Goal: Task Accomplishment & Management: Manage account settings

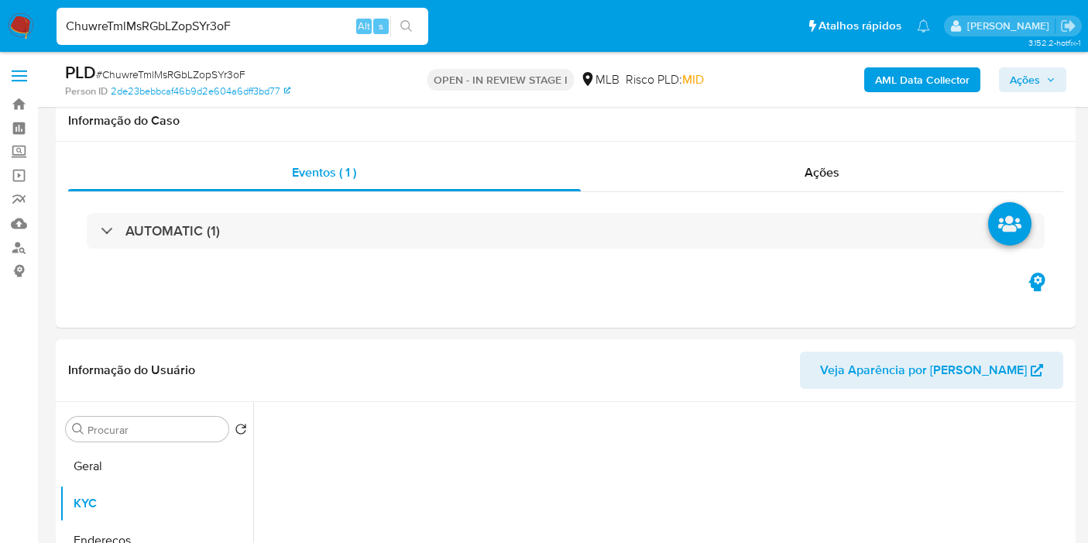
select select "10"
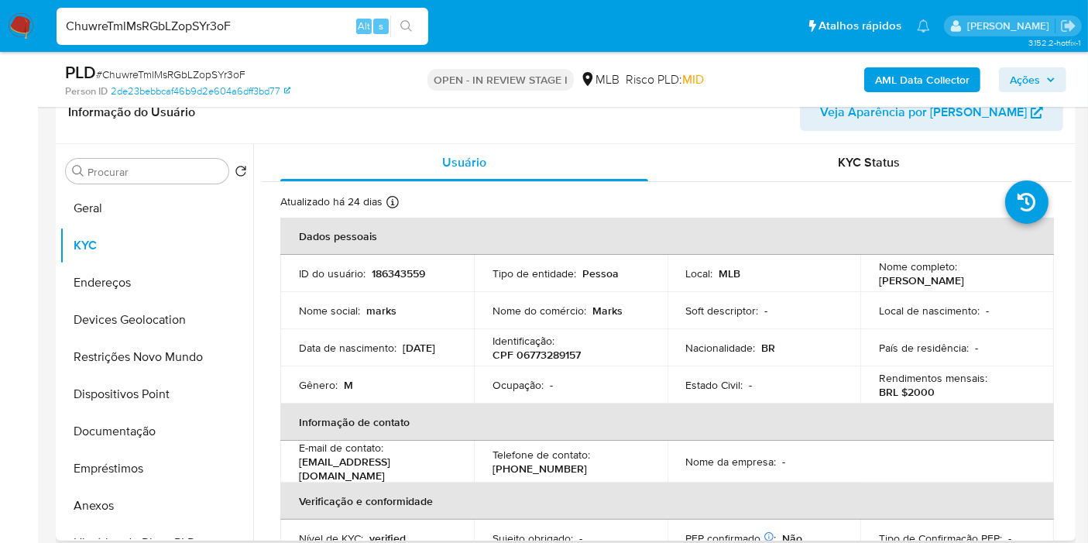
click at [544, 362] on p "CPF 06773289157" at bounding box center [536, 355] width 88 height 14
drag, startPoint x: 913, startPoint y: 287, endPoint x: 870, endPoint y: 268, distance: 46.5
click at [870, 268] on td "Nome completo : Marks Henrique Santos da Cruz" at bounding box center [957, 273] width 194 height 37
copy p "[PERSON_NAME] [PERSON_NAME]"
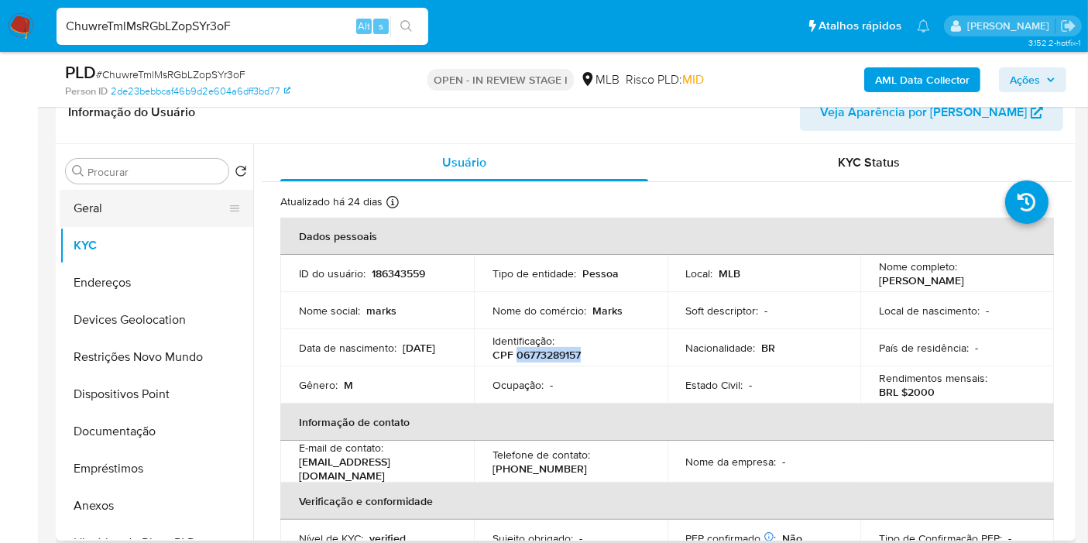
click at [168, 201] on button "Geral" at bounding box center [150, 208] width 181 height 37
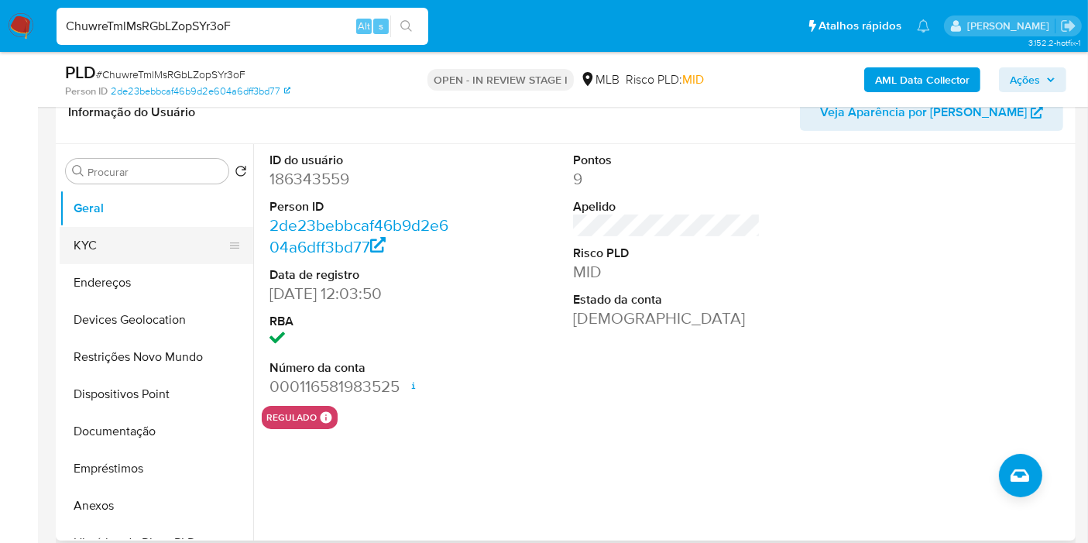
click at [70, 247] on button "KYC" at bounding box center [150, 245] width 181 height 37
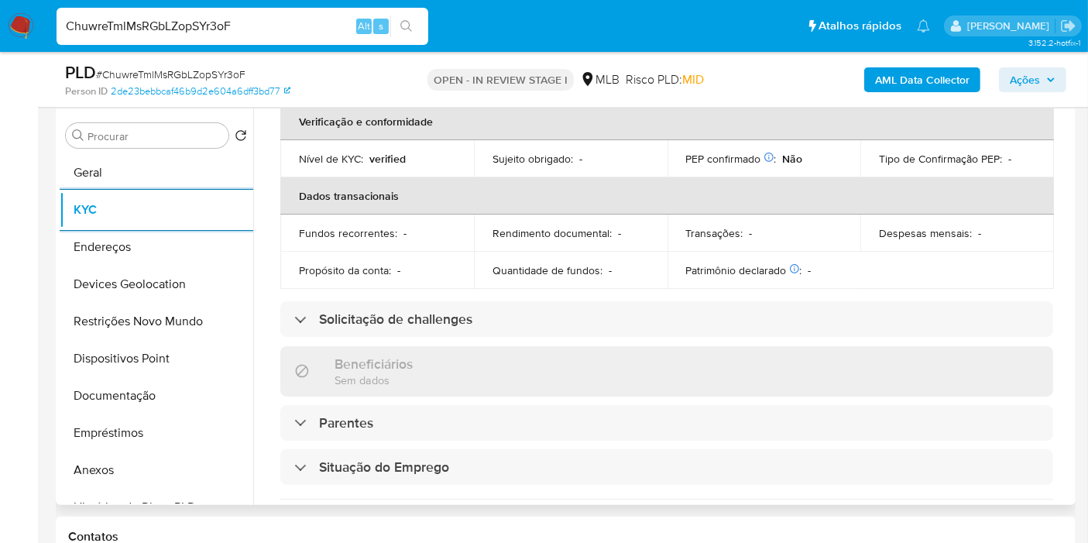
scroll to position [708, 0]
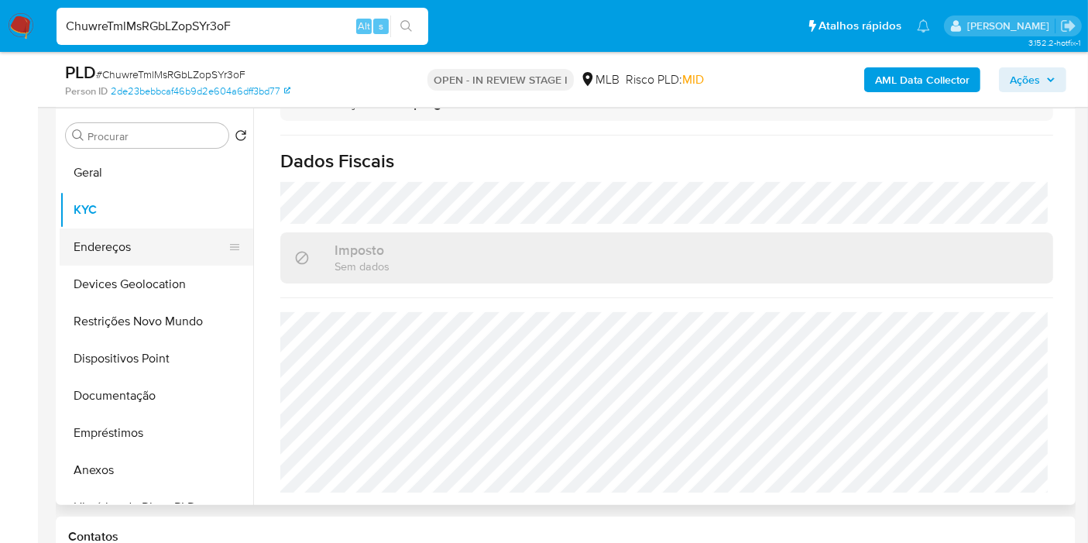
click at [106, 259] on button "Endereços" at bounding box center [150, 246] width 181 height 37
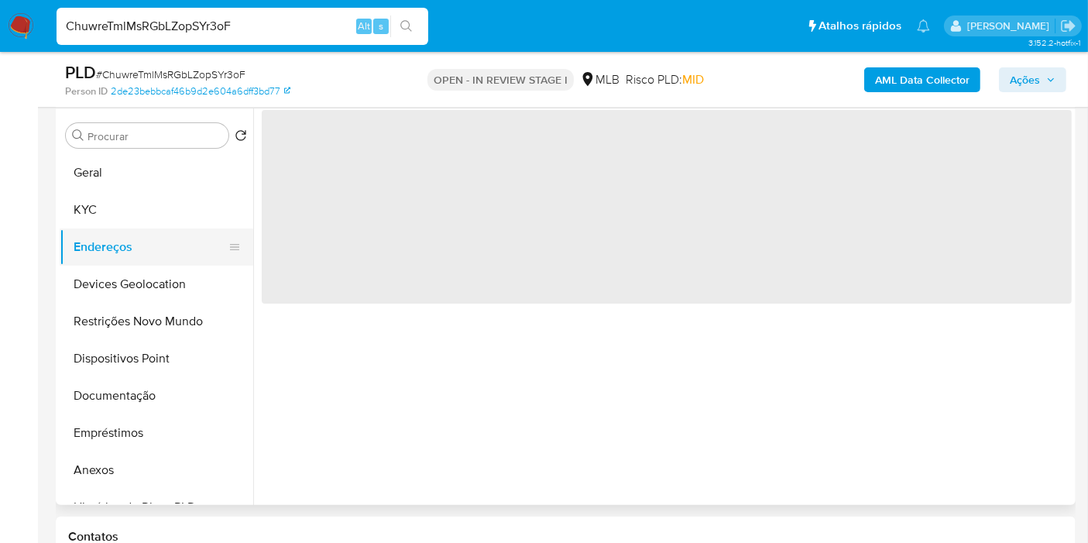
scroll to position [0, 0]
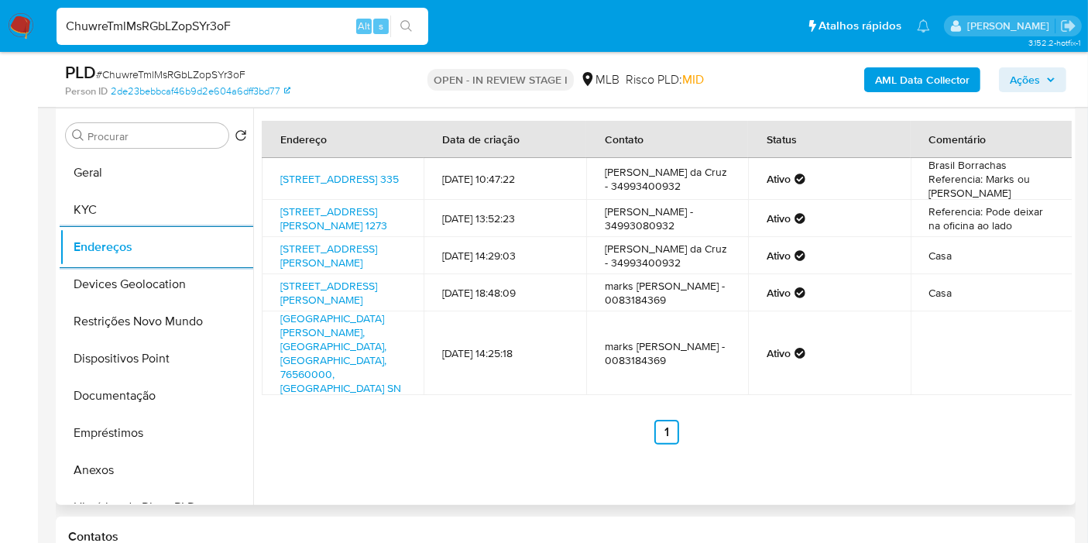
click at [390, 444] on div "Endereço Data de criação Contato Status Comentário Avenida Confederação Do Equa…" at bounding box center [667, 283] width 810 height 324
click at [112, 284] on button "Devices Geolocation" at bounding box center [150, 284] width 181 height 37
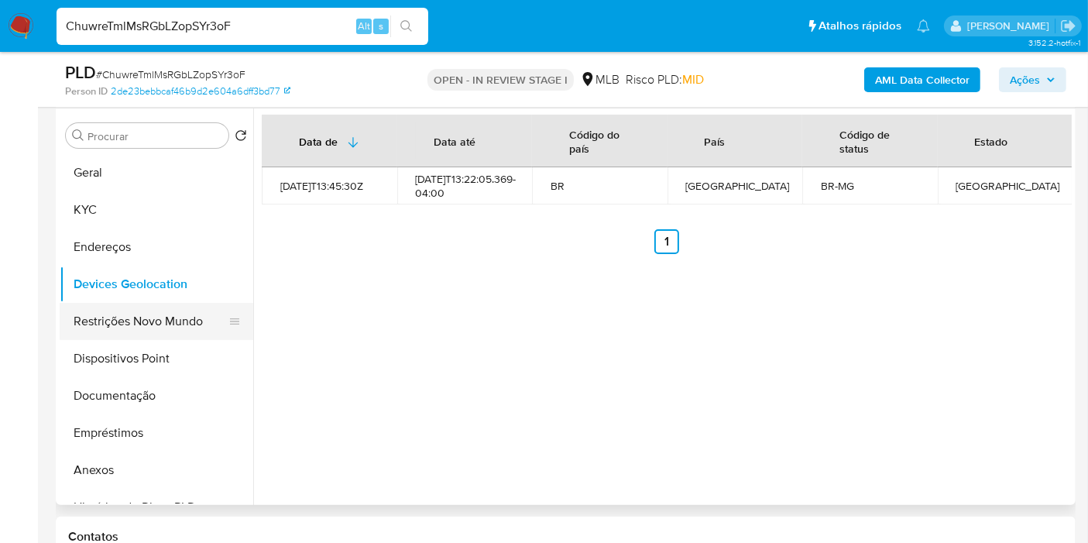
click at [99, 331] on button "Restrições Novo Mundo" at bounding box center [150, 321] width 181 height 37
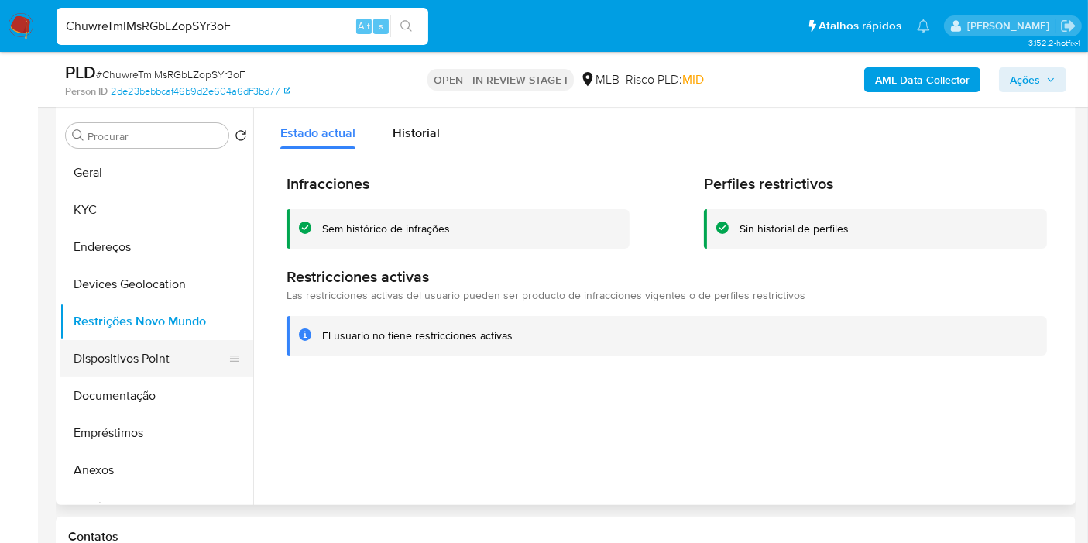
click at [150, 361] on button "Dispositivos Point" at bounding box center [150, 358] width 181 height 37
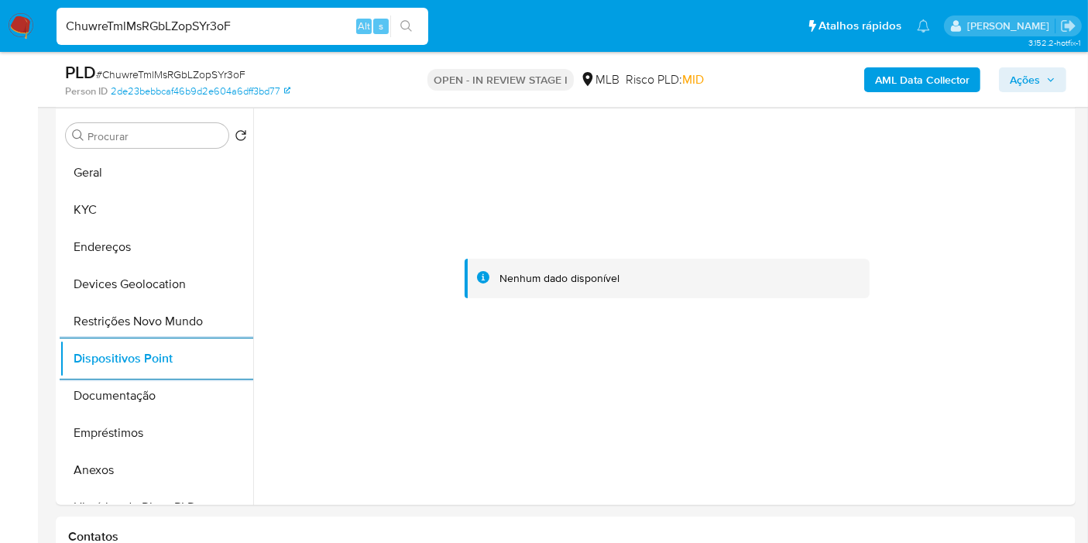
click at [1050, 78] on icon "button" at bounding box center [1050, 79] width 9 height 9
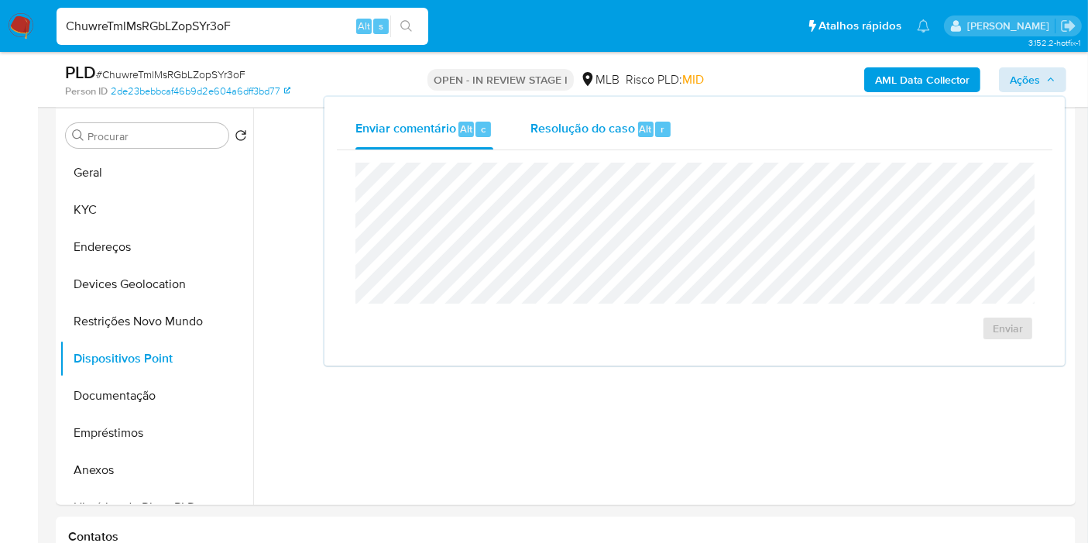
click at [592, 132] on span "Resolução do caso" at bounding box center [582, 128] width 105 height 18
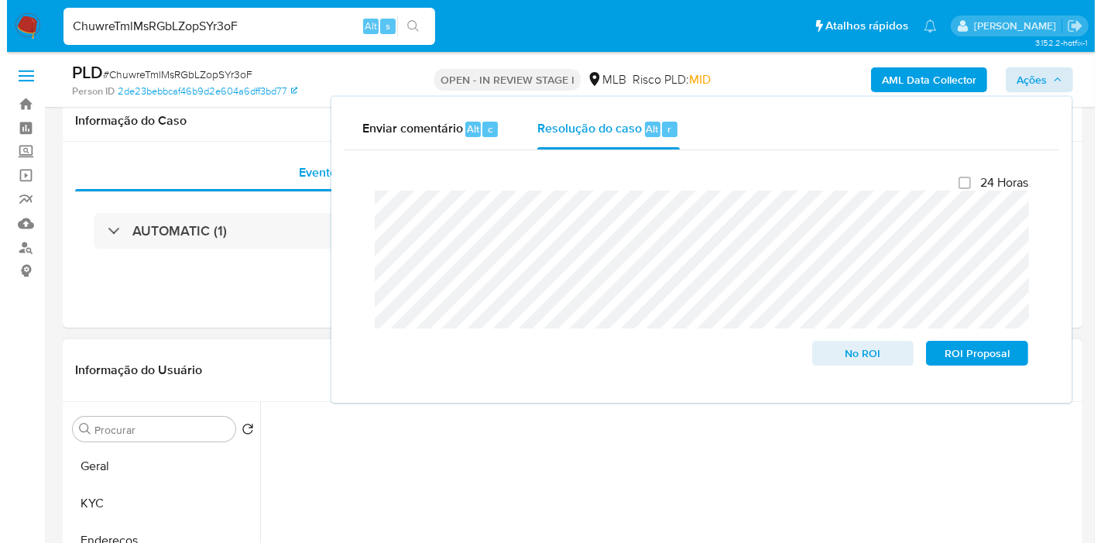
scroll to position [258, 0]
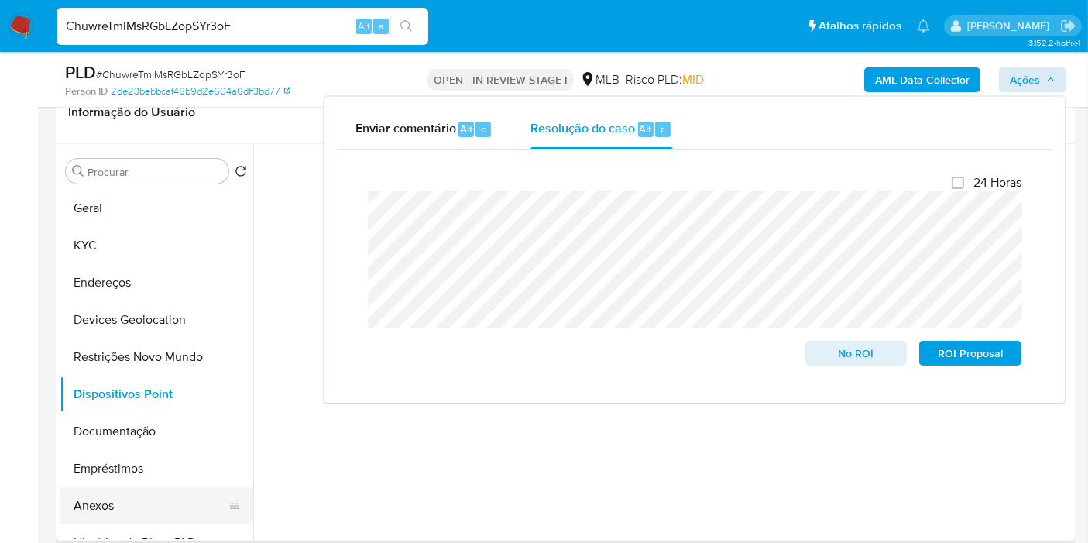
drag, startPoint x: 98, startPoint y: 499, endPoint x: 106, endPoint y: 489, distance: 12.6
click at [98, 499] on button "Anexos" at bounding box center [150, 505] width 181 height 37
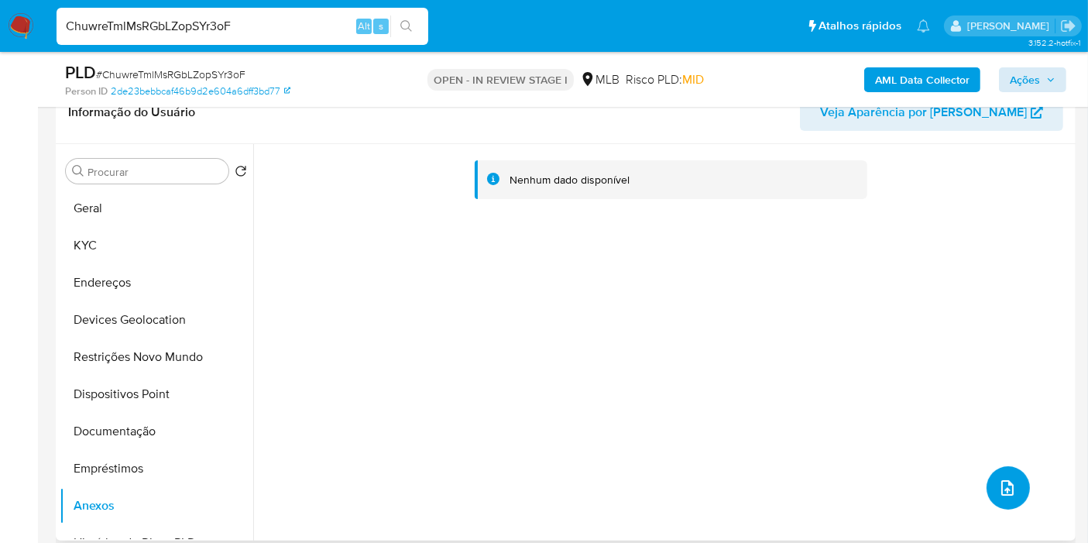
click at [1003, 483] on icon "upload-file" at bounding box center [1007, 488] width 19 height 19
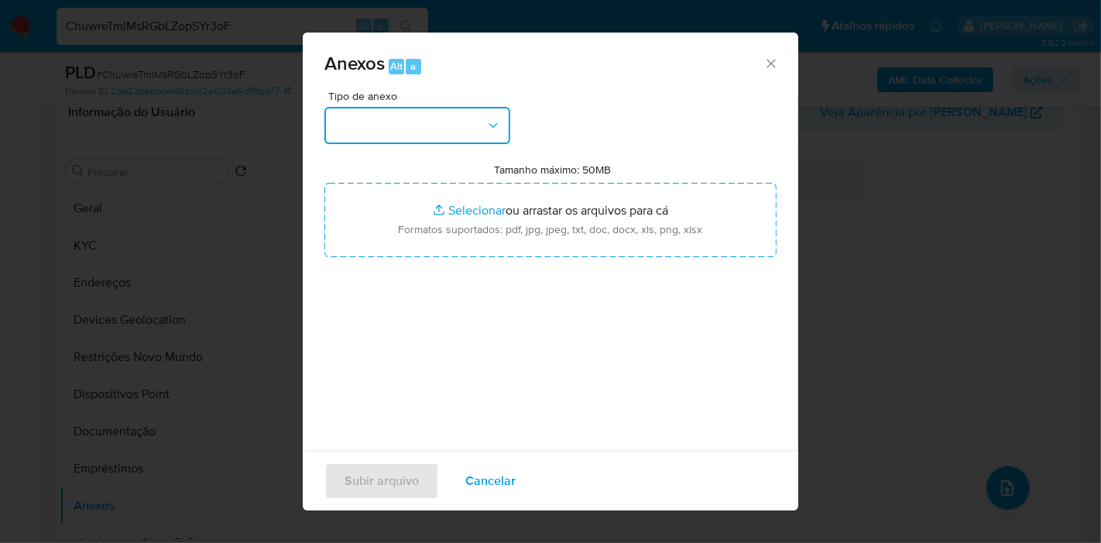
click at [455, 118] on button "button" at bounding box center [417, 125] width 186 height 37
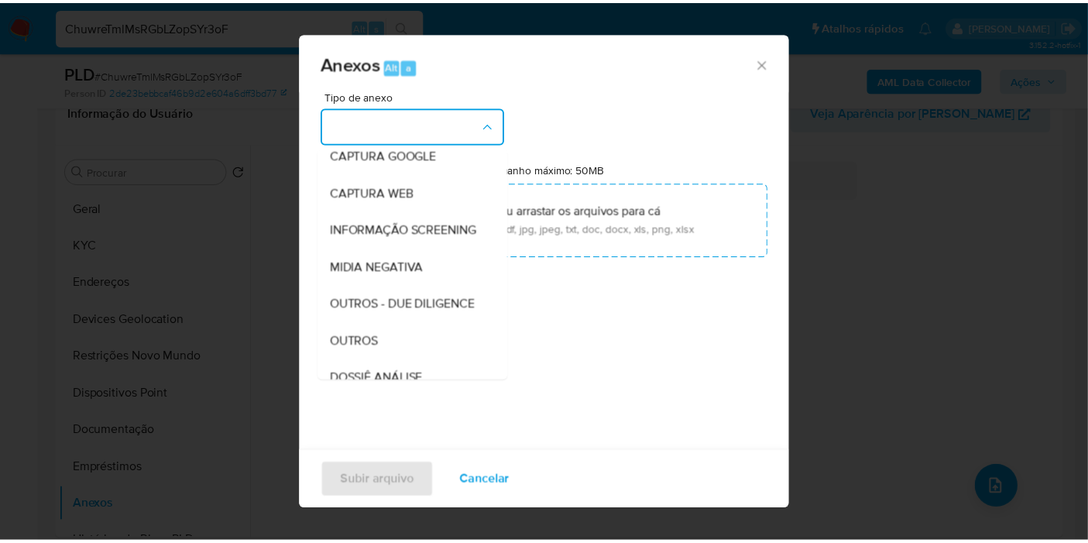
scroll to position [238, 0]
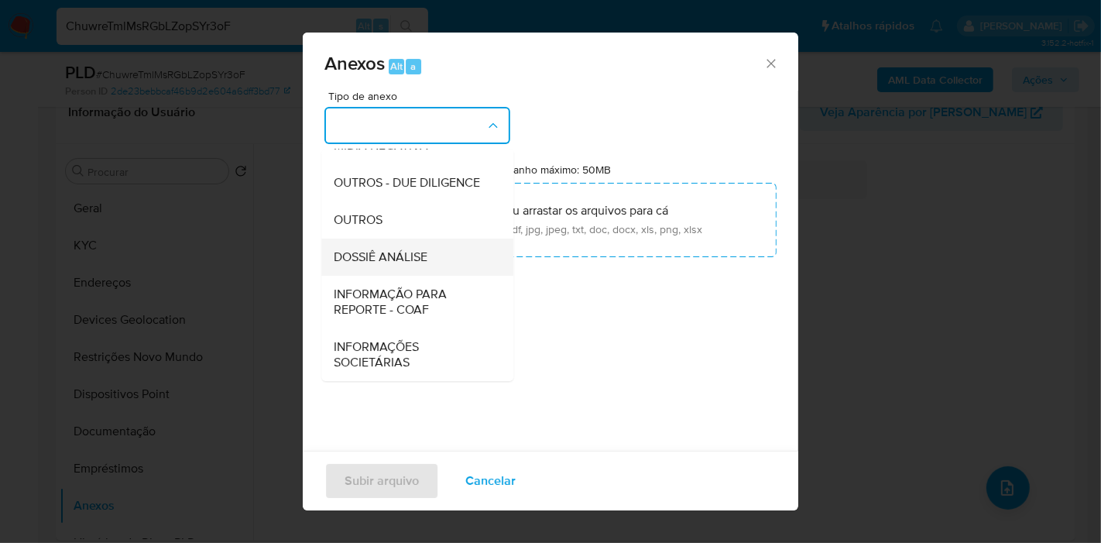
click at [392, 253] on span "DOSSIÊ ANÁLISE" at bounding box center [381, 256] width 94 height 15
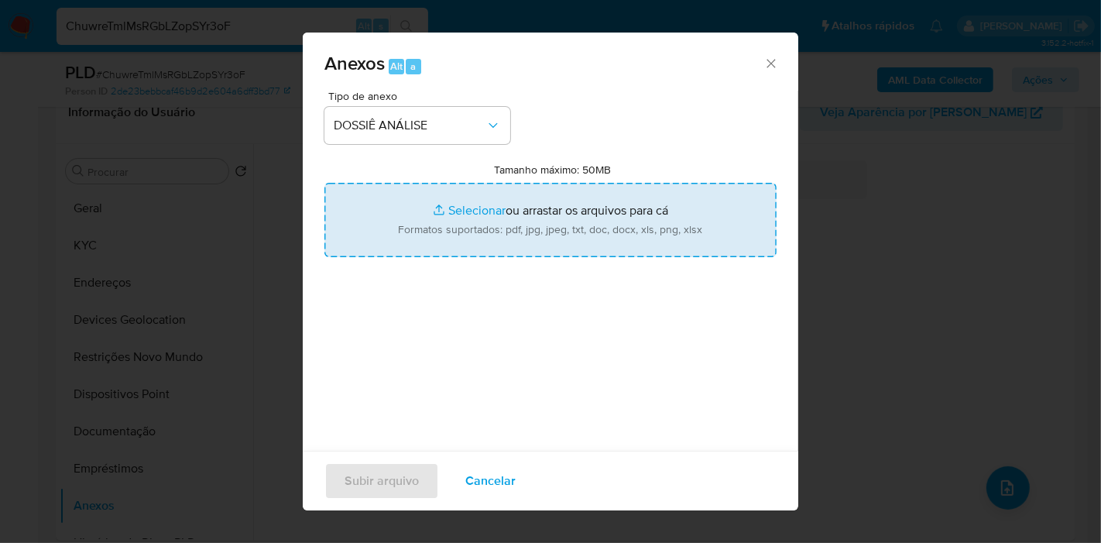
type input "C:\fakepath\SAR XXXX_XX - CPF 06773289157 - MARKS HENRIQUE SANTOS DA CRUZ.pdf"
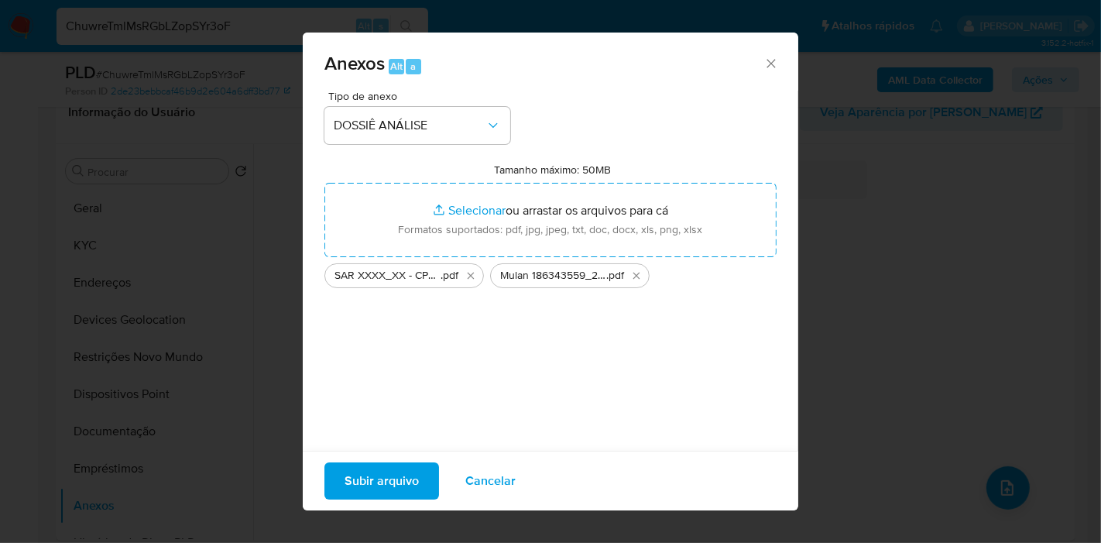
click at [379, 486] on span "Subir arquivo" at bounding box center [382, 481] width 74 height 34
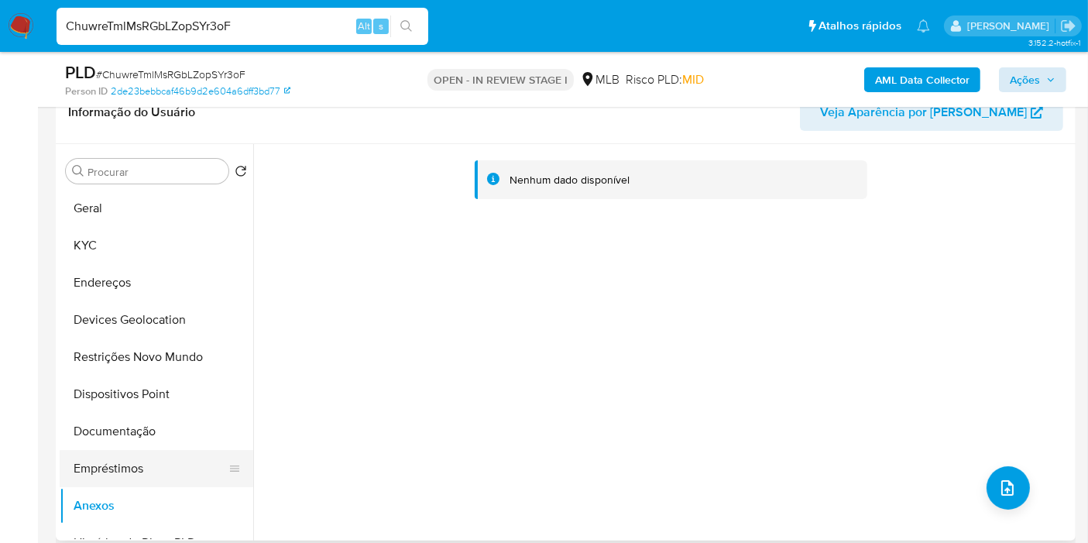
click at [96, 470] on button "Empréstimos" at bounding box center [150, 468] width 181 height 37
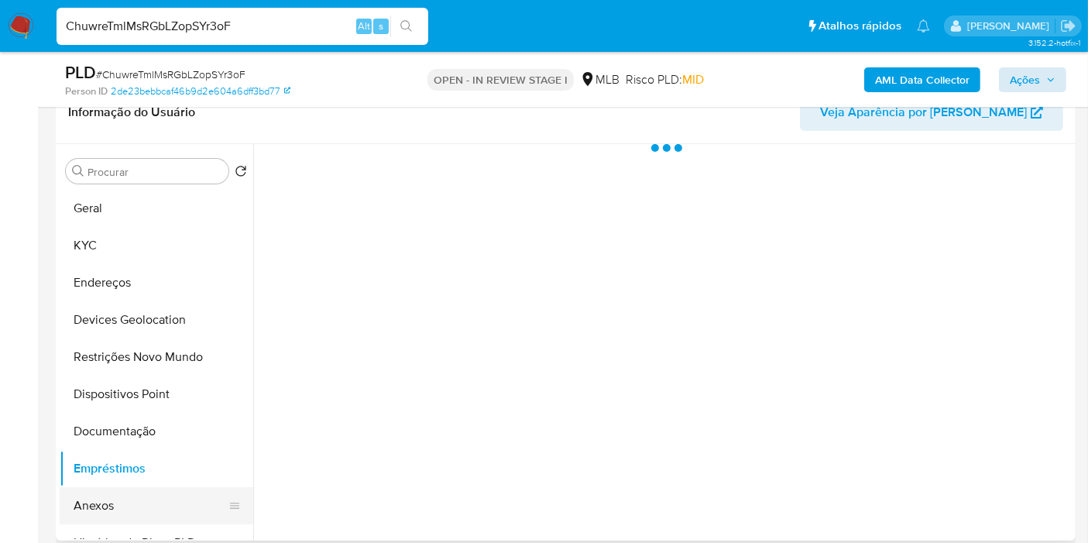
click at [98, 506] on button "Anexos" at bounding box center [150, 505] width 181 height 37
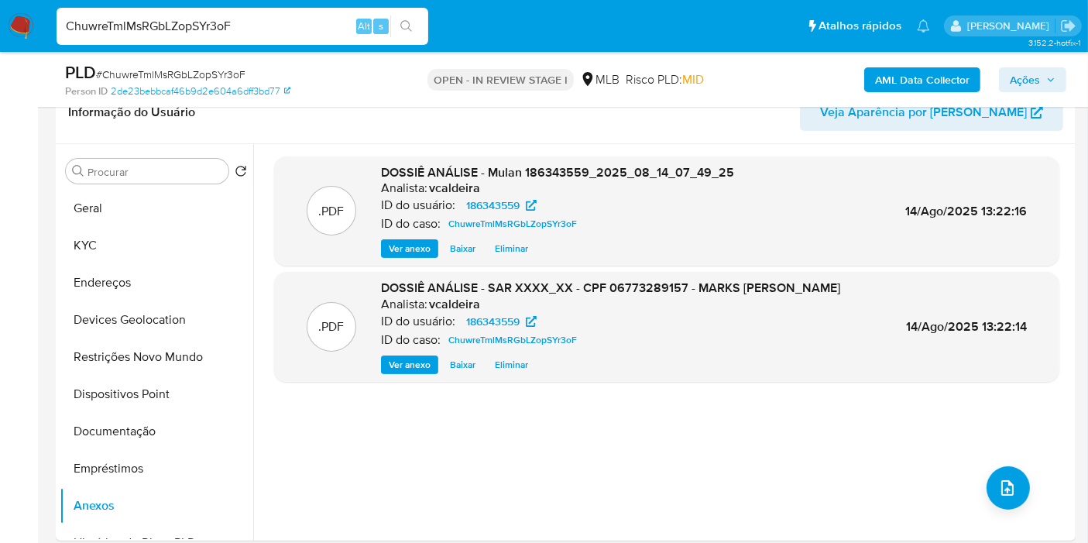
click at [1022, 75] on span "Ações" at bounding box center [1025, 79] width 30 height 25
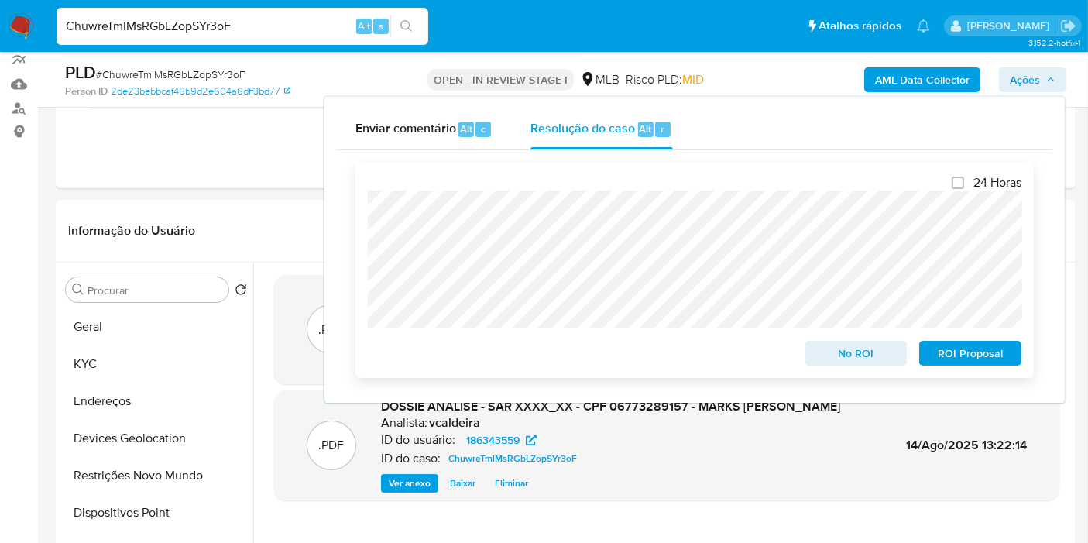
scroll to position [0, 0]
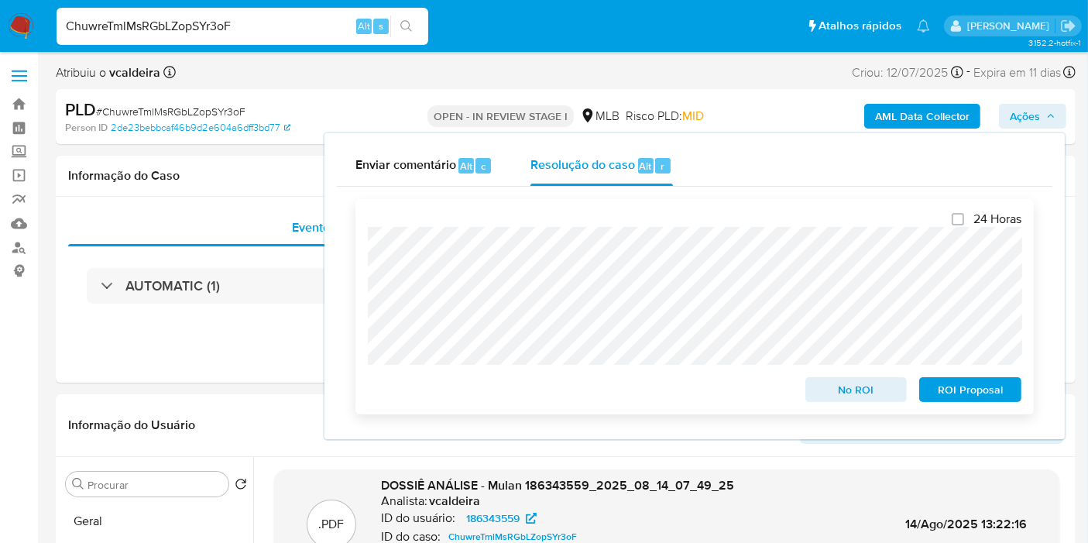
click at [954, 399] on span "ROI Proposal" at bounding box center [970, 390] width 81 height 22
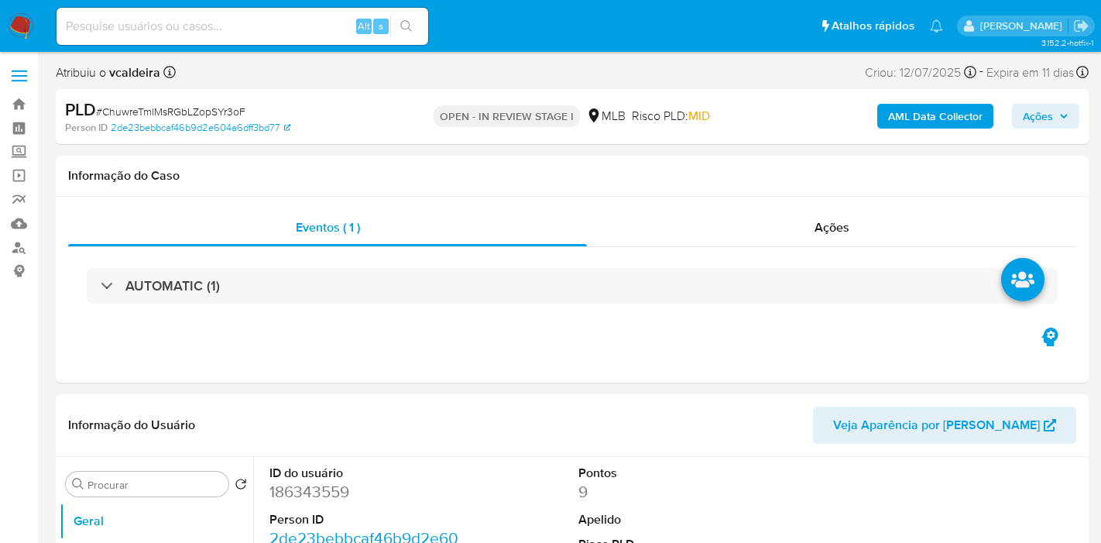
select select "10"
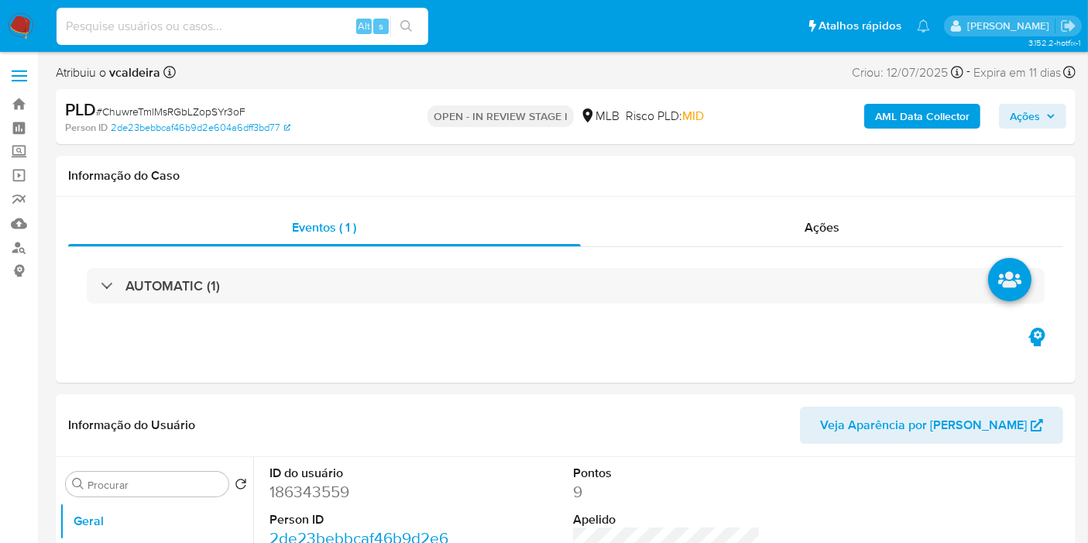
click at [194, 26] on input at bounding box center [243, 26] width 372 height 20
paste input "Wvf5YeDwLIeJxNnyacaqp7hD"
type input "Wvf5YeDwLIeJxNnyacaqp7hD"
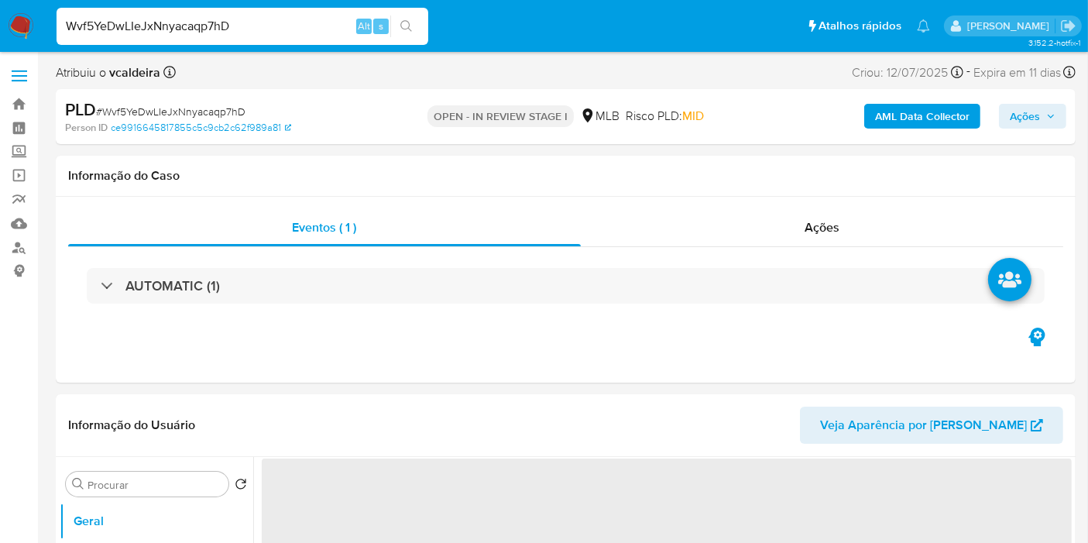
select select "10"
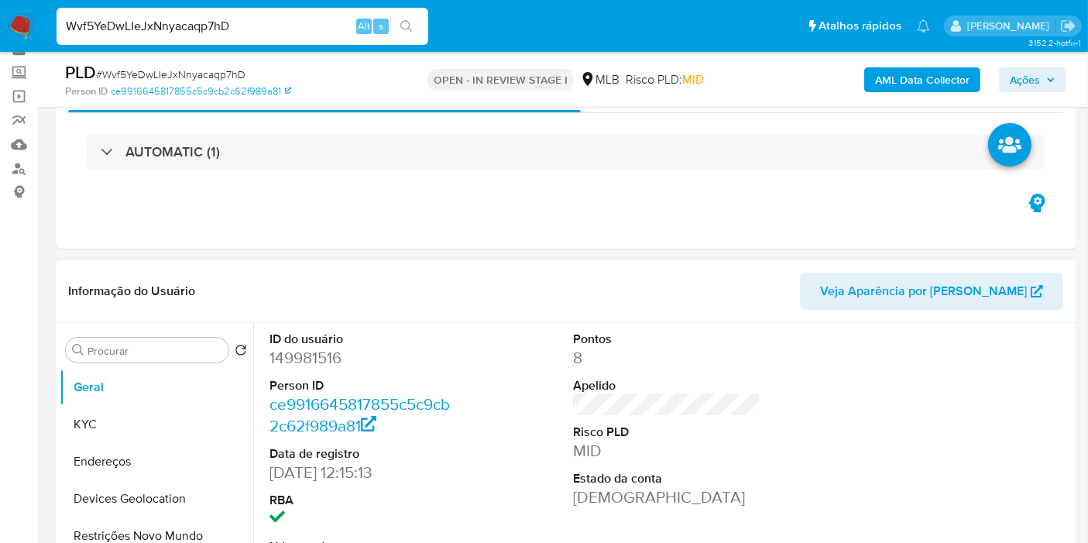
scroll to position [172, 0]
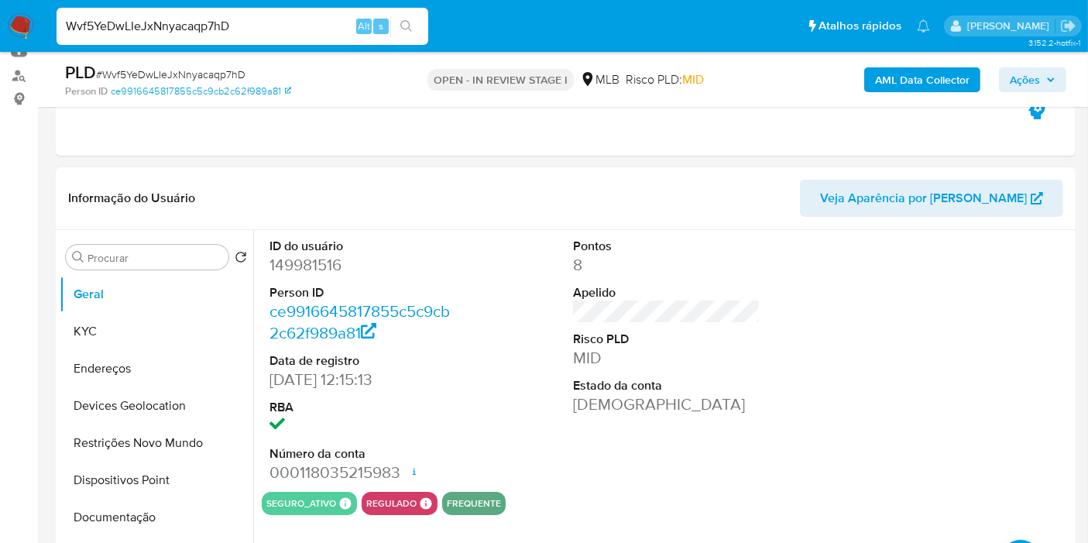
click at [324, 258] on dd "149981516" at bounding box center [362, 265] width 187 height 22
copy dd "149981516"
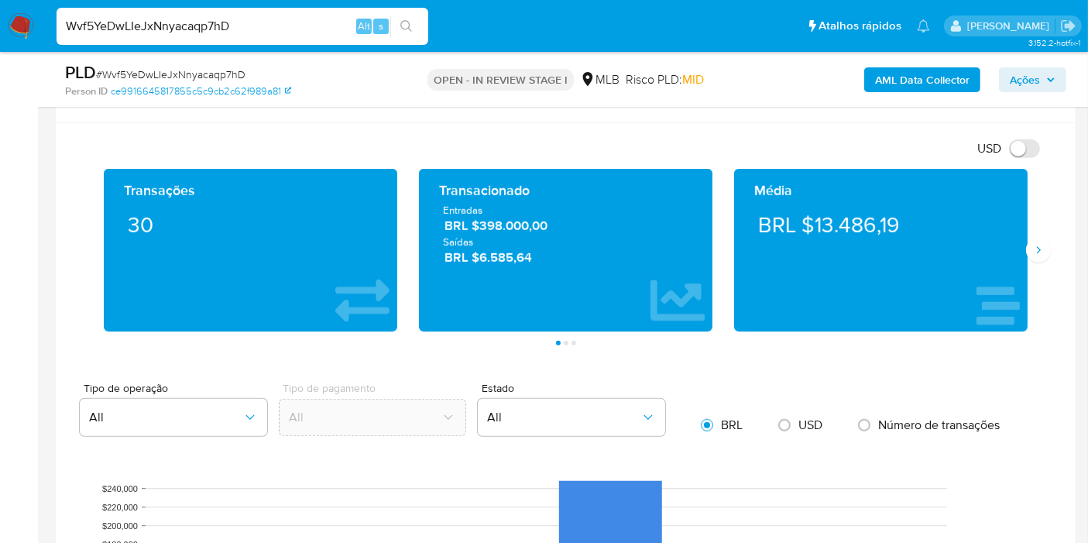
scroll to position [1032, 0]
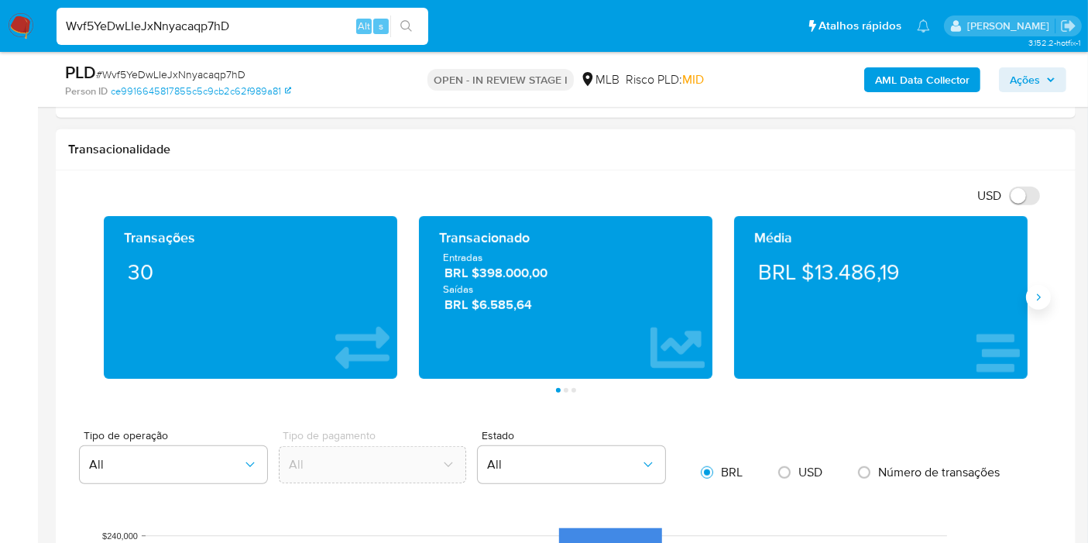
click at [1042, 294] on icon "Siguiente" at bounding box center [1038, 297] width 12 height 12
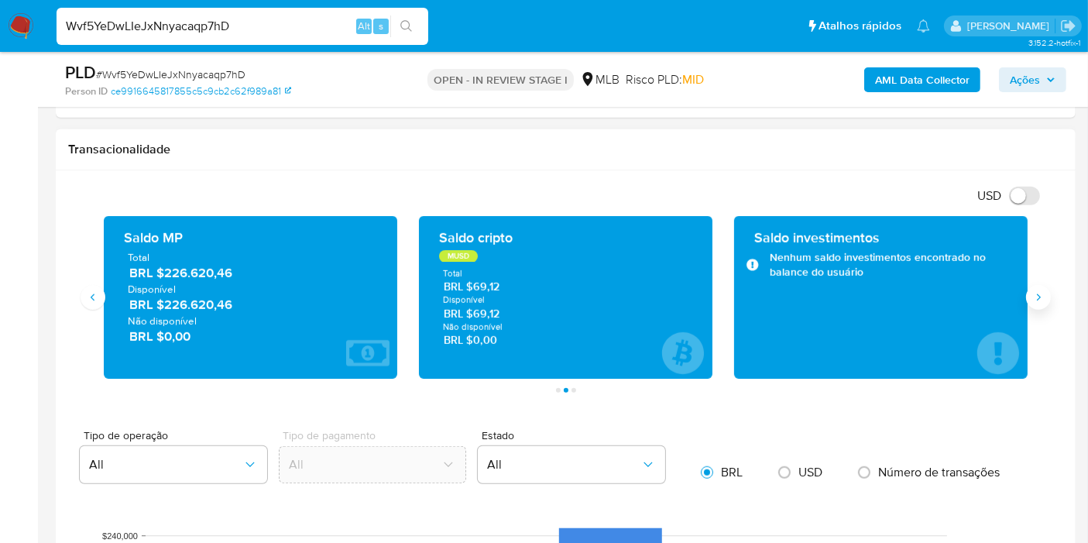
click at [1039, 304] on button "Siguiente" at bounding box center [1038, 297] width 25 height 25
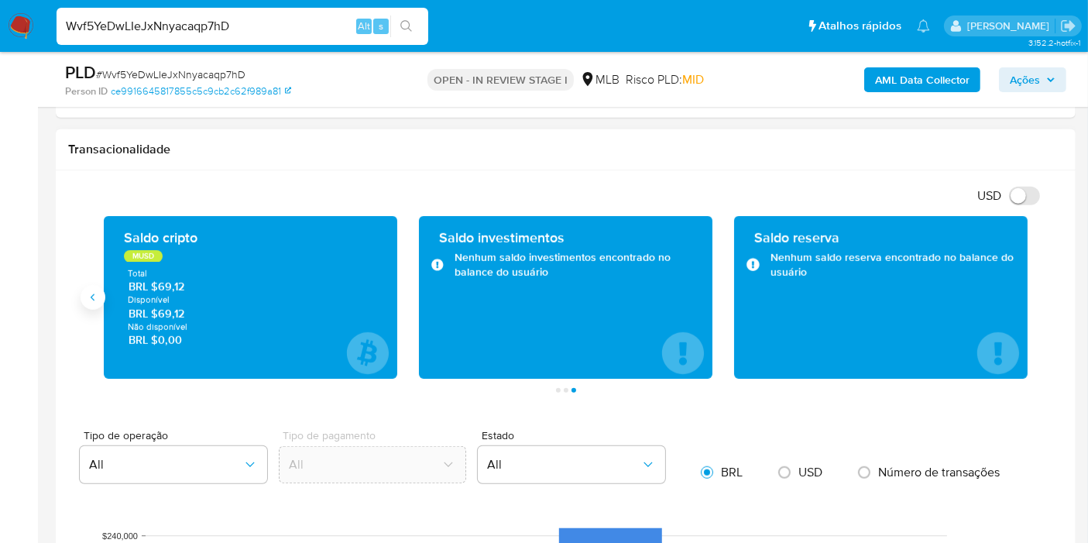
click at [100, 300] on button "Anterior" at bounding box center [93, 297] width 25 height 25
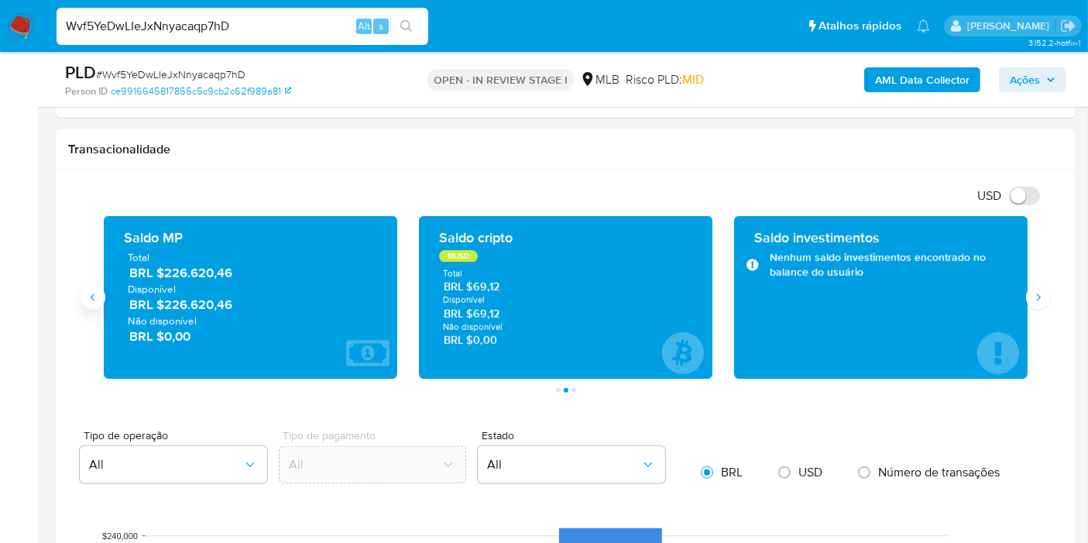
click at [100, 300] on button "Anterior" at bounding box center [93, 297] width 25 height 25
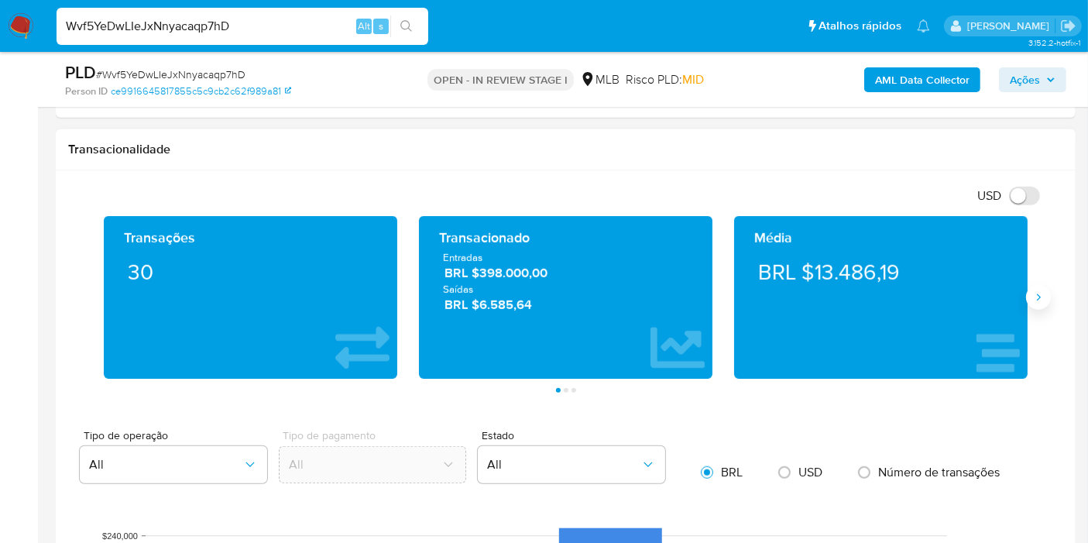
click at [1036, 293] on icon "Siguiente" at bounding box center [1038, 297] width 12 height 12
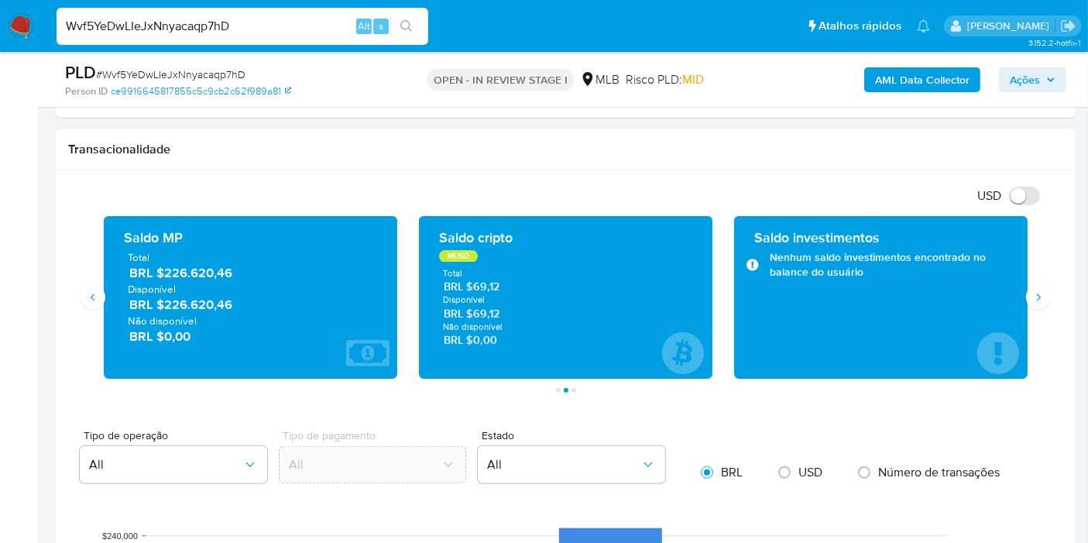
drag, startPoint x: 232, startPoint y: 304, endPoint x: 163, endPoint y: 301, distance: 68.2
click at [163, 301] on span "BRL $226.620,46" at bounding box center [251, 305] width 244 height 18
click at [1032, 300] on button "Siguiente" at bounding box center [1038, 297] width 25 height 25
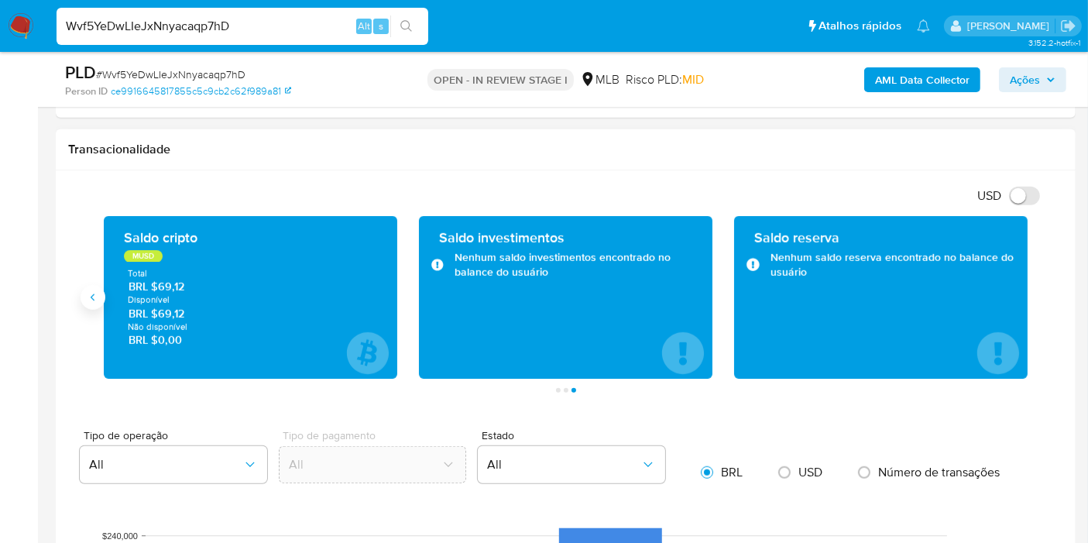
click at [95, 295] on icon "Anterior" at bounding box center [93, 297] width 12 height 12
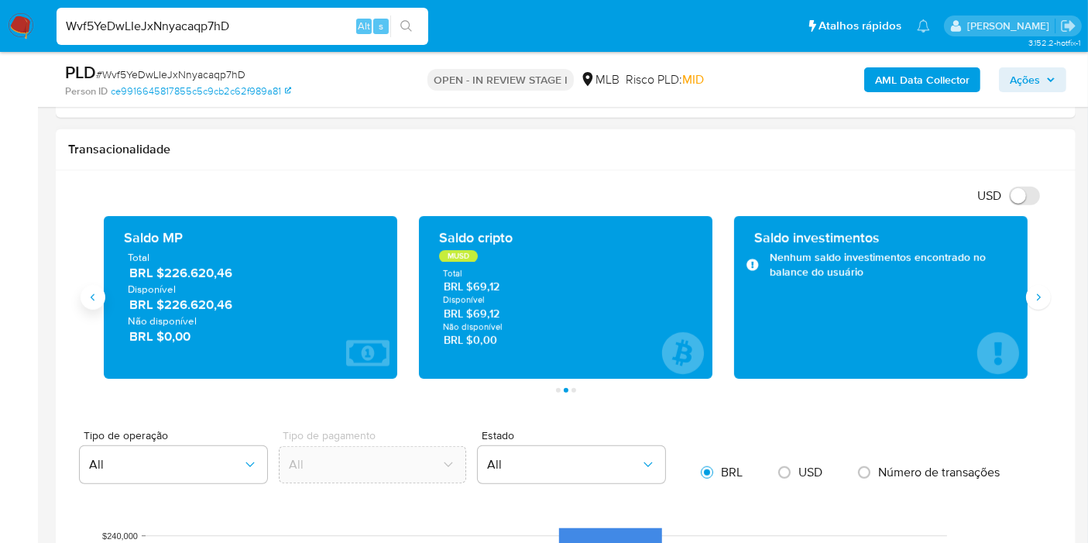
click at [95, 295] on icon "Anterior" at bounding box center [93, 297] width 12 height 12
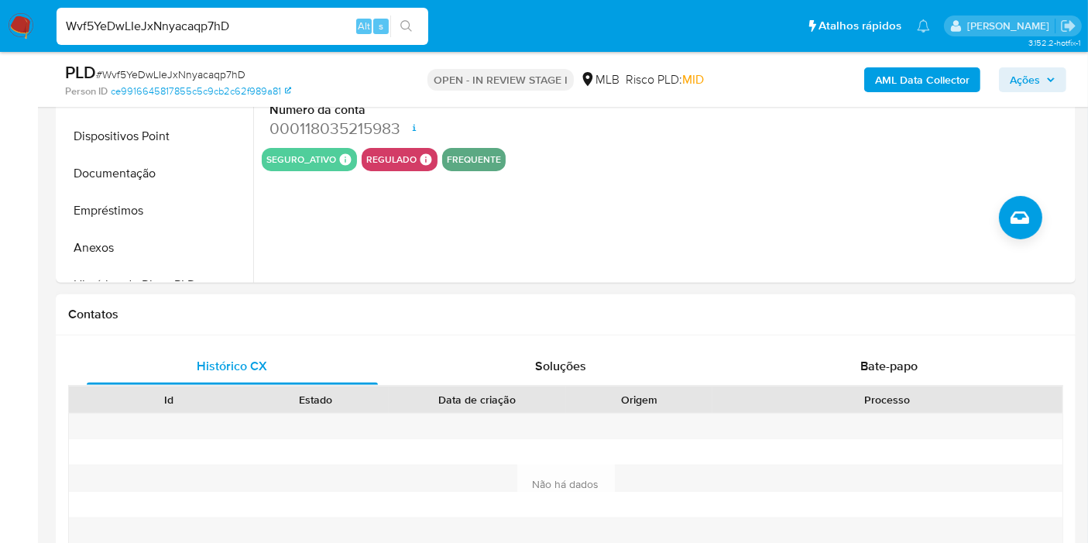
scroll to position [172, 0]
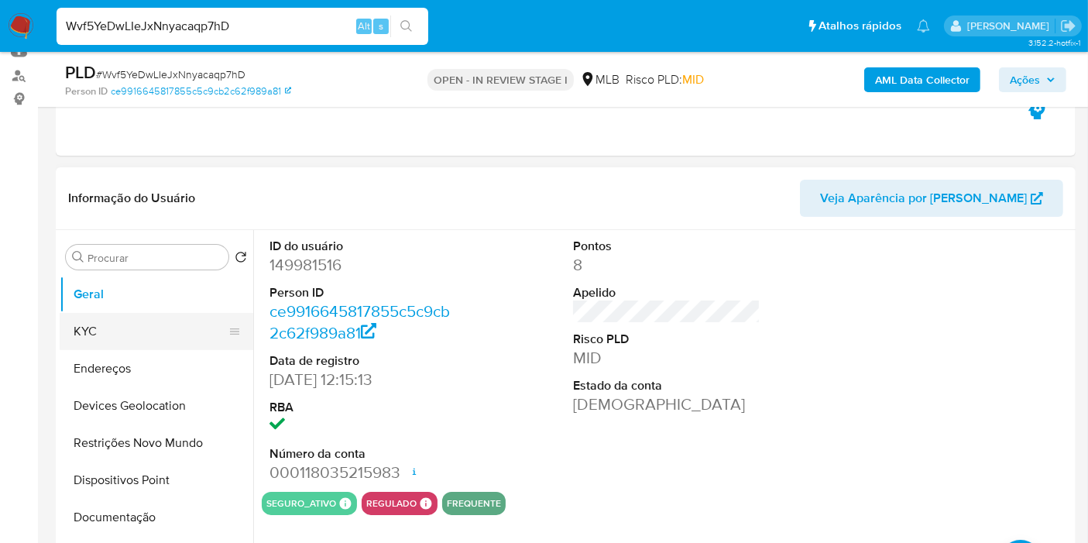
click at [124, 337] on button "KYC" at bounding box center [150, 331] width 181 height 37
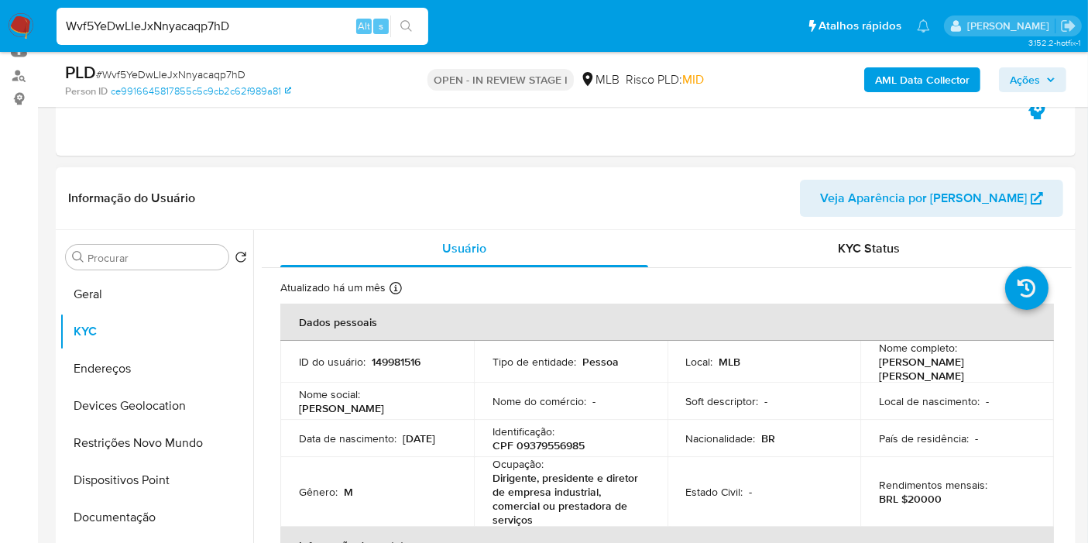
scroll to position [86, 0]
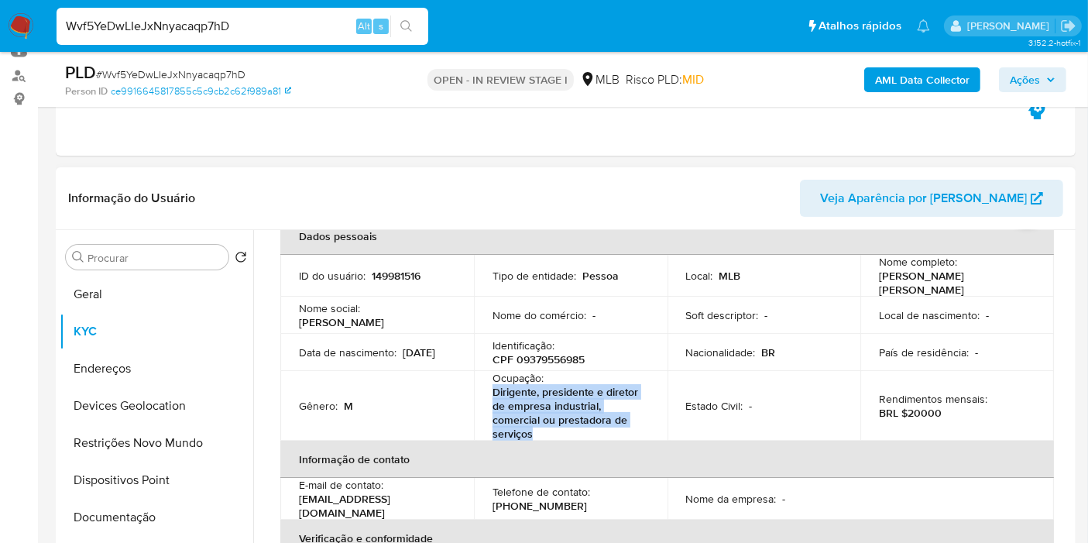
drag, startPoint x: 543, startPoint y: 424, endPoint x: 478, endPoint y: 390, distance: 73.8
click at [478, 390] on td "Ocupação : Dirigente, presidente e diretor de empresa industrial, comercial ou …" at bounding box center [571, 406] width 194 height 70
copy p "Dirigente, presidente e diretor de empresa industrial, comercial ou prestadora …"
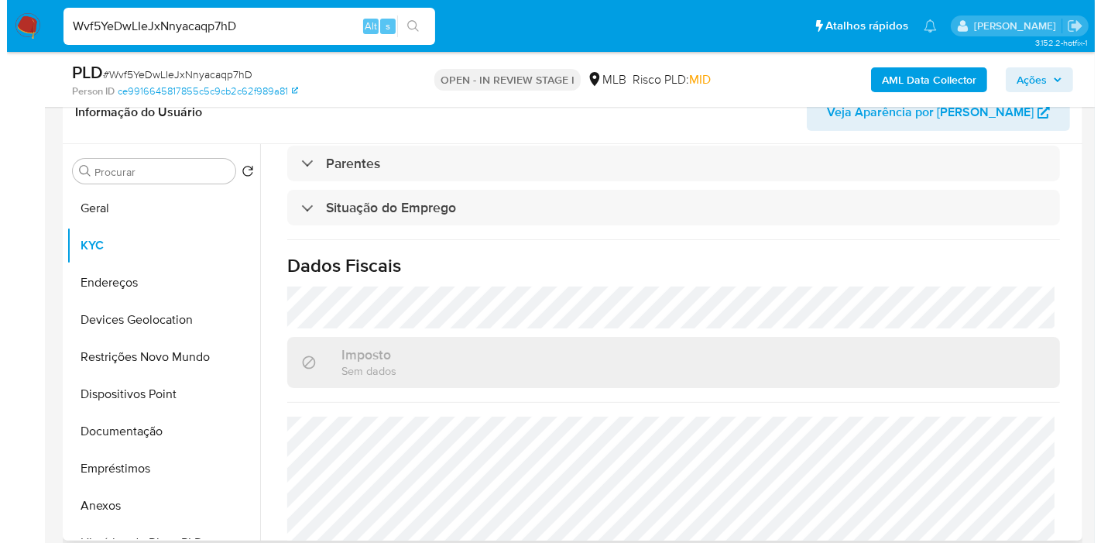
scroll to position [650, 0]
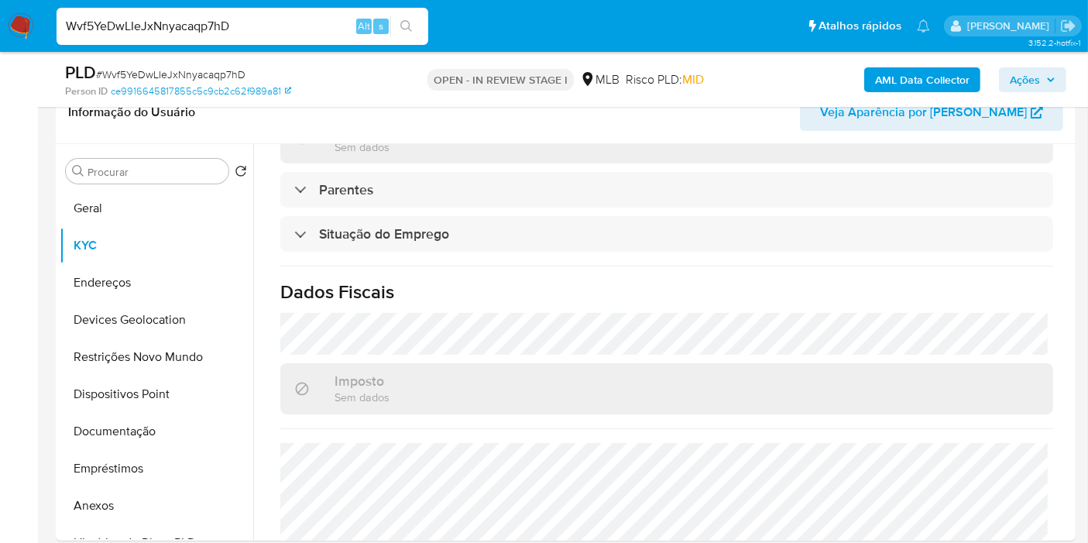
click at [956, 77] on b "AML Data Collector" at bounding box center [922, 79] width 94 height 25
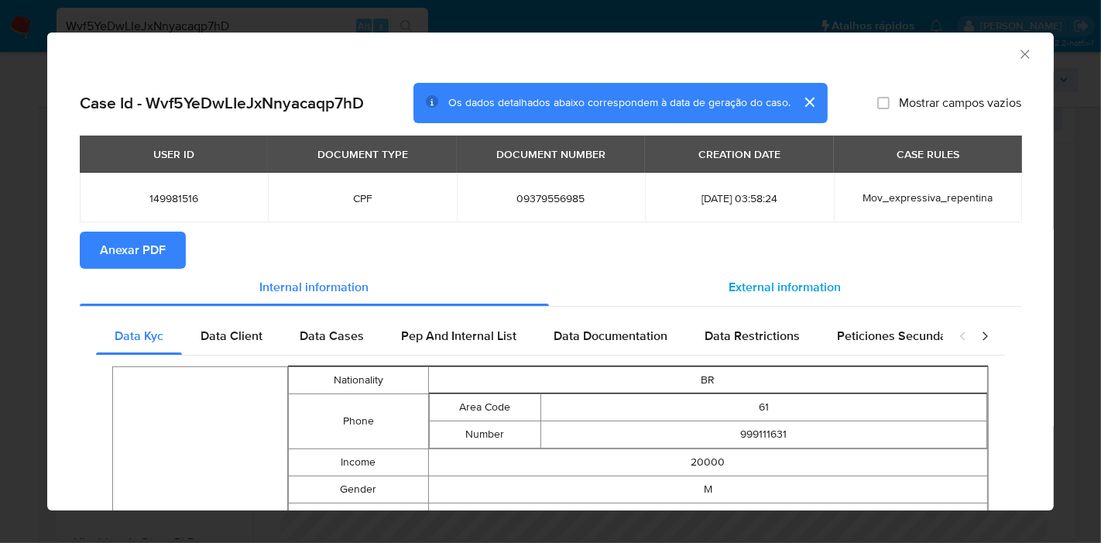
click at [776, 290] on span "External information" at bounding box center [785, 287] width 112 height 18
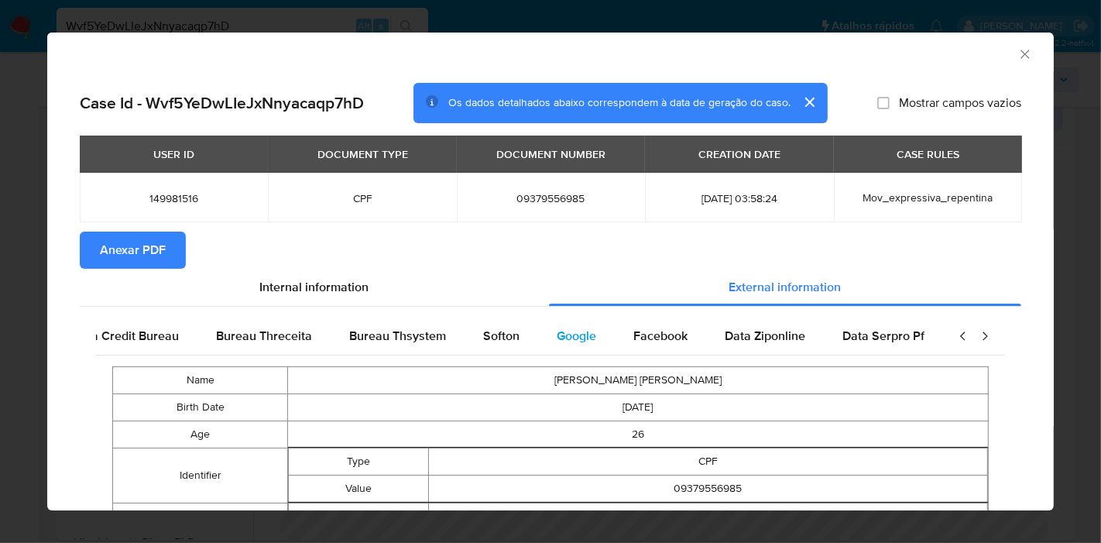
scroll to position [0, 523]
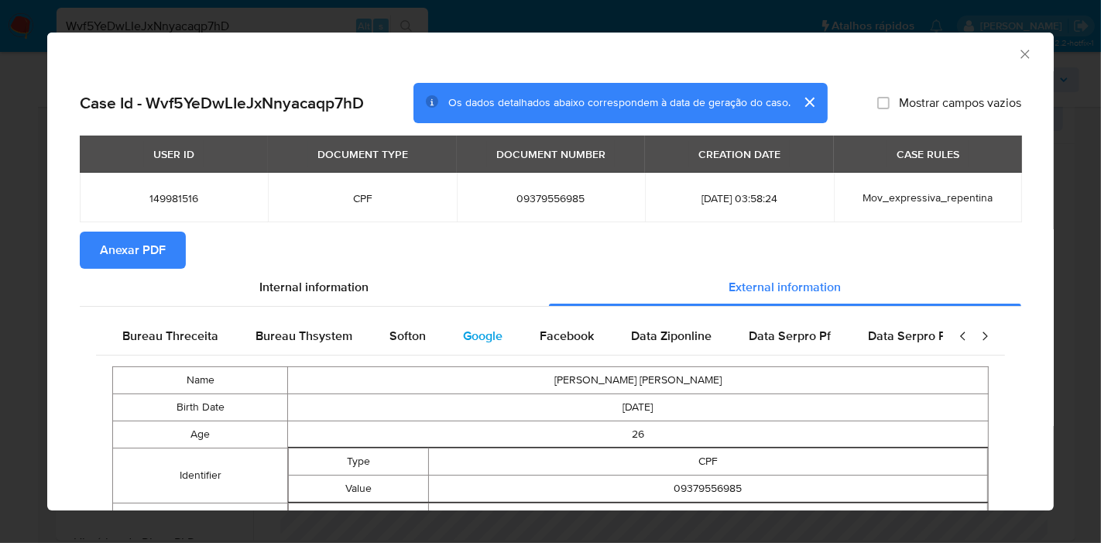
click at [468, 335] on span "Google" at bounding box center [482, 336] width 39 height 18
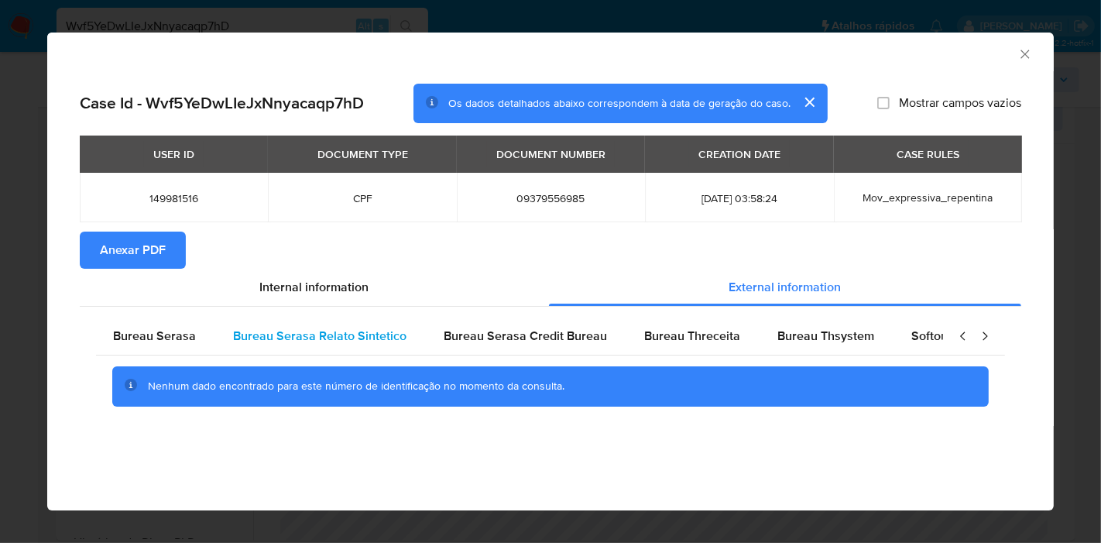
scroll to position [0, 0]
click at [216, 334] on div "Bureau Serasa Relato Sintetico" at bounding box center [321, 335] width 211 height 37
click at [183, 333] on span "Bureau Serasa" at bounding box center [156, 336] width 83 height 18
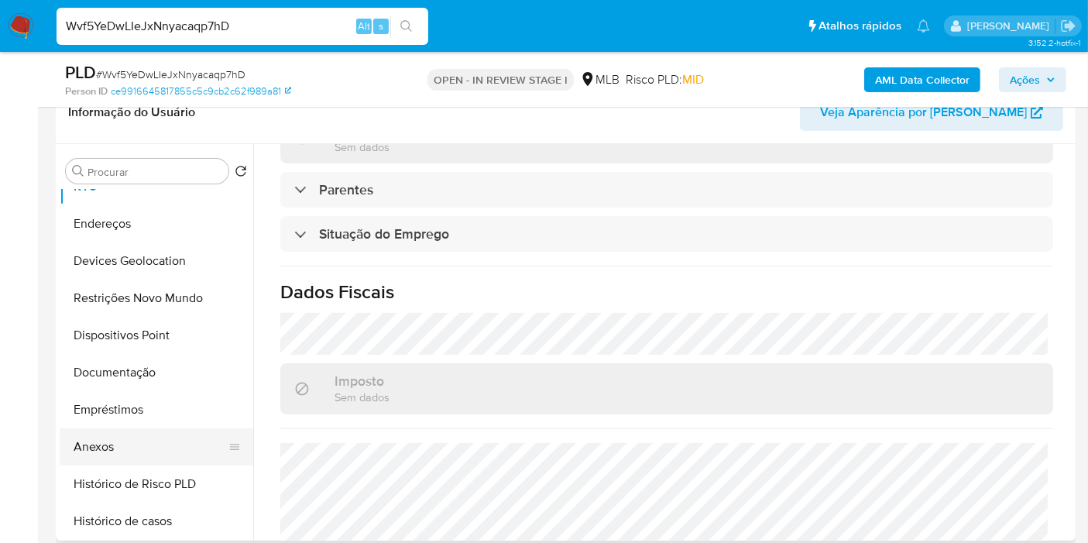
scroll to position [86, 0]
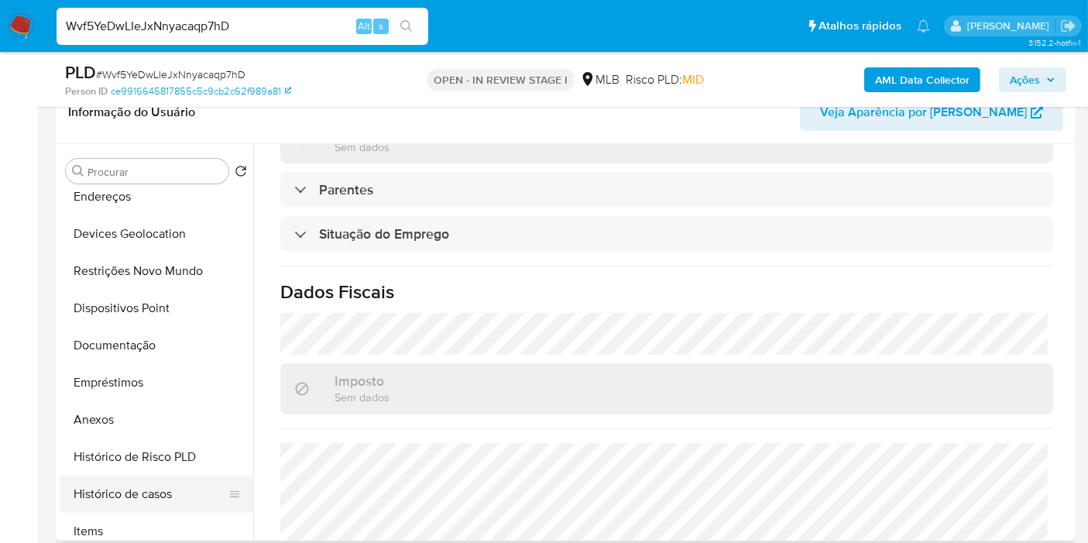
click at [117, 483] on button "Histórico de casos" at bounding box center [150, 493] width 181 height 37
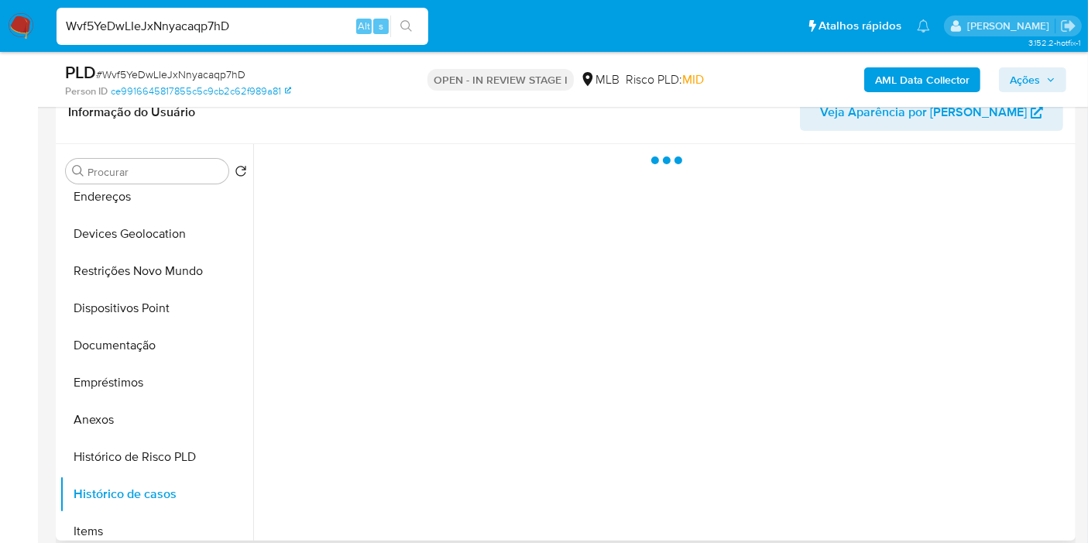
scroll to position [0, 0]
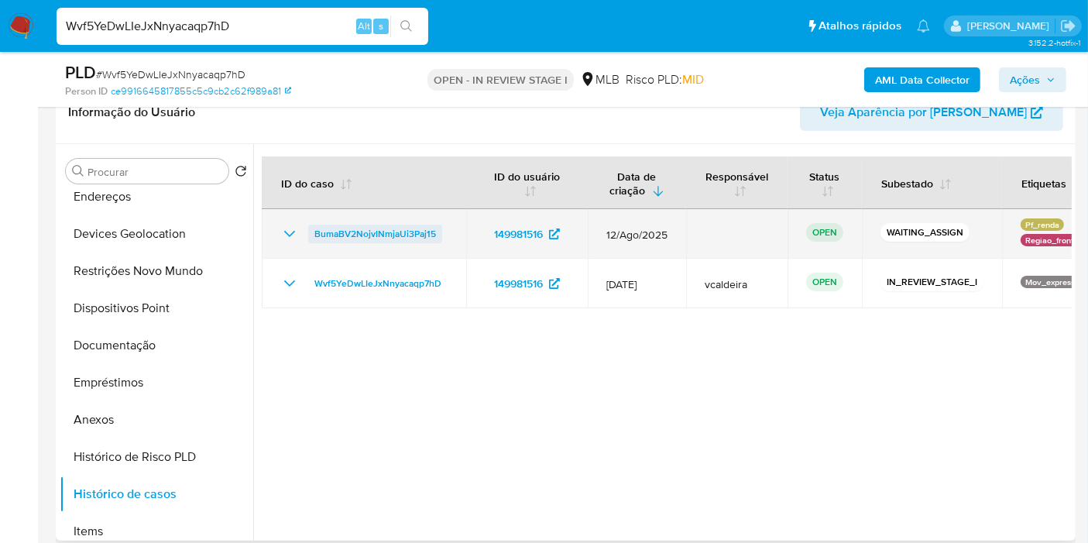
click at [343, 236] on span "BumaBV2NojvINmjaUi3Paj15" at bounding box center [375, 234] width 122 height 19
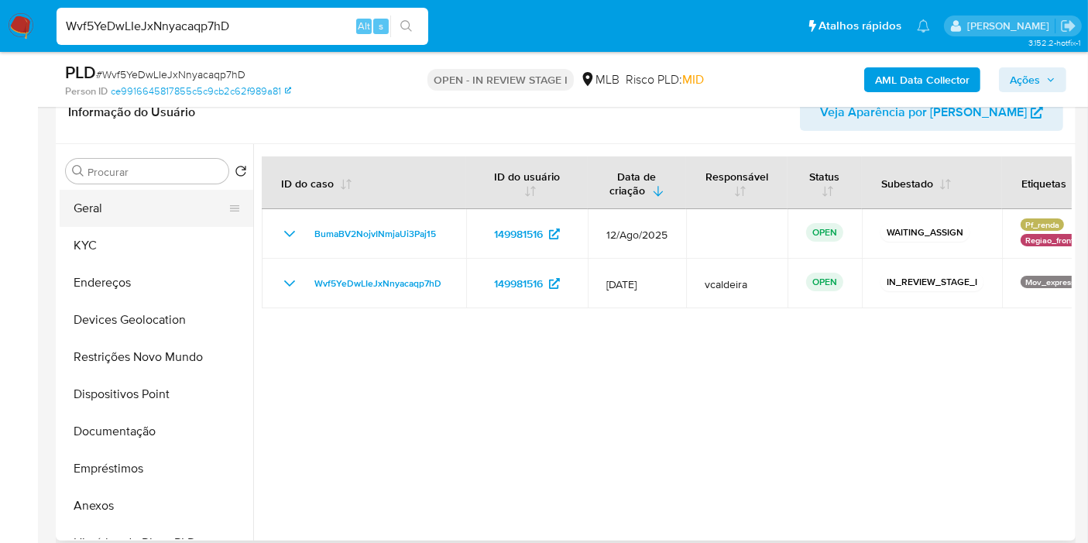
click at [104, 201] on button "Geral" at bounding box center [150, 208] width 181 height 37
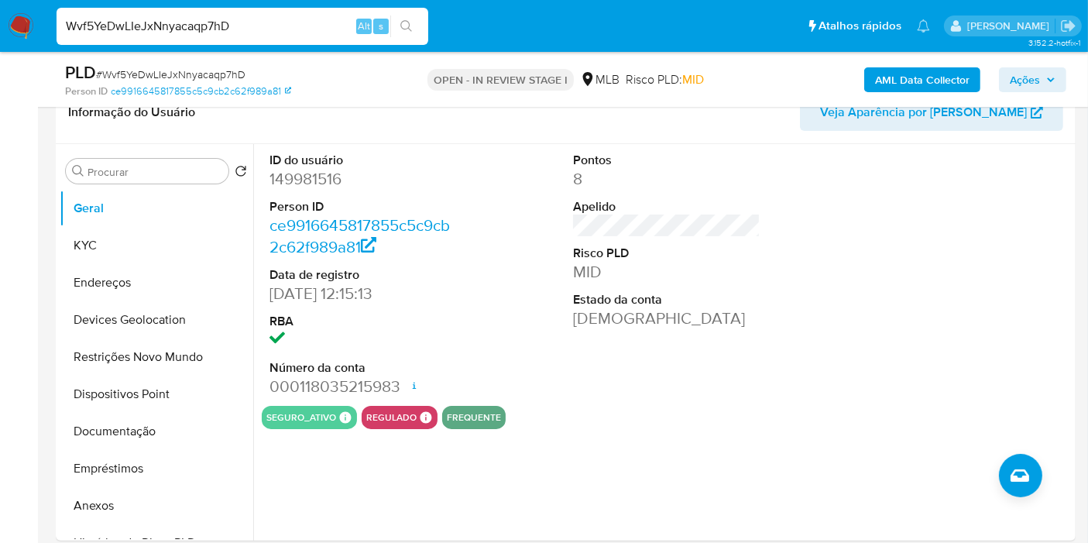
drag, startPoint x: 1040, startPoint y: 81, endPoint x: 804, endPoint y: 92, distance: 236.4
click at [1039, 81] on span "Ações" at bounding box center [1025, 79] width 30 height 25
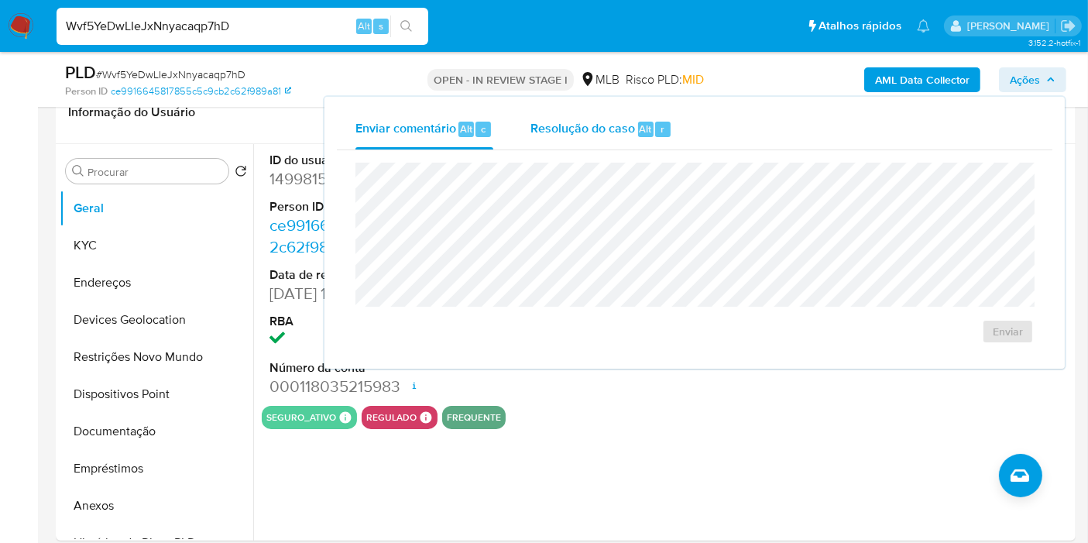
click at [615, 125] on span "Resolução do caso" at bounding box center [582, 128] width 105 height 18
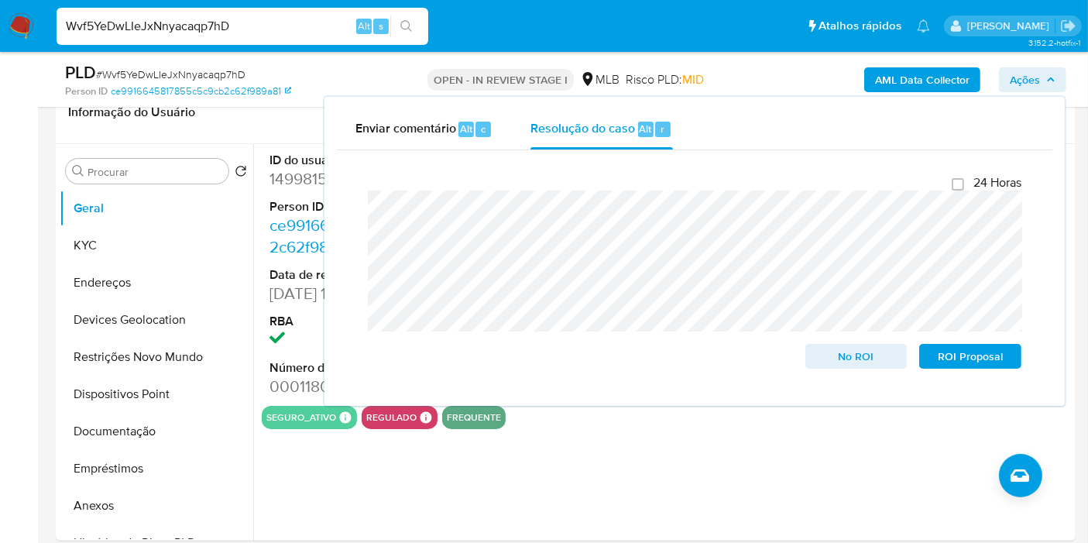
click at [186, 26] on input "Wvf5YeDwLIeJxNnyacaqp7hD" at bounding box center [243, 26] width 372 height 20
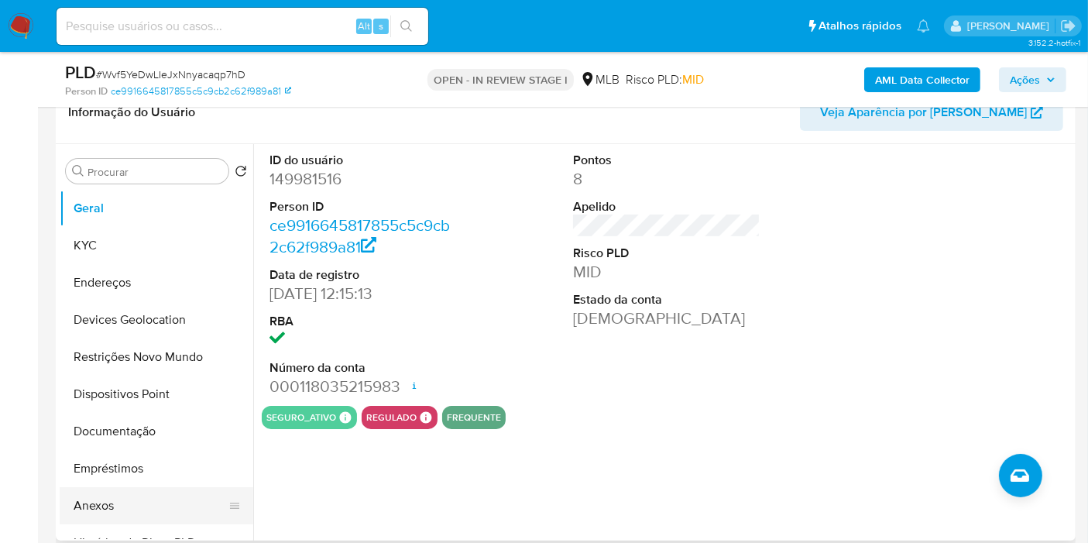
click at [118, 500] on button "Anexos" at bounding box center [150, 505] width 181 height 37
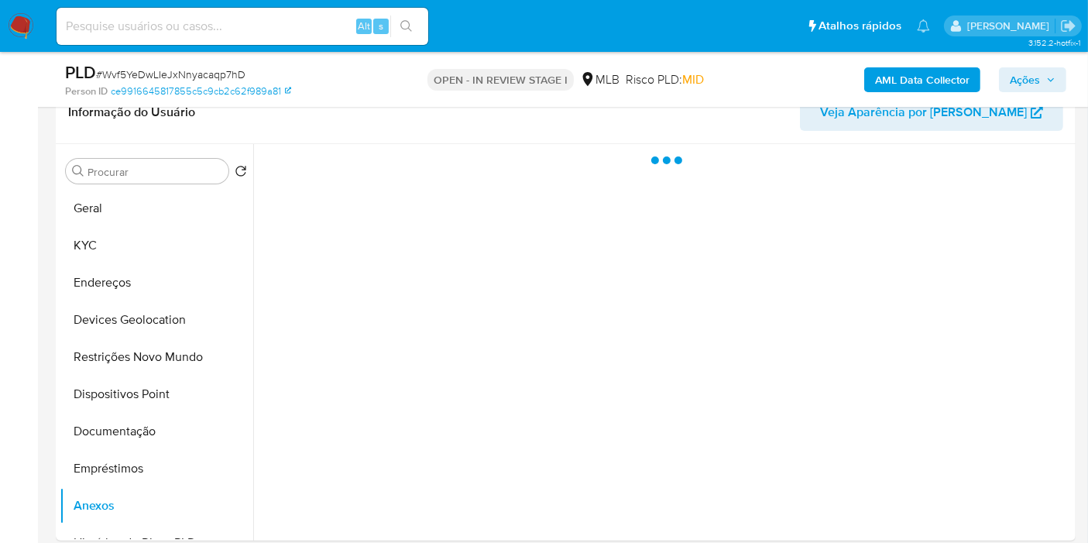
click at [1042, 73] on span "Ações" at bounding box center [1033, 80] width 46 height 22
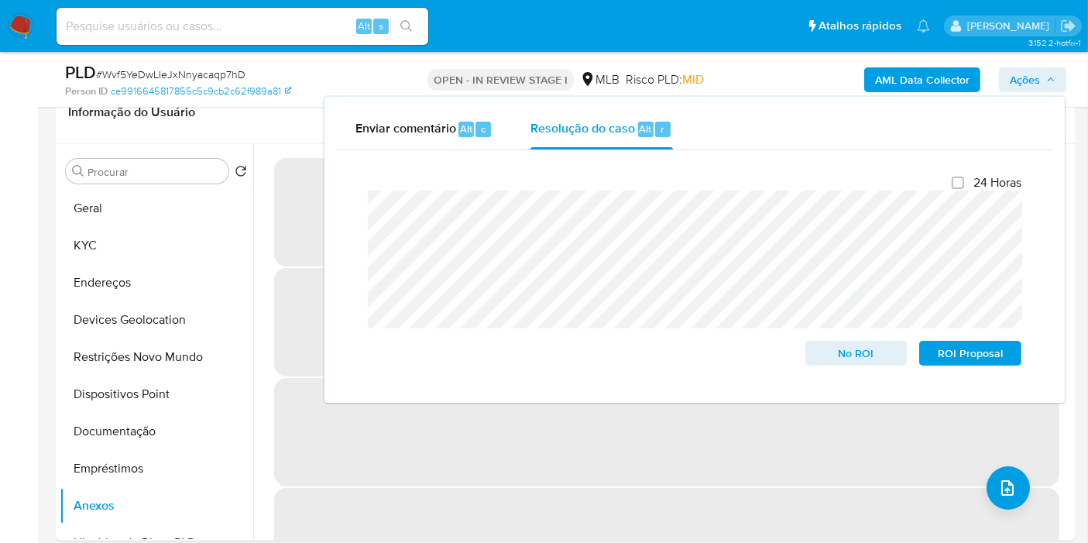
click at [1042, 73] on span "Ações" at bounding box center [1033, 80] width 46 height 22
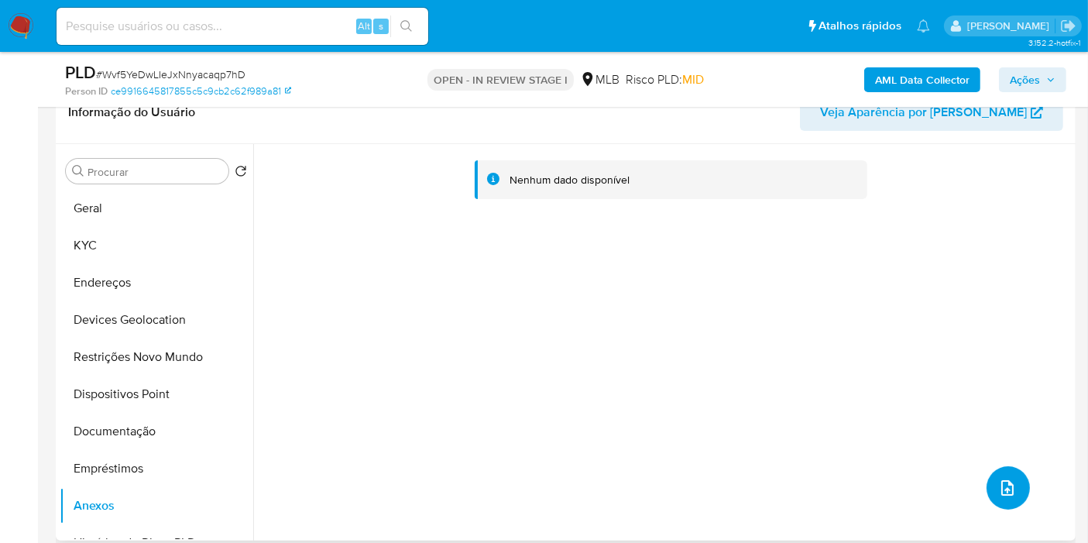
click at [998, 492] on icon "upload-file" at bounding box center [1007, 488] width 19 height 19
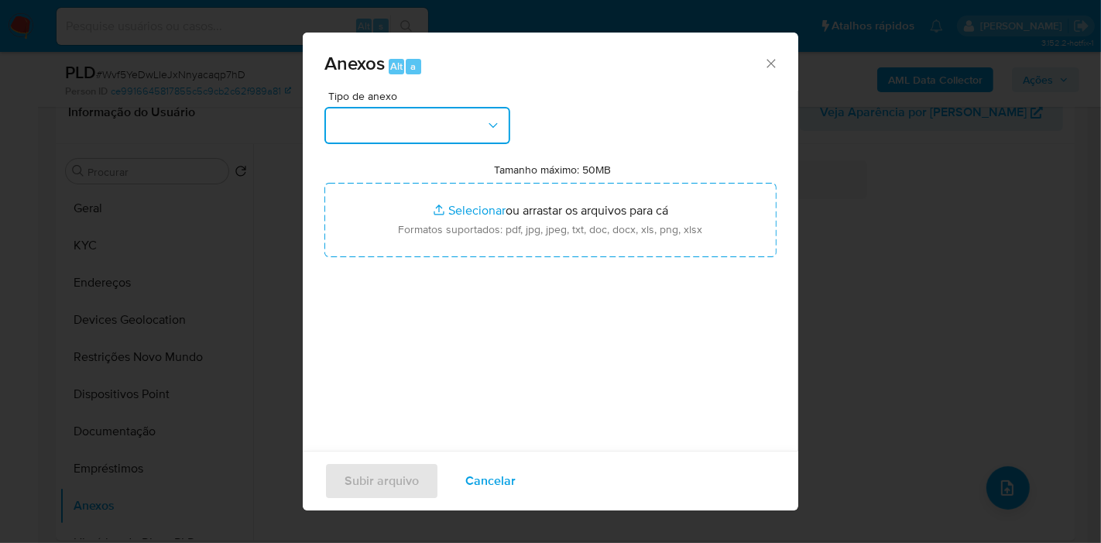
click at [416, 123] on button "button" at bounding box center [417, 125] width 186 height 37
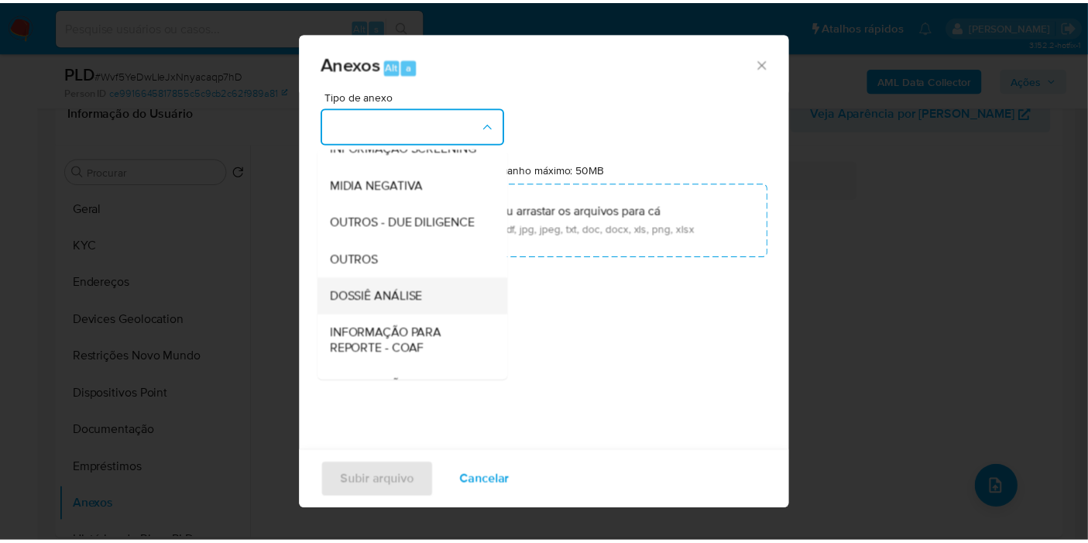
scroll to position [172, 0]
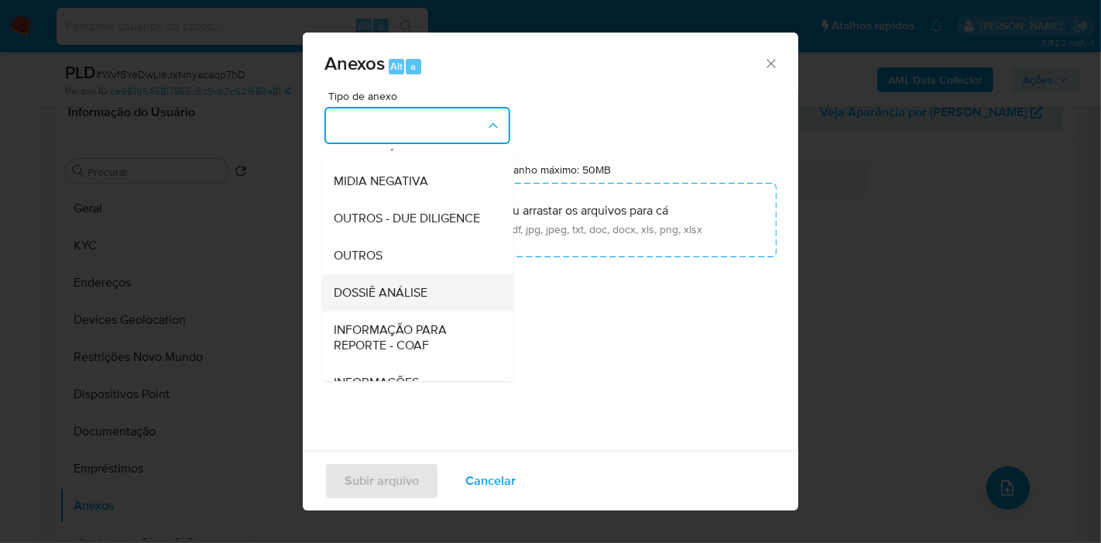
click at [412, 300] on span "DOSSIÊ ANÁLISE" at bounding box center [381, 292] width 94 height 15
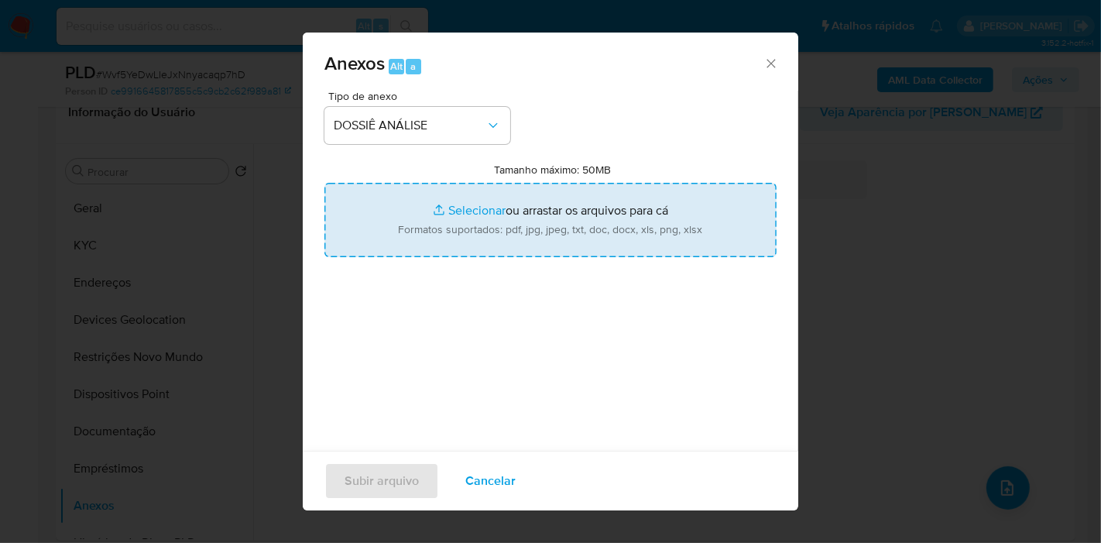
type input "C:\fakepath\Mulan 149981516_2025_08_14_07_49_32.pdf"
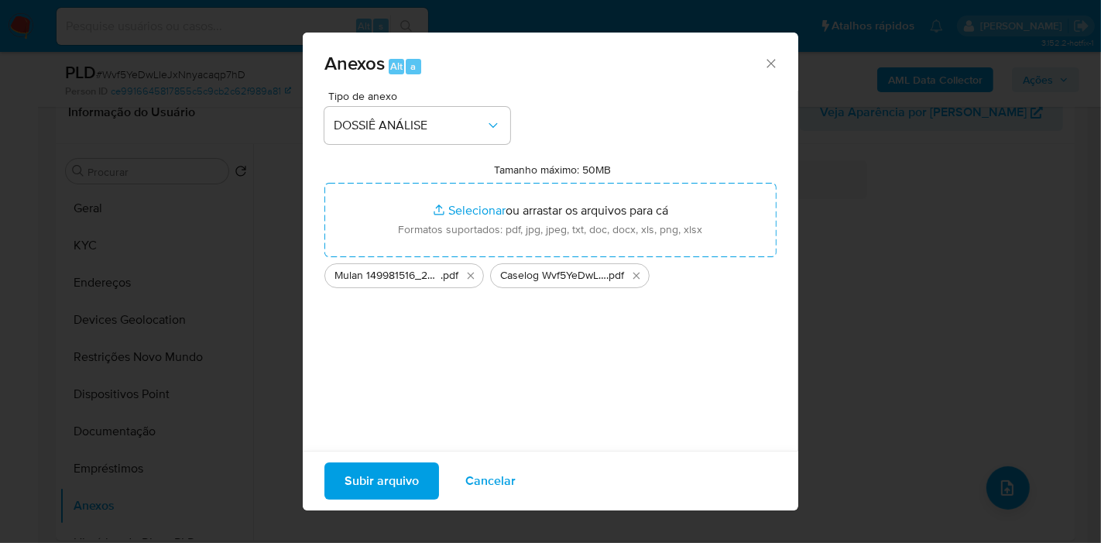
click at [392, 486] on span "Subir arquivo" at bounding box center [382, 481] width 74 height 34
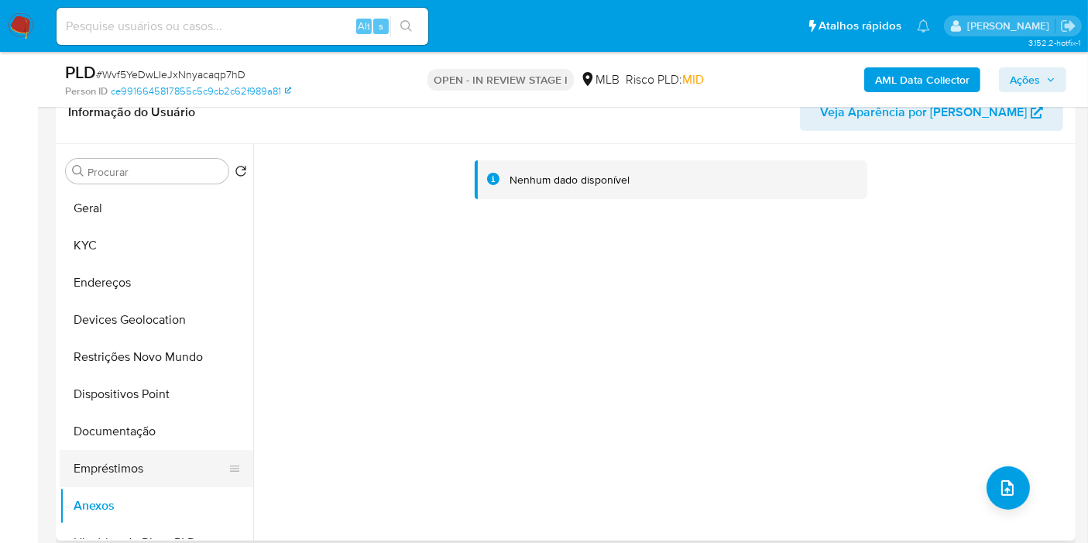
click at [115, 472] on button "Empréstimos" at bounding box center [150, 468] width 181 height 37
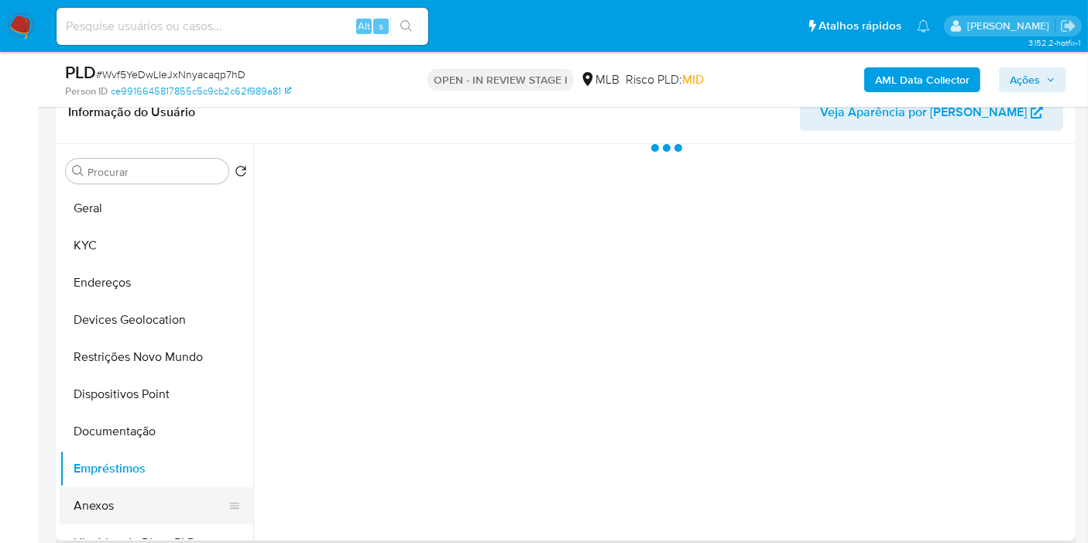
click at [97, 512] on button "Anexos" at bounding box center [150, 505] width 181 height 37
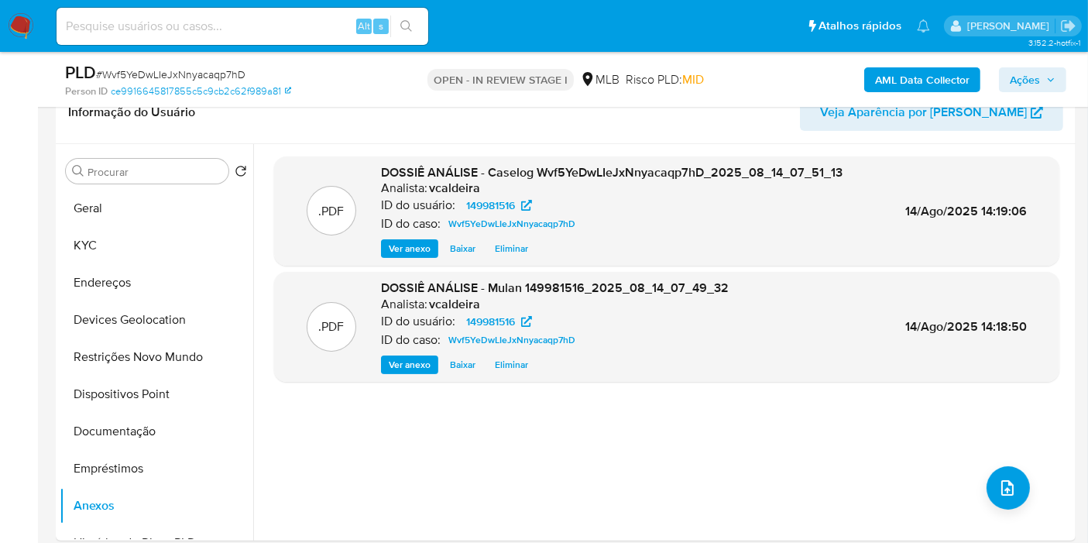
click at [1035, 80] on span "Ações" at bounding box center [1025, 79] width 30 height 25
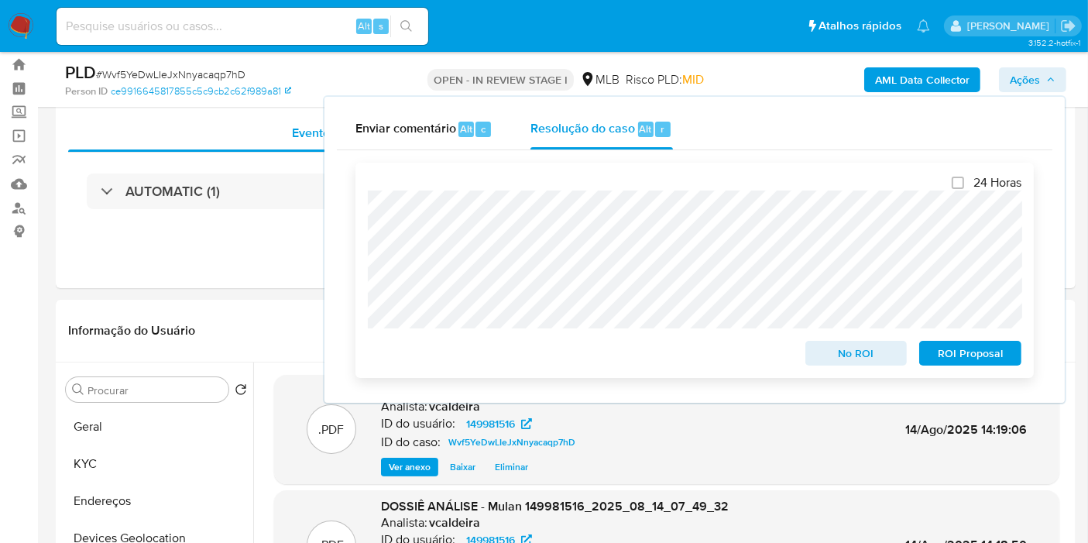
scroll to position [0, 0]
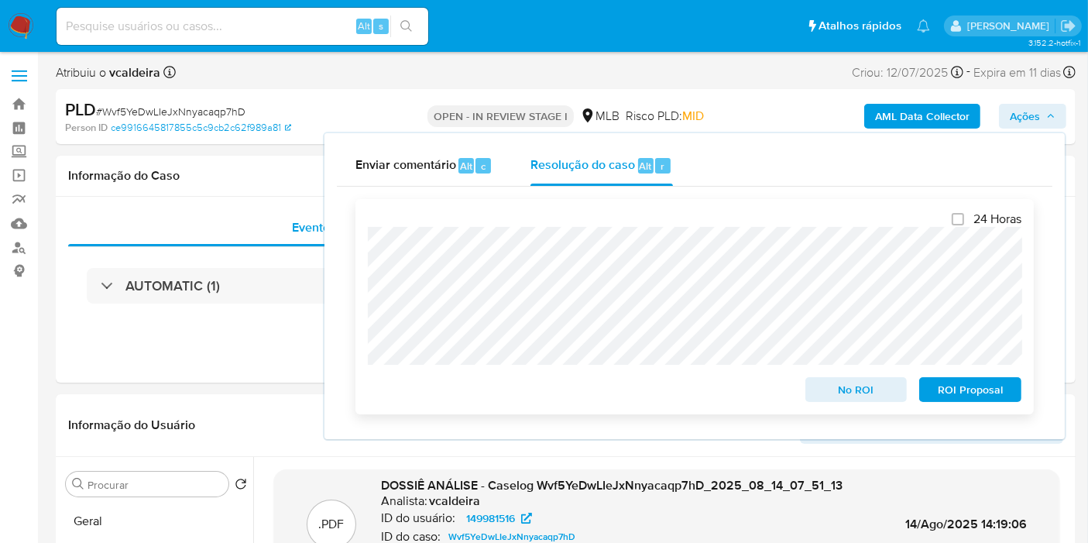
click at [862, 398] on span "No ROI" at bounding box center [856, 390] width 81 height 22
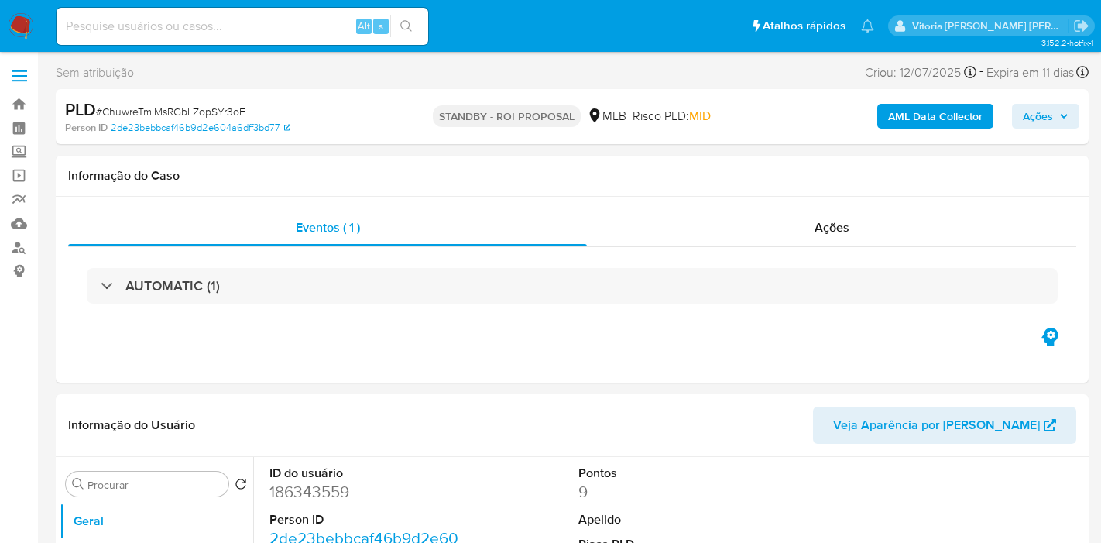
select select "10"
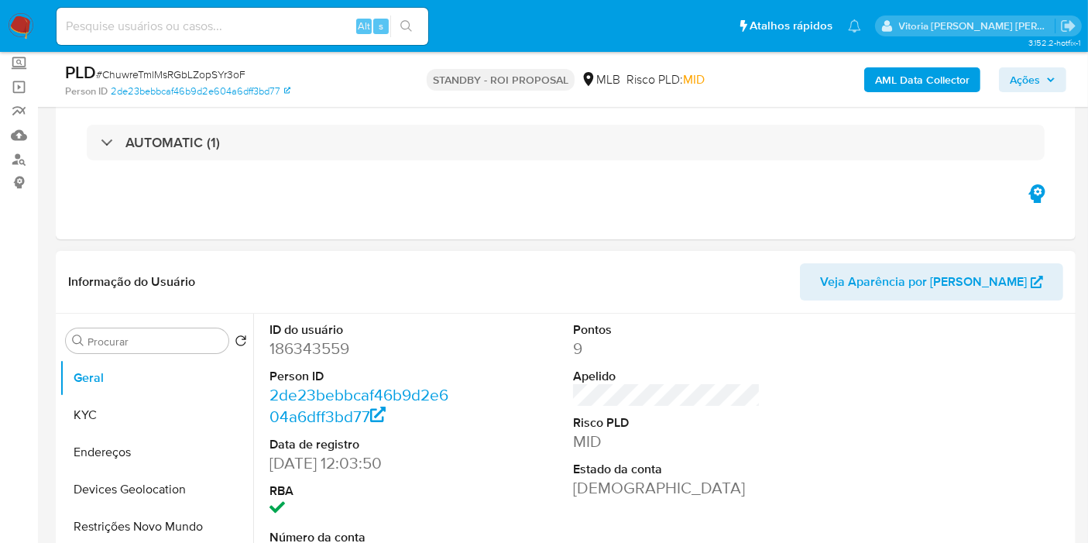
scroll to position [344, 0]
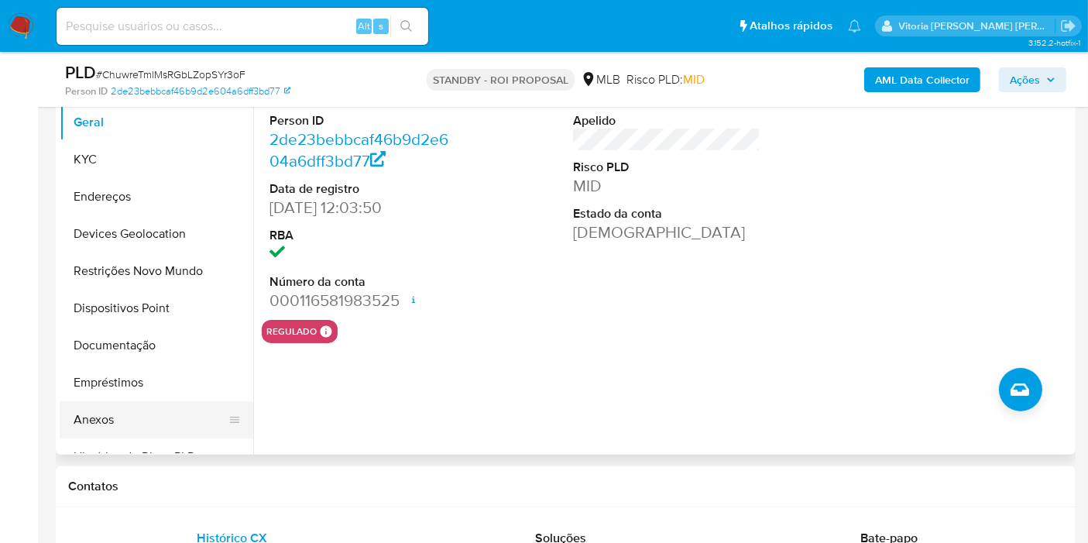
click at [98, 416] on button "Anexos" at bounding box center [150, 419] width 181 height 37
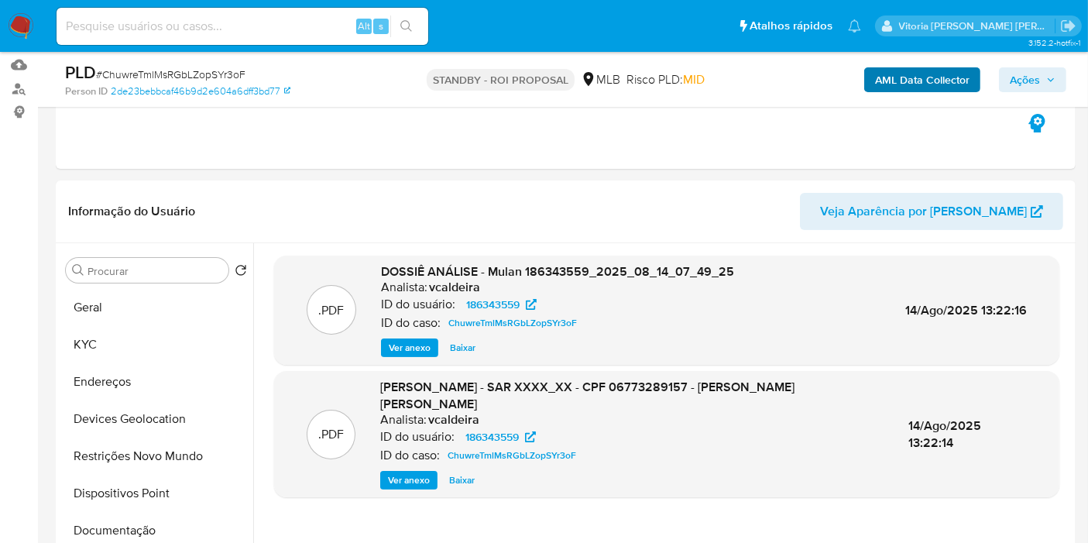
scroll to position [86, 0]
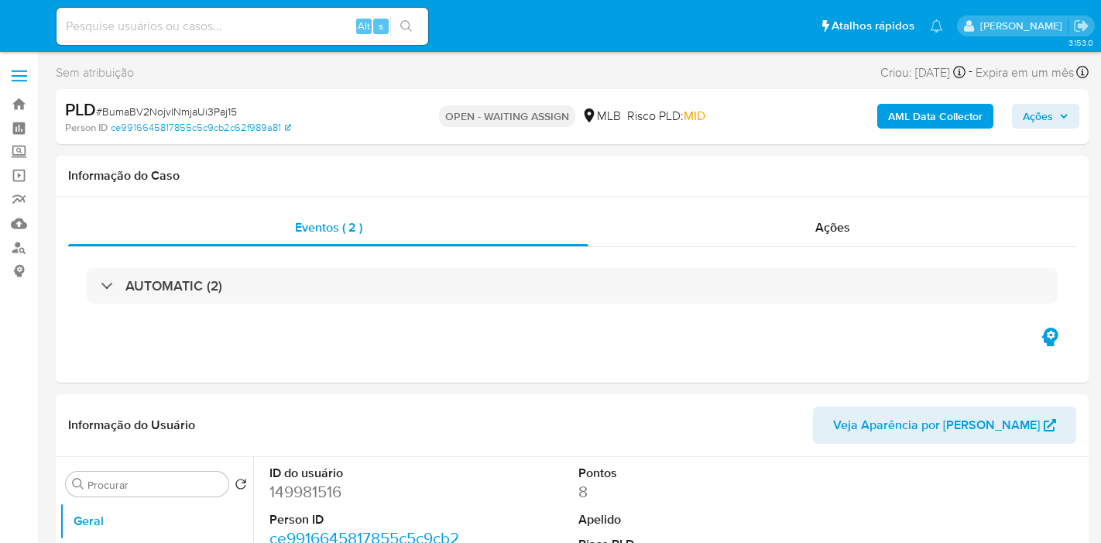
select select "10"
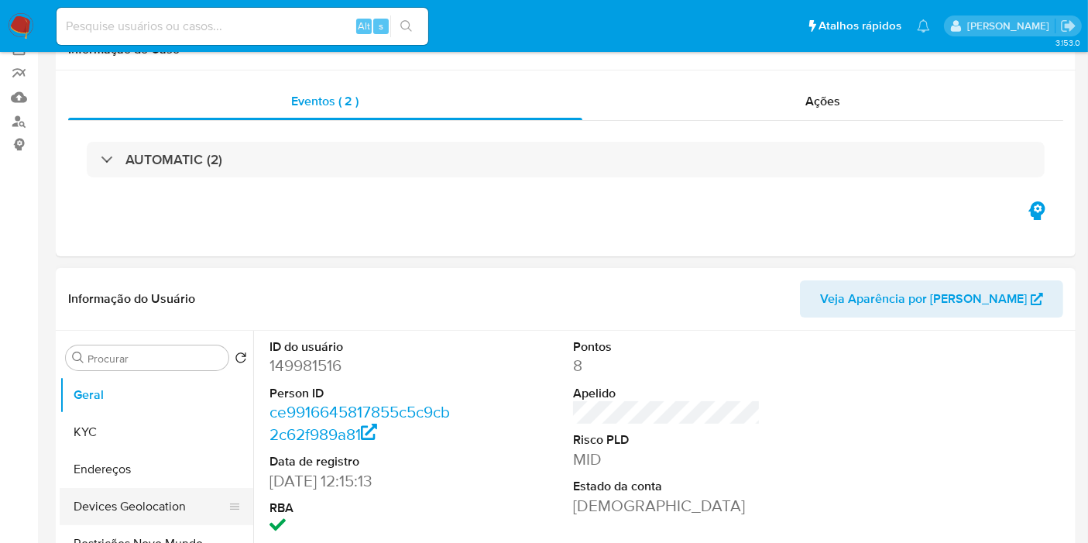
scroll to position [258, 0]
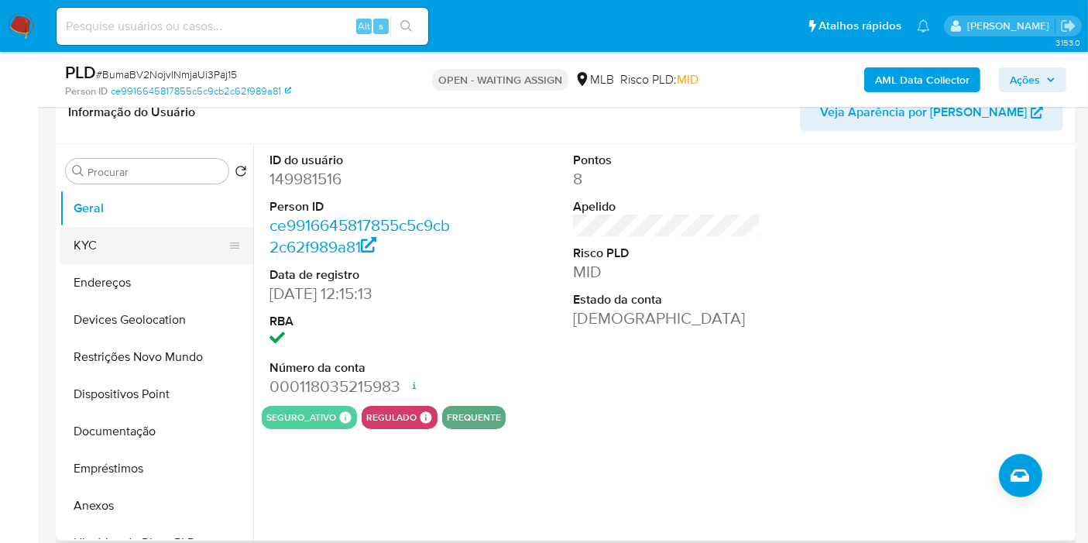
click at [115, 250] on button "KYC" at bounding box center [150, 245] width 181 height 37
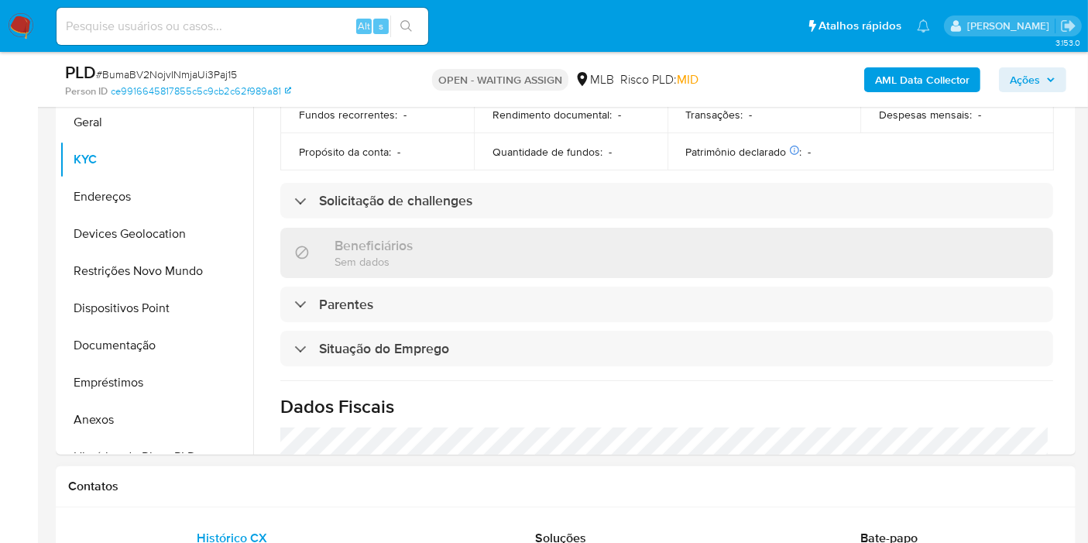
scroll to position [736, 0]
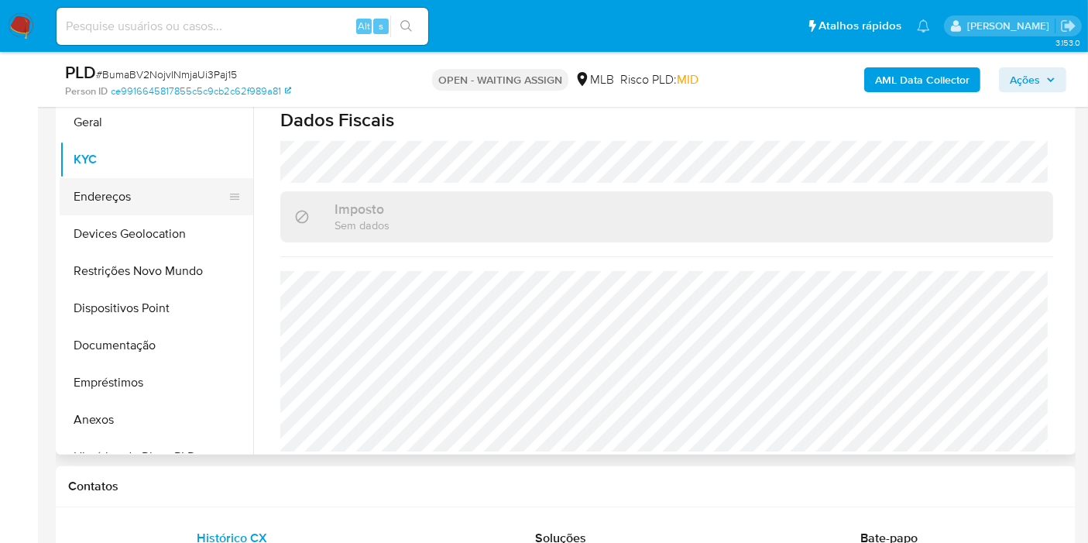
click at [132, 200] on button "Endereços" at bounding box center [150, 196] width 181 height 37
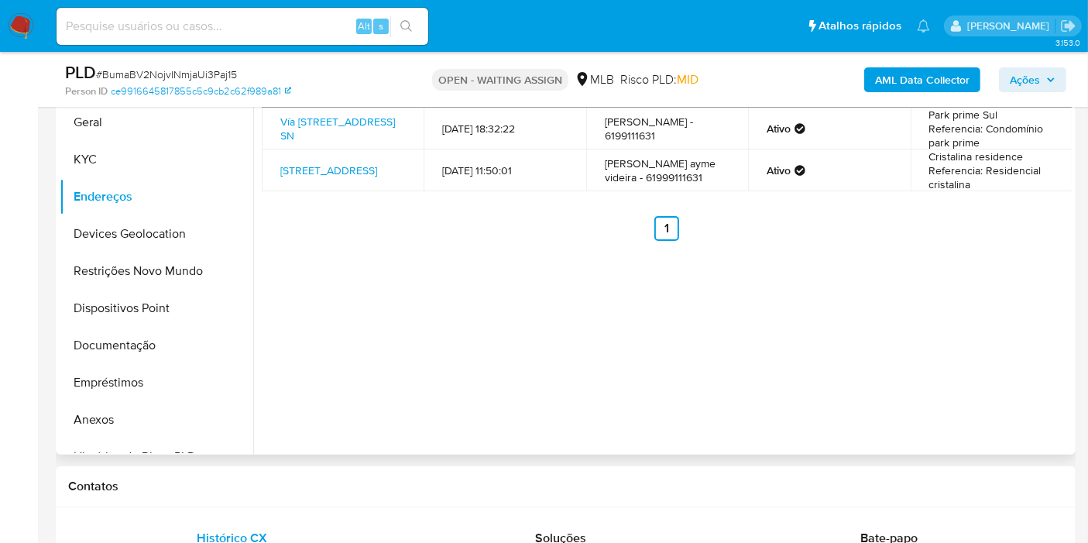
scroll to position [172, 0]
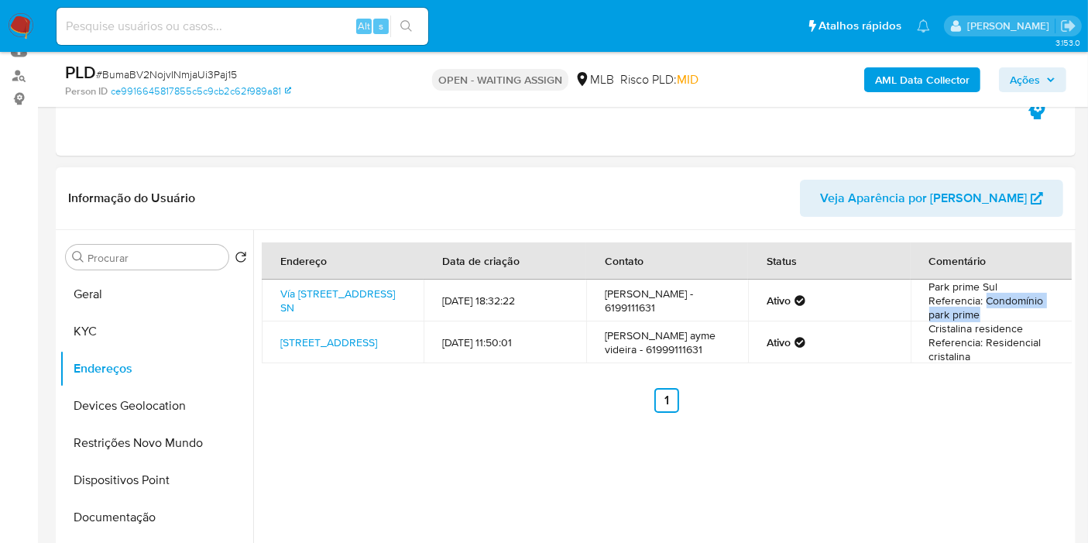
drag, startPoint x: 985, startPoint y: 321, endPoint x: 980, endPoint y: 304, distance: 17.9
click at [980, 304] on td "Park prime Sul Referencia: Condomínio park prime" at bounding box center [992, 301] width 162 height 42
copy td "Condomínio park prime"
click at [314, 288] on link "Vía Via 13 Quadra 242 Apto 02 Bloco A Sn, Formosa, Goiás, 73802419, Brasil SN" at bounding box center [337, 300] width 115 height 29
click at [94, 293] on button "Geral" at bounding box center [150, 294] width 181 height 37
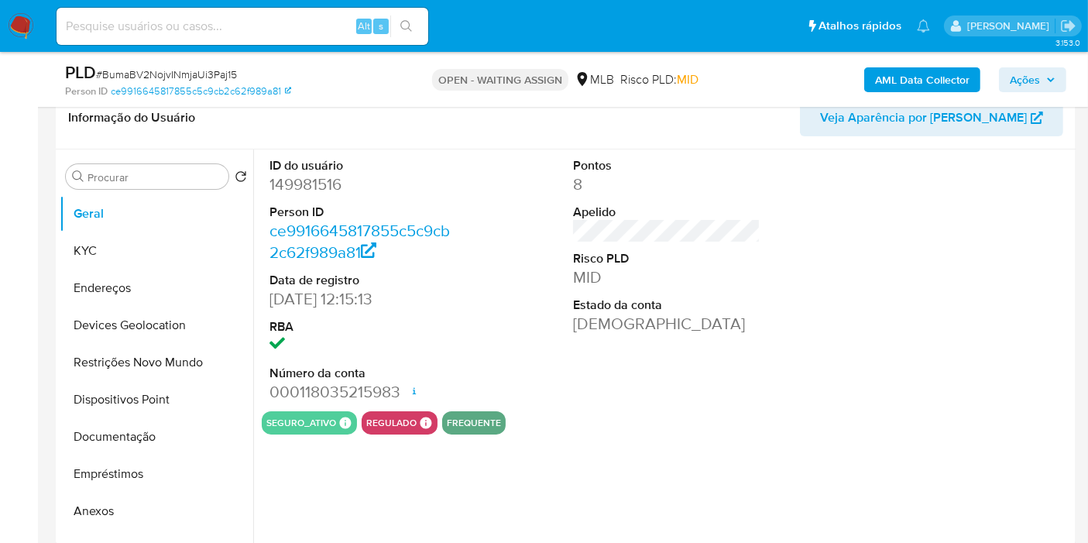
scroll to position [259, 0]
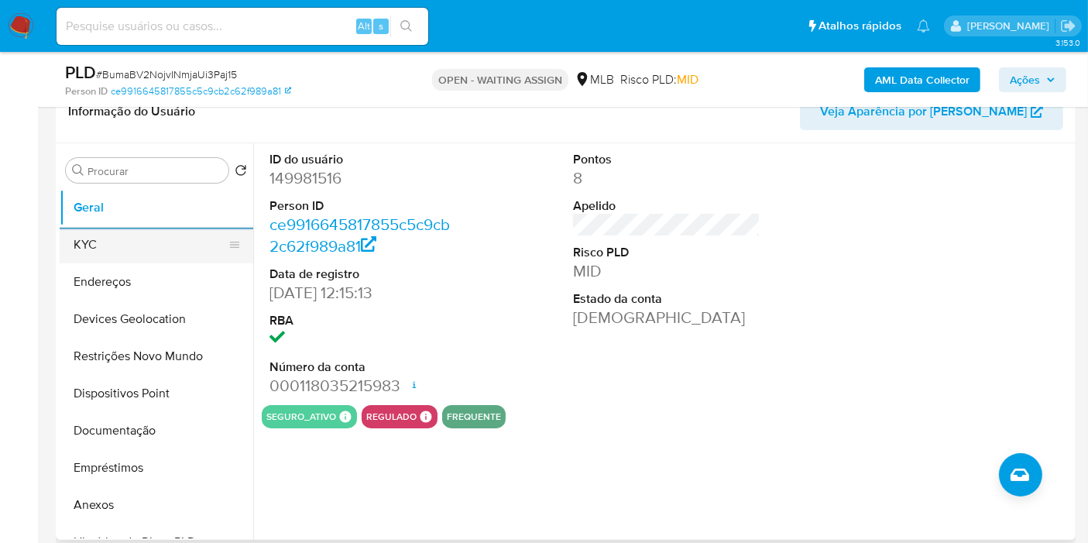
click at [124, 242] on button "KYC" at bounding box center [150, 244] width 181 height 37
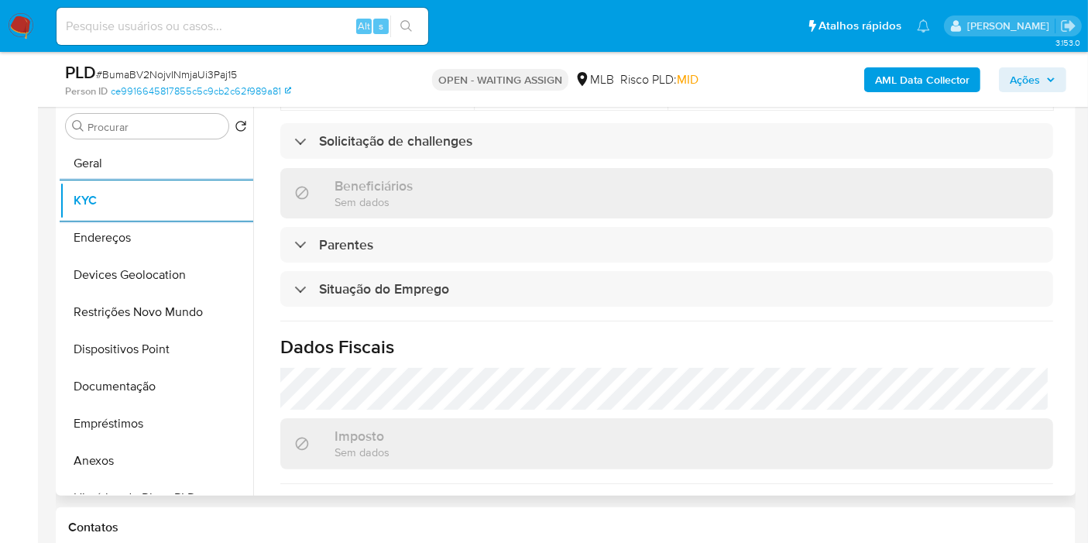
scroll to position [736, 0]
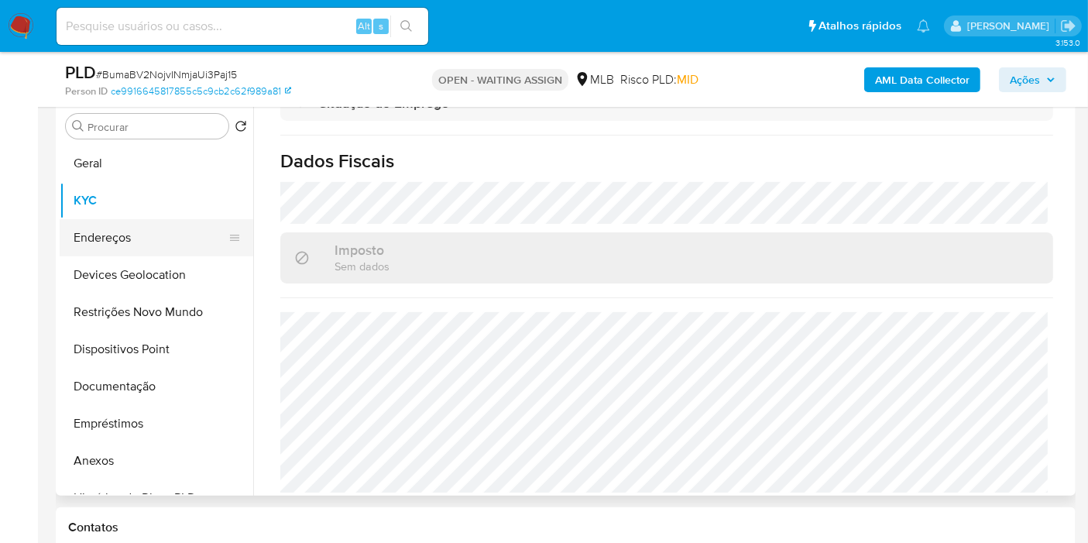
click at [148, 240] on button "Endereços" at bounding box center [150, 237] width 181 height 37
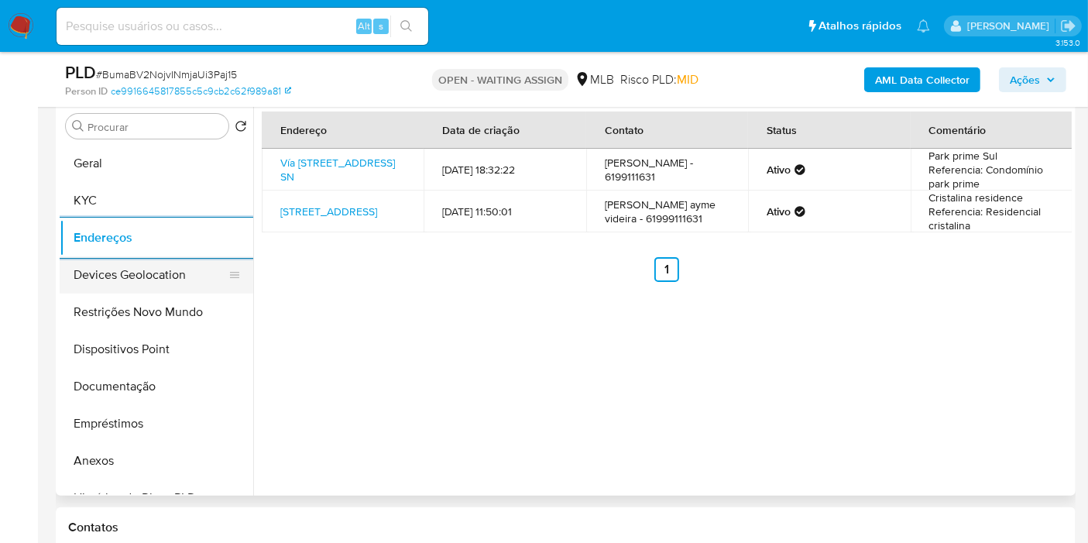
click at [115, 273] on button "Devices Geolocation" at bounding box center [150, 274] width 181 height 37
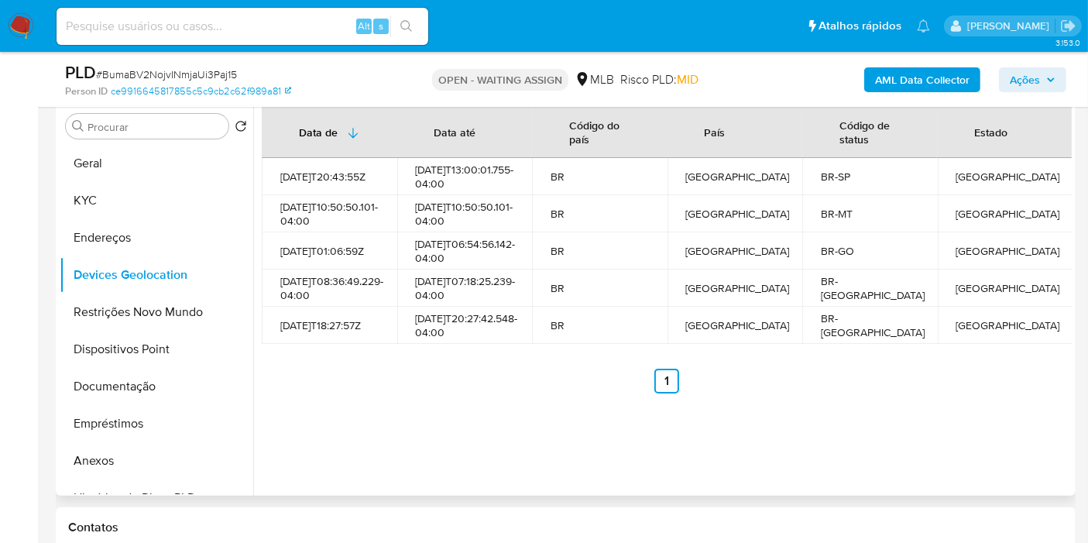
click at [438, 424] on div "Data de Data até Código do país País Código de status Estado 2021-12-19T20:43:5…" at bounding box center [662, 297] width 819 height 396
click at [110, 301] on button "Restrições Novo Mundo" at bounding box center [150, 311] width 181 height 37
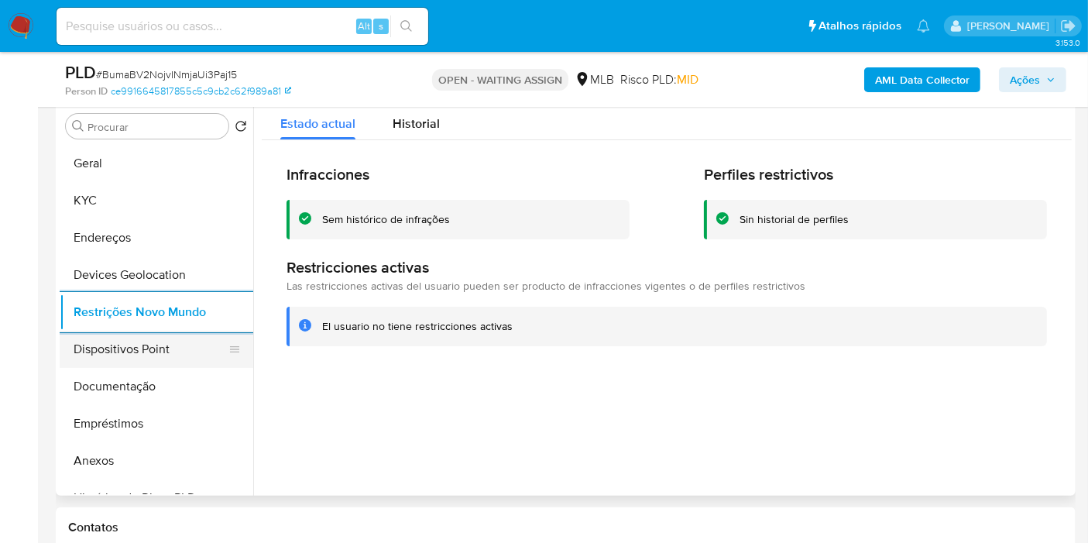
click at [92, 346] on button "Dispositivos Point" at bounding box center [150, 349] width 181 height 37
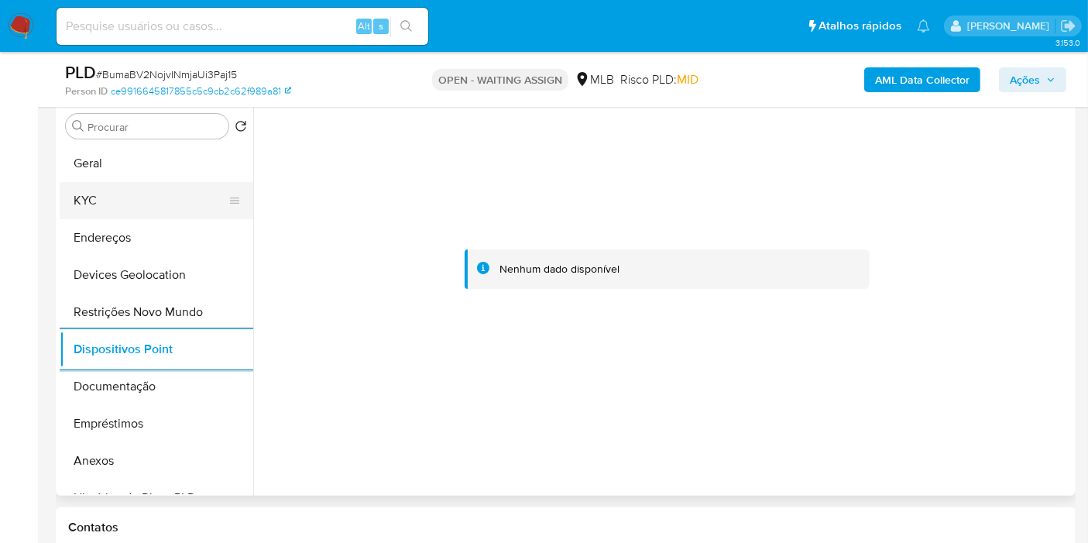
click at [99, 195] on button "KYC" at bounding box center [150, 200] width 181 height 37
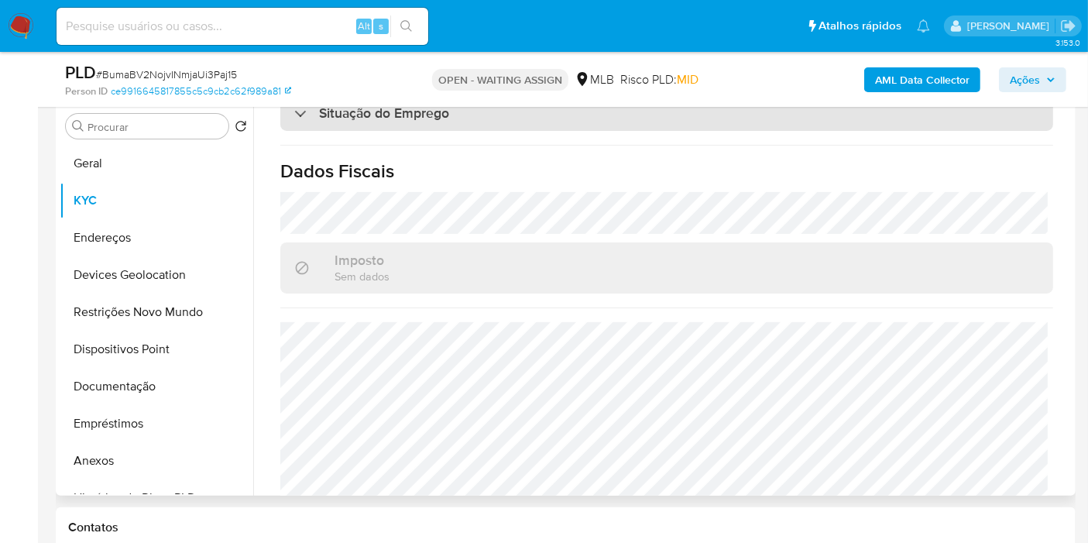
scroll to position [736, 0]
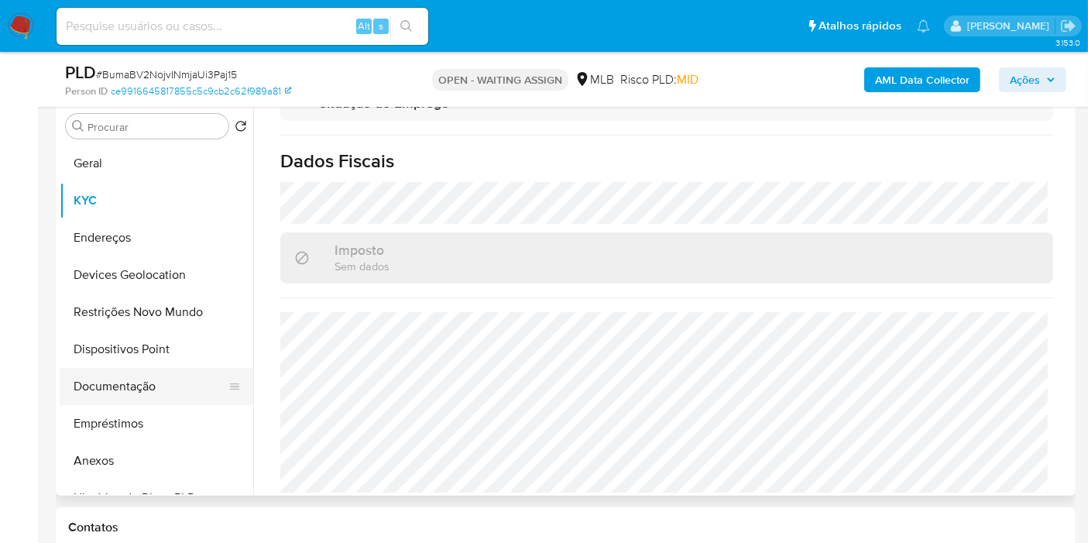
click at [116, 395] on button "Documentação" at bounding box center [150, 386] width 181 height 37
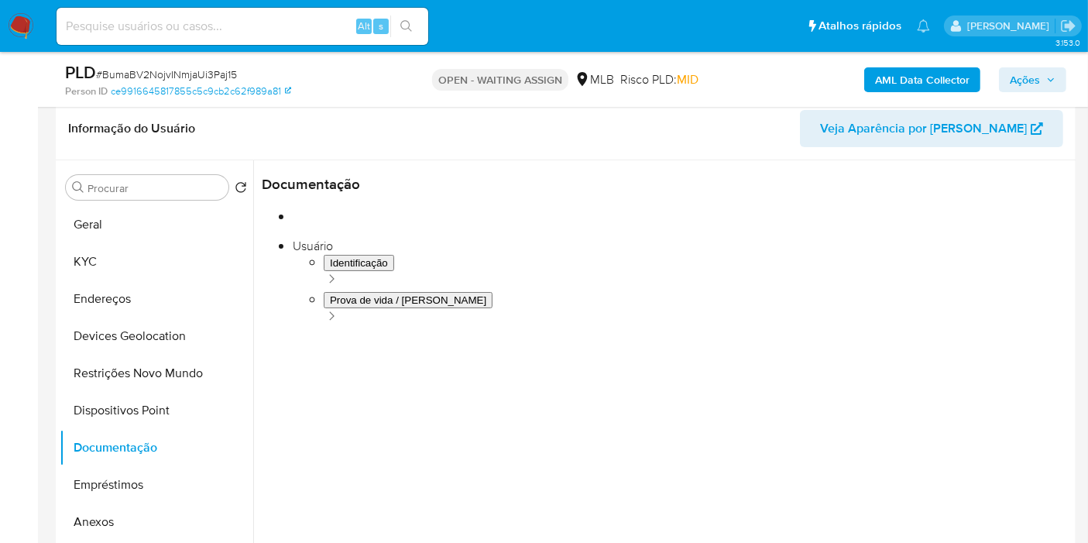
scroll to position [217, 0]
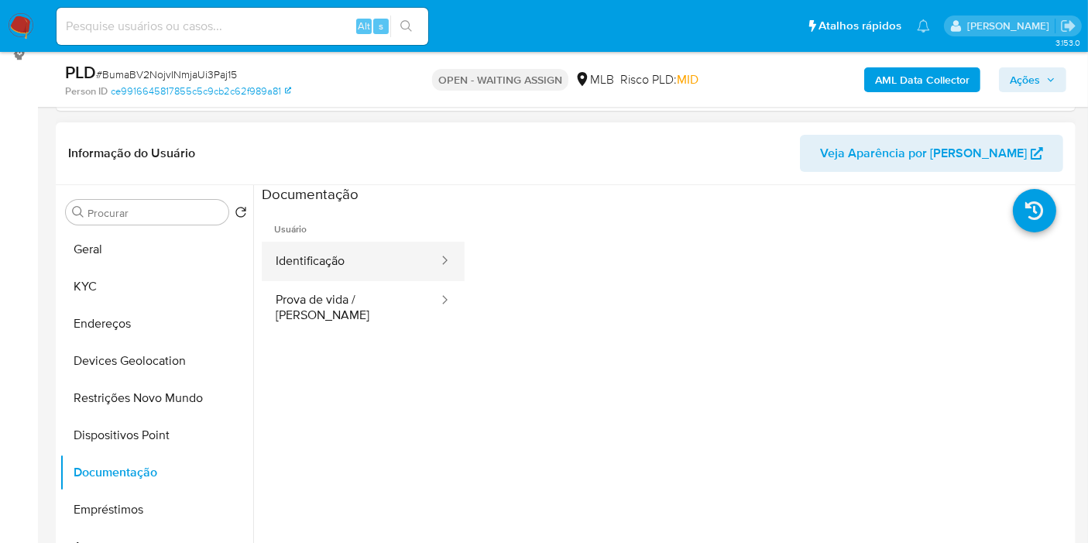
click at [378, 257] on button "Identificação" at bounding box center [351, 261] width 178 height 39
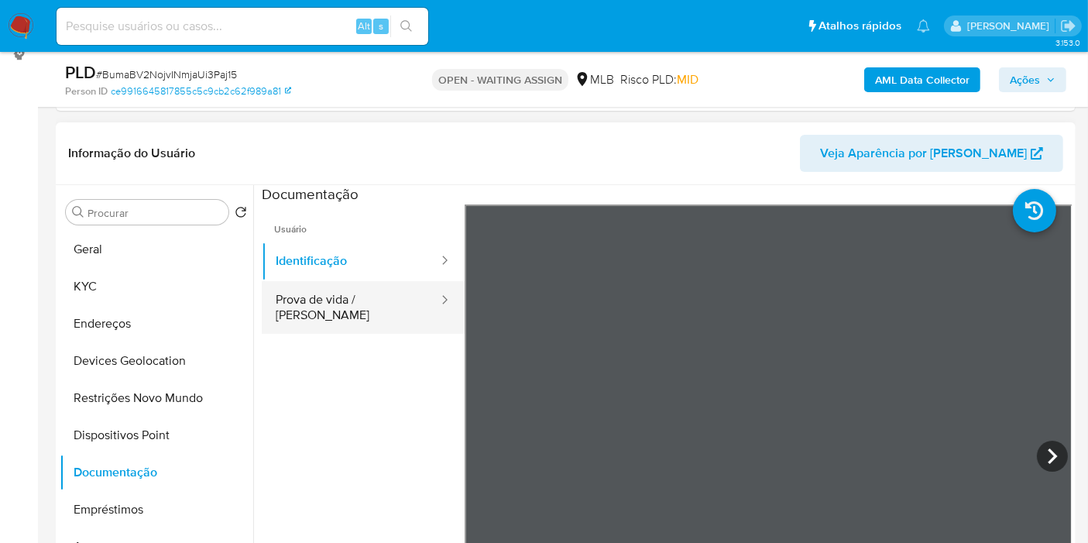
click at [367, 302] on button "Prova de vida / Selfie" at bounding box center [351, 307] width 178 height 53
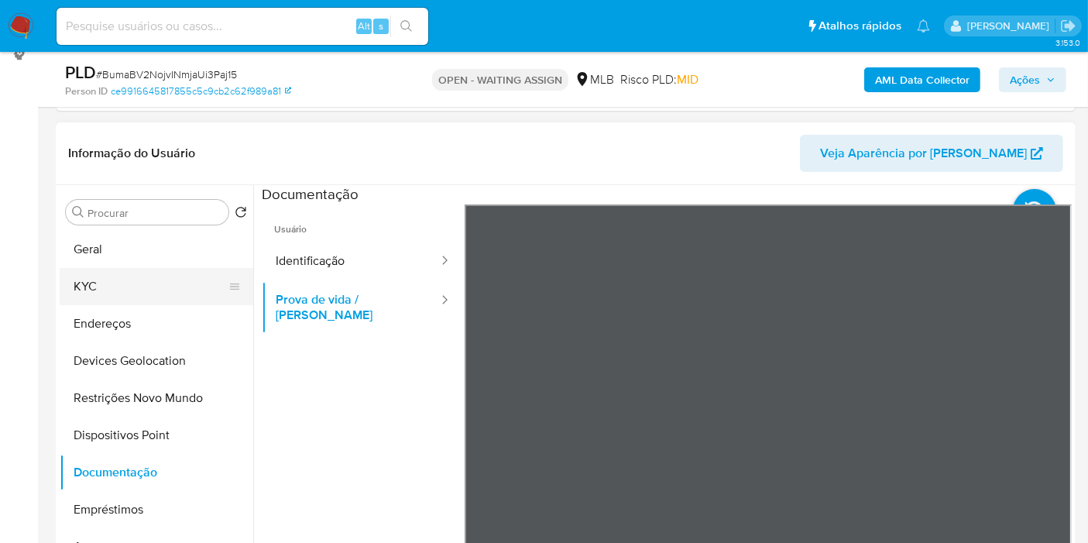
click at [118, 291] on button "KYC" at bounding box center [150, 286] width 181 height 37
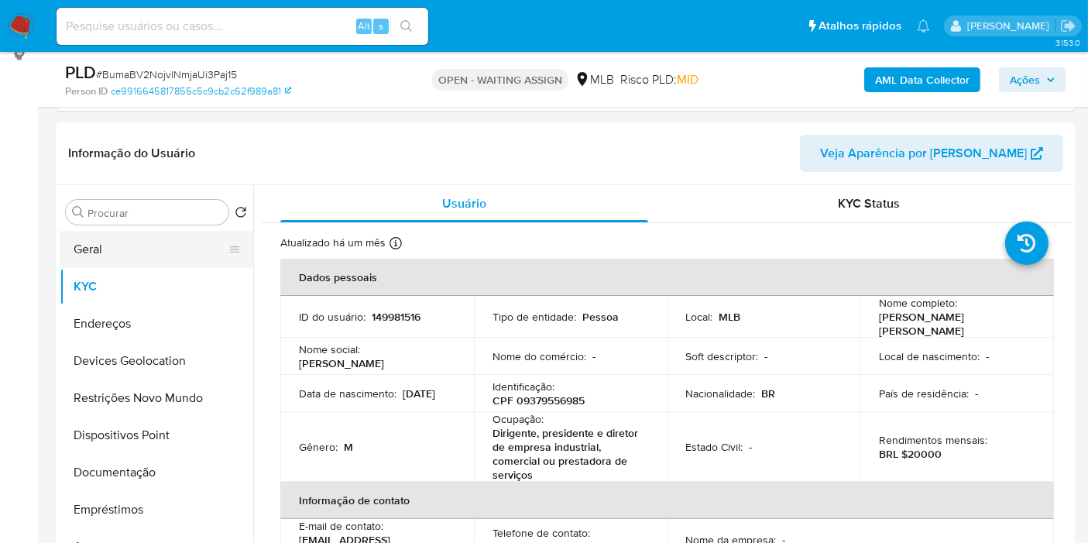
click at [115, 249] on button "Geral" at bounding box center [150, 249] width 181 height 37
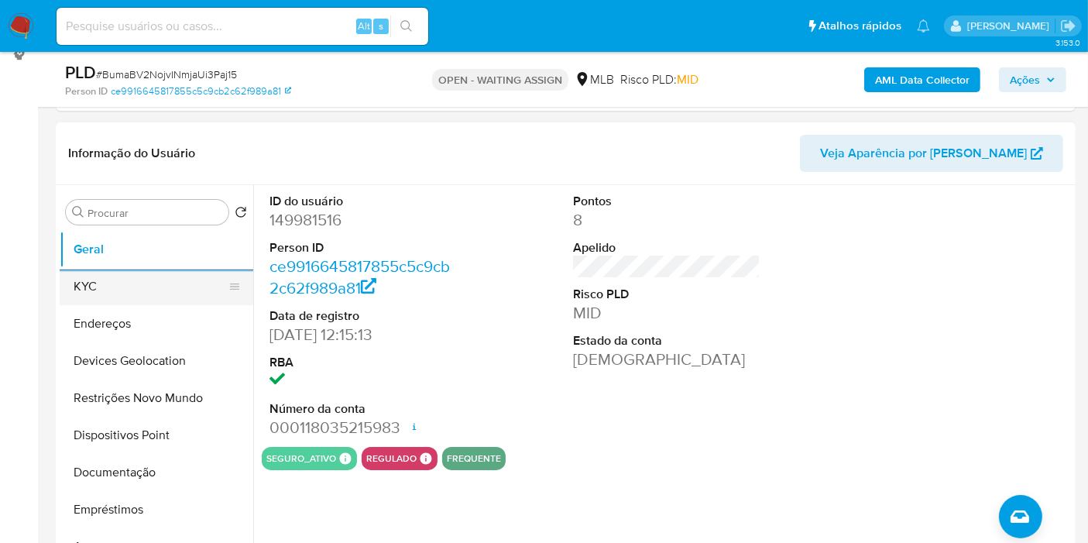
click at [131, 279] on button "KYC" at bounding box center [150, 286] width 181 height 37
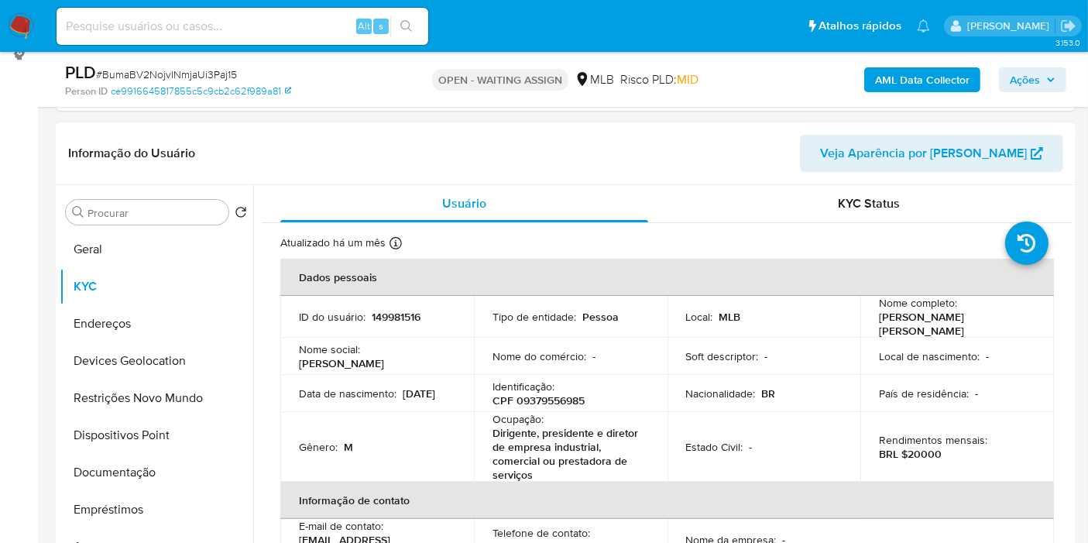
click at [544, 397] on p "CPF 09379556985" at bounding box center [538, 400] width 92 height 14
copy p "09379556985"
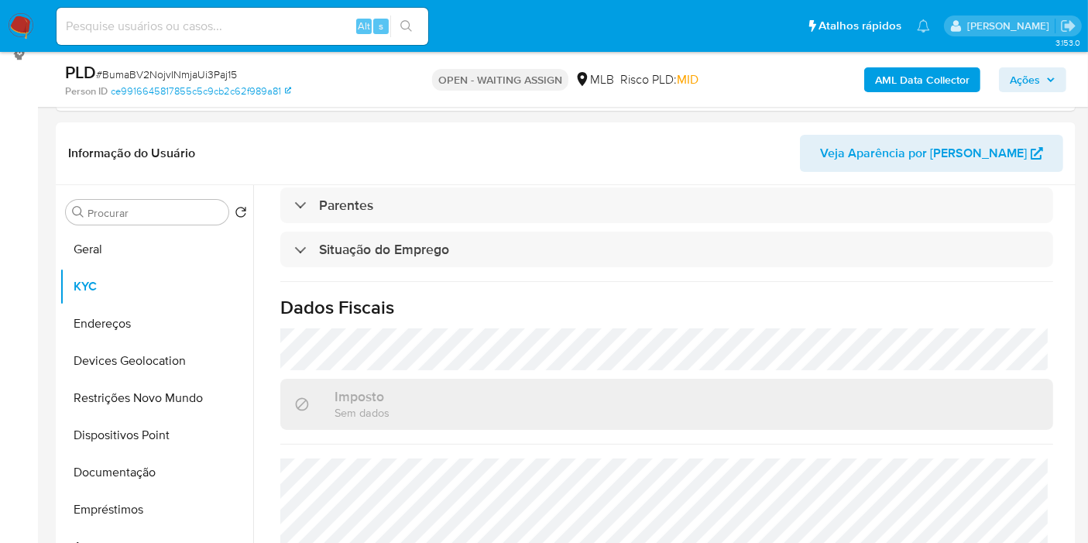
scroll to position [650, 0]
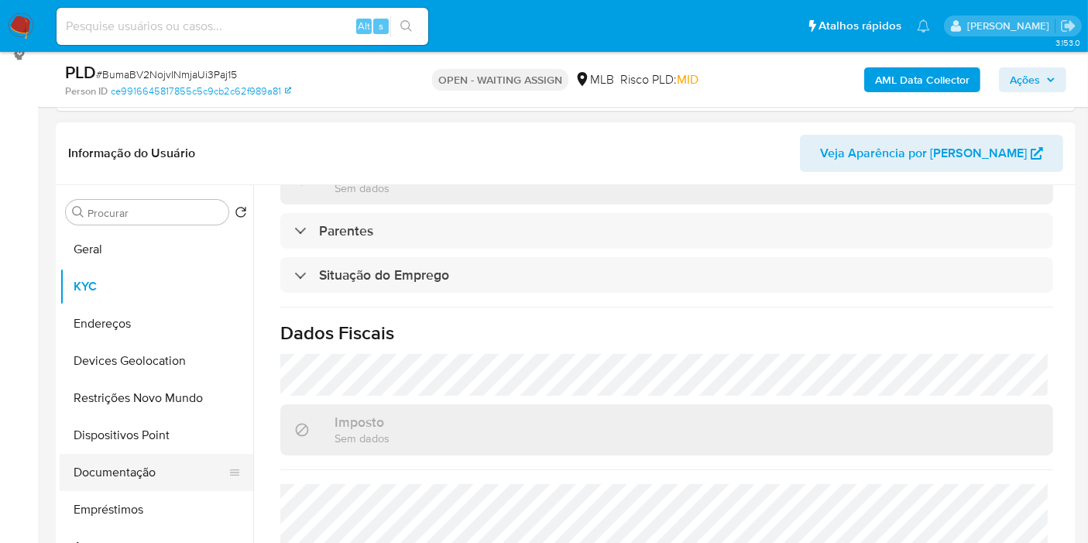
click at [136, 470] on button "Documentação" at bounding box center [150, 472] width 181 height 37
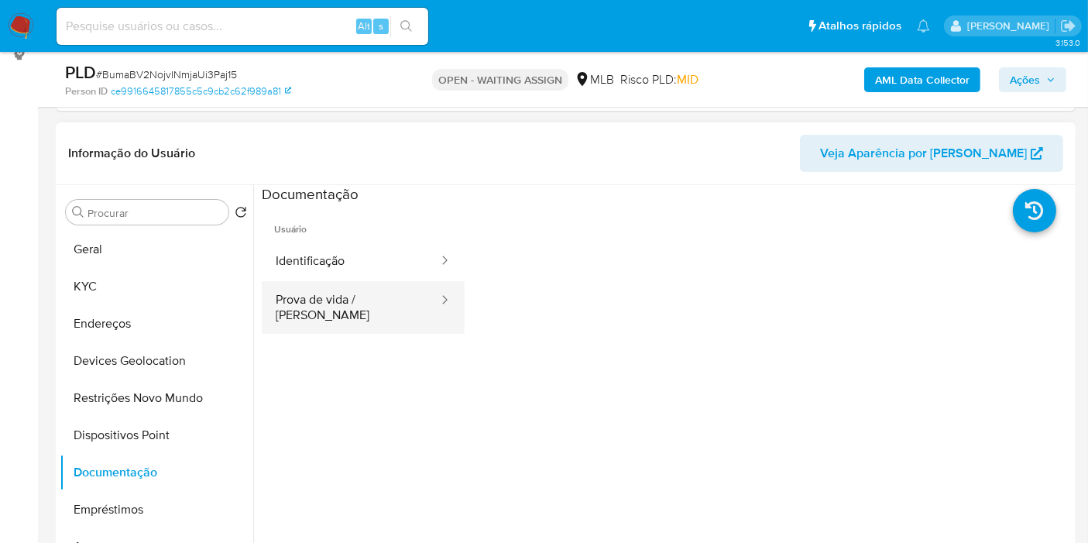
click at [397, 290] on button "Prova de vida / Selfie" at bounding box center [351, 307] width 178 height 53
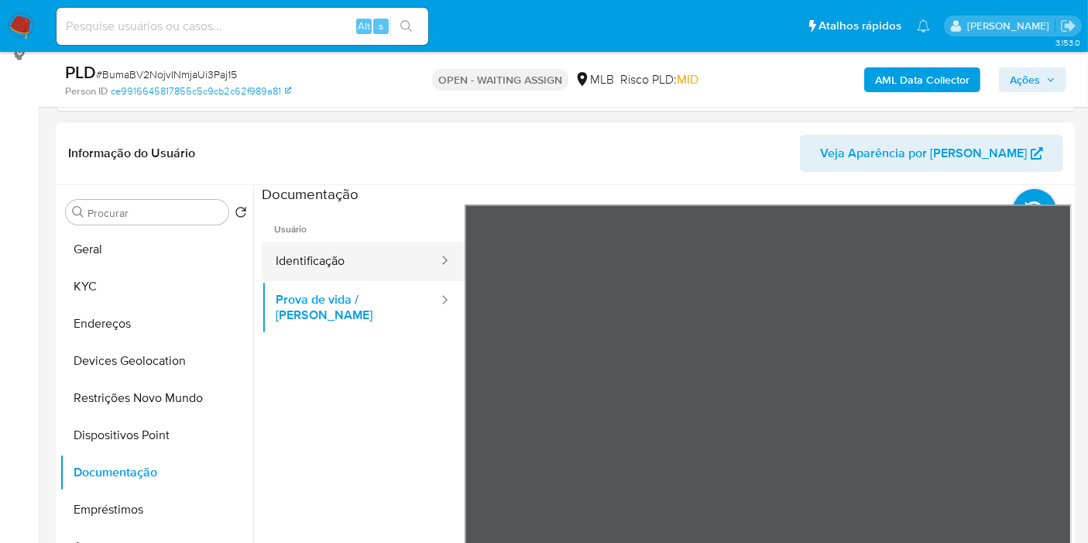
click at [388, 254] on button "Identificação" at bounding box center [351, 261] width 178 height 39
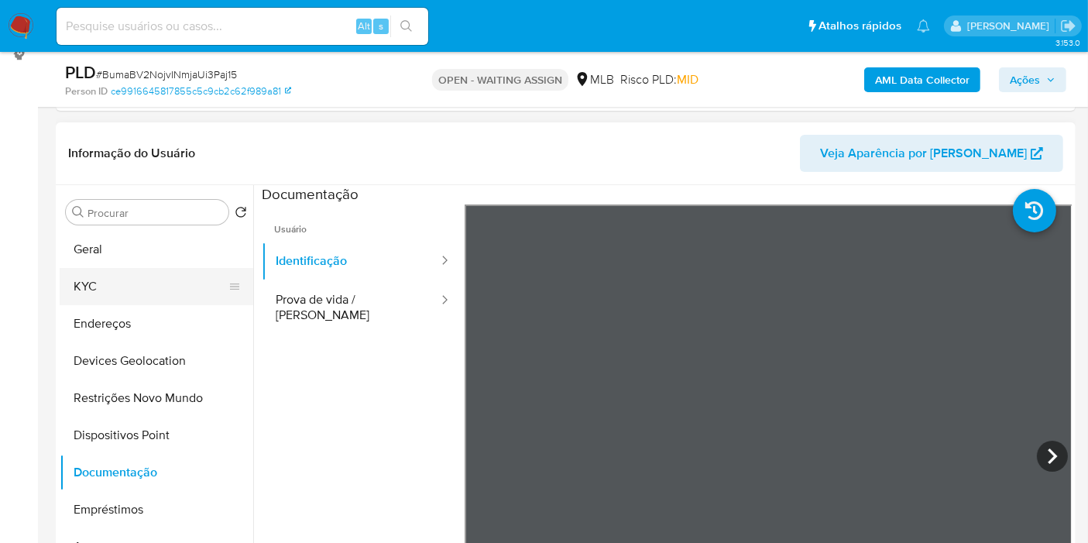
click at [129, 288] on button "KYC" at bounding box center [150, 286] width 181 height 37
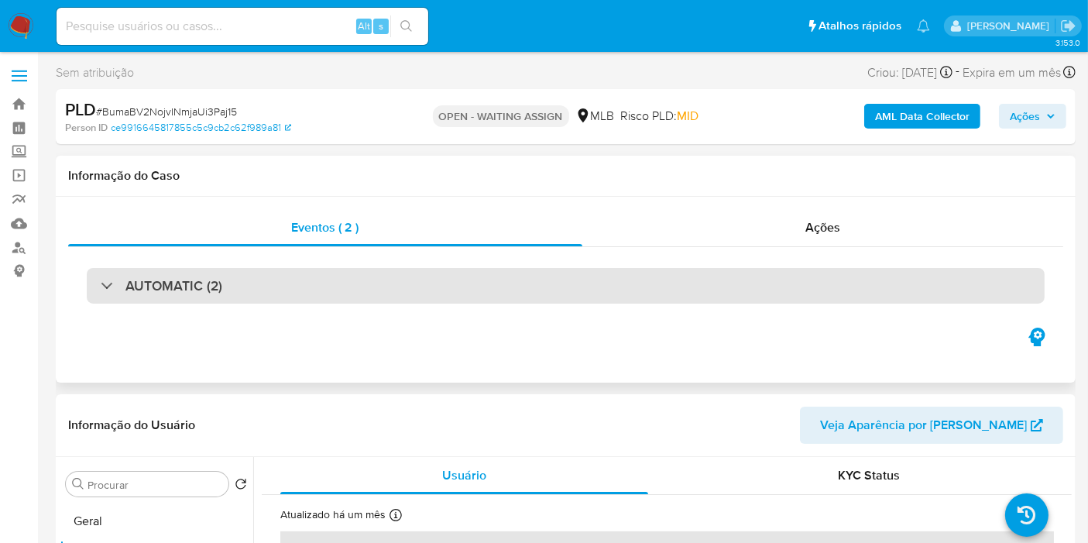
drag, startPoint x: 224, startPoint y: 262, endPoint x: 212, endPoint y: 280, distance: 21.3
click at [222, 263] on div "AUTOMATIC (2)" at bounding box center [565, 285] width 995 height 77
click at [210, 283] on h3 "AUTOMATIC (2)" at bounding box center [173, 285] width 97 height 17
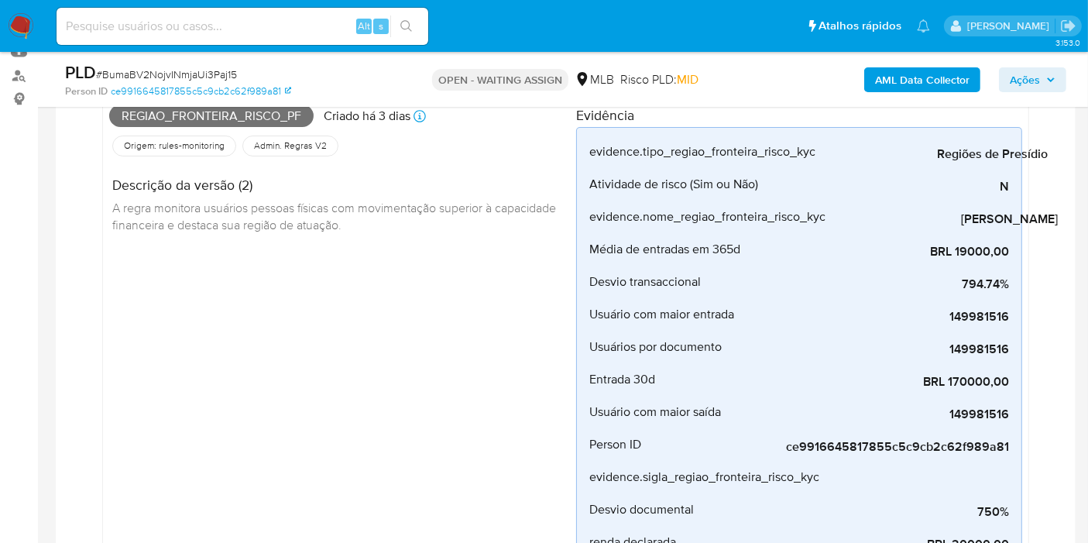
scroll to position [602, 0]
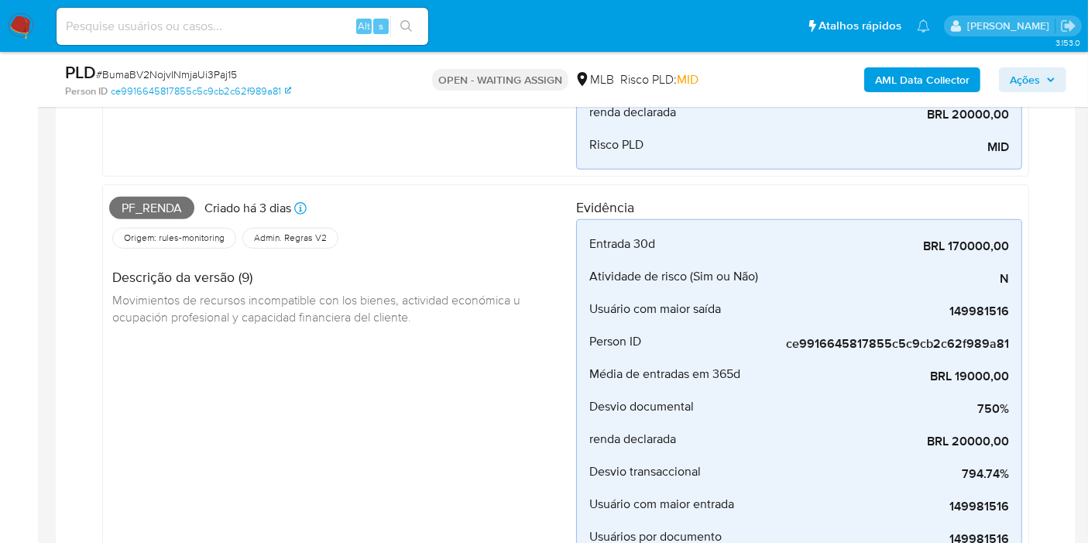
click at [16, 23] on img at bounding box center [21, 26] width 26 height 26
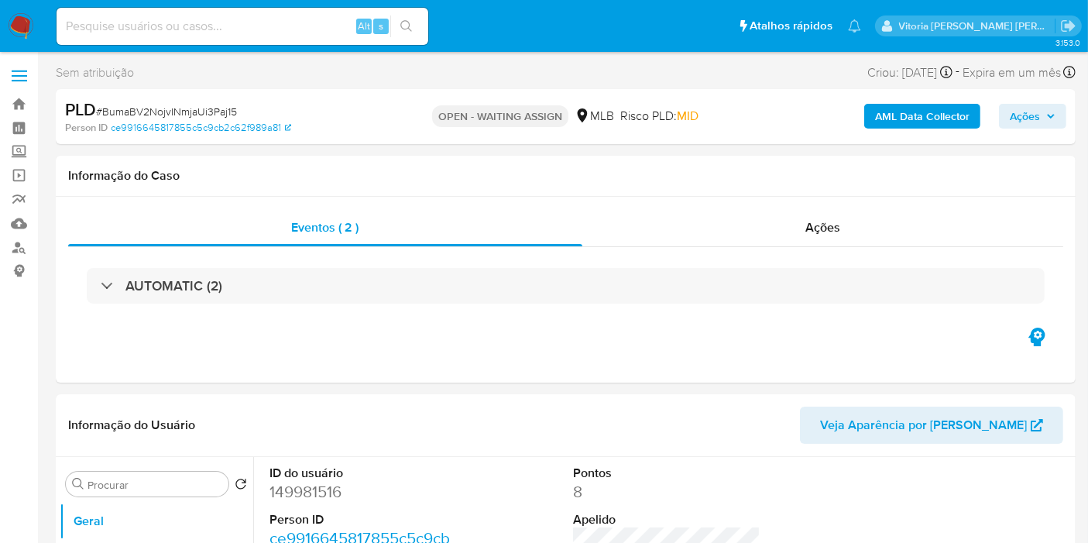
select select "10"
click at [166, 39] on div "Alt s" at bounding box center [243, 26] width 372 height 37
click at [167, 33] on input at bounding box center [243, 26] width 372 height 20
paste input "223142305"
type input "223142305"
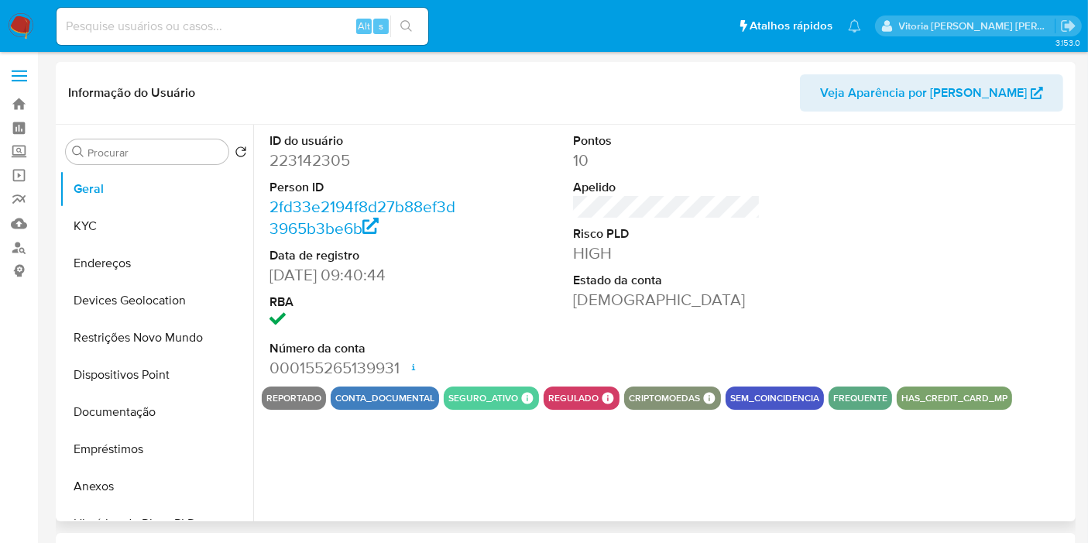
select select "10"
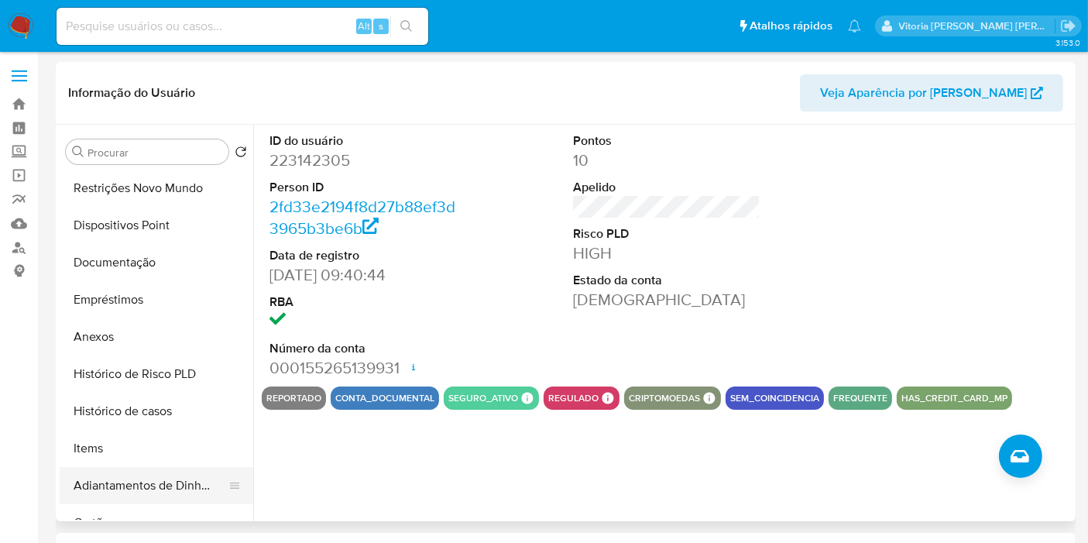
scroll to position [89, 0]
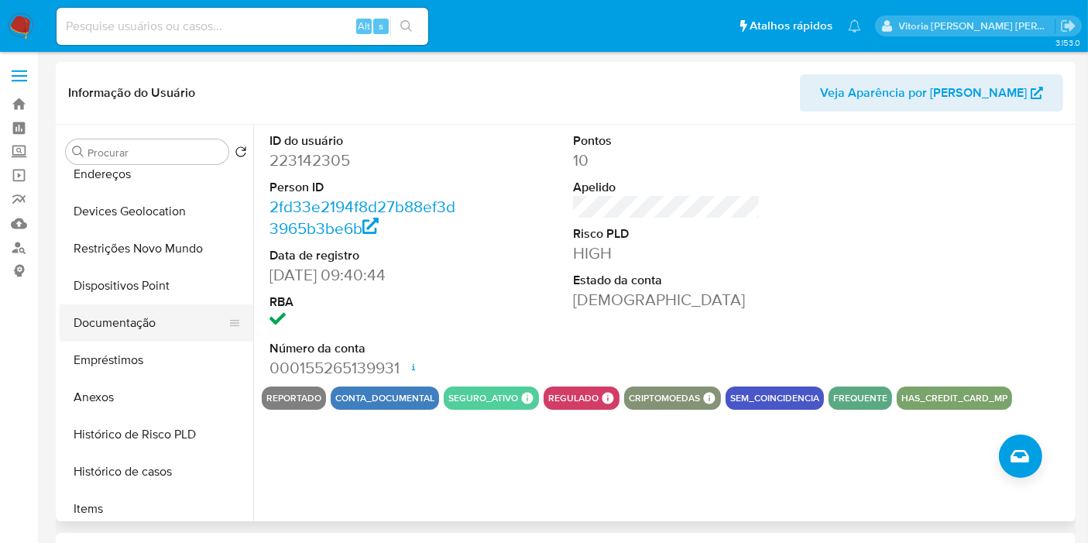
click at [128, 322] on button "Documentação" at bounding box center [150, 322] width 181 height 37
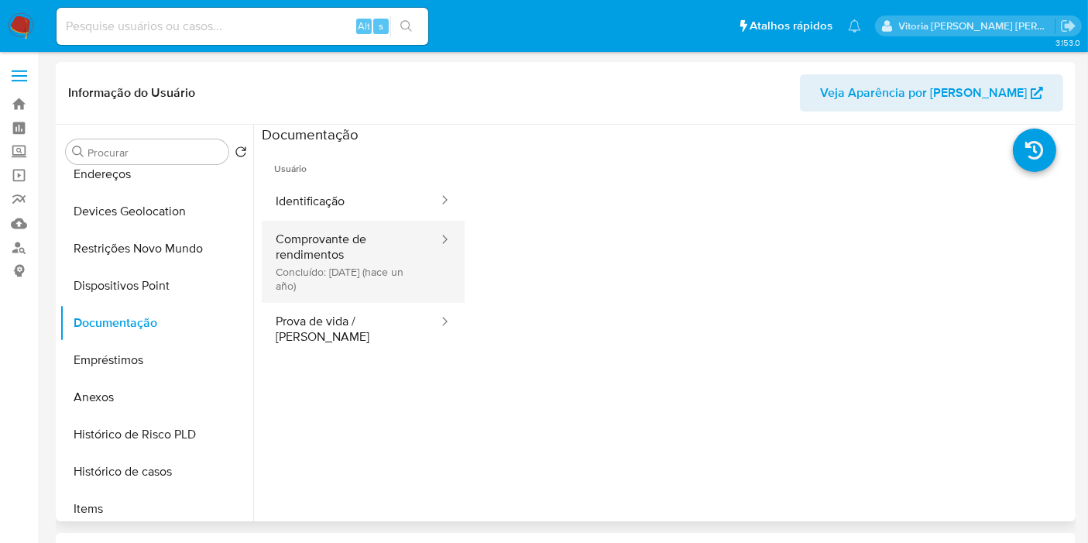
click at [365, 263] on button "Comprovante de rendimentos Concluído: [DATE] (hace un año)" at bounding box center [351, 262] width 178 height 82
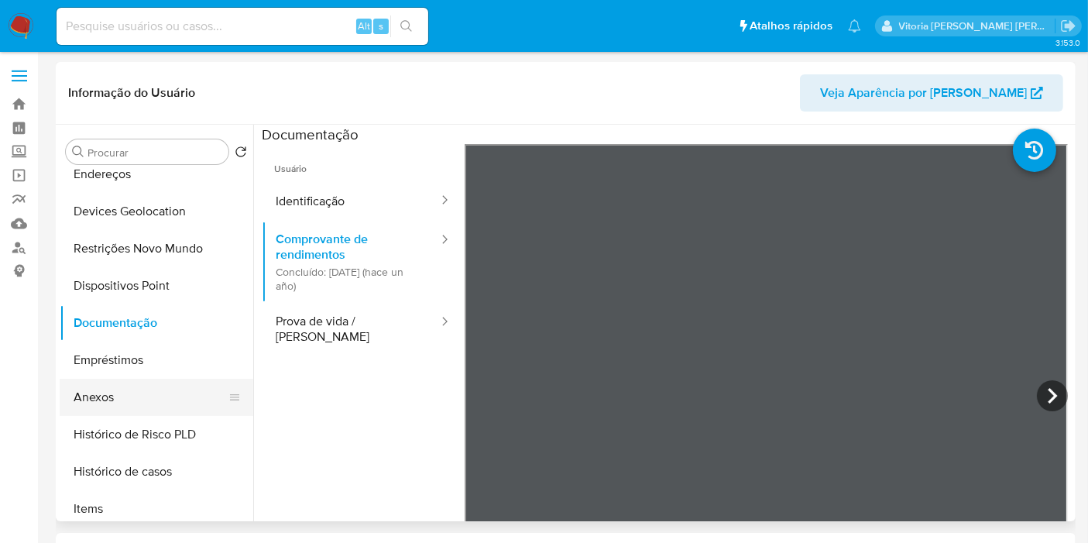
scroll to position [261, 0]
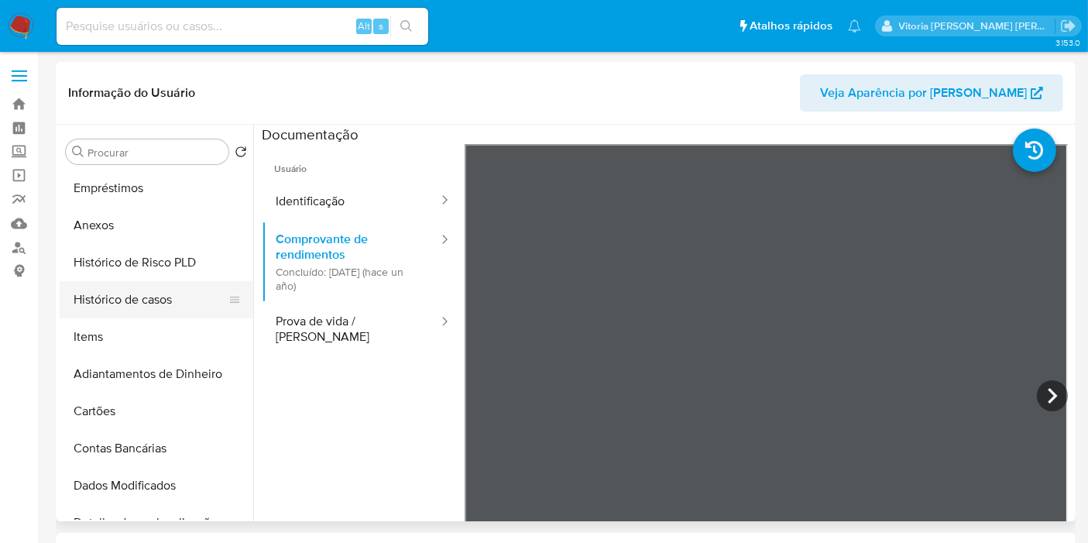
click at [133, 298] on button "Histórico de casos" at bounding box center [150, 299] width 181 height 37
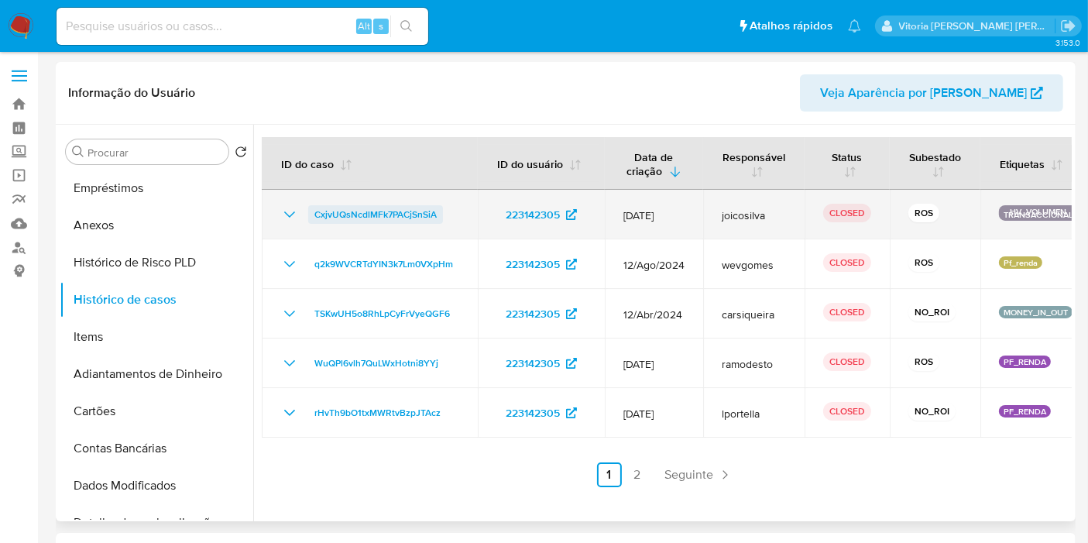
click at [412, 213] on span "CxjvUQsNcdlMFk7PACjSnSiA" at bounding box center [375, 214] width 122 height 19
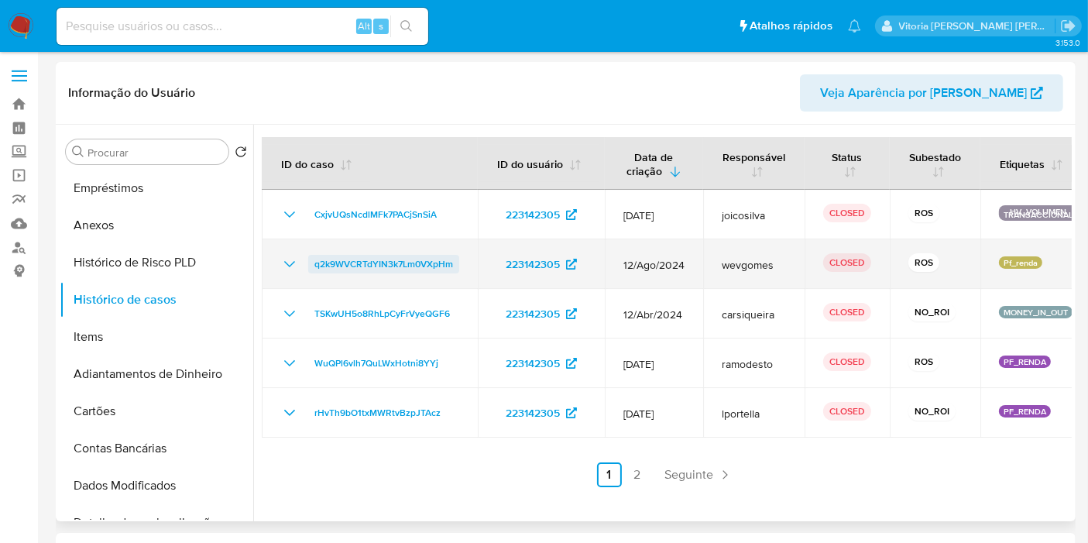
click at [382, 262] on span "q2k9WVCRTdYIN3k7Lm0VXpHm" at bounding box center [383, 264] width 139 height 19
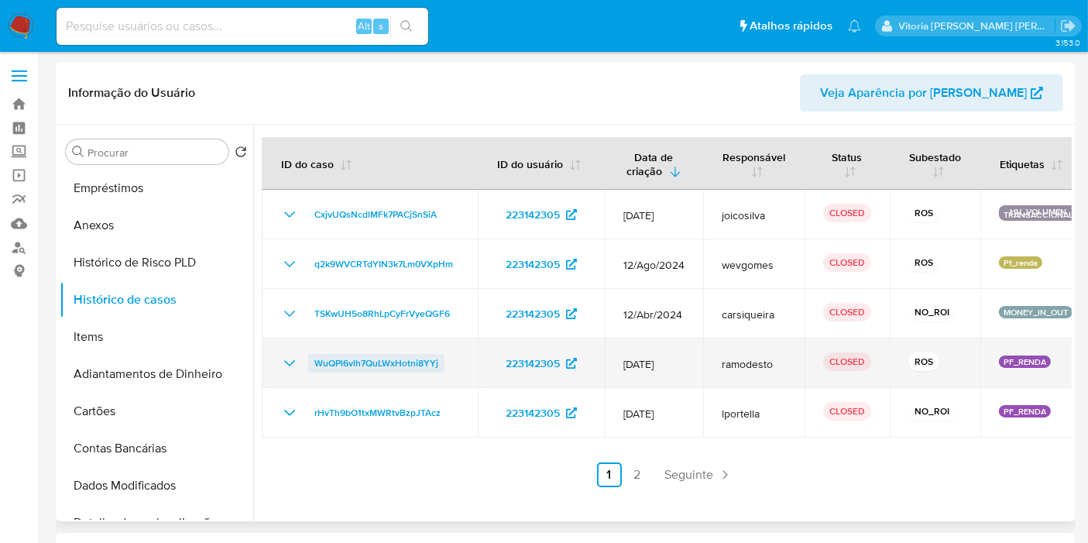
click at [404, 364] on span "WuQPl6vlh7QuLWxHotni8YYj" at bounding box center [376, 363] width 124 height 19
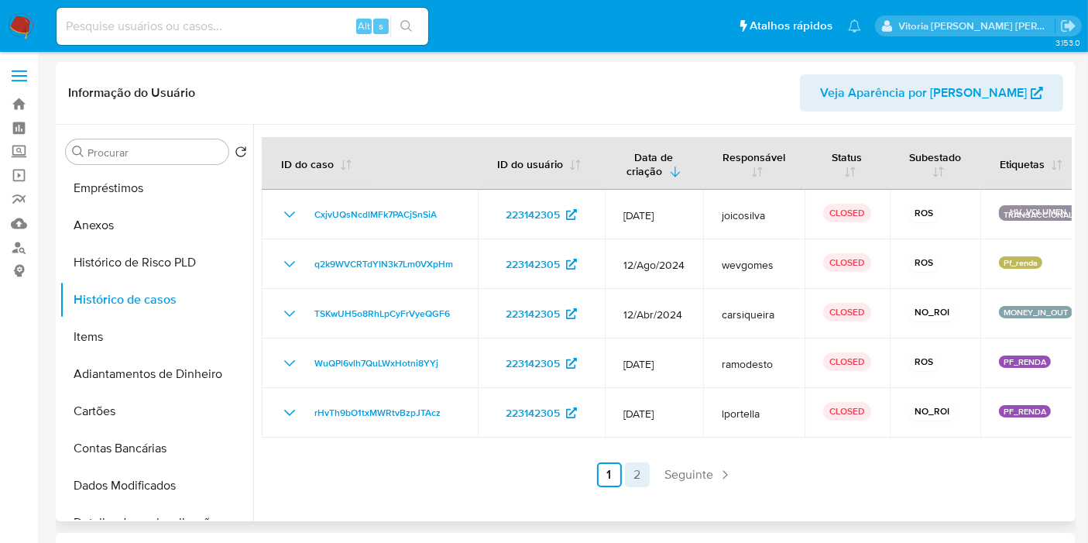
click at [632, 468] on link "2" at bounding box center [637, 474] width 25 height 25
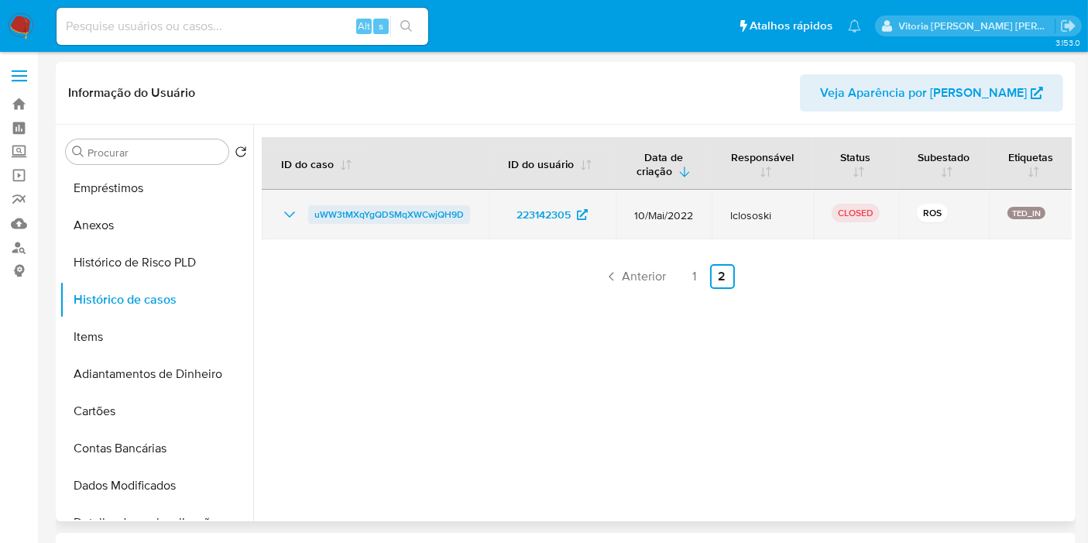
click at [429, 215] on span "uWW3tMXqYgQDSMqXWCwjQH9D" at bounding box center [388, 214] width 149 height 19
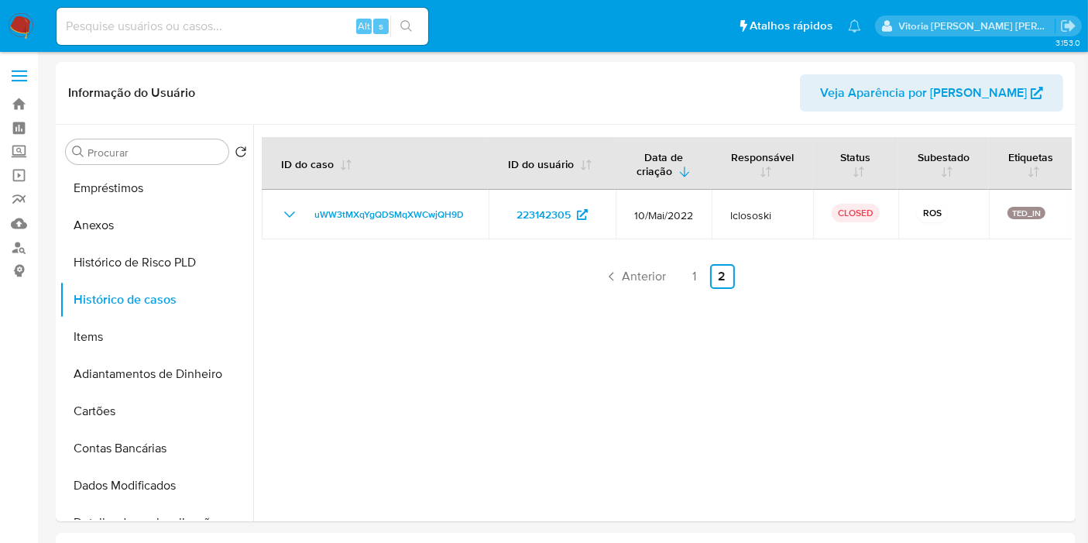
click at [225, 23] on input at bounding box center [243, 26] width 372 height 20
paste input "16/08/2022"
type input "16/08/2022"
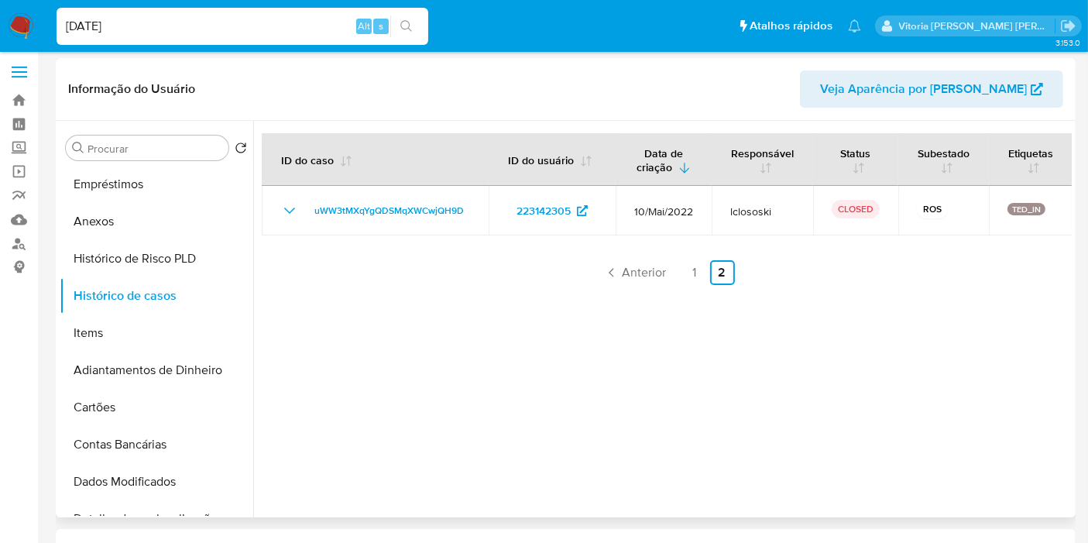
scroll to position [0, 0]
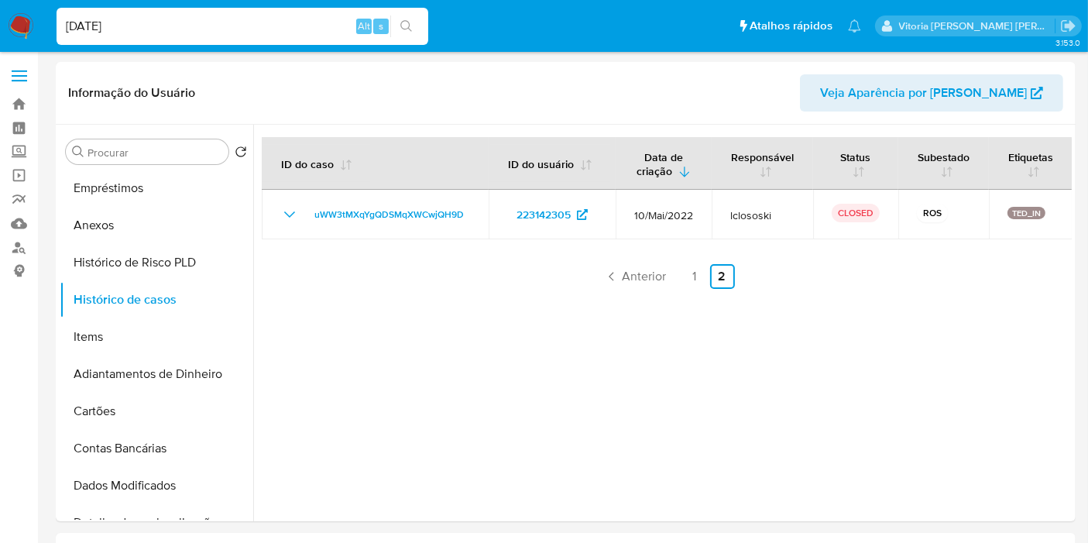
drag, startPoint x: 147, startPoint y: 30, endPoint x: 63, endPoint y: 33, distance: 83.7
click at [63, 33] on input "16/08/2022" at bounding box center [243, 26] width 372 height 20
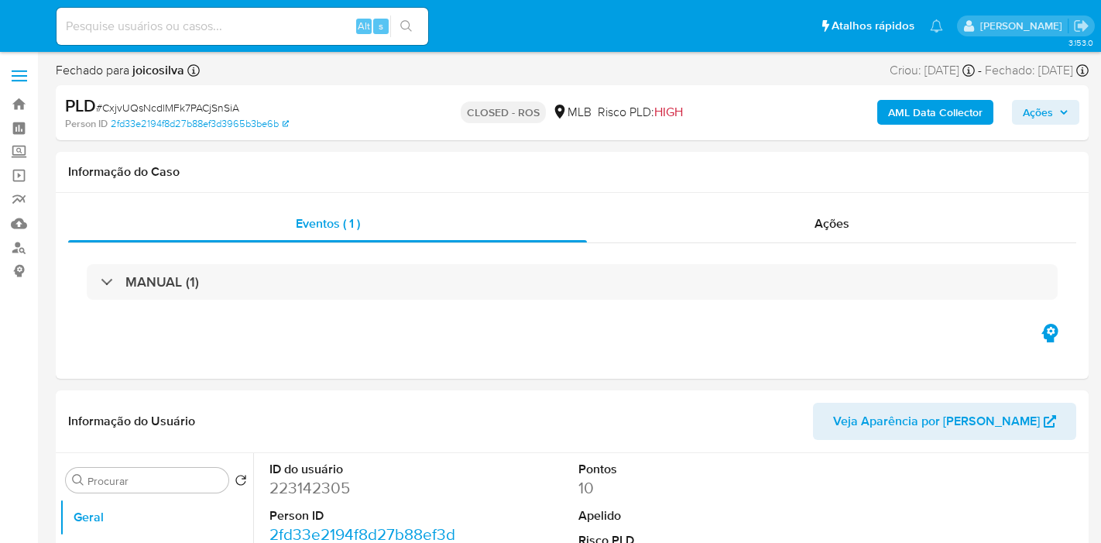
select select "10"
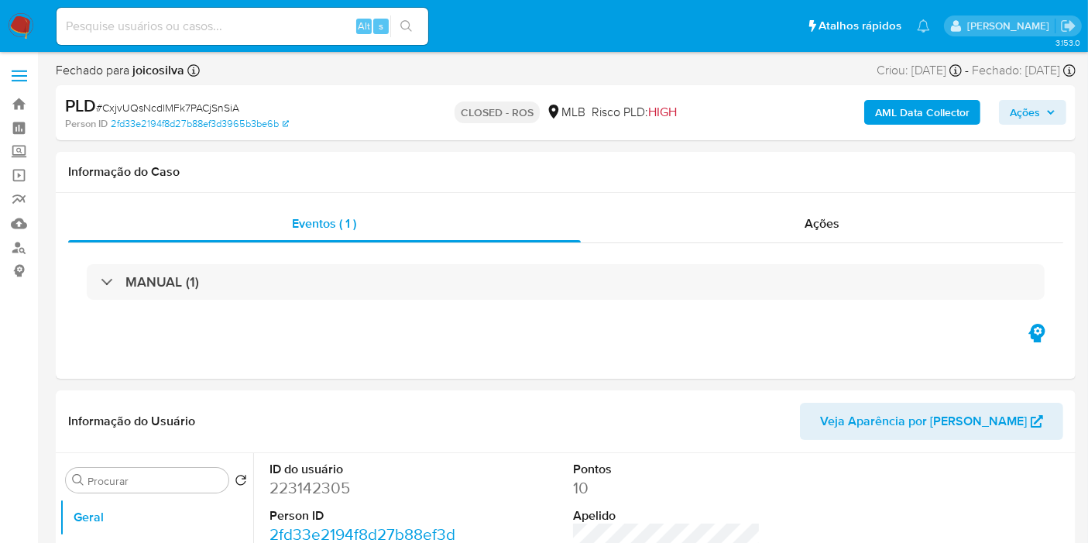
click at [151, 29] on input at bounding box center [243, 26] width 372 height 20
paste input "[DATE], [DATE], [DATE]"
click at [843, 222] on div "Ações" at bounding box center [822, 223] width 483 height 37
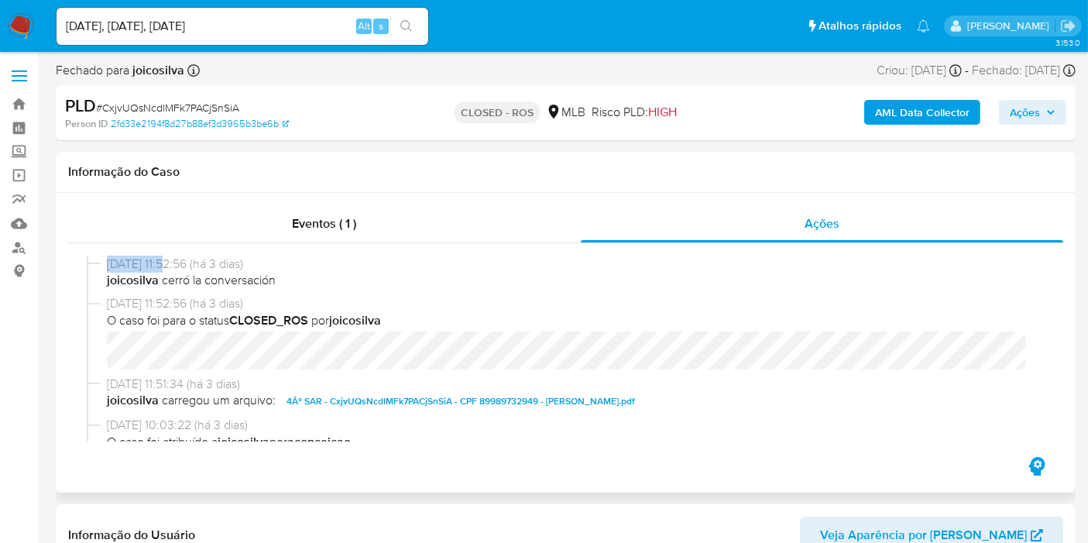
drag, startPoint x: 168, startPoint y: 261, endPoint x: 99, endPoint y: 262, distance: 68.9
click at [99, 262] on div "[DATE] 11:52:56 (há 3 dias) joicosilva cerró la conversación" at bounding box center [566, 275] width 958 height 39
copy div "[DATE]"
click at [290, 26] on input "[DATE], [DATE], [DATE]" at bounding box center [243, 26] width 372 height 20
paste input "[DATE]"
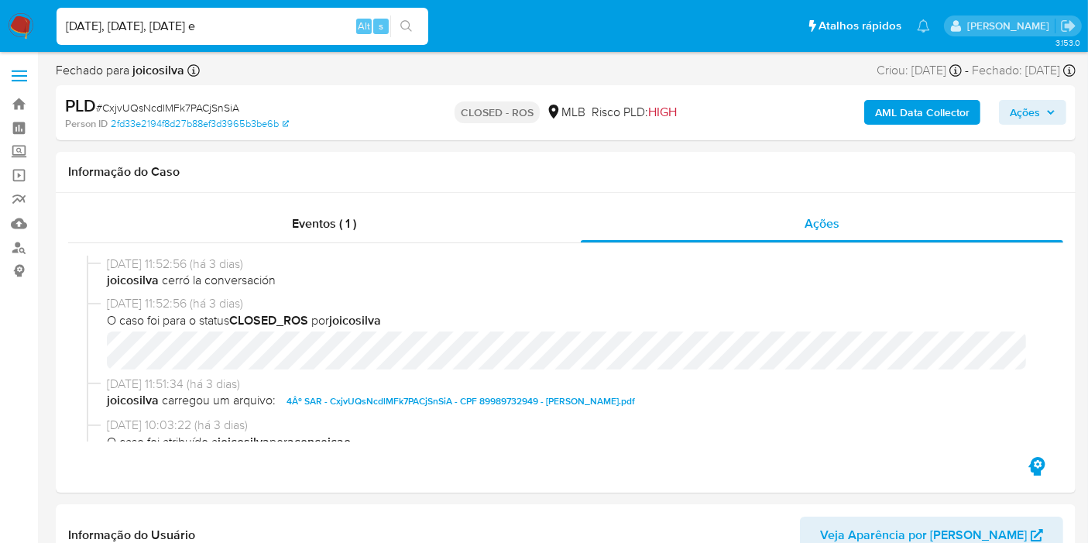
type input "[DATE], [DATE], [DATE] e [DATE]"
drag, startPoint x: 347, startPoint y: 25, endPoint x: 37, endPoint y: 32, distance: 309.8
click at [37, 32] on nav "Pausado Ver notificaciones [DATE], [DATE], [DATE] e [DATE] Alt s Atalhos rápido…" at bounding box center [544, 26] width 1088 height 52
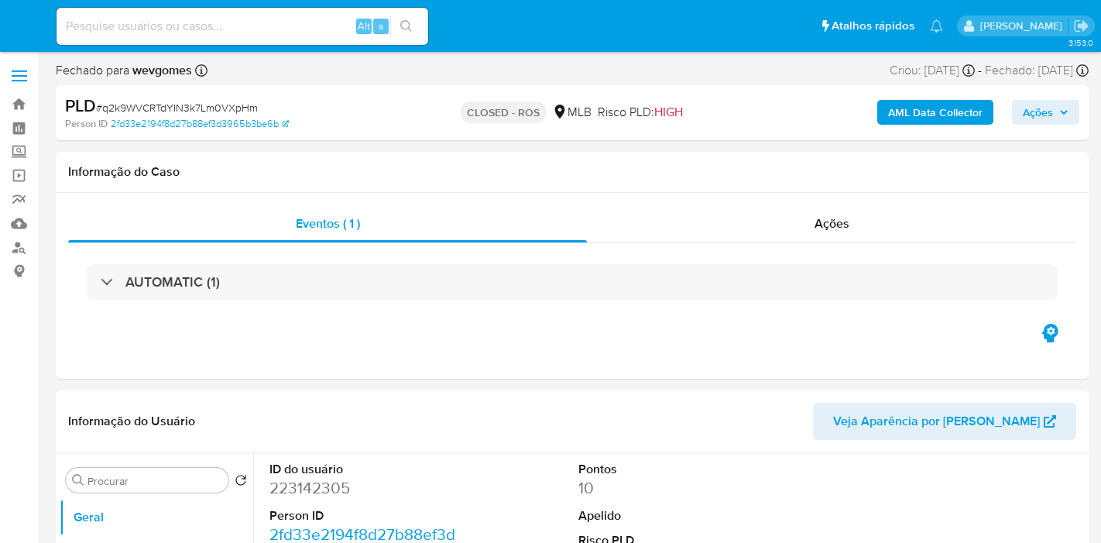
select select "10"
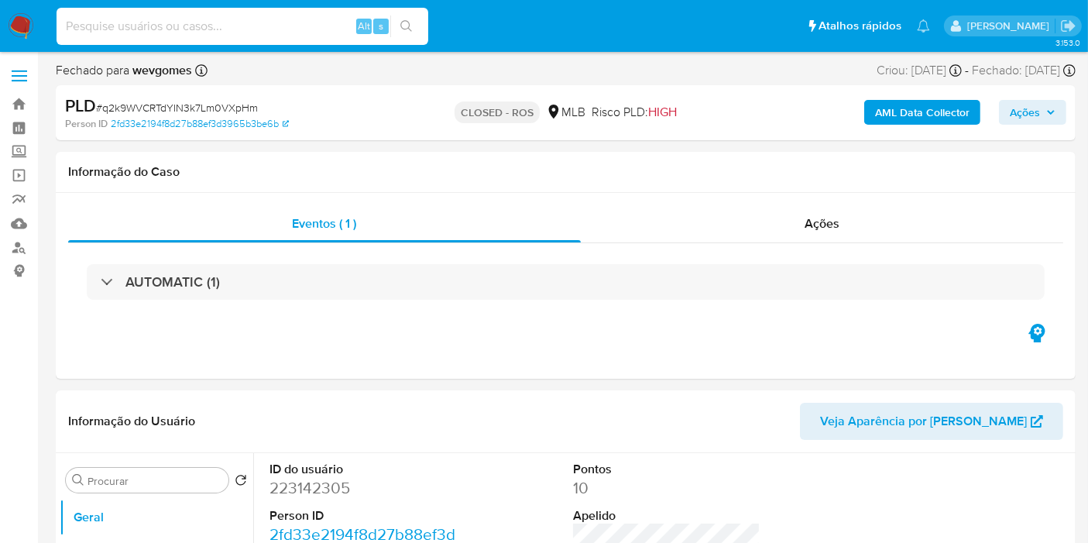
click at [218, 24] on input at bounding box center [243, 26] width 372 height 20
paste input "[DATE], [DATE]"
click at [796, 219] on div "Ações" at bounding box center [822, 223] width 483 height 37
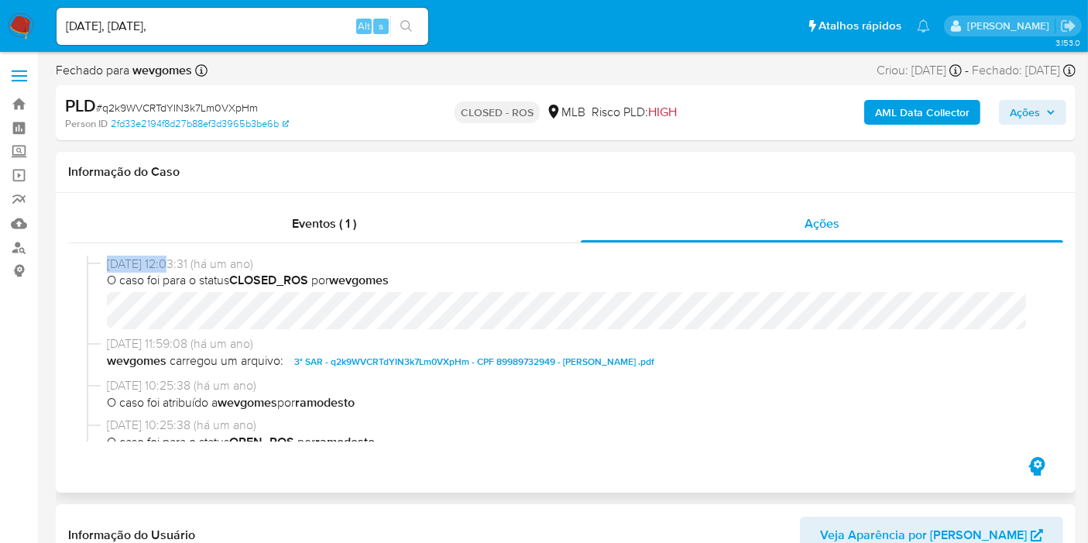
drag, startPoint x: 170, startPoint y: 262, endPoint x: 106, endPoint y: 263, distance: 63.5
click at [107, 263] on span "21/08/2024 12:03:31 (há um ano)" at bounding box center [573, 264] width 932 height 17
copy span "21/08/2024"
click at [239, 26] on input "16/08/2022, 28/07/2023," at bounding box center [243, 26] width 372 height 20
paste input "21/08/2024"
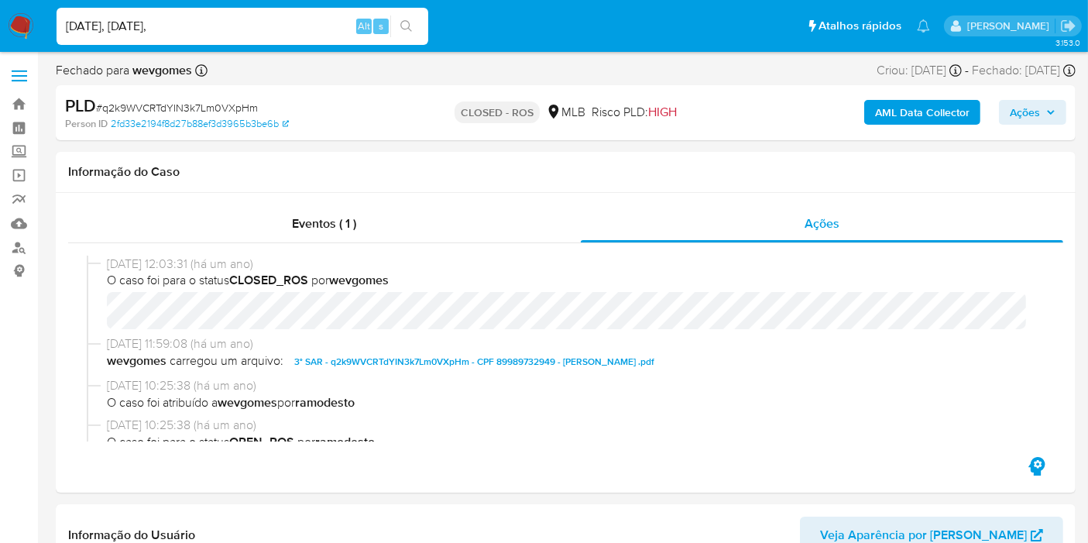
type input "16/08/2022, 28/07/2023, 21/08/2024"
drag, startPoint x: 249, startPoint y: 27, endPoint x: 19, endPoint y: 34, distance: 229.3
click at [19, 34] on nav "Pausado Ver notificaciones 16/08/2022, 28/07/2023, 21/08/2024 Alt s Atalhos ráp…" at bounding box center [544, 26] width 1088 height 52
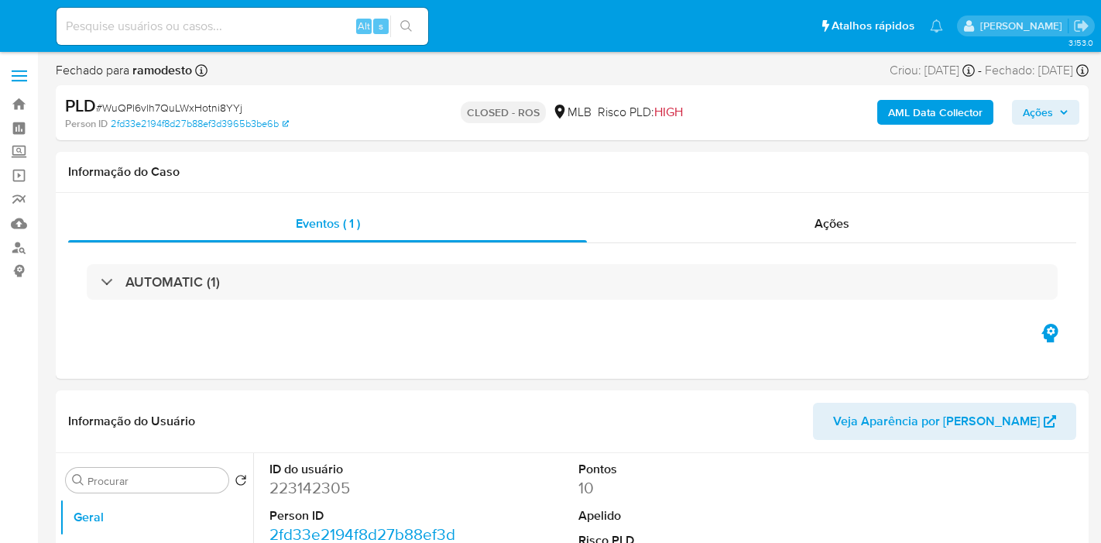
select select "10"
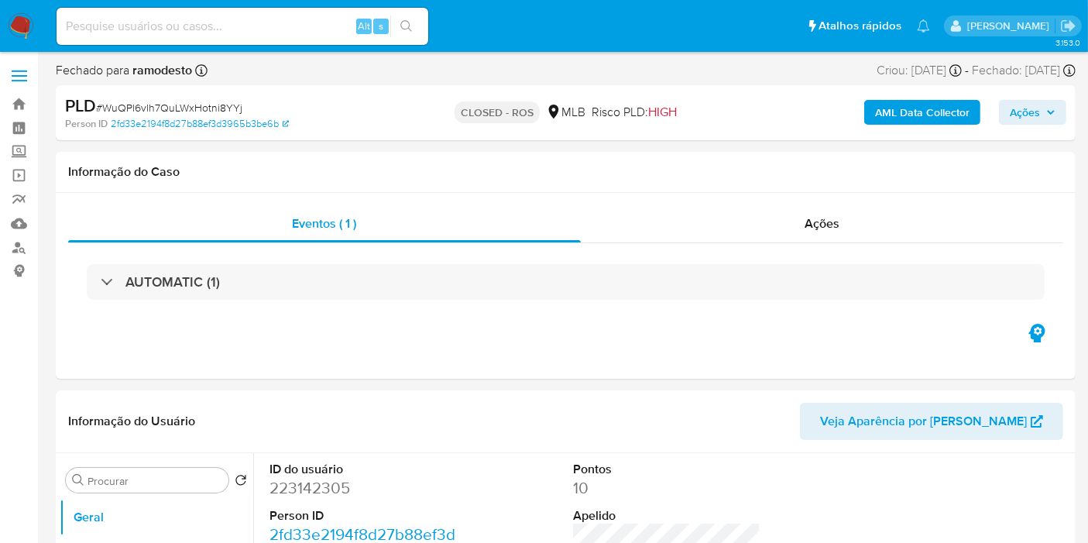
click at [219, 25] on input at bounding box center [243, 26] width 372 height 20
paste input "[DATE]"
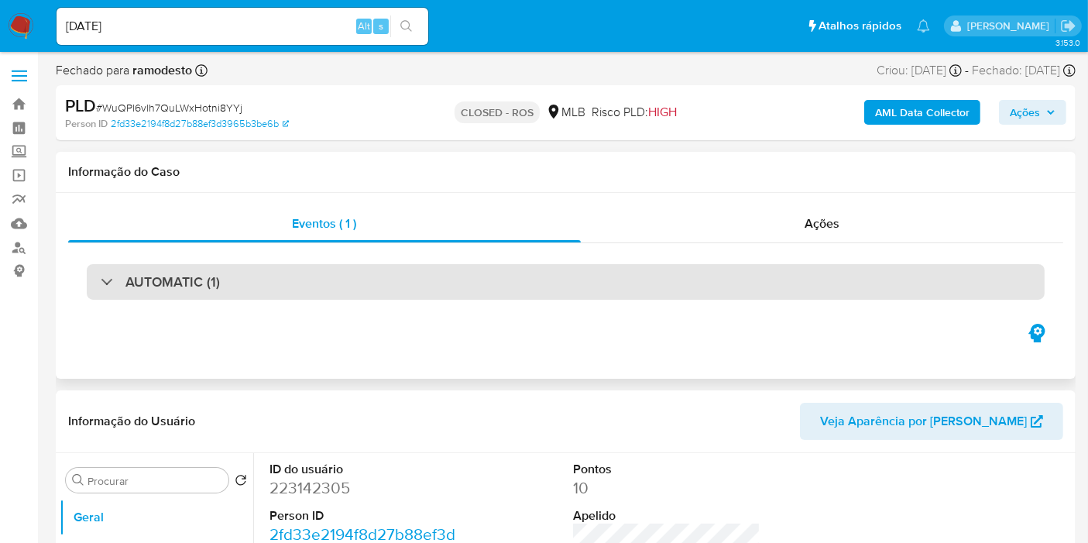
click at [178, 287] on h3 "AUTOMATIC (1)" at bounding box center [172, 281] width 94 height 17
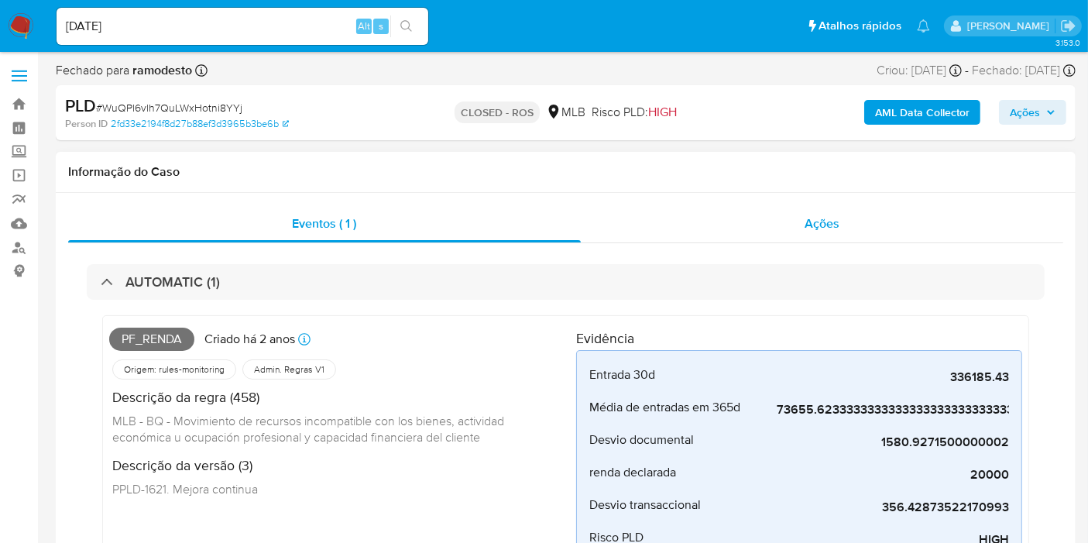
click at [836, 225] on span "Ações" at bounding box center [822, 223] width 35 height 18
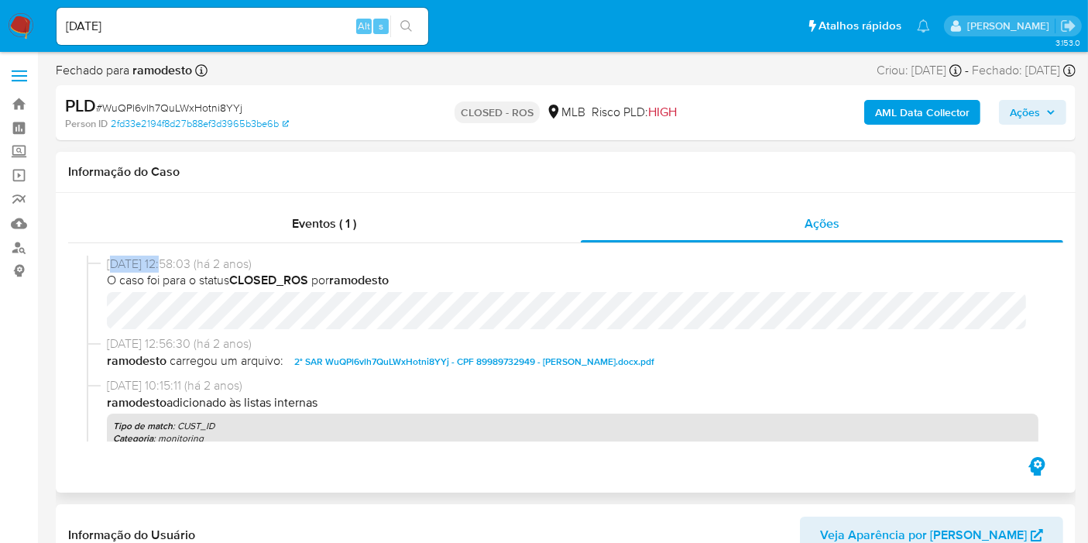
drag, startPoint x: 149, startPoint y: 265, endPoint x: 110, endPoint y: 265, distance: 39.5
click at [110, 265] on span "[DATE] 12:58:03 (há 2 anos)" at bounding box center [573, 264] width 932 height 17
copy span "[DATE]"
click at [148, 20] on input "[DATE]" at bounding box center [243, 26] width 372 height 20
paste input "[DATE]"
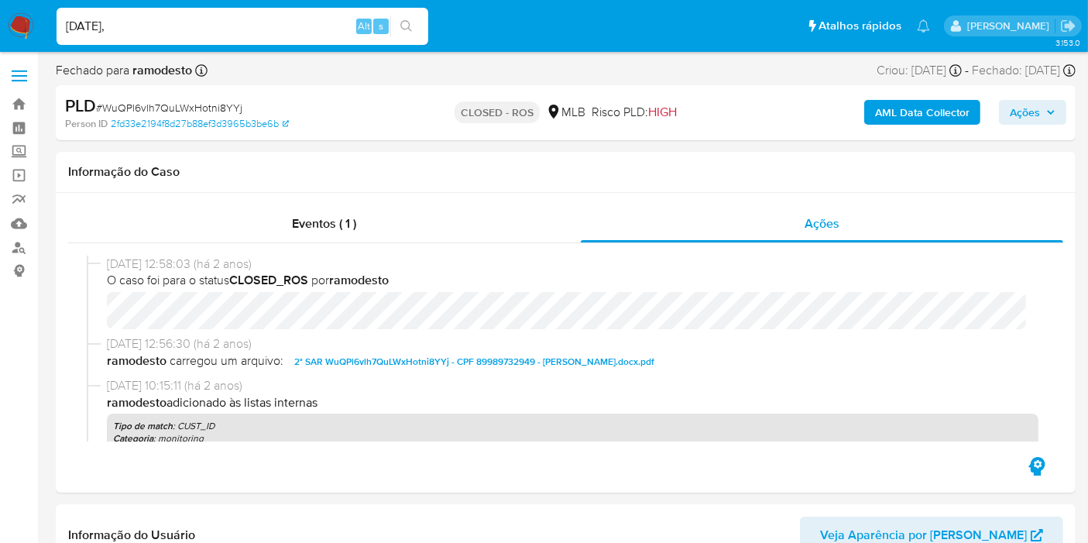
type input "[DATE], [DATE]"
drag, startPoint x: 210, startPoint y: 24, endPoint x: 65, endPoint y: 33, distance: 145.1
click at [65, 33] on input "[DATE], [DATE]" at bounding box center [243, 26] width 372 height 20
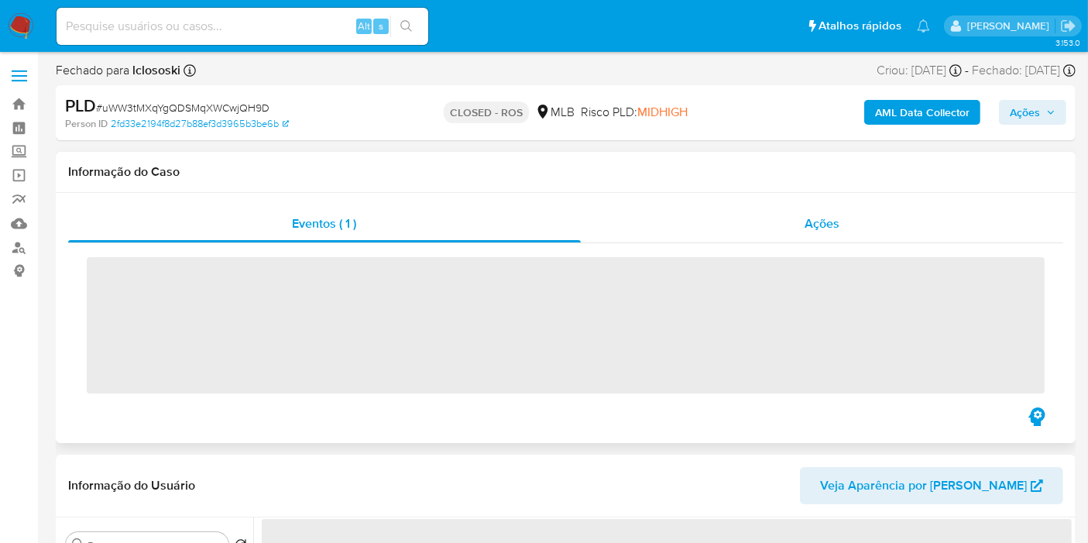
click at [813, 205] on div "Ações" at bounding box center [822, 223] width 483 height 37
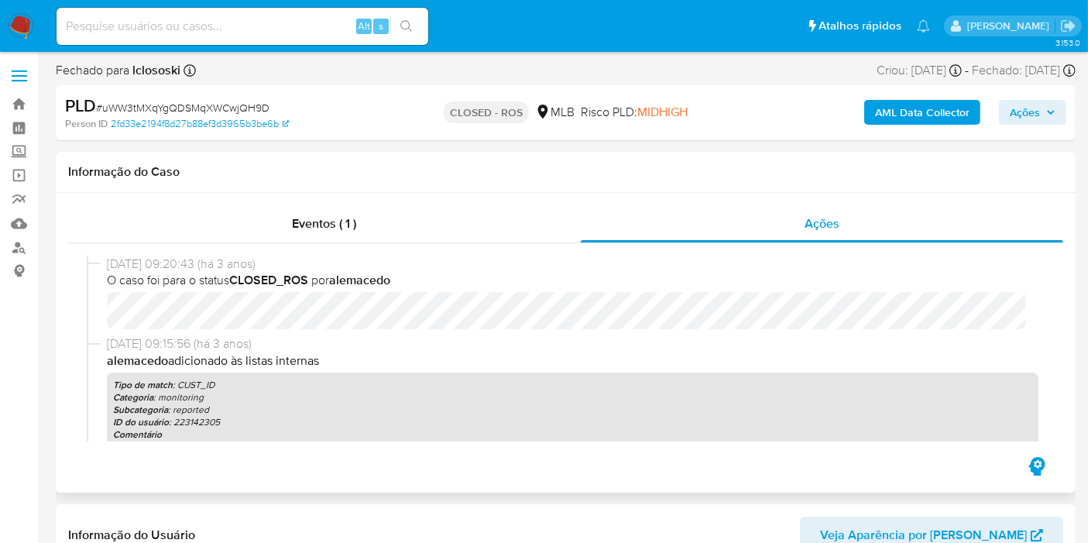
select select "10"
drag, startPoint x: 166, startPoint y: 262, endPoint x: 106, endPoint y: 265, distance: 59.7
click at [107, 265] on span "16/08/2022 09:20:43 (há 3 anos)" at bounding box center [573, 264] width 932 height 17
copy span "16/08/2022"
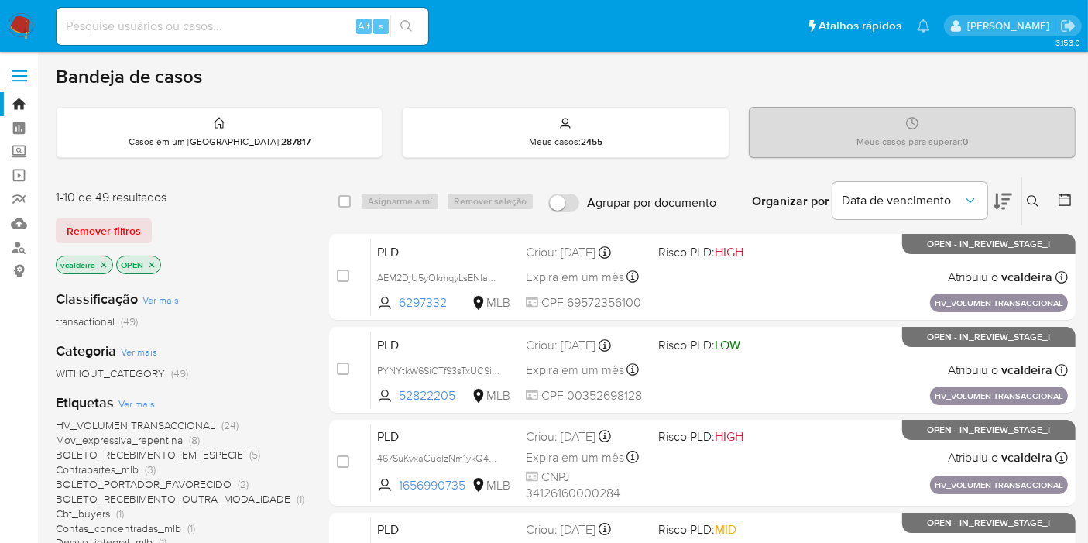
click at [19, 27] on img at bounding box center [21, 26] width 26 height 26
click at [24, 29] on img at bounding box center [21, 26] width 26 height 26
click at [1032, 205] on icon at bounding box center [1033, 201] width 12 height 12
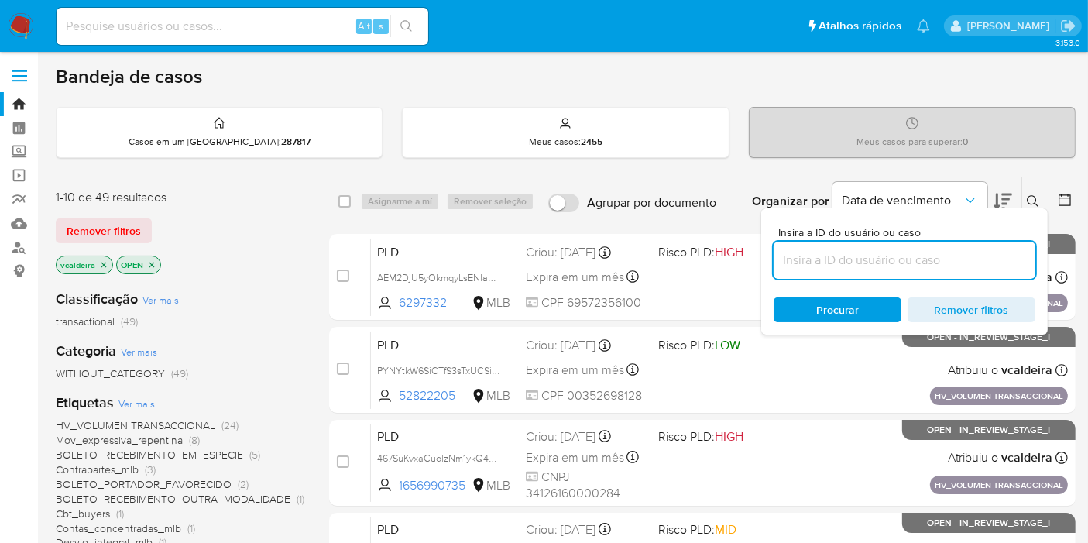
click at [847, 258] on input at bounding box center [905, 260] width 262 height 20
type input "BumaBV2NojvINmjaUi3Paj15"
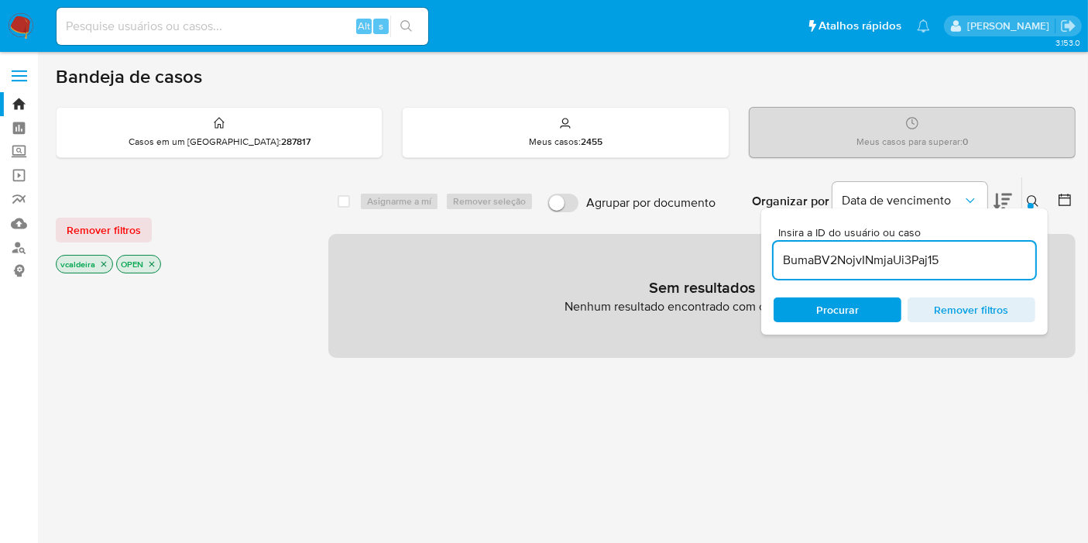
click at [106, 266] on icon "close-filter" at bounding box center [103, 263] width 9 height 9
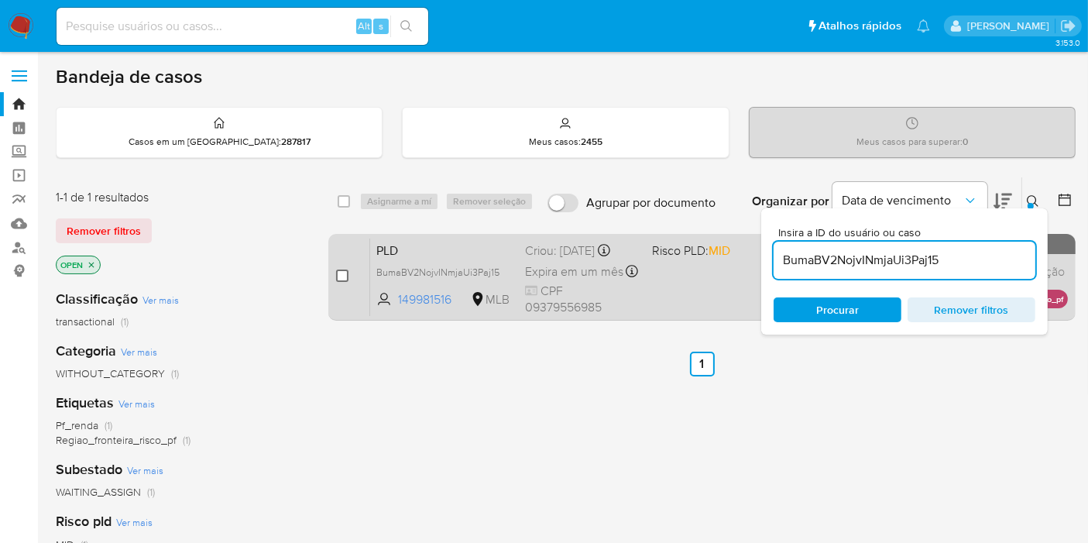
click at [338, 274] on input "checkbox" at bounding box center [342, 275] width 12 height 12
checkbox input "true"
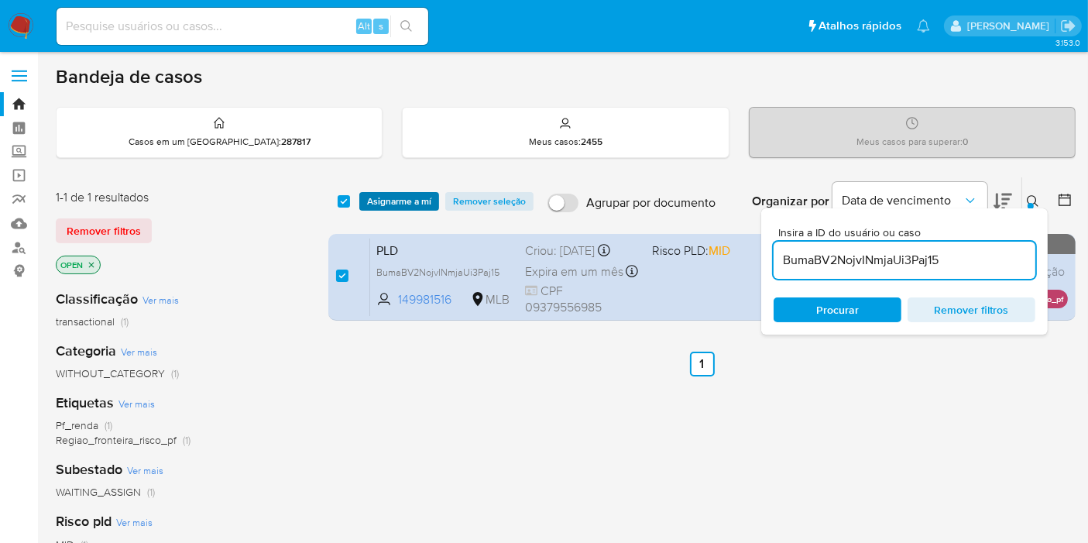
click at [409, 201] on span "Asignarme a mí" at bounding box center [399, 201] width 64 height 15
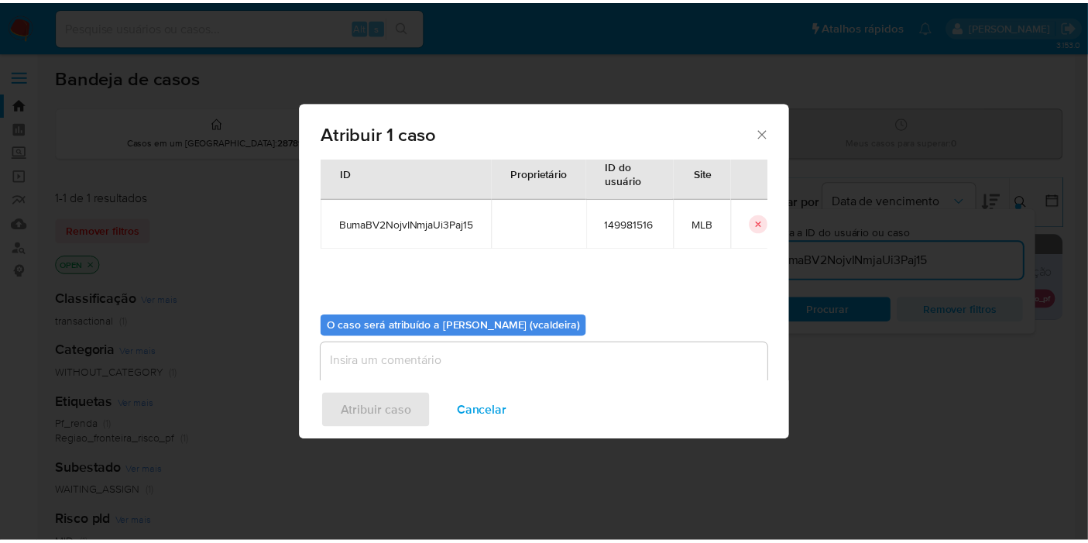
scroll to position [79, 0]
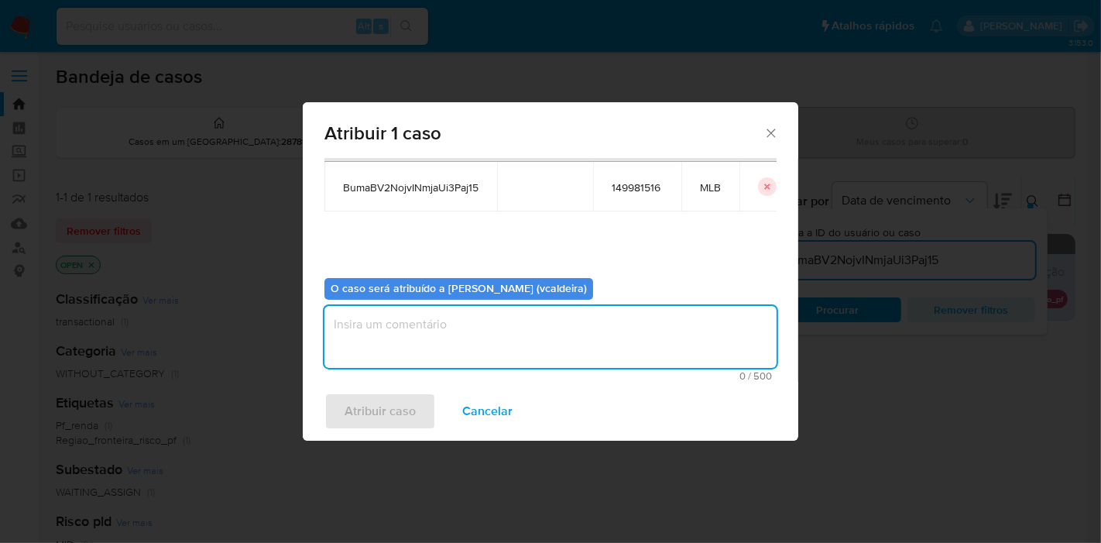
click at [394, 347] on textarea "assign-modal" at bounding box center [550, 337] width 452 height 62
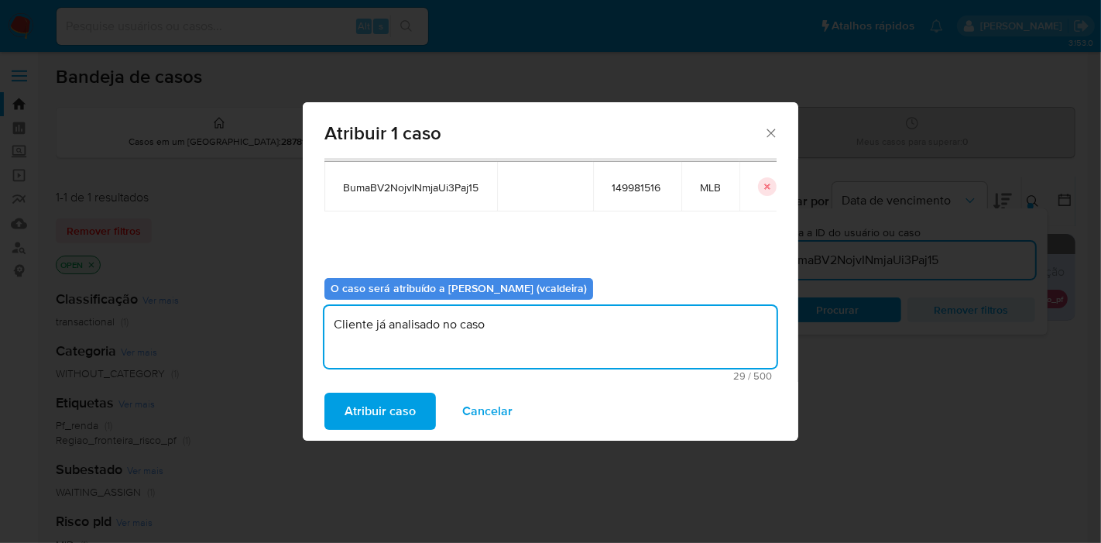
paste textarea "Wvf5YeDwLIeJxNnyacaqp7hD"
click at [408, 328] on textarea "Cliente já analisado no caso Wvf5YeDwLIeJxNnyacaqp7hD." at bounding box center [550, 337] width 452 height 62
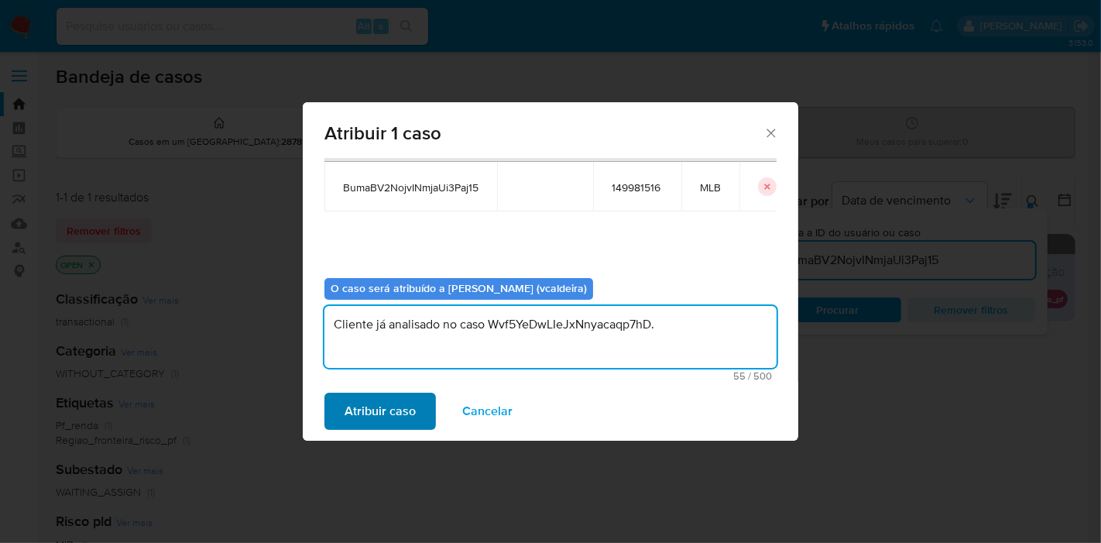
type textarea "Cliente já analisado no caso Wvf5YeDwLIeJxNnyacaqp7hD."
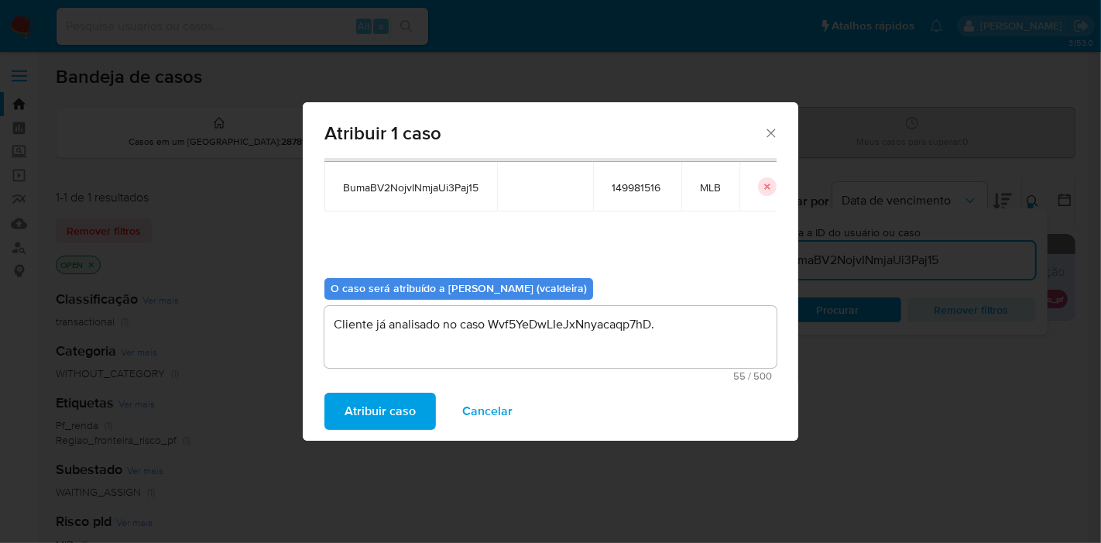
click at [396, 411] on span "Atribuir caso" at bounding box center [380, 411] width 71 height 34
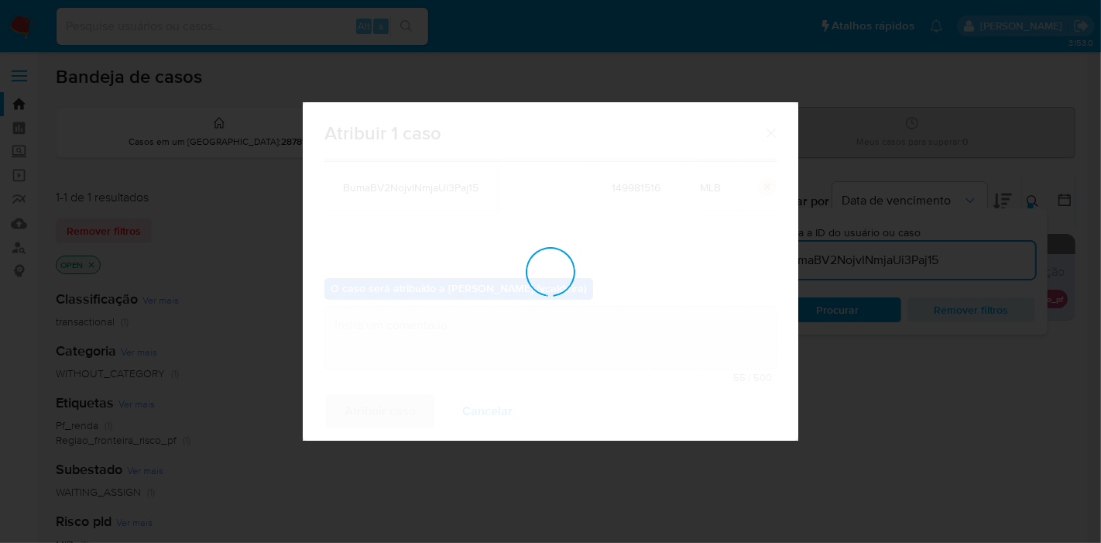
checkbox input "false"
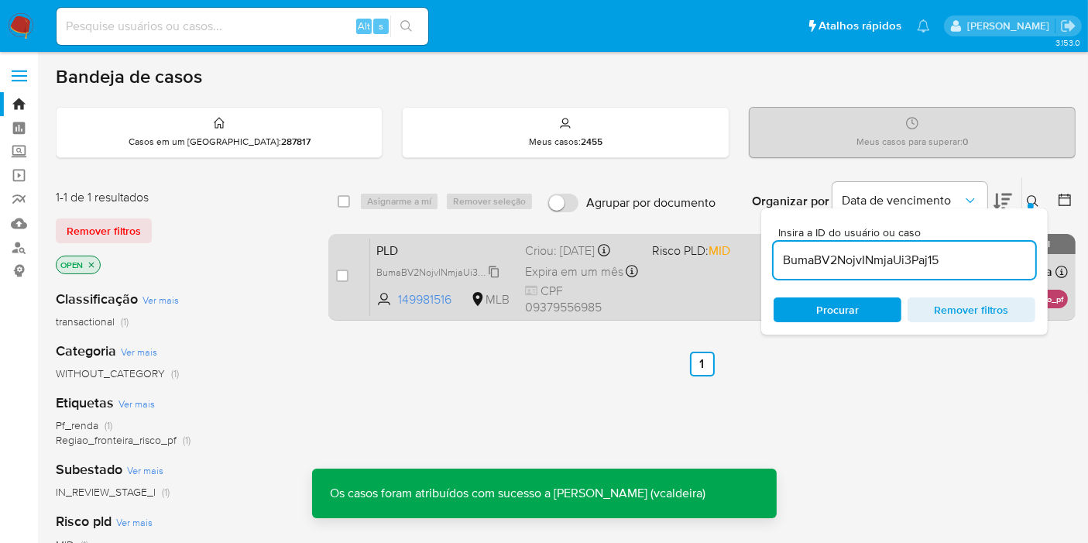
click at [460, 273] on span "BumaBV2NojvINmjaUi3Paj15" at bounding box center [437, 271] width 123 height 17
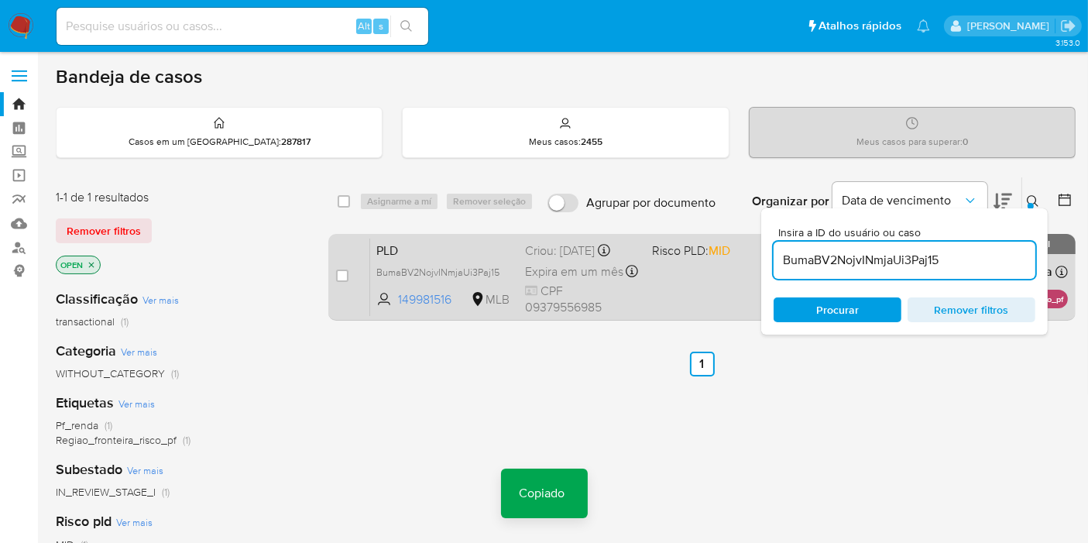
click at [652, 263] on div "PLD BumaBV2NojvINmjaUi3Paj15 Copiado Copiado 149981516 MLB Risco PLD: MID Criou…" at bounding box center [719, 277] width 698 height 78
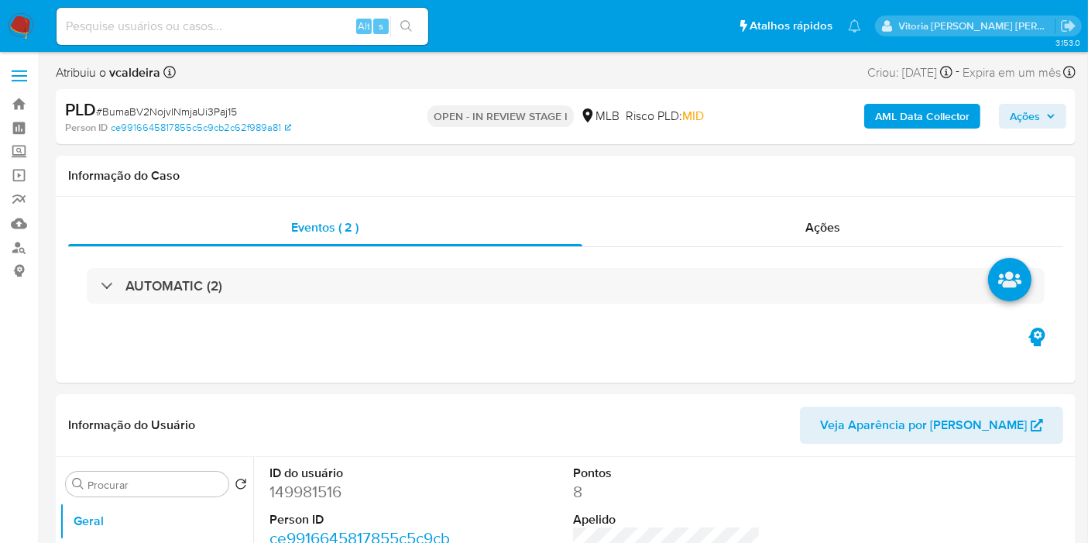
select select "10"
click at [1032, 120] on span "Ações" at bounding box center [1025, 116] width 30 height 25
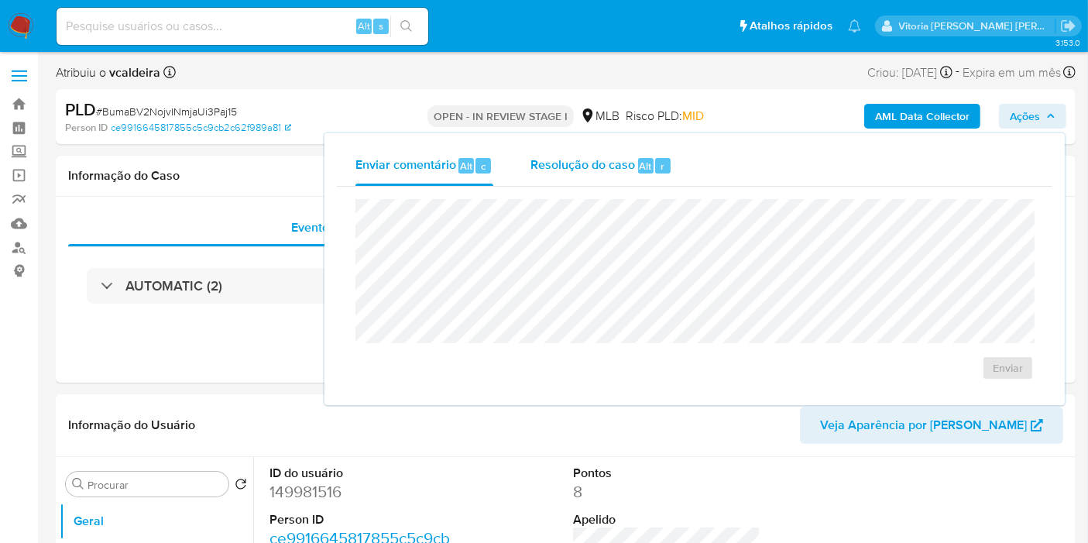
drag, startPoint x: 557, startPoint y: 166, endPoint x: 524, endPoint y: 195, distance: 43.3
click at [558, 166] on span "Resolução do caso" at bounding box center [582, 165] width 105 height 18
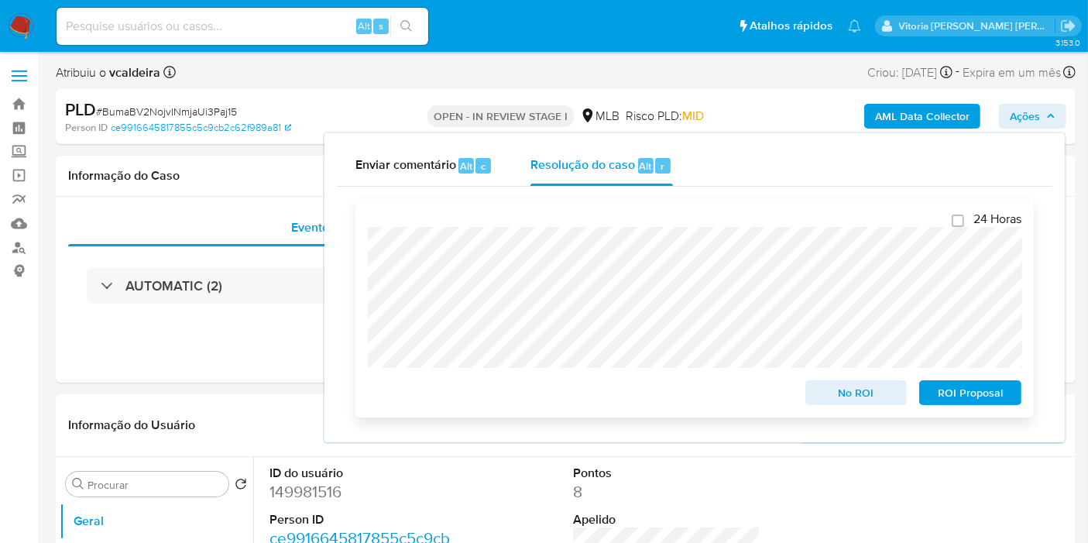
click at [840, 395] on span "No ROI" at bounding box center [856, 393] width 81 height 22
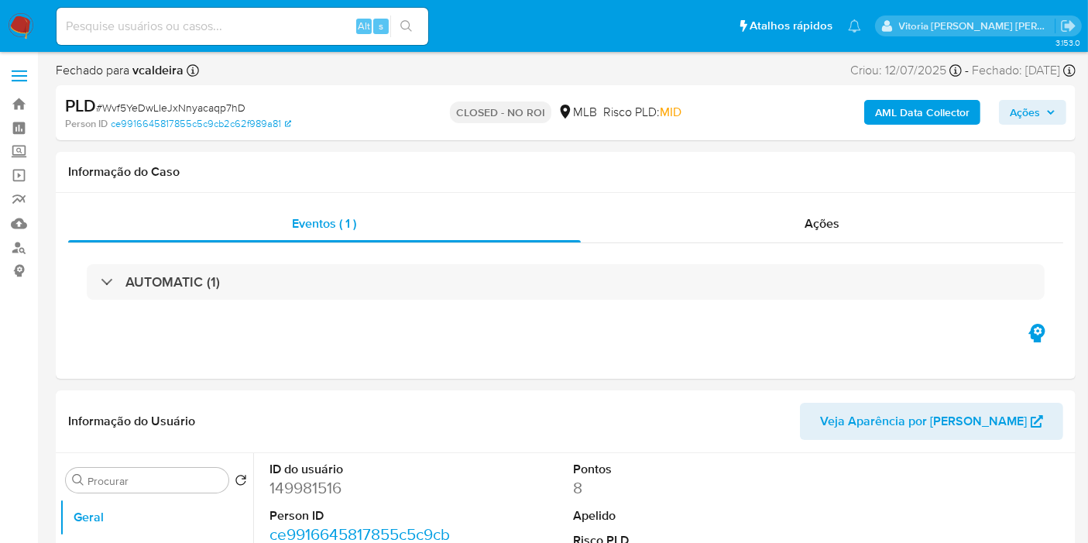
select select "10"
click at [225, 23] on input at bounding box center [243, 26] width 372 height 20
paste input "3onHw7pfM3Qo1jwdOc8hSnmv"
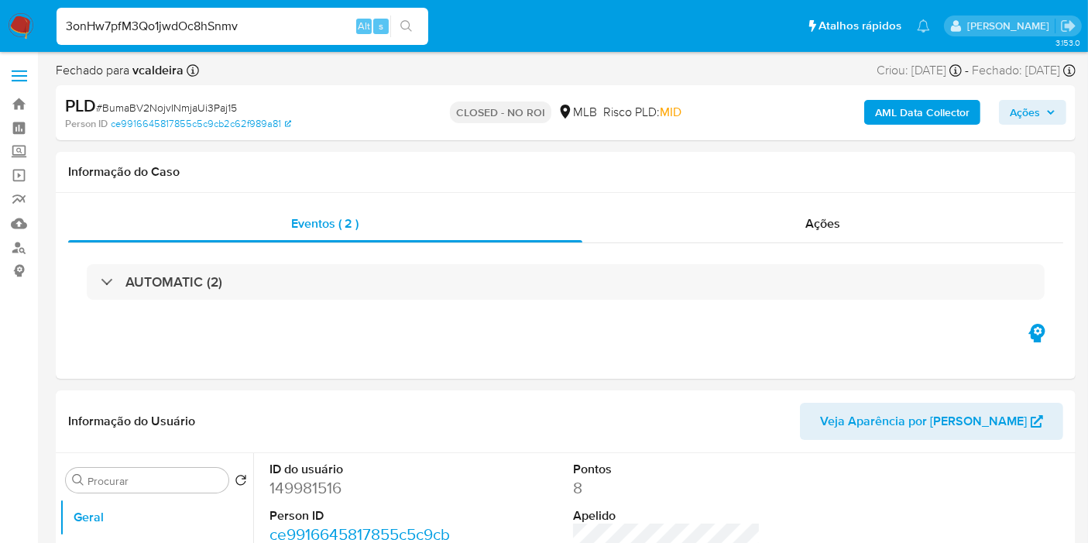
type input "3onHw7pfM3Qo1jwdOc8hSnmv"
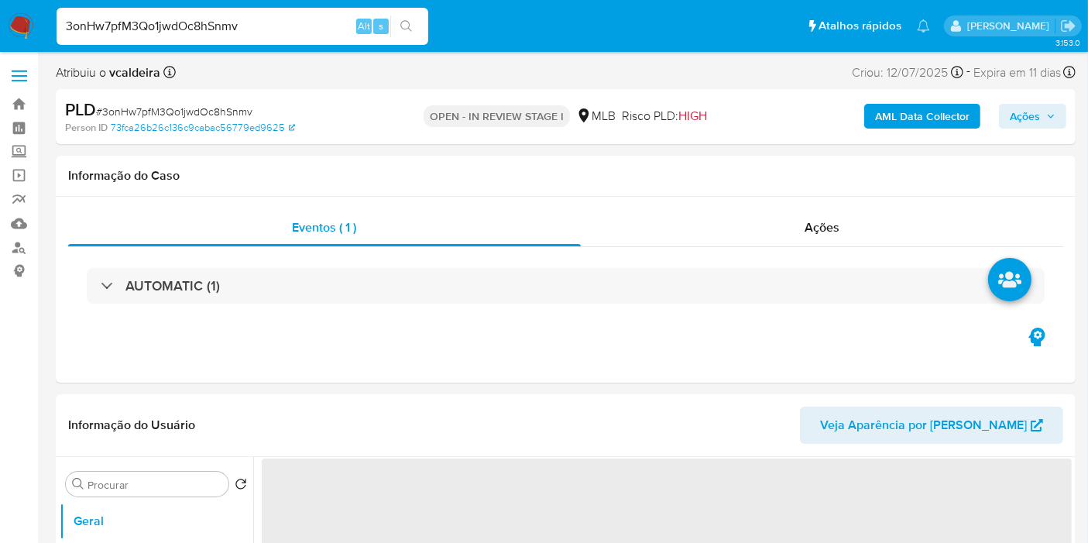
select select "10"
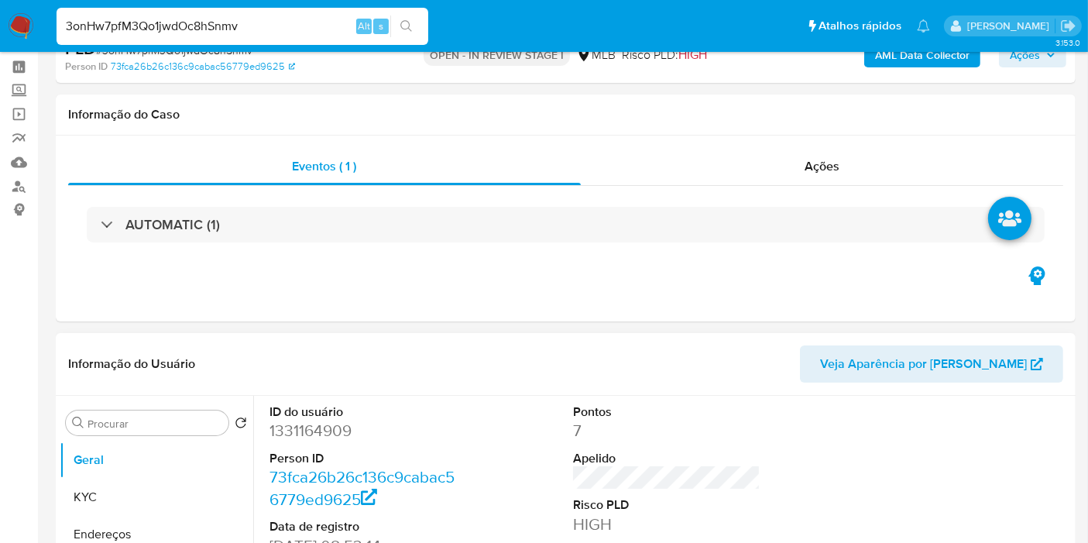
scroll to position [172, 0]
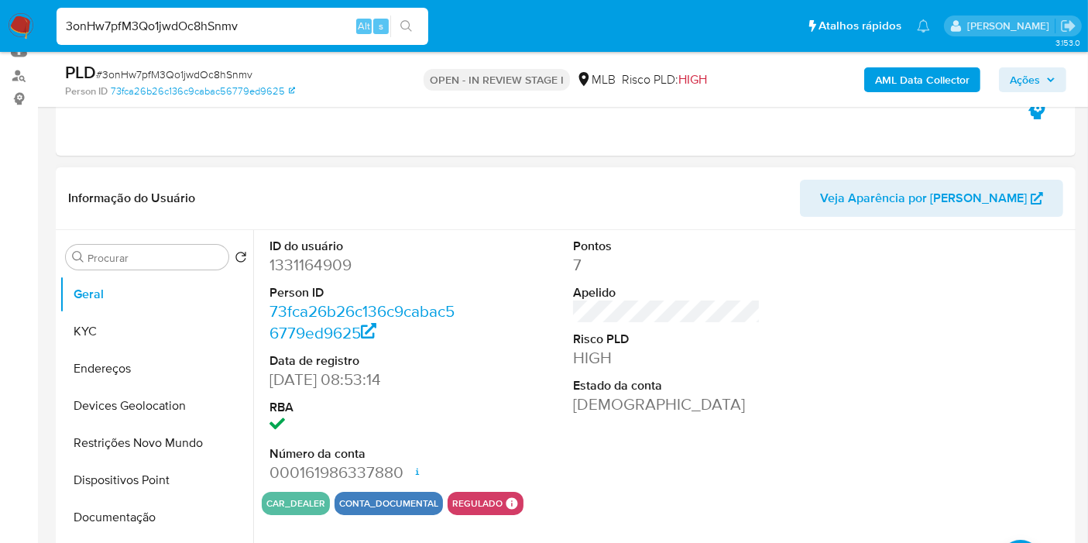
click at [315, 276] on dl "ID do usuário 1331164909 Person ID 73fca26b26c136c9cabac56779ed9625 Data de reg…" at bounding box center [362, 361] width 187 height 246
click at [317, 271] on dd "1331164909" at bounding box center [362, 265] width 187 height 22
copy dd "1331164909"
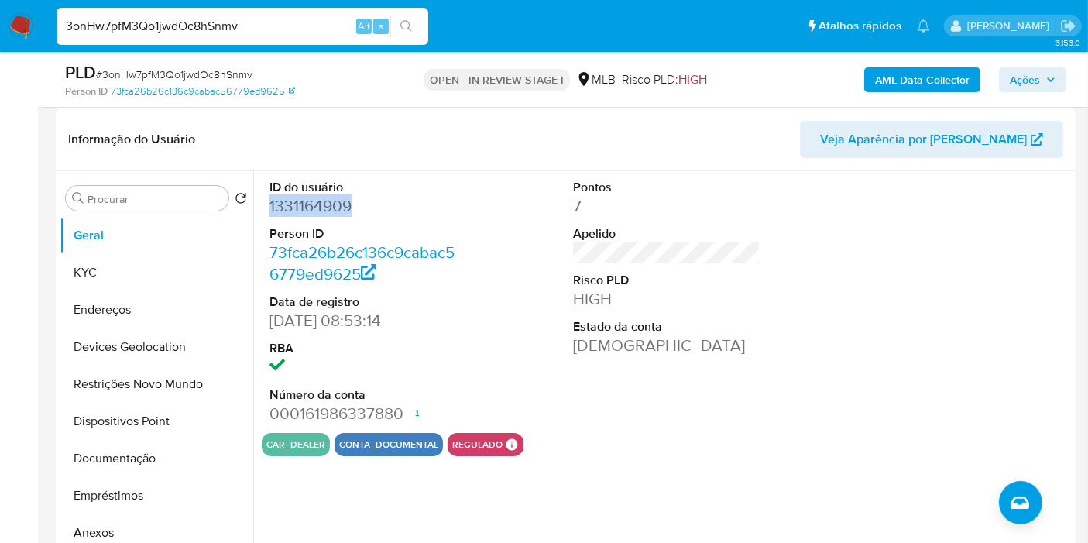
scroll to position [258, 0]
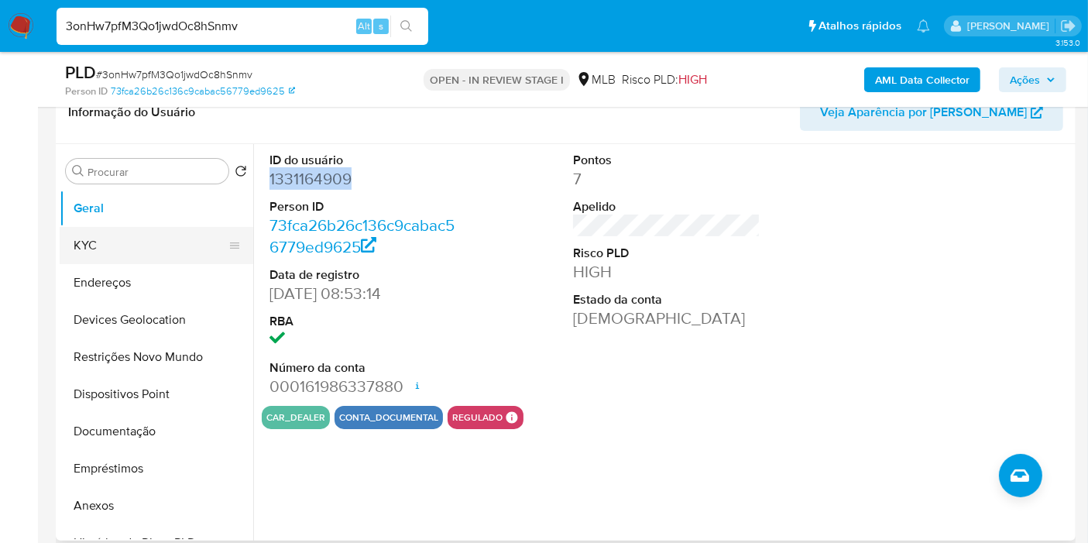
click at [122, 228] on button "KYC" at bounding box center [150, 245] width 181 height 37
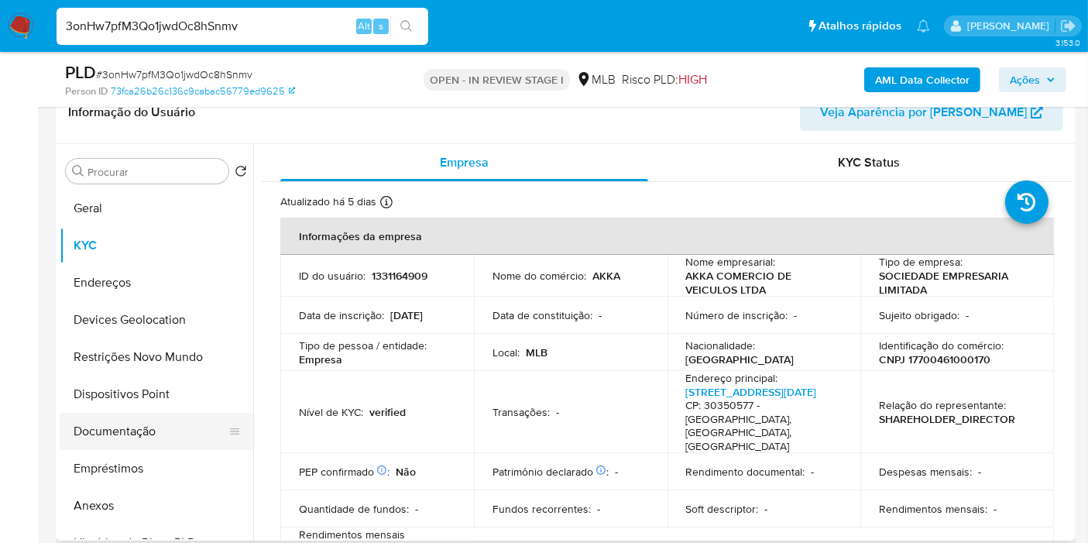
click at [119, 433] on button "Documentação" at bounding box center [150, 431] width 181 height 37
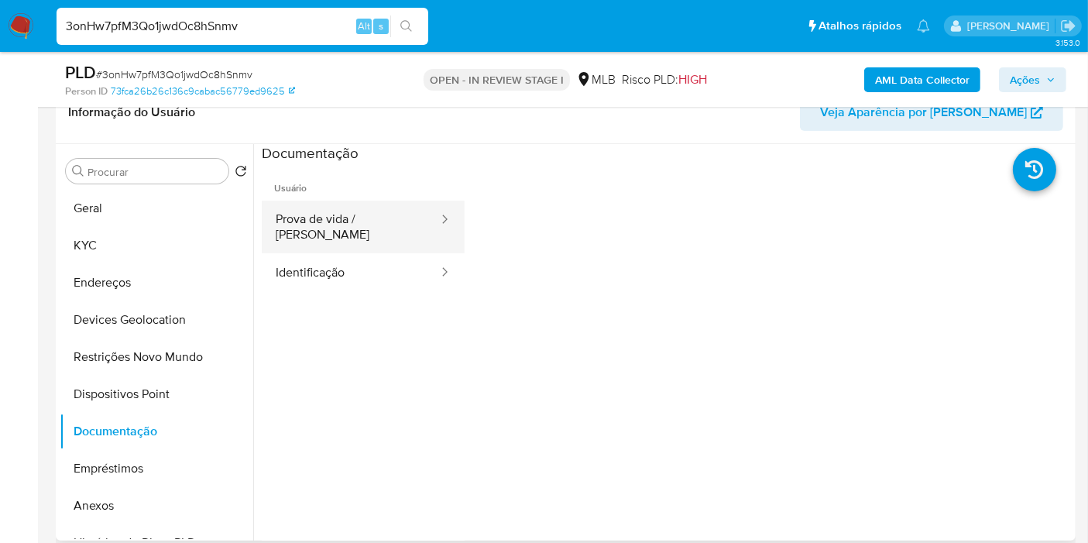
click at [320, 204] on button "Prova de vida / [PERSON_NAME]" at bounding box center [351, 227] width 178 height 53
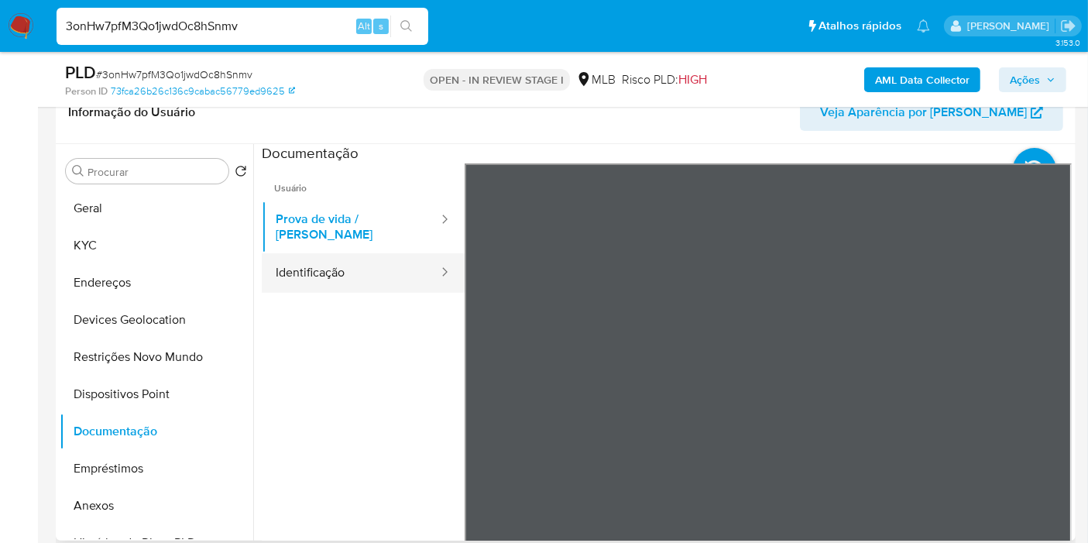
click at [358, 257] on button "Identificação" at bounding box center [351, 272] width 178 height 39
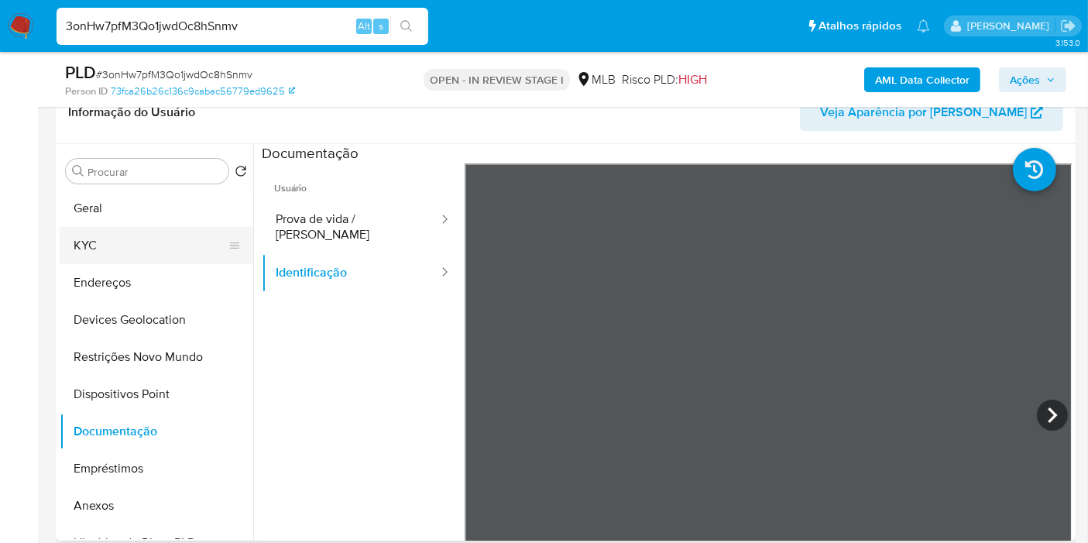
click at [121, 244] on button "KYC" at bounding box center [150, 245] width 181 height 37
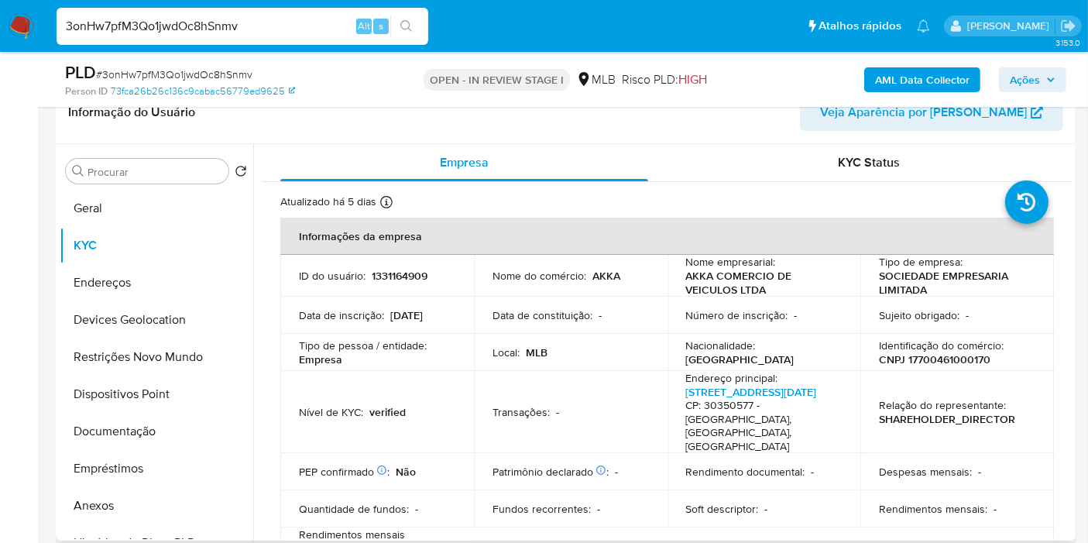
click at [933, 361] on p "CNPJ 17700461000170" at bounding box center [935, 359] width 112 height 14
copy p "17700461000170"
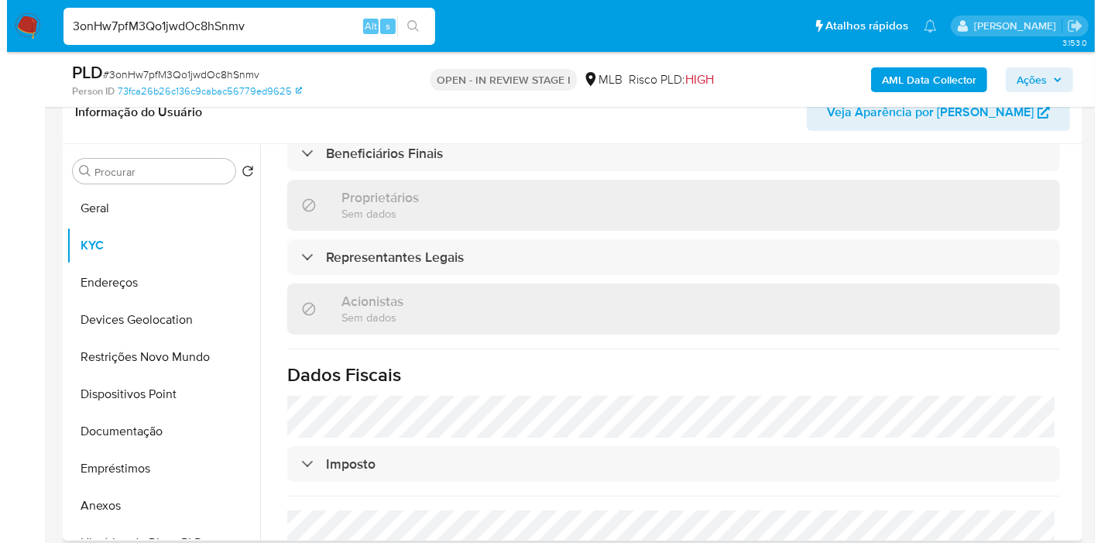
scroll to position [997, 0]
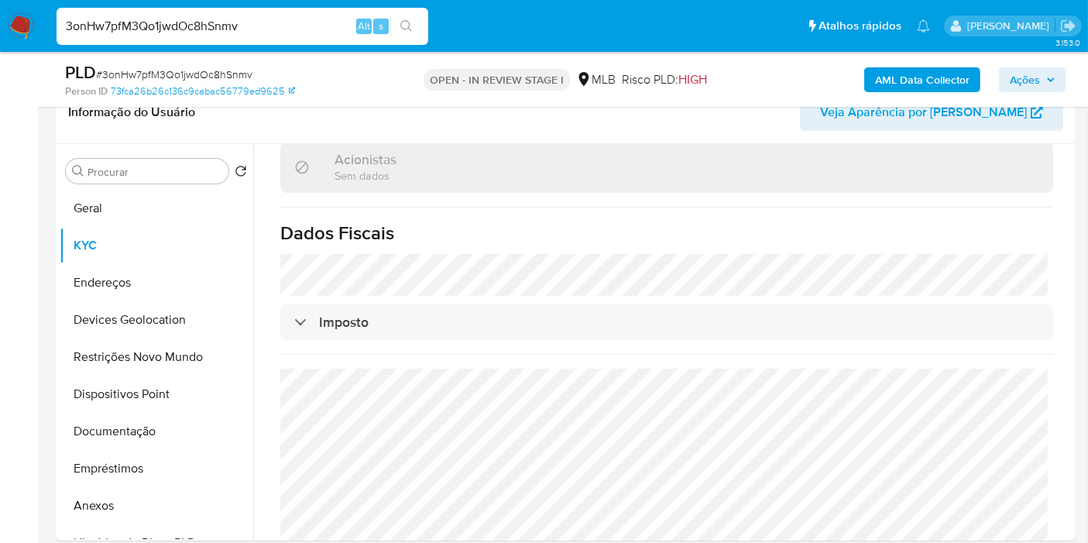
click at [935, 75] on b "AML Data Collector" at bounding box center [922, 79] width 94 height 25
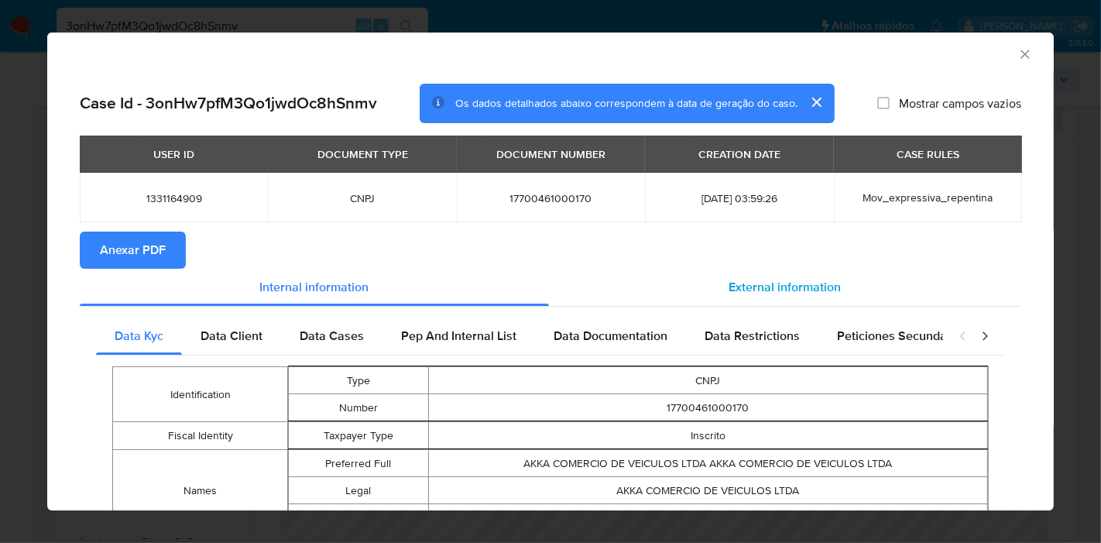
click at [807, 286] on span "External information" at bounding box center [785, 287] width 112 height 18
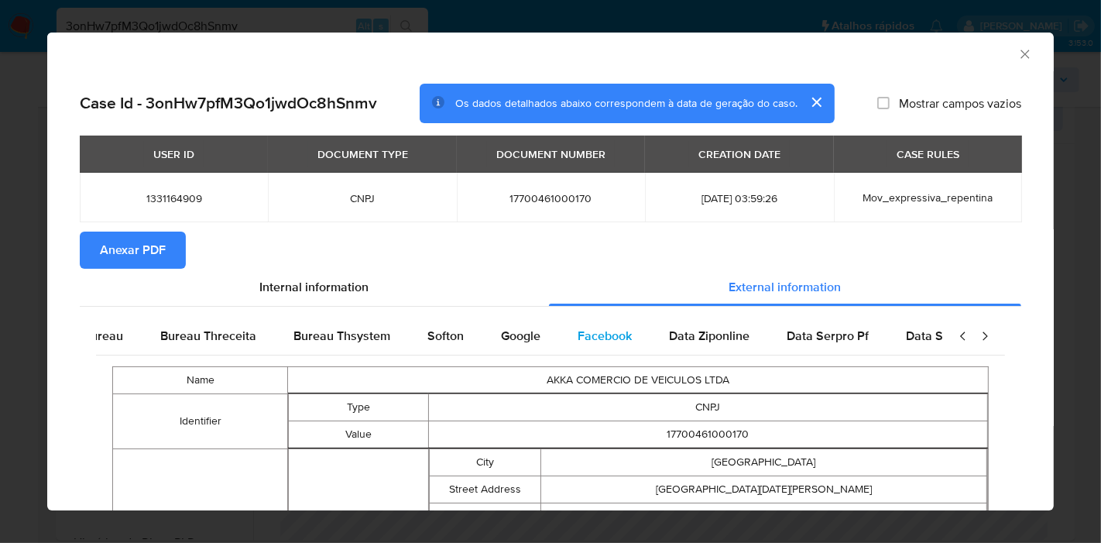
scroll to position [0, 523]
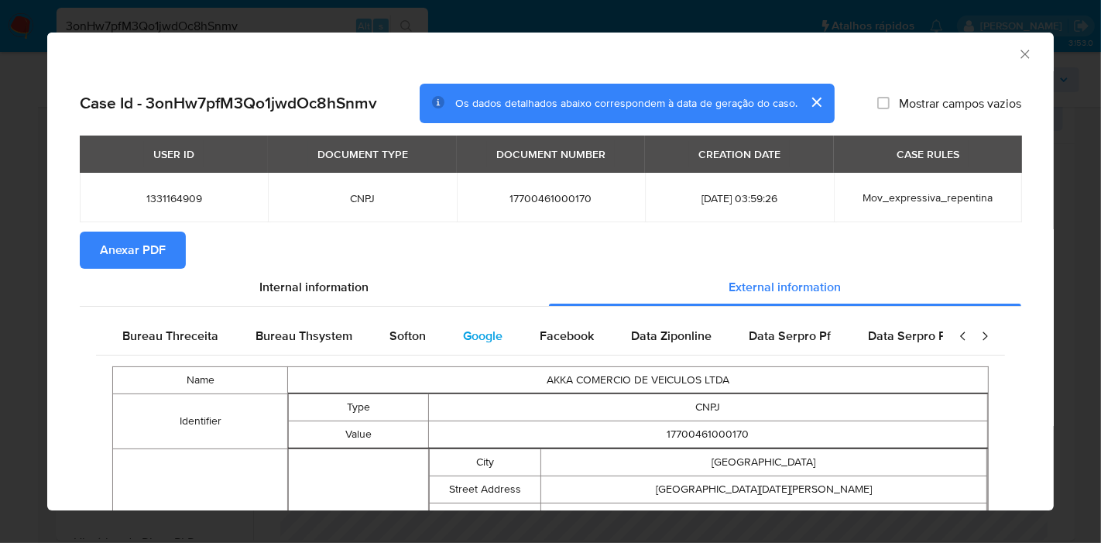
click at [444, 341] on div "Google" at bounding box center [482, 335] width 77 height 37
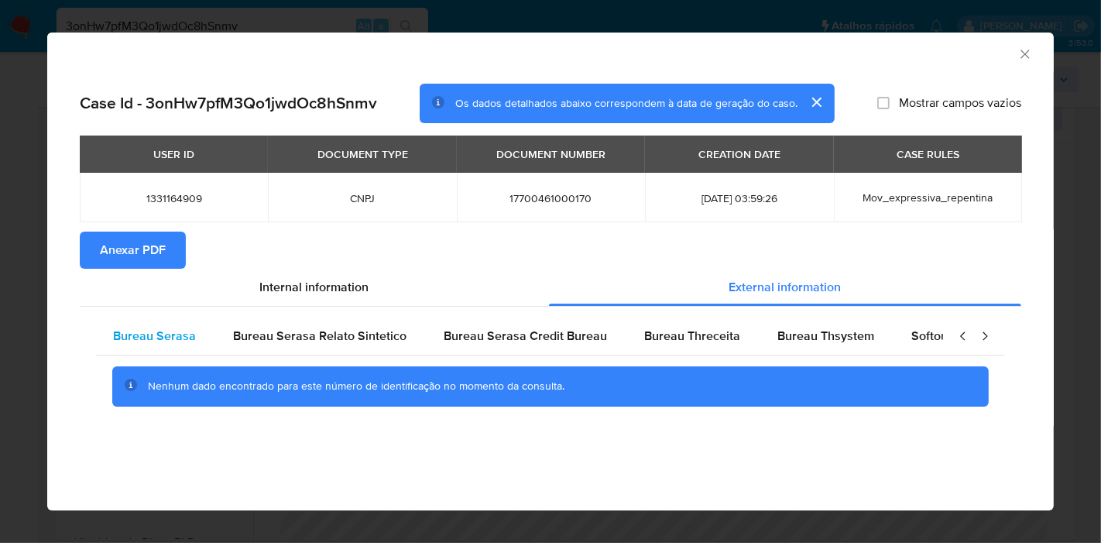
scroll to position [0, 0]
click at [132, 335] on span "Bureau Serasa" at bounding box center [156, 336] width 83 height 18
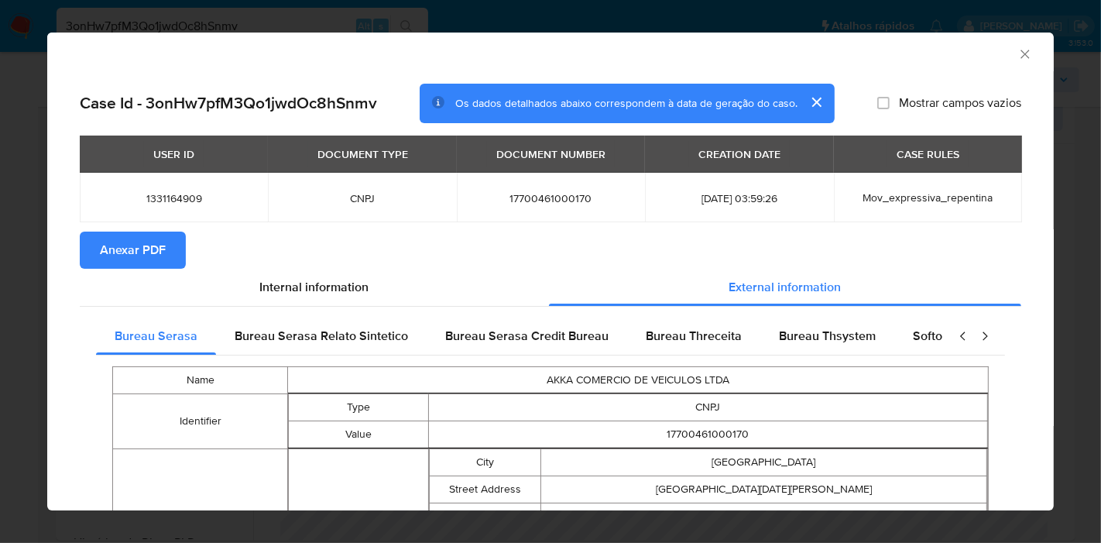
click at [423, 235] on section "Anexar PDF" at bounding box center [551, 250] width 942 height 37
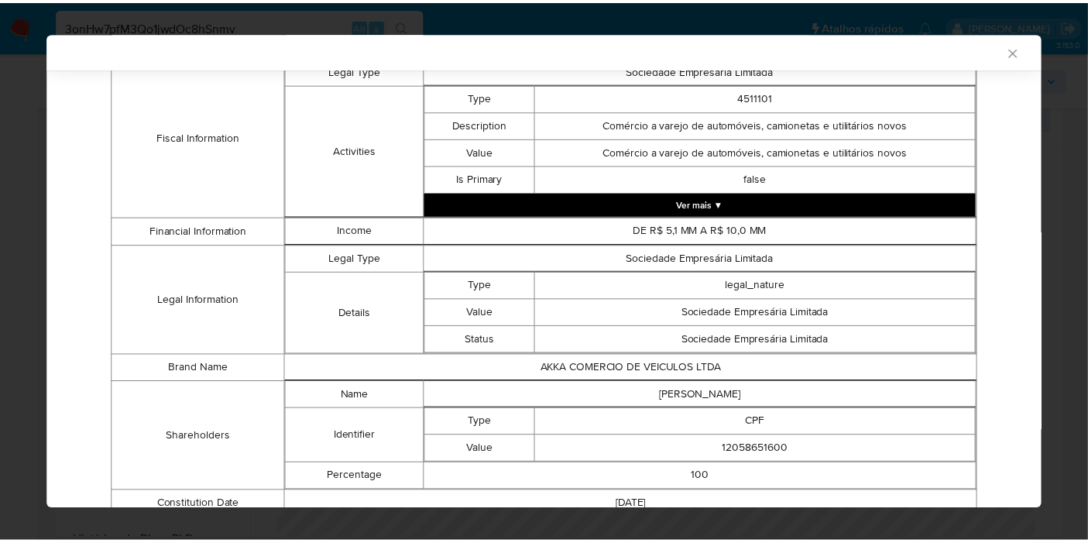
scroll to position [669, 0]
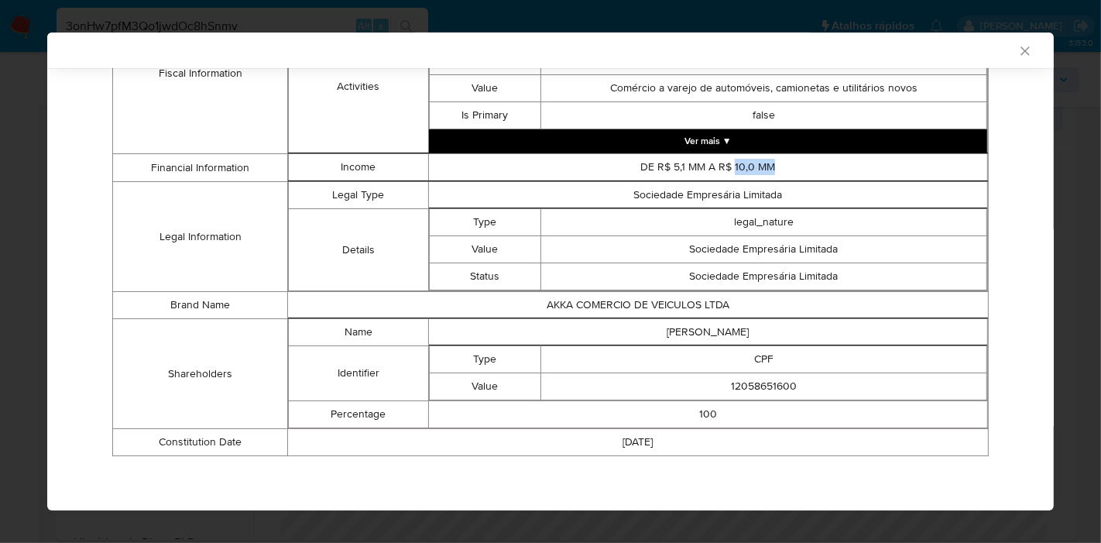
drag, startPoint x: 757, startPoint y: 160, endPoint x: 726, endPoint y: 160, distance: 31.0
click at [726, 160] on td "DE R$ 5,1 MM A R$ 10,0 MM" at bounding box center [707, 167] width 559 height 27
copy td "10,0 MM"
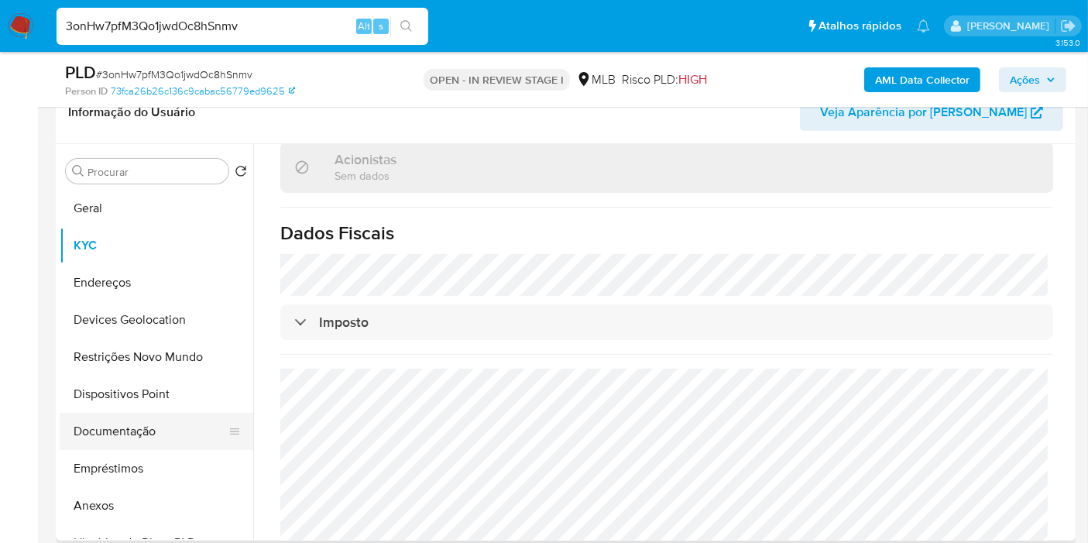
click at [112, 427] on button "Documentação" at bounding box center [150, 431] width 181 height 37
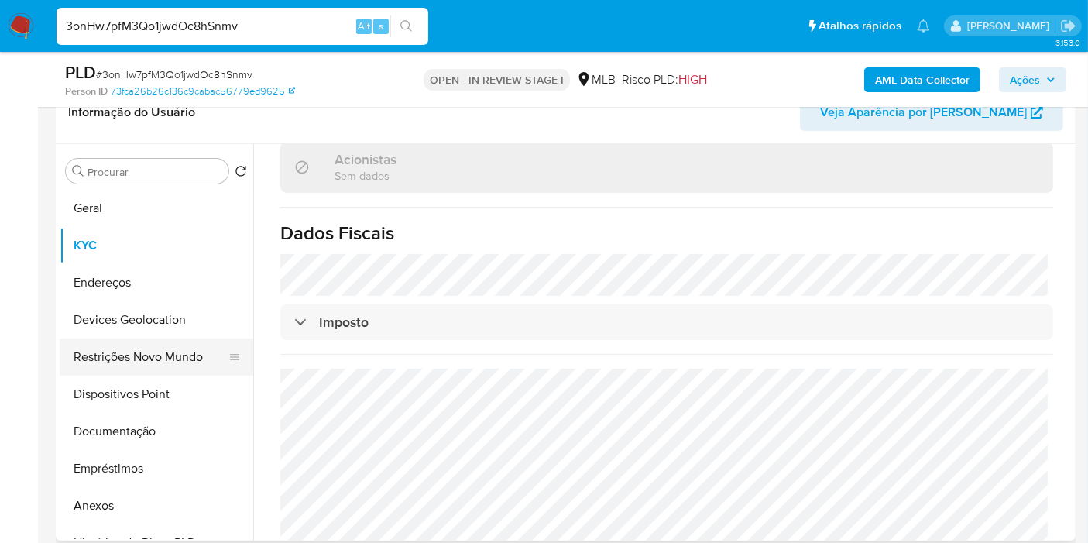
scroll to position [0, 0]
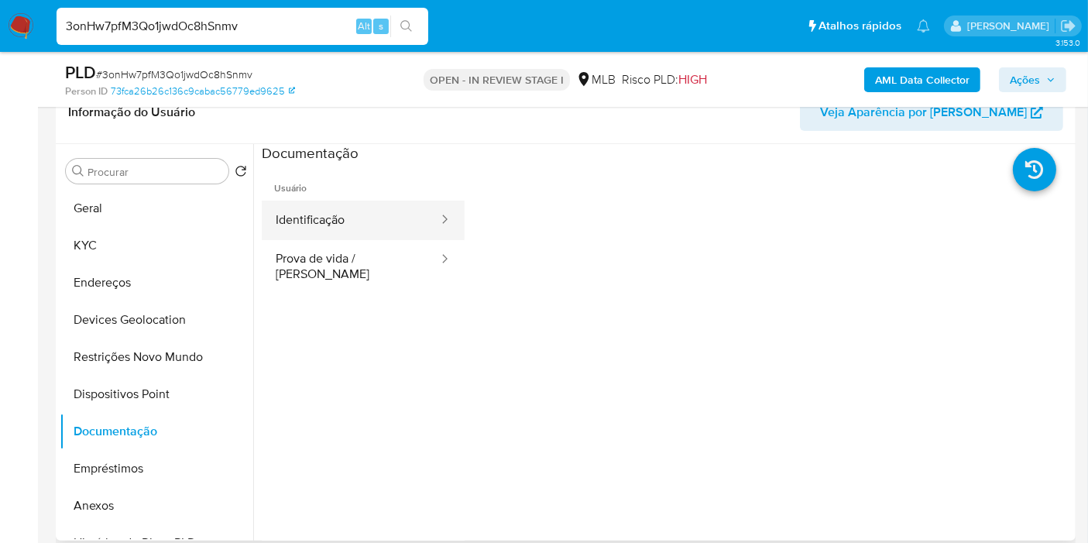
click at [311, 225] on button "Identificação" at bounding box center [351, 220] width 178 height 39
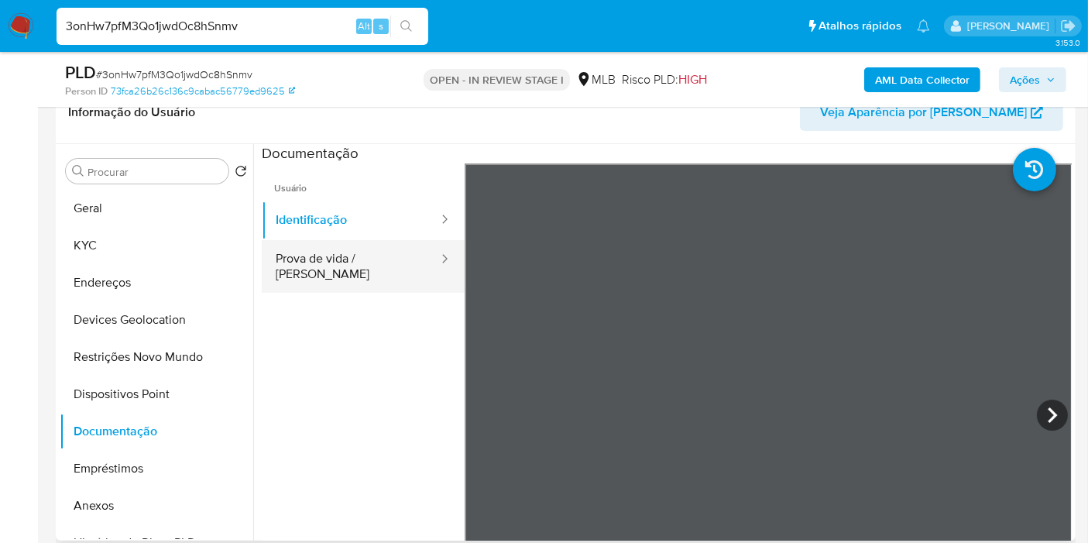
click at [355, 262] on button "Prova de vida / [PERSON_NAME]" at bounding box center [351, 266] width 178 height 53
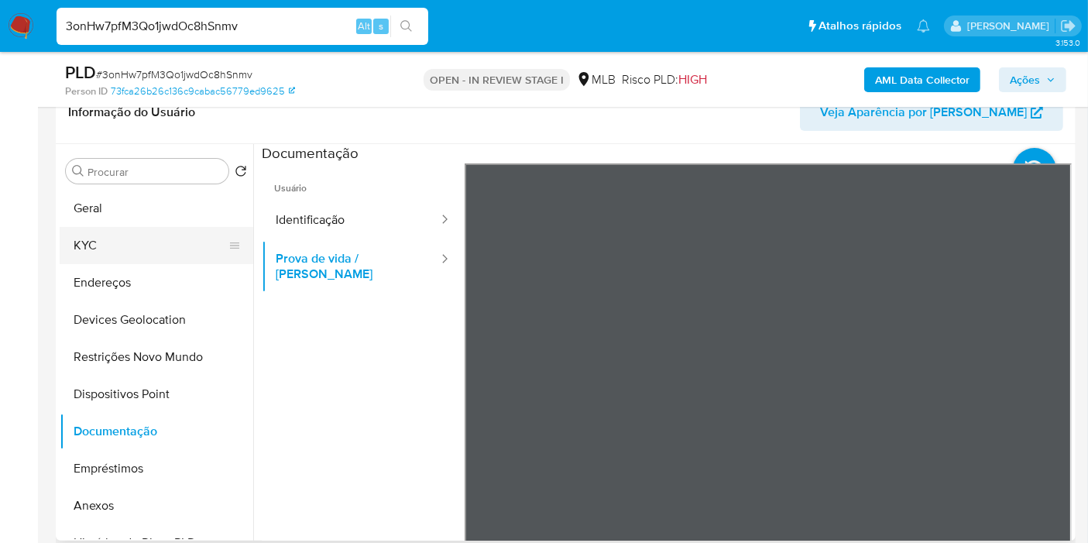
click at [131, 248] on button "KYC" at bounding box center [150, 245] width 181 height 37
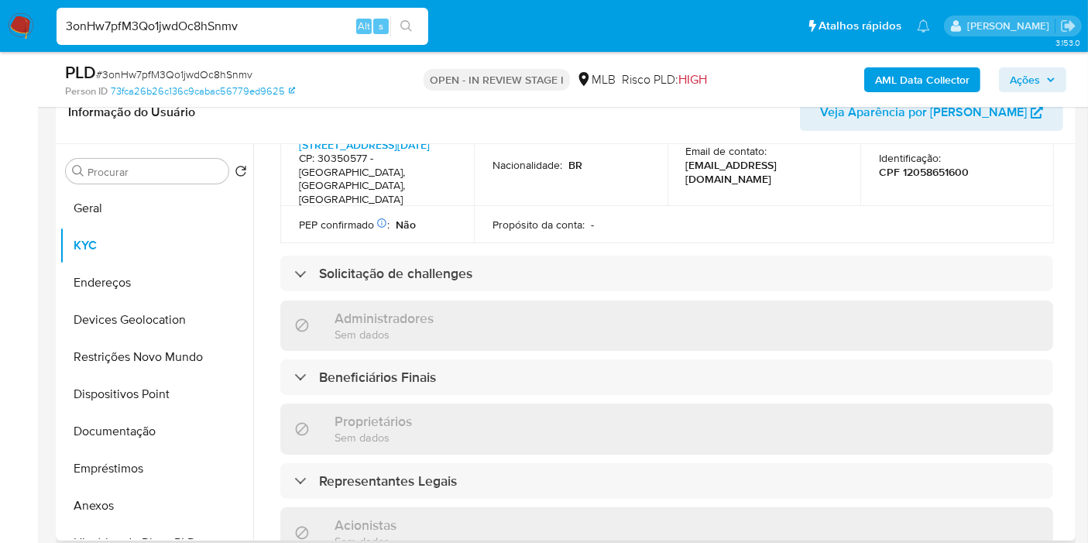
scroll to position [688, 0]
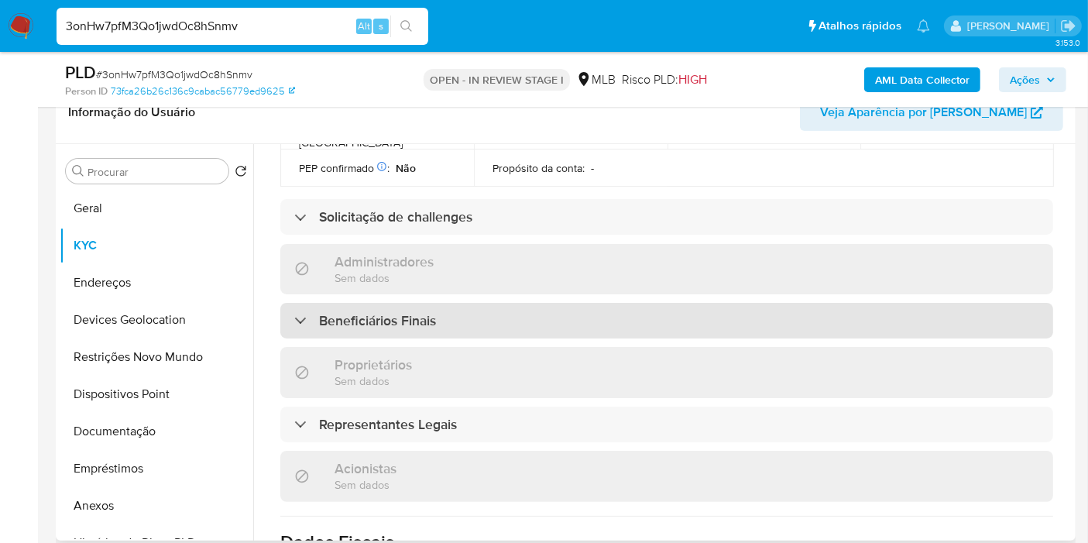
click at [369, 312] on h3 "Beneficiários Finais" at bounding box center [377, 320] width 117 height 17
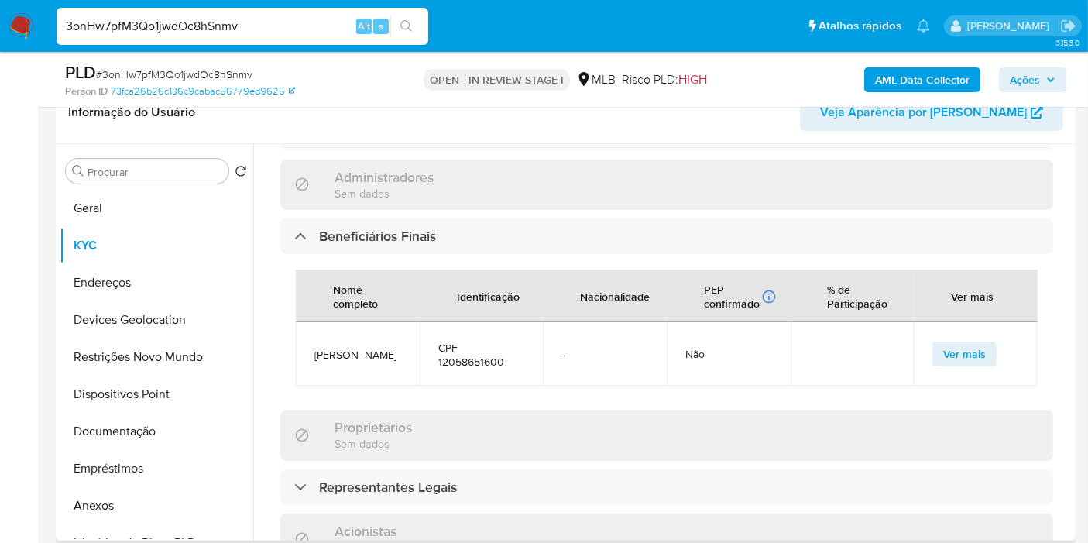
scroll to position [946, 0]
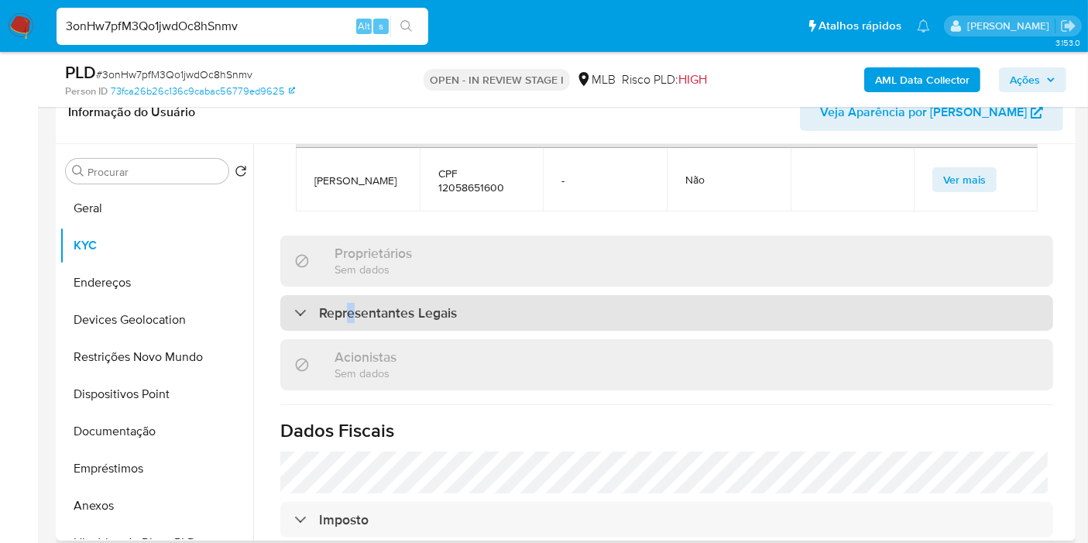
drag, startPoint x: 350, startPoint y: 300, endPoint x: 365, endPoint y: 297, distance: 15.0
click at [352, 304] on h3 "Representantes Legais" at bounding box center [388, 312] width 138 height 17
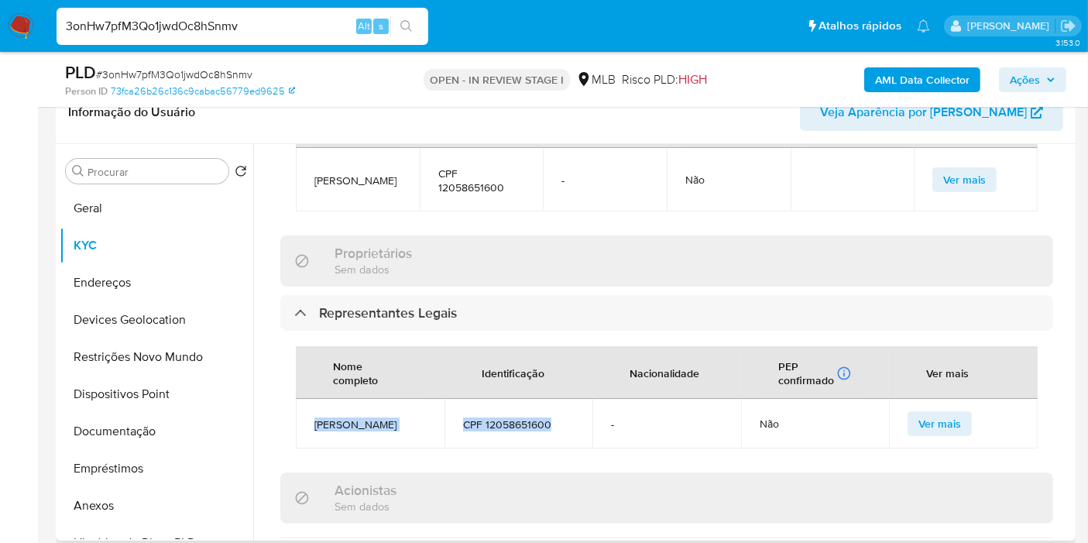
drag, startPoint x: 564, startPoint y: 411, endPoint x: 308, endPoint y: 396, distance: 256.0
click at [308, 399] on tr "CARLOS HENRIQUE GOMES SALES CPF 12058651600 - Não Ver mais" at bounding box center [667, 424] width 742 height 50
copy tr "CARLOS HENRIQUE GOMES SALES CPF 12058651600"
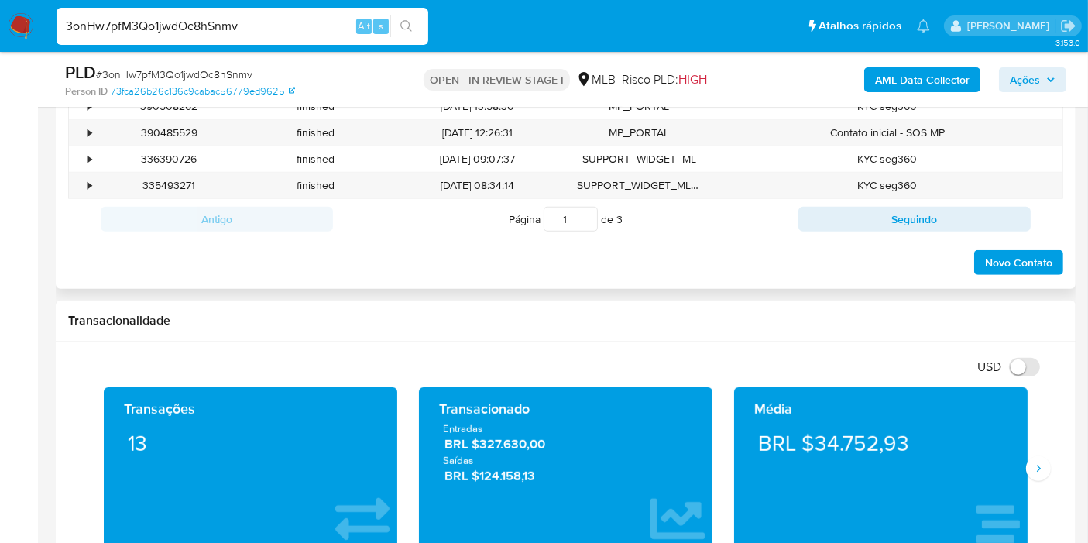
scroll to position [1032, 0]
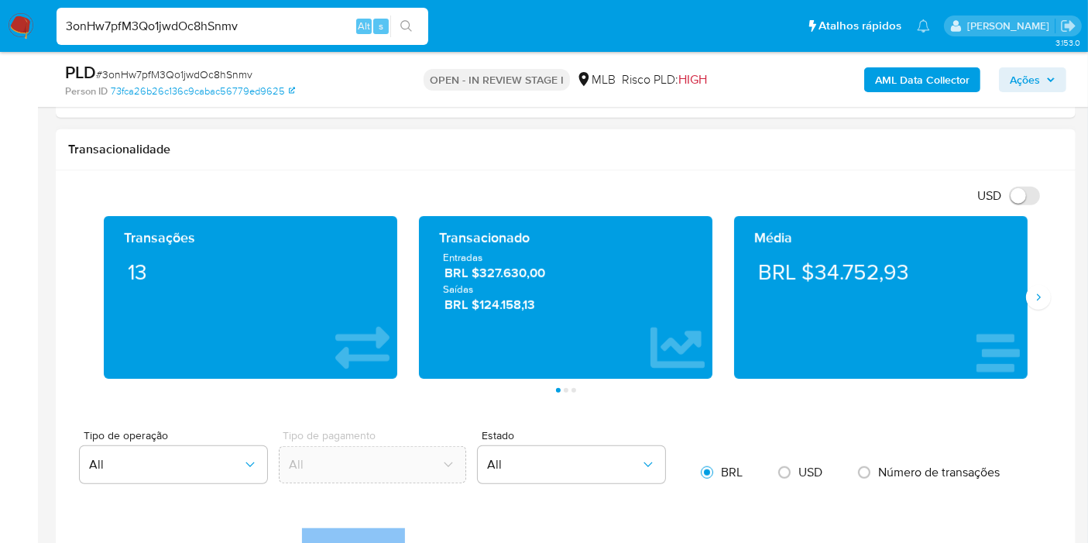
click at [1042, 308] on div "Transações 13 Transacionado Entradas BRL $327.630,00 Saídas BRL $124.158,13 Méd…" at bounding box center [565, 304] width 995 height 177
click at [1046, 304] on div "Transações 13 Transacionado Entradas BRL $327.630,00 Saídas BRL $124.158,13 Méd…" at bounding box center [565, 304] width 995 height 177
click at [1045, 297] on button "Siguiente" at bounding box center [1038, 297] width 25 height 25
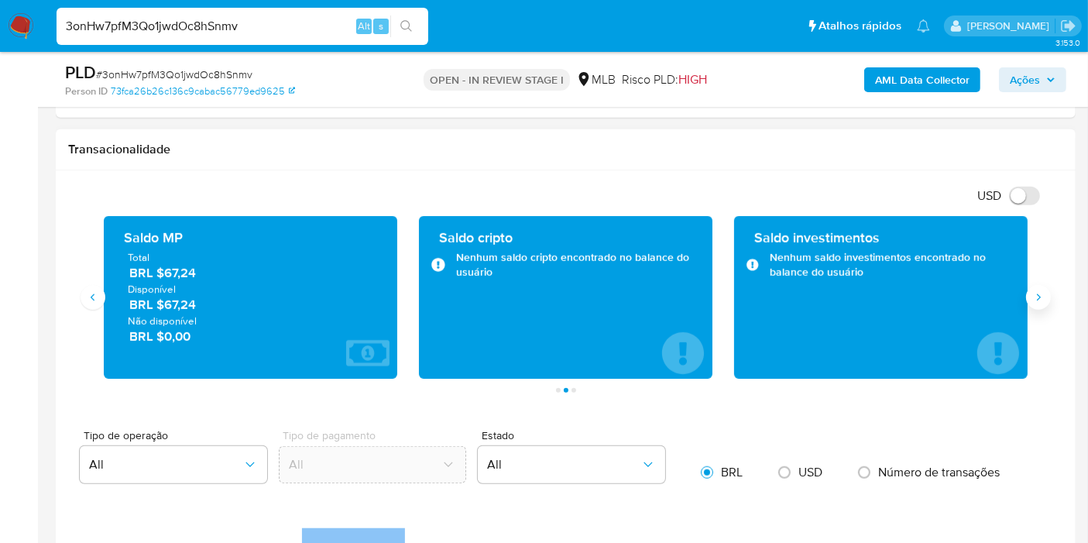
click at [1044, 295] on icon "Siguiente" at bounding box center [1038, 297] width 12 height 12
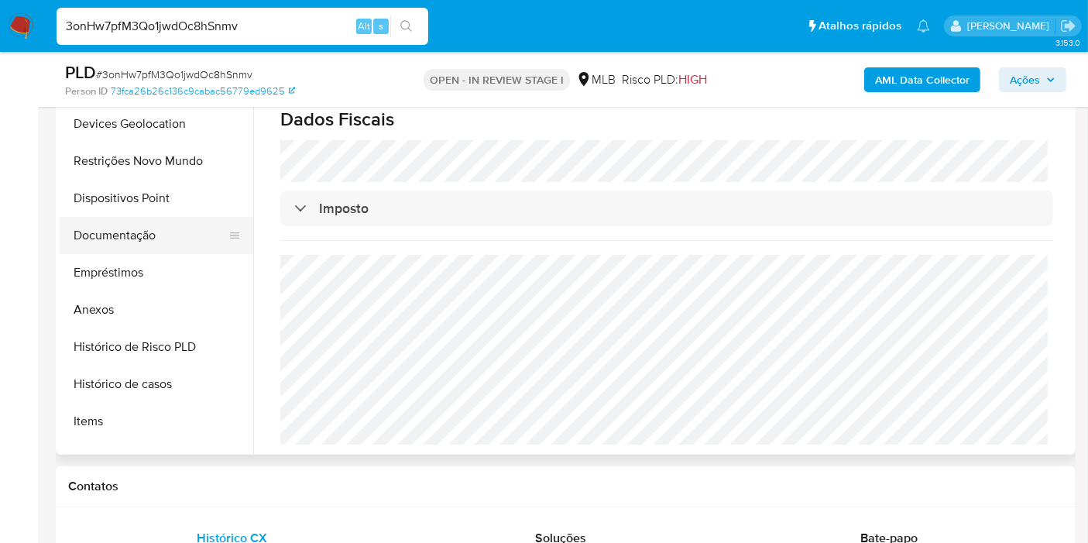
scroll to position [172, 0]
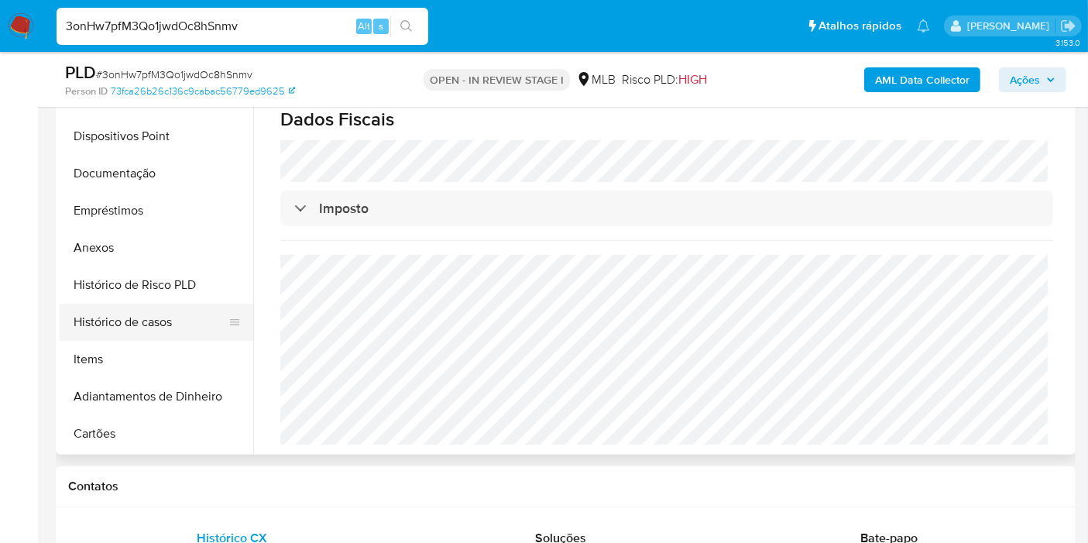
click at [136, 313] on button "Histórico de casos" at bounding box center [150, 322] width 181 height 37
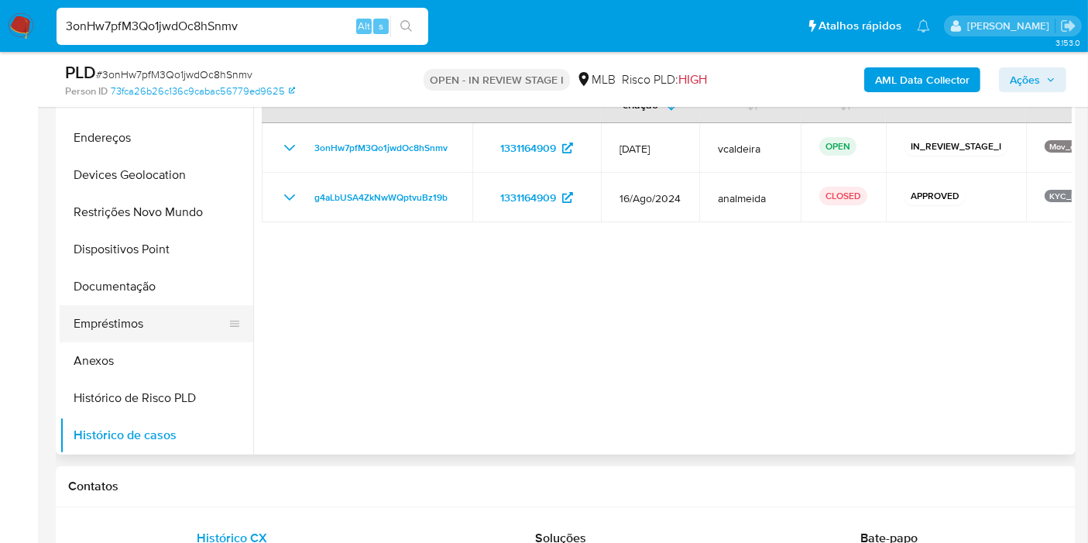
scroll to position [0, 0]
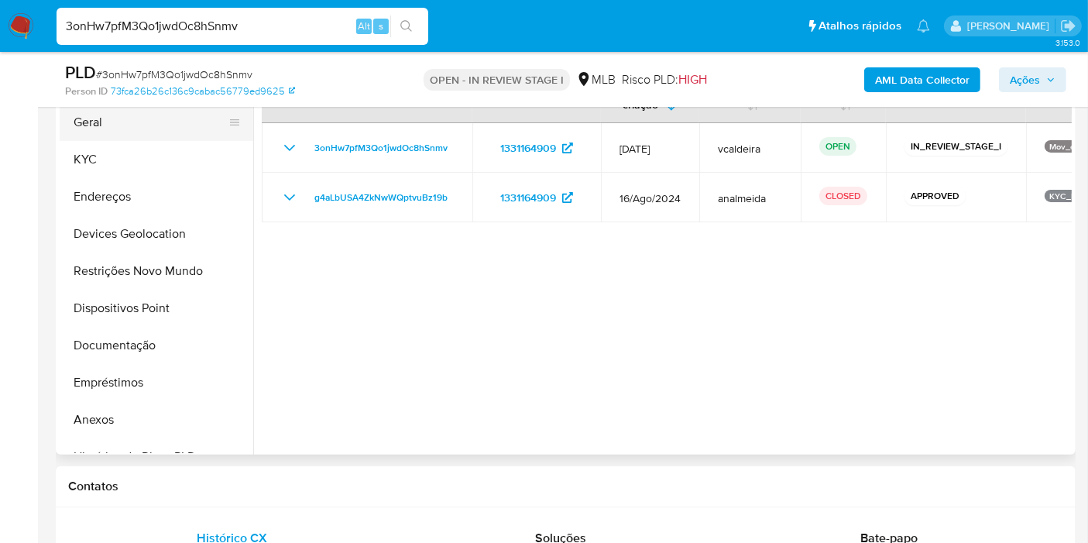
click at [114, 127] on button "Geral" at bounding box center [150, 122] width 181 height 37
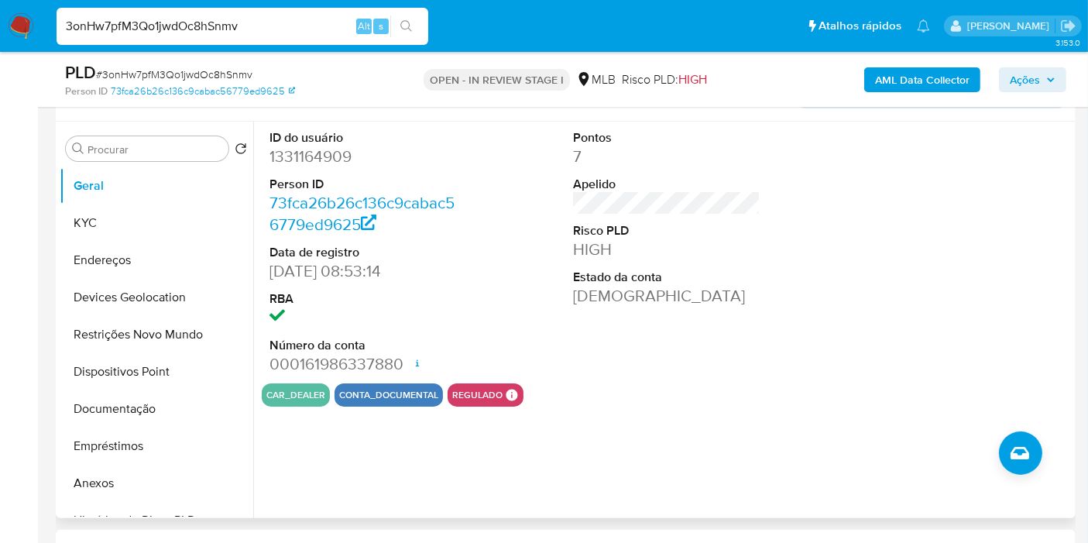
scroll to position [258, 0]
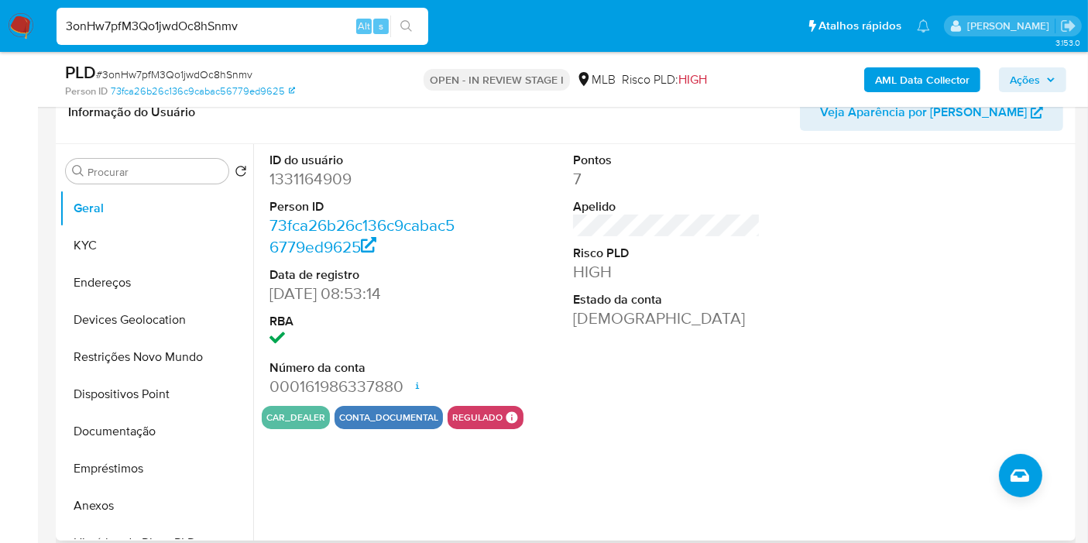
drag, startPoint x: 88, startPoint y: 240, endPoint x: 254, endPoint y: 213, distance: 167.9
click at [87, 241] on button "KYC" at bounding box center [157, 245] width 194 height 37
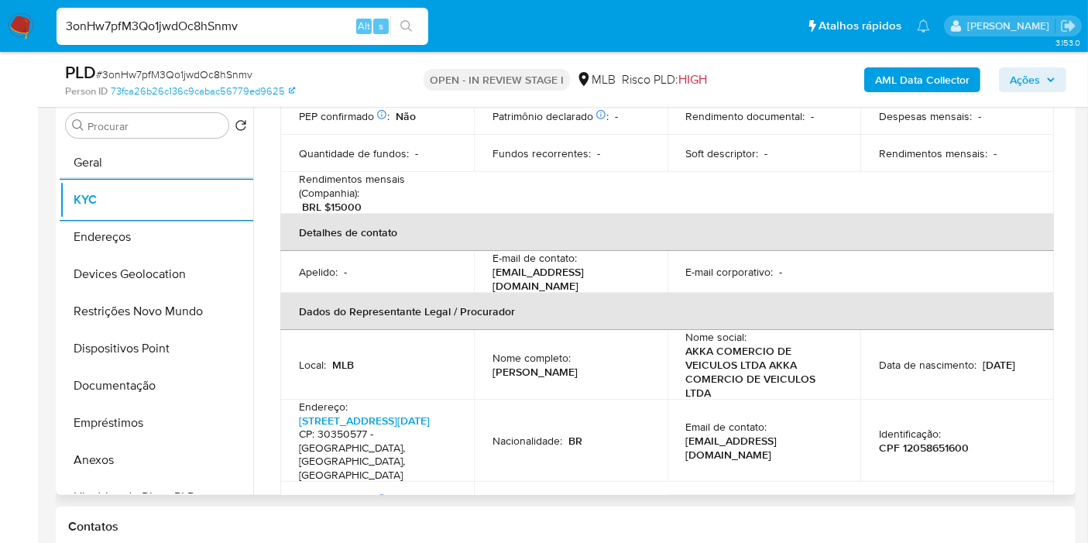
scroll to position [344, 0]
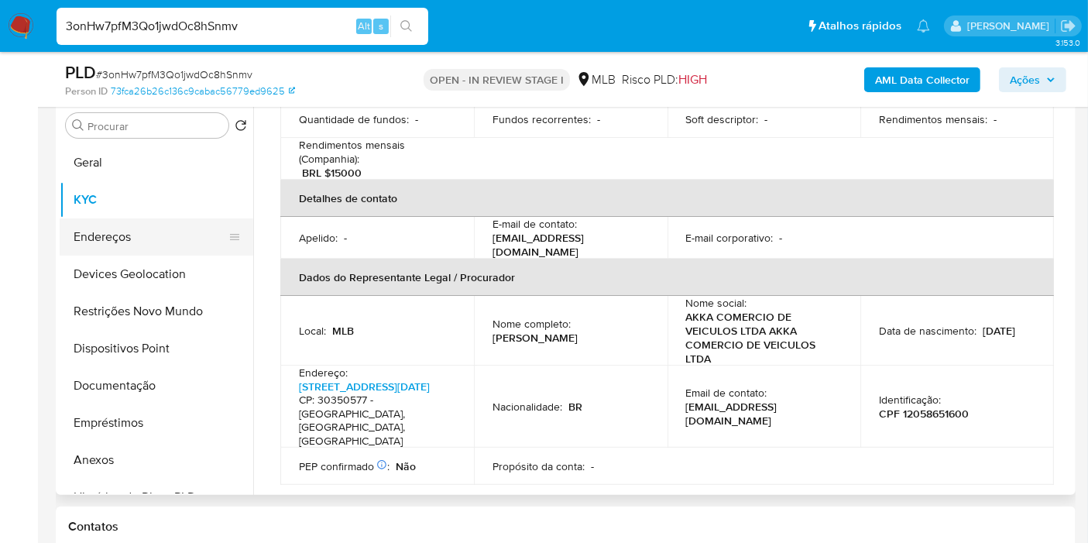
click at [163, 225] on button "Endereços" at bounding box center [150, 236] width 181 height 37
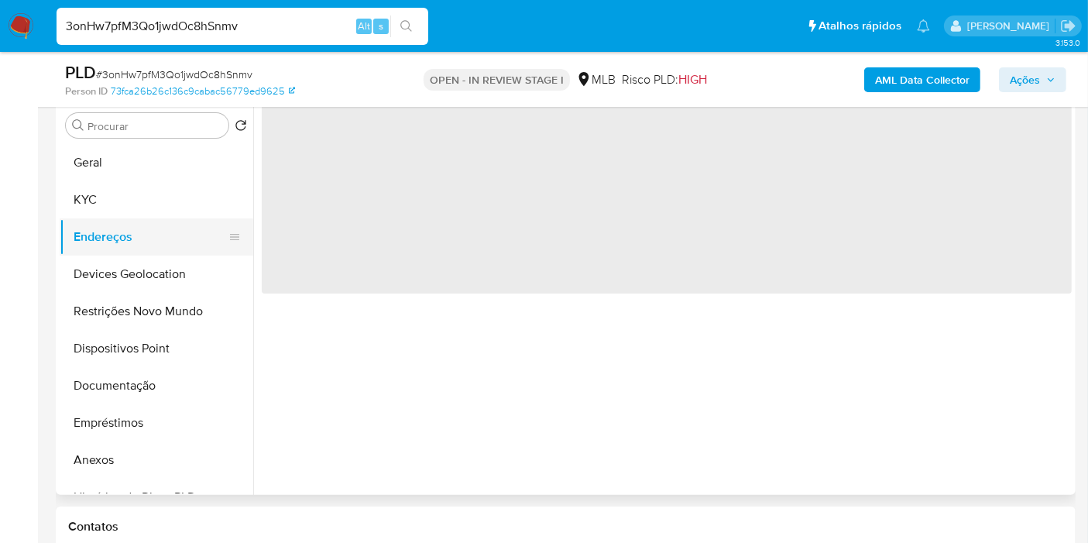
scroll to position [0, 0]
drag, startPoint x: 88, startPoint y: 200, endPoint x: 206, endPoint y: 231, distance: 122.5
click at [88, 199] on button "KYC" at bounding box center [157, 199] width 194 height 37
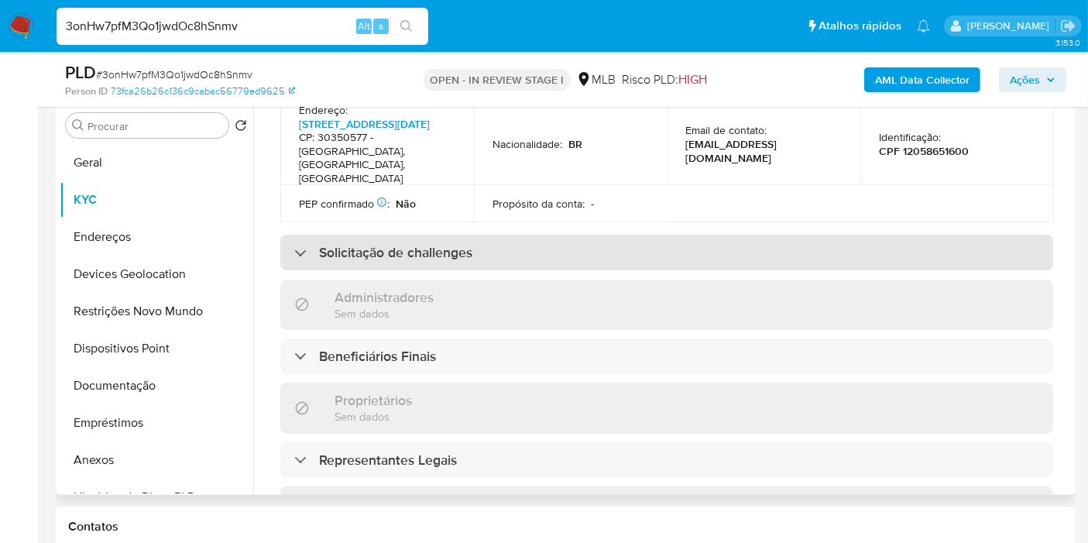
scroll to position [688, 0]
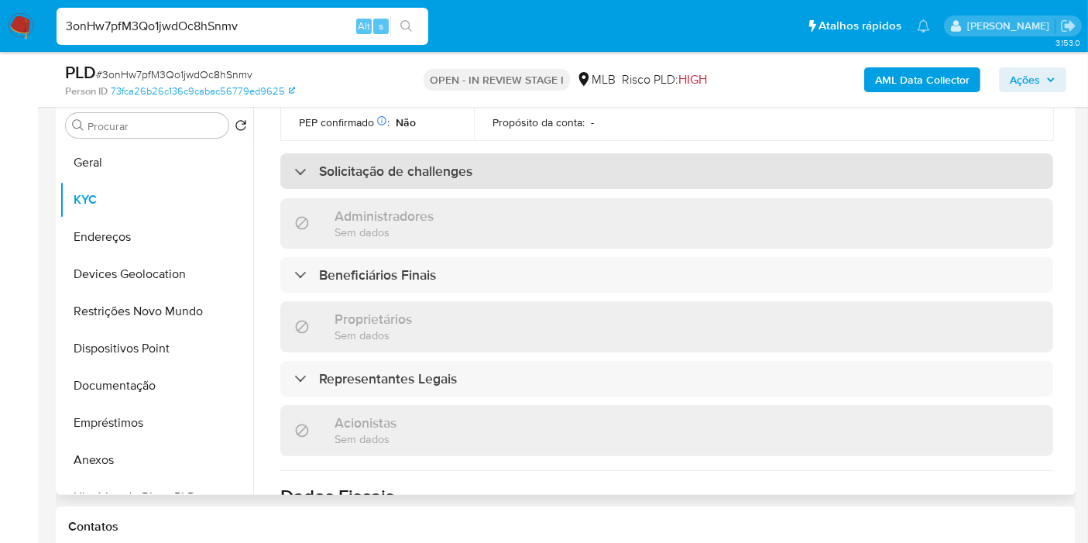
click at [426, 163] on h3 "Solicitação de challenges" at bounding box center [395, 171] width 153 height 17
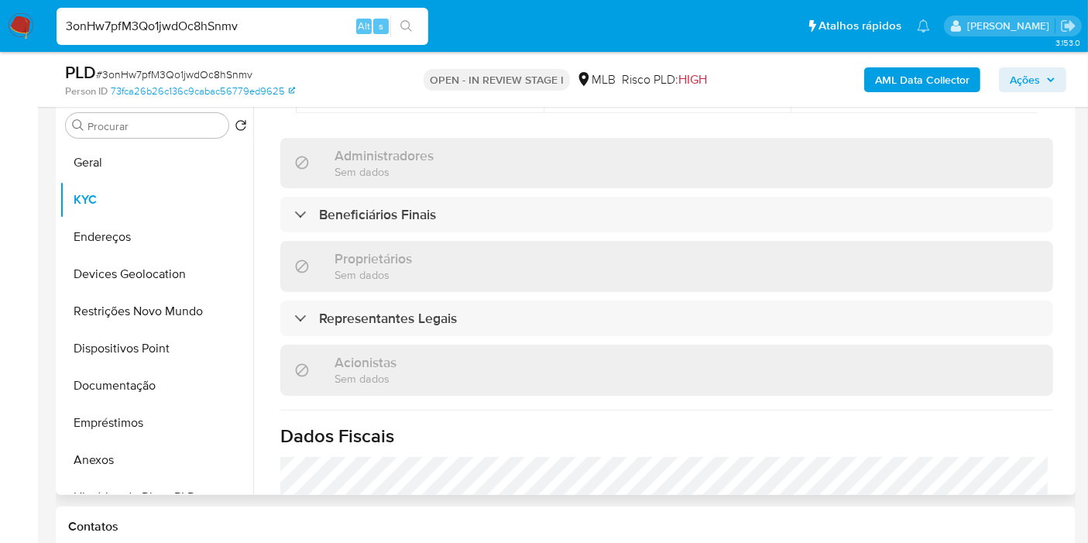
scroll to position [860, 0]
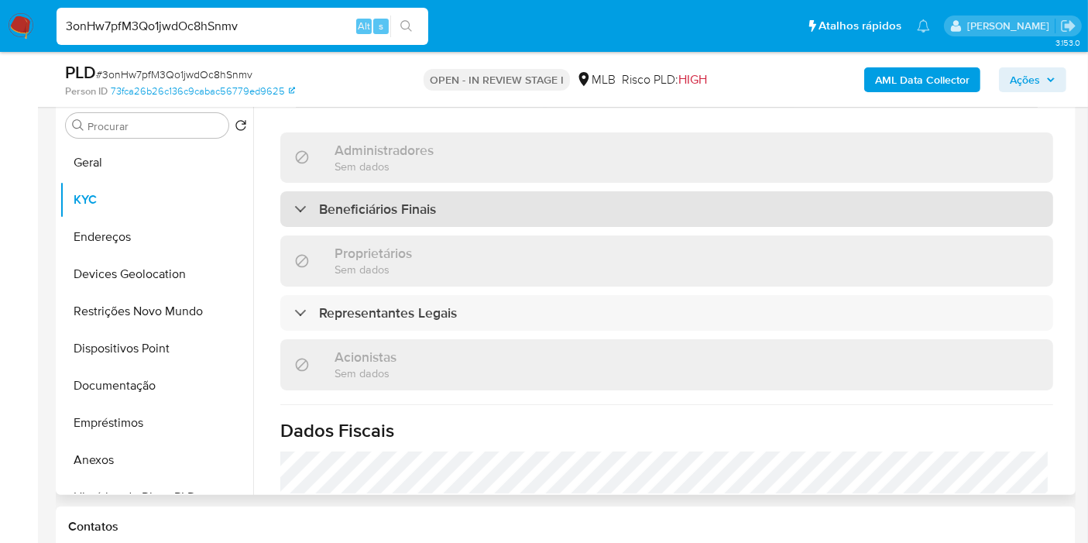
click at [383, 201] on h3 "Beneficiários Finais" at bounding box center [377, 209] width 117 height 17
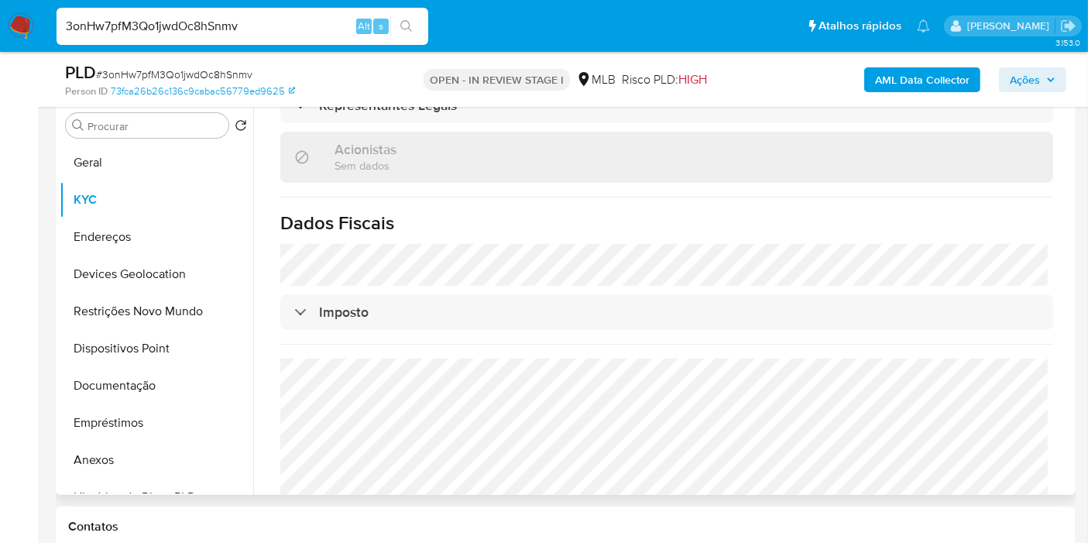
scroll to position [1278, 0]
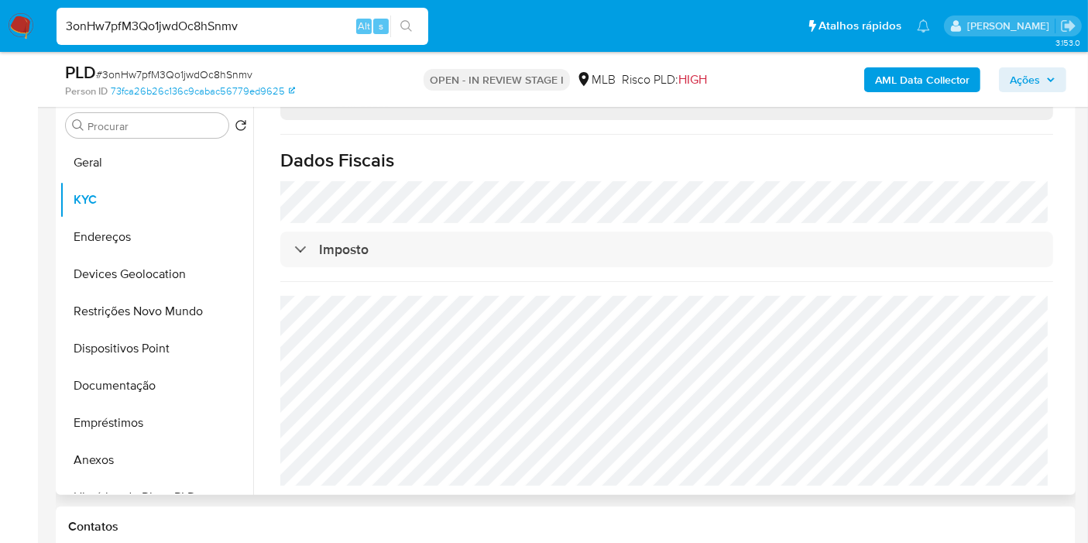
click at [486, 163] on h1 "Dados Fiscais" at bounding box center [666, 160] width 773 height 23
click at [97, 236] on button "Endereços" at bounding box center [150, 236] width 181 height 37
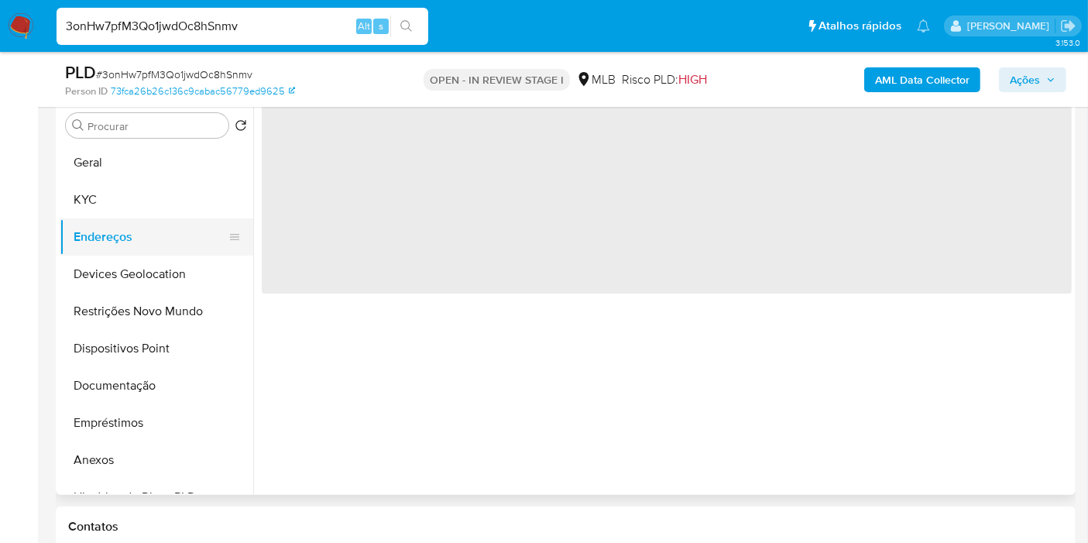
scroll to position [0, 0]
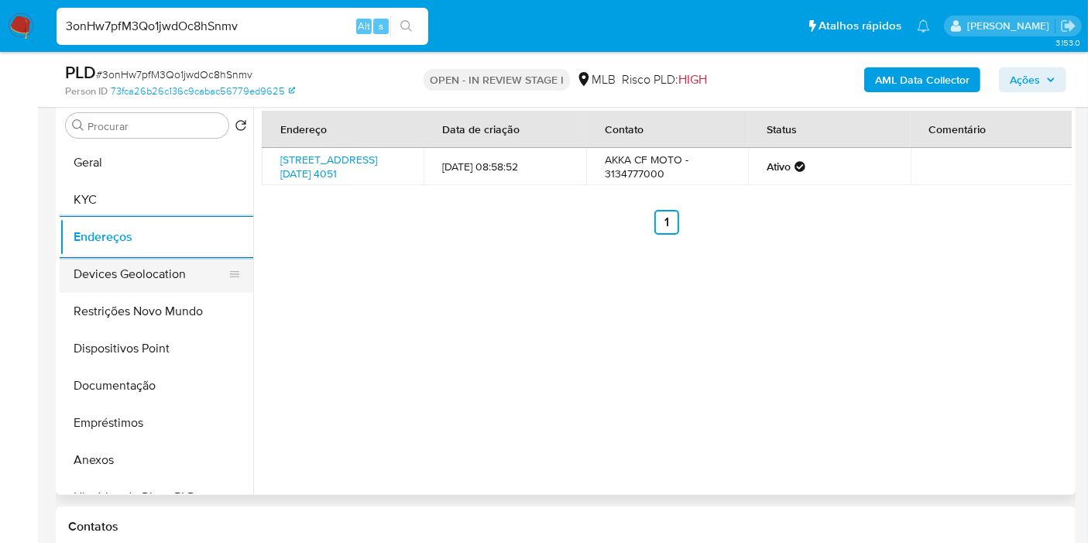
click at [132, 277] on button "Devices Geolocation" at bounding box center [150, 274] width 181 height 37
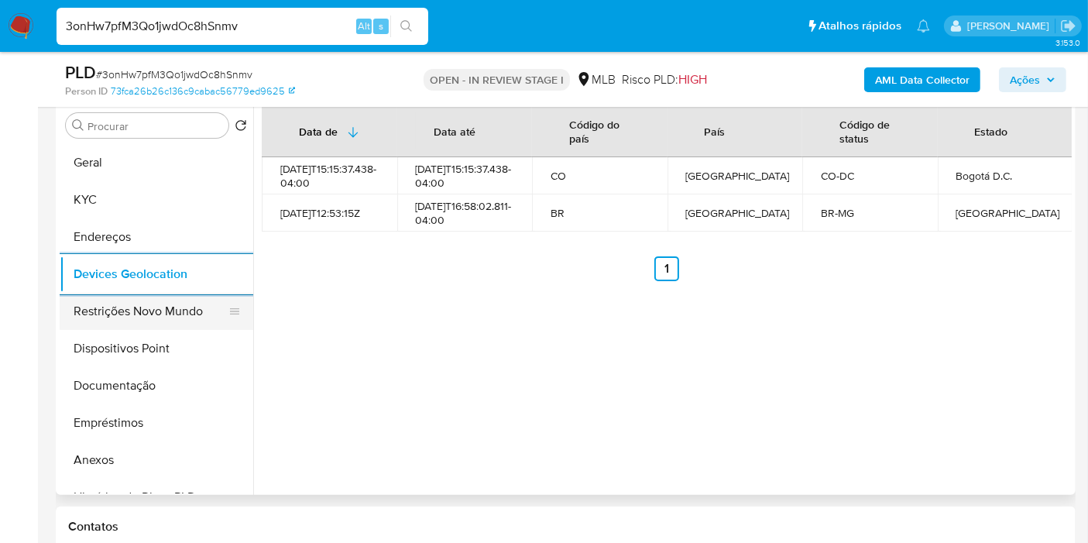
click at [115, 315] on button "Restrições Novo Mundo" at bounding box center [150, 311] width 181 height 37
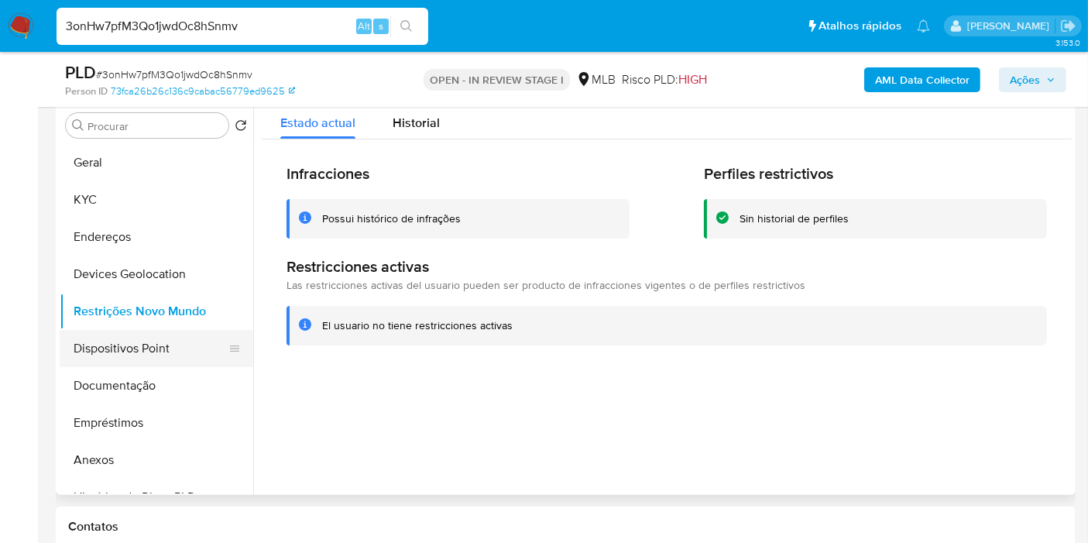
click at [100, 346] on button "Dispositivos Point" at bounding box center [150, 348] width 181 height 37
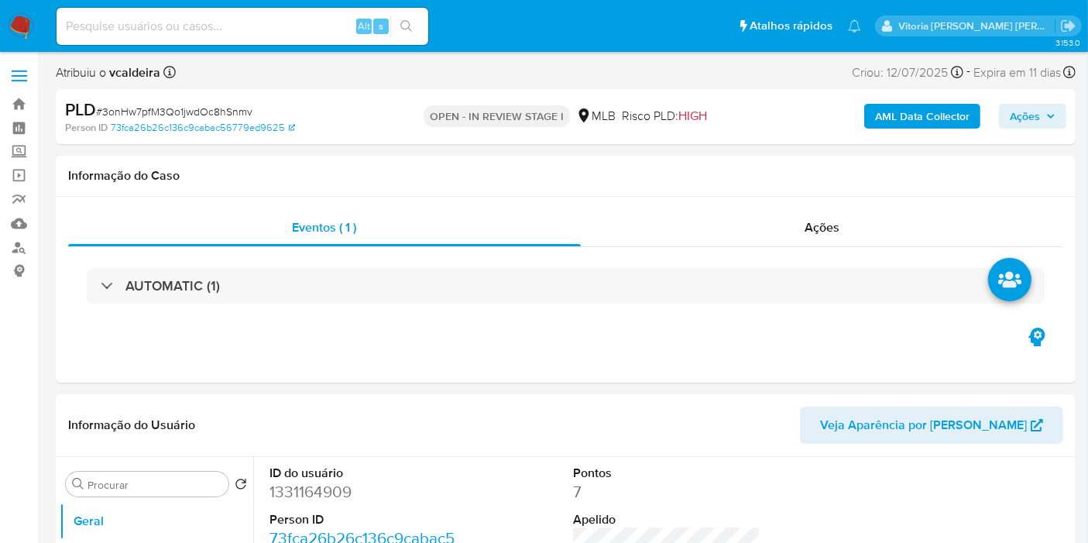
select select "10"
click at [249, 28] on input at bounding box center [243, 26] width 372 height 20
paste input "gXlju93fQP7e7PmVPyo9i6uS"
type input "gXlju93fQP7e7PmVPyo9i6uS"
select select "10"
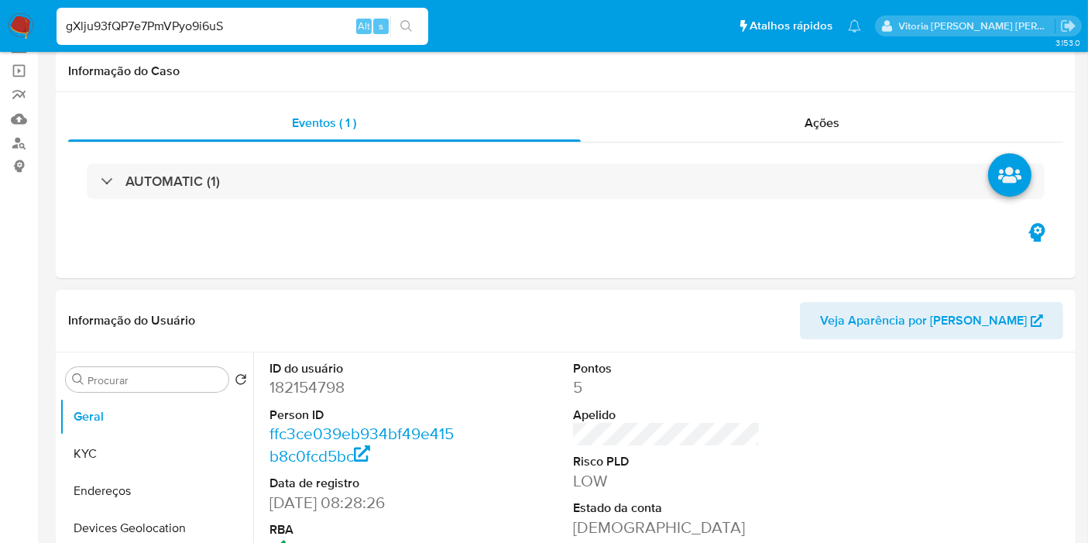
scroll to position [172, 0]
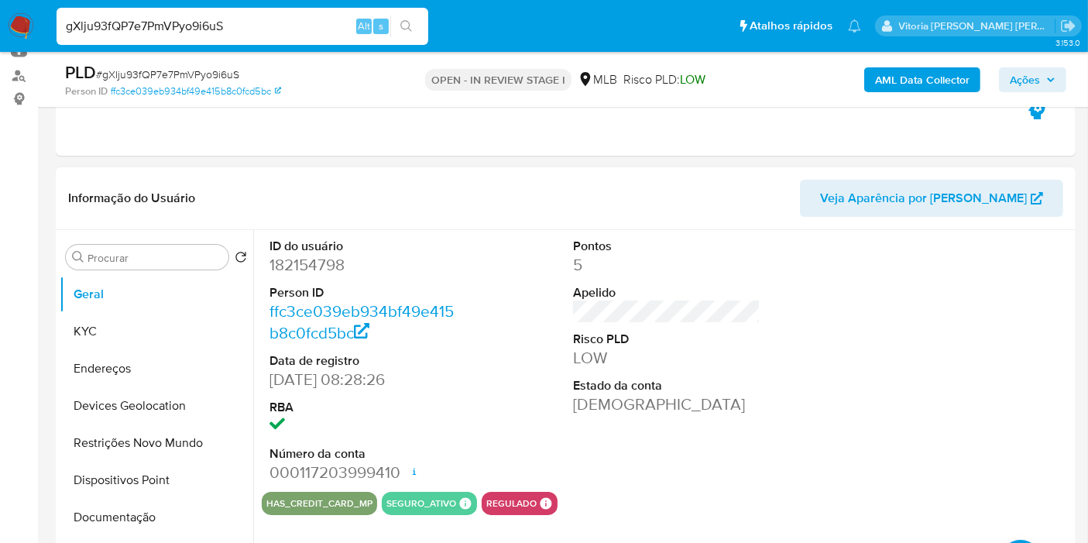
click at [321, 269] on dd "182154798" at bounding box center [362, 265] width 187 height 22
copy dd "182154798"
click at [147, 321] on button "KYC" at bounding box center [150, 331] width 181 height 37
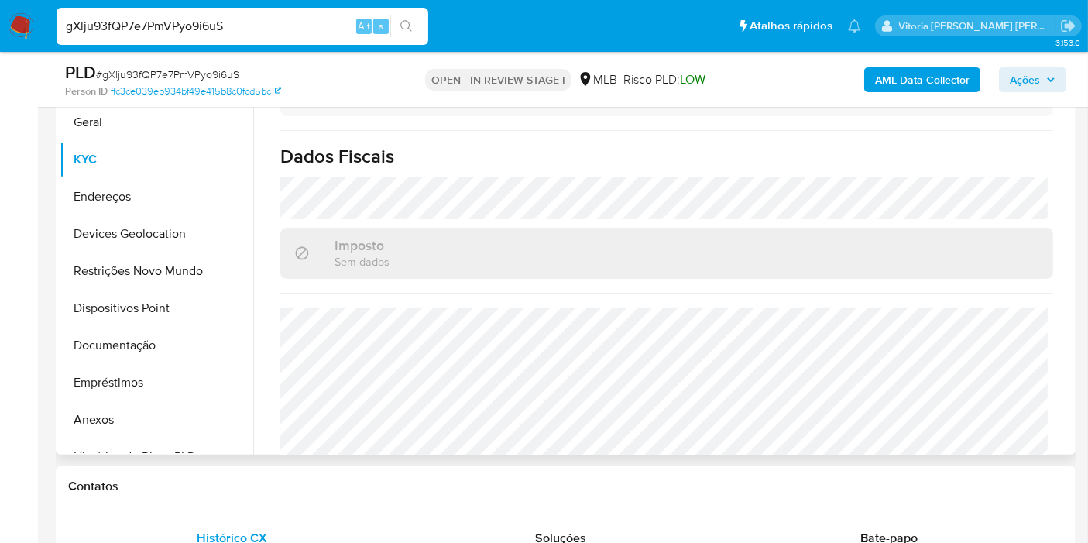
scroll to position [712, 0]
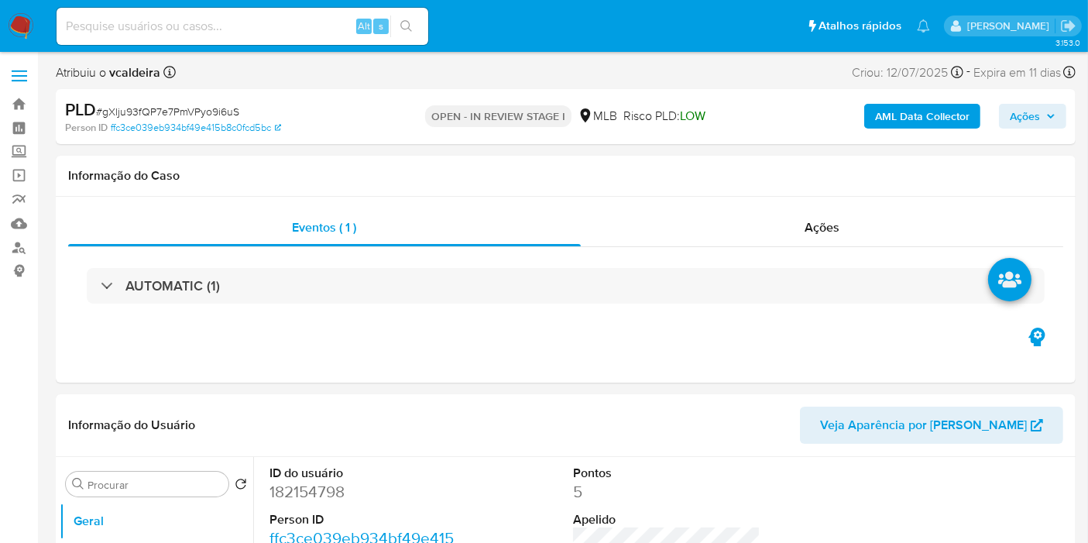
select select "10"
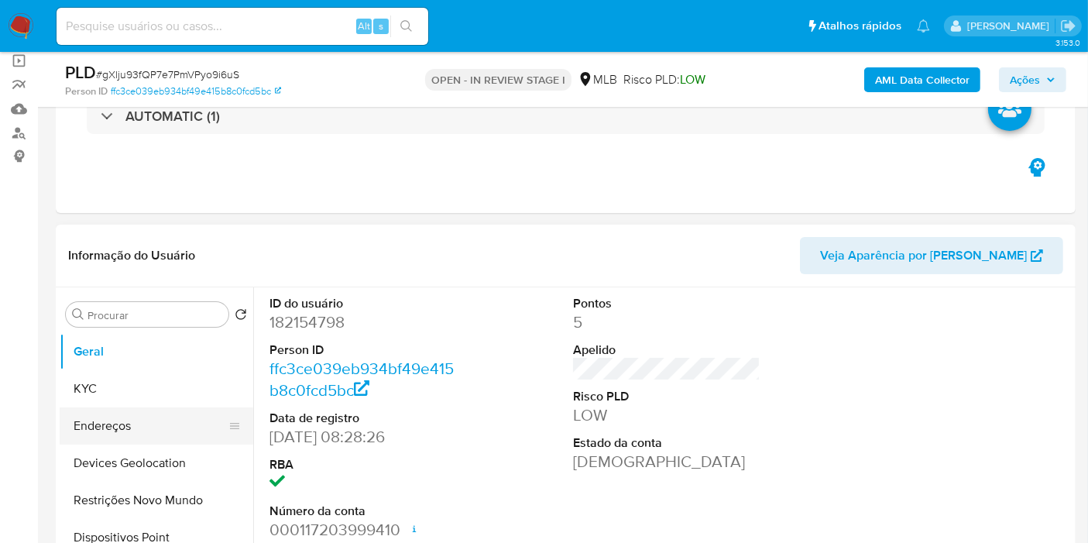
scroll to position [172, 0]
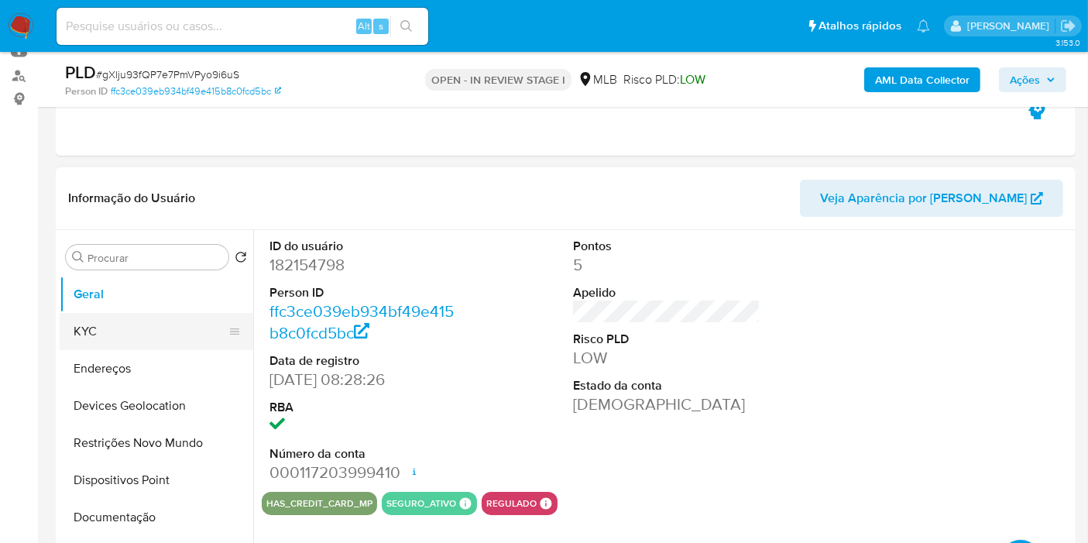
click at [105, 333] on button "KYC" at bounding box center [150, 331] width 181 height 37
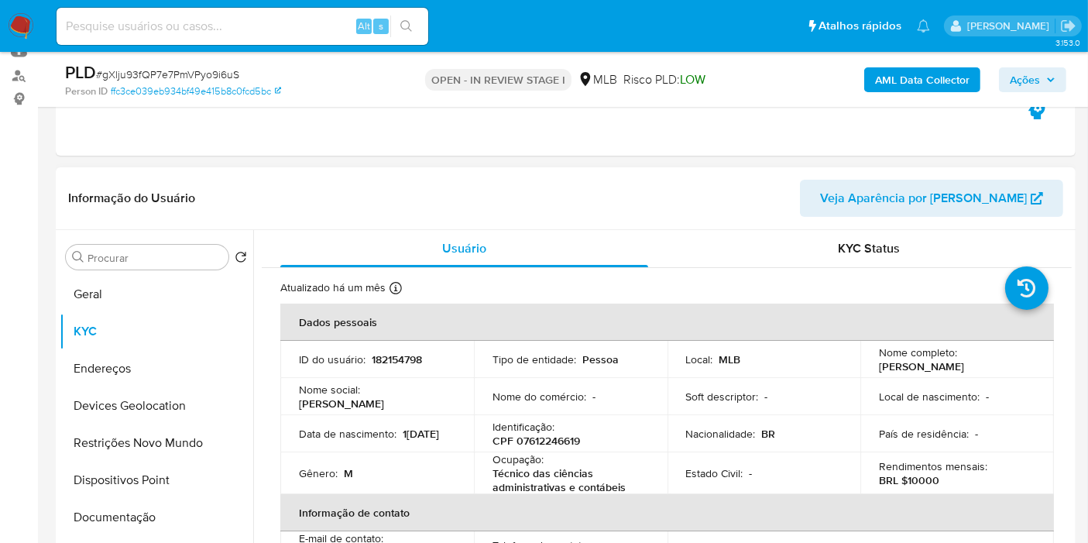
drag, startPoint x: 930, startPoint y: 374, endPoint x: 873, endPoint y: 364, distance: 57.4
click at [873, 364] on td "Nome completo : [PERSON_NAME]" at bounding box center [957, 359] width 194 height 37
copy p "[PERSON_NAME]"
drag, startPoint x: 354, startPoint y: 444, endPoint x: 290, endPoint y: 444, distance: 63.5
click at [290, 444] on td "Data de nascimento : 1[DEMOGRAPHIC_DATA]" at bounding box center [377, 433] width 194 height 37
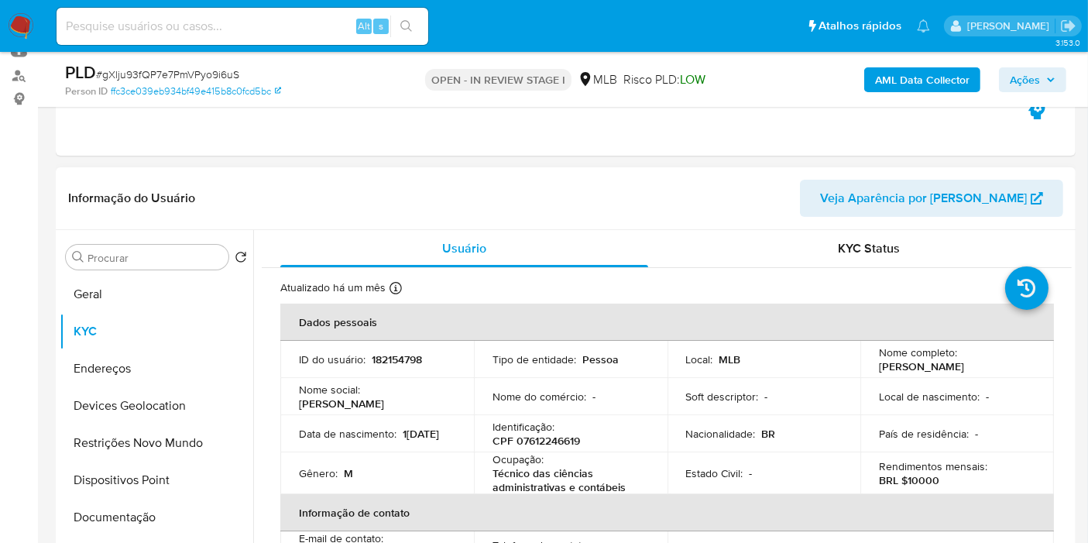
copy p "1[DATE]"
drag, startPoint x: 560, startPoint y: 464, endPoint x: 556, endPoint y: 452, distance: 12.2
click at [560, 463] on div "Ocupação : Técnico das ciências administrativas e contábeis" at bounding box center [570, 473] width 156 height 42
click at [556, 448] on p "CPF 07612246619" at bounding box center [536, 441] width 88 height 14
click at [555, 448] on p "CPF 07612246619" at bounding box center [536, 441] width 88 height 14
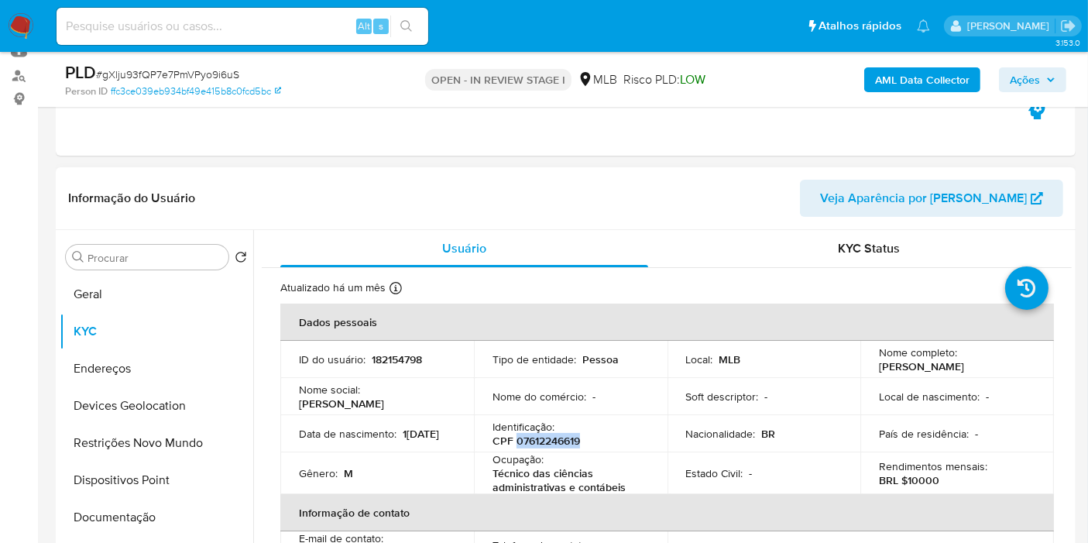
copy p "07612246619"
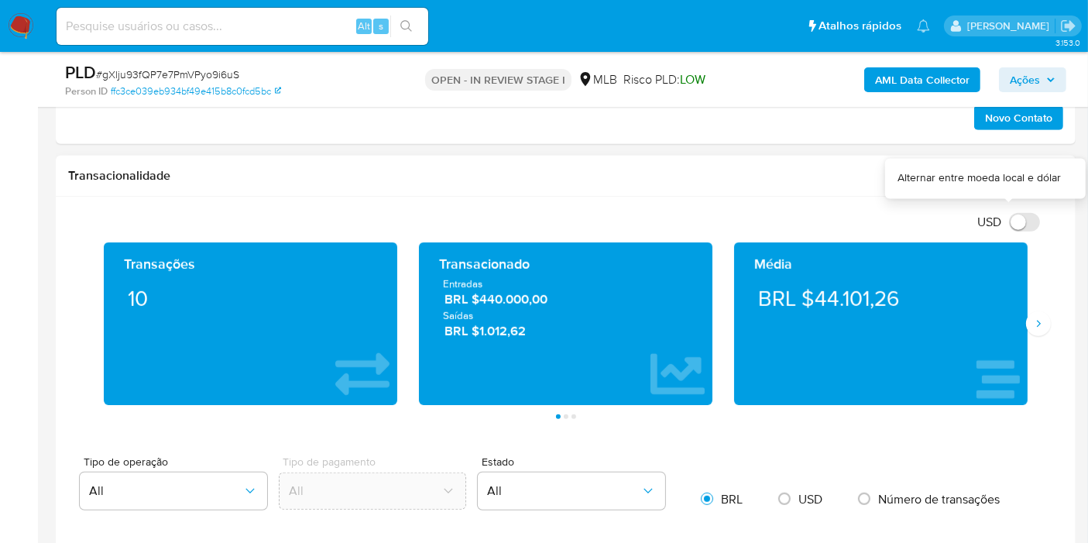
scroll to position [1032, 0]
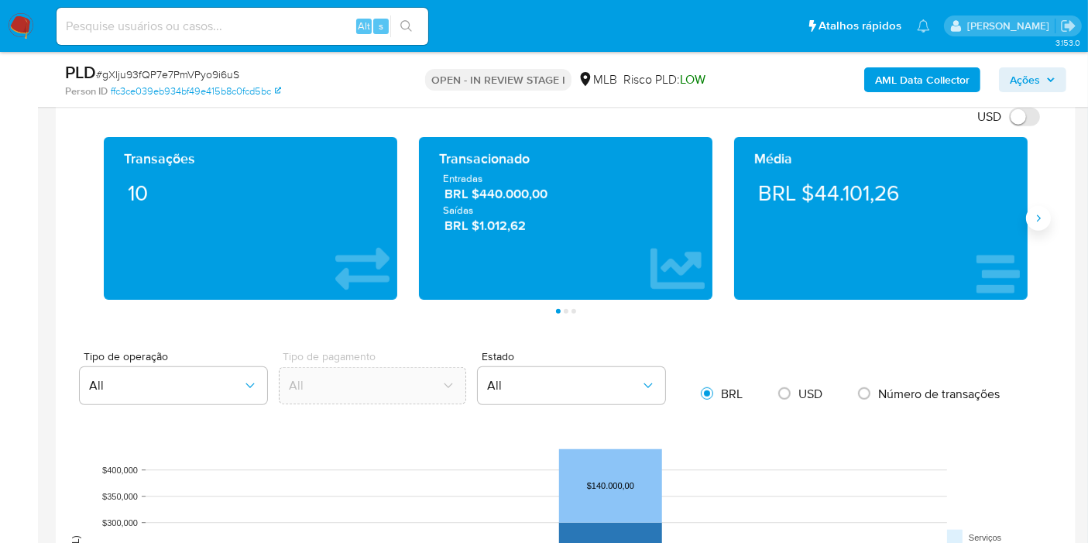
click at [1028, 221] on button "Siguiente" at bounding box center [1038, 218] width 25 height 25
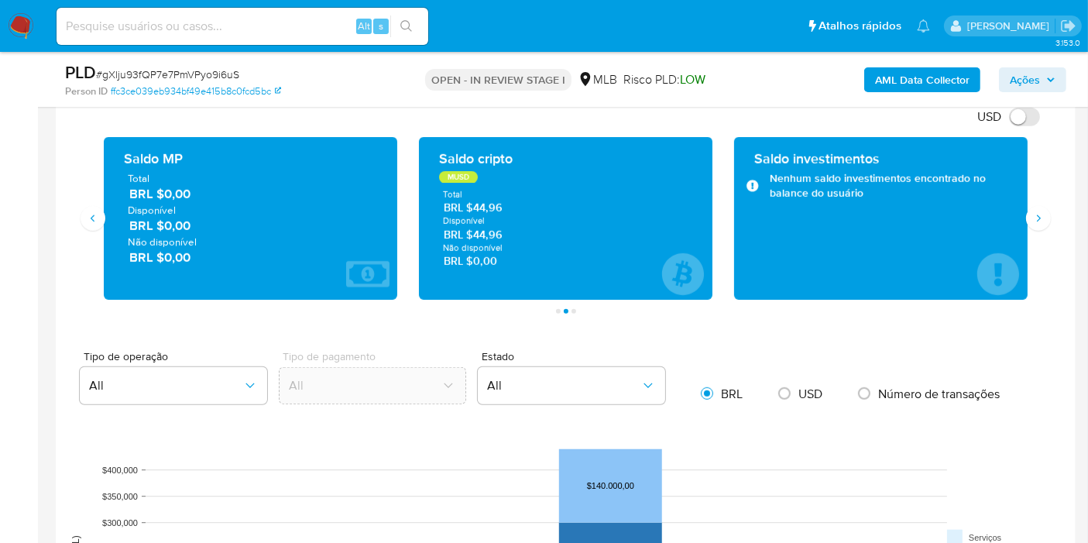
click at [1033, 231] on div "Saldo investimentos Nenhum saldo investimentos encontrado no balance do usuário" at bounding box center [880, 218] width 315 height 163
click at [1033, 230] on div "Saldo investimentos Nenhum saldo investimentos encontrado no balance do usuário" at bounding box center [880, 218] width 315 height 163
click at [1035, 222] on button "Siguiente" at bounding box center [1038, 218] width 25 height 25
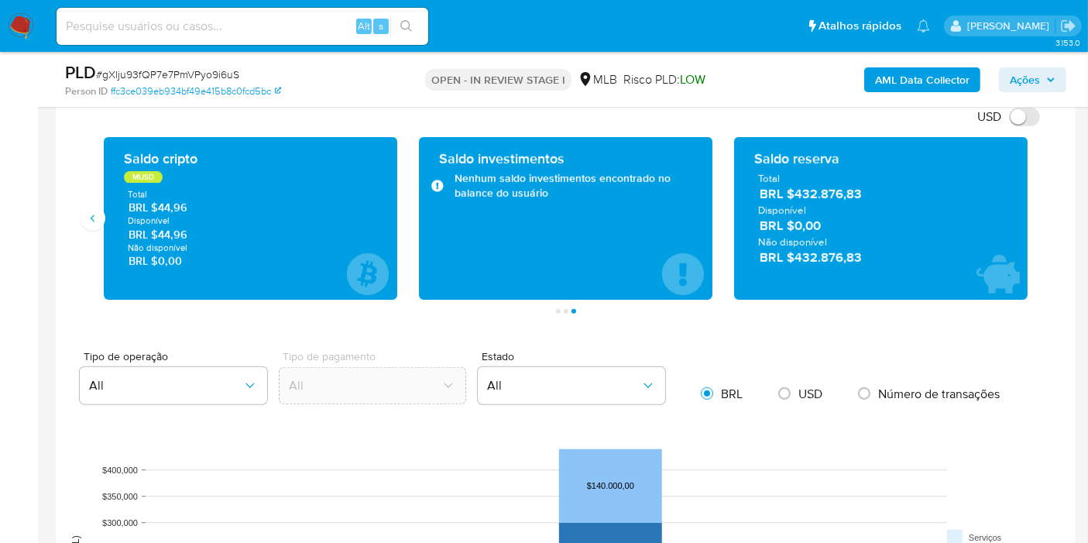
drag, startPoint x: 867, startPoint y: 259, endPoint x: 793, endPoint y: 257, distance: 74.4
click at [793, 257] on span "BRL $432.876,83" at bounding box center [882, 258] width 244 height 18
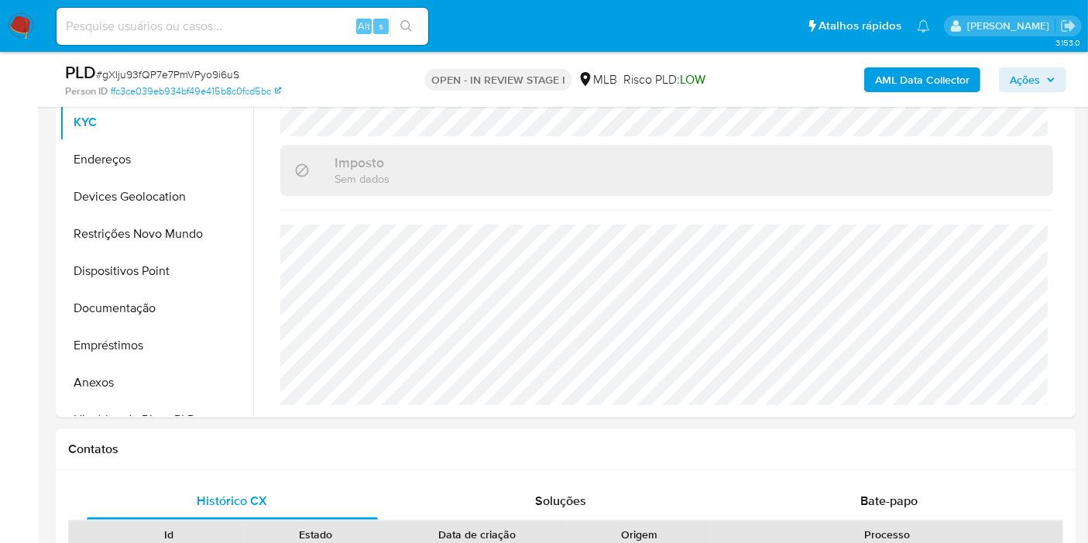
scroll to position [258, 0]
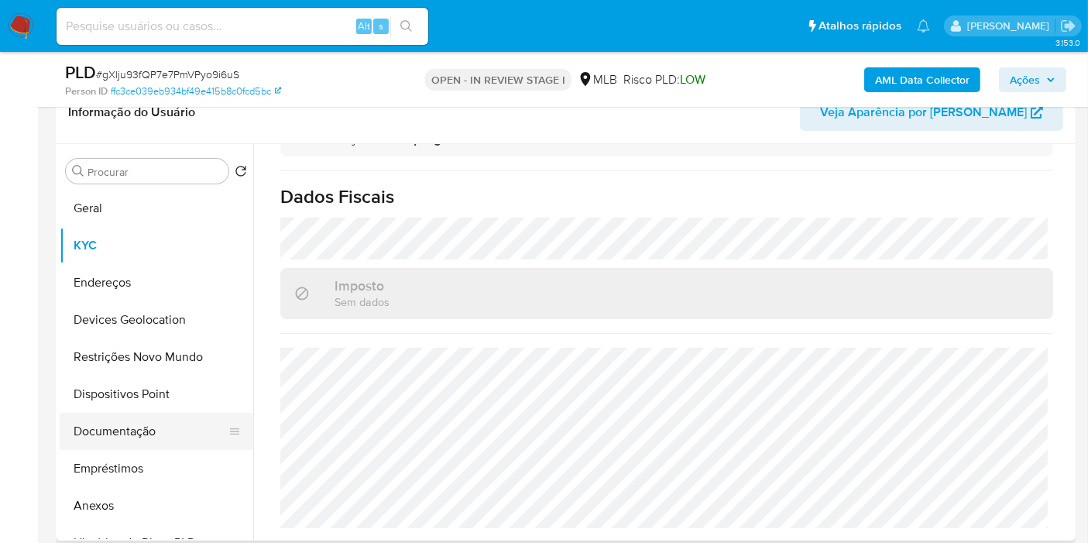
click at [150, 429] on button "Documentação" at bounding box center [150, 431] width 181 height 37
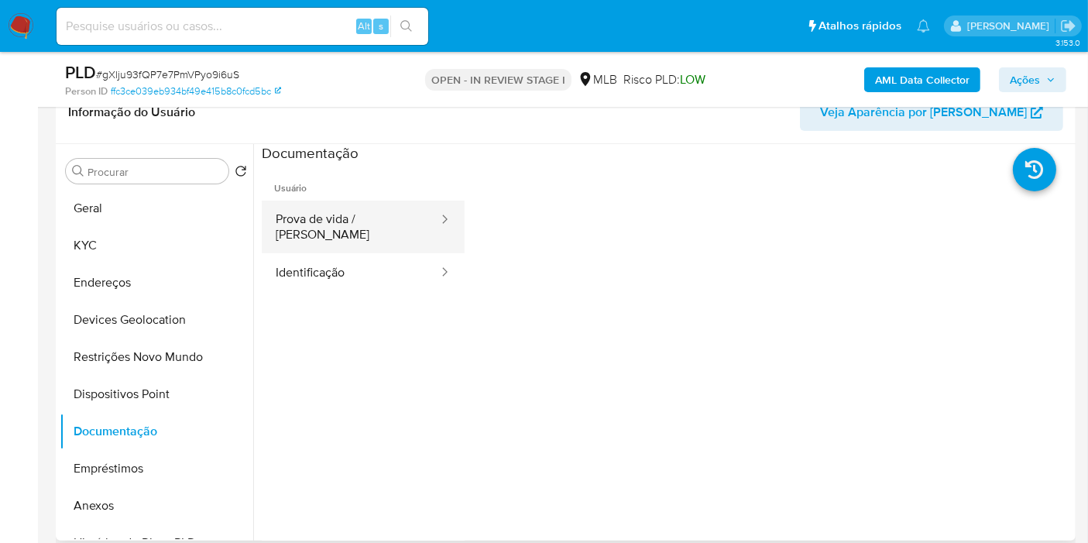
click at [379, 220] on button "Prova de vida / [PERSON_NAME]" at bounding box center [351, 227] width 178 height 53
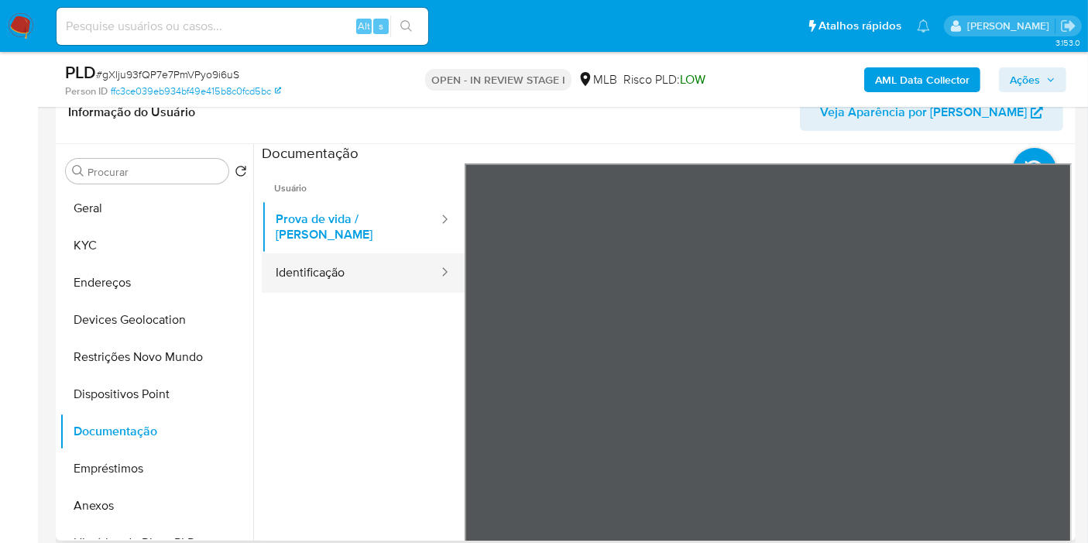
click at [387, 266] on button "Identificação" at bounding box center [351, 272] width 178 height 39
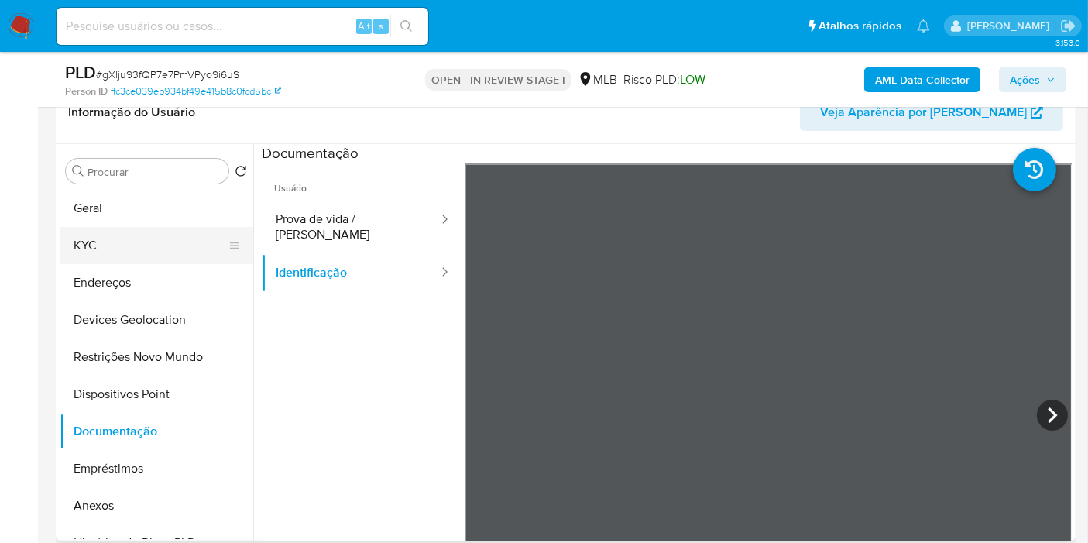
click at [137, 242] on button "KYC" at bounding box center [150, 245] width 181 height 37
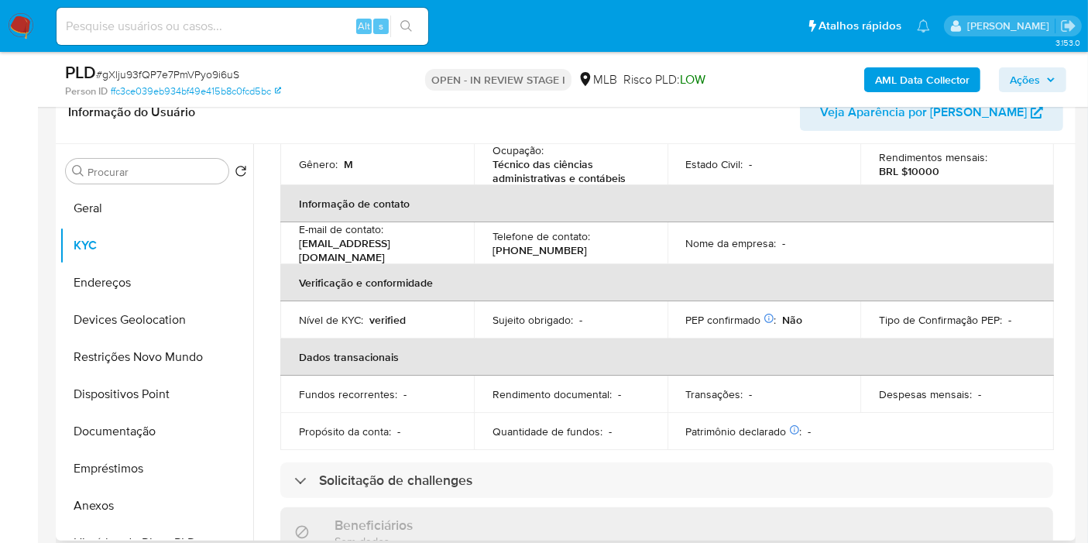
scroll to position [110, 0]
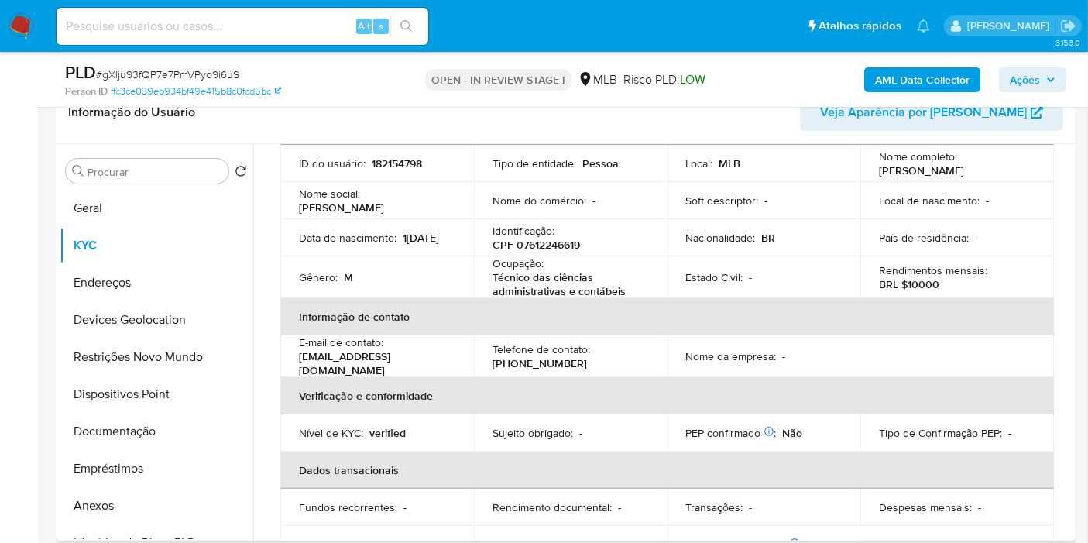
click at [556, 240] on p "CPF 07612246619" at bounding box center [536, 245] width 88 height 14
click at [548, 248] on p "CPF 07612246619" at bounding box center [536, 245] width 88 height 14
copy p "07612246619"
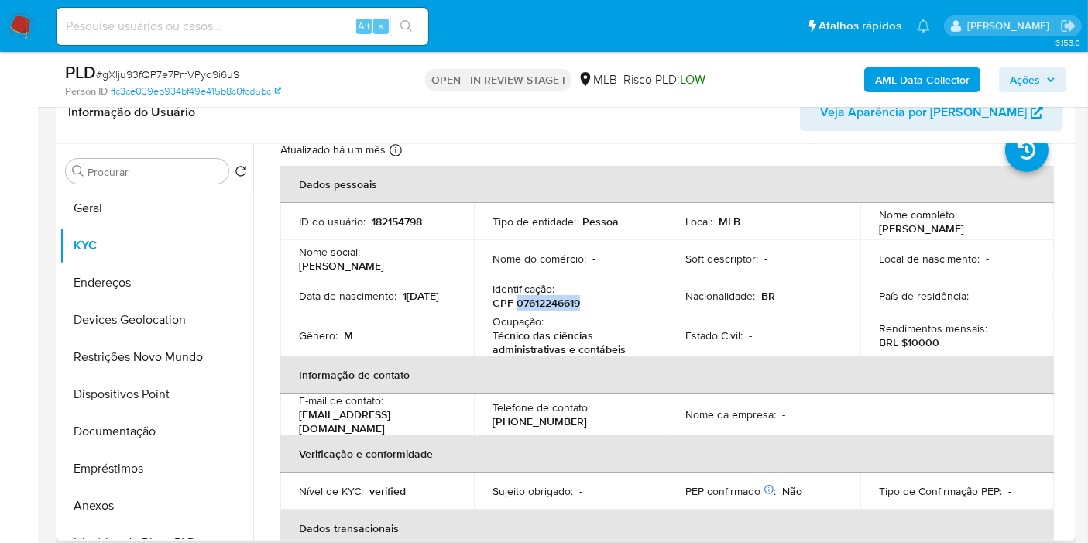
scroll to position [0, 0]
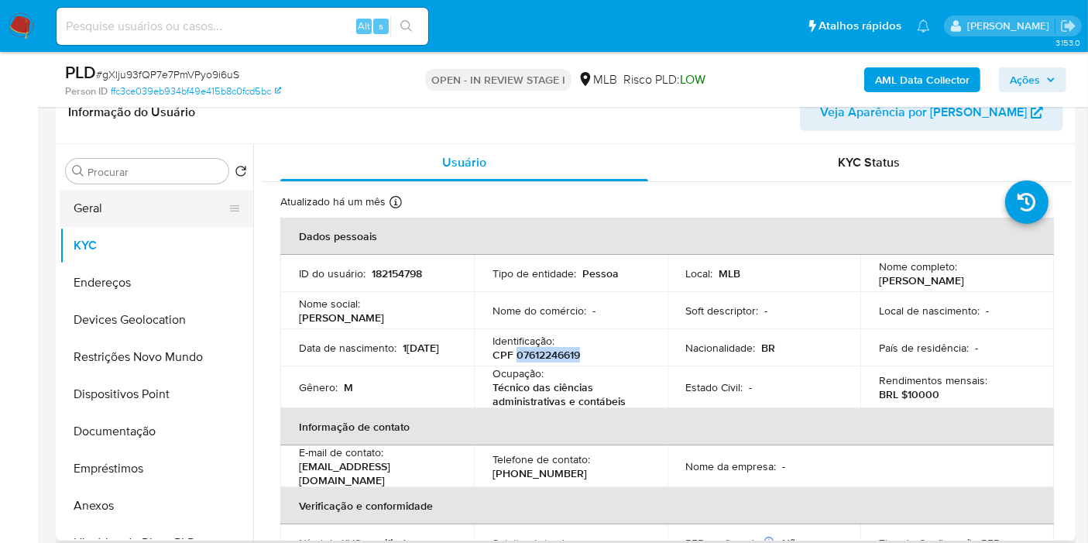
click at [137, 194] on button "Geral" at bounding box center [150, 208] width 181 height 37
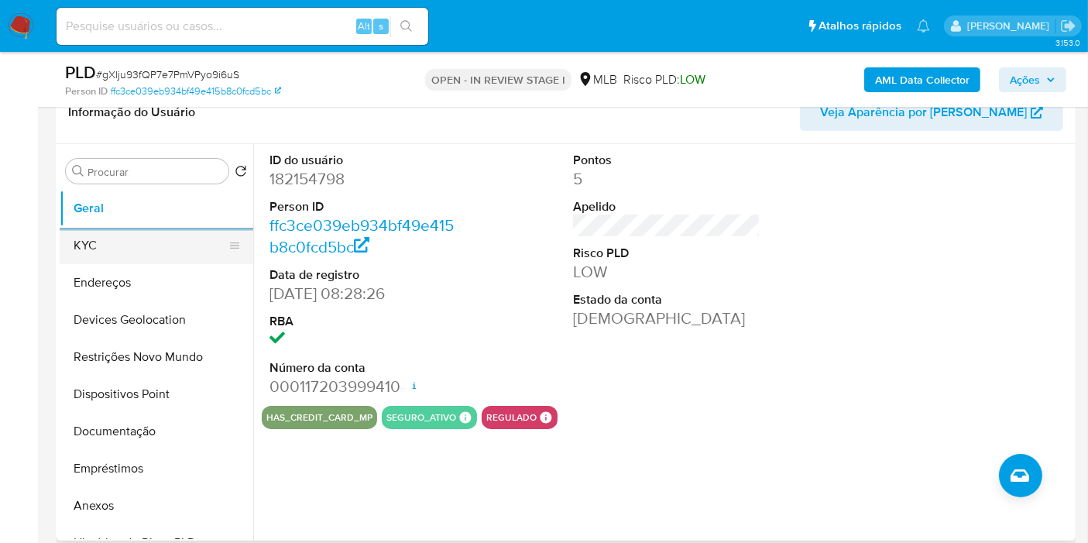
click at [93, 251] on button "KYC" at bounding box center [150, 245] width 181 height 37
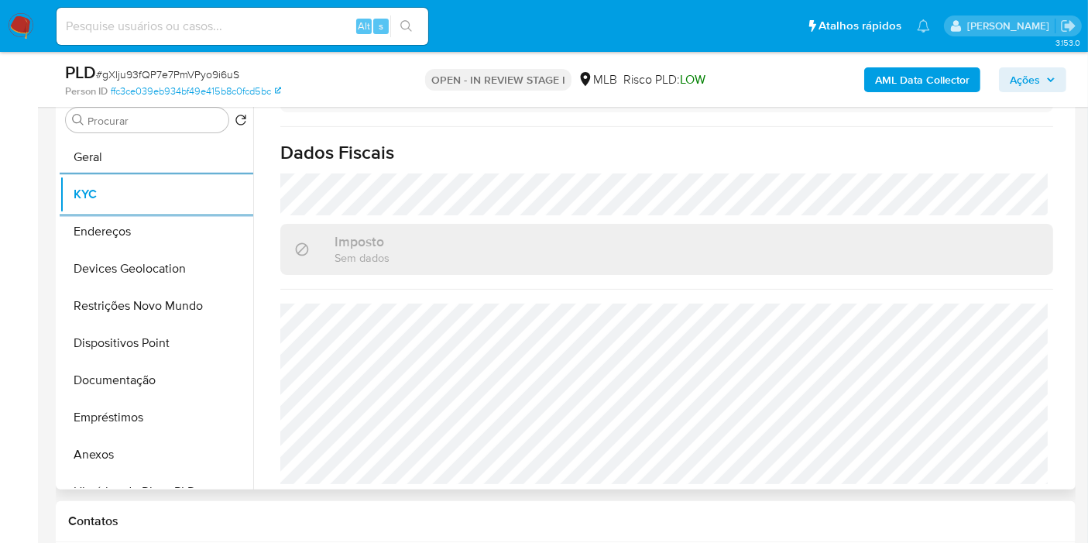
scroll to position [712, 0]
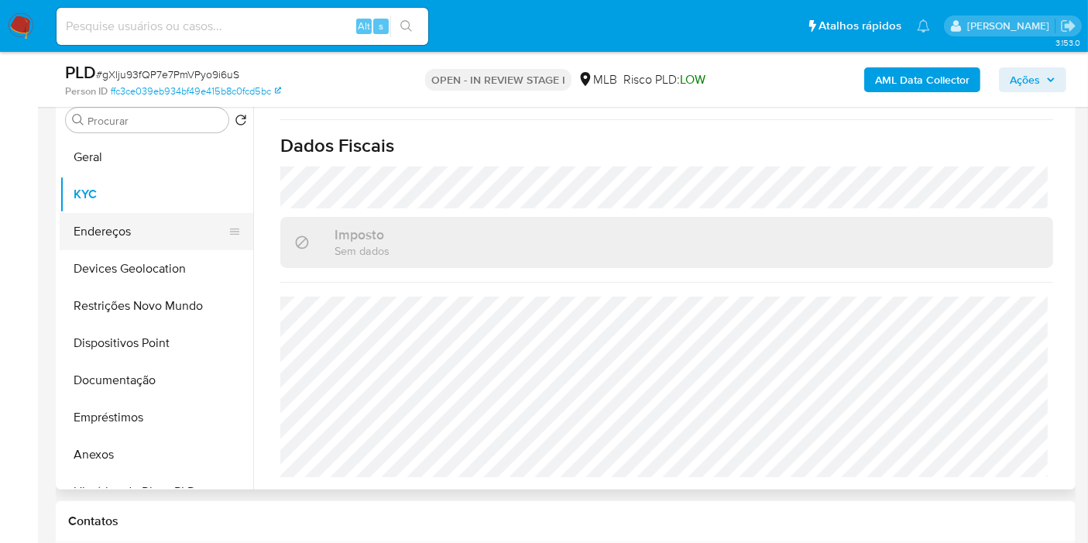
click at [119, 238] on button "Endereços" at bounding box center [150, 231] width 181 height 37
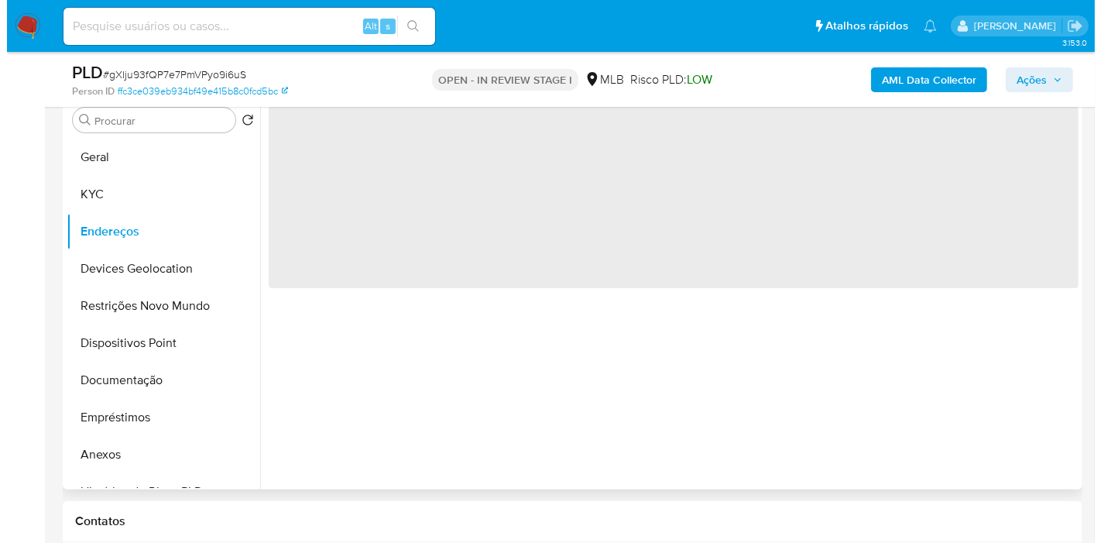
scroll to position [0, 0]
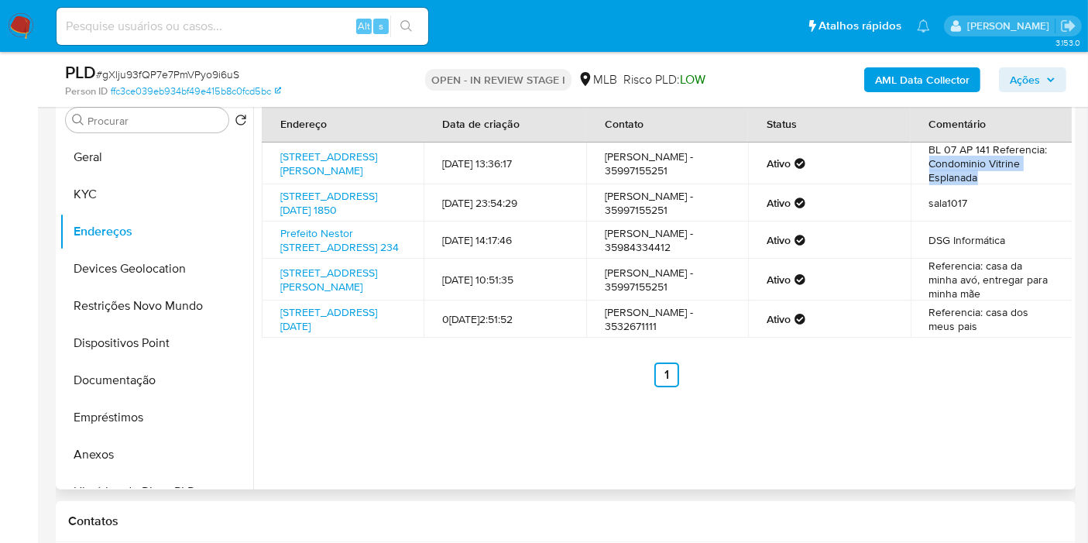
drag, startPoint x: 980, startPoint y: 184, endPoint x: 924, endPoint y: 166, distance: 59.3
click at [924, 166] on td "BL 07 AP 141 Referencia: Condominio Vitrine Esplanada" at bounding box center [992, 163] width 162 height 42
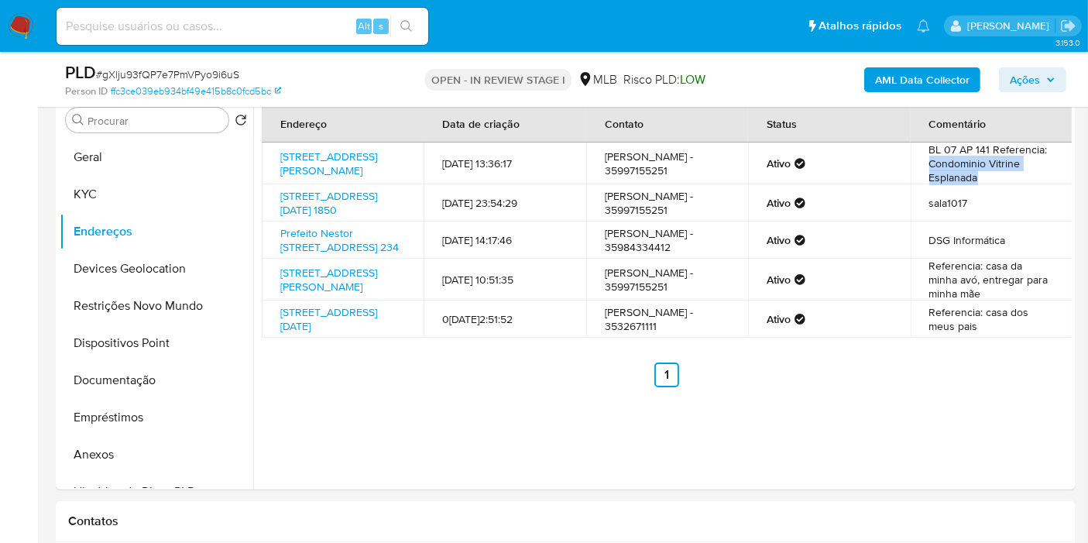
copy td "Condominio Vitrine Esplanada"
click at [902, 74] on b "AML Data Collector" at bounding box center [922, 79] width 94 height 25
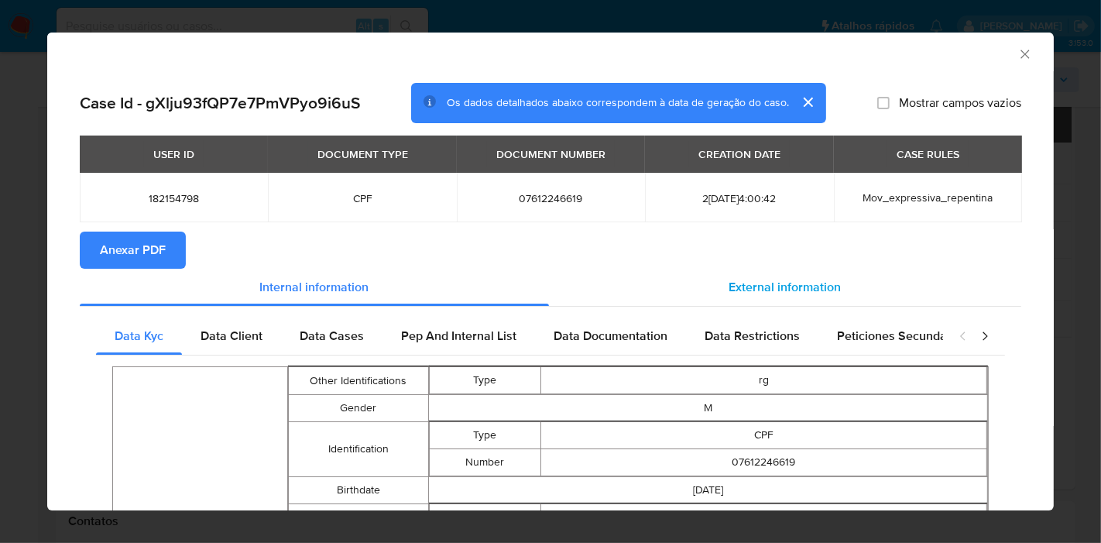
click at [750, 293] on span "External information" at bounding box center [785, 287] width 112 height 18
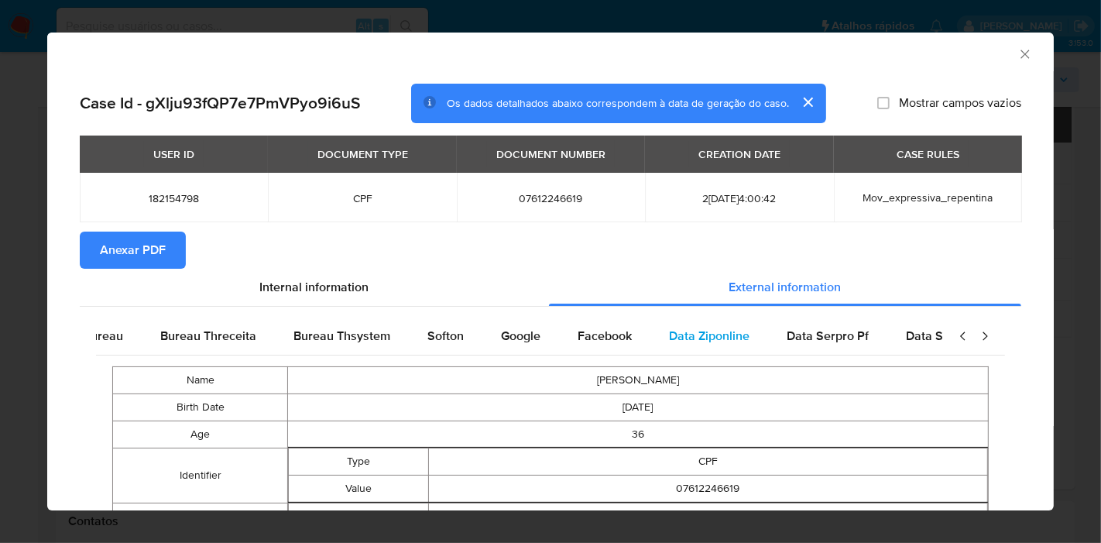
scroll to position [0, 523]
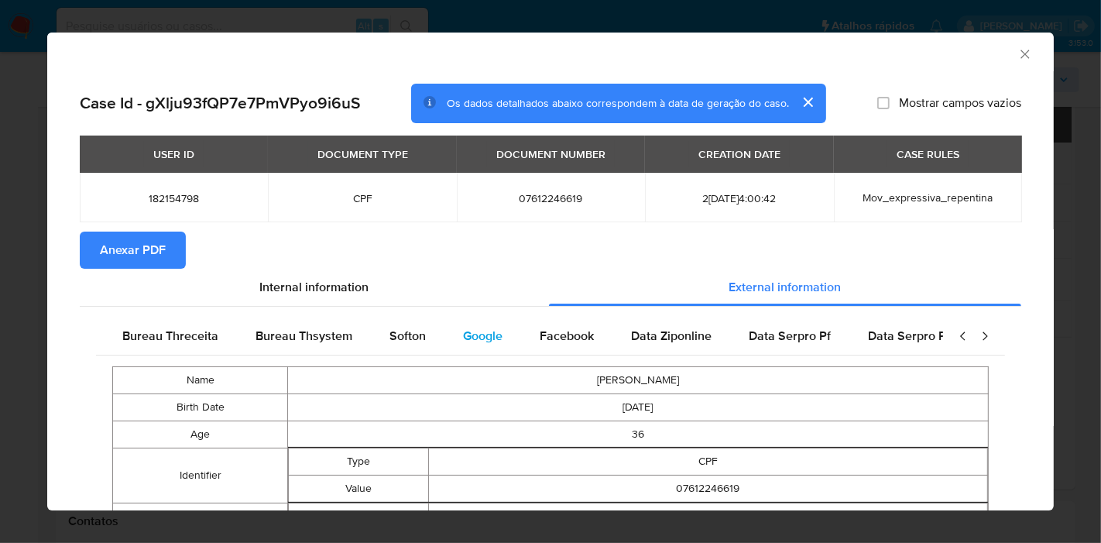
click at [480, 336] on span "Google" at bounding box center [482, 336] width 39 height 18
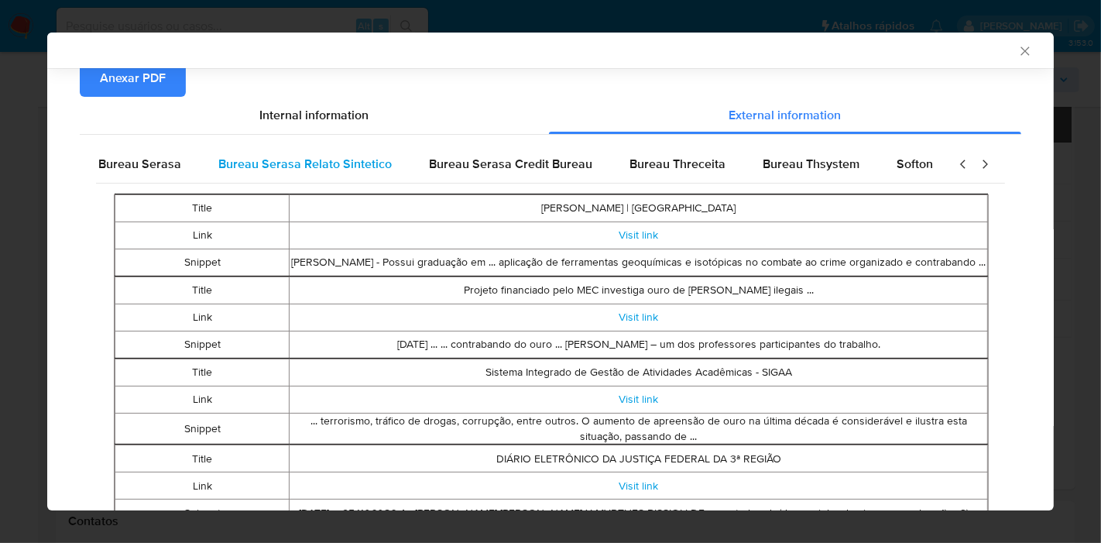
scroll to position [0, 0]
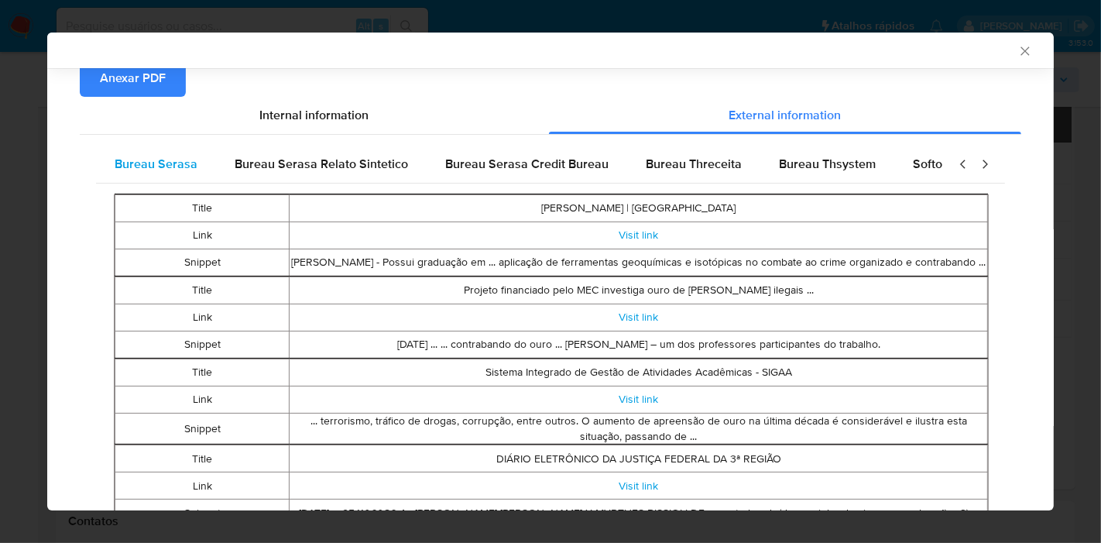
click at [153, 168] on span "Bureau Serasa" at bounding box center [156, 164] width 83 height 18
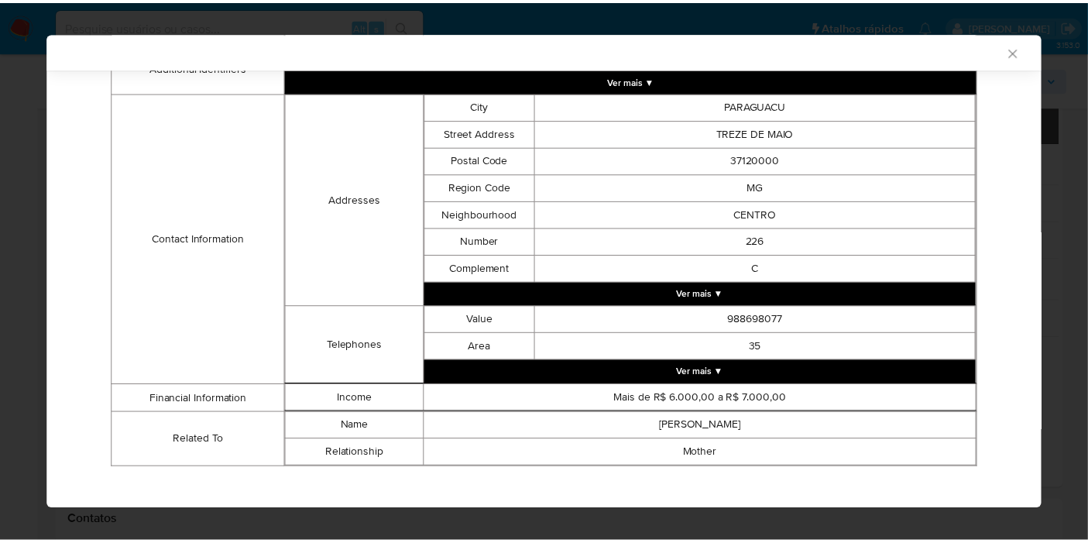
scroll to position [472, 0]
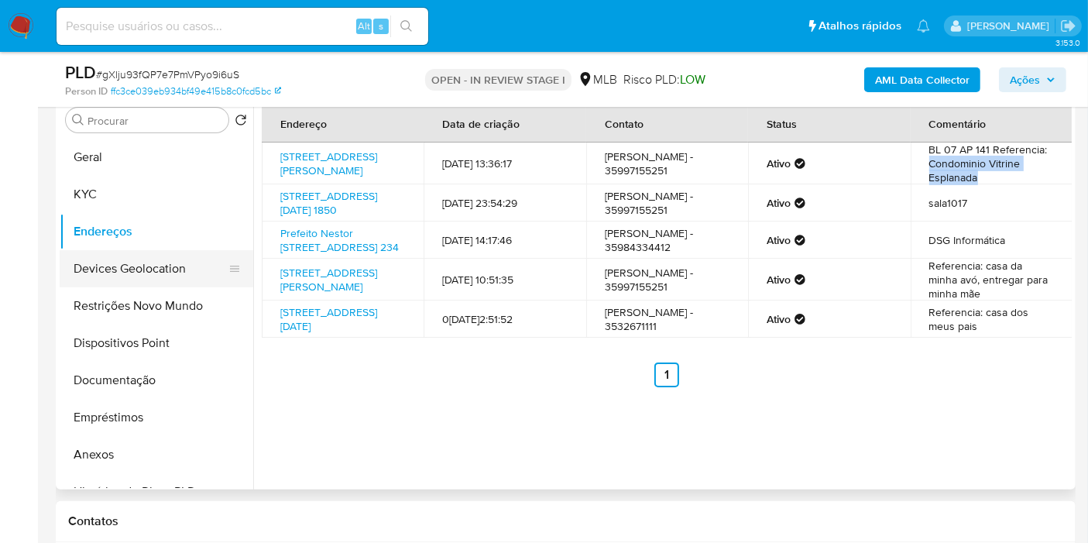
click at [125, 273] on button "Devices Geolocation" at bounding box center [150, 268] width 181 height 37
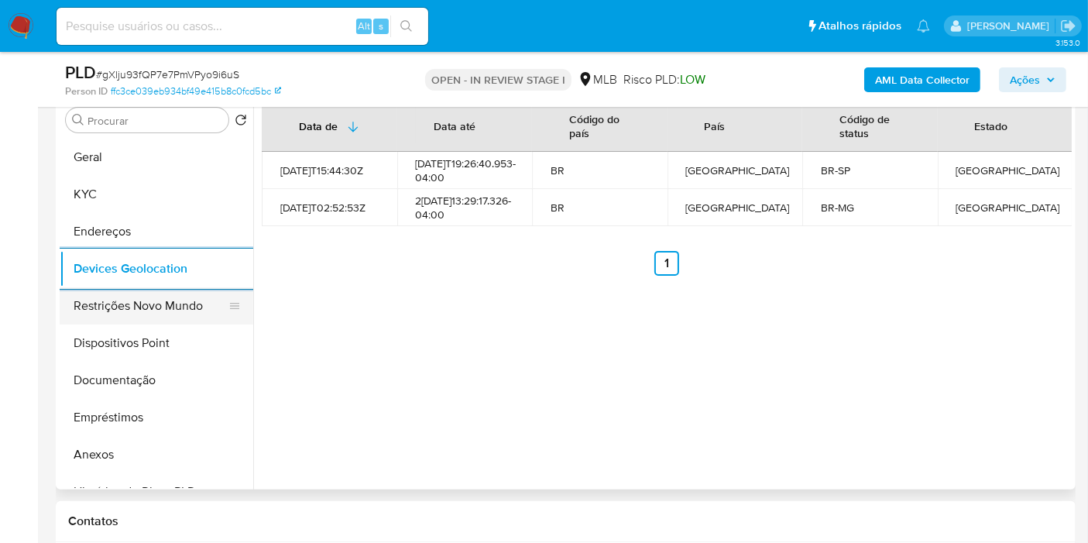
click at [91, 302] on button "Restrições Novo Mundo" at bounding box center [150, 305] width 181 height 37
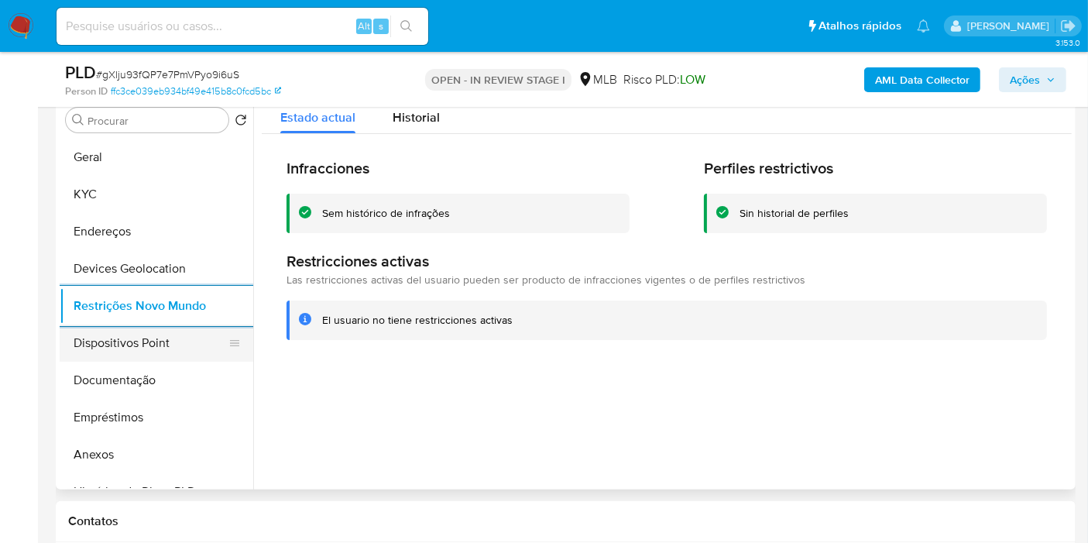
click at [124, 334] on button "Dispositivos Point" at bounding box center [150, 342] width 181 height 37
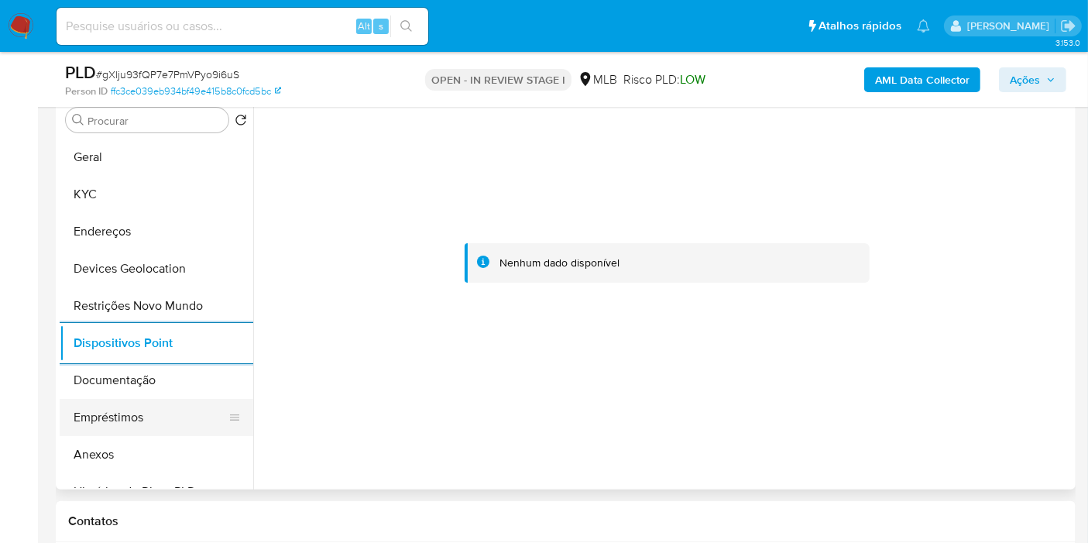
scroll to position [172, 0]
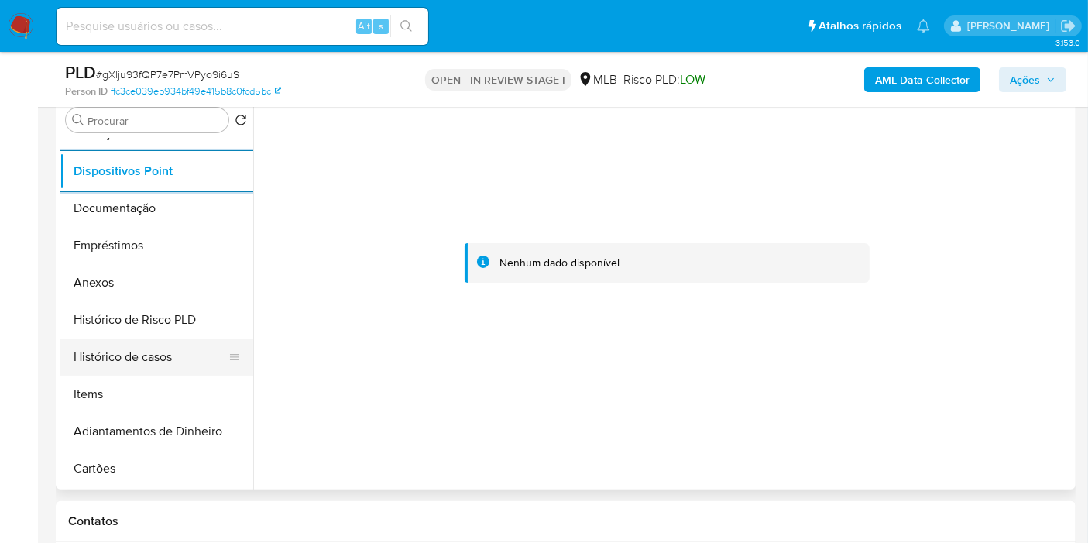
click at [155, 352] on button "Histórico de casos" at bounding box center [150, 356] width 181 height 37
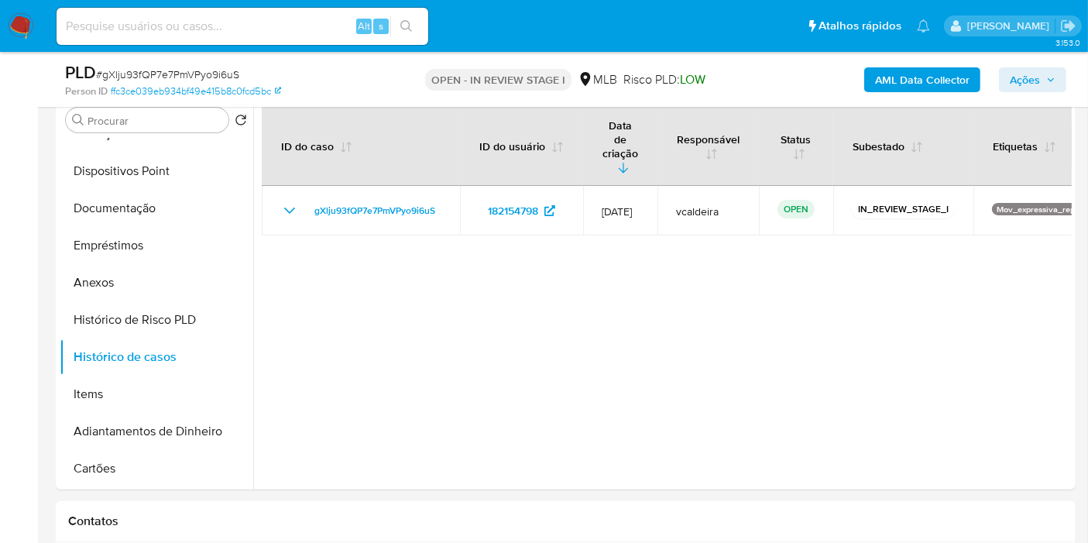
click at [1022, 68] on span "Ações" at bounding box center [1025, 79] width 30 height 25
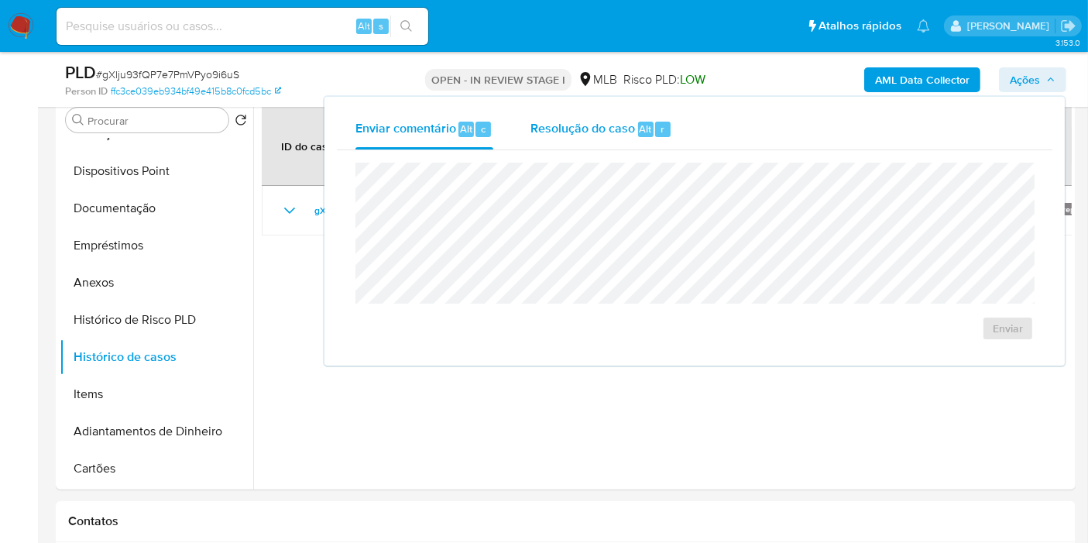
click at [633, 133] on span "Resolução do caso" at bounding box center [582, 128] width 105 height 18
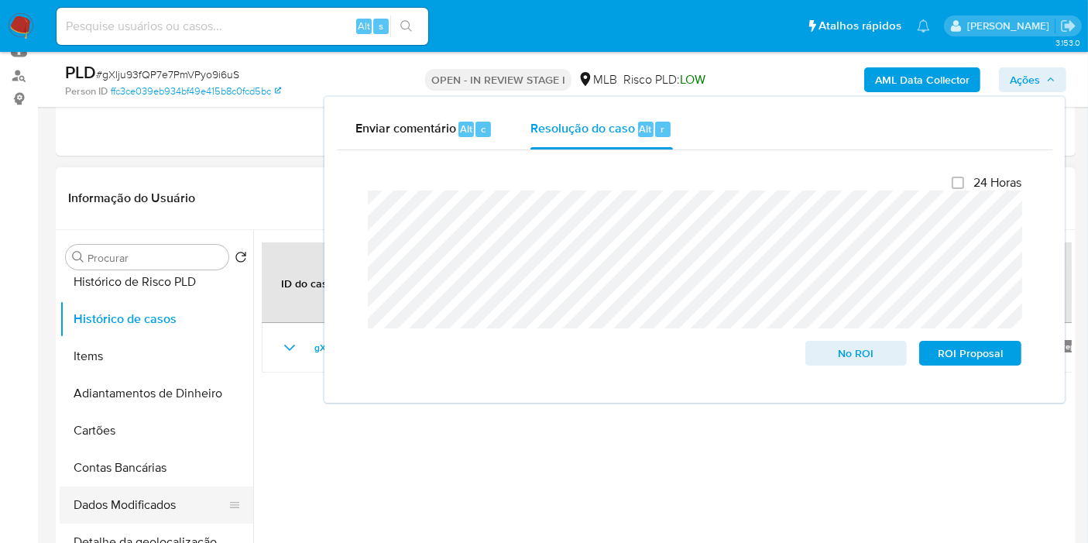
scroll to position [258, 0]
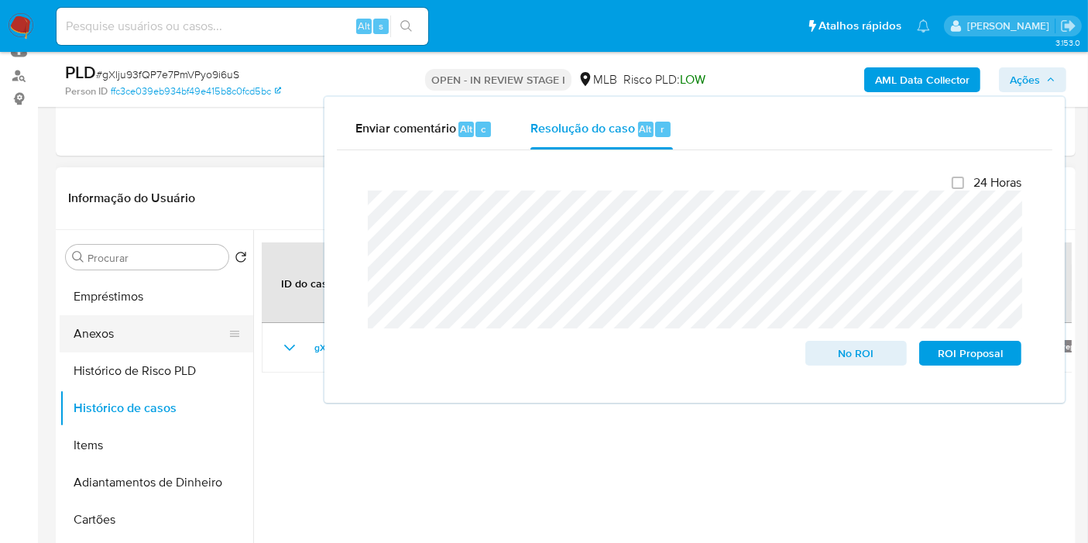
click at [101, 333] on button "Anexos" at bounding box center [150, 333] width 181 height 37
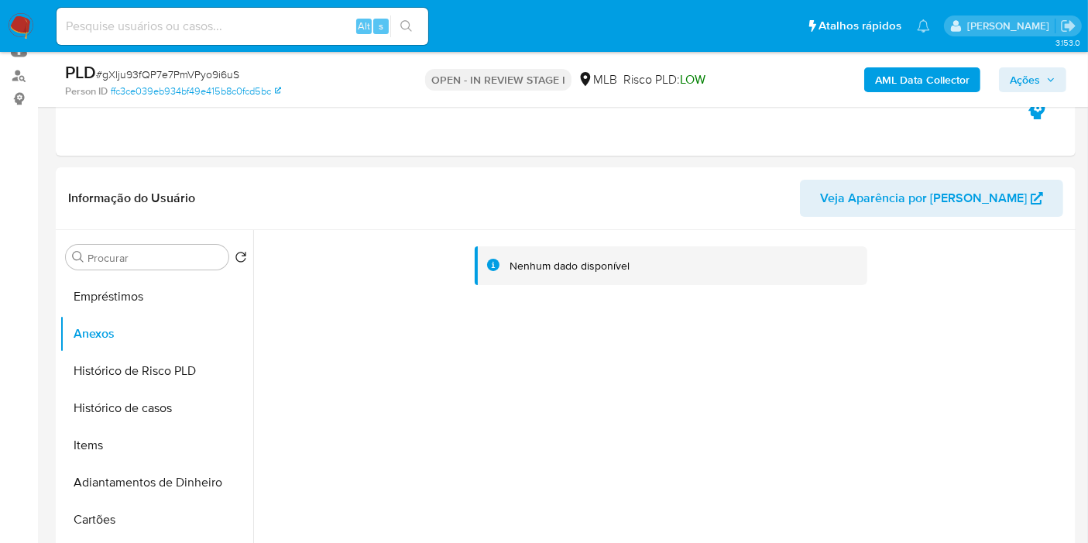
click at [1055, 75] on icon "button" at bounding box center [1050, 79] width 9 height 9
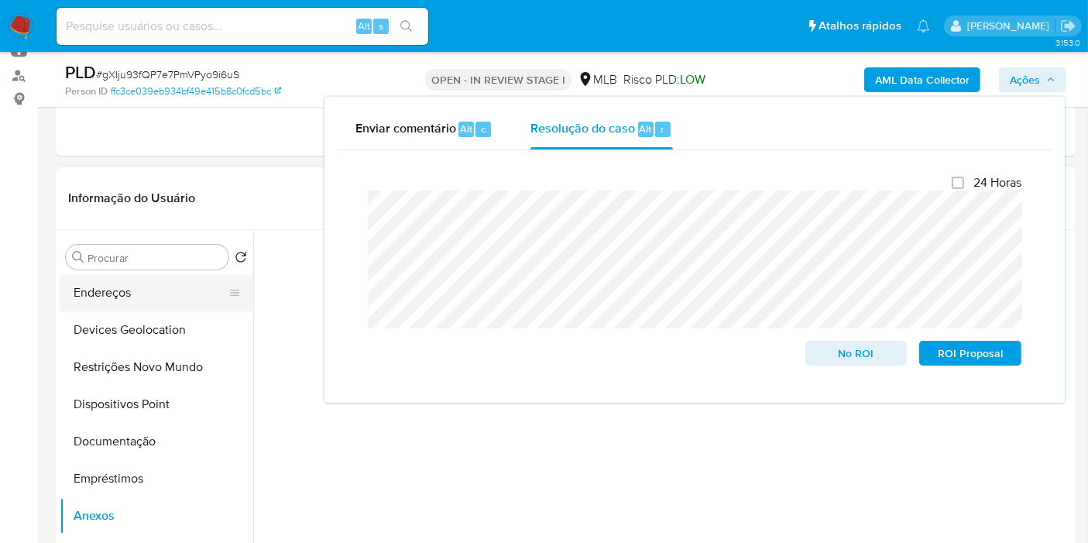
scroll to position [0, 0]
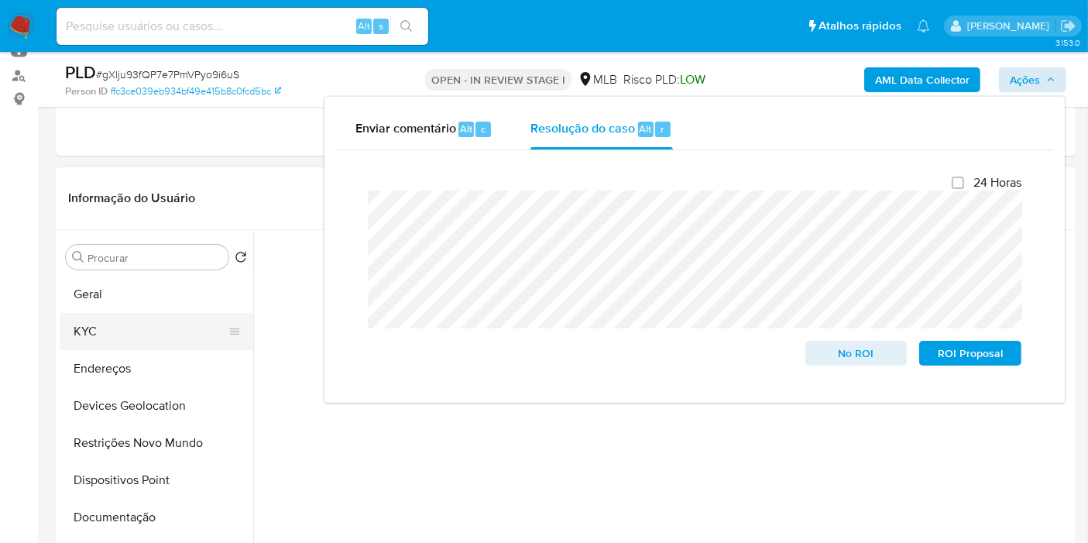
click at [114, 333] on button "KYC" at bounding box center [150, 331] width 181 height 37
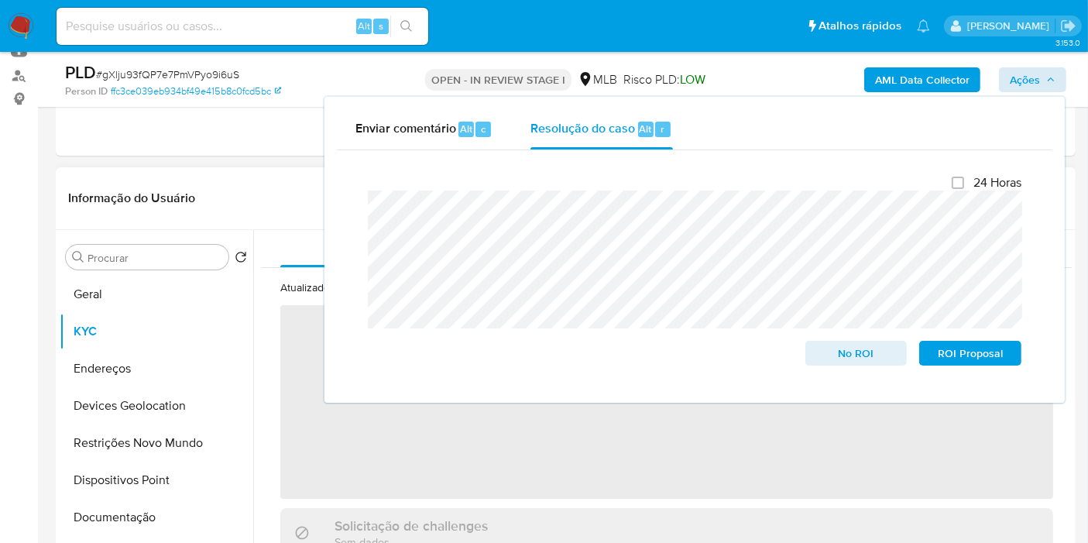
click at [546, 492] on span "‌" at bounding box center [666, 402] width 773 height 194
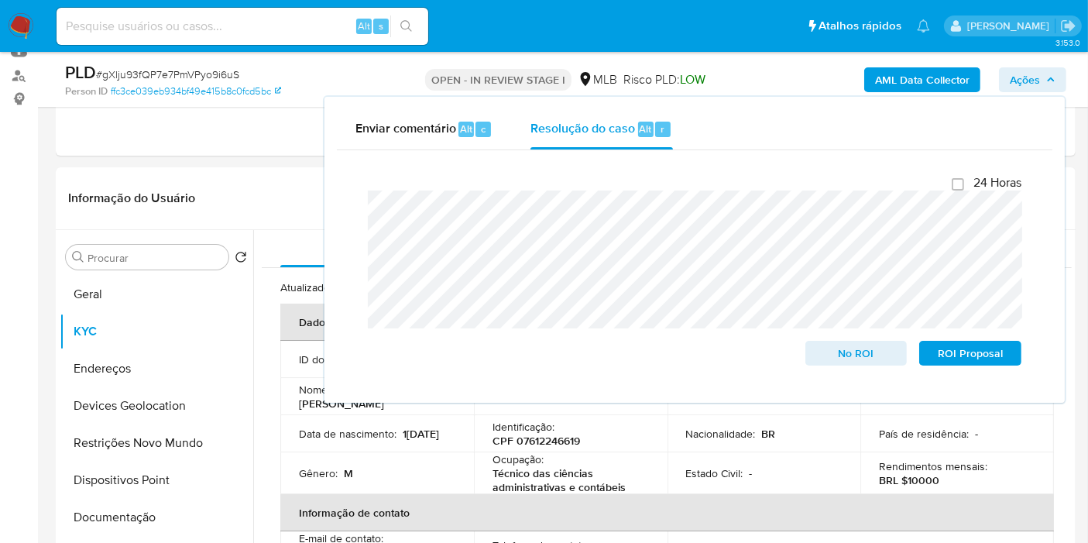
click at [1018, 78] on span "Ações" at bounding box center [1025, 79] width 30 height 25
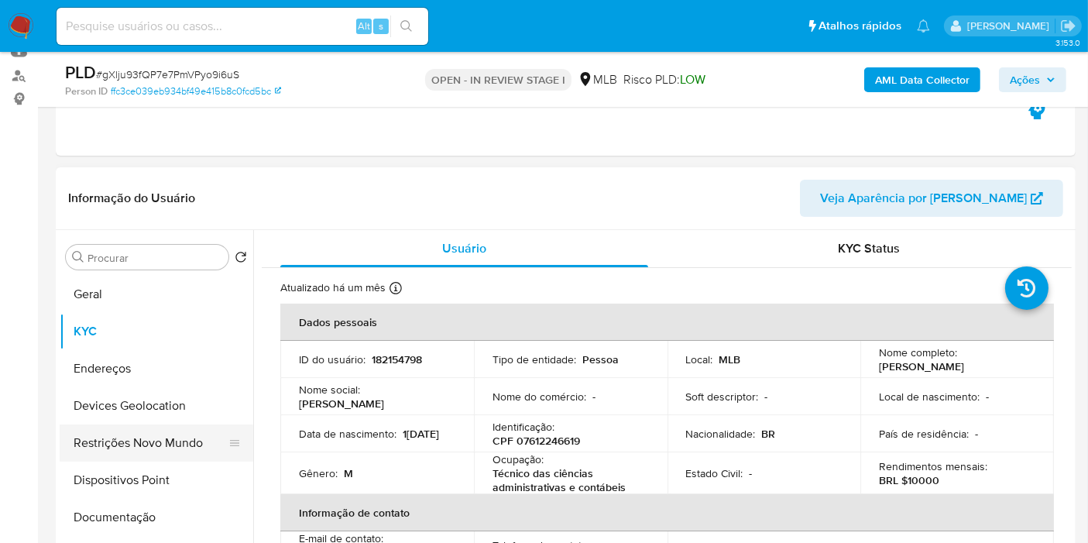
scroll to position [86, 0]
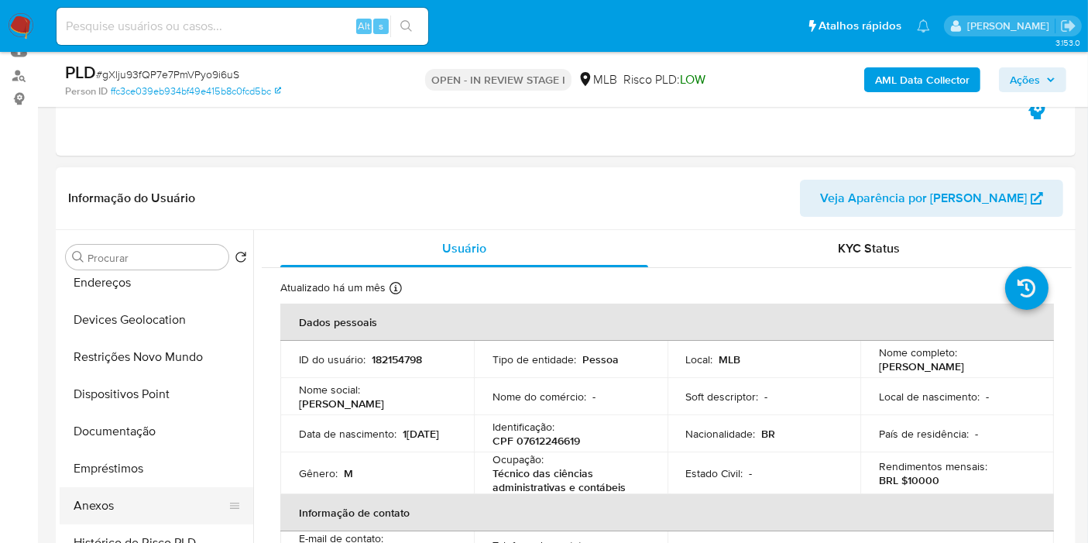
click at [84, 505] on button "Anexos" at bounding box center [150, 505] width 181 height 37
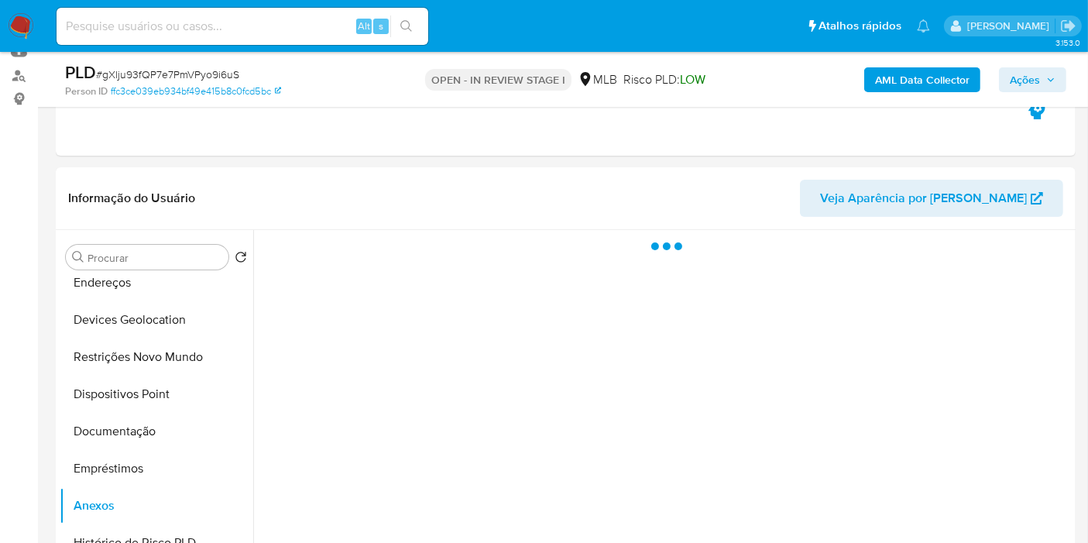
click at [1041, 77] on span "Ações" at bounding box center [1033, 80] width 46 height 22
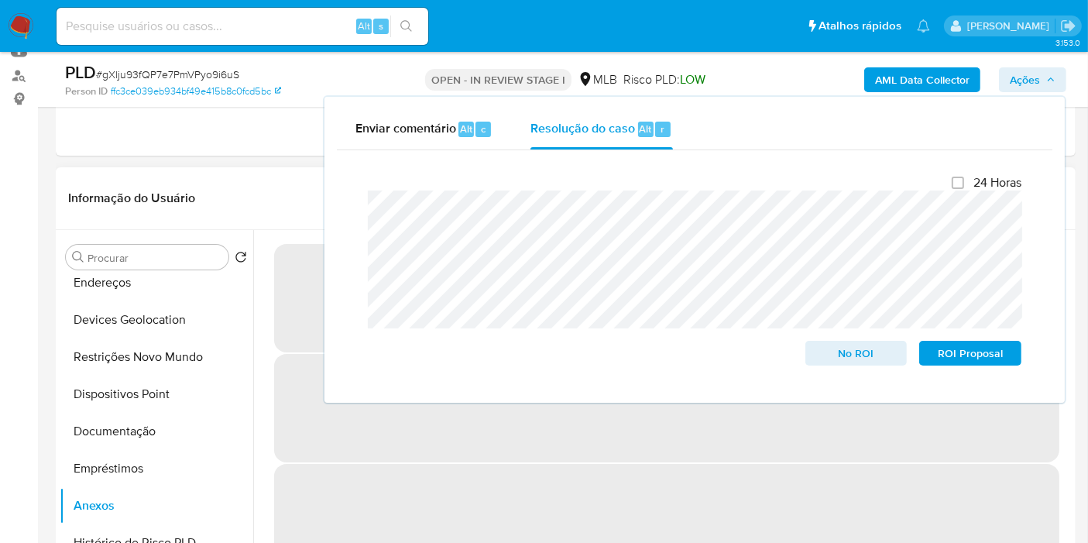
click at [468, 475] on span "‌" at bounding box center [666, 518] width 785 height 108
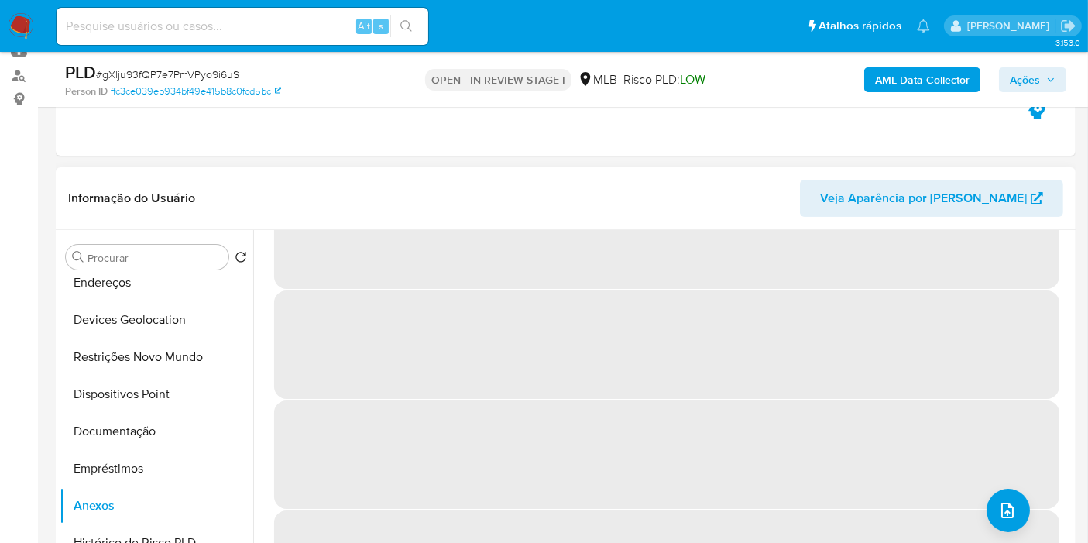
scroll to position [0, 0]
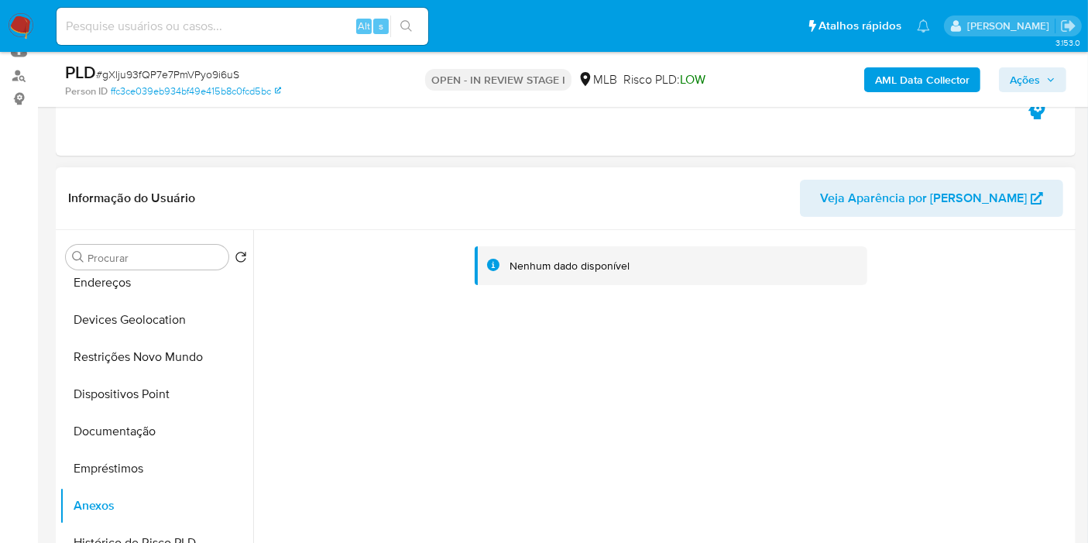
click at [1000, 509] on div "Nenhum dado disponível" at bounding box center [662, 428] width 819 height 396
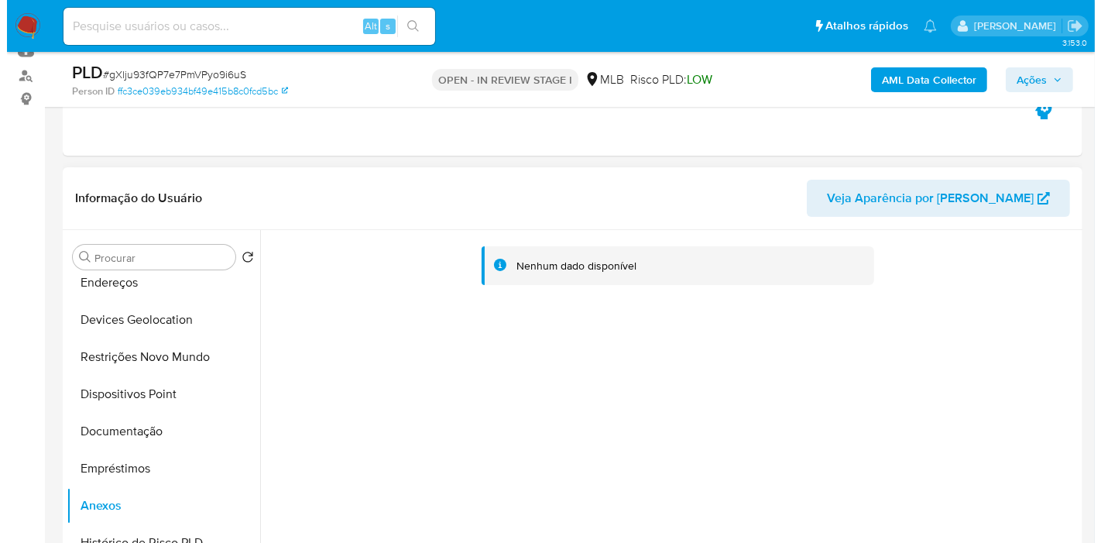
scroll to position [258, 0]
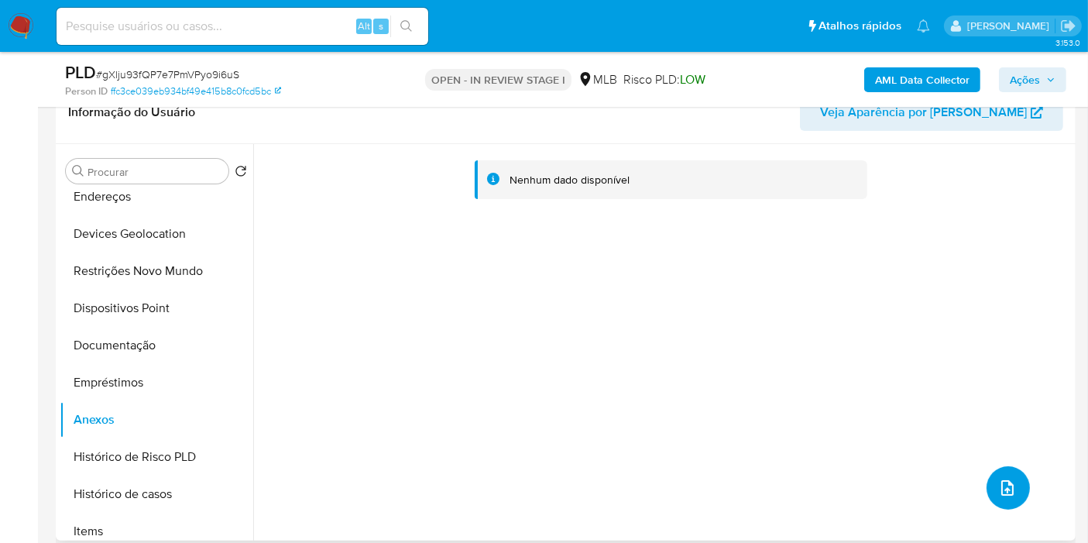
click at [989, 482] on button "upload-file" at bounding box center [1008, 487] width 43 height 43
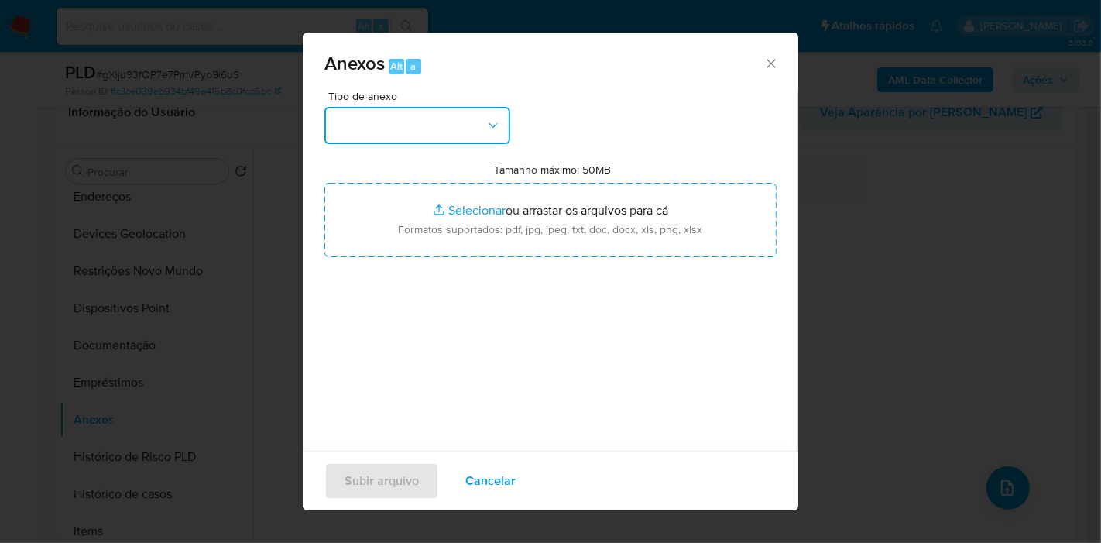
click at [389, 114] on button "button" at bounding box center [417, 125] width 186 height 37
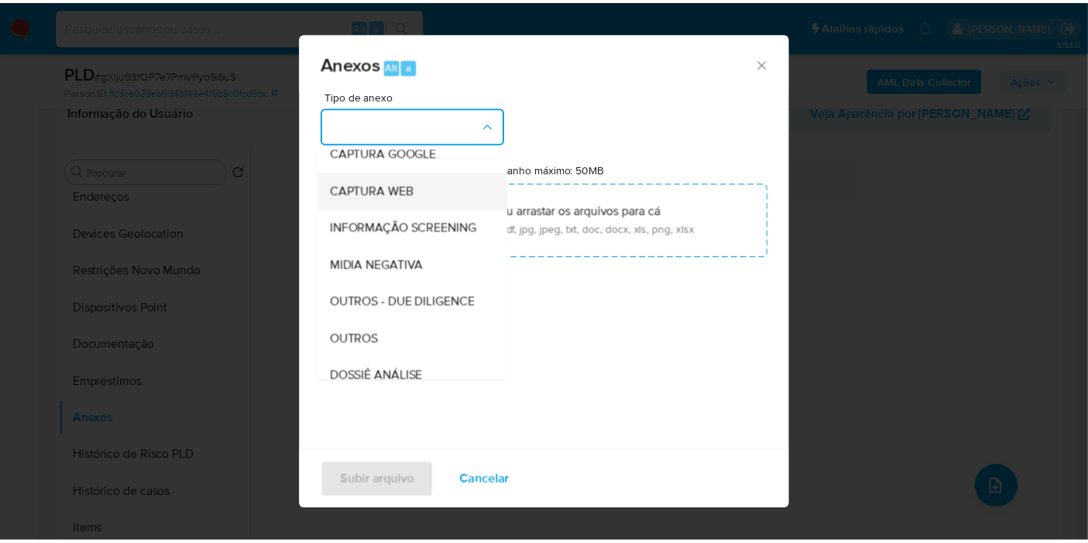
scroll to position [172, 0]
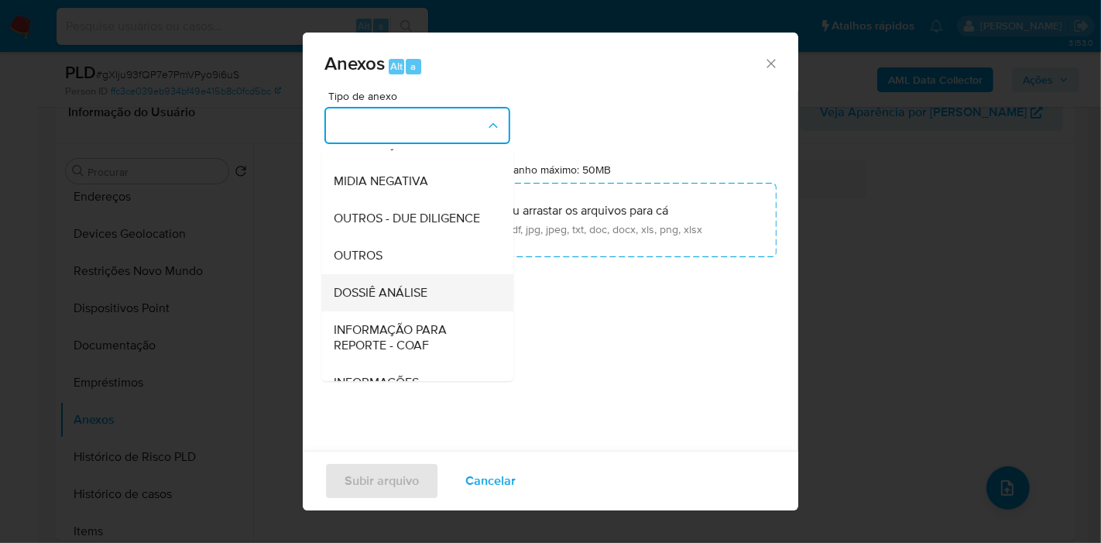
click at [396, 300] on span "DOSSIÊ ANÁLISE" at bounding box center [381, 292] width 94 height 15
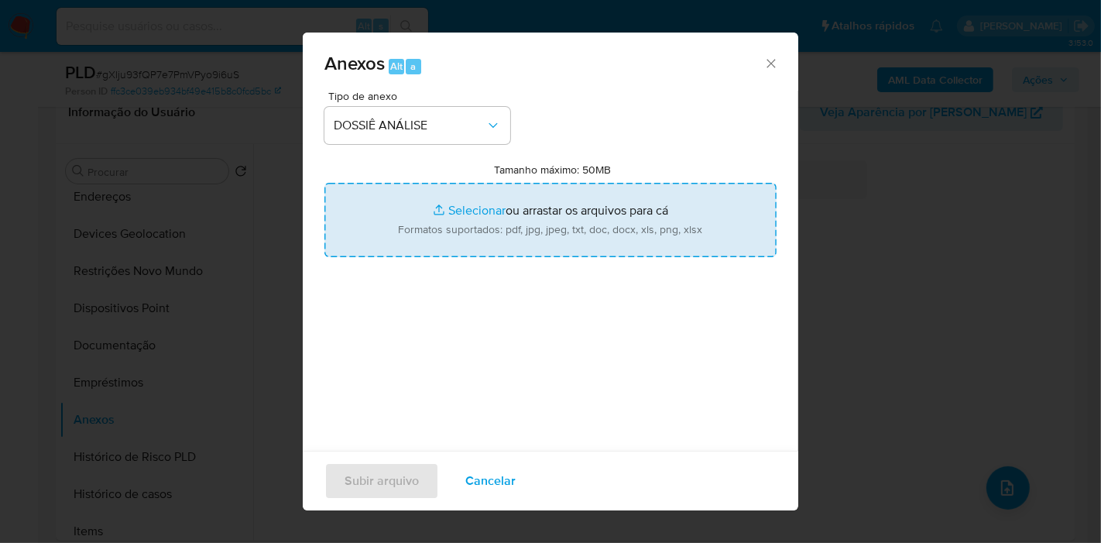
type input "C:\fakepath\SAR XXX_XX - CPF 07612246619 - [PERSON_NAME].pdf"
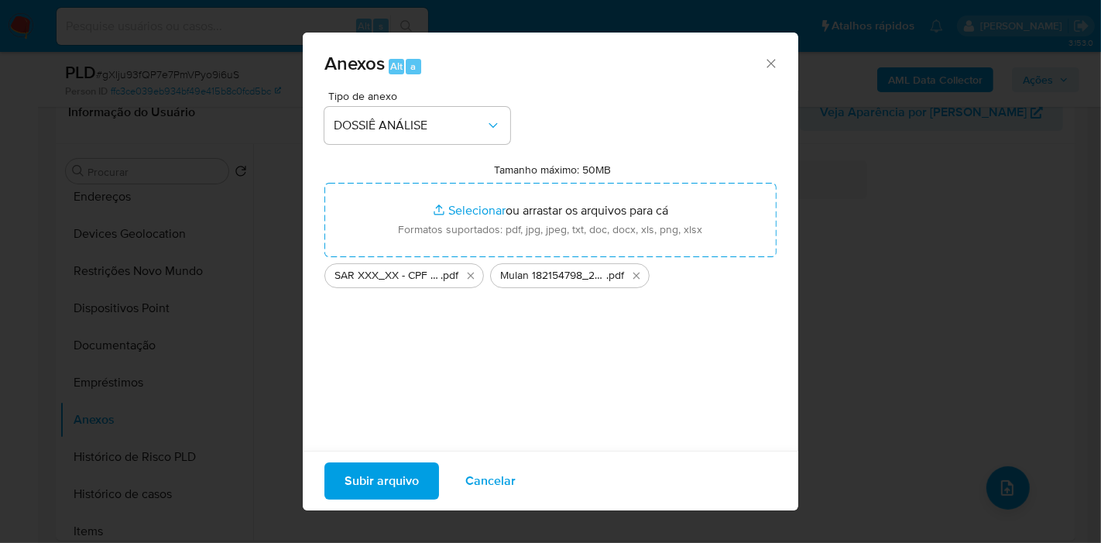
click at [367, 483] on span "Subir arquivo" at bounding box center [382, 481] width 74 height 34
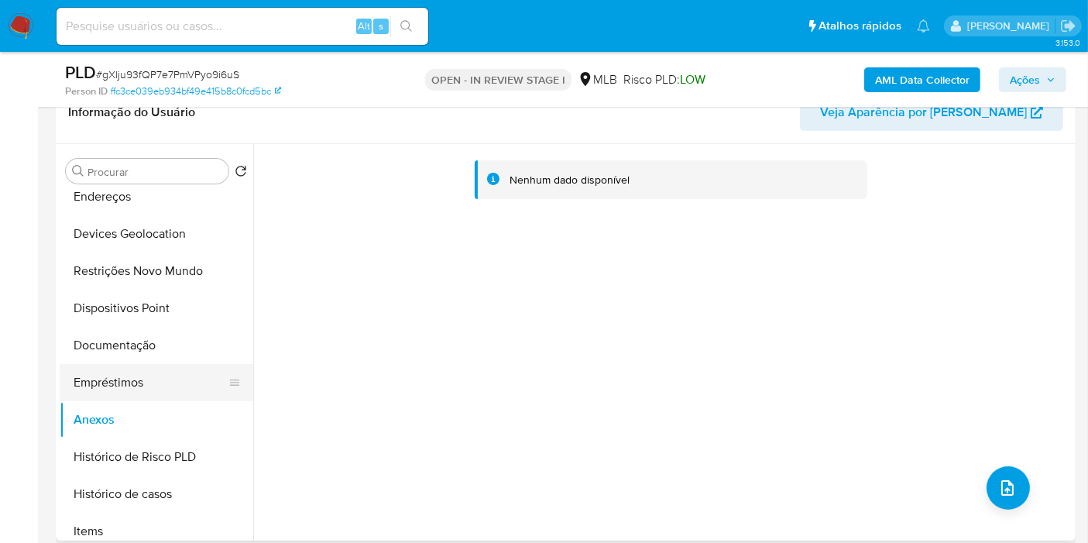
click at [129, 389] on button "Empréstimos" at bounding box center [150, 382] width 181 height 37
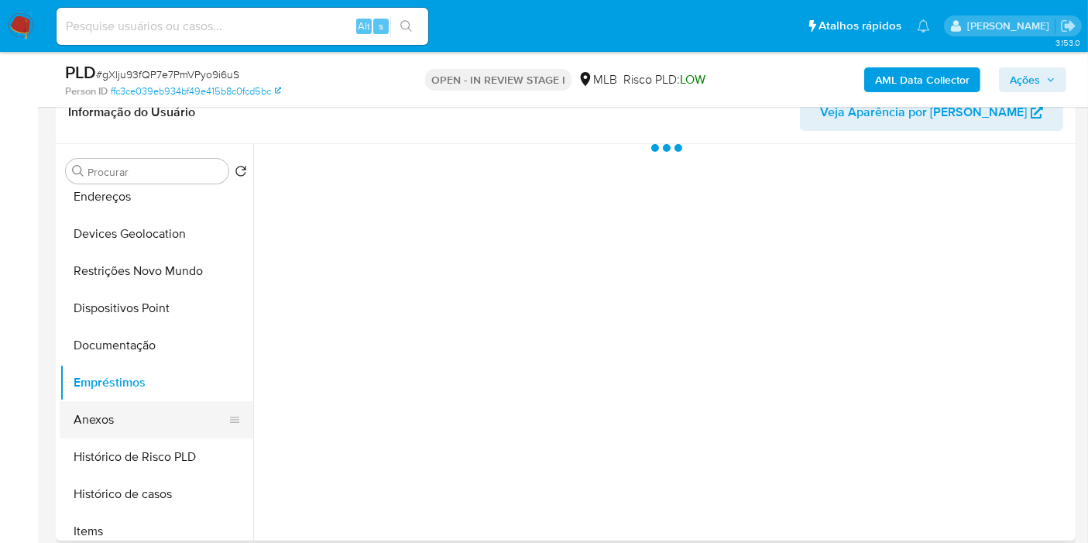
click at [98, 421] on button "Anexos" at bounding box center [150, 419] width 181 height 37
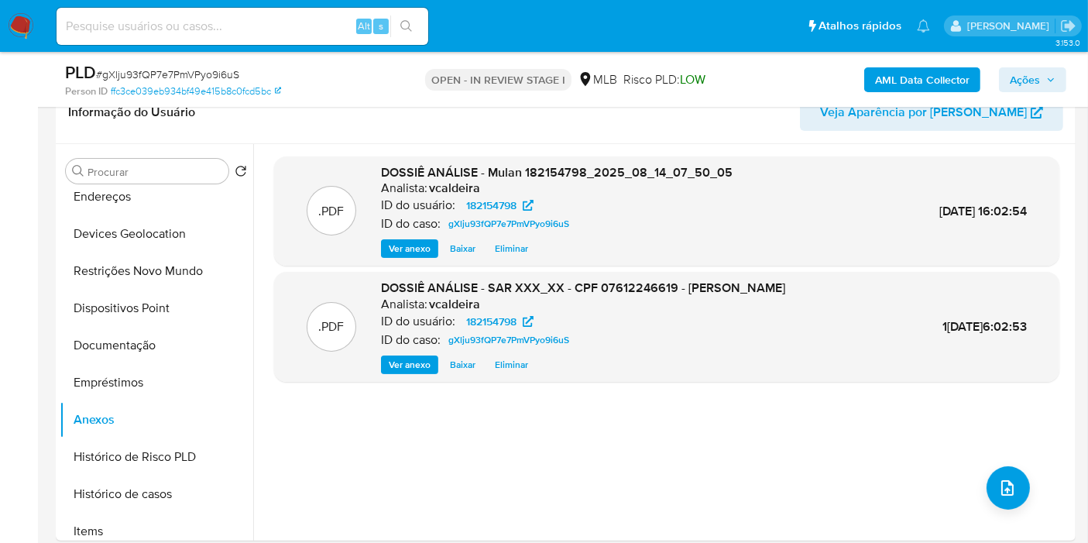
click at [1031, 74] on span "Ações" at bounding box center [1025, 79] width 30 height 25
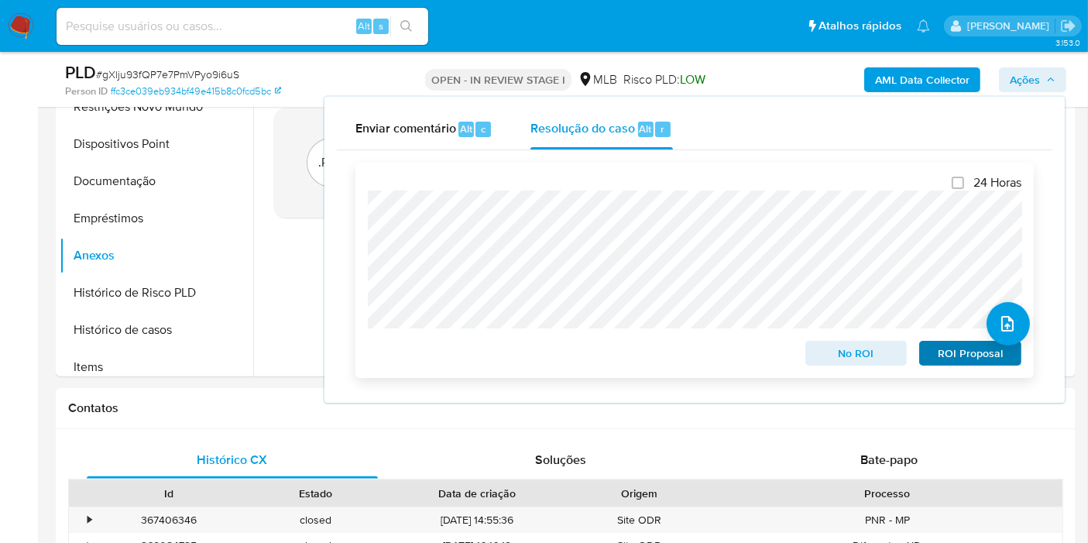
scroll to position [430, 0]
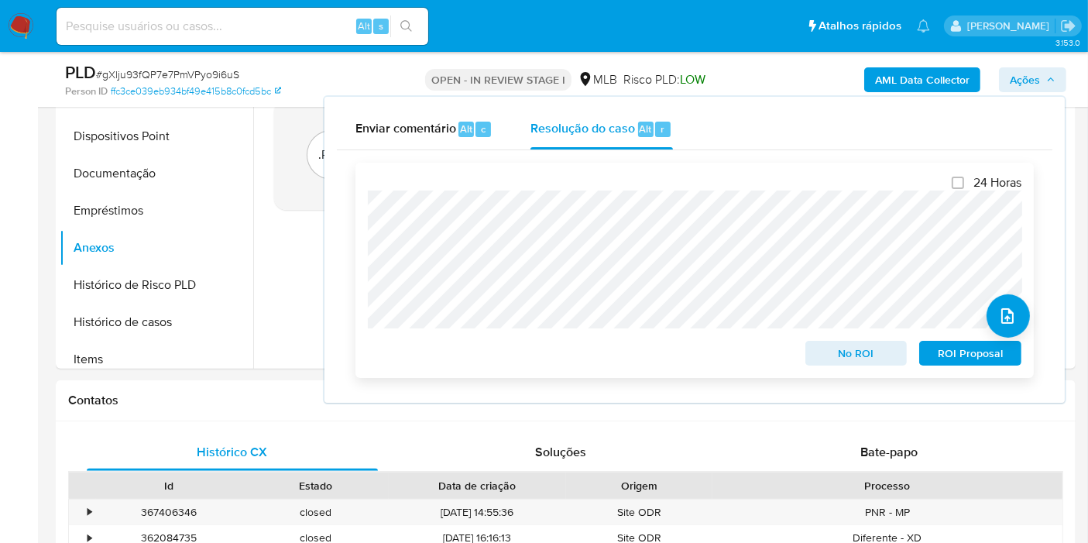
click at [973, 357] on span "ROI Proposal" at bounding box center [970, 353] width 81 height 22
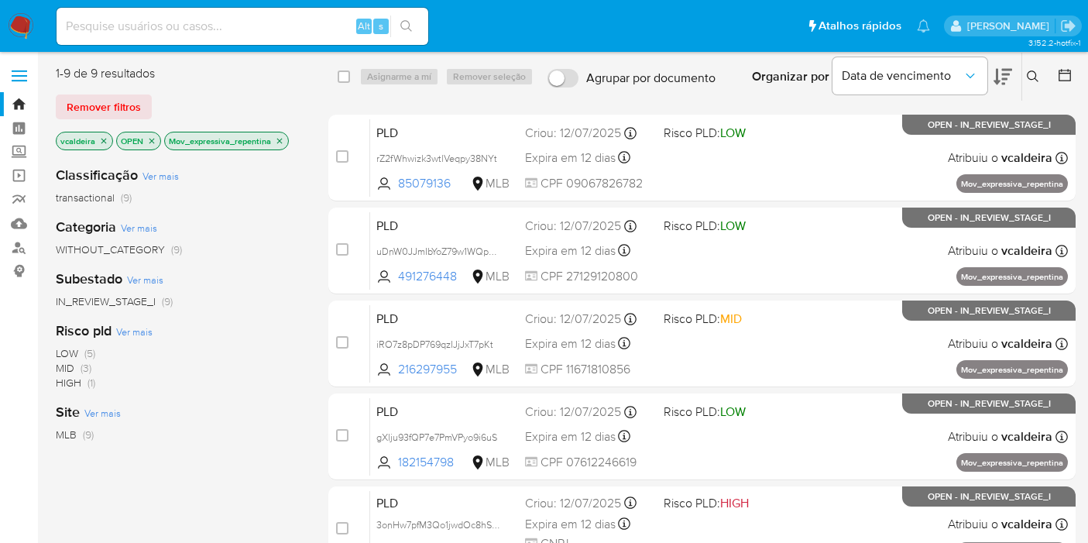
scroll to position [378, 0]
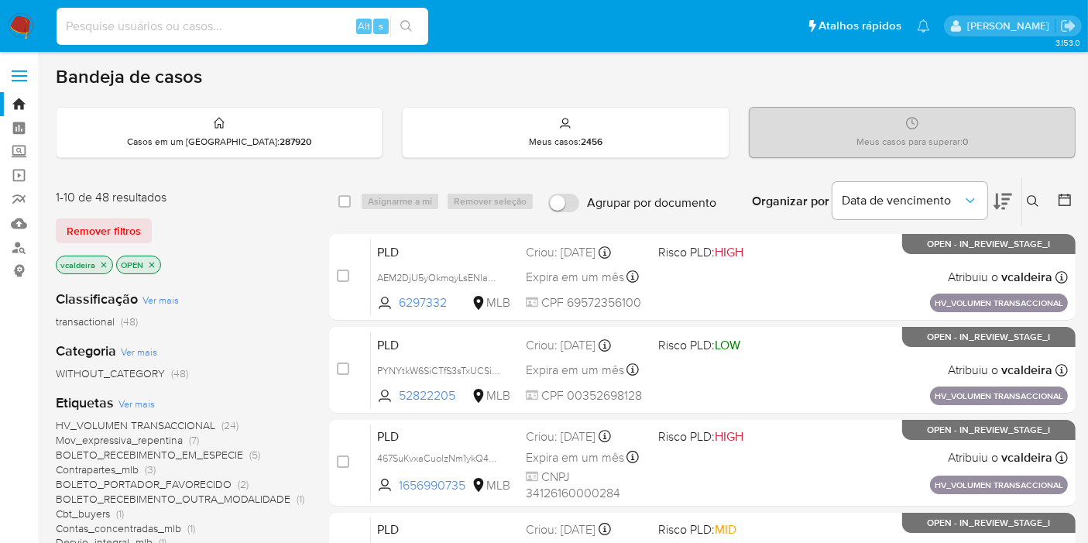
click at [208, 21] on input at bounding box center [243, 26] width 372 height 20
paste input "iRO7z8pDP769qzIJjJxT7pKt"
type input "iRO7z8pDP769qzIJjJxT7pKt"
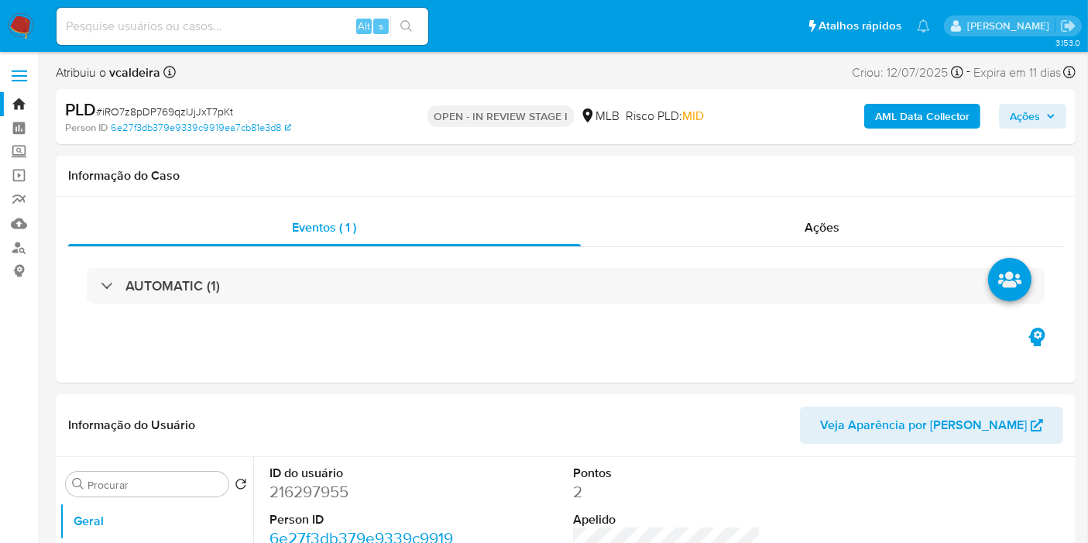
select select "10"
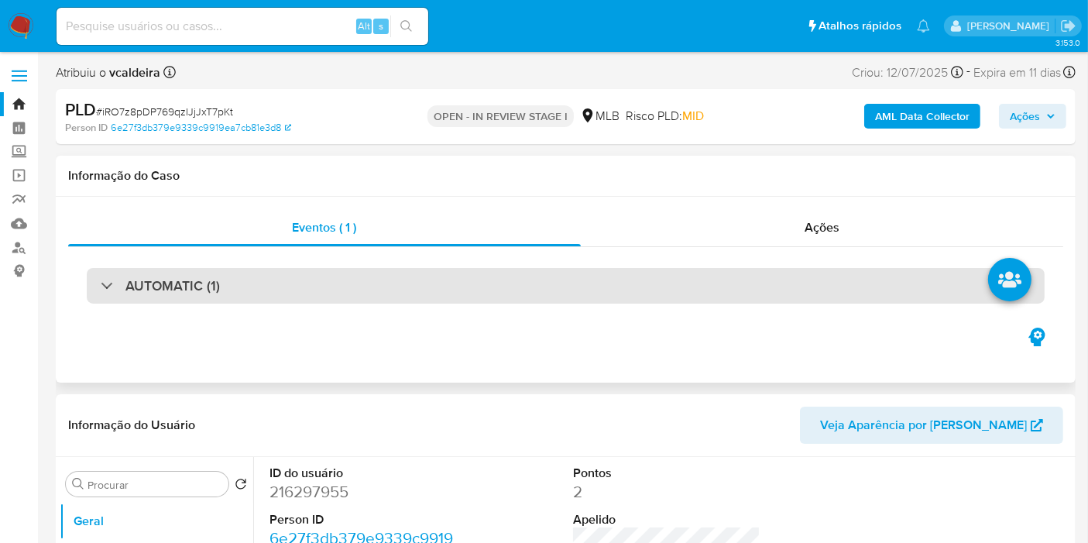
scroll to position [86, 0]
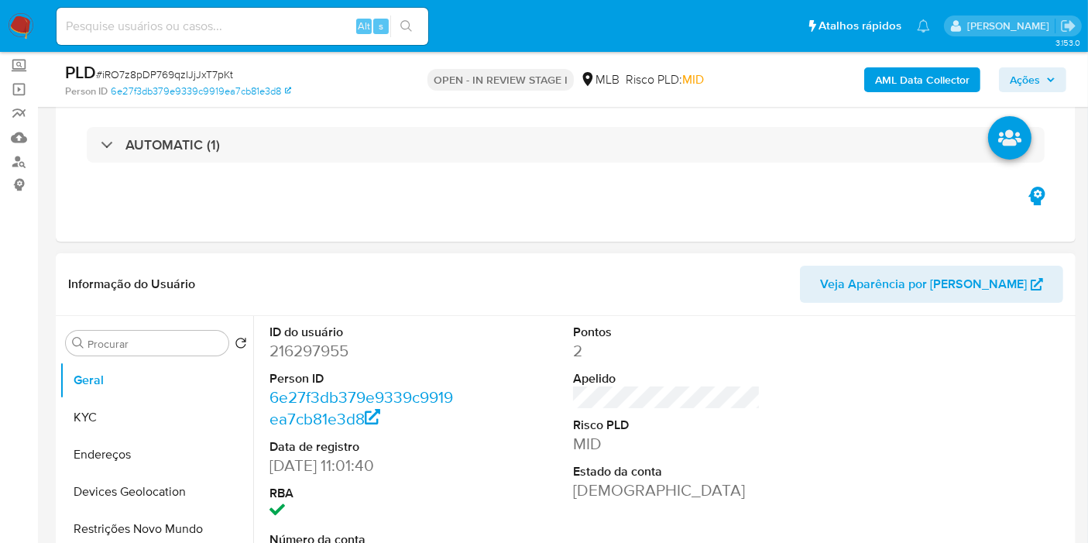
click at [300, 355] on dd "216297955" at bounding box center [362, 351] width 187 height 22
copy dd "216297955"
click at [317, 350] on dd "216297955" at bounding box center [362, 351] width 187 height 22
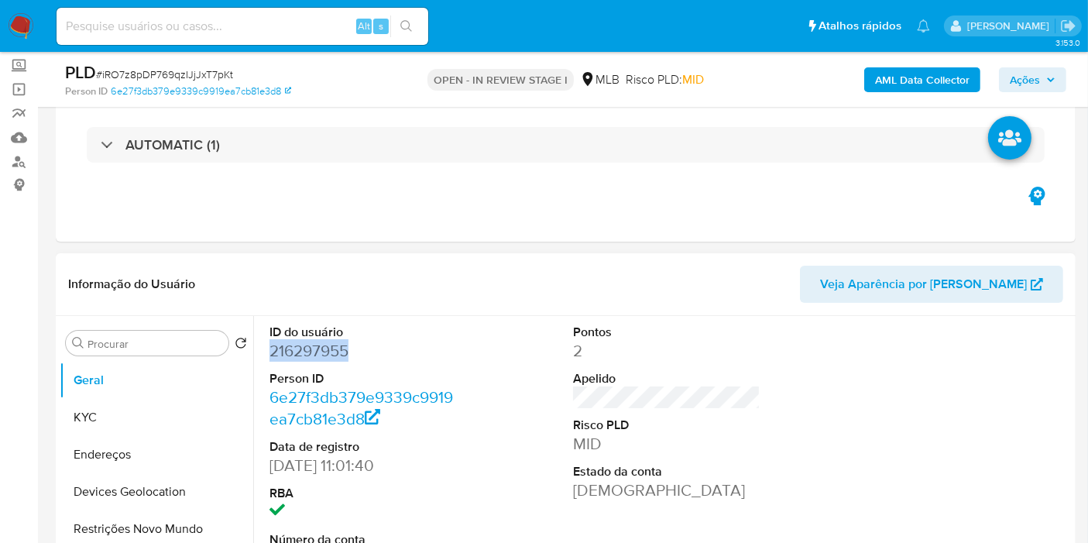
click at [342, 350] on dd "216297955" at bounding box center [362, 351] width 187 height 22
click at [128, 408] on button "KYC" at bounding box center [150, 417] width 181 height 37
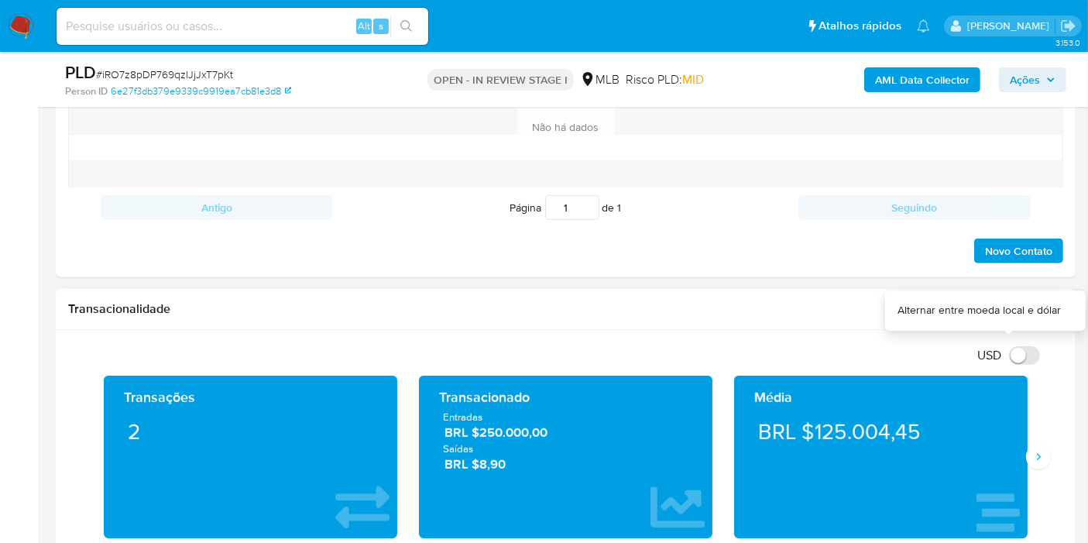
scroll to position [1118, 0]
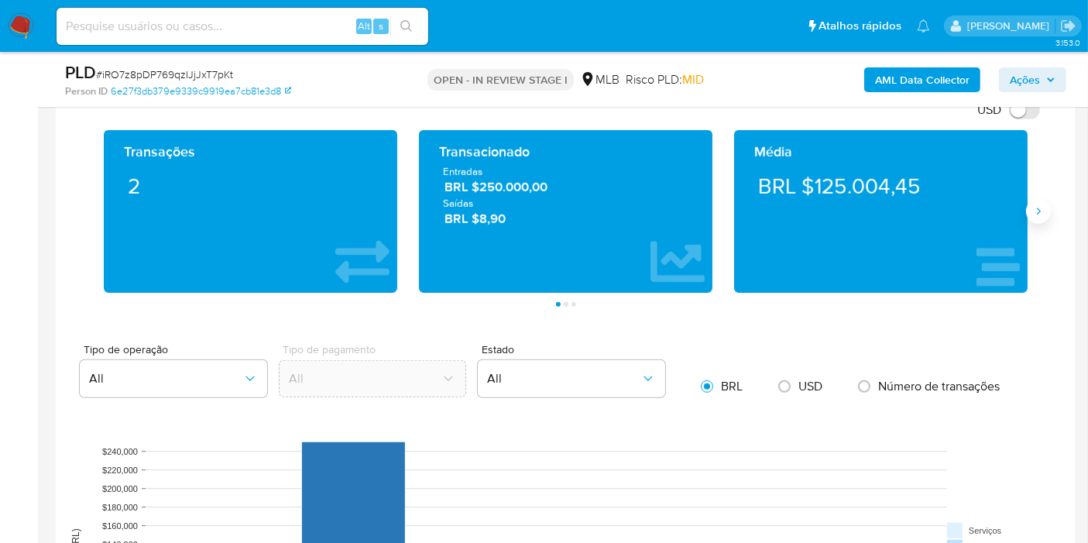
click at [1036, 205] on icon "Siguiente" at bounding box center [1038, 211] width 12 height 12
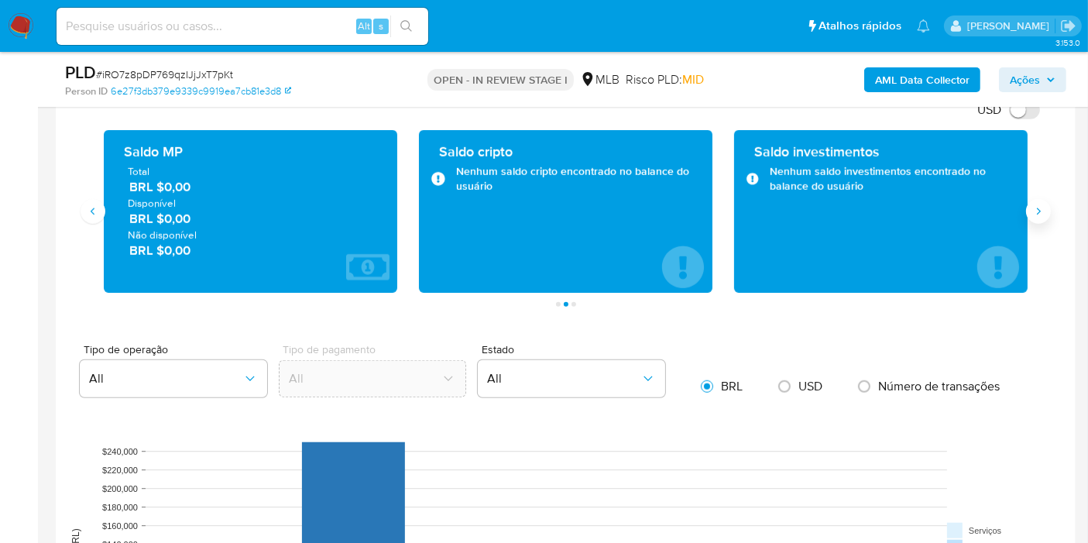
click at [1036, 205] on icon "Siguiente" at bounding box center [1038, 211] width 12 height 12
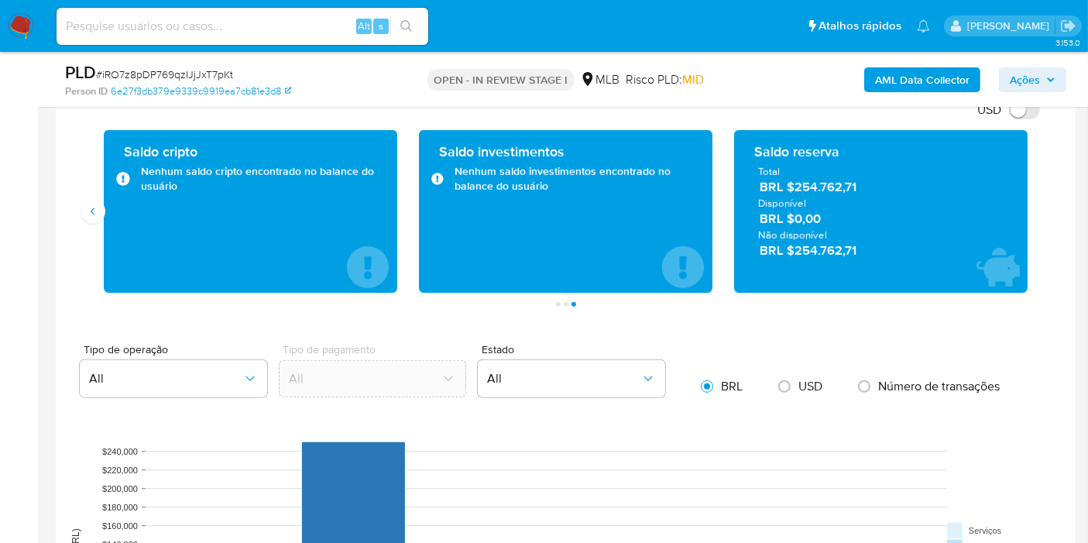
drag, startPoint x: 856, startPoint y: 247, endPoint x: 794, endPoint y: 248, distance: 62.0
click at [794, 248] on span "BRL $254.762,71" at bounding box center [882, 251] width 244 height 18
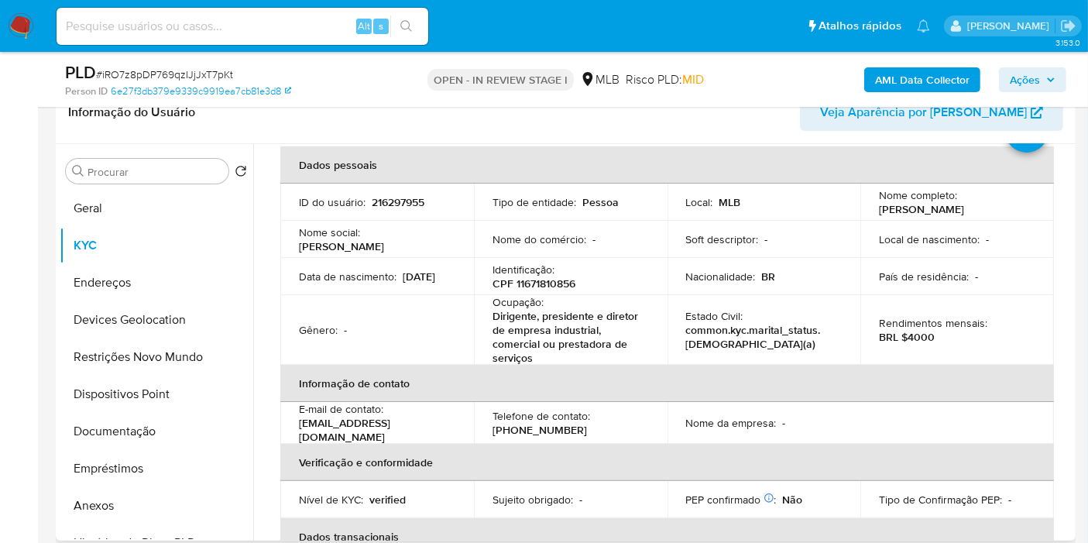
scroll to position [47, 0]
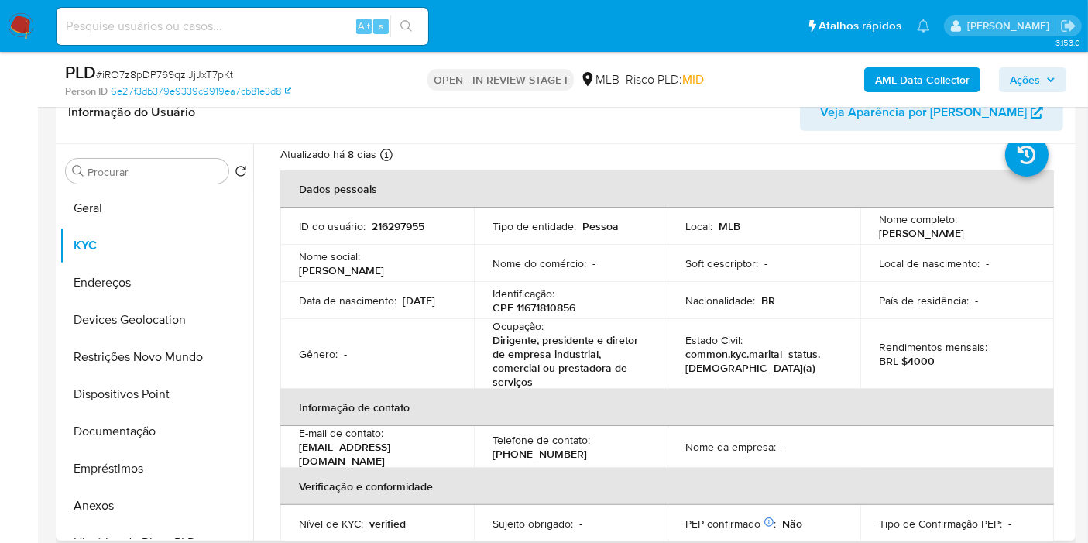
drag, startPoint x: 360, startPoint y: 311, endPoint x: 299, endPoint y: 310, distance: 61.2
click at [299, 307] on div "Data de nascimento : 08/11/1956" at bounding box center [377, 300] width 156 height 14
copy p "08/11/1956"
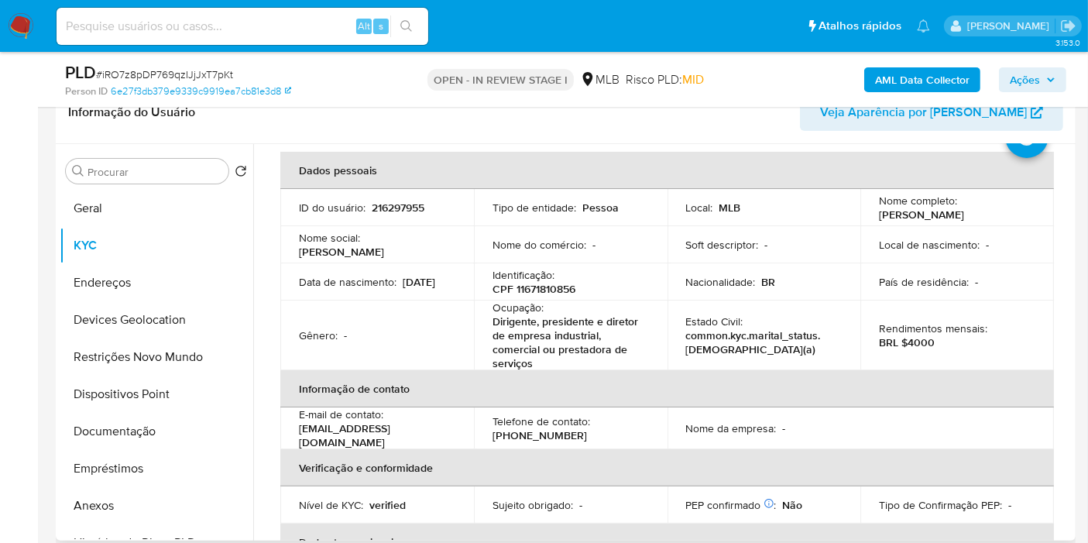
scroll to position [0, 0]
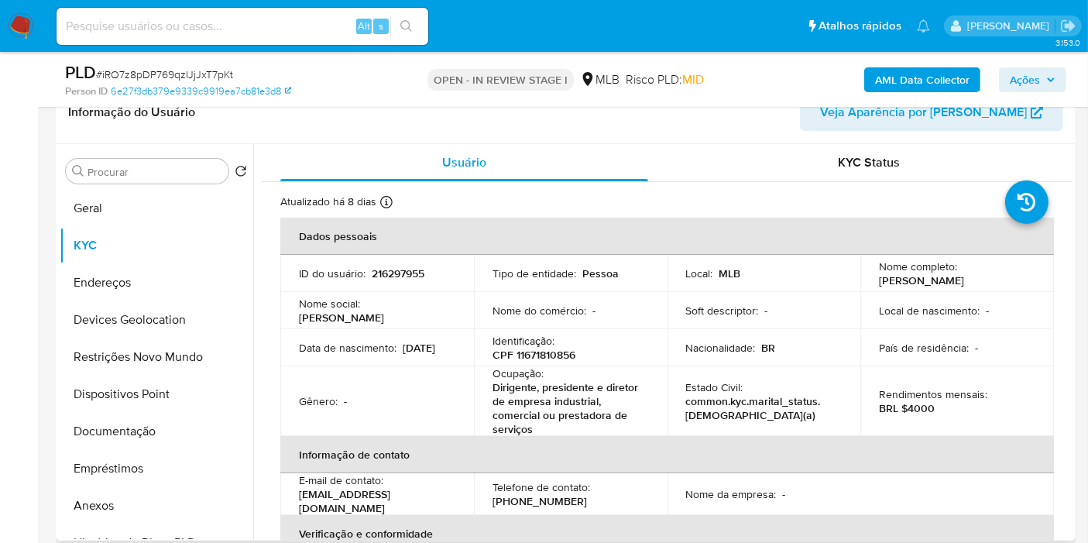
click at [561, 357] on p "CPF 11671810856" at bounding box center [533, 355] width 83 height 14
copy p "11671810856"
click at [528, 359] on p "CPF 11671810856" at bounding box center [533, 355] width 83 height 14
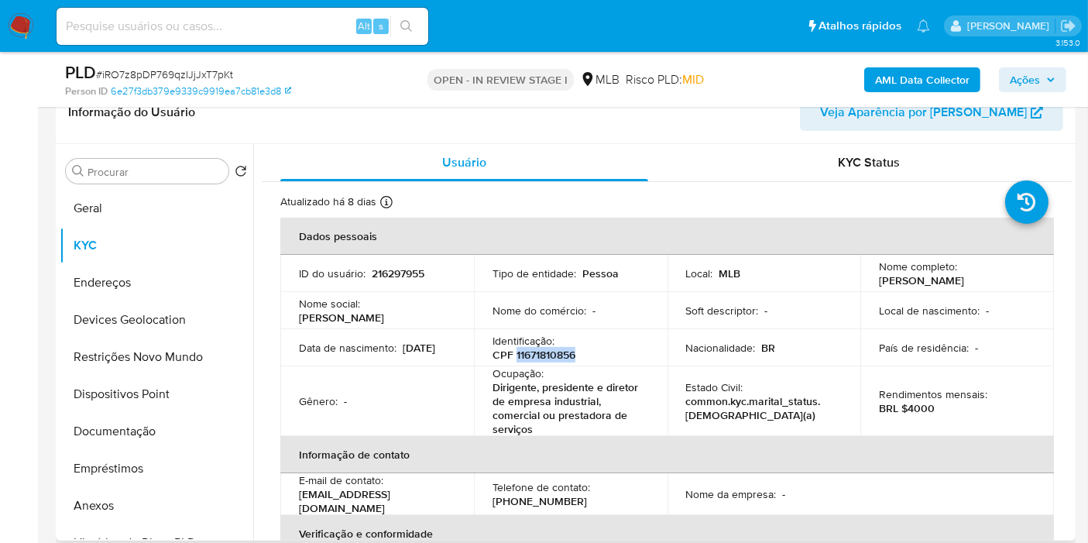
copy p "Zilma Rocha Dos Santos"
drag, startPoint x: 1009, startPoint y: 282, endPoint x: 870, endPoint y: 289, distance: 138.8
click at [870, 289] on td "Nome completo : Zilma Rocha Dos Santos" at bounding box center [957, 273] width 194 height 37
click at [541, 353] on p "CPF 11671810856" at bounding box center [533, 355] width 83 height 14
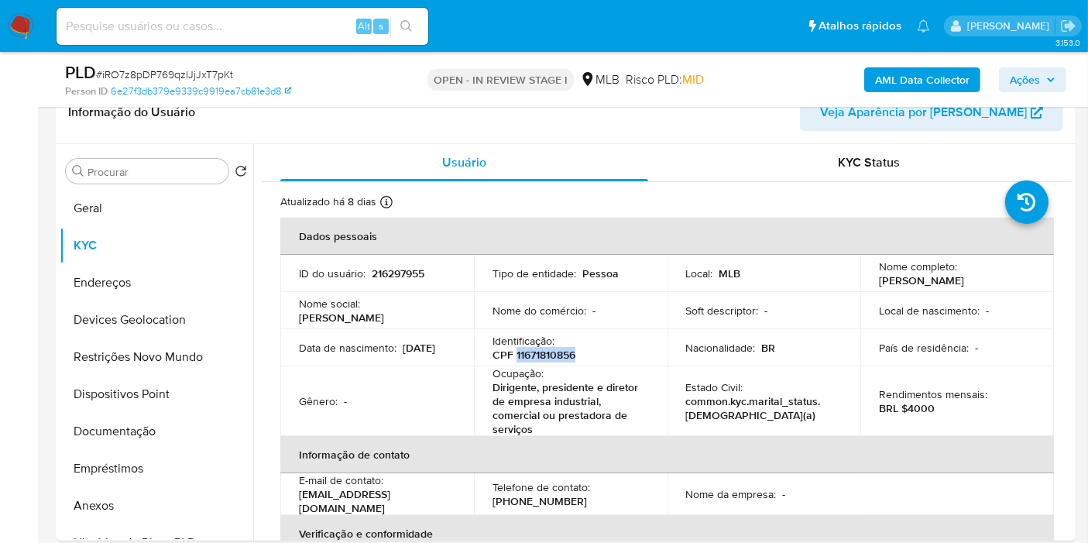
copy p "11671810856"
click at [886, 67] on b "AML Data Collector" at bounding box center [922, 79] width 94 height 25
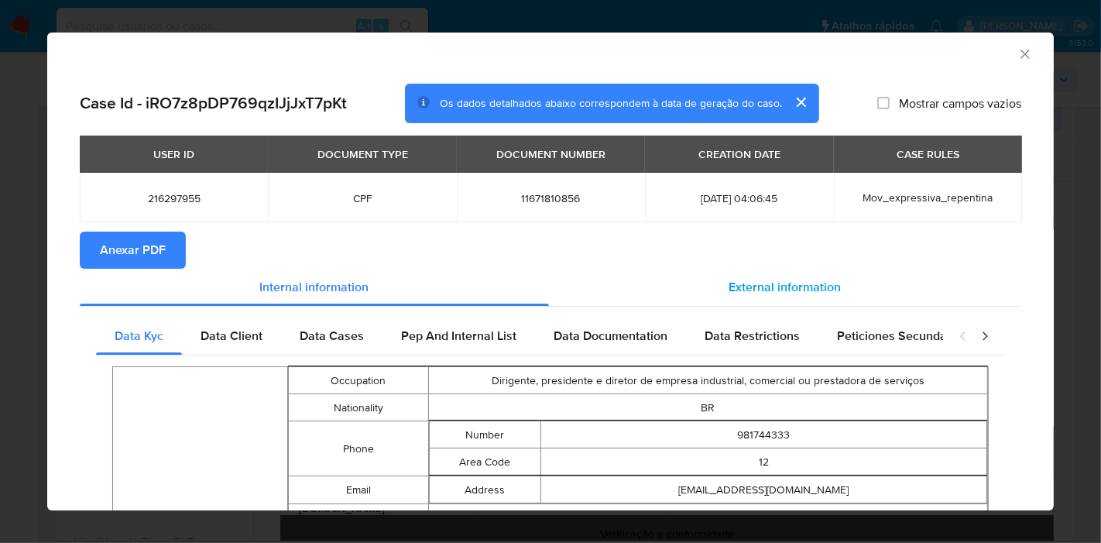
click at [774, 285] on span "External information" at bounding box center [785, 287] width 112 height 18
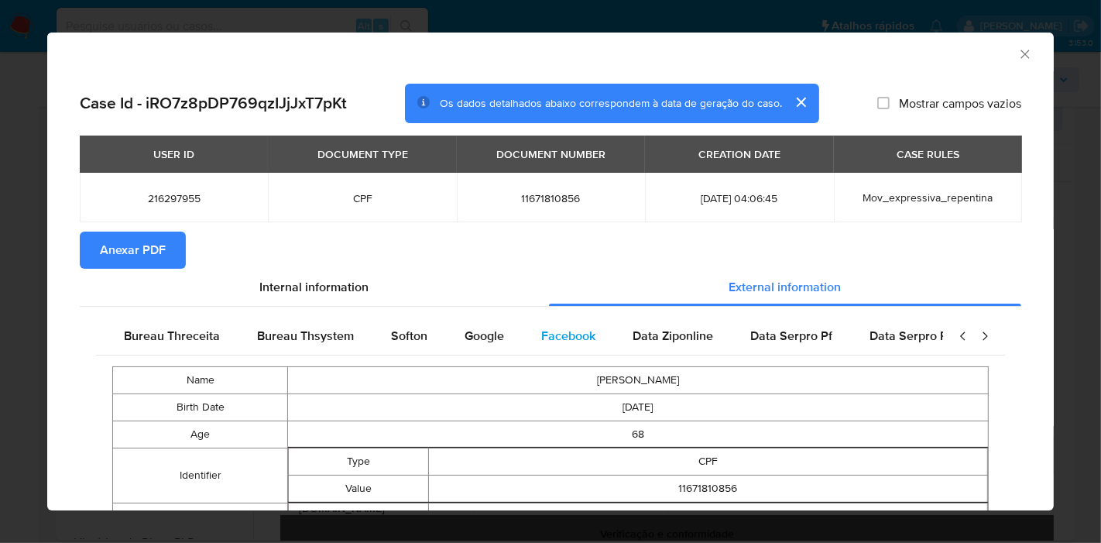
scroll to position [0, 523]
click at [493, 338] on span "Google" at bounding box center [482, 336] width 39 height 18
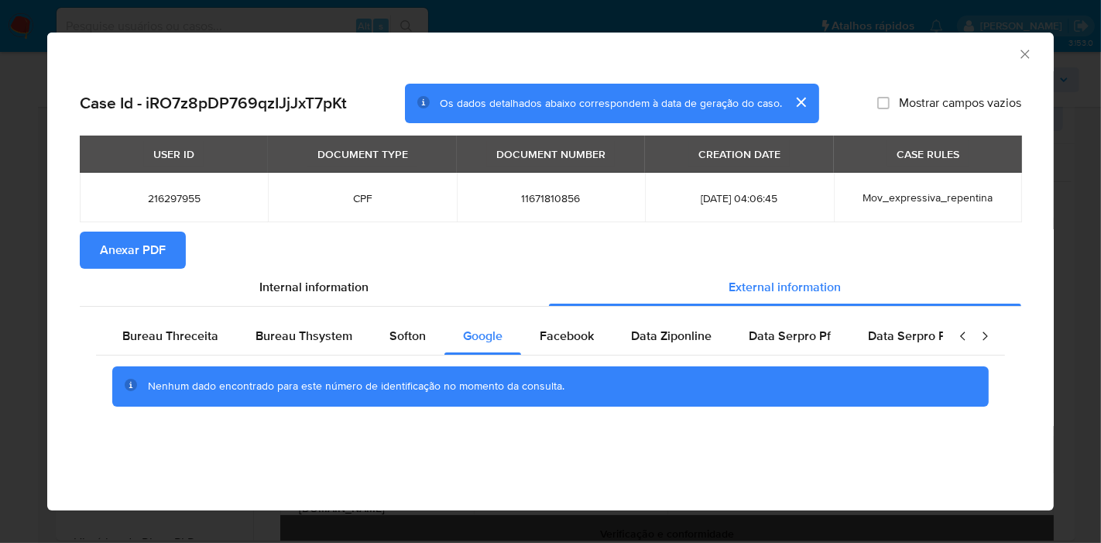
click at [491, 244] on section "Anexar PDF" at bounding box center [551, 250] width 942 height 37
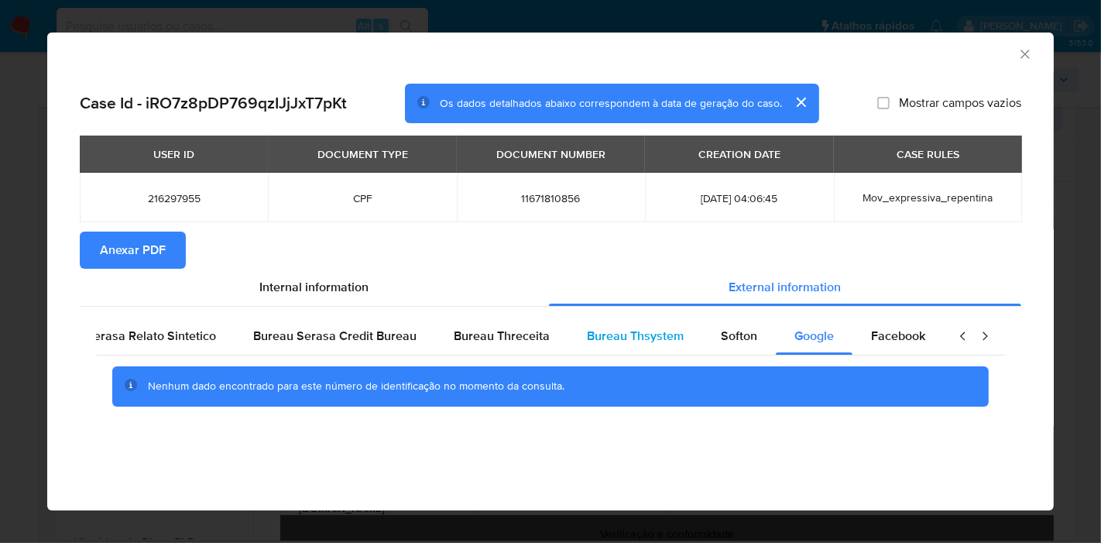
scroll to position [0, 0]
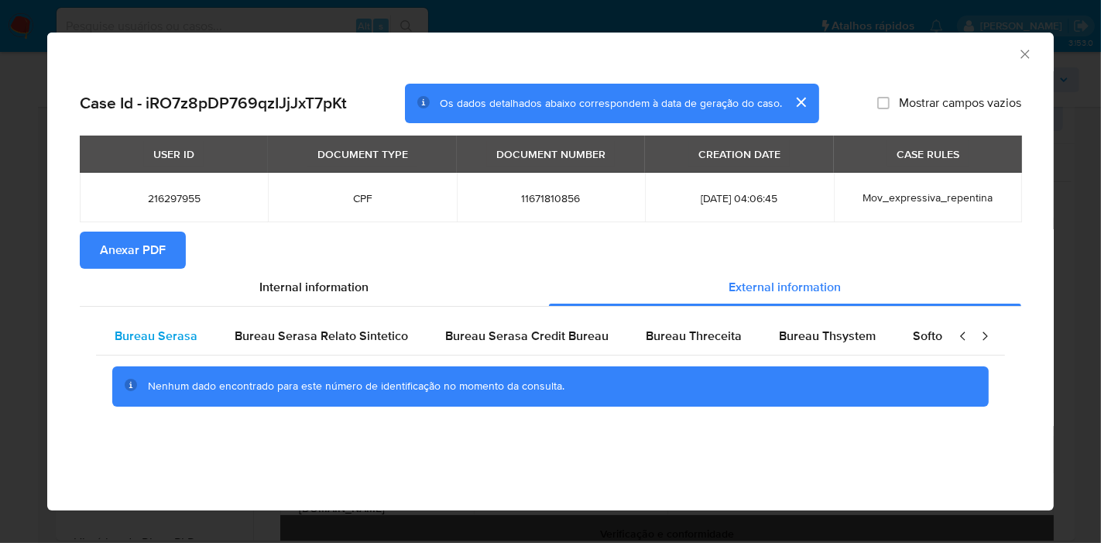
click at [156, 335] on span "Bureau Serasa" at bounding box center [156, 336] width 83 height 18
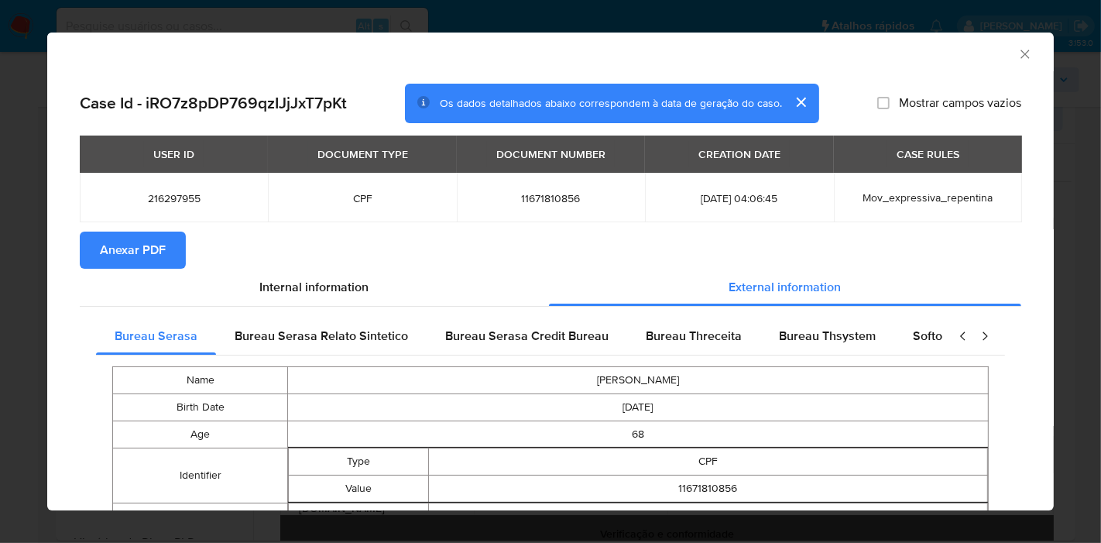
click at [482, 220] on td "11671810856" at bounding box center [551, 198] width 188 height 50
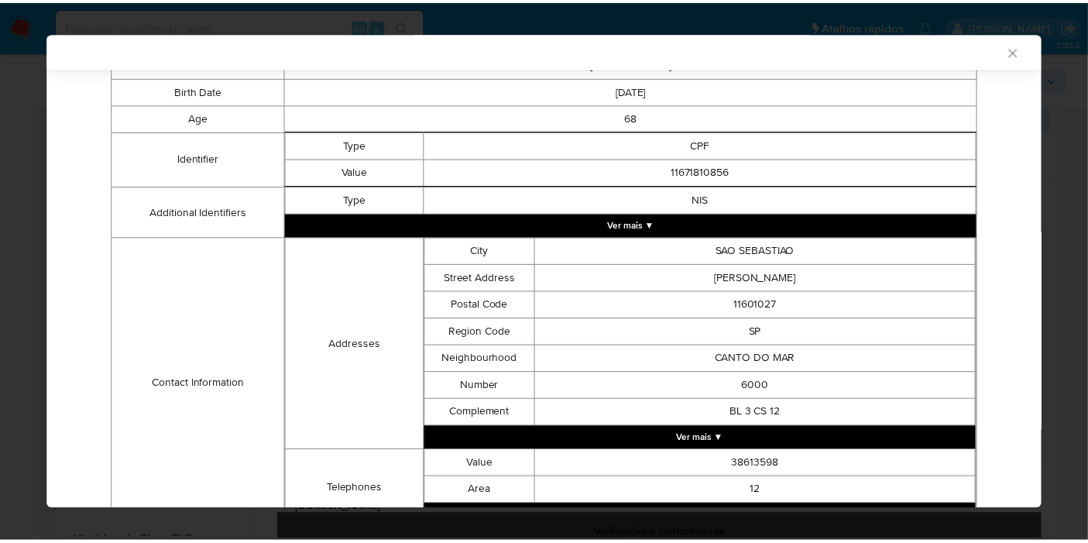
scroll to position [427, 0]
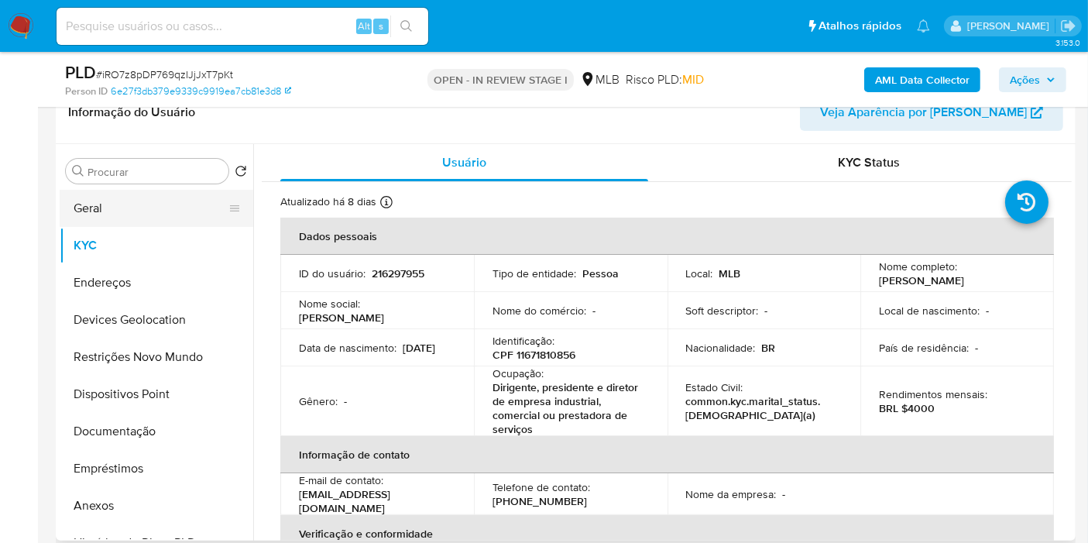
click at [118, 204] on button "Geral" at bounding box center [150, 208] width 181 height 37
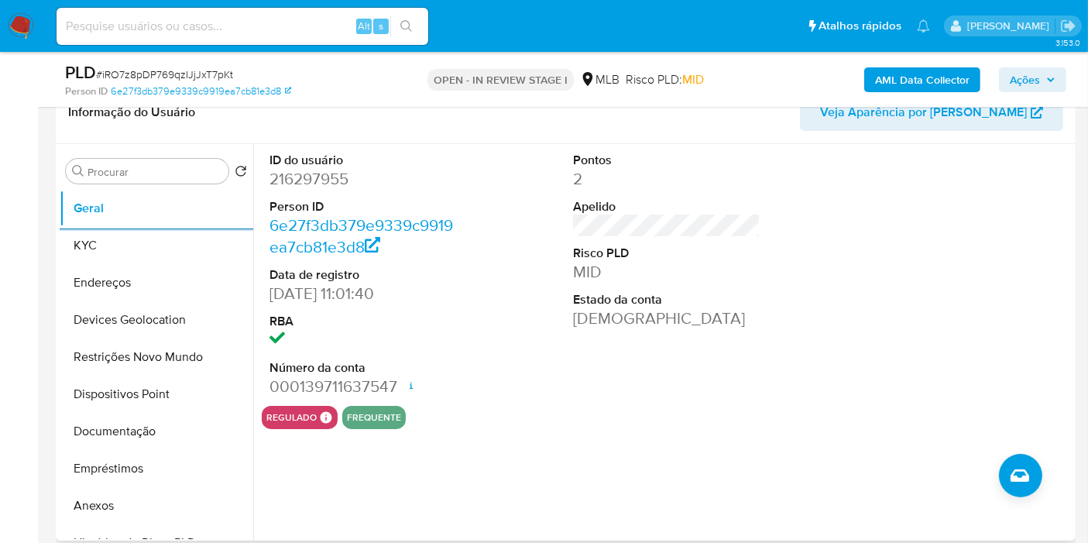
click at [760, 359] on div "Pontos 2 Apelido Risco PLD MID Estado da conta Ativa" at bounding box center [666, 275] width 203 height 262
click at [124, 249] on button "KYC" at bounding box center [150, 245] width 181 height 37
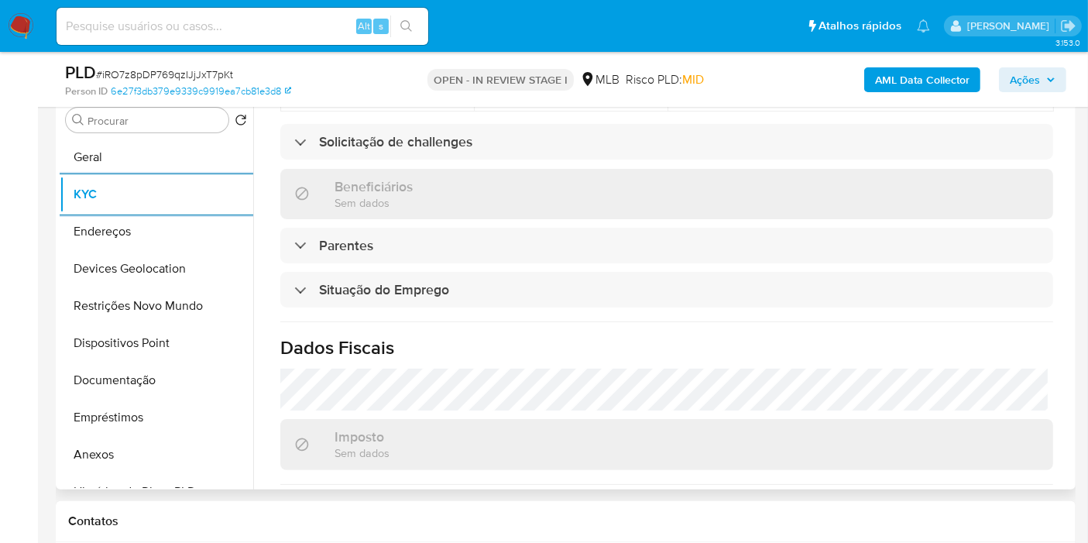
scroll to position [736, 0]
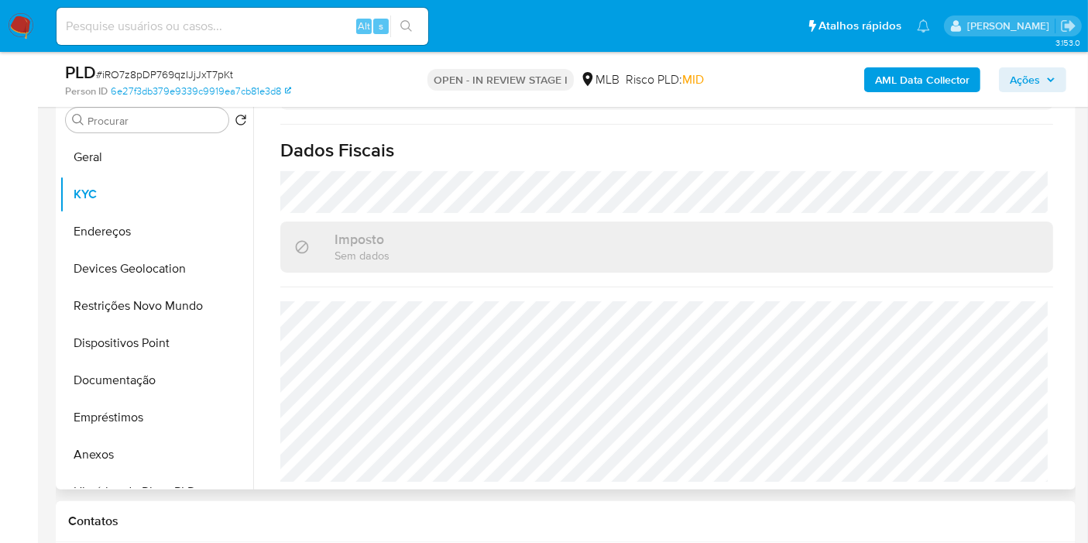
click at [84, 226] on button "Endereços" at bounding box center [150, 231] width 181 height 37
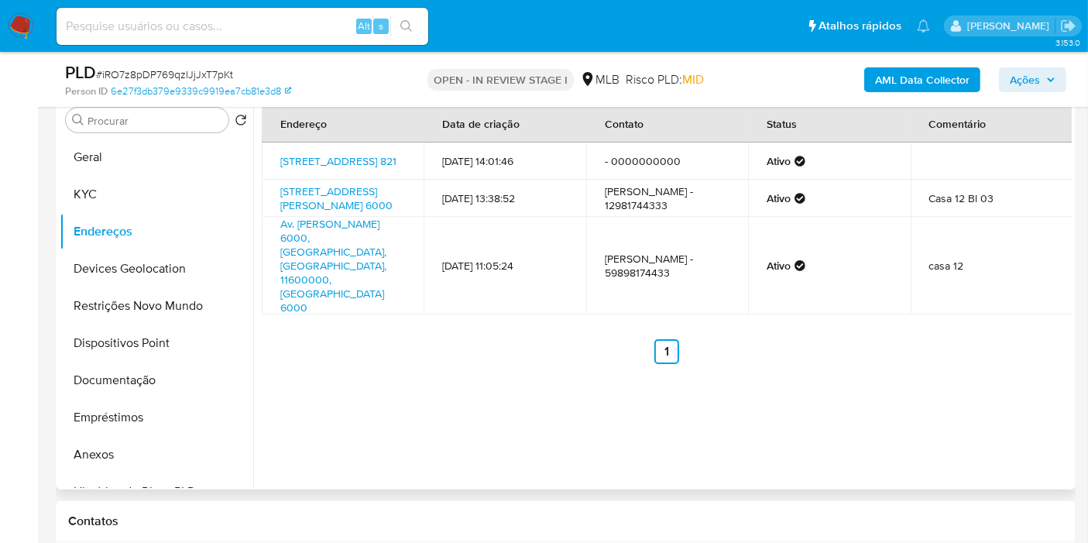
click at [410, 339] on ul "Anterior 1 Siguiente" at bounding box center [667, 351] width 810 height 25
drag, startPoint x: 410, startPoint y: 324, endPoint x: 471, endPoint y: 129, distance: 203.8
click at [410, 339] on ul "Anterior 1 Siguiente" at bounding box center [667, 351] width 810 height 25
click at [151, 278] on button "Devices Geolocation" at bounding box center [150, 268] width 181 height 37
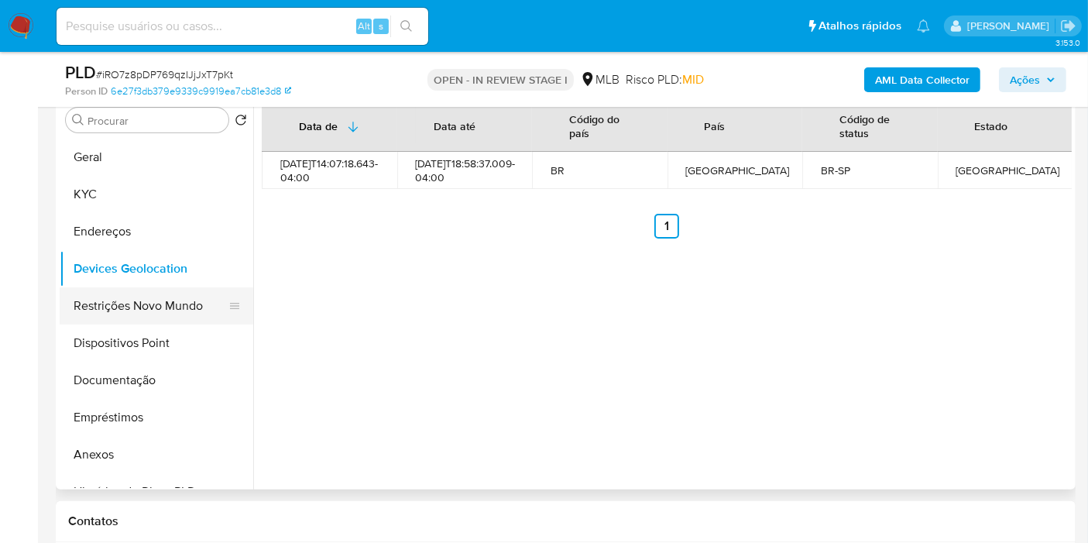
click at [150, 306] on button "Restrições Novo Mundo" at bounding box center [150, 305] width 181 height 37
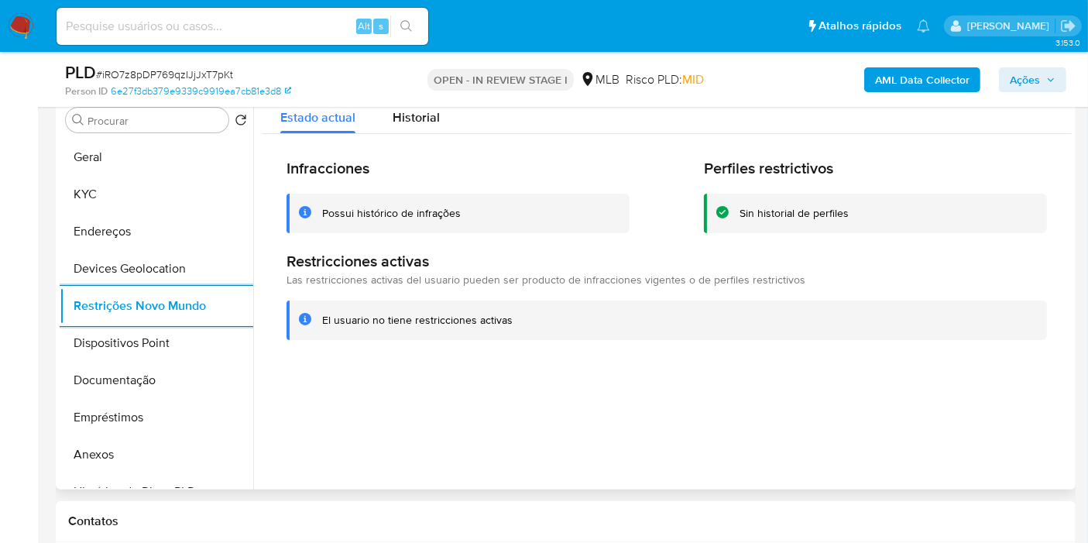
click at [472, 176] on h2 "Infracciones" at bounding box center [458, 168] width 343 height 19
click at [138, 353] on button "Dispositivos Point" at bounding box center [150, 342] width 181 height 37
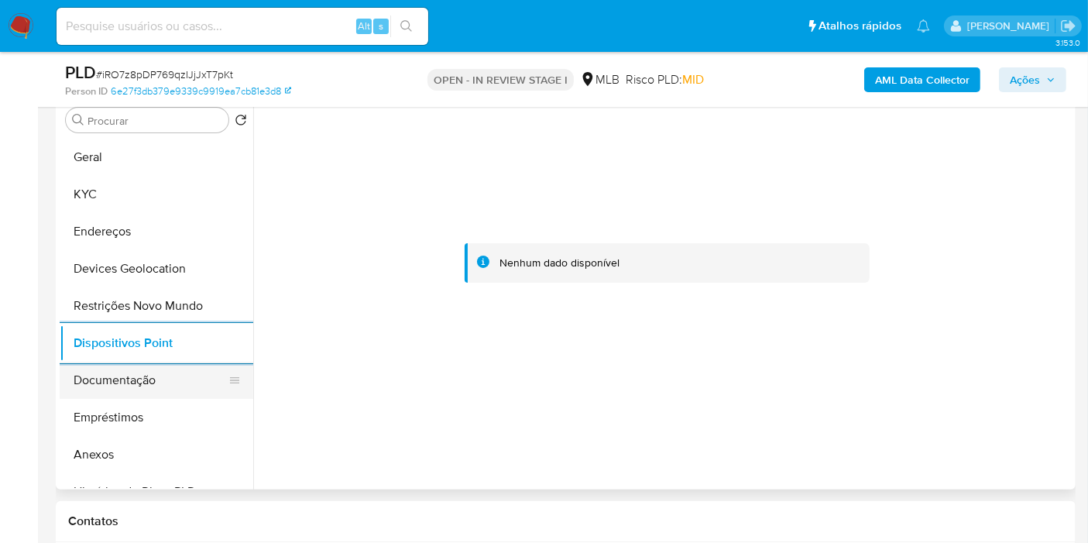
click at [110, 381] on button "Documentação" at bounding box center [150, 380] width 181 height 37
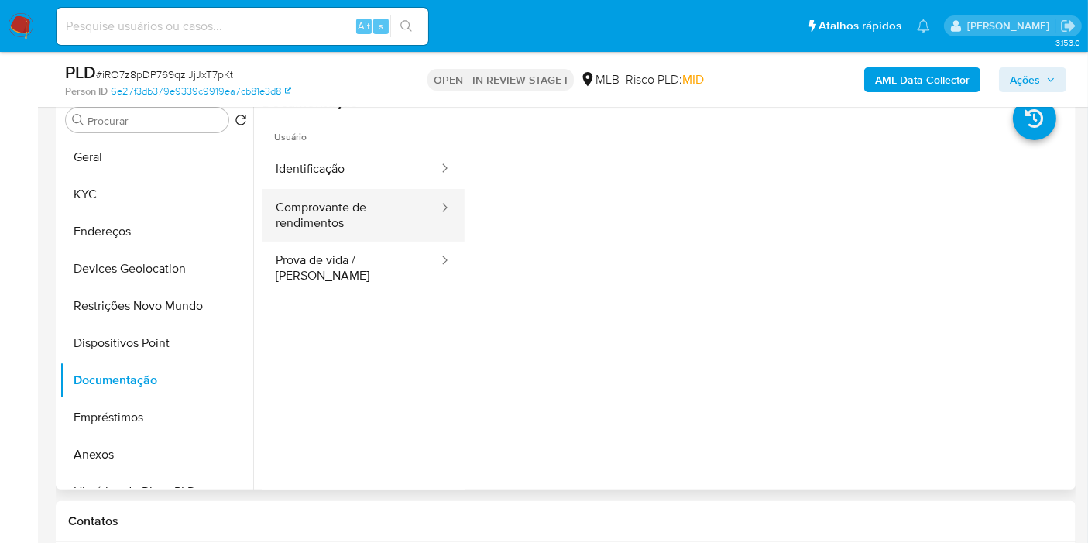
click at [317, 221] on button "Comprovante de rendimentos" at bounding box center [351, 215] width 178 height 53
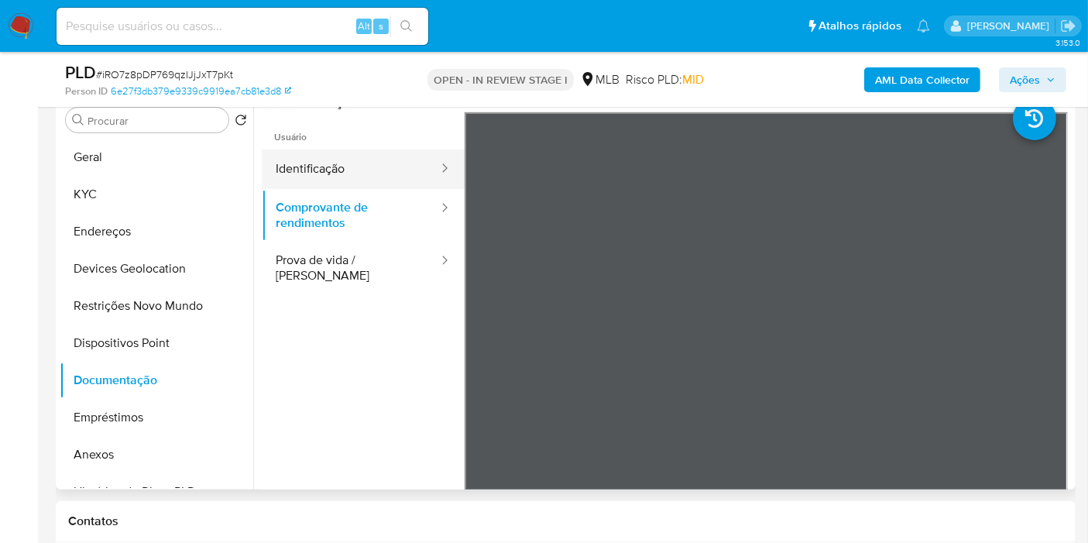
click at [309, 175] on button "Identificação" at bounding box center [351, 168] width 178 height 39
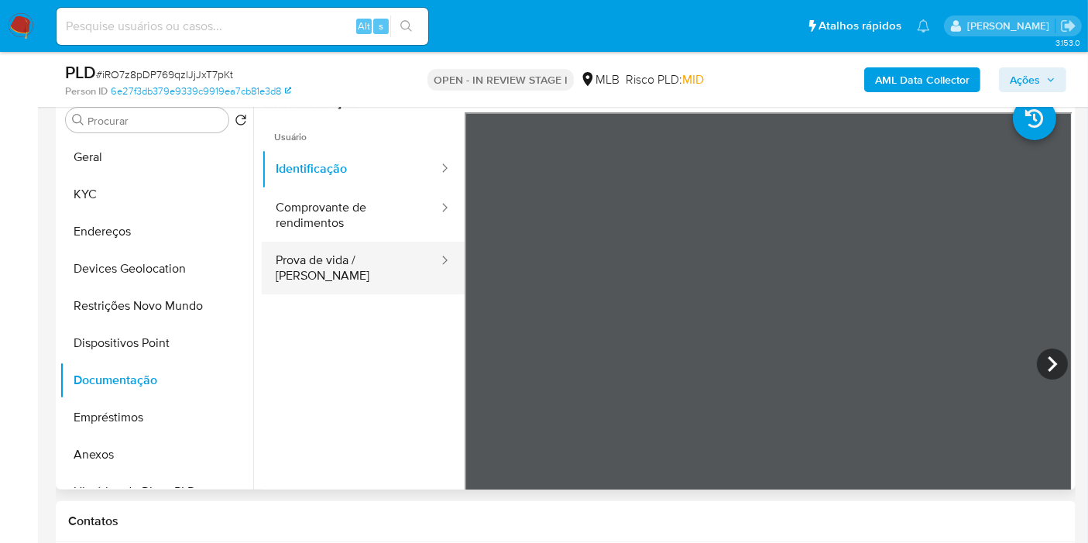
click at [334, 265] on button "Prova de vida / [PERSON_NAME]" at bounding box center [351, 268] width 178 height 53
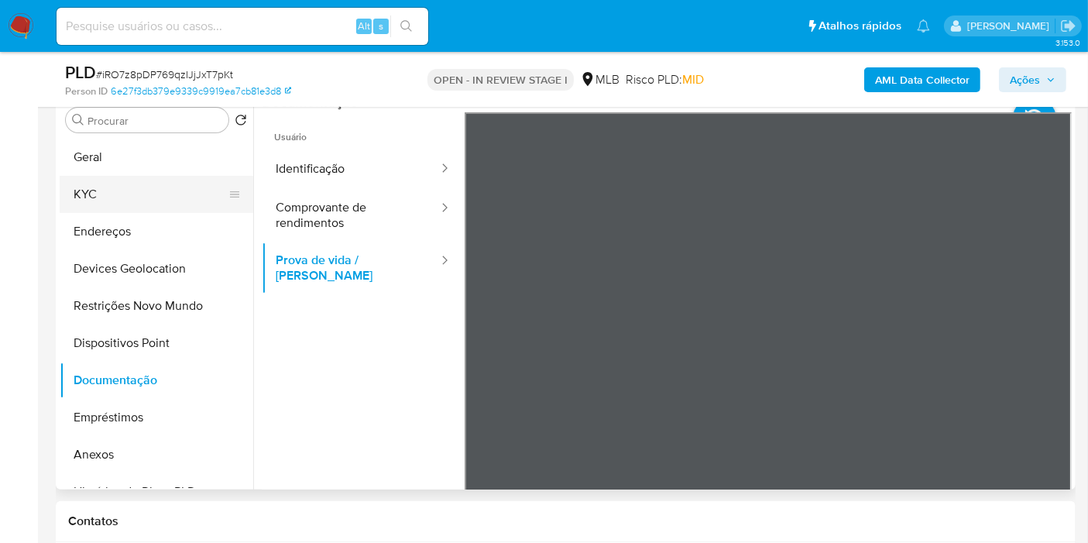
scroll to position [86, 0]
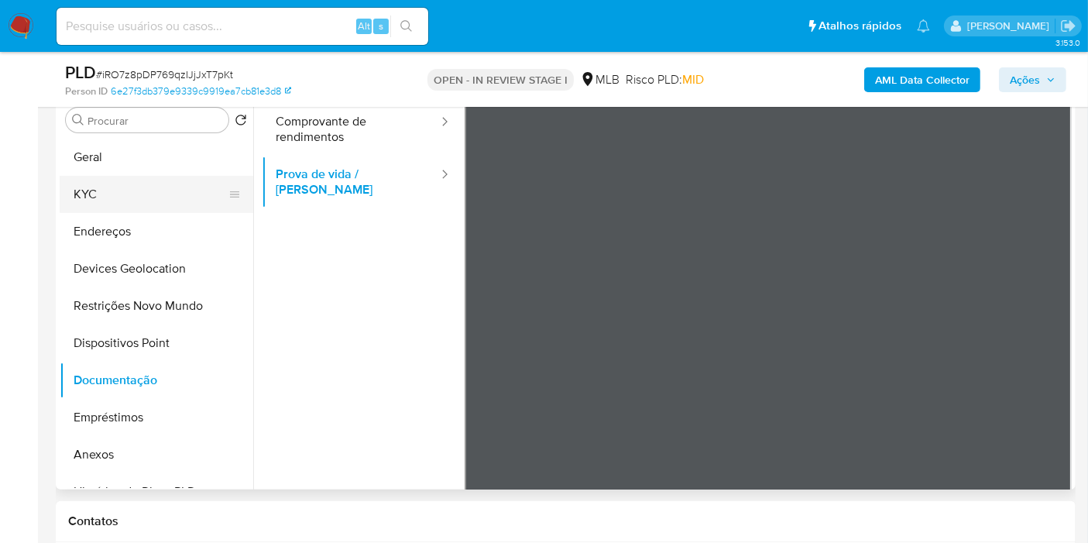
click at [95, 193] on button "KYC" at bounding box center [150, 194] width 181 height 37
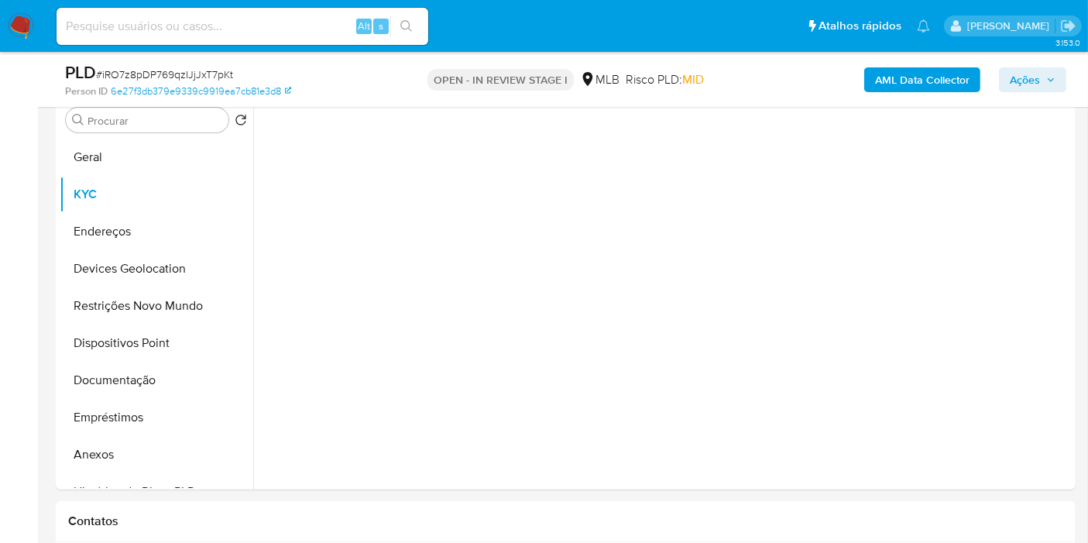
scroll to position [0, 0]
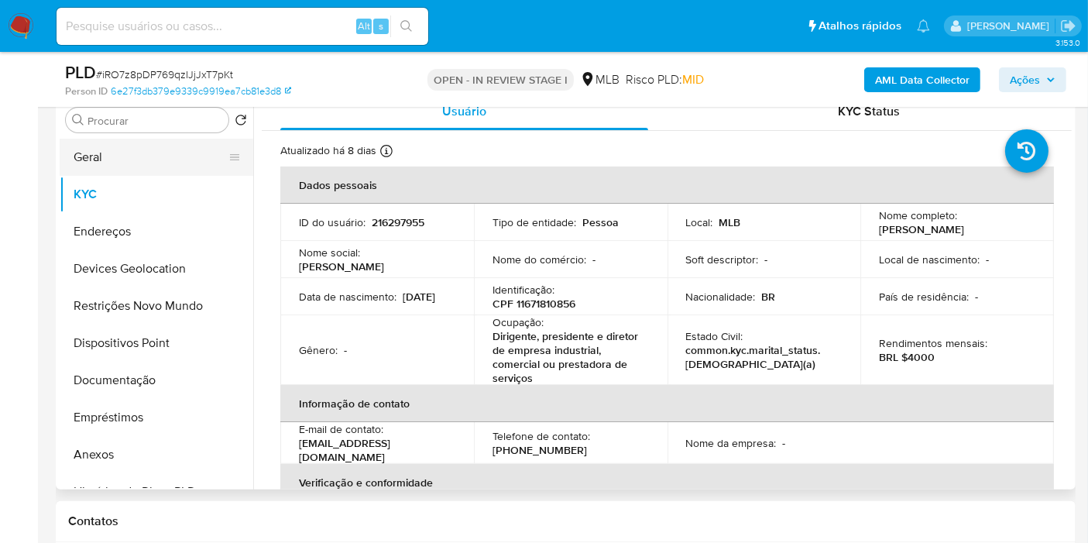
click at [125, 153] on button "Geral" at bounding box center [150, 157] width 181 height 37
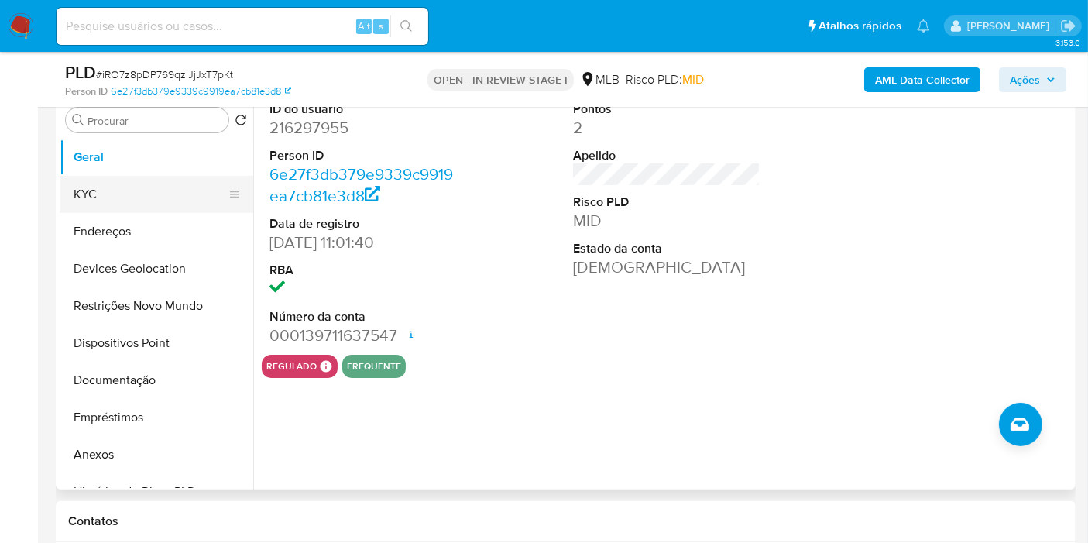
click at [162, 187] on button "KYC" at bounding box center [150, 194] width 181 height 37
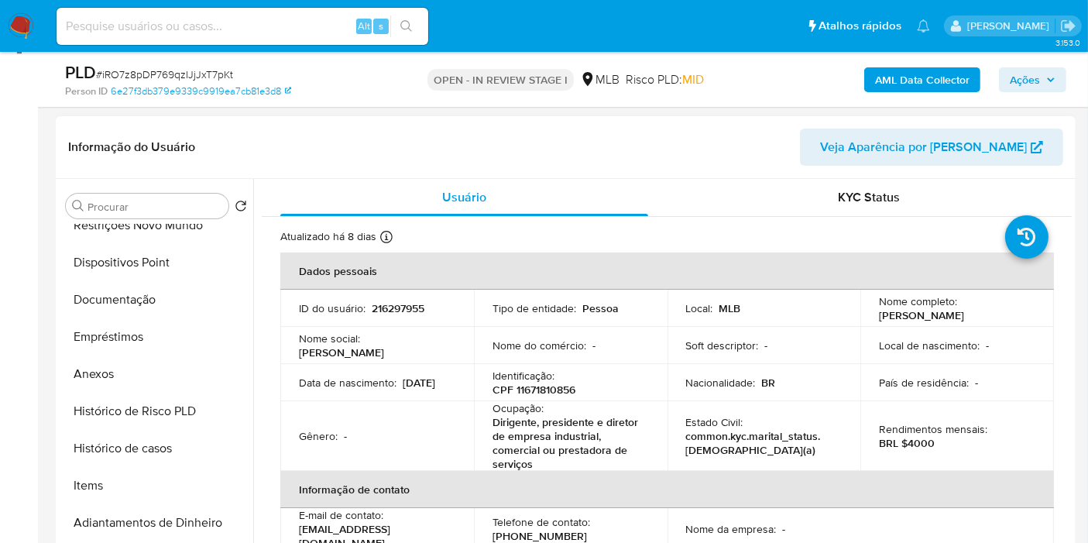
scroll to position [258, 0]
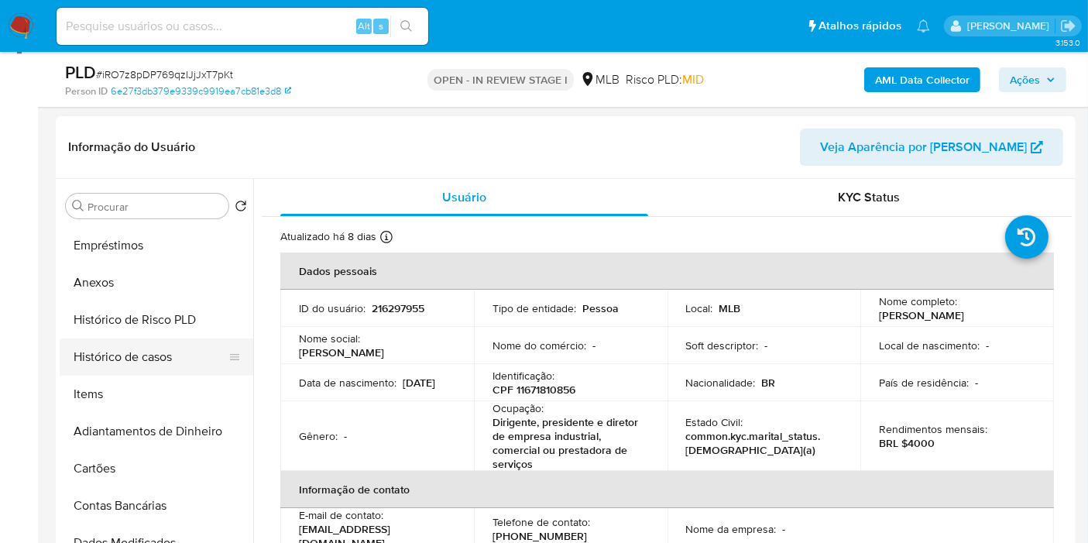
click at [163, 366] on button "Histórico de casos" at bounding box center [150, 356] width 181 height 37
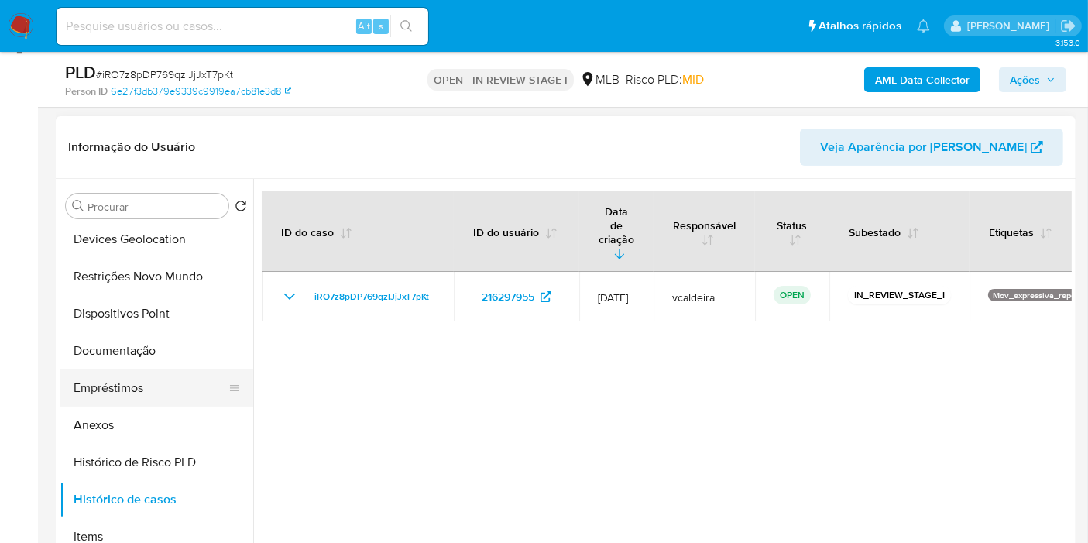
scroll to position [0, 0]
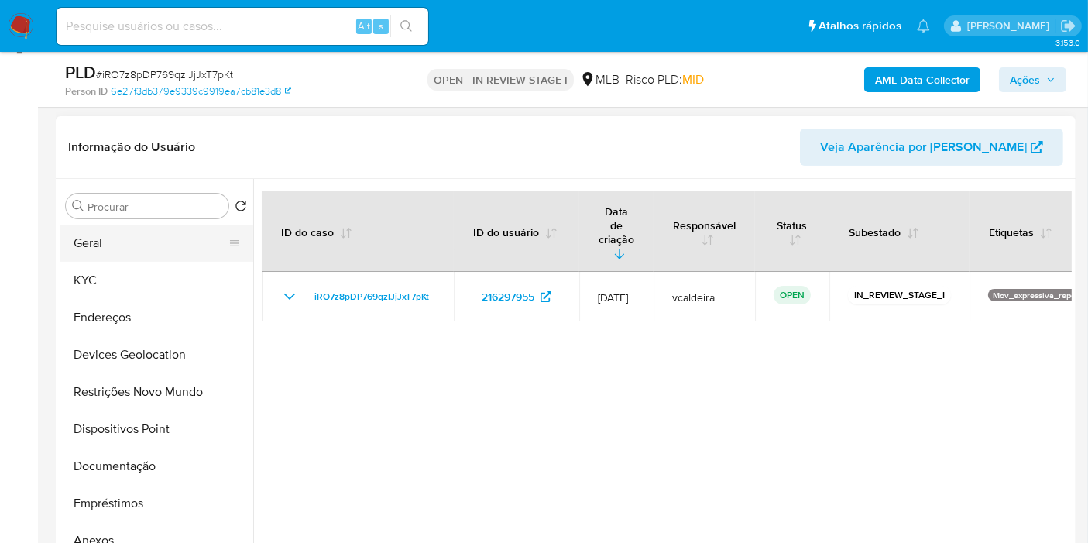
click at [128, 240] on button "Geral" at bounding box center [150, 243] width 181 height 37
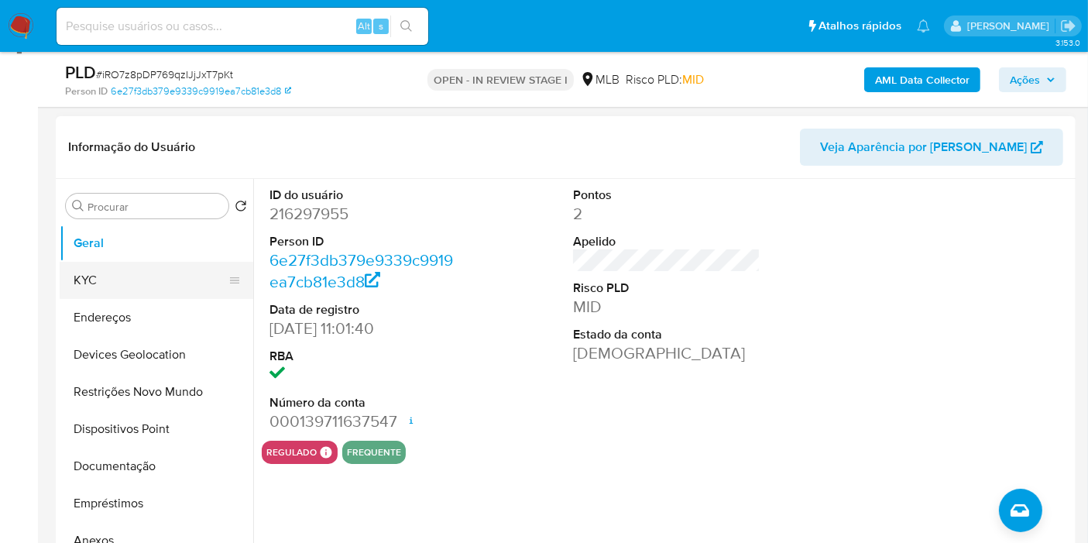
click at [101, 275] on button "KYC" at bounding box center [150, 280] width 181 height 37
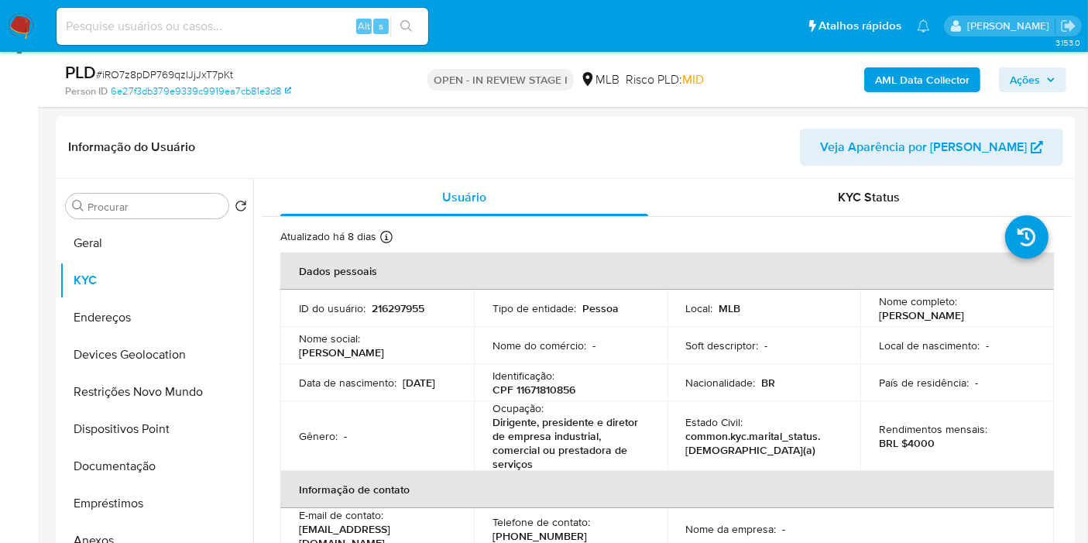
click at [1009, 79] on button "Ações" at bounding box center [1032, 79] width 67 height 25
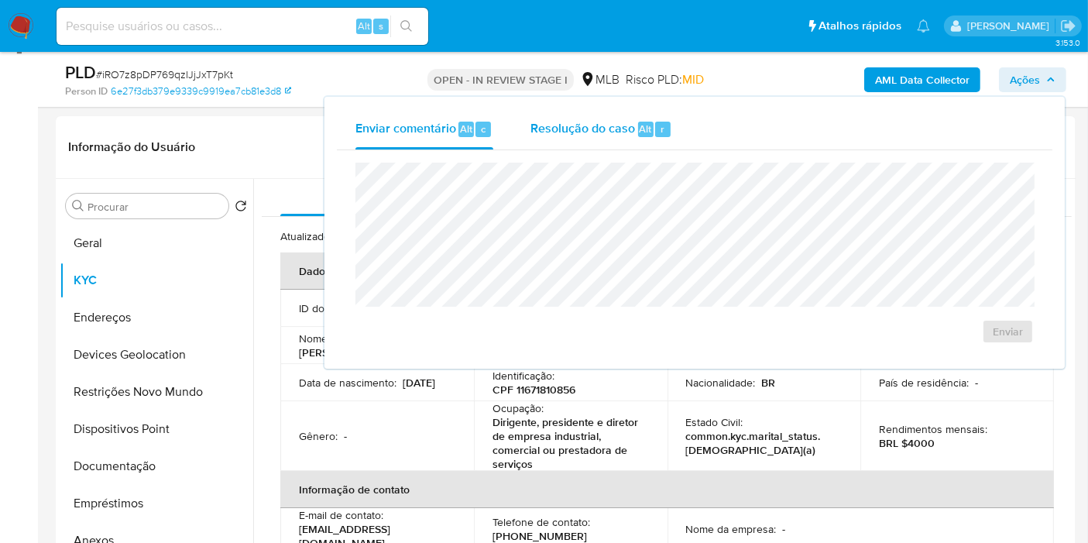
click at [633, 127] on span "Resolução do caso" at bounding box center [582, 128] width 105 height 18
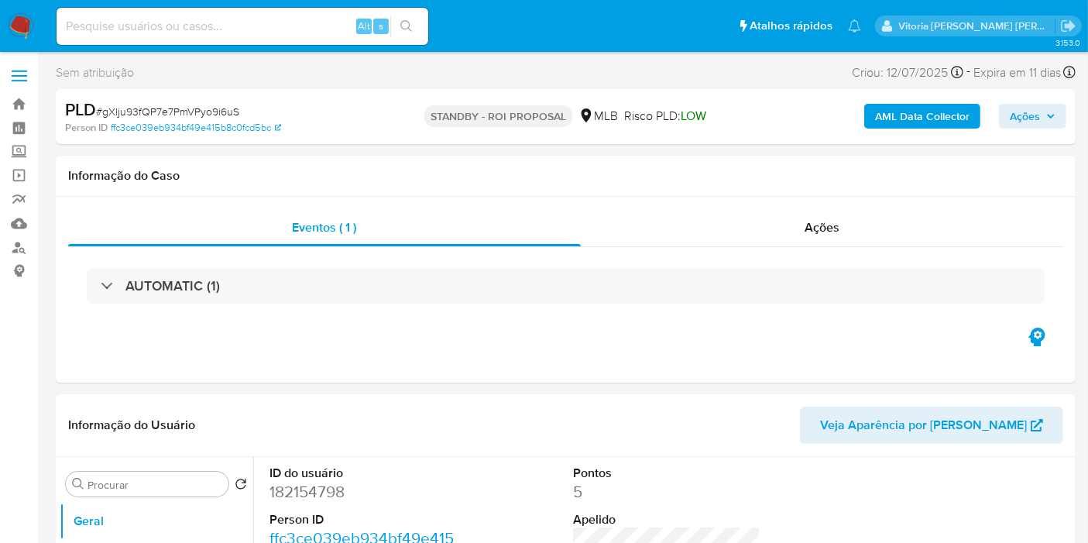
select select "10"
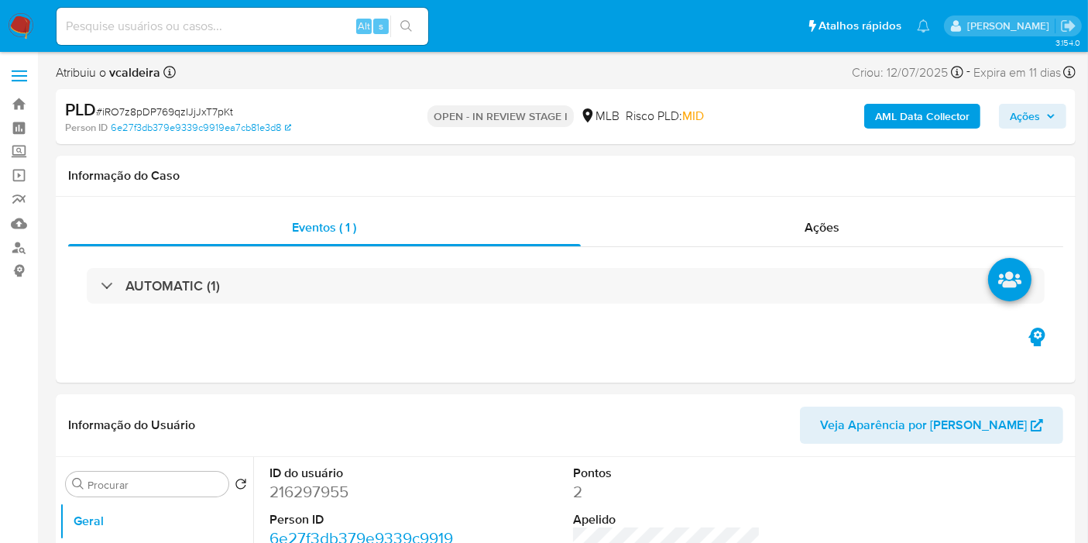
select select "10"
click at [1030, 120] on span "Ações" at bounding box center [1025, 116] width 30 height 25
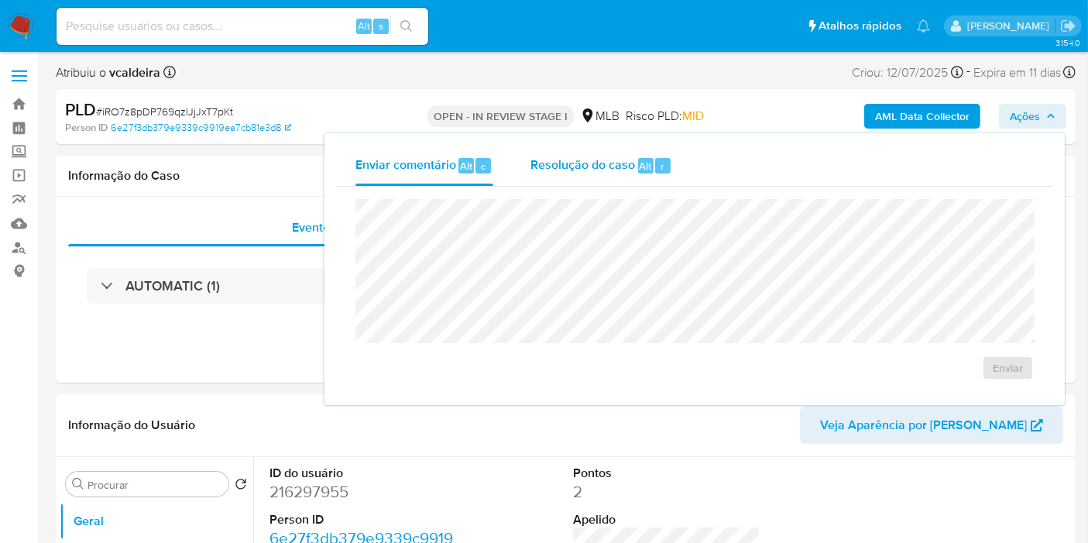
click at [577, 170] on span "Resolução do caso" at bounding box center [582, 165] width 105 height 18
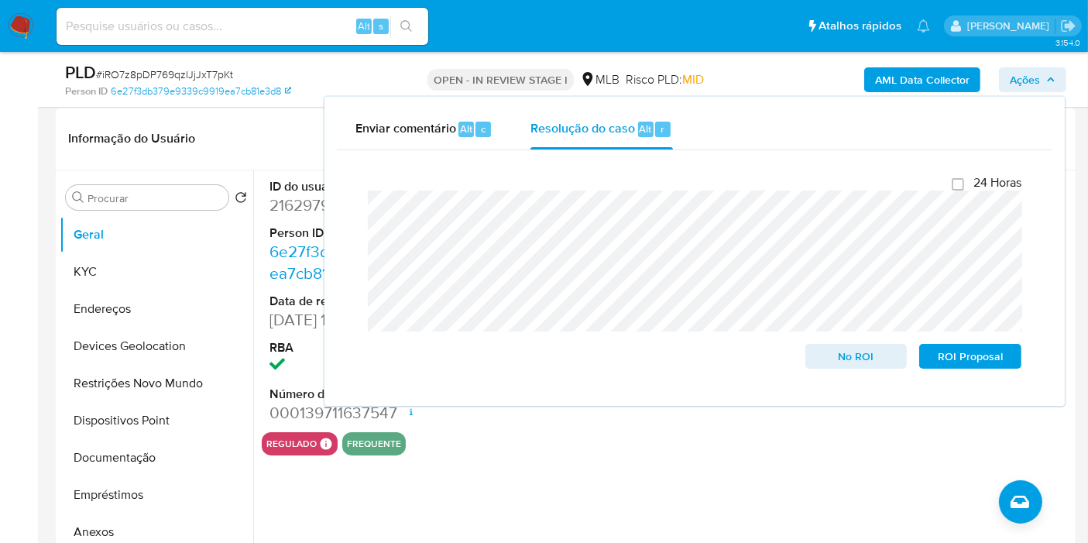
scroll to position [344, 0]
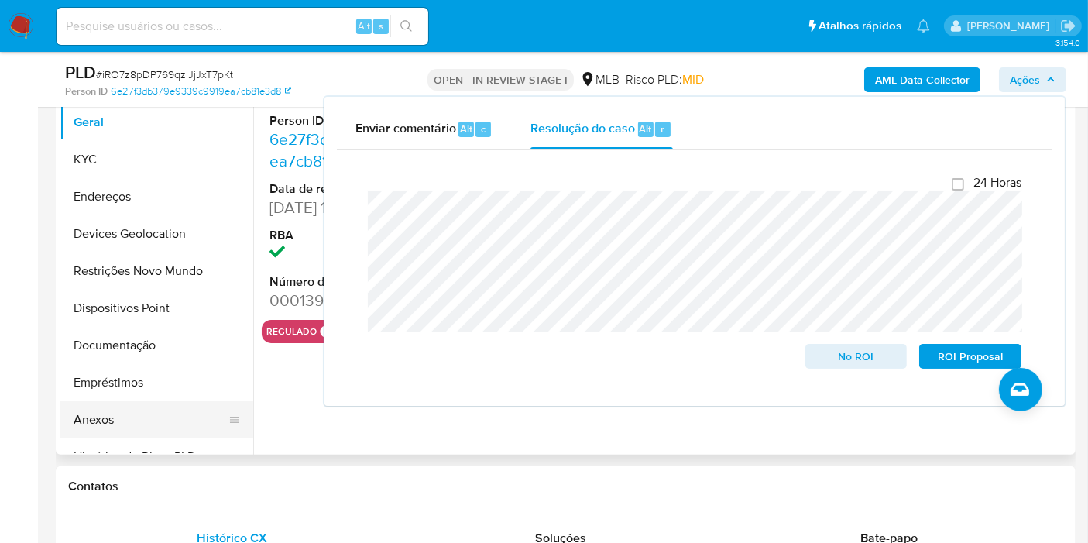
click at [115, 417] on button "Anexos" at bounding box center [150, 419] width 181 height 37
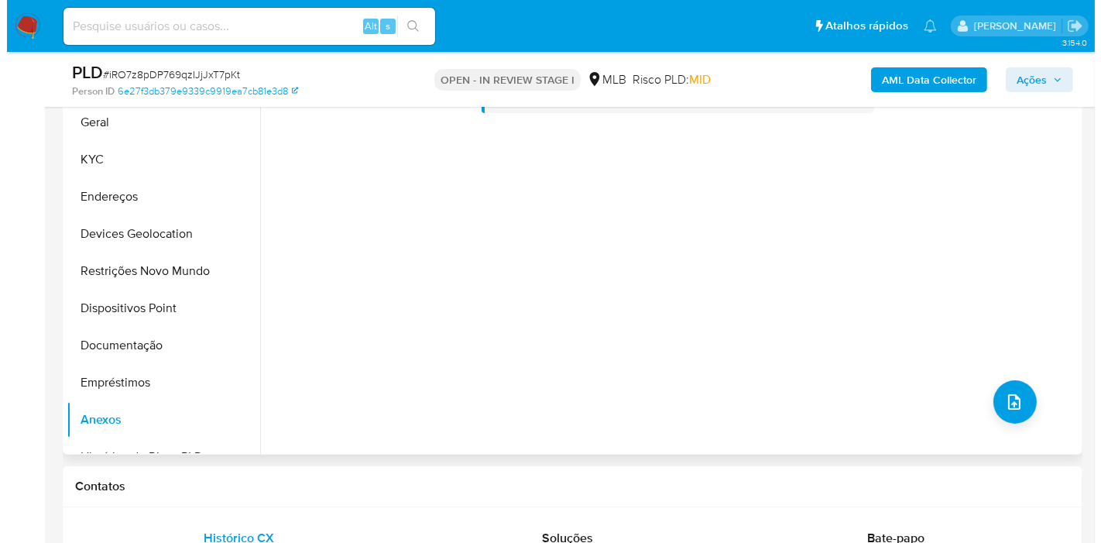
scroll to position [258, 0]
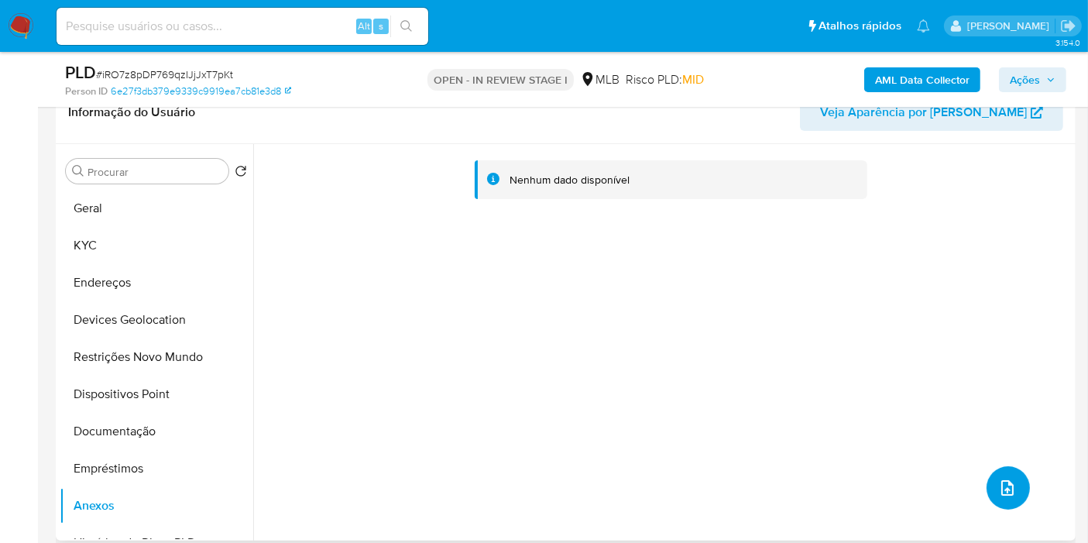
click at [987, 485] on button "upload-file" at bounding box center [1008, 487] width 43 height 43
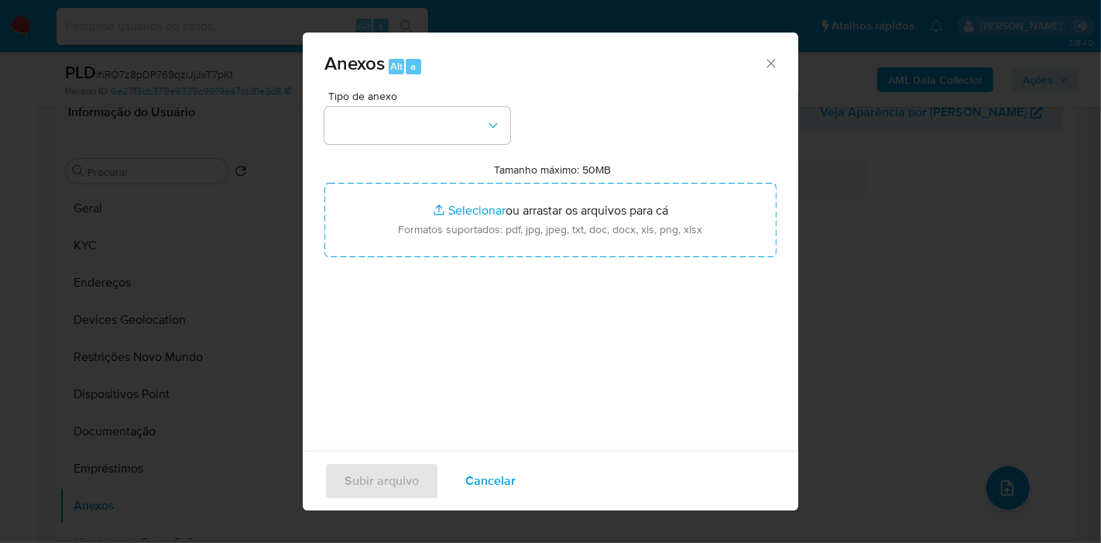
click at [455, 103] on div "Tipo de anexo" at bounding box center [417, 117] width 186 height 53
click at [457, 122] on button "button" at bounding box center [417, 125] width 186 height 37
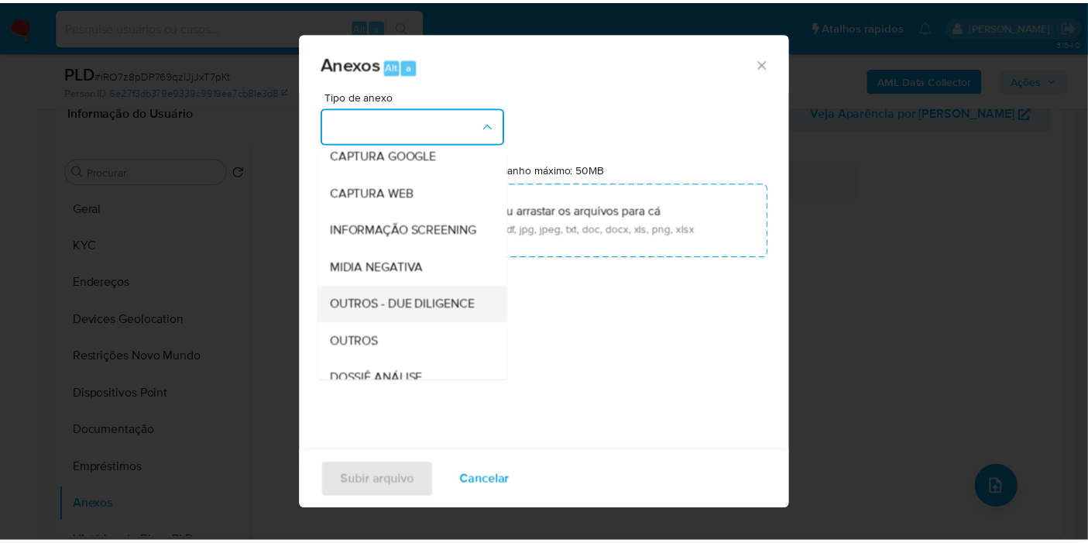
scroll to position [172, 0]
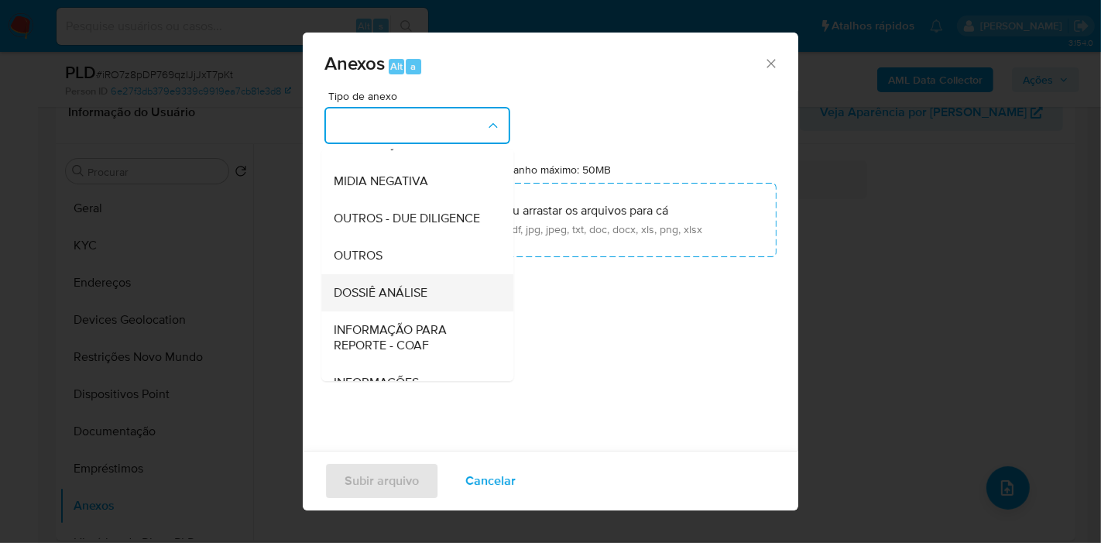
click at [405, 300] on span "DOSSIÊ ANÁLISE" at bounding box center [381, 292] width 94 height 15
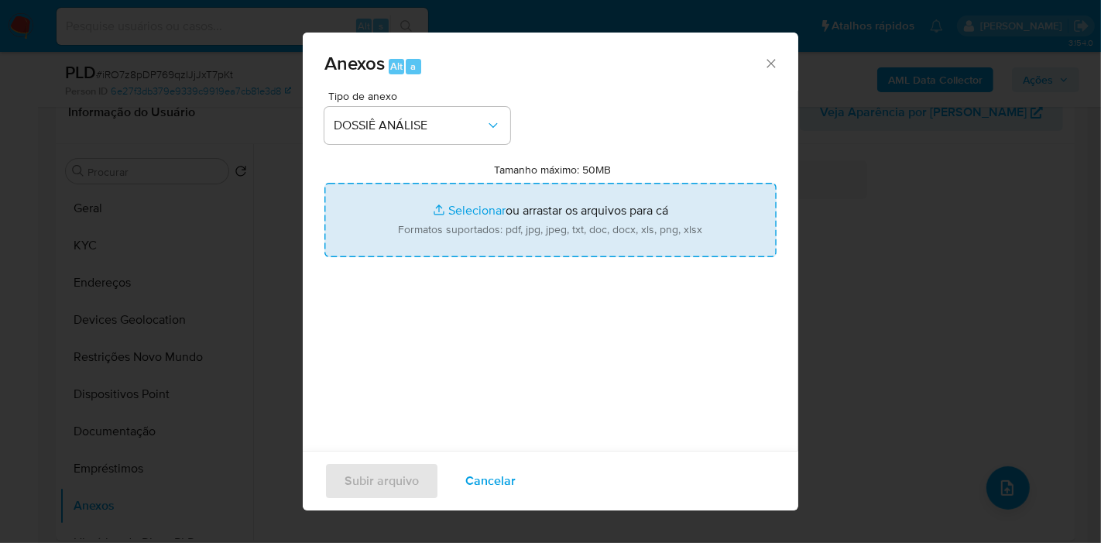
type input "C:\fakepath\Mulan 216297955_2025_08_14_07_51_41.pdf"
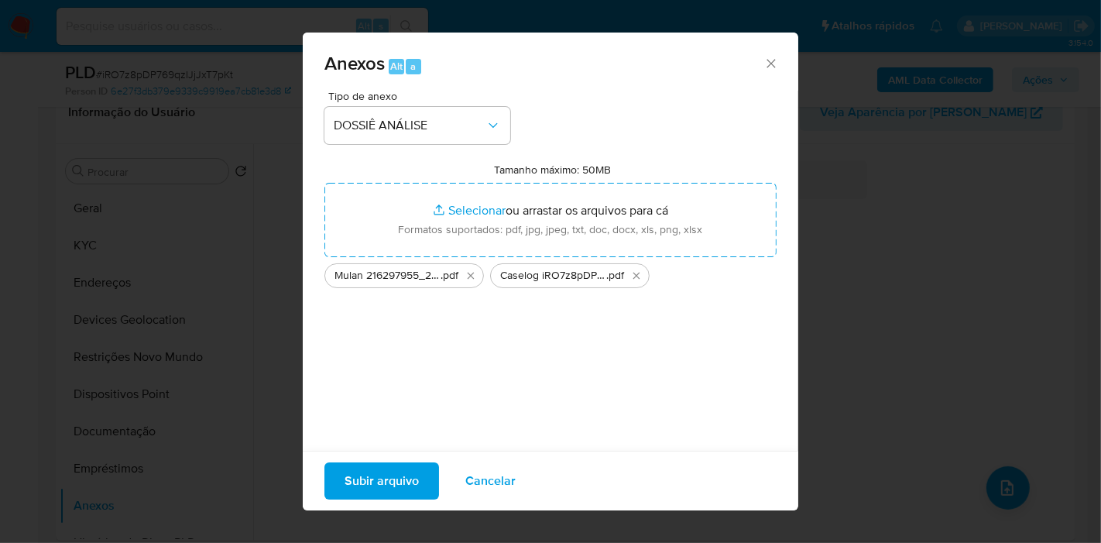
click at [413, 479] on span "Subir arquivo" at bounding box center [382, 481] width 74 height 34
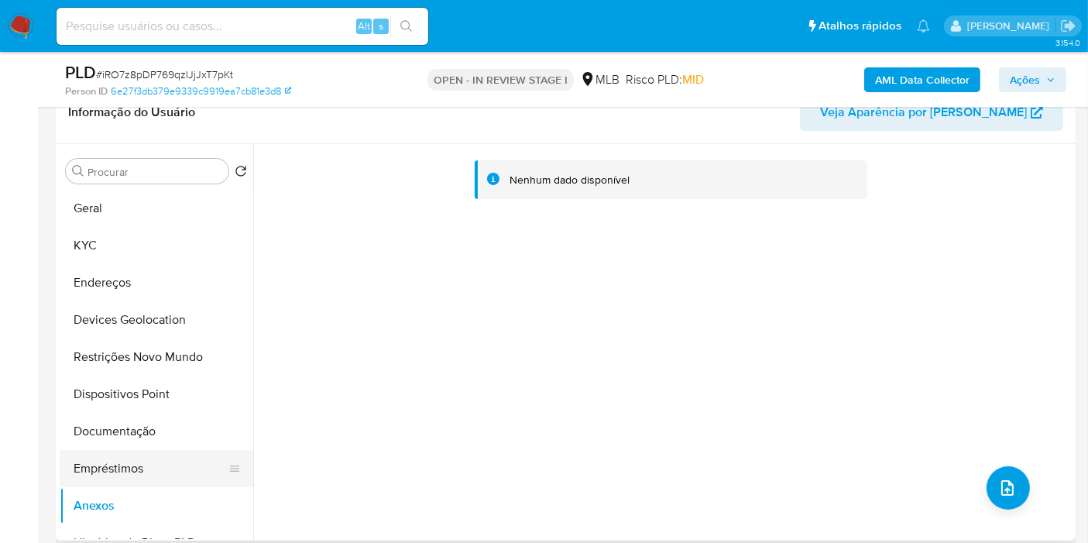
click at [113, 465] on button "Empréstimos" at bounding box center [150, 468] width 181 height 37
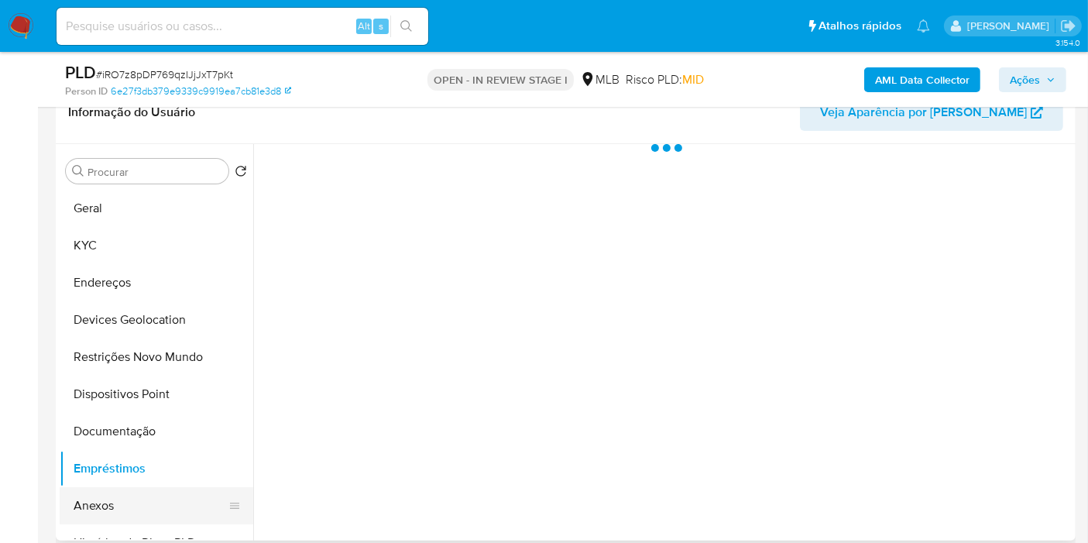
click at [93, 506] on button "Anexos" at bounding box center [150, 505] width 181 height 37
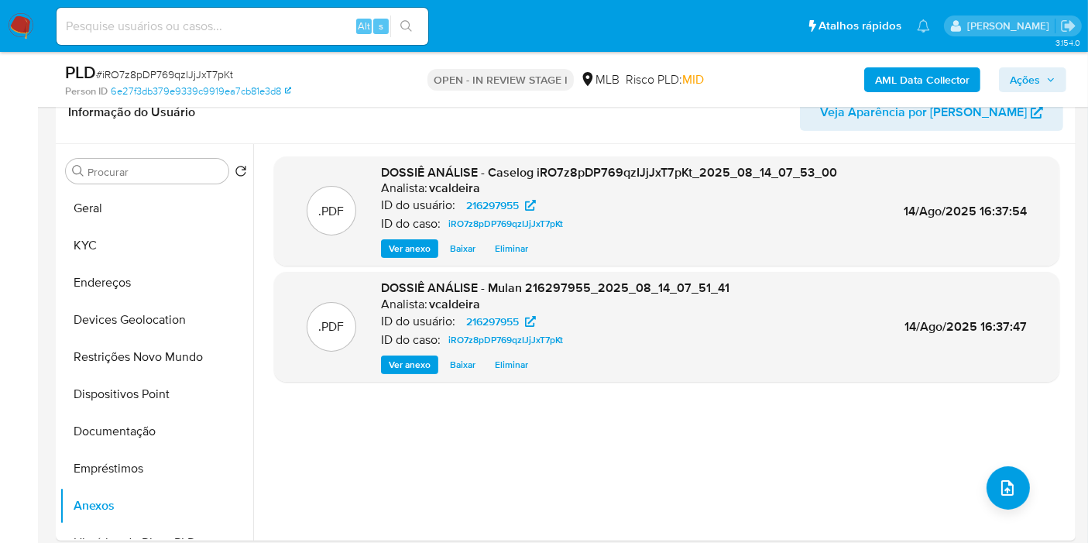
click at [1032, 84] on span "Ações" at bounding box center [1025, 79] width 30 height 25
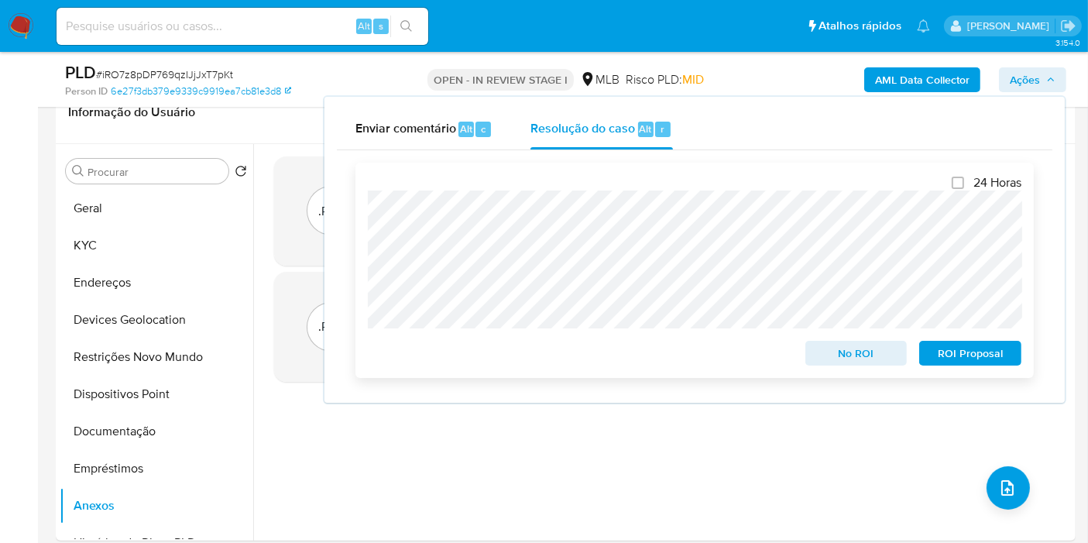
click at [857, 339] on div "No ROI" at bounding box center [856, 350] width 115 height 31
click at [847, 342] on span "No ROI" at bounding box center [856, 353] width 81 height 22
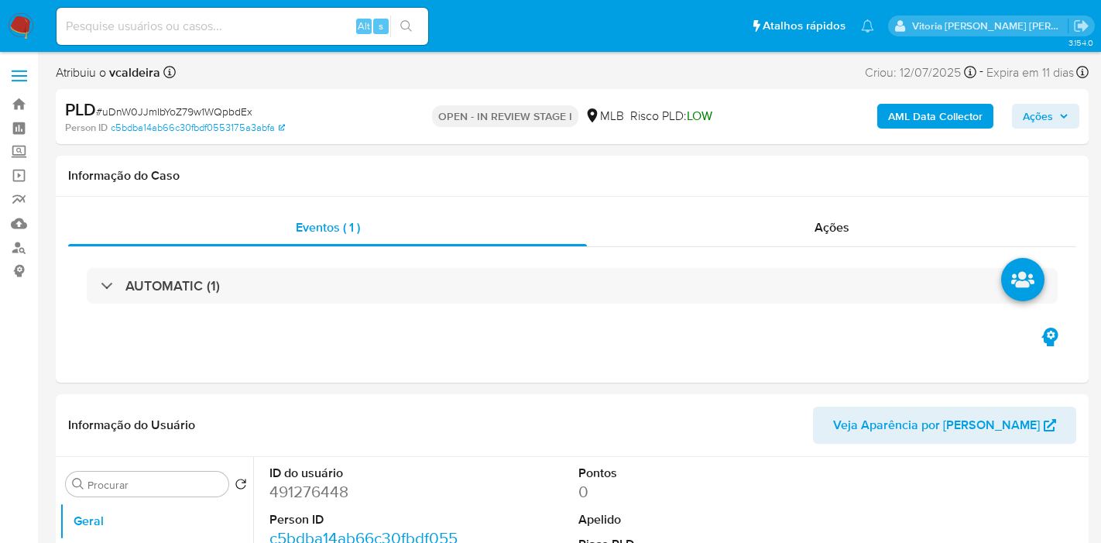
select select "10"
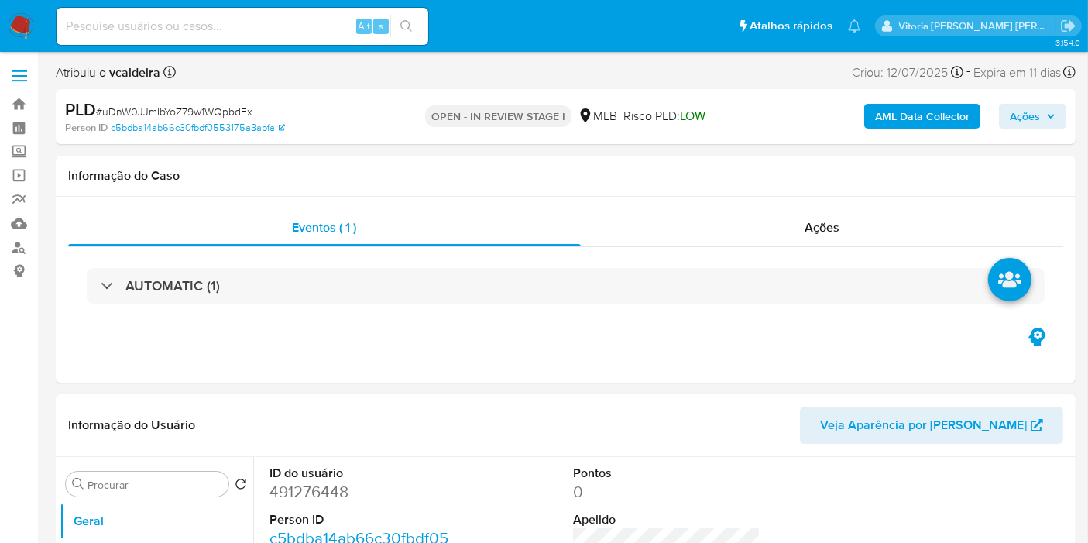
click at [297, 489] on dd "491276448" at bounding box center [362, 492] width 187 height 22
copy dd "491276448"
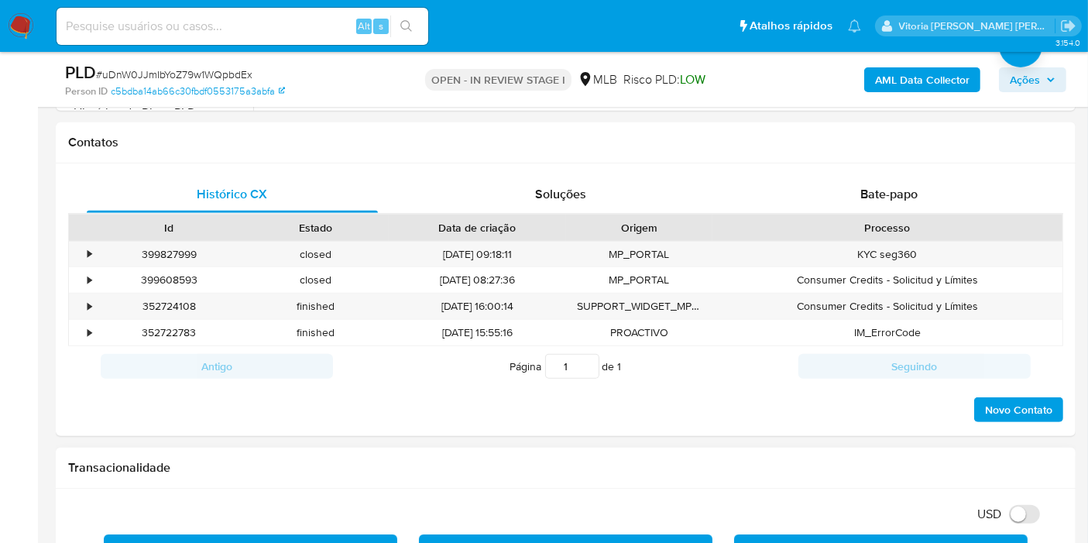
scroll to position [946, 0]
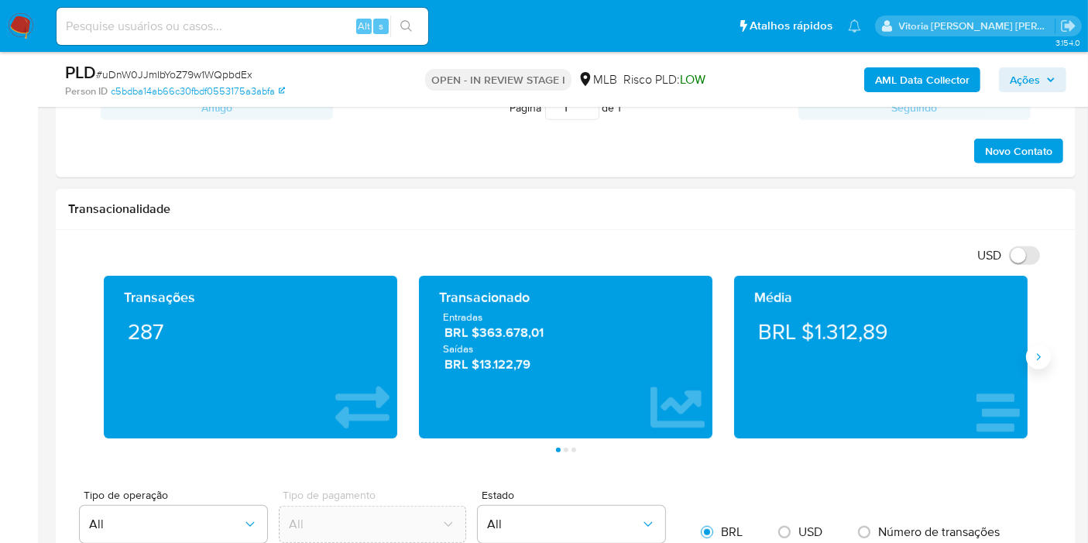
click at [1033, 357] on icon "Siguiente" at bounding box center [1038, 357] width 12 height 12
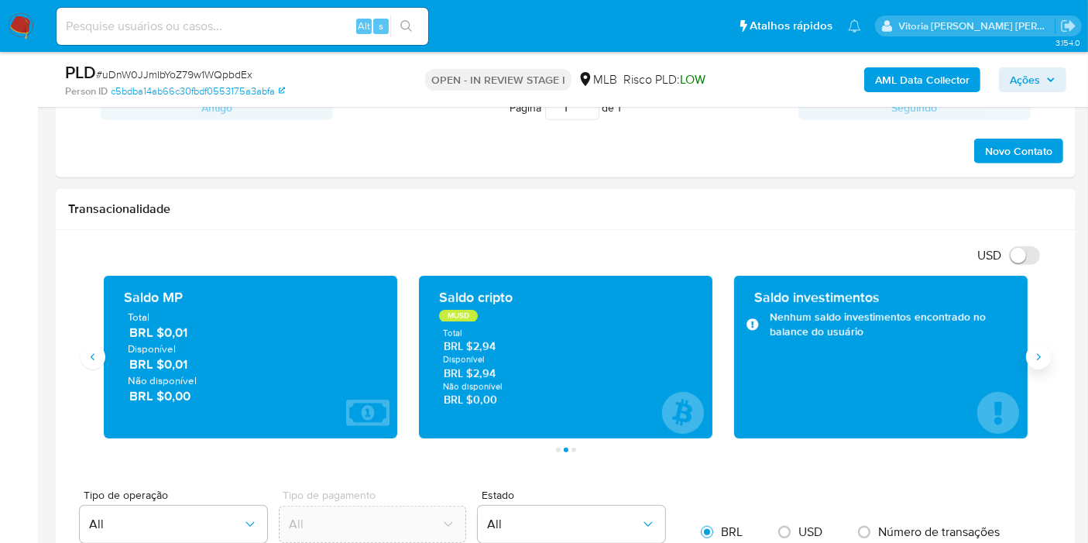
click at [1033, 357] on icon "Siguiente" at bounding box center [1038, 357] width 12 height 12
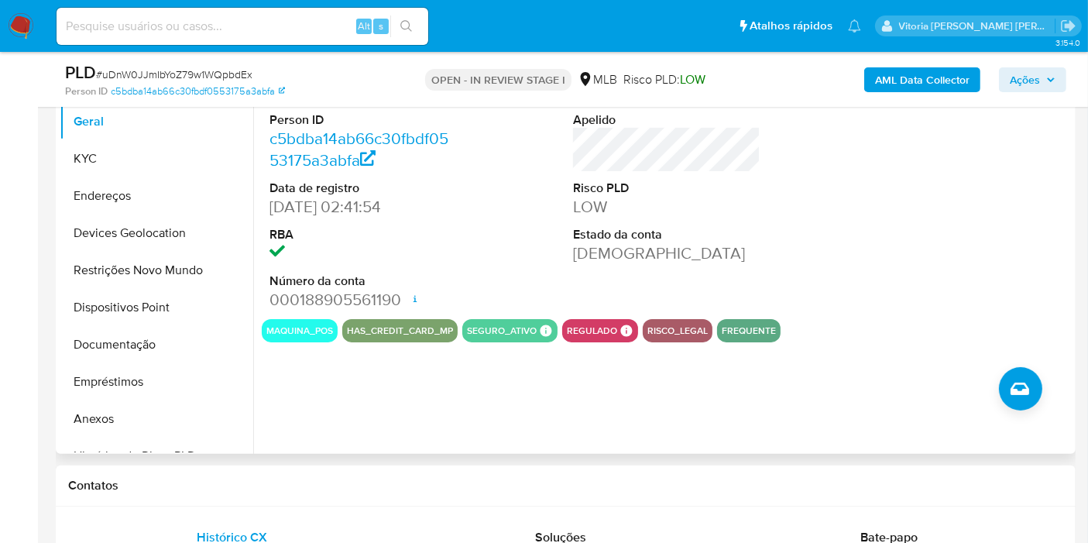
scroll to position [344, 0]
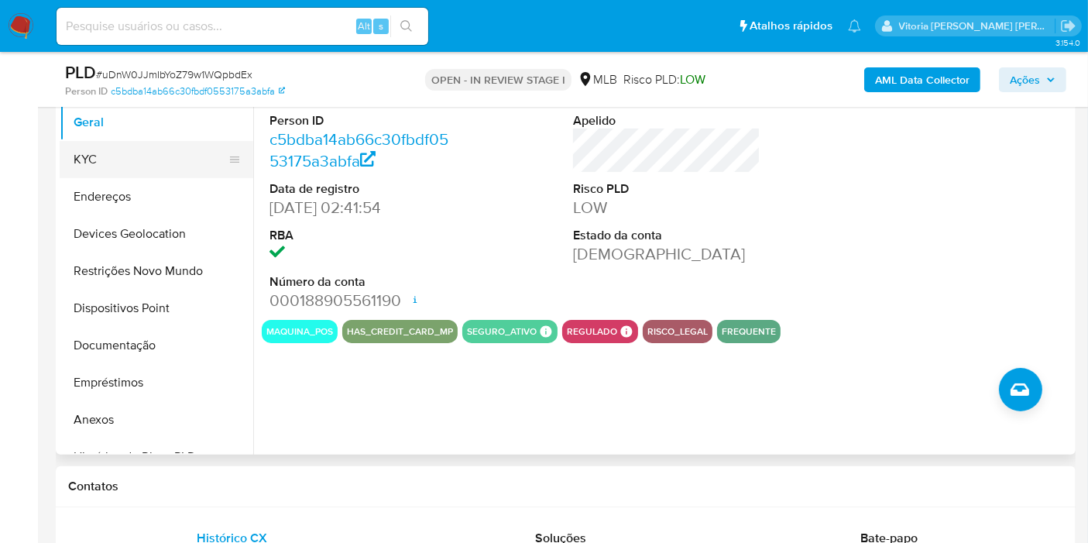
click at [125, 148] on button "KYC" at bounding box center [150, 159] width 181 height 37
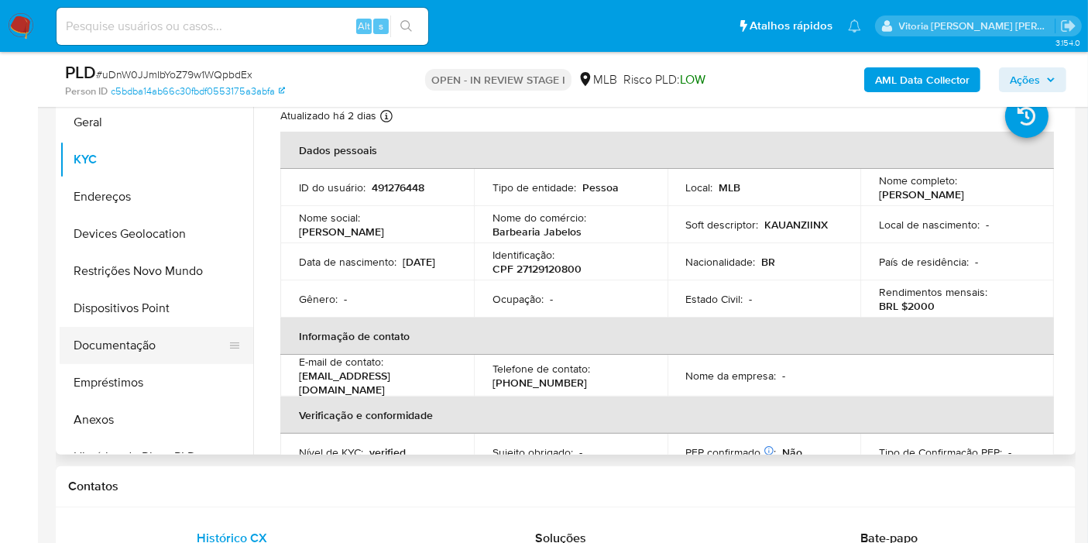
click at [120, 345] on button "Documentação" at bounding box center [150, 345] width 181 height 37
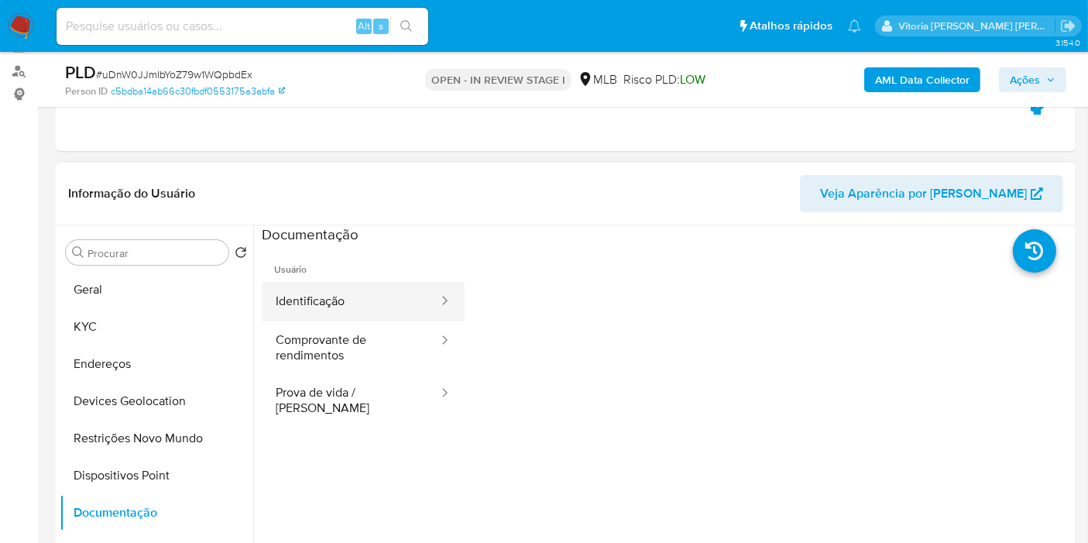
scroll to position [172, 0]
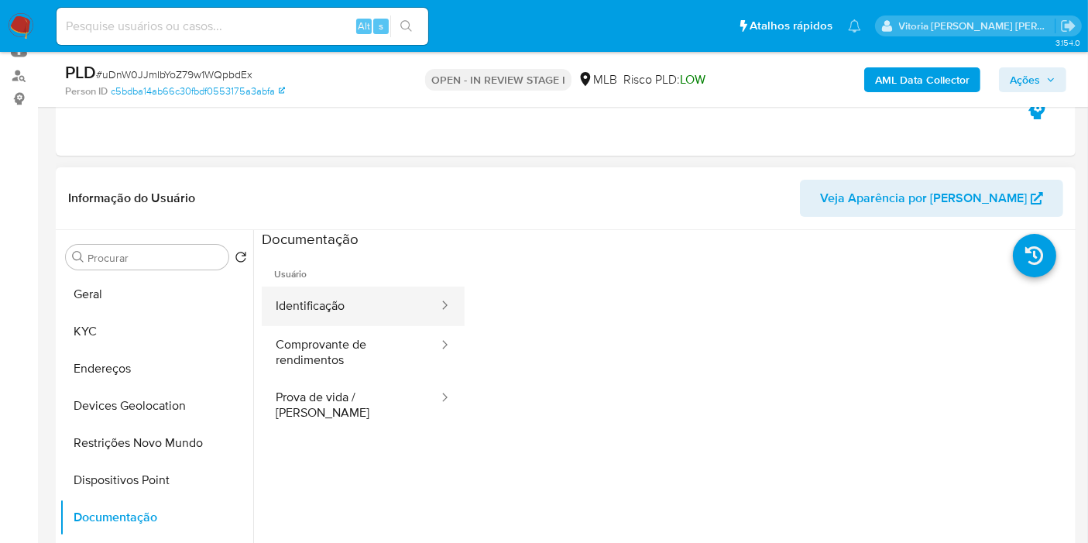
click at [359, 304] on button "Identificação" at bounding box center [351, 306] width 178 height 39
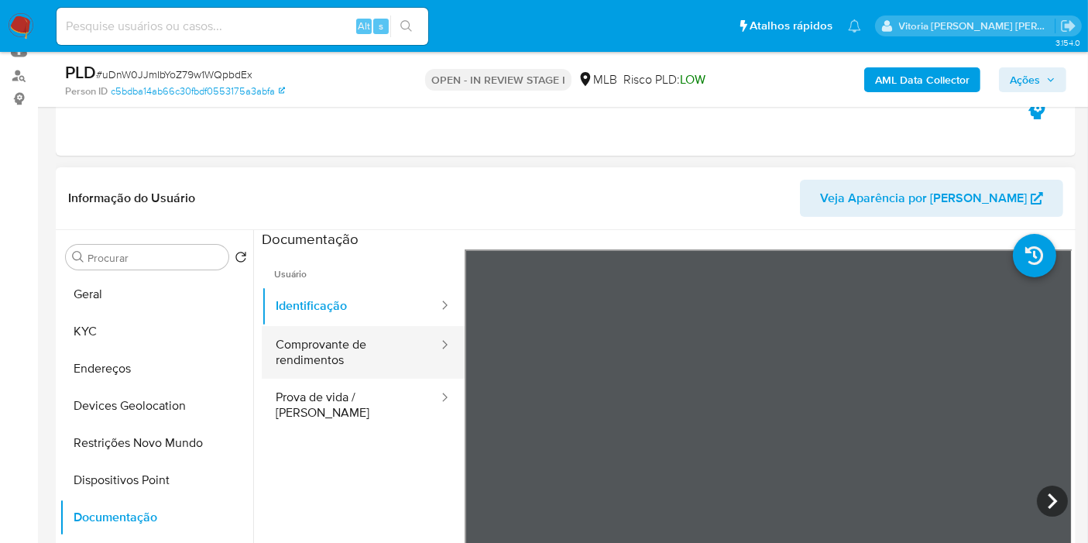
click at [347, 345] on button "Comprovante de rendimentos" at bounding box center [351, 352] width 178 height 53
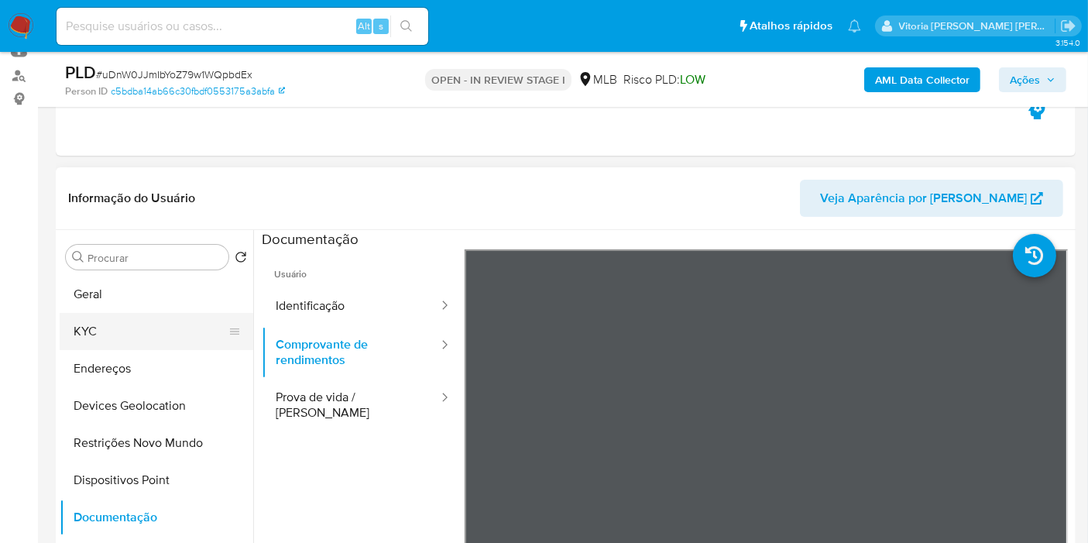
click at [94, 324] on button "KYC" at bounding box center [150, 331] width 181 height 37
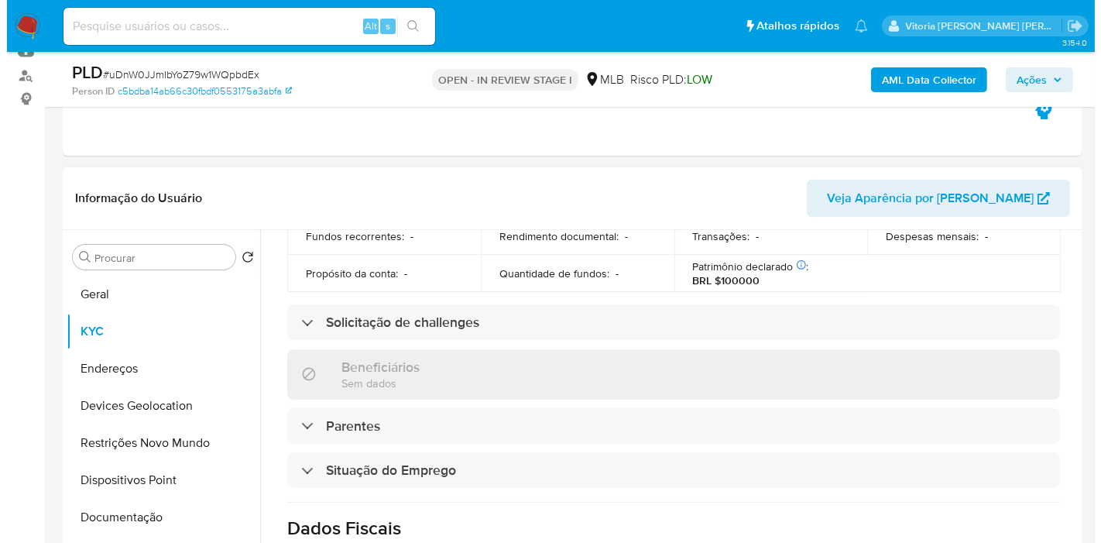
scroll to position [187, 0]
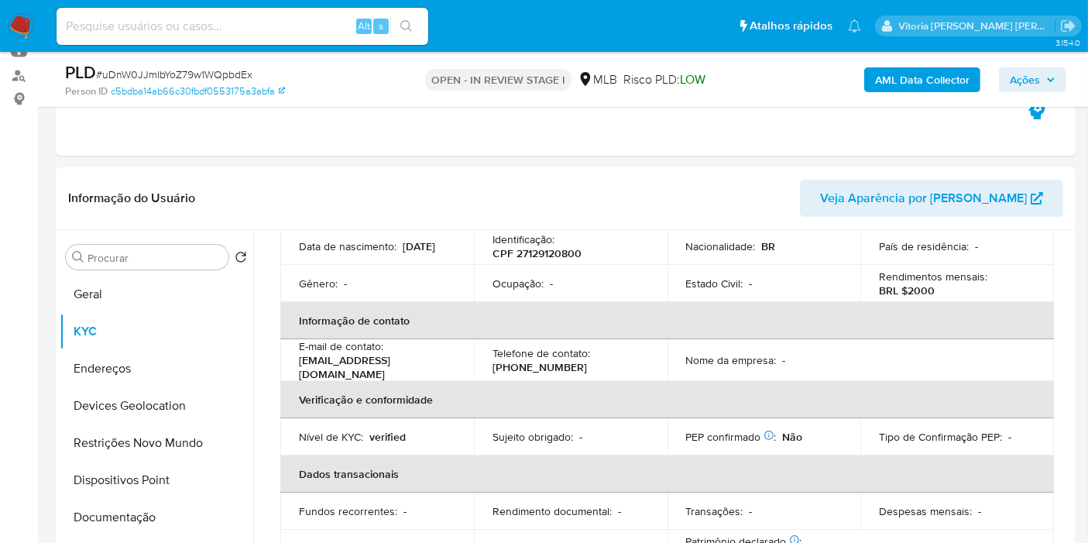
click at [896, 78] on b "AML Data Collector" at bounding box center [922, 79] width 94 height 25
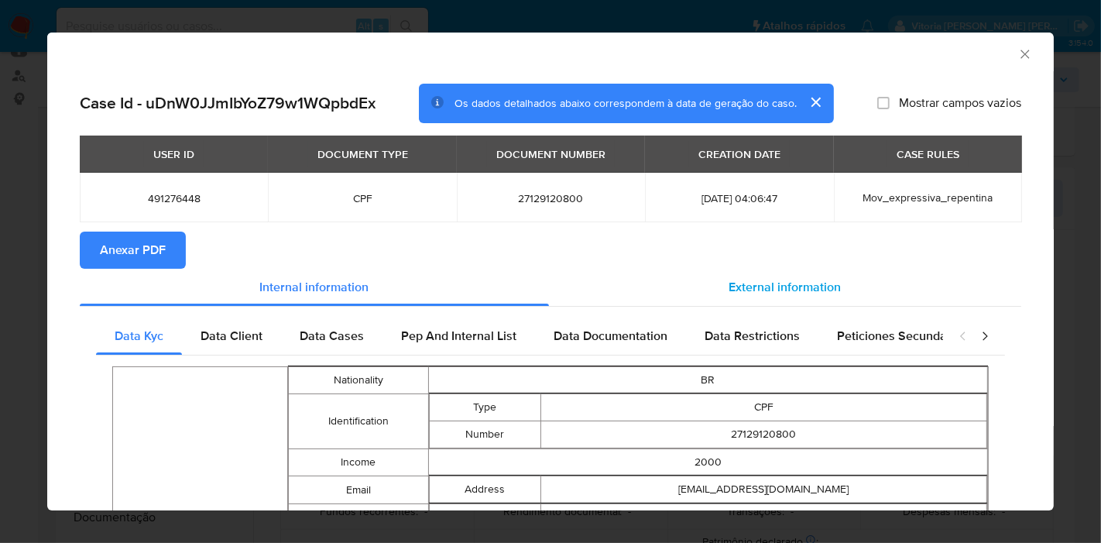
click at [763, 293] on span "External information" at bounding box center [785, 287] width 112 height 18
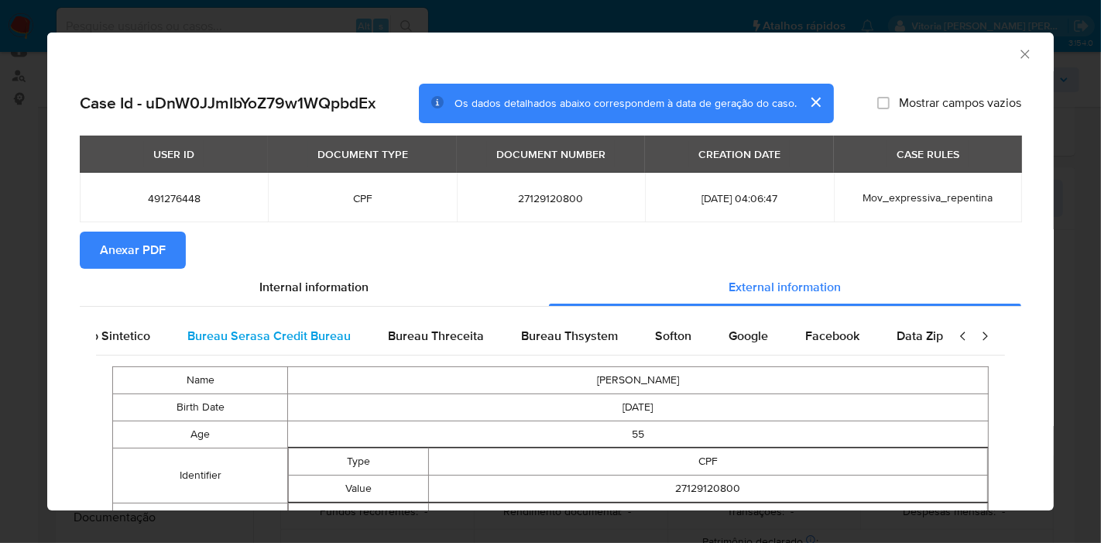
scroll to position [0, 325]
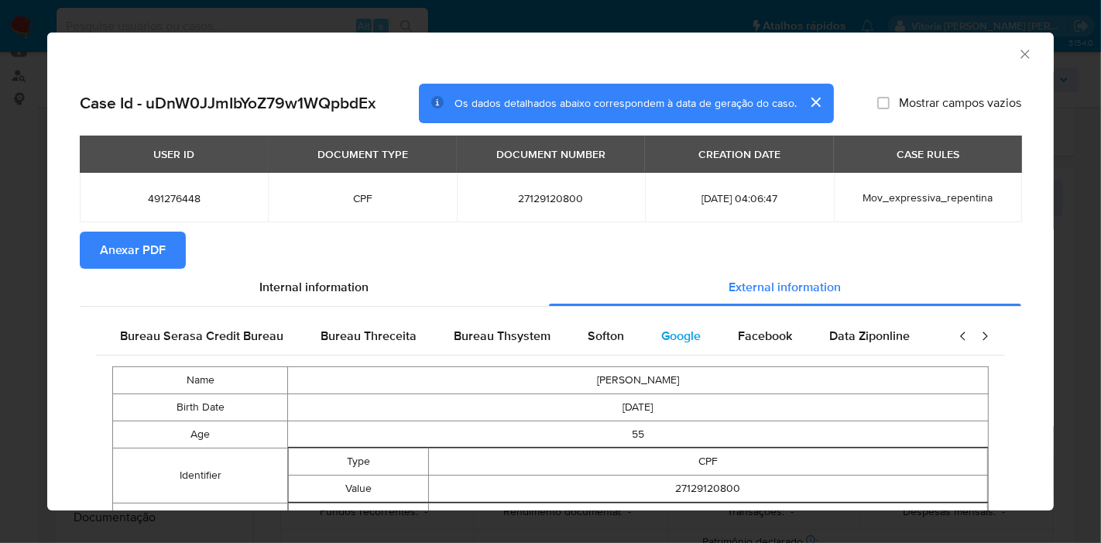
click at [661, 335] on span "Google" at bounding box center [680, 336] width 39 height 18
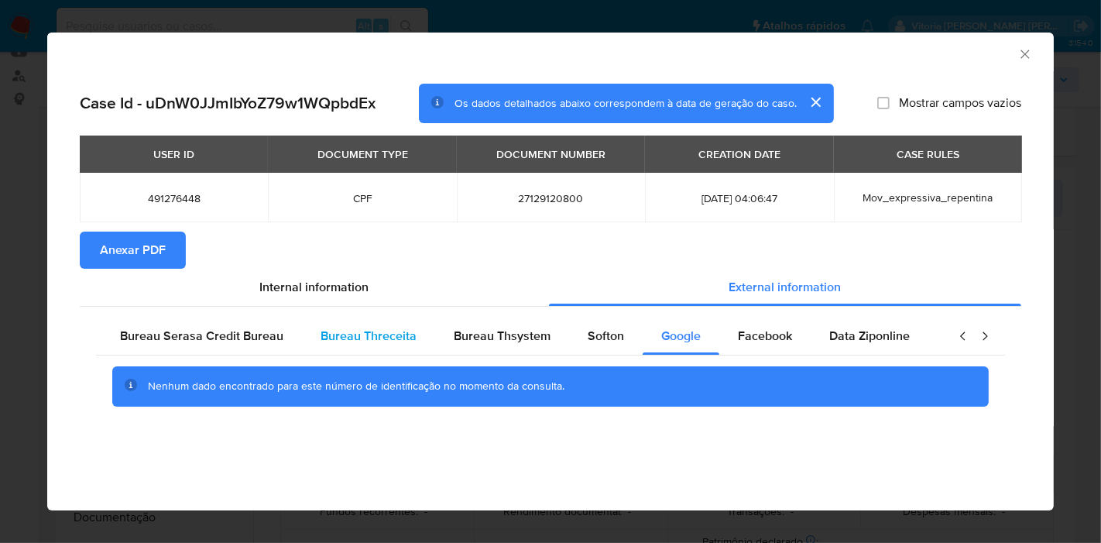
scroll to position [0, 0]
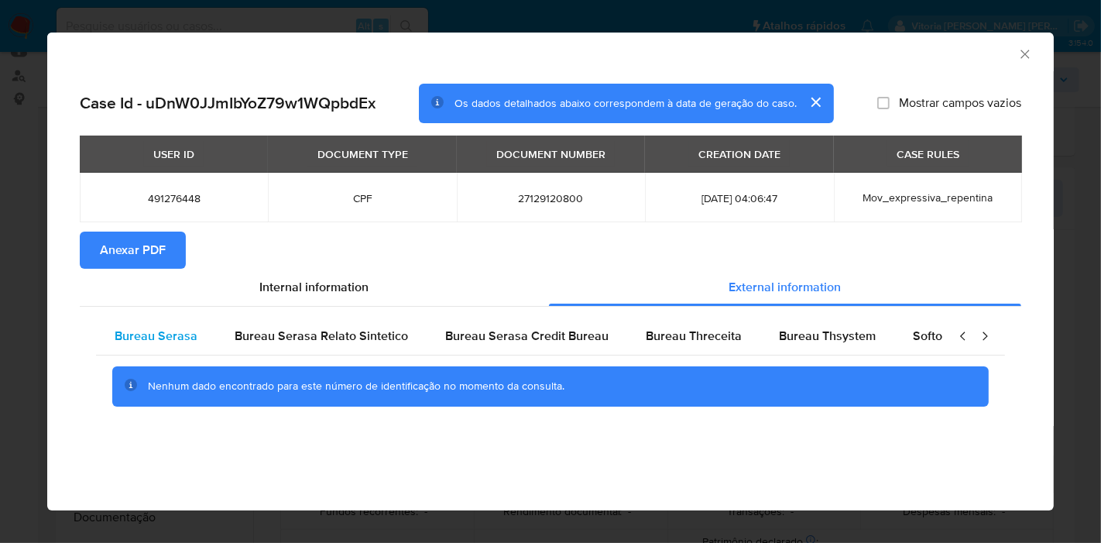
click at [150, 333] on span "Bureau Serasa" at bounding box center [156, 336] width 83 height 18
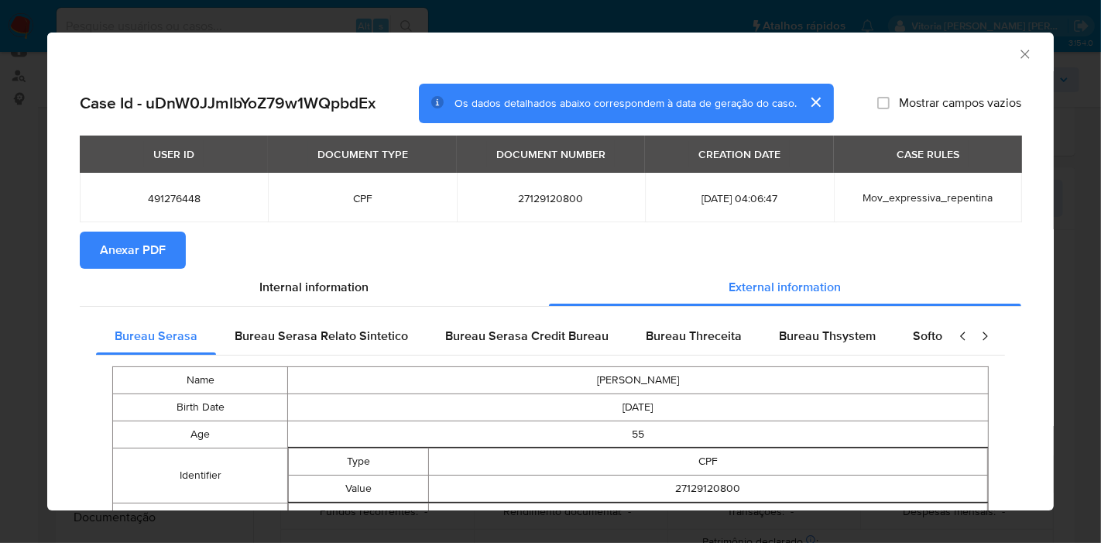
click at [506, 257] on section "Anexar PDF" at bounding box center [551, 250] width 942 height 37
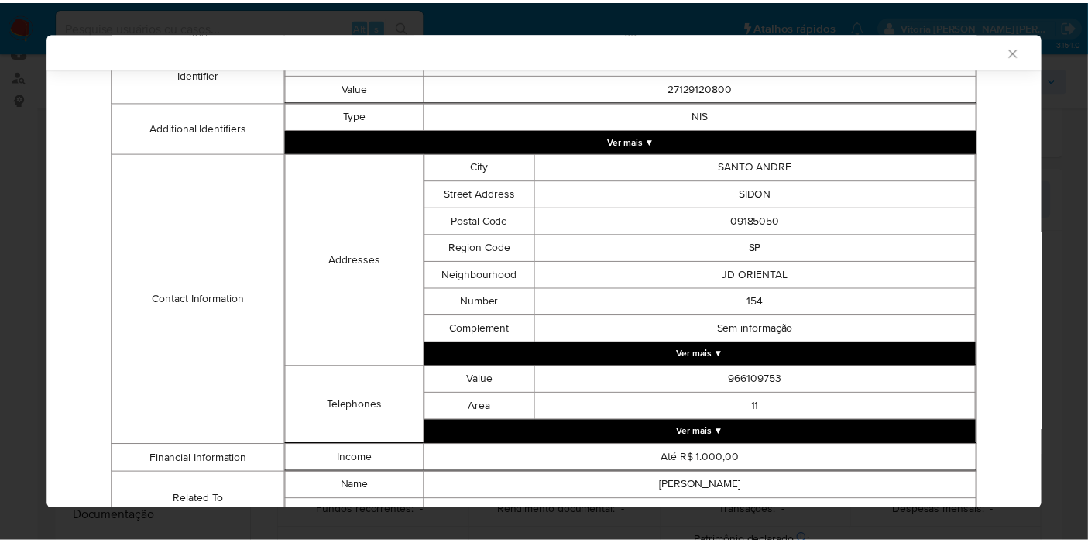
scroll to position [427, 0]
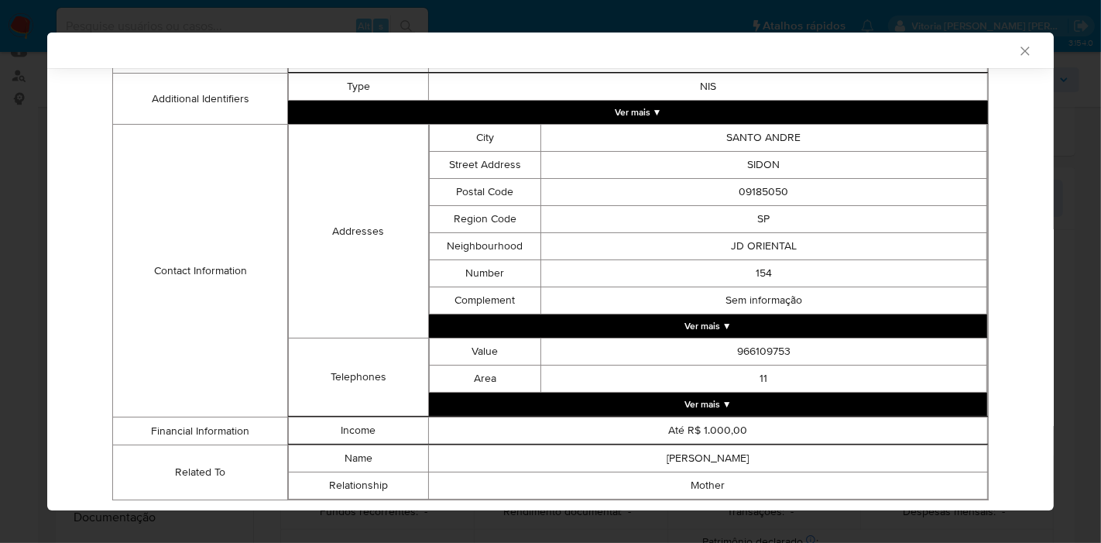
click at [990, 253] on div "Name SORAIA DIONISIO DA SILVA Birth Date 1969-12-28 Age 55 Identifier Type CPF …" at bounding box center [550, 218] width 909 height 585
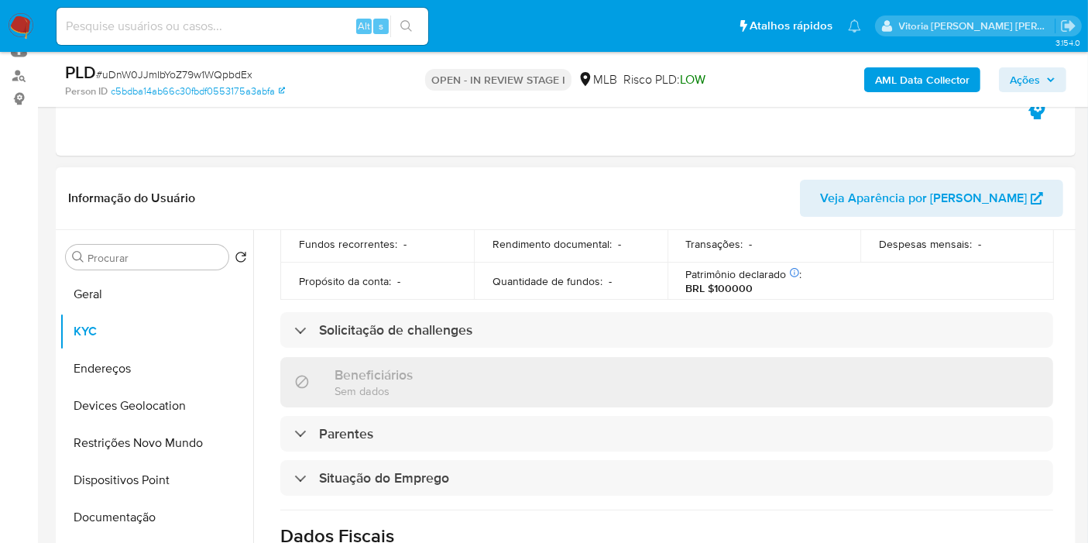
scroll to position [703, 0]
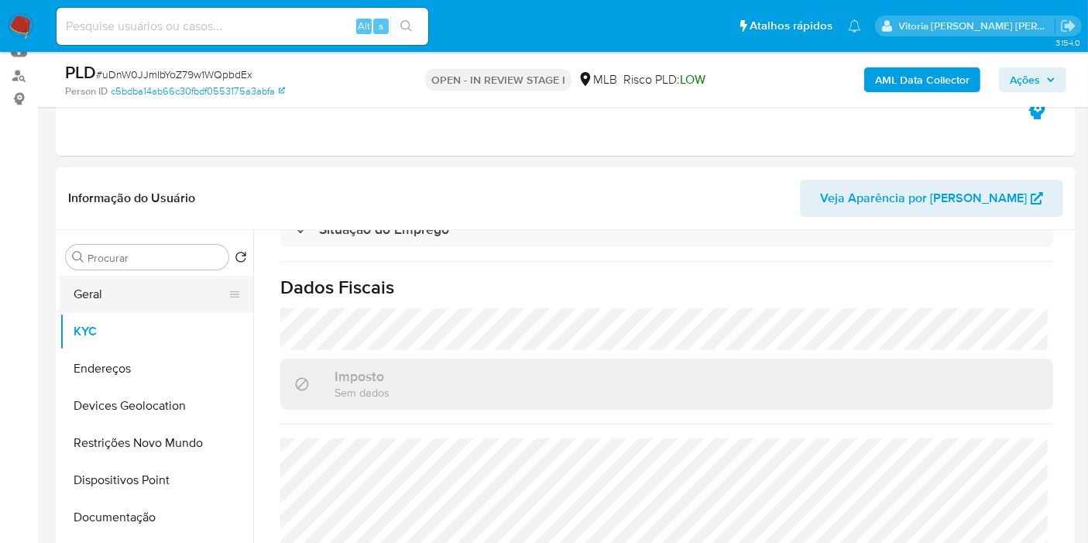
click at [137, 302] on button "Geral" at bounding box center [150, 294] width 181 height 37
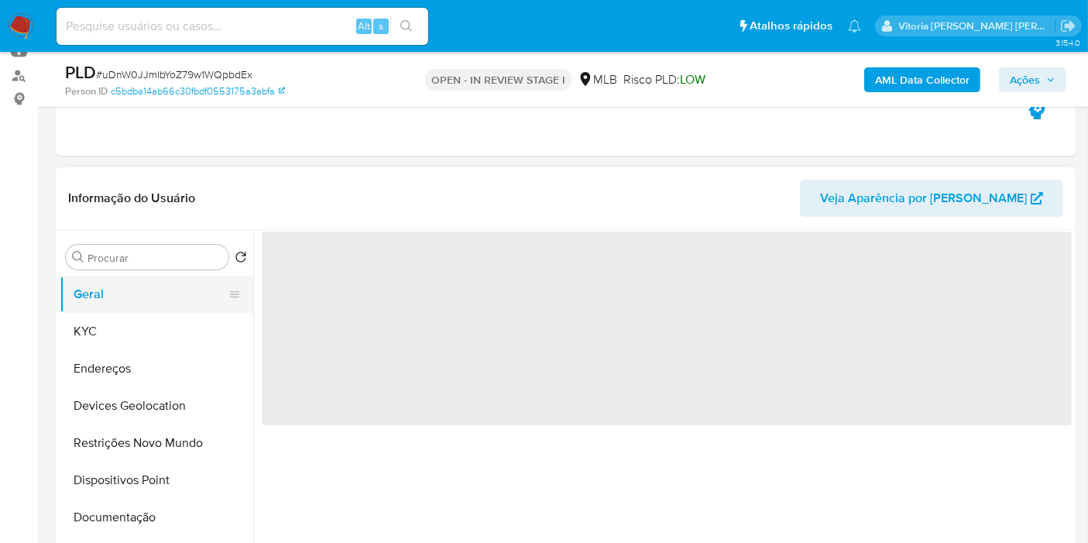
scroll to position [0, 0]
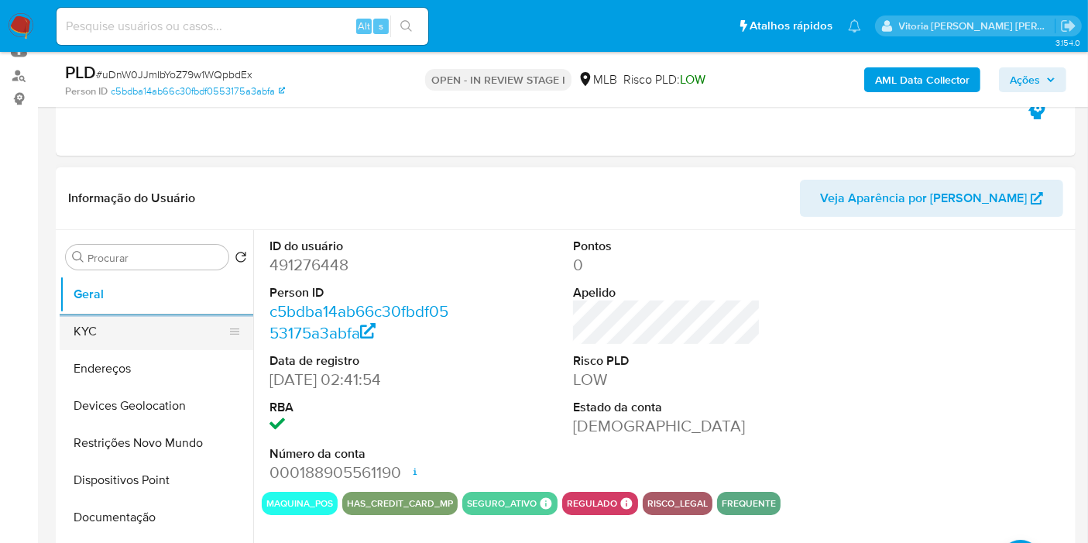
click at [125, 330] on button "KYC" at bounding box center [150, 331] width 181 height 37
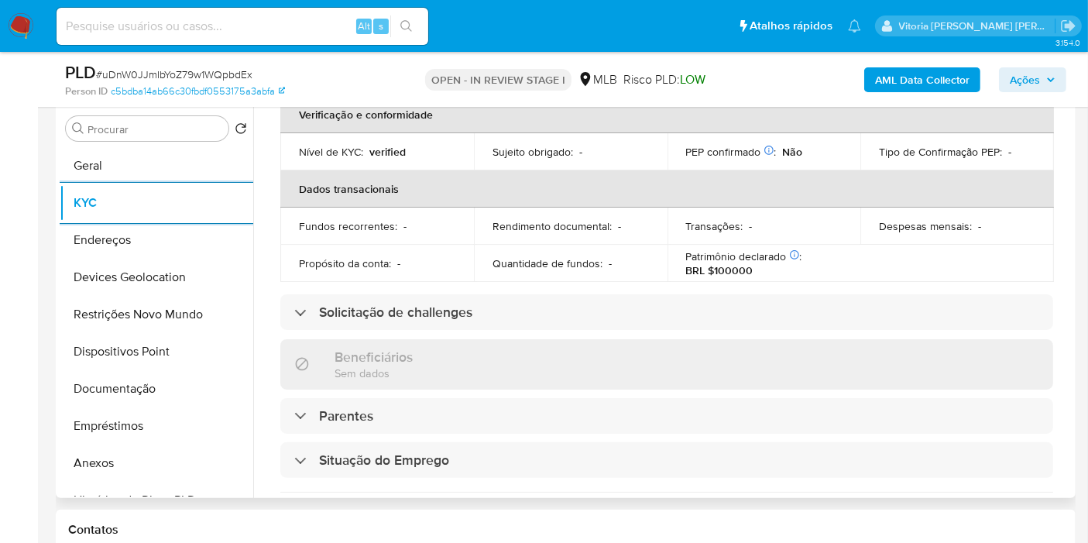
scroll to position [703, 0]
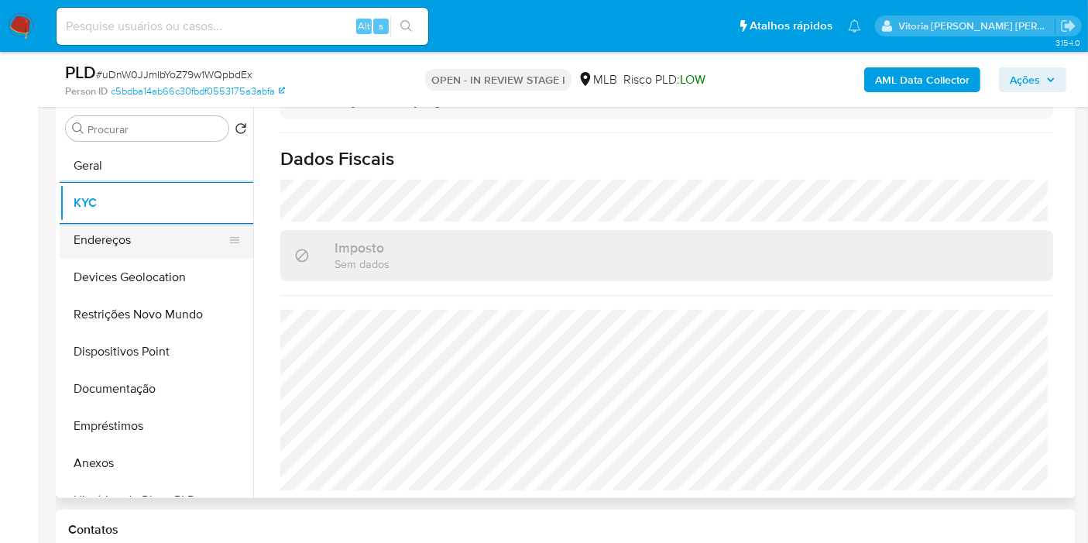
click at [154, 244] on button "Endereços" at bounding box center [150, 239] width 181 height 37
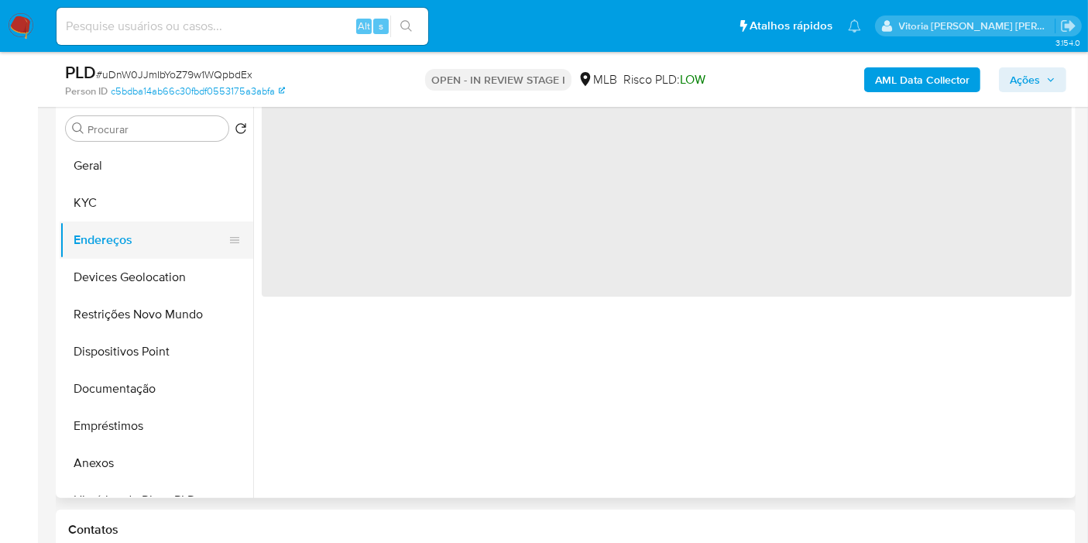
scroll to position [0, 0]
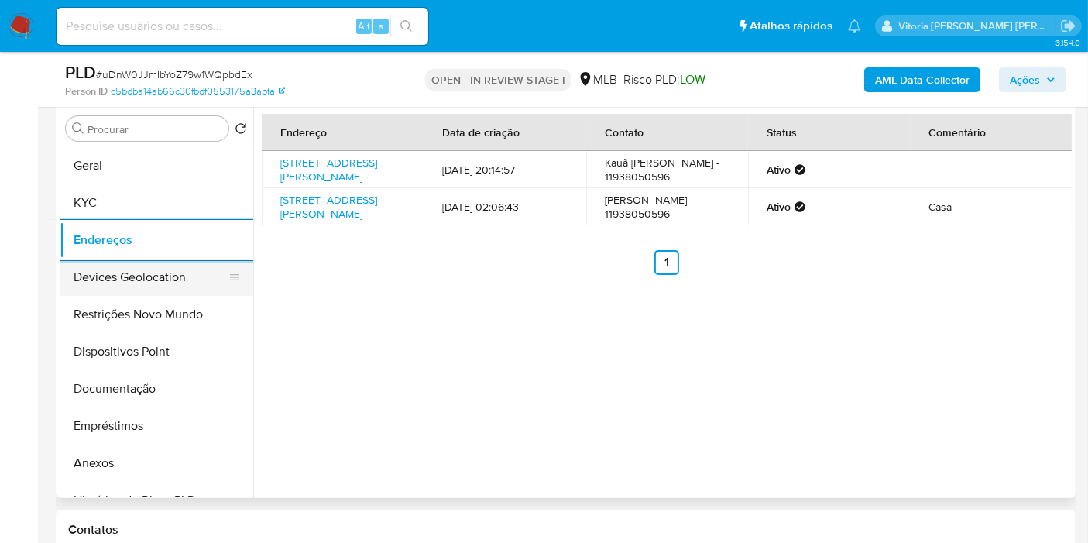
click at [129, 277] on button "Devices Geolocation" at bounding box center [150, 277] width 181 height 37
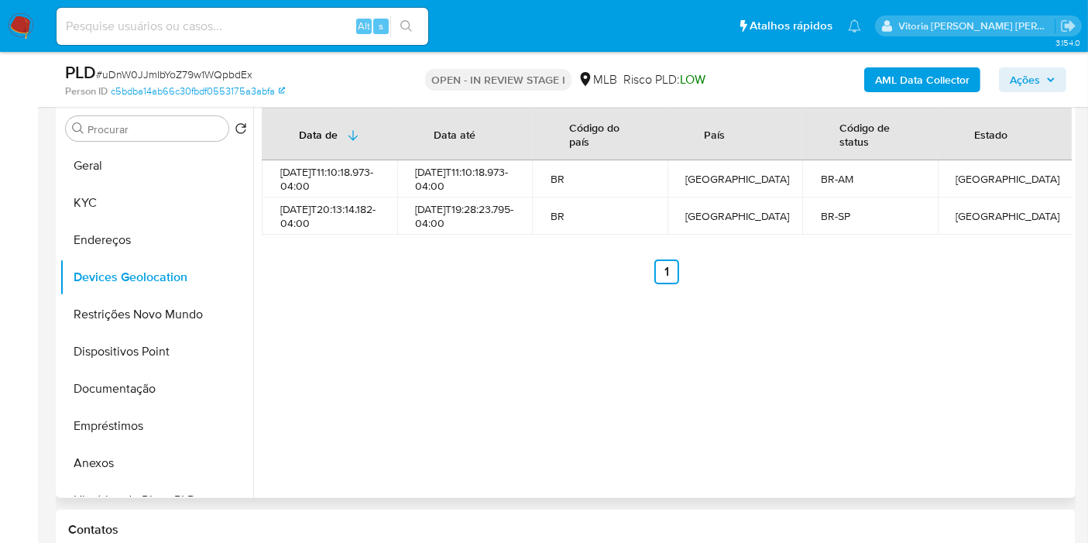
click at [445, 350] on div "Data de Data até Código do país País Código de status Estado 2025-07-16T11:10:1…" at bounding box center [662, 299] width 819 height 396
click at [130, 321] on button "Restrições Novo Mundo" at bounding box center [150, 314] width 181 height 37
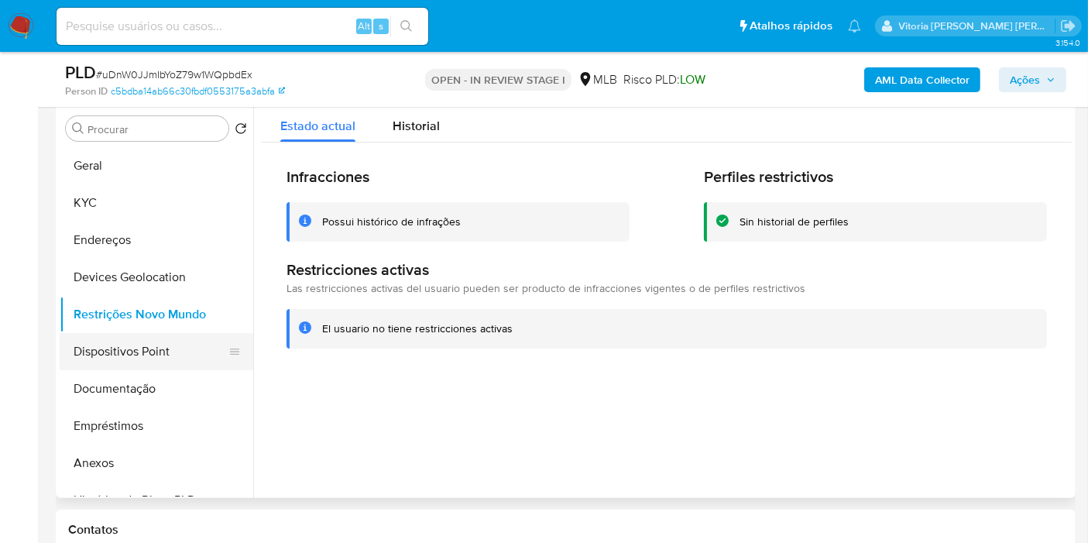
click at [152, 355] on button "Dispositivos Point" at bounding box center [150, 351] width 181 height 37
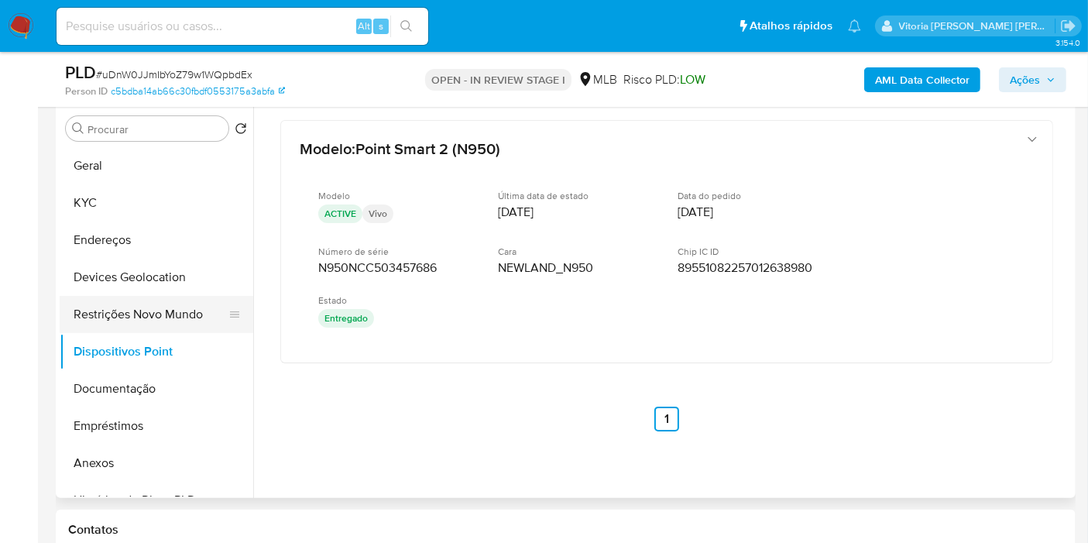
click at [137, 317] on button "Restrições Novo Mundo" at bounding box center [150, 314] width 181 height 37
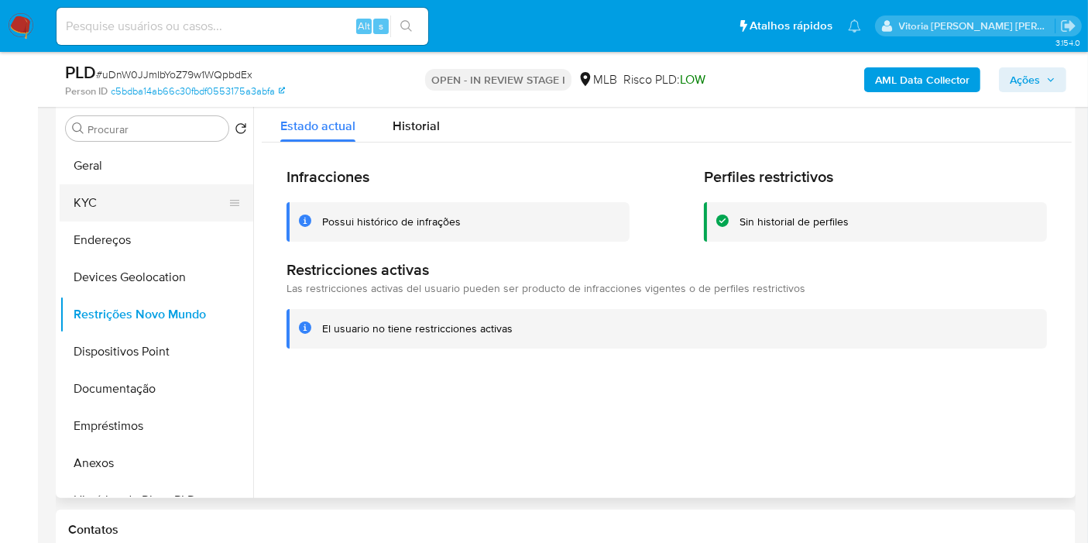
click at [98, 211] on button "KYC" at bounding box center [150, 202] width 181 height 37
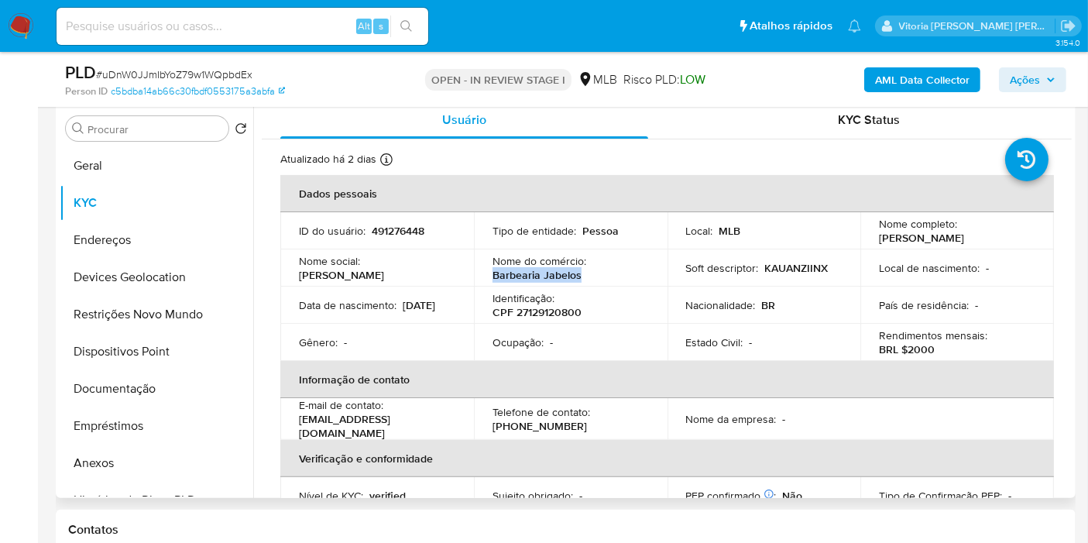
drag, startPoint x: 585, startPoint y: 275, endPoint x: 489, endPoint y: 276, distance: 96.0
click at [489, 276] on td "Nome do comércio : Barbearia Jabelos" at bounding box center [571, 267] width 194 height 37
copy p "Barbearia Jabelos"
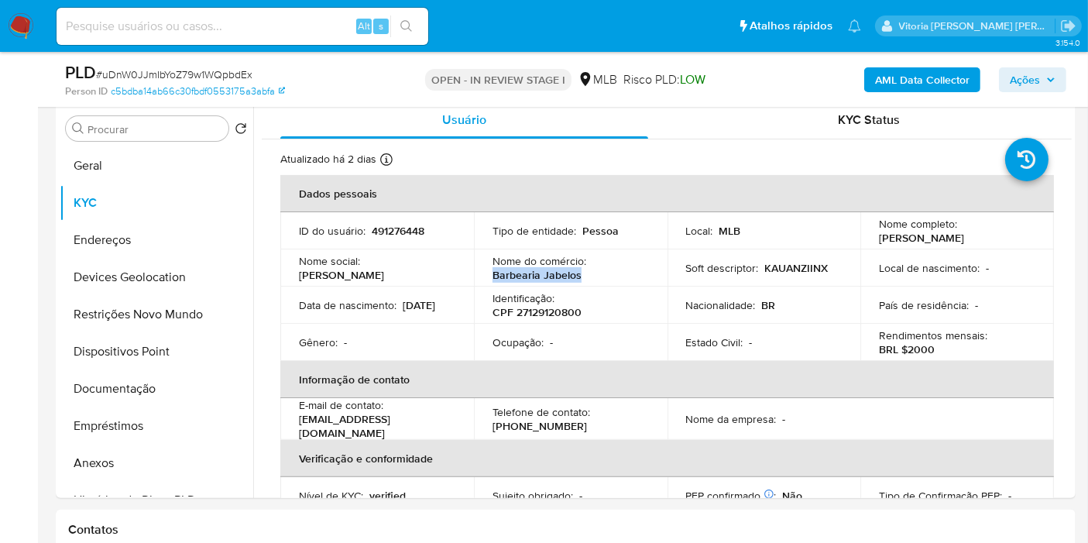
click at [1042, 85] on span "Ações" at bounding box center [1033, 80] width 46 height 22
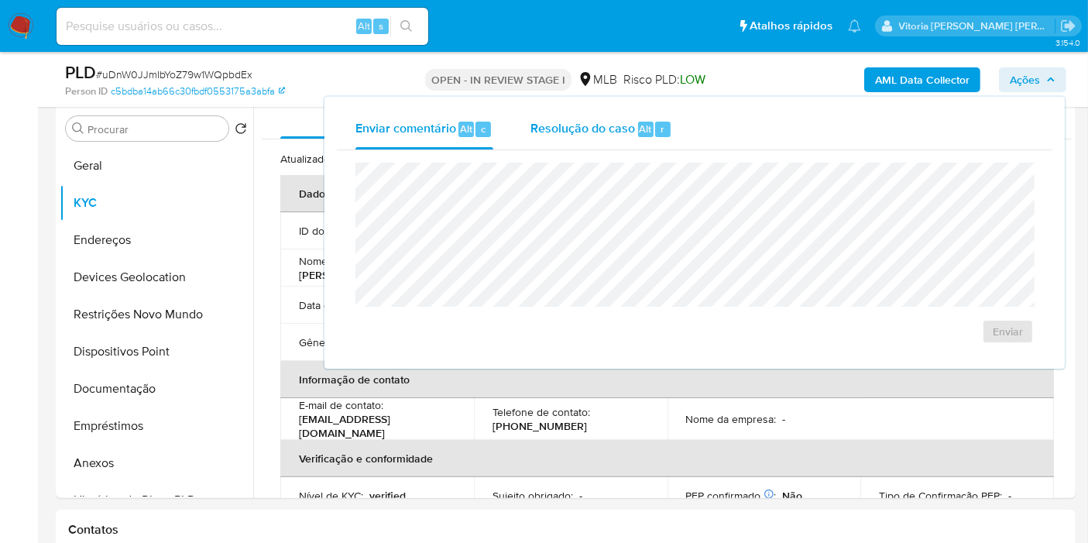
click at [575, 130] on span "Resolução do caso" at bounding box center [582, 128] width 105 height 18
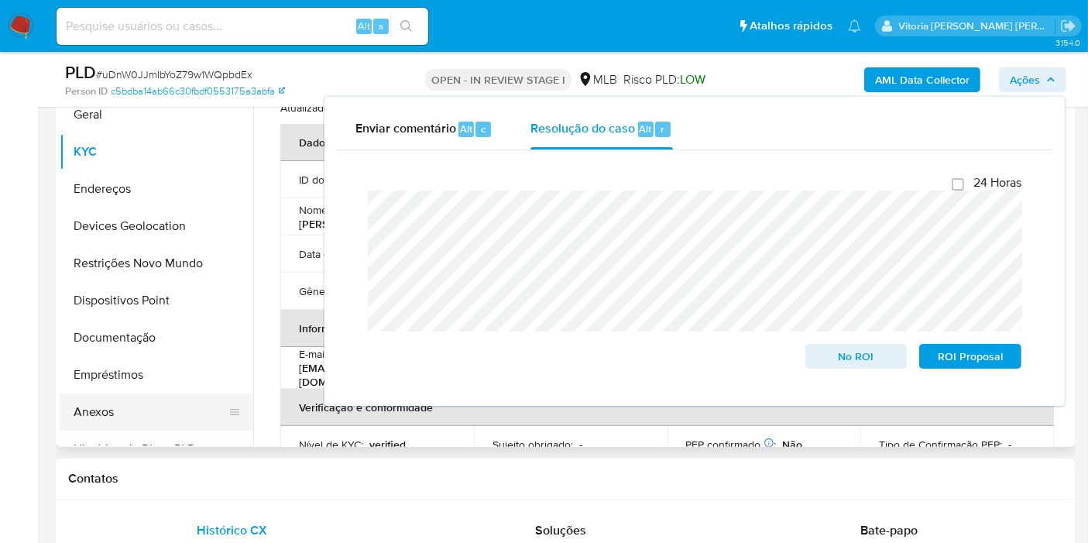
scroll to position [386, 0]
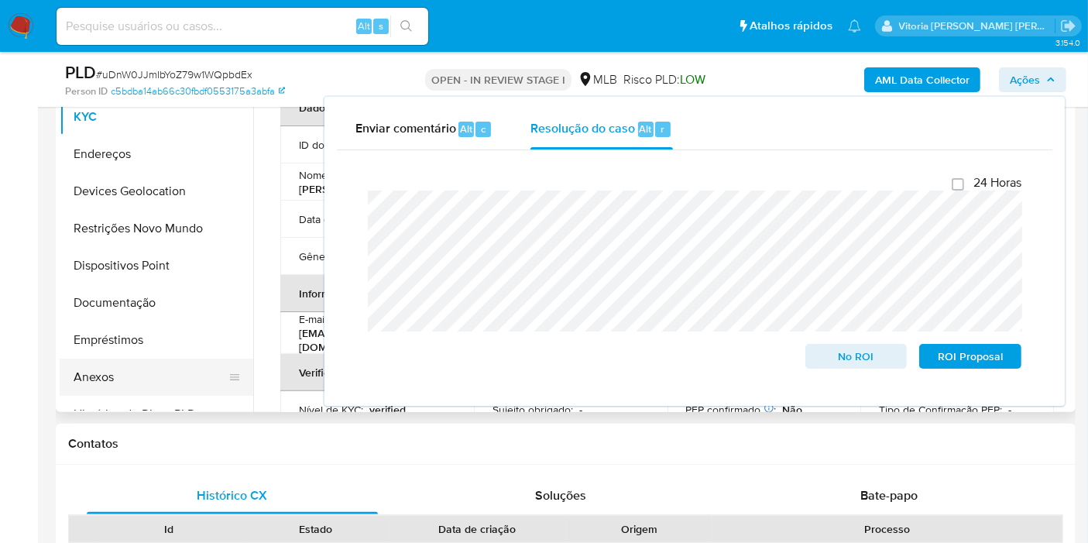
click at [97, 381] on button "Anexos" at bounding box center [150, 377] width 181 height 37
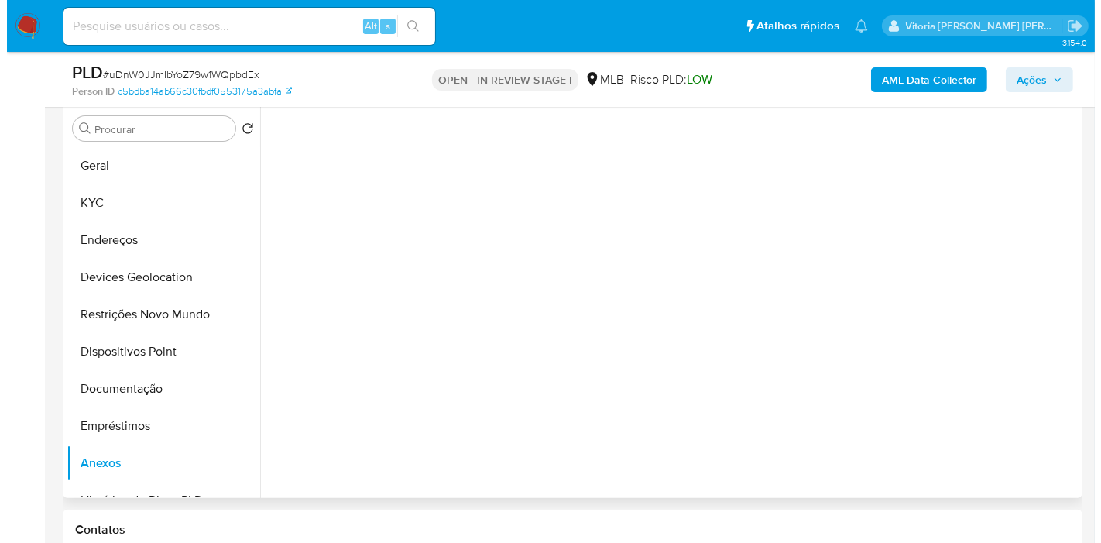
scroll to position [172, 0]
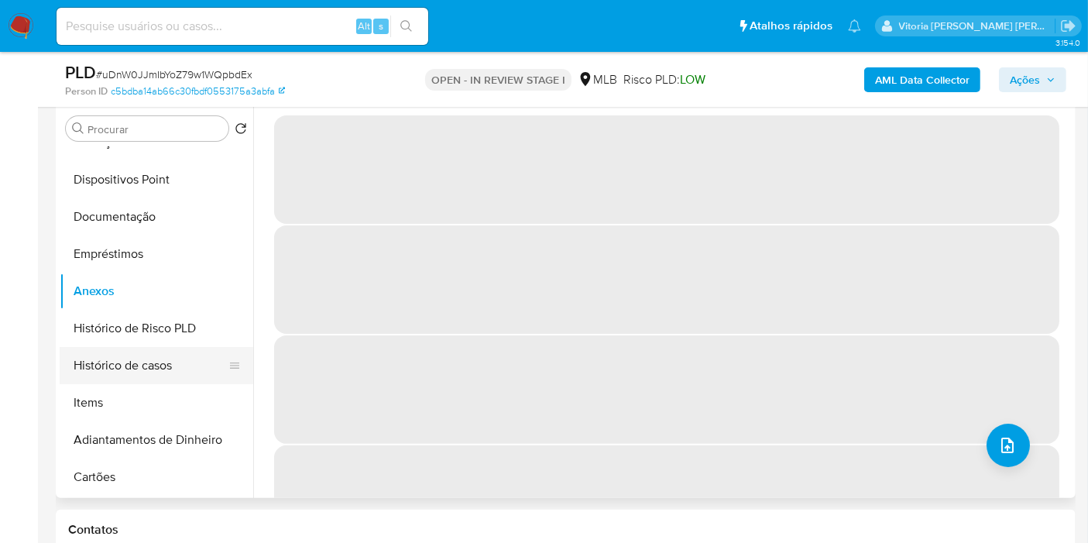
click at [115, 355] on button "Histórico de casos" at bounding box center [150, 365] width 181 height 37
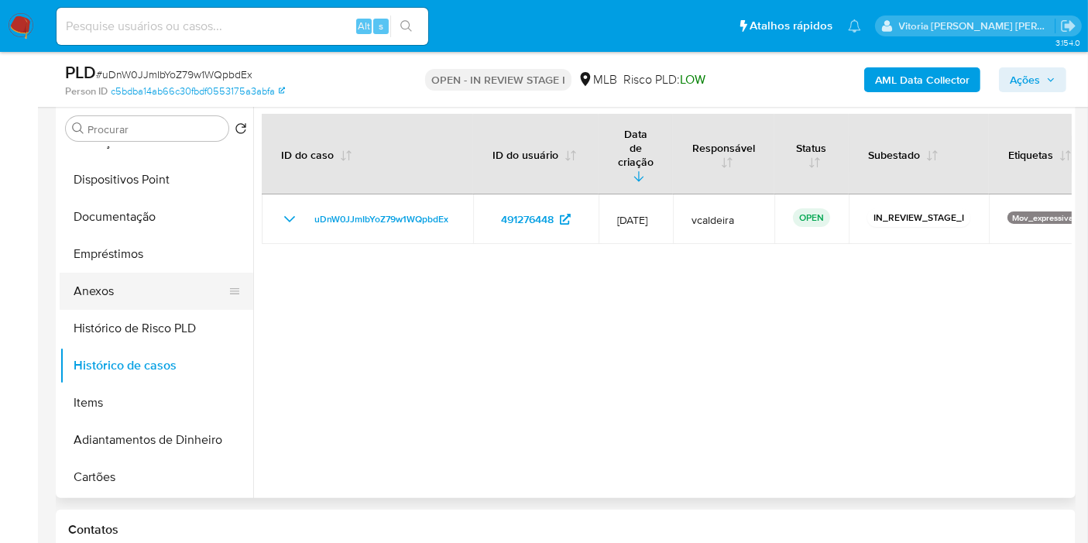
click at [132, 296] on button "Anexos" at bounding box center [150, 291] width 181 height 37
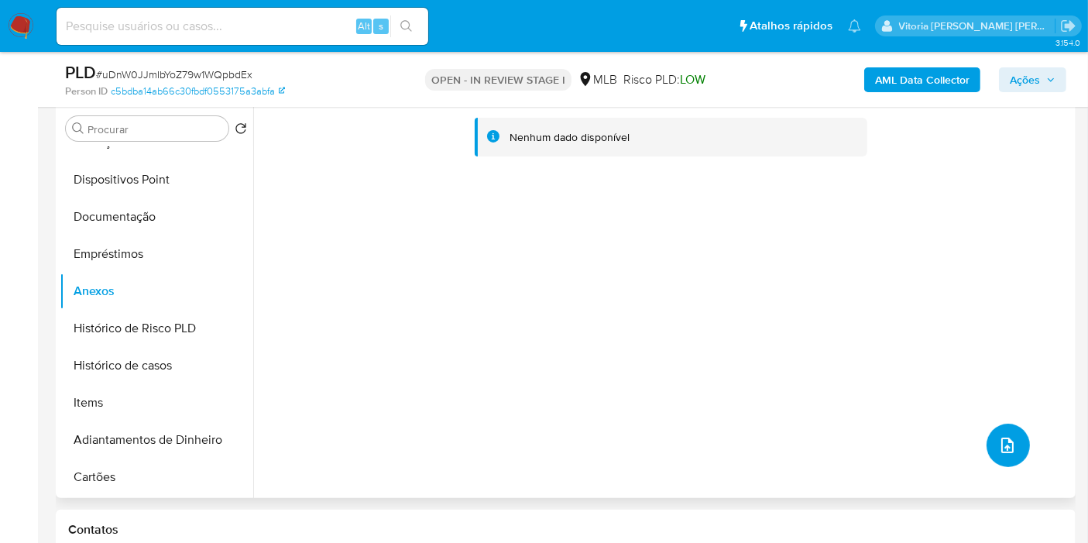
click at [998, 436] on span "upload-file" at bounding box center [1007, 445] width 19 height 19
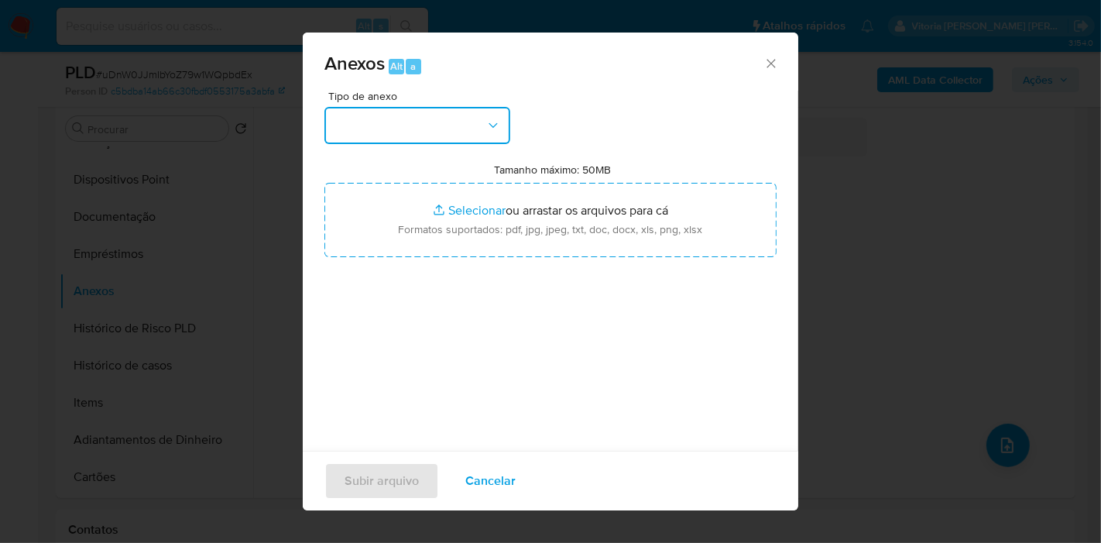
click at [478, 136] on button "button" at bounding box center [417, 125] width 186 height 37
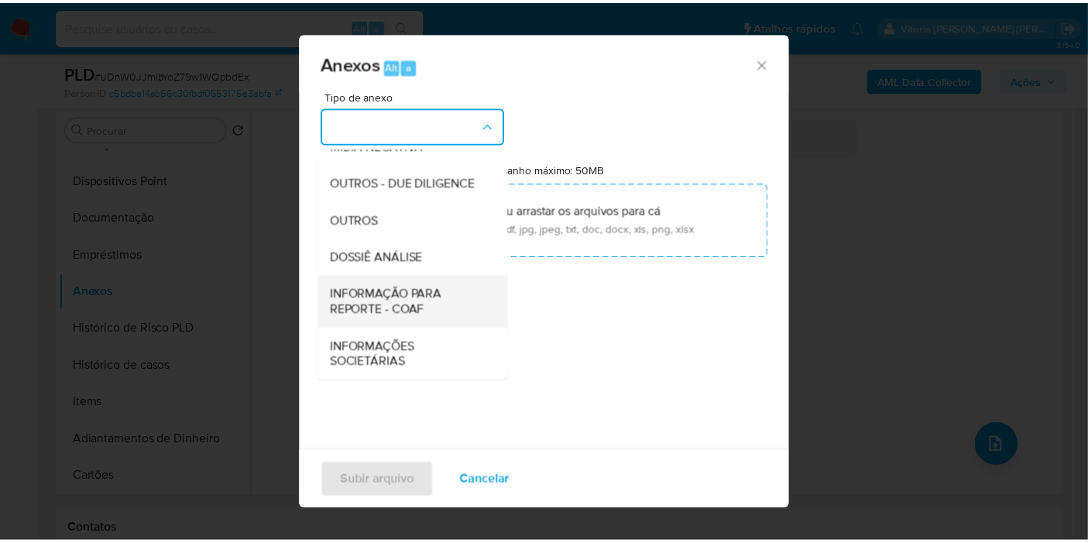
scroll to position [238, 0]
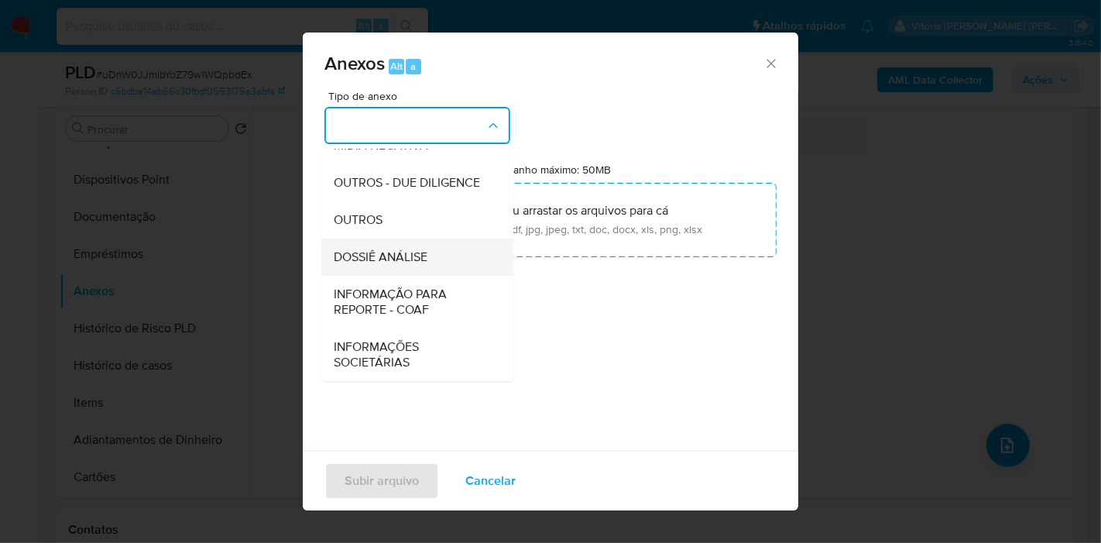
click at [387, 249] on span "DOSSIÊ ANÁLISE" at bounding box center [381, 256] width 94 height 15
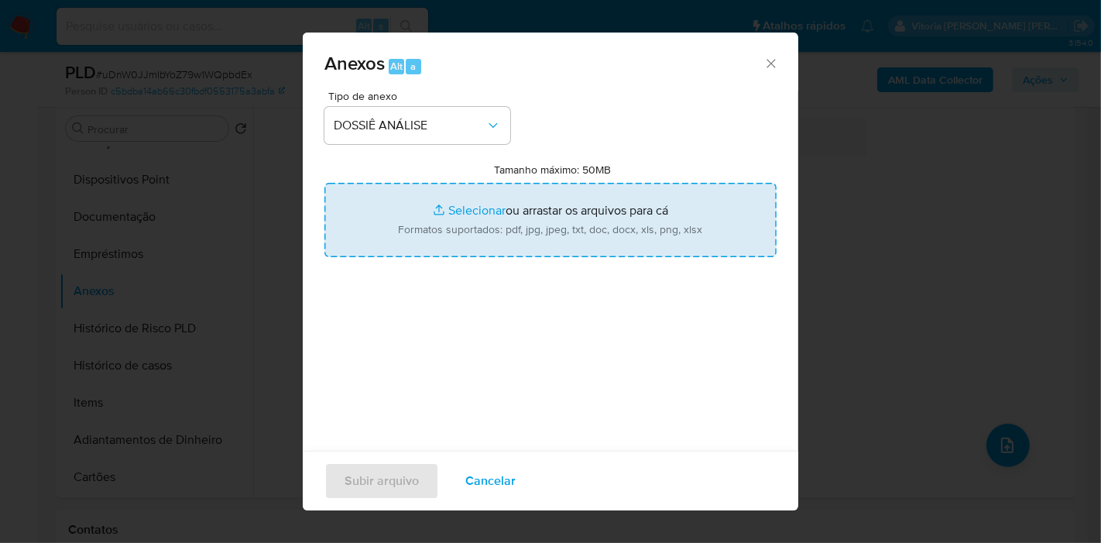
type input "C:\fakepath\SAR XXXX_XX - CPF 27129120800 - SORAIA DIONISIO DA SILVA.pdf"
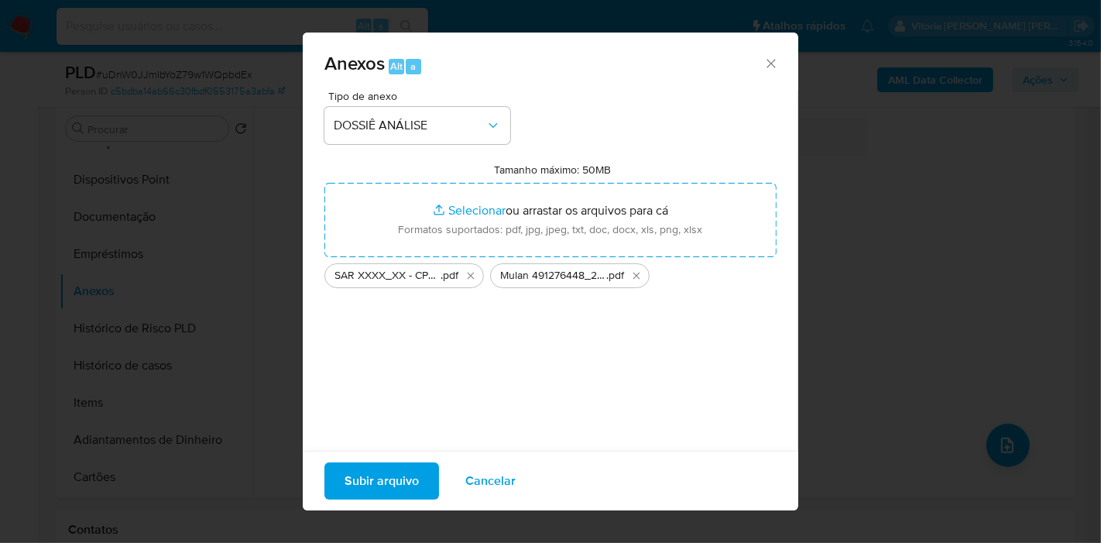
click at [376, 476] on span "Subir arquivo" at bounding box center [382, 481] width 74 height 34
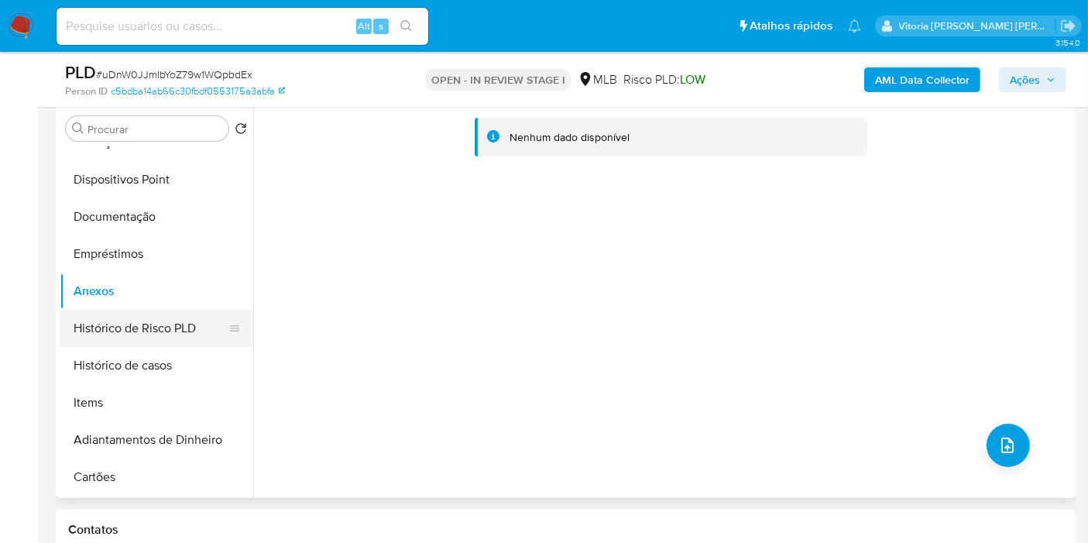
click at [129, 337] on button "Histórico de Risco PLD" at bounding box center [150, 328] width 181 height 37
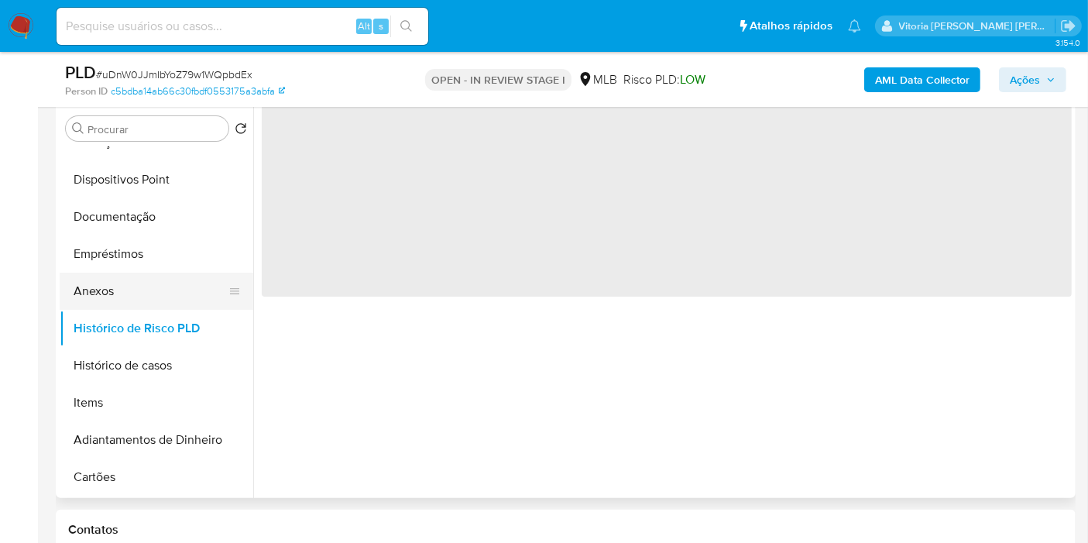
click at [112, 293] on button "Anexos" at bounding box center [150, 291] width 181 height 37
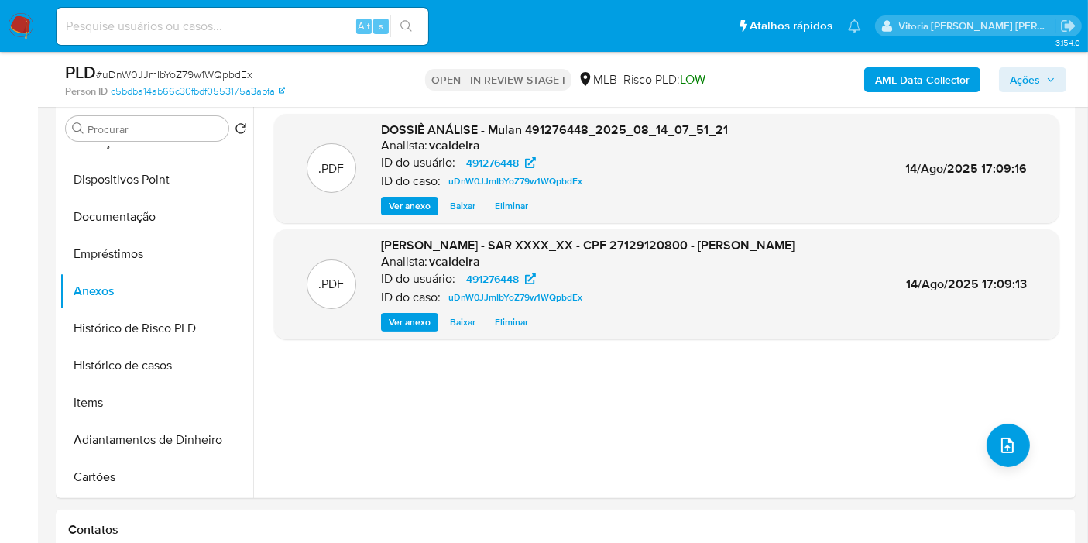
click at [1017, 85] on span "Ações" at bounding box center [1025, 79] width 30 height 25
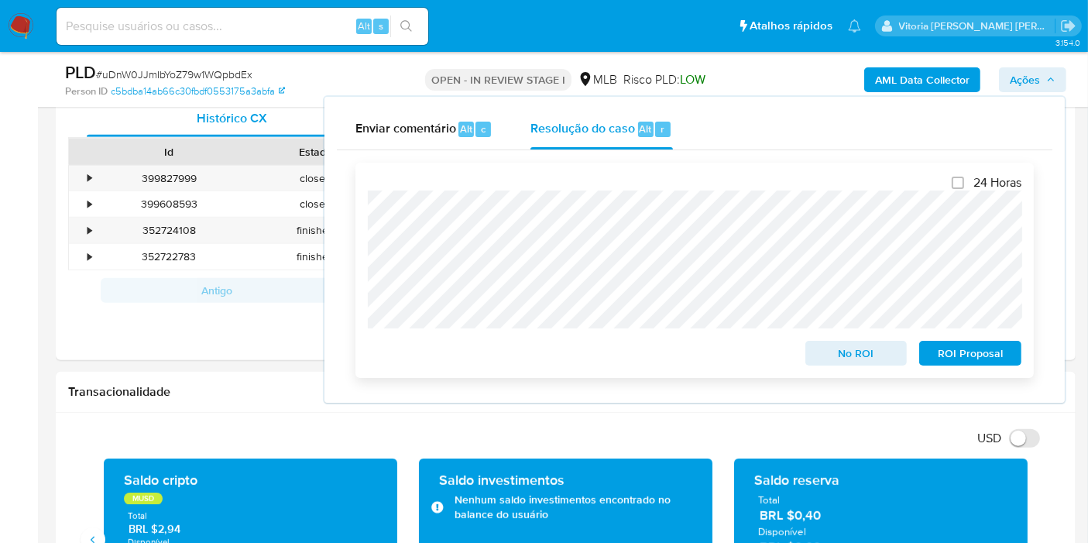
scroll to position [902, 0]
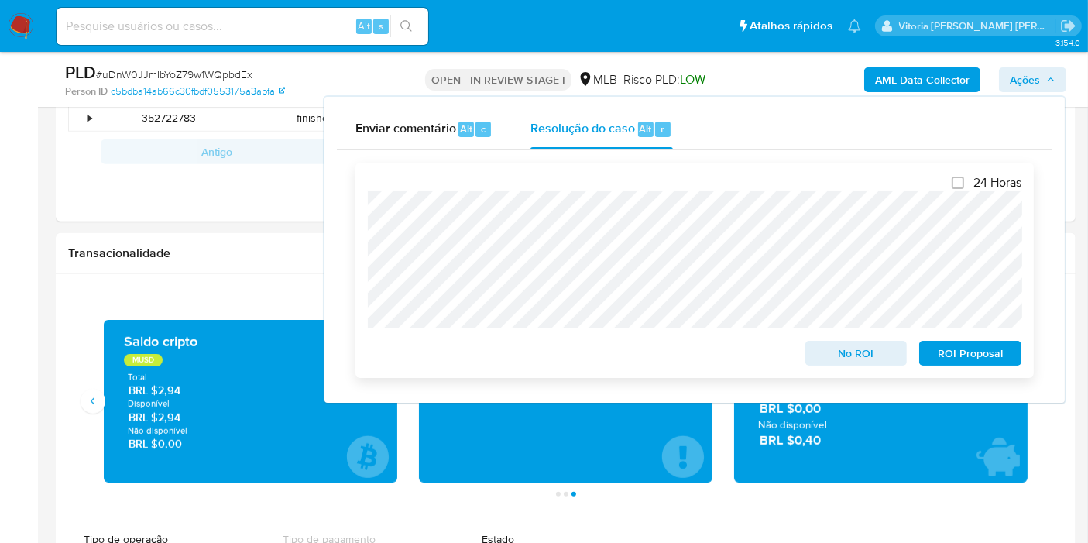
click at [949, 361] on span "ROI Proposal" at bounding box center [970, 353] width 81 height 22
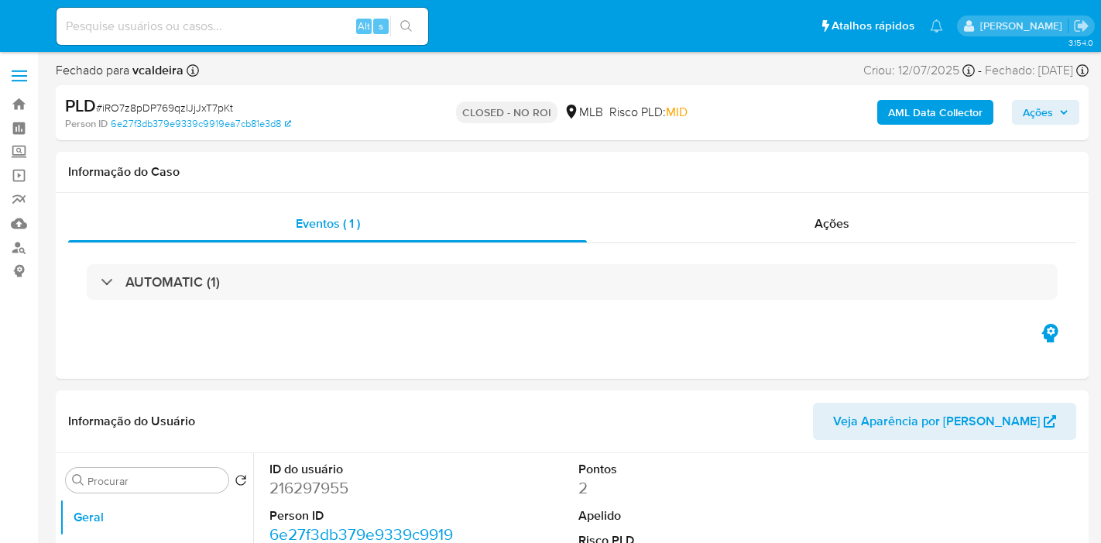
select select "10"
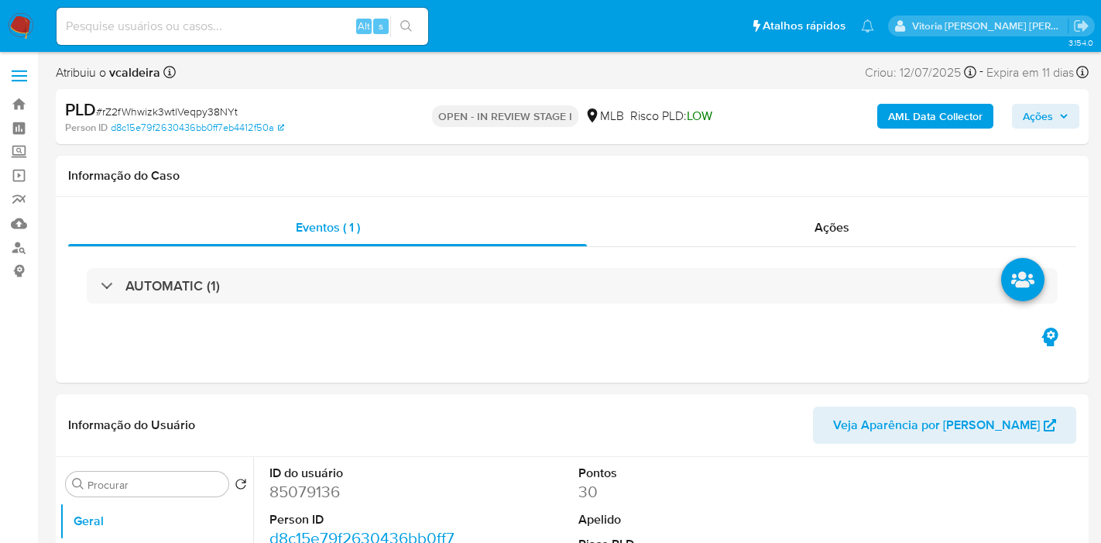
select select "10"
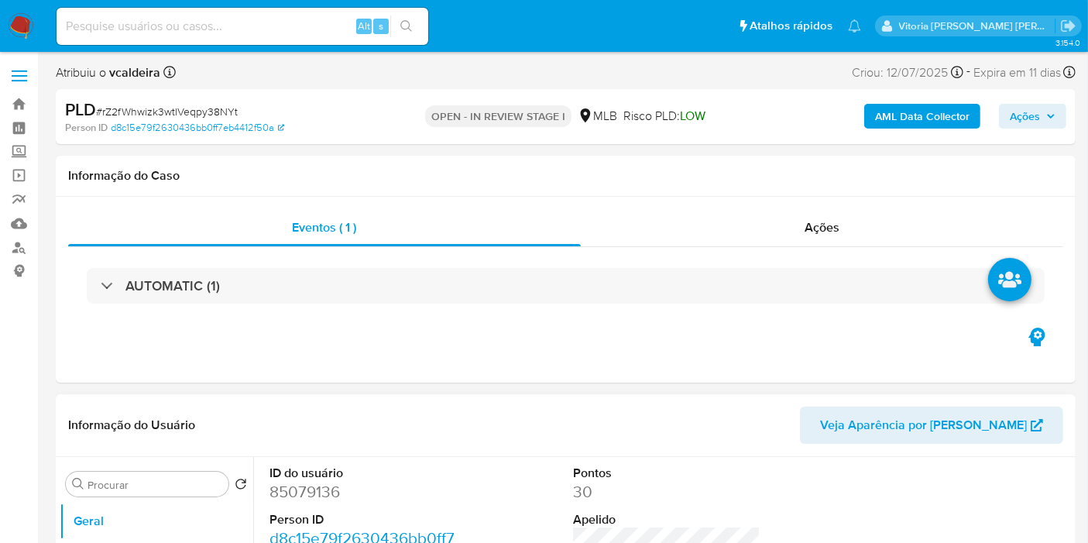
click at [274, 489] on dd "85079136" at bounding box center [362, 492] width 187 height 22
copy dd "85079136"
click at [161, 29] on input at bounding box center [243, 26] width 372 height 20
paste input "rZ2fWhwizk3wtlVeqpy38NYt"
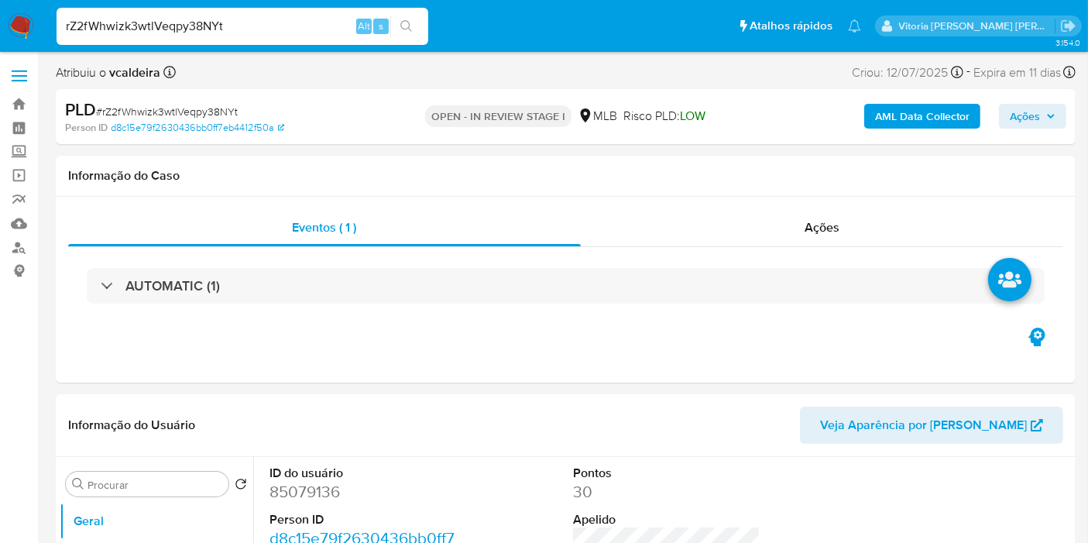
type input "rZ2fWhwizk3wtlVeqpy38NYt"
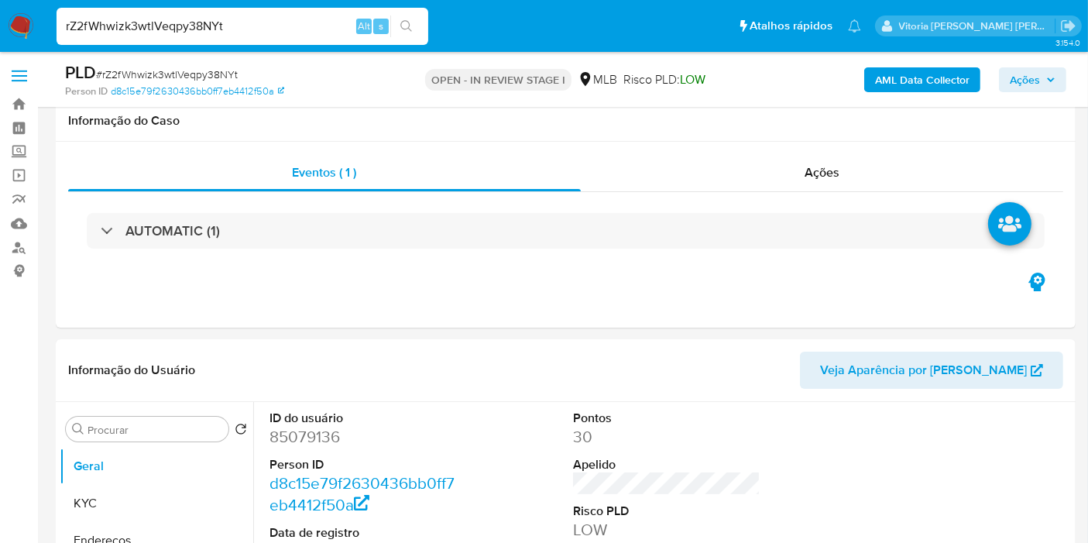
scroll to position [86, 0]
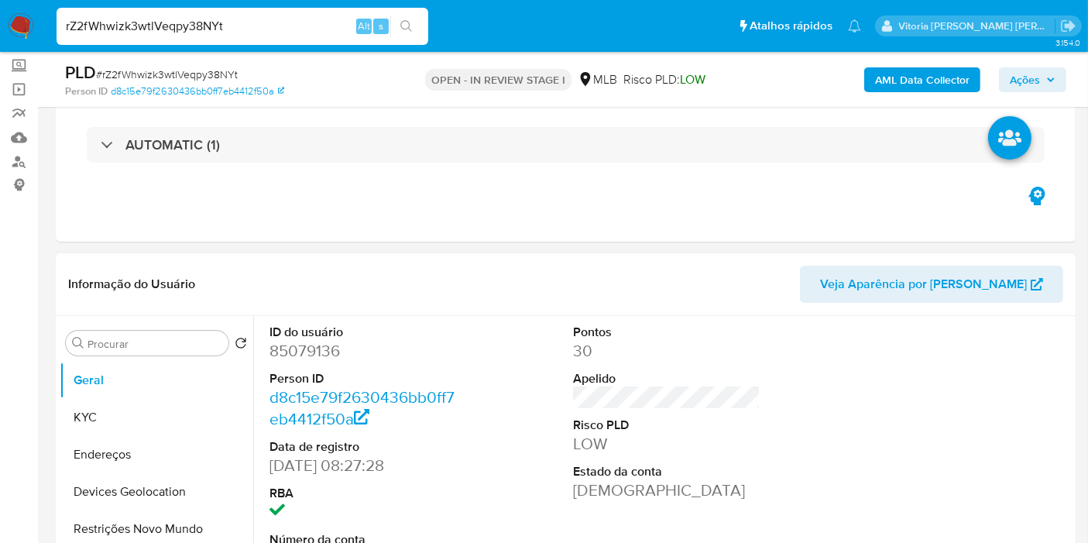
click at [300, 364] on dl "ID do usuário 85079136 Person ID d8c15e79f2630436bb0ff7eb4412f50a Data de regis…" at bounding box center [362, 447] width 187 height 246
click at [303, 355] on dd "85079136" at bounding box center [362, 351] width 187 height 22
copy dd "85079136"
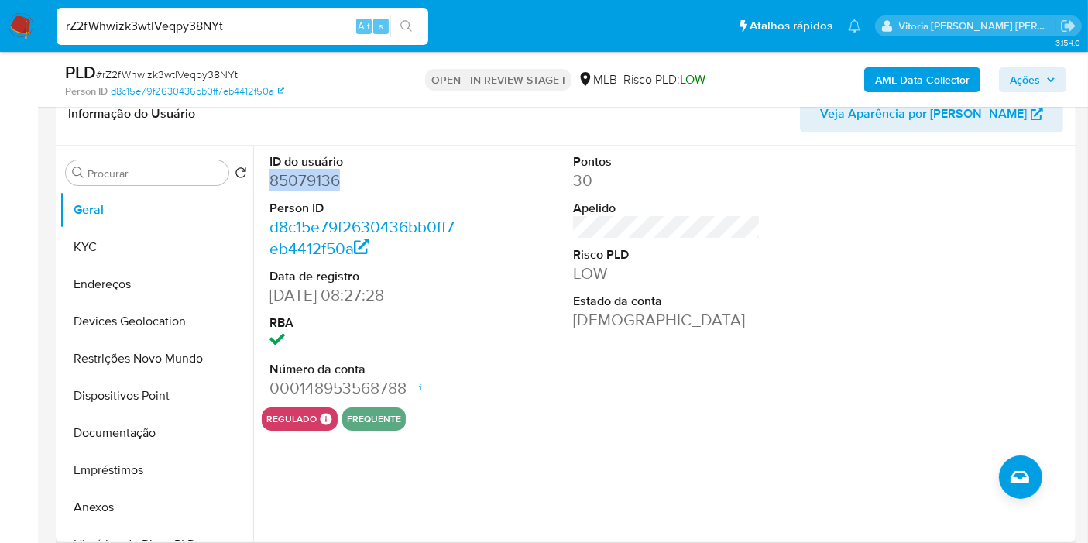
scroll to position [258, 0]
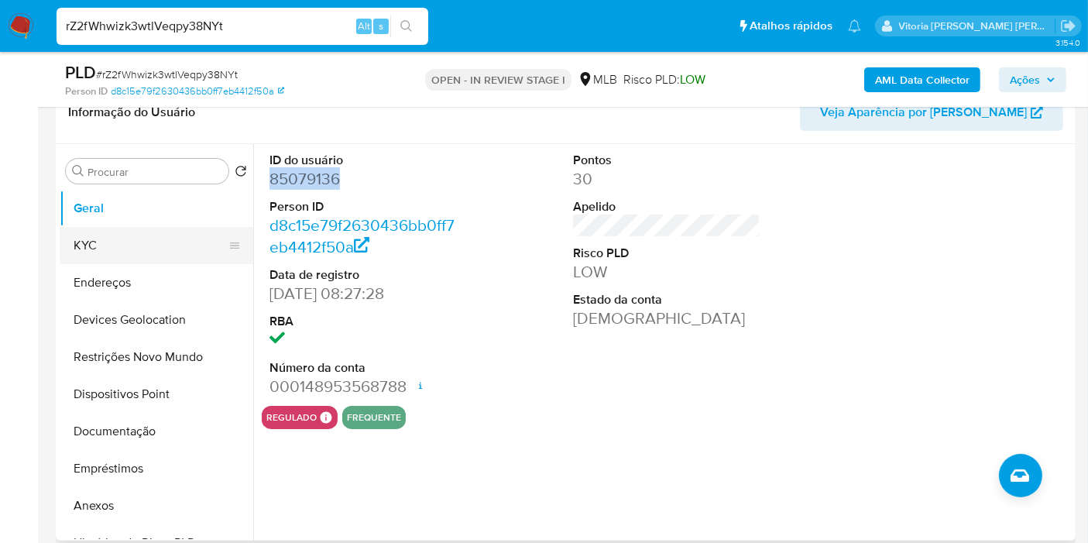
click at [91, 229] on button "KYC" at bounding box center [150, 245] width 181 height 37
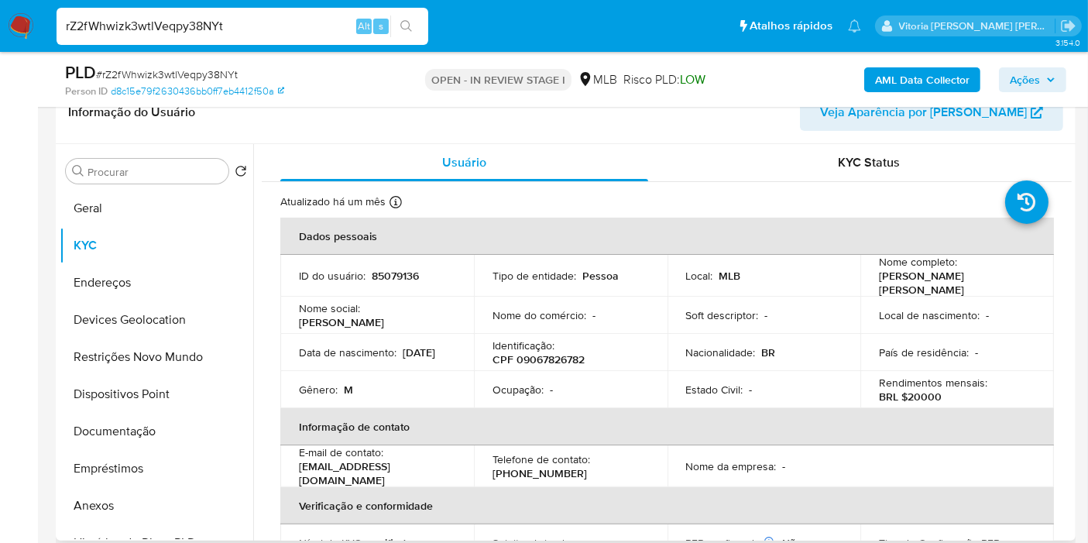
click at [398, 271] on p "85079136" at bounding box center [395, 276] width 47 height 14
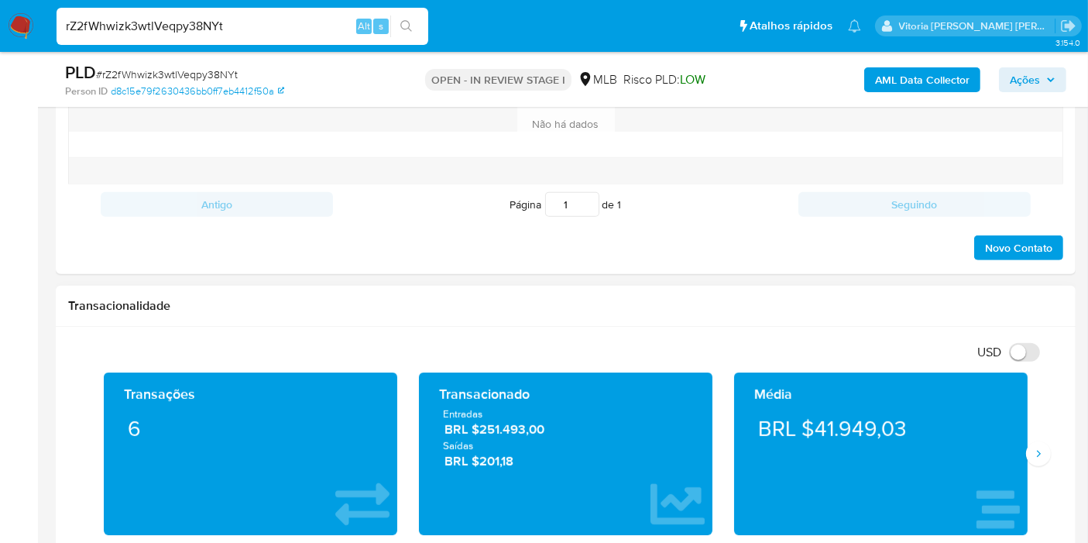
scroll to position [1032, 0]
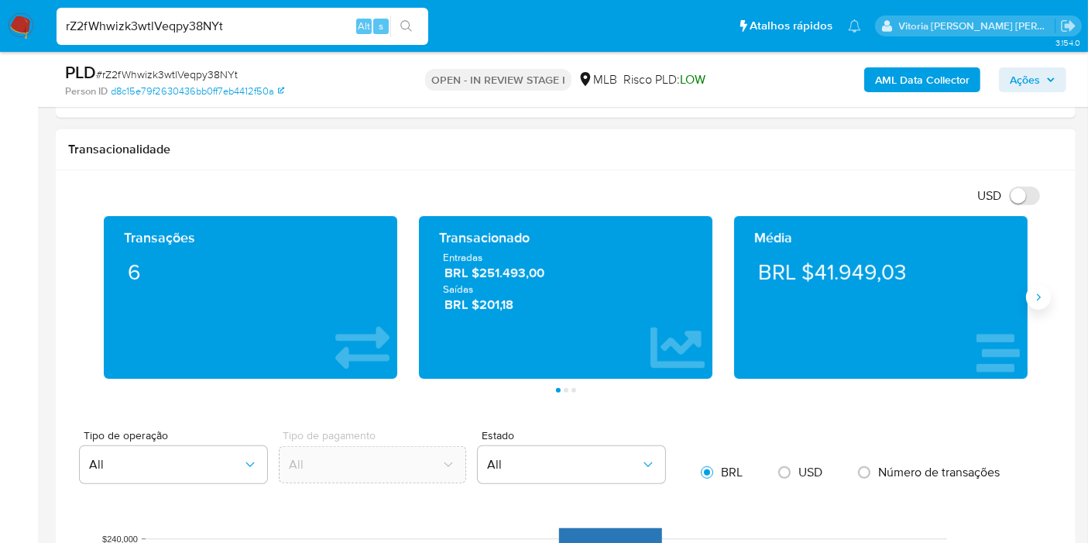
click at [1042, 297] on icon "Siguiente" at bounding box center [1038, 297] width 12 height 12
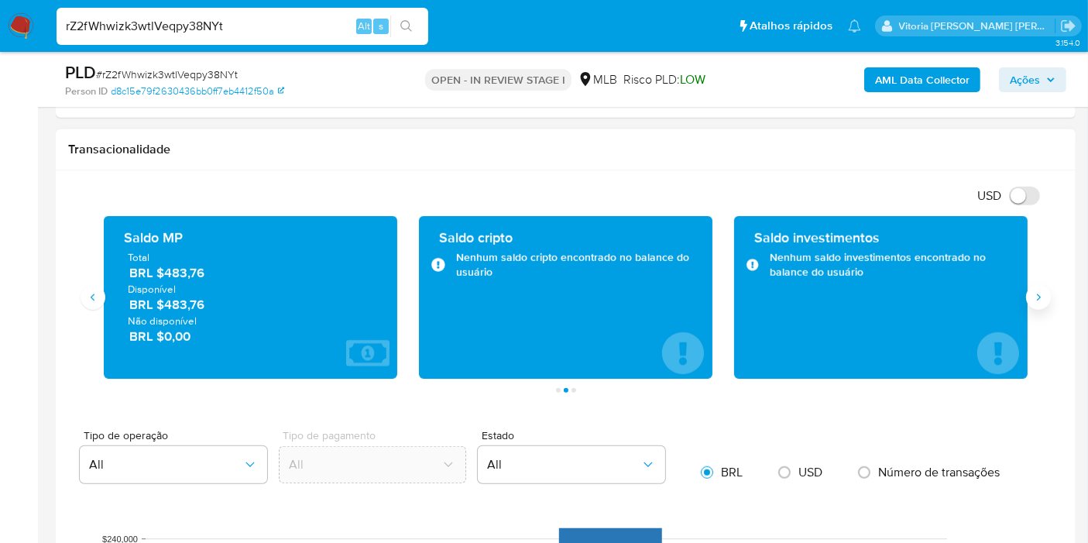
click at [1042, 297] on icon "Siguiente" at bounding box center [1038, 297] width 12 height 12
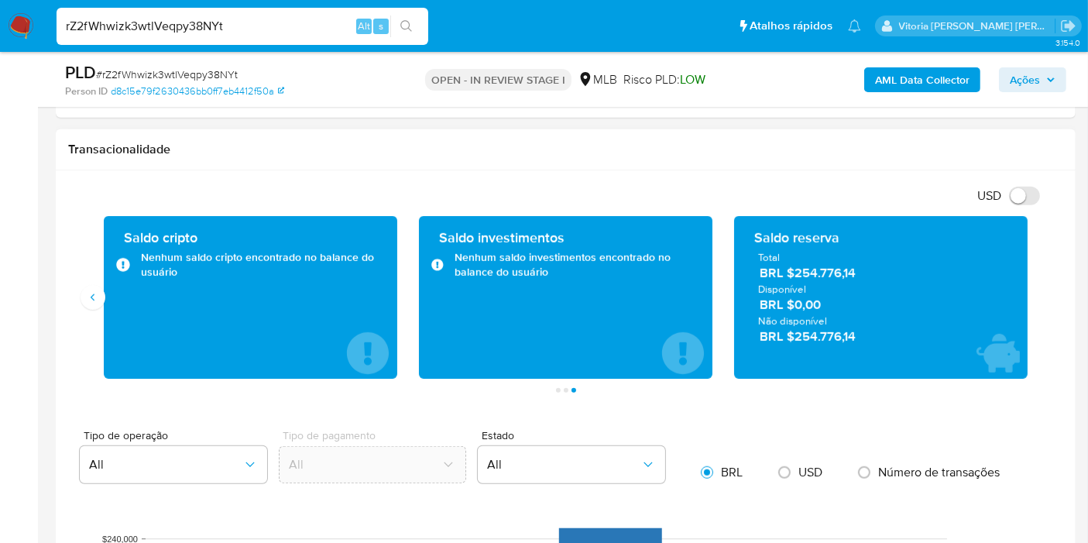
drag, startPoint x: 863, startPoint y: 335, endPoint x: 794, endPoint y: 339, distance: 69.1
click at [794, 339] on span "BRL $254.776,14" at bounding box center [882, 337] width 244 height 18
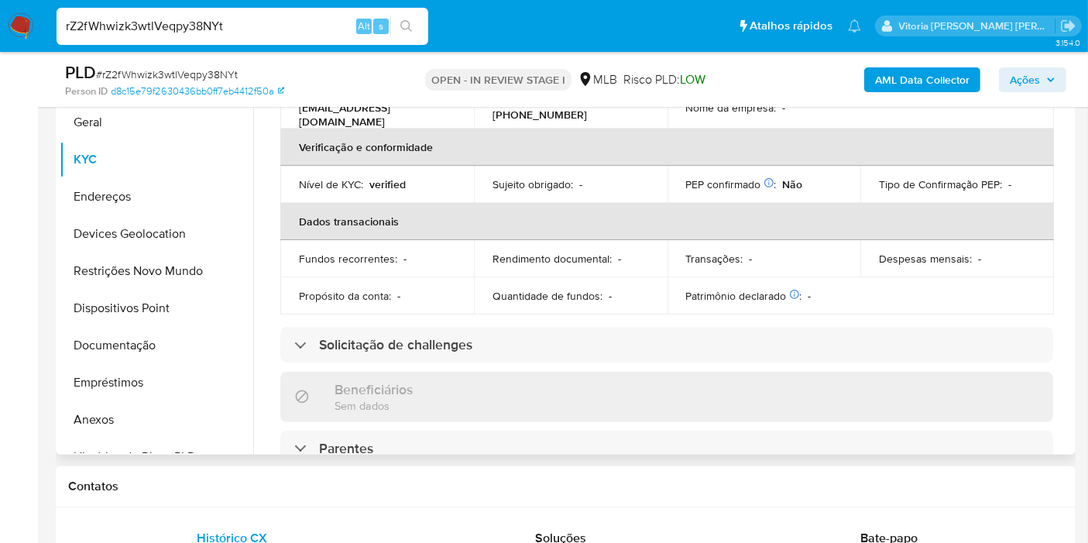
scroll to position [0, 0]
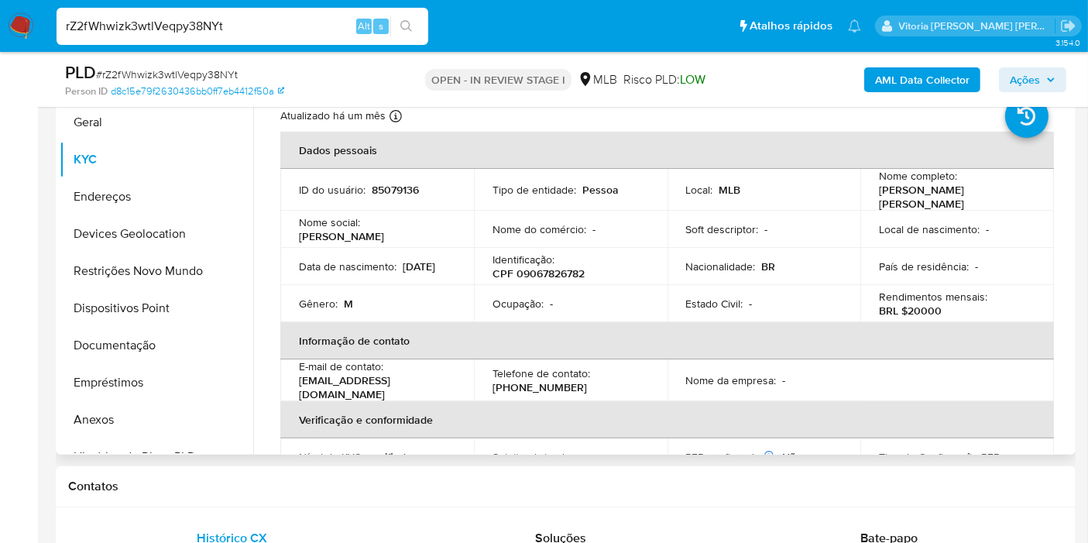
drag, startPoint x: 345, startPoint y: 269, endPoint x: 300, endPoint y: 271, distance: 45.7
click at [300, 271] on div "Data de nascimento : 29/10/1981" at bounding box center [377, 266] width 156 height 14
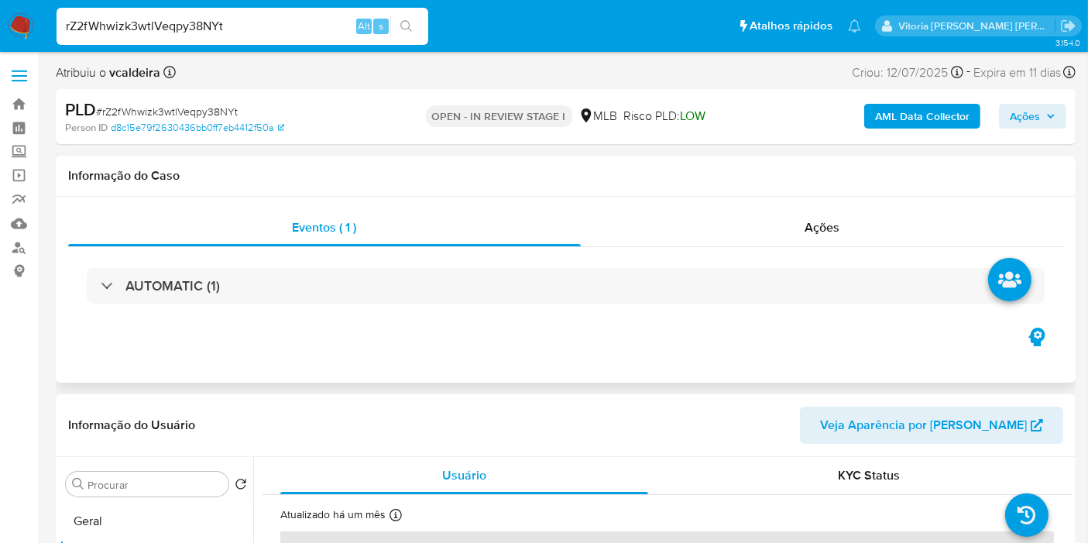
scroll to position [172, 0]
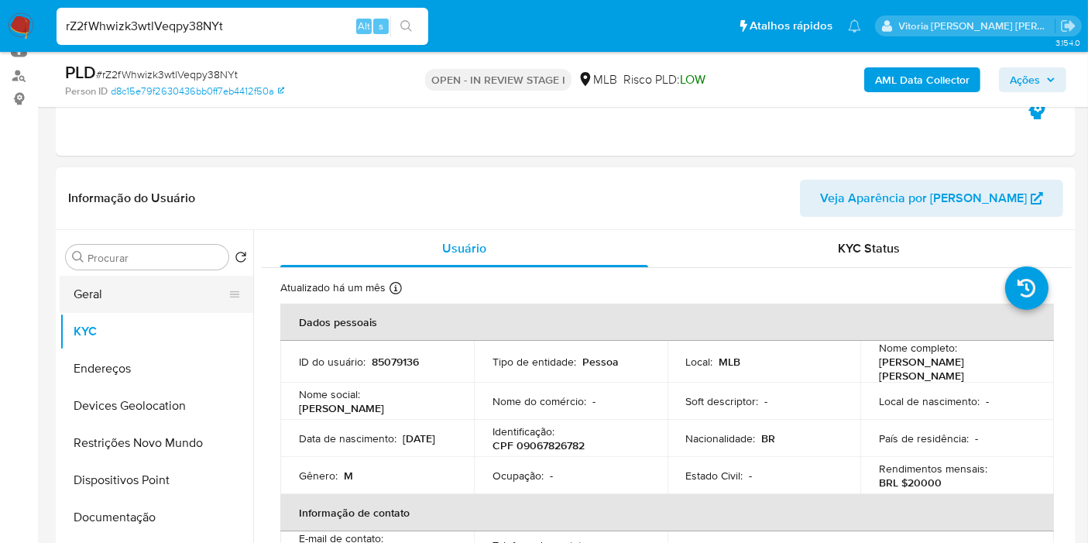
click at [115, 300] on button "Geral" at bounding box center [150, 294] width 181 height 37
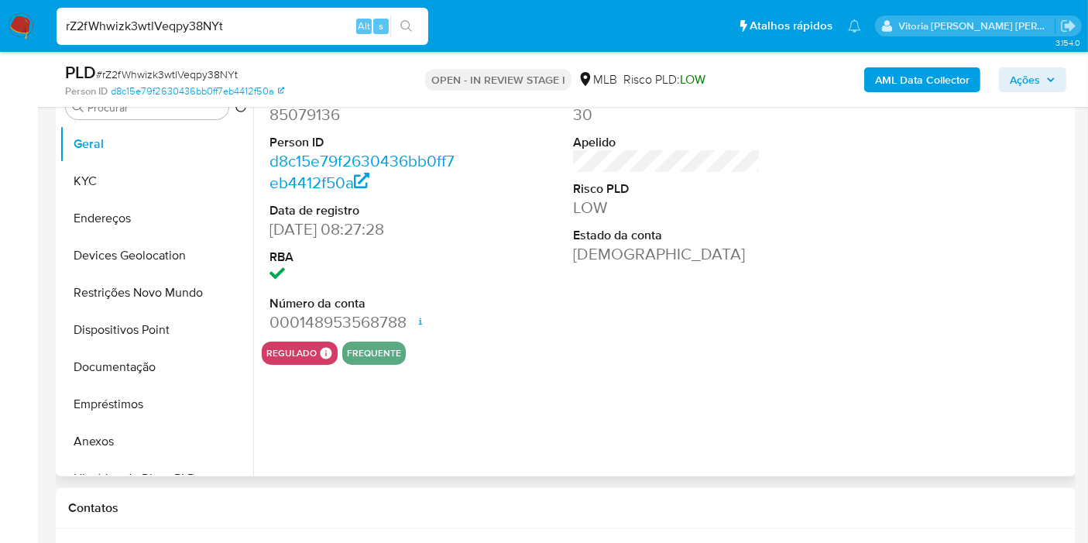
scroll to position [258, 0]
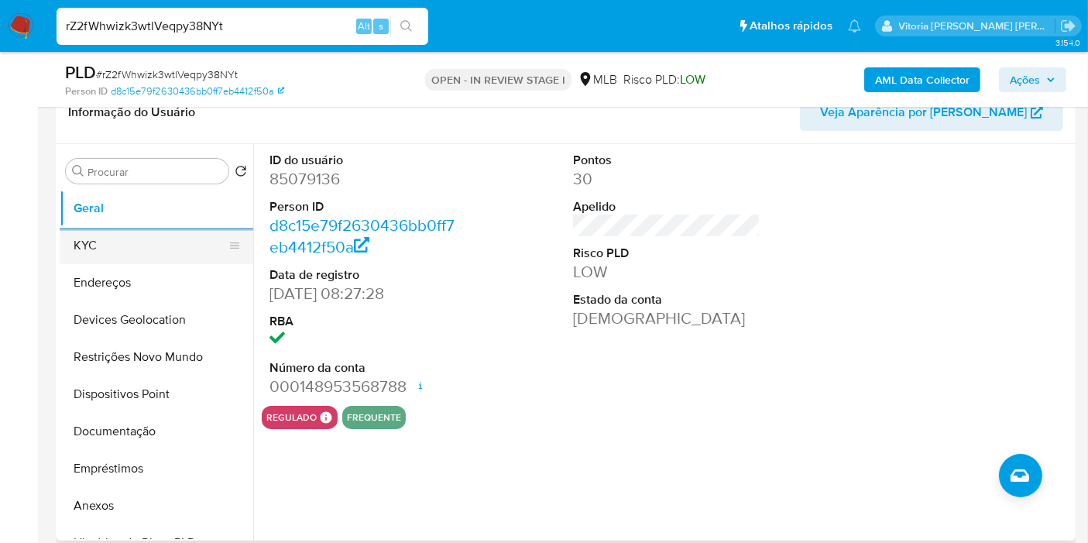
click at [105, 249] on button "KYC" at bounding box center [150, 245] width 181 height 37
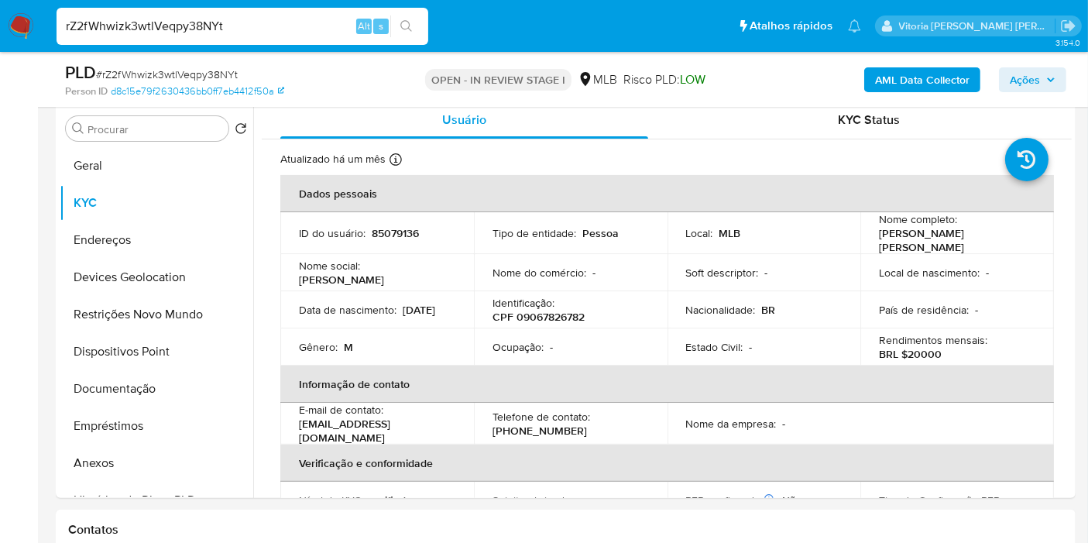
scroll to position [307, 0]
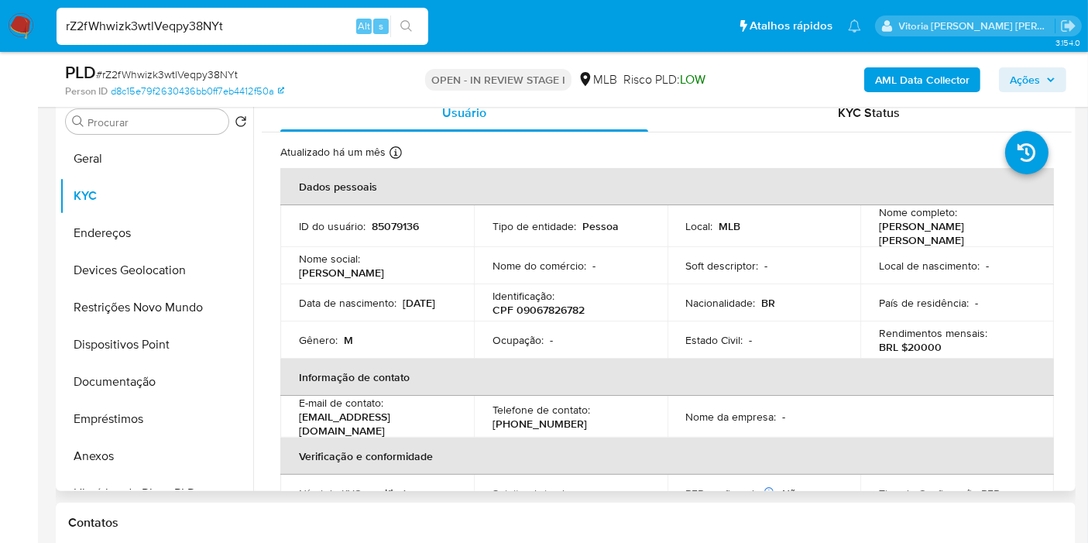
click at [626, 251] on td "Nome do comércio : -" at bounding box center [571, 265] width 194 height 37
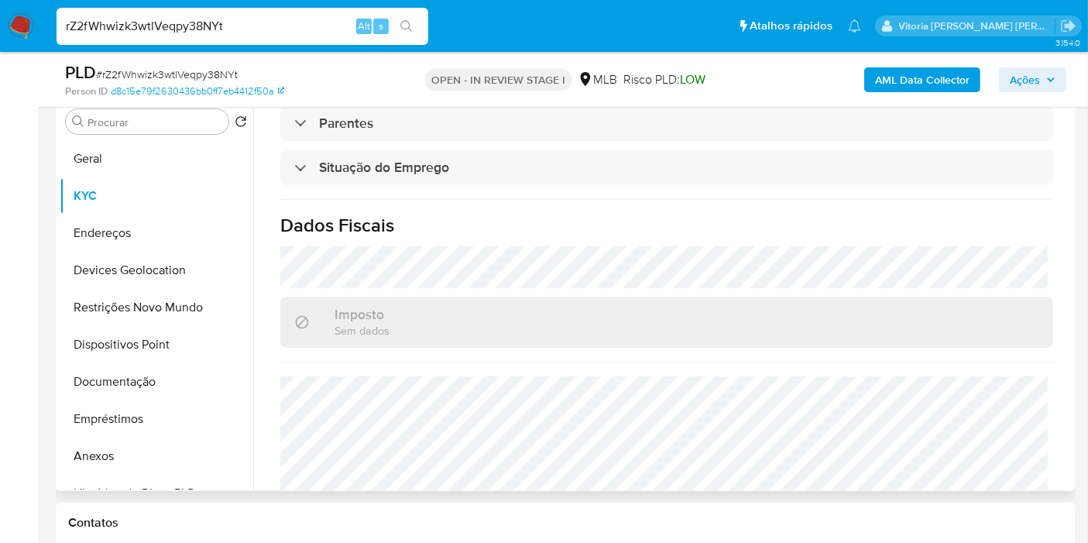
scroll to position [703, 0]
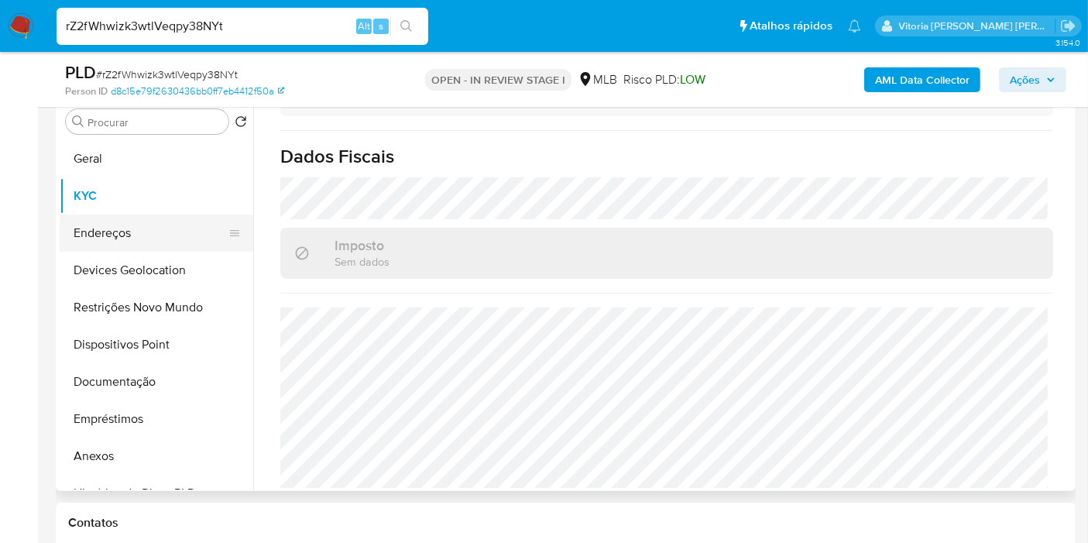
click at [119, 235] on button "Endereços" at bounding box center [150, 232] width 181 height 37
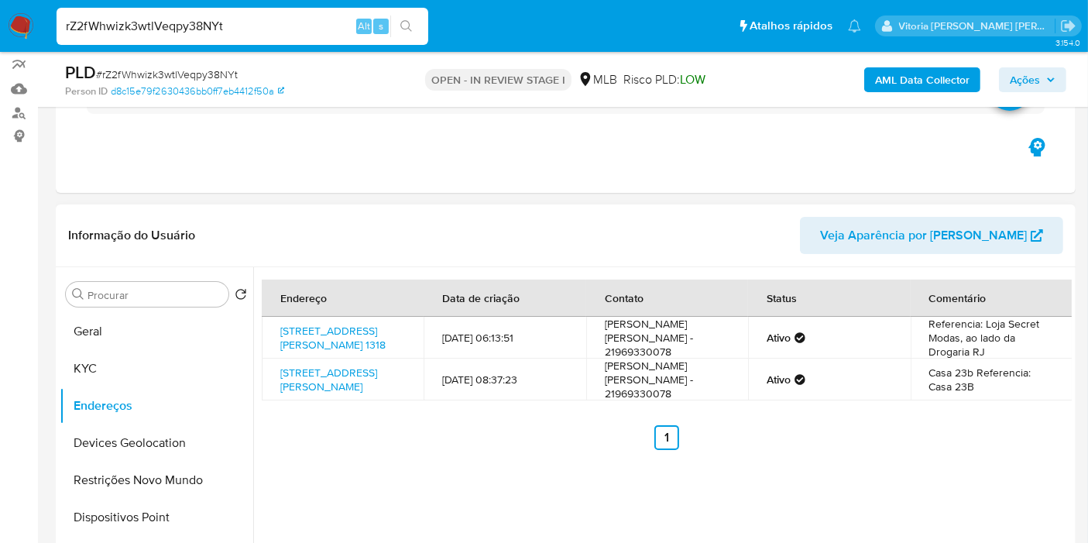
scroll to position [221, 0]
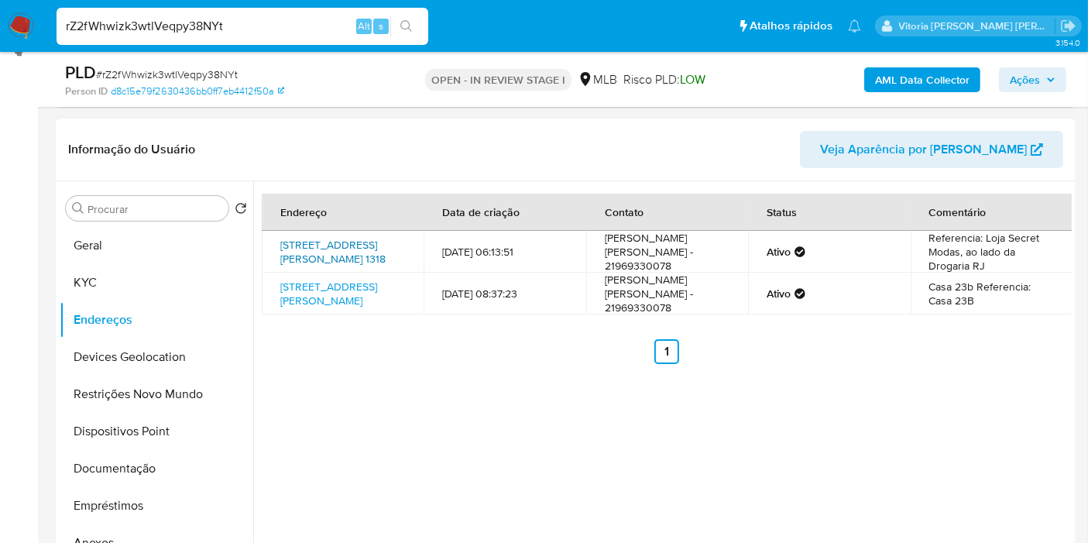
click at [345, 253] on link "Avenida Retiro Da Imprensa 1318, Belford Roxo, Rio De Janeiro, 26112180, Brasil…" at bounding box center [332, 251] width 105 height 29
click at [111, 276] on button "KYC" at bounding box center [150, 282] width 181 height 37
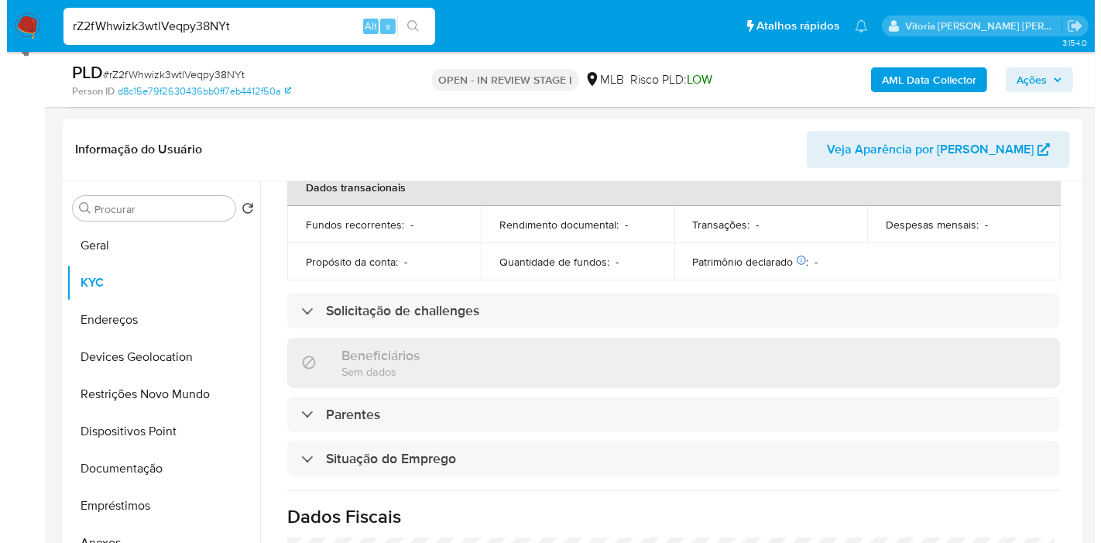
scroll to position [703, 0]
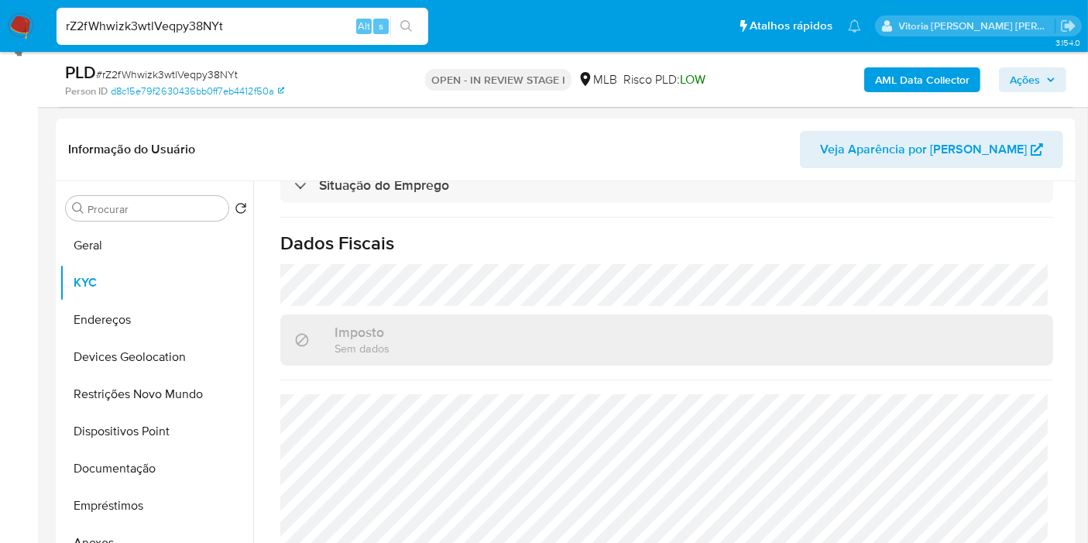
click at [942, 81] on b "AML Data Collector" at bounding box center [922, 79] width 94 height 25
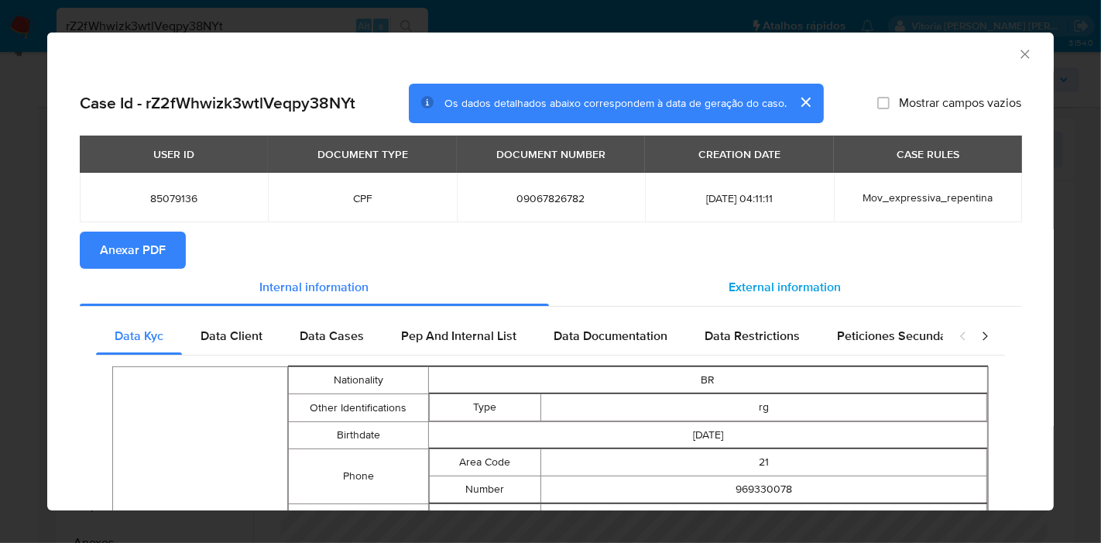
click at [794, 278] on span "External information" at bounding box center [785, 287] width 112 height 18
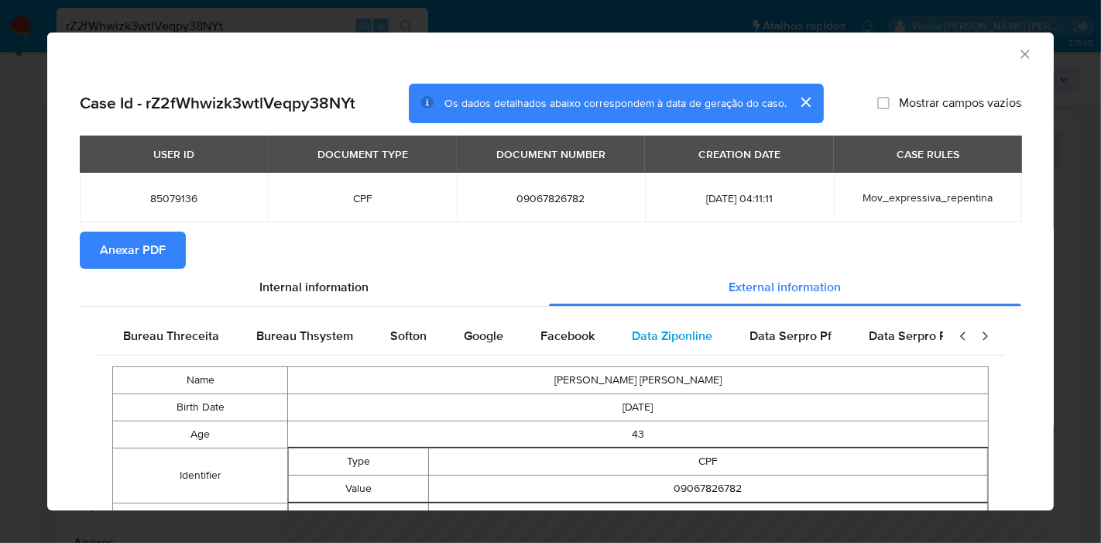
scroll to position [0, 523]
click at [463, 348] on div "Google" at bounding box center [482, 335] width 77 height 37
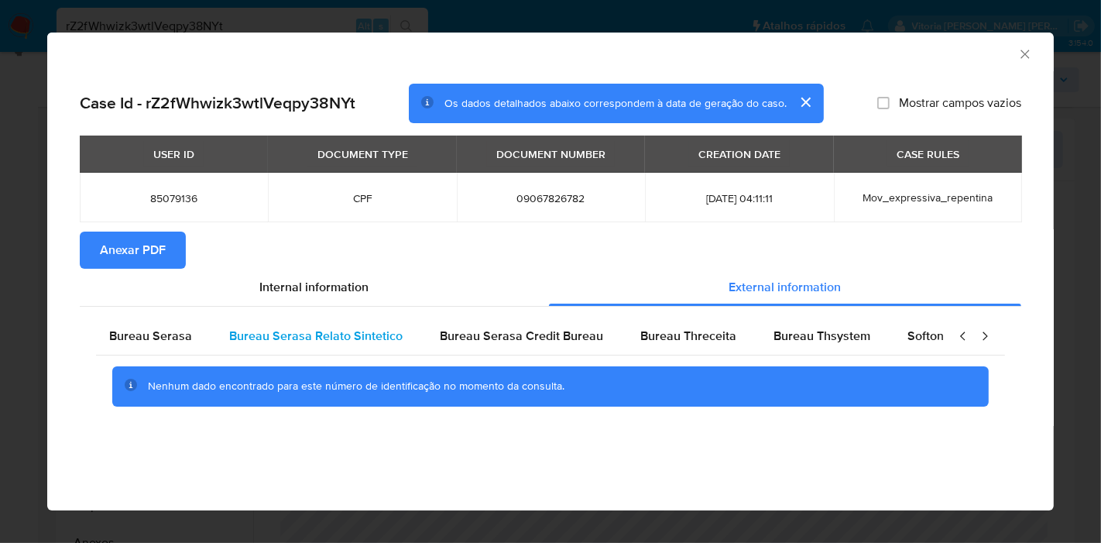
scroll to position [0, 0]
click at [158, 341] on span "Bureau Serasa" at bounding box center [156, 336] width 83 height 18
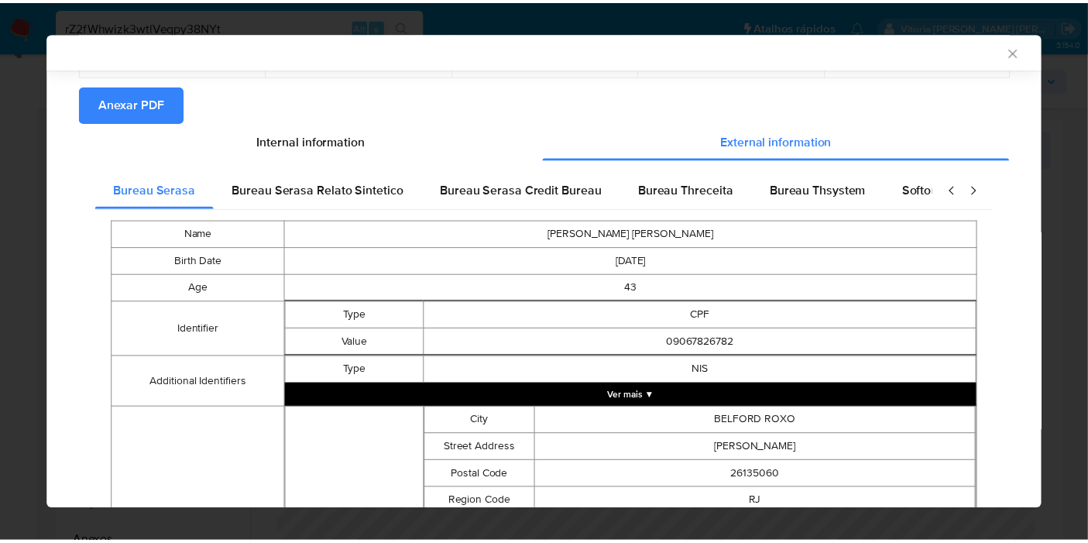
scroll to position [472, 0]
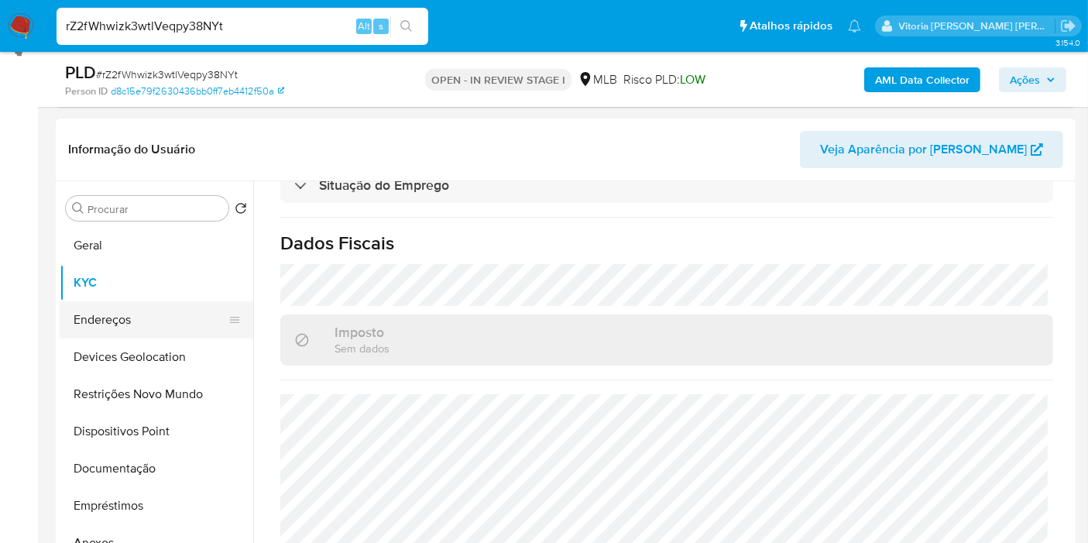
click at [96, 318] on button "Endereços" at bounding box center [150, 319] width 181 height 37
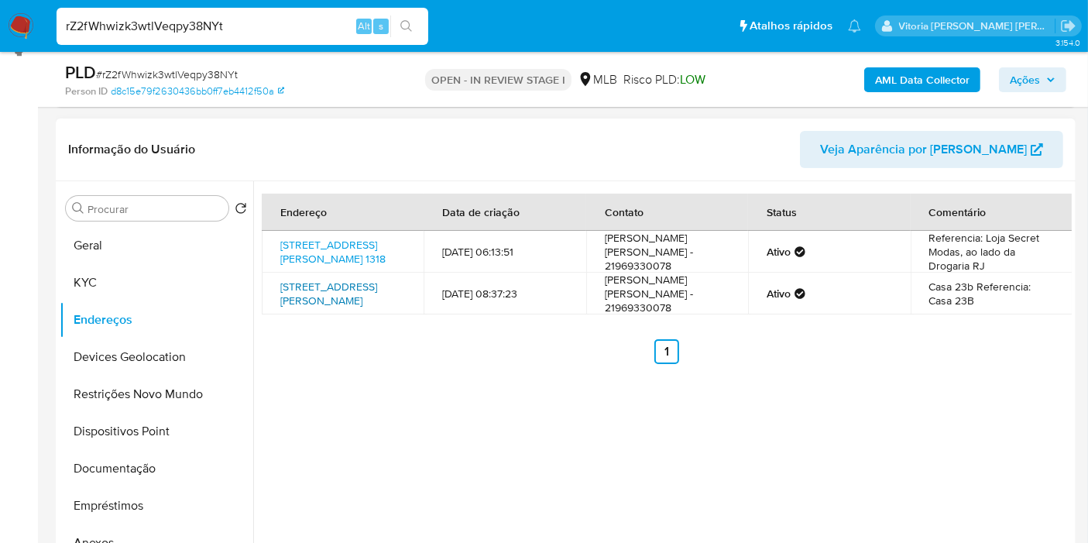
click at [327, 307] on link "Rua Brandão Miranda 1, Nova Iguaçu, Rio De Janeiro, 26260130, Brasil 1" at bounding box center [328, 293] width 97 height 29
click at [139, 355] on button "Devices Geolocation" at bounding box center [150, 356] width 181 height 37
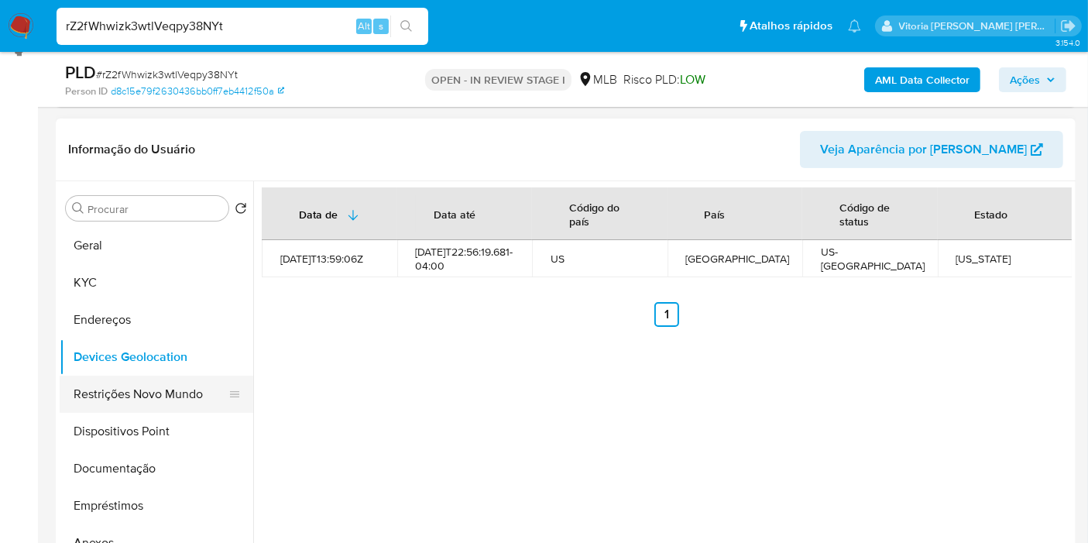
click at [146, 380] on button "Restrições Novo Mundo" at bounding box center [150, 394] width 181 height 37
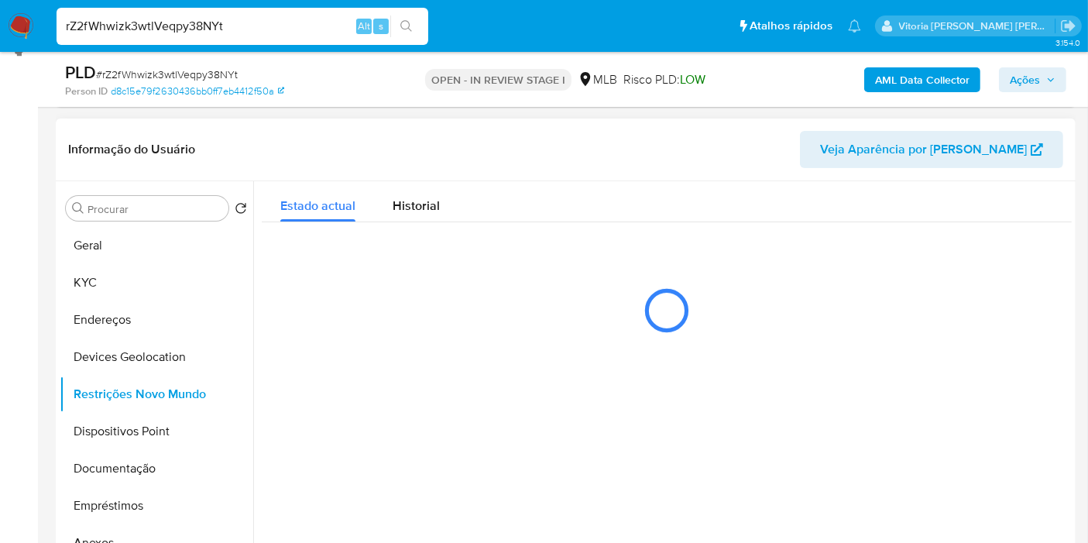
scroll to position [307, 0]
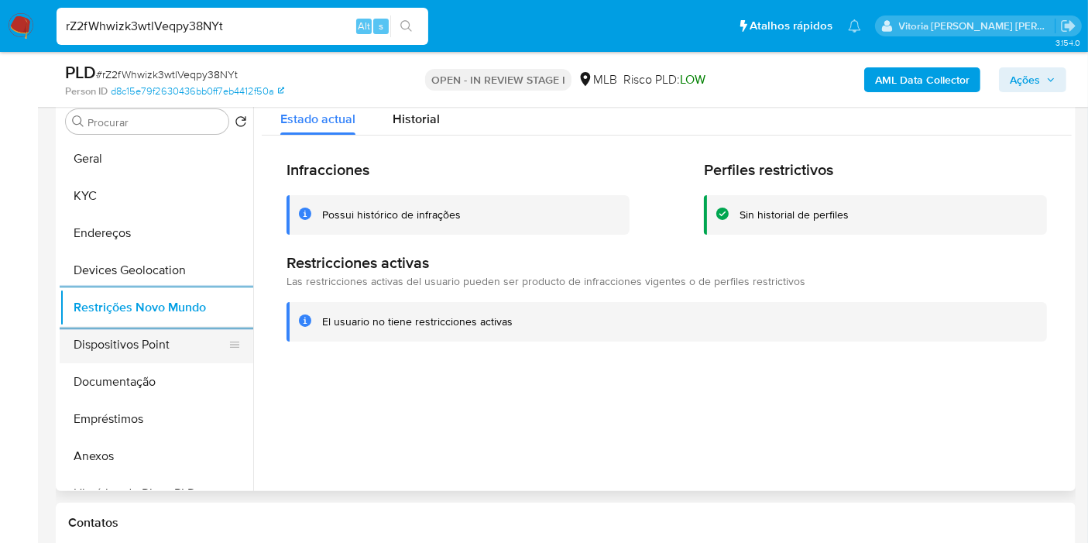
click at [115, 344] on button "Dispositivos Point" at bounding box center [150, 344] width 181 height 37
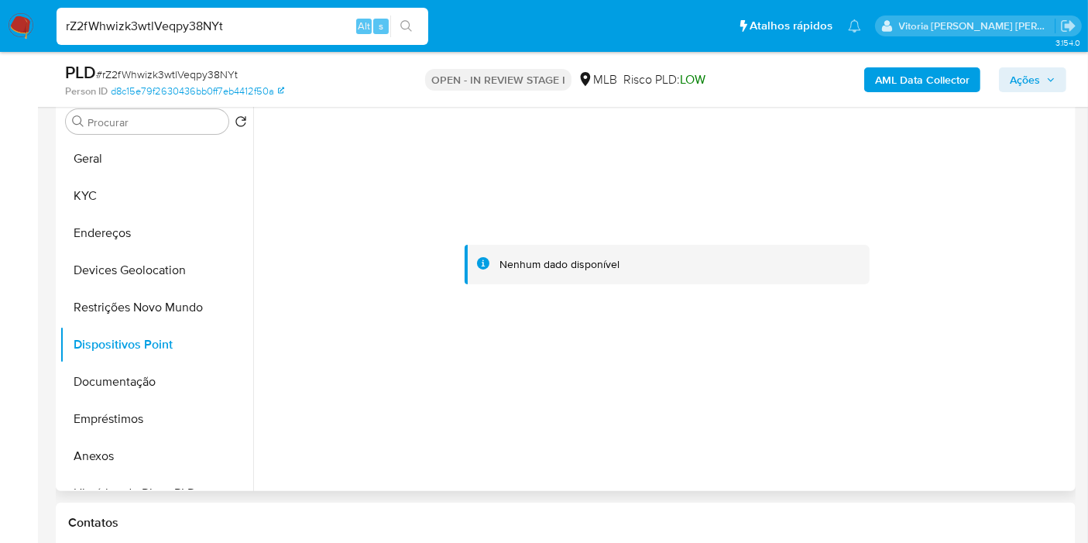
click at [409, 236] on div at bounding box center [667, 264] width 810 height 341
click at [99, 372] on button "Documentação" at bounding box center [150, 381] width 181 height 37
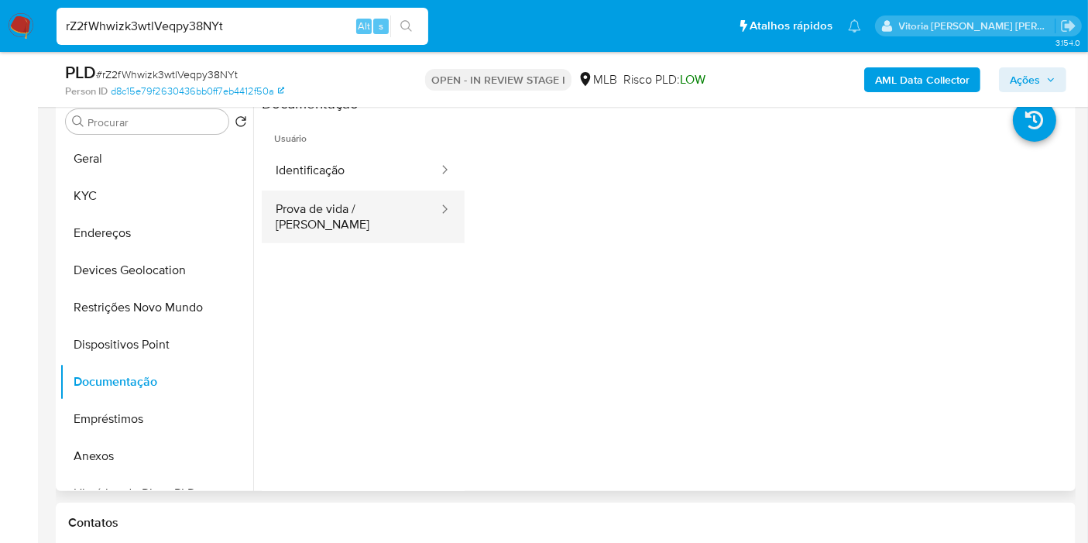
click at [352, 190] on button "Prova de vida / Selfie" at bounding box center [351, 216] width 178 height 53
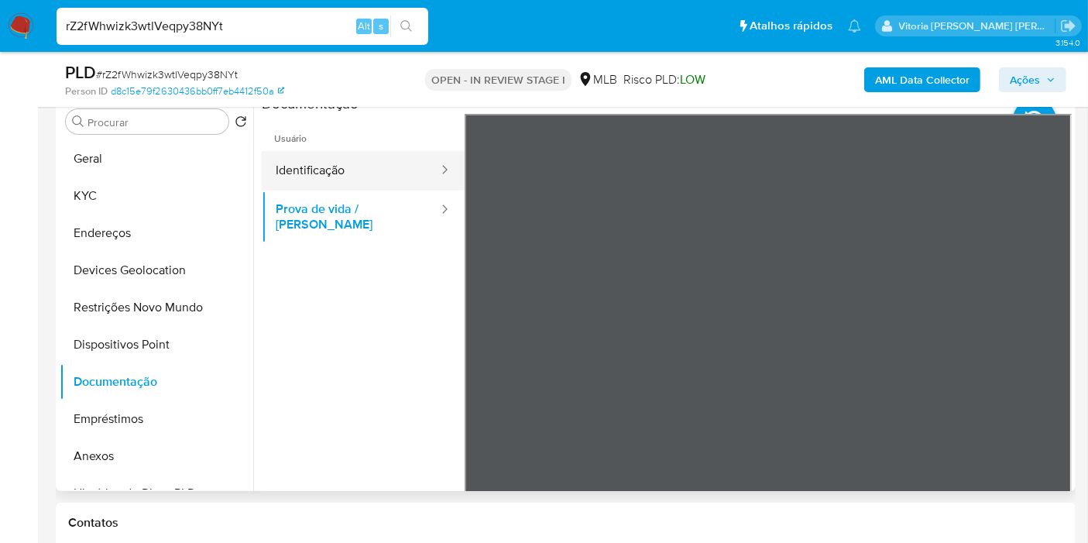
click at [321, 173] on button "Identificação" at bounding box center [351, 170] width 178 height 39
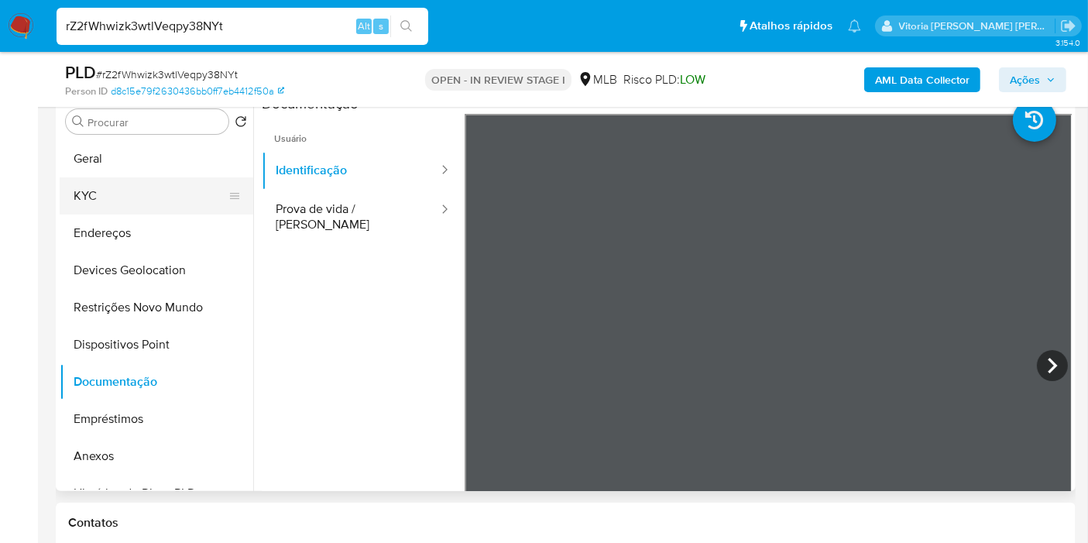
click at [120, 187] on button "KYC" at bounding box center [150, 195] width 181 height 37
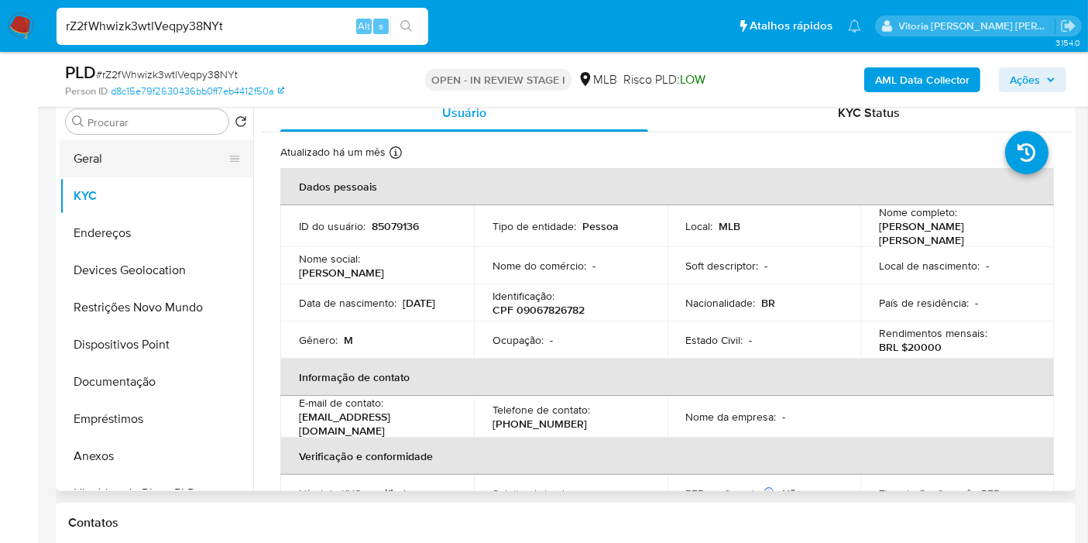
click at [101, 160] on button "Geral" at bounding box center [150, 158] width 181 height 37
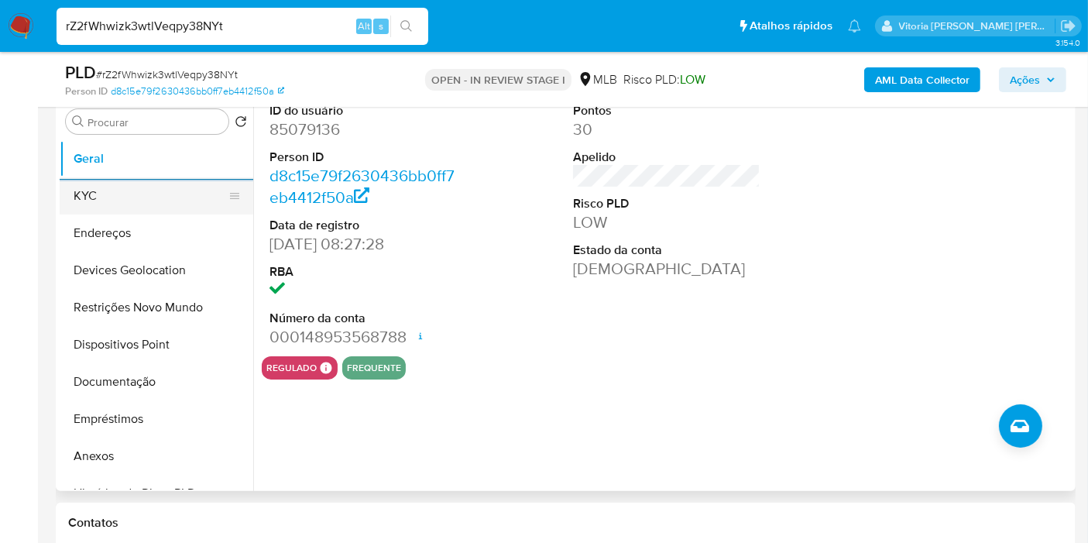
click at [115, 201] on button "KYC" at bounding box center [150, 195] width 181 height 37
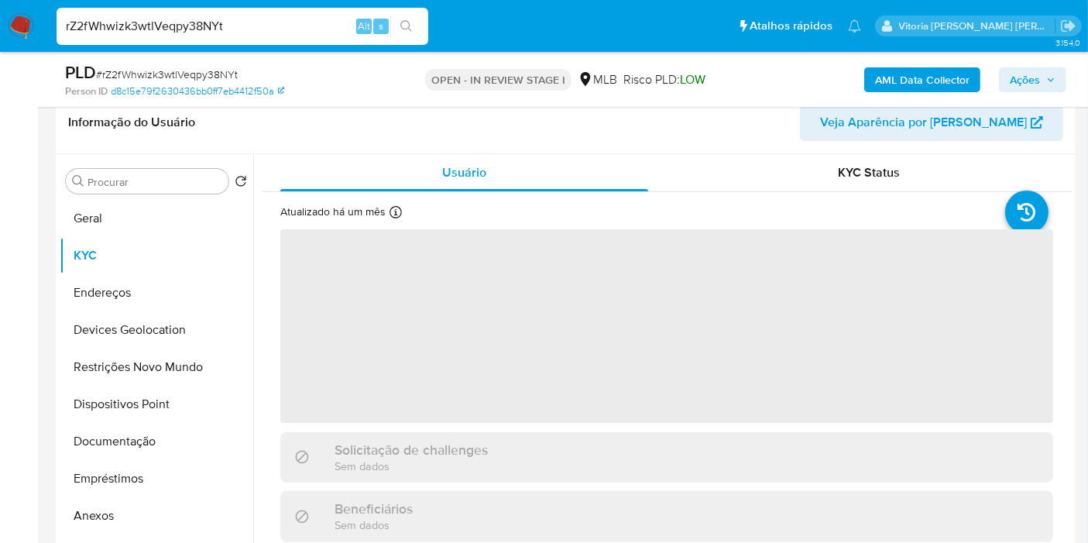
scroll to position [221, 0]
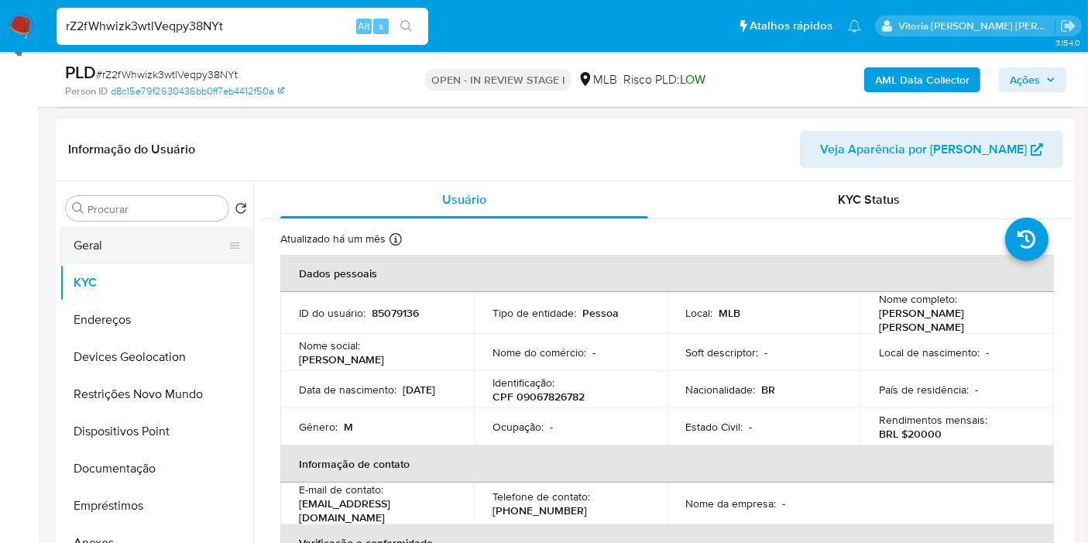
click at [102, 249] on button "Geral" at bounding box center [150, 245] width 181 height 37
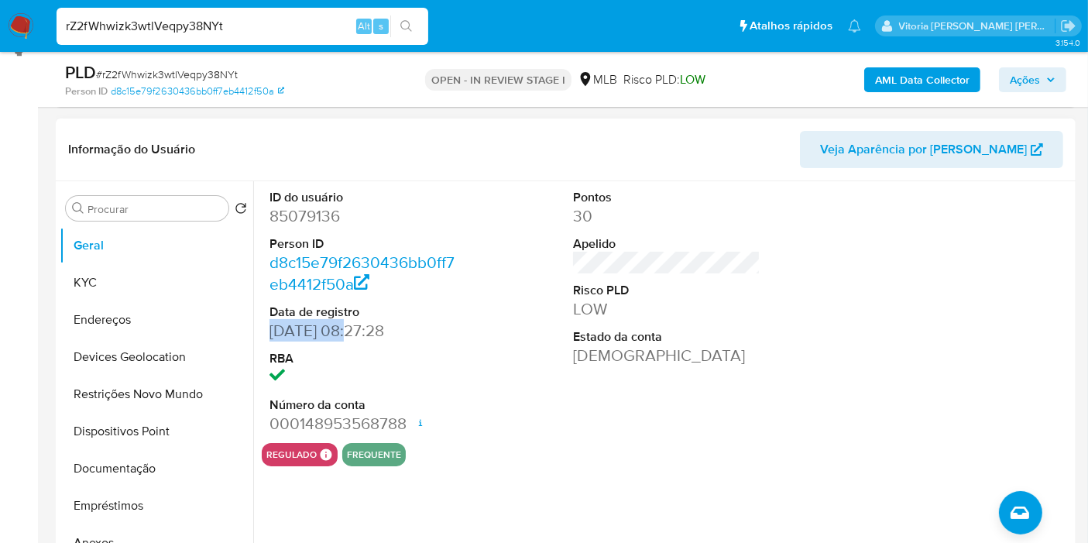
drag, startPoint x: 354, startPoint y: 336, endPoint x: 267, endPoint y: 327, distance: 87.2
click at [267, 327] on div "ID do usuário 85079136 Person ID d8c15e79f2630436bb0ff7eb4412f50a Data de regis…" at bounding box center [363, 312] width 203 height 262
copy dd "05/09/2009"
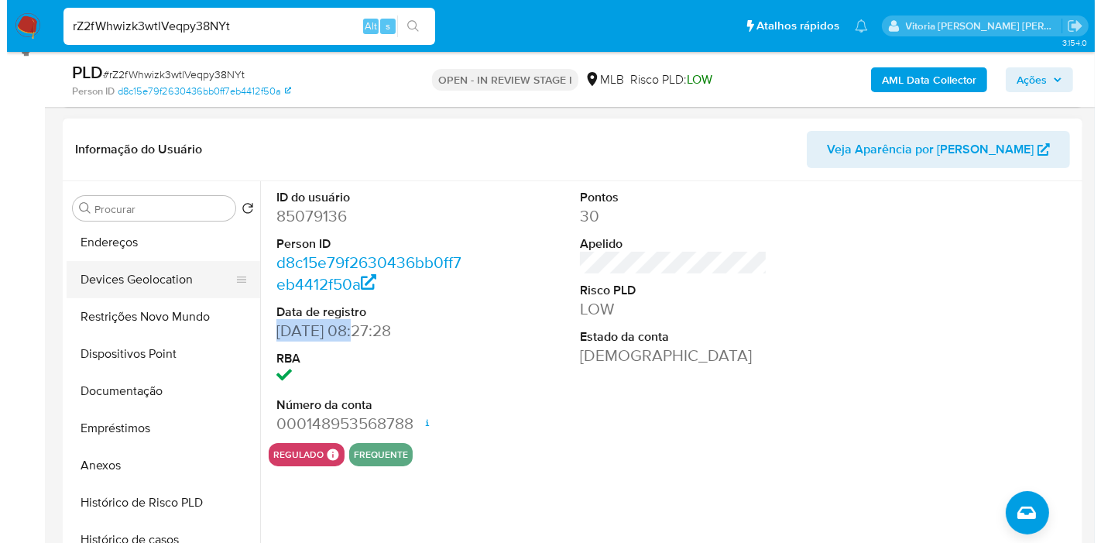
scroll to position [258, 0]
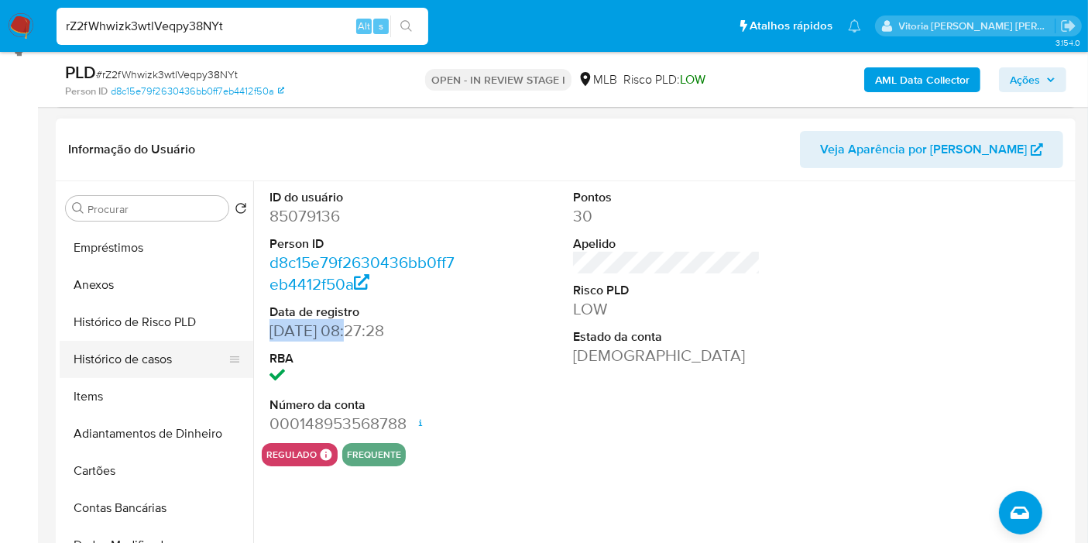
click at [150, 363] on button "Histórico de casos" at bounding box center [150, 359] width 181 height 37
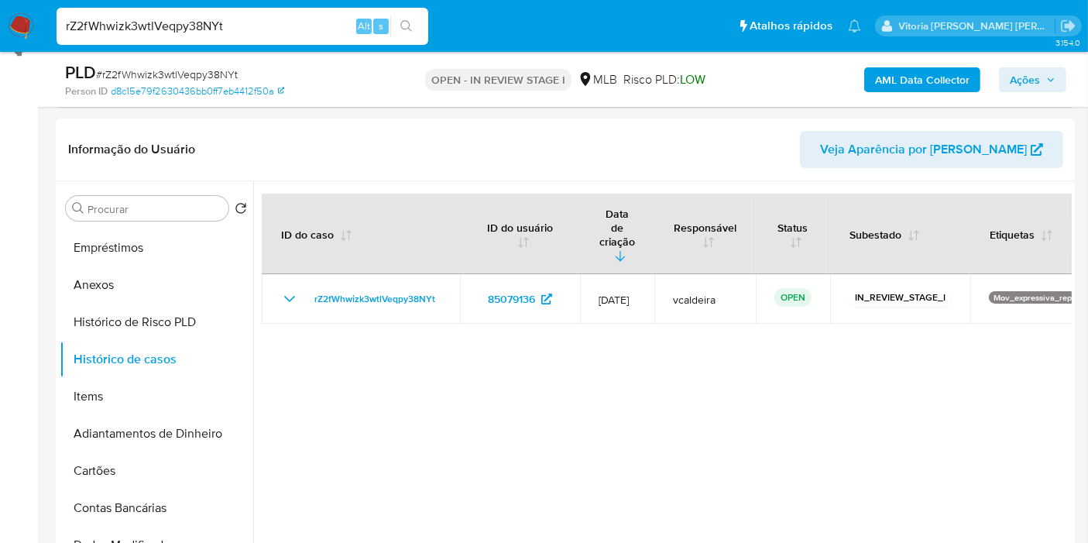
click at [1033, 81] on span "Ações" at bounding box center [1025, 79] width 30 height 25
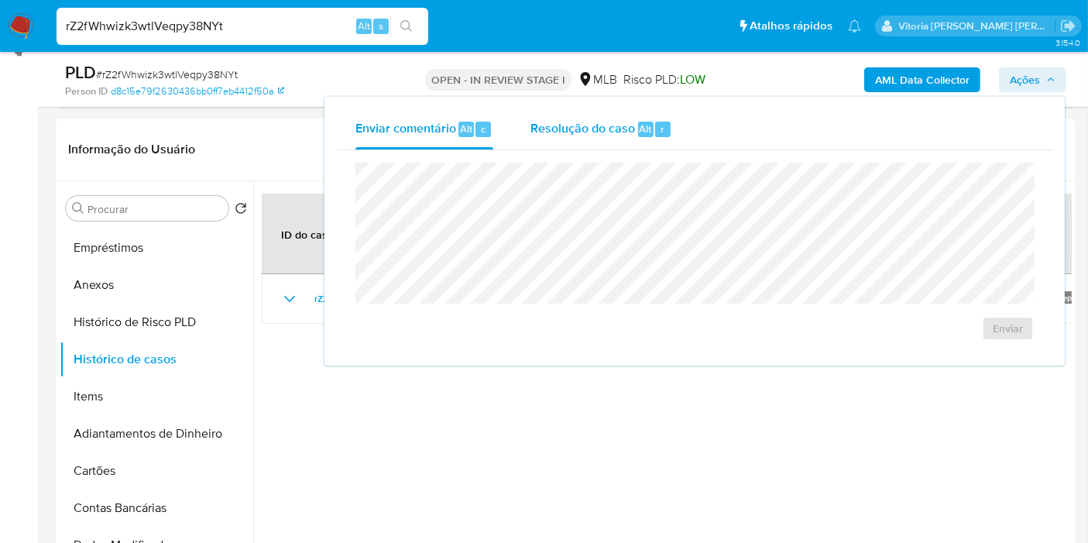
click at [648, 129] on span "Alt" at bounding box center [646, 129] width 12 height 15
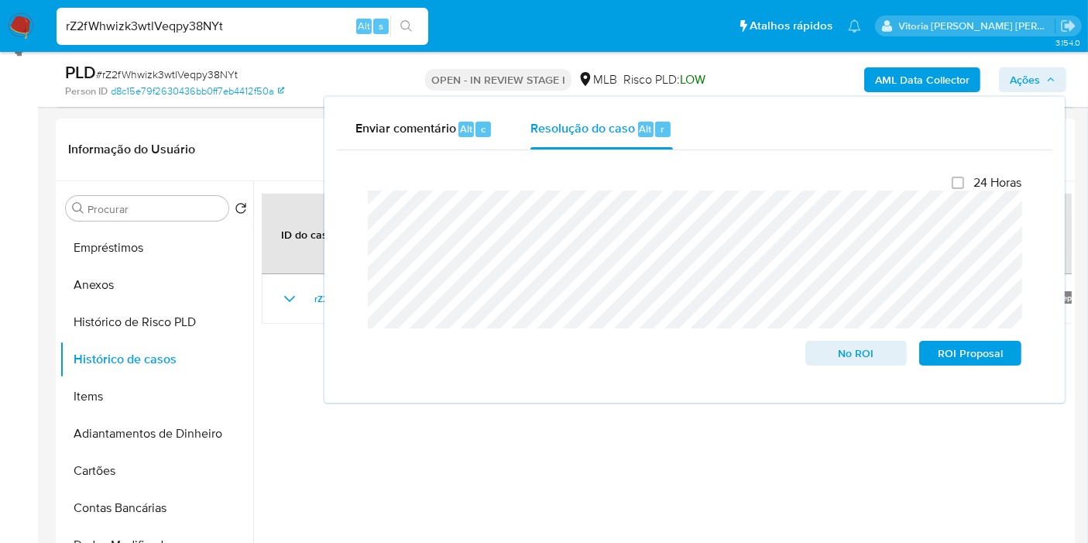
click at [159, 23] on input "rZ2fWhwizk3wtlVeqpy38NYt" at bounding box center [243, 26] width 372 height 20
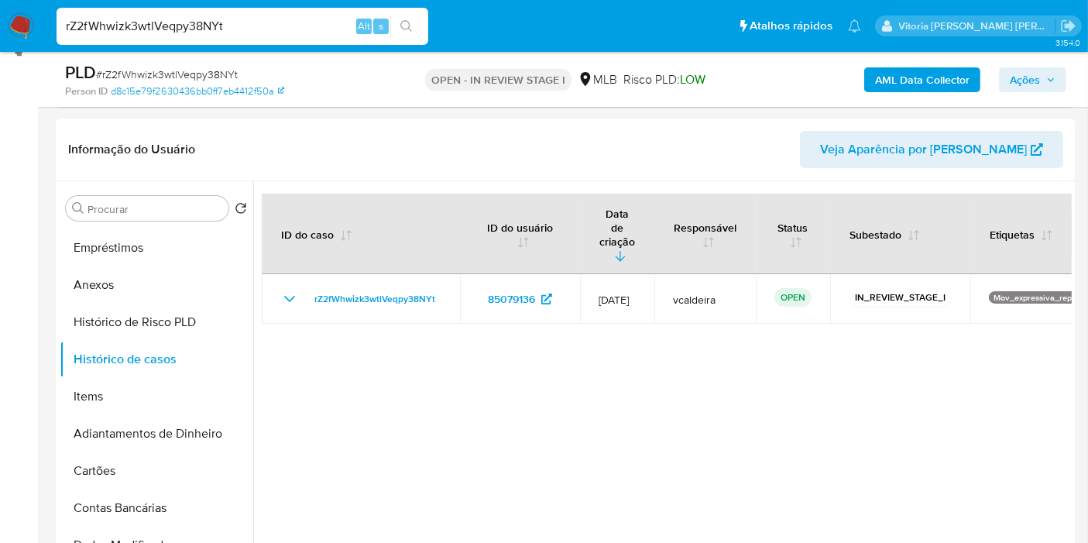
click at [132, 24] on input "rZ2fWhwizk3wtlVeqpy38NYt" at bounding box center [243, 26] width 372 height 20
click at [94, 273] on button "Anexos" at bounding box center [150, 284] width 181 height 37
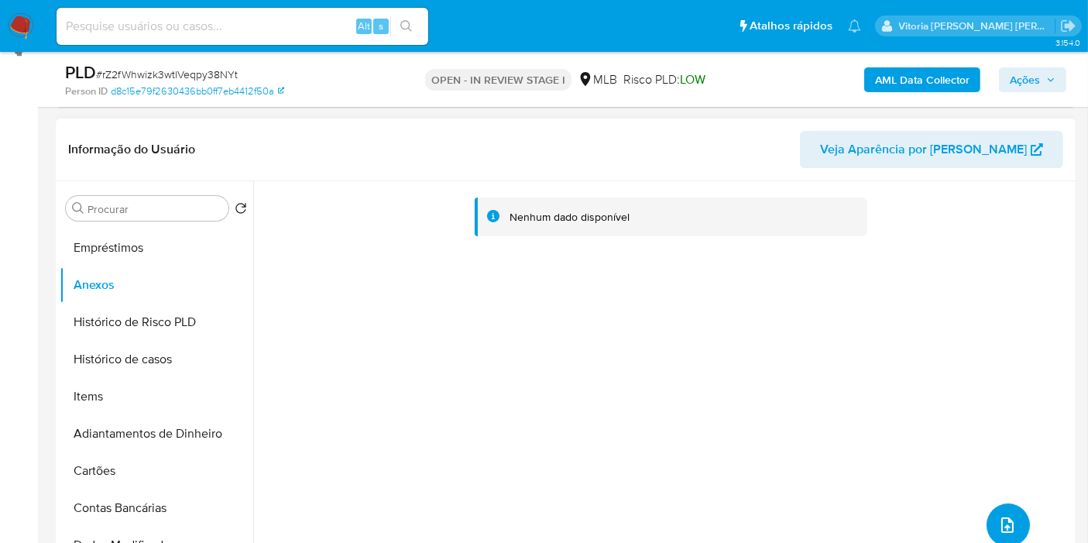
click at [1001, 523] on icon "upload-file" at bounding box center [1007, 524] width 12 height 15
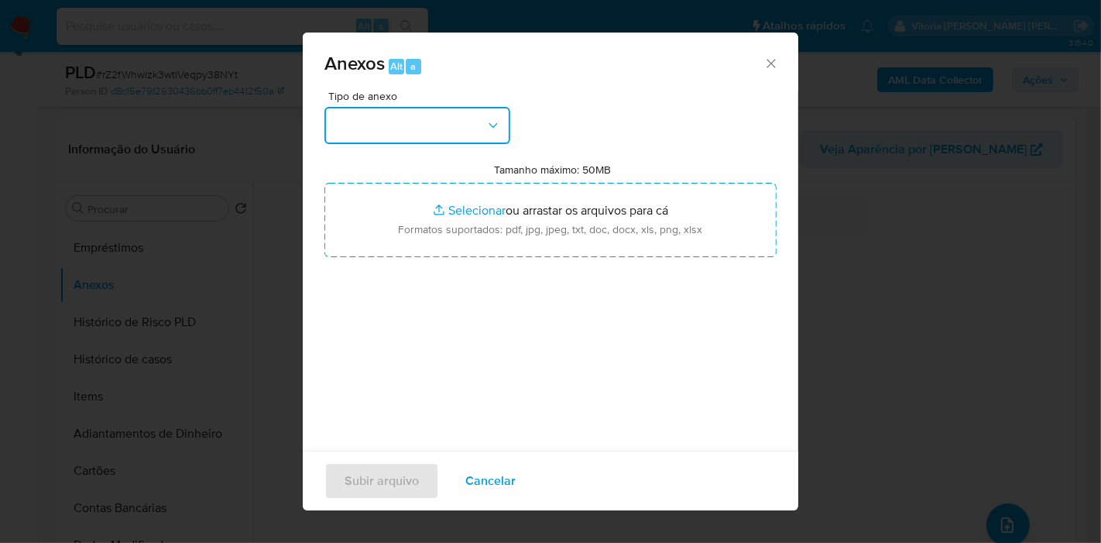
click at [471, 123] on button "button" at bounding box center [417, 125] width 186 height 37
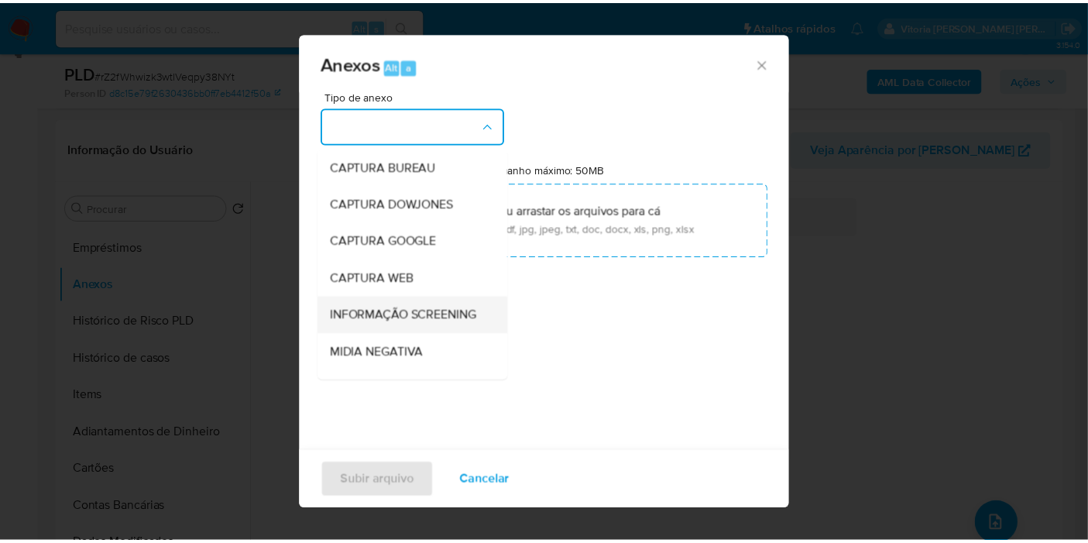
scroll to position [172, 0]
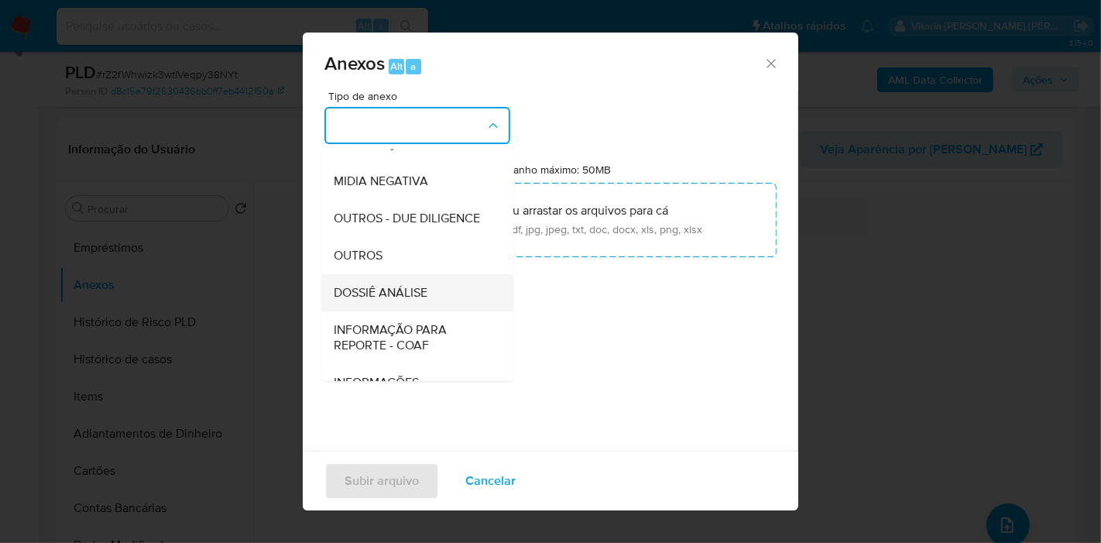
click at [390, 300] on span "DOSSIÊ ANÁLISE" at bounding box center [381, 292] width 94 height 15
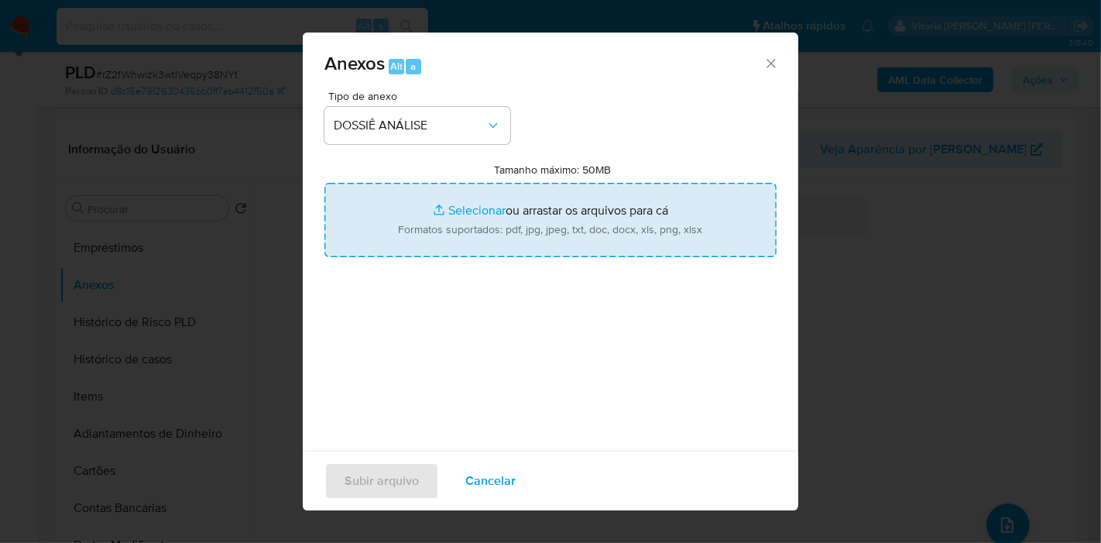
type input "C:\fakepath\Mulan 85079136_2025_08_14_07_51_32.pdf"
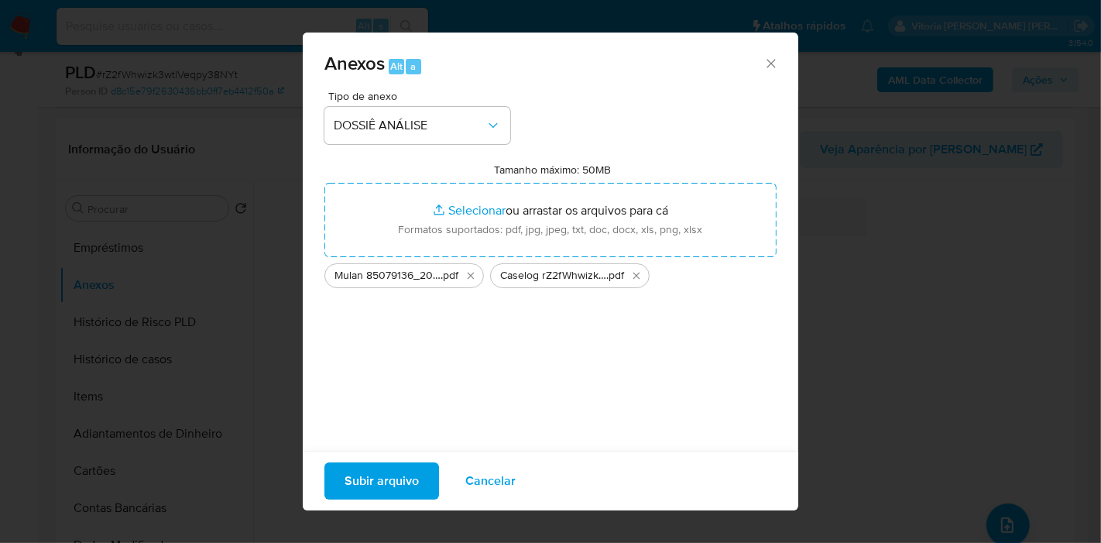
click at [391, 489] on span "Subir arquivo" at bounding box center [382, 481] width 74 height 34
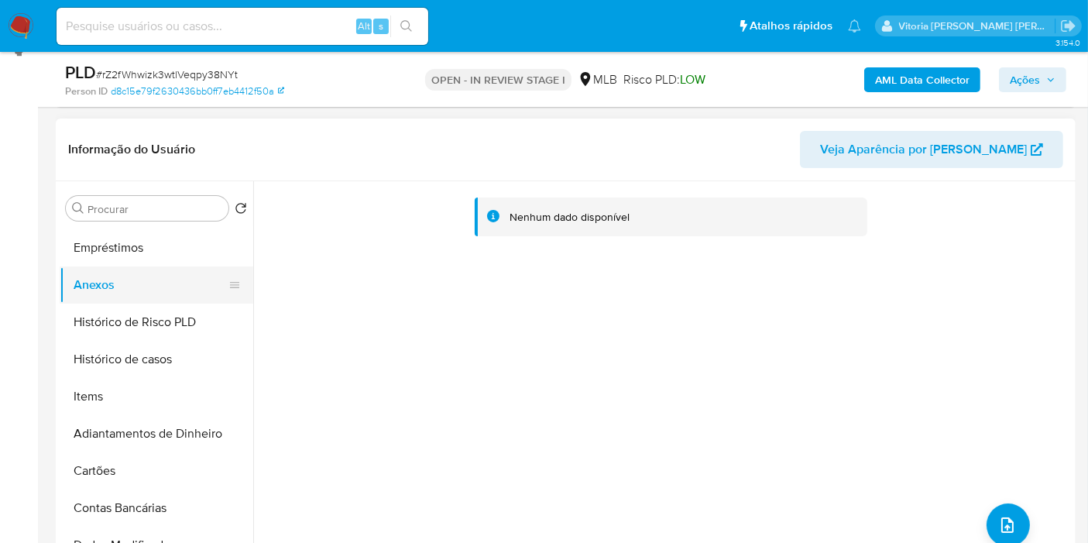
drag, startPoint x: 97, startPoint y: 321, endPoint x: 99, endPoint y: 277, distance: 44.2
click at [97, 323] on button "Histórico de Risco PLD" at bounding box center [157, 322] width 194 height 37
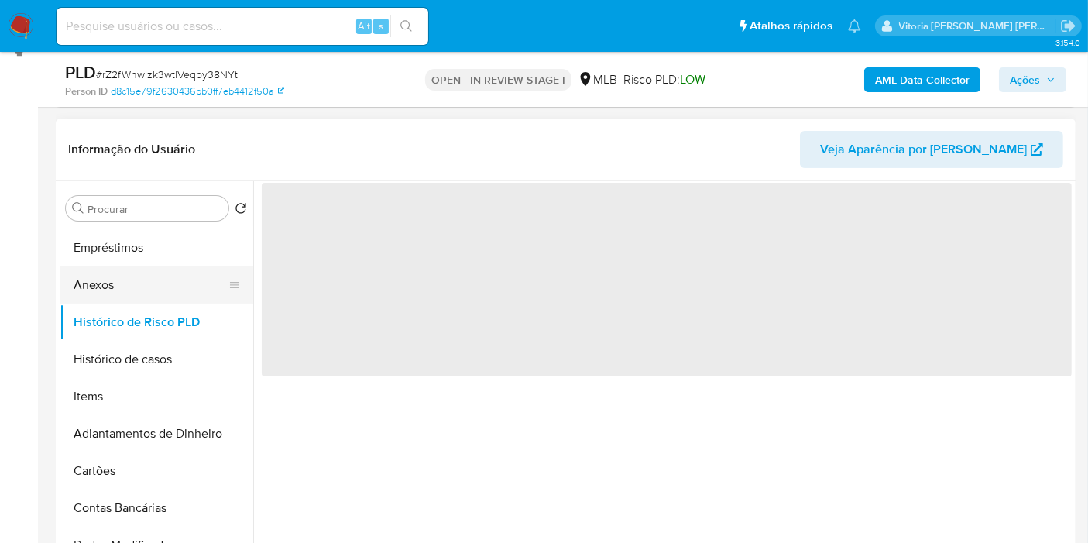
click at [100, 275] on button "Anexos" at bounding box center [150, 284] width 181 height 37
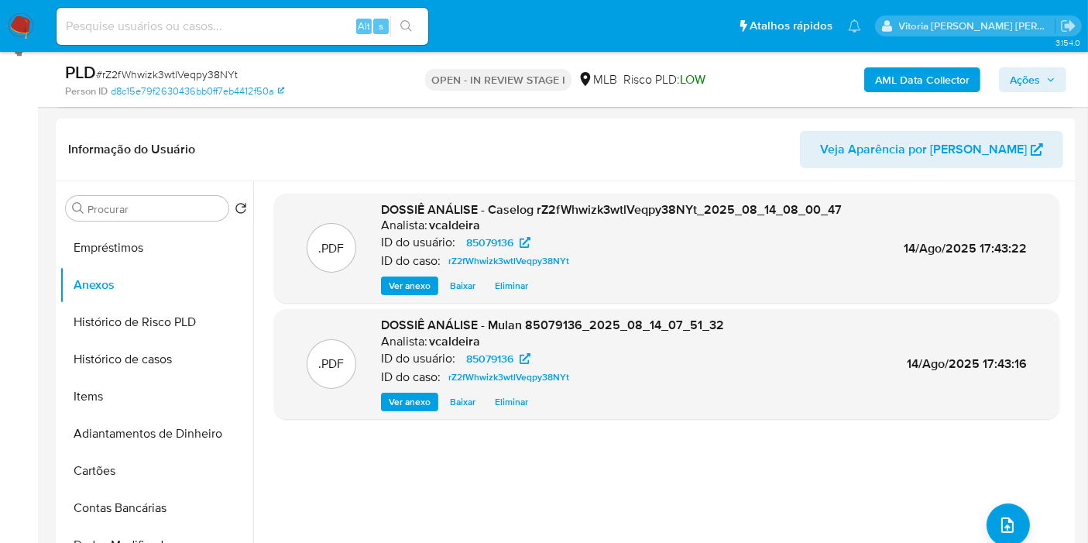
click at [1041, 74] on span "Ações" at bounding box center [1033, 80] width 46 height 22
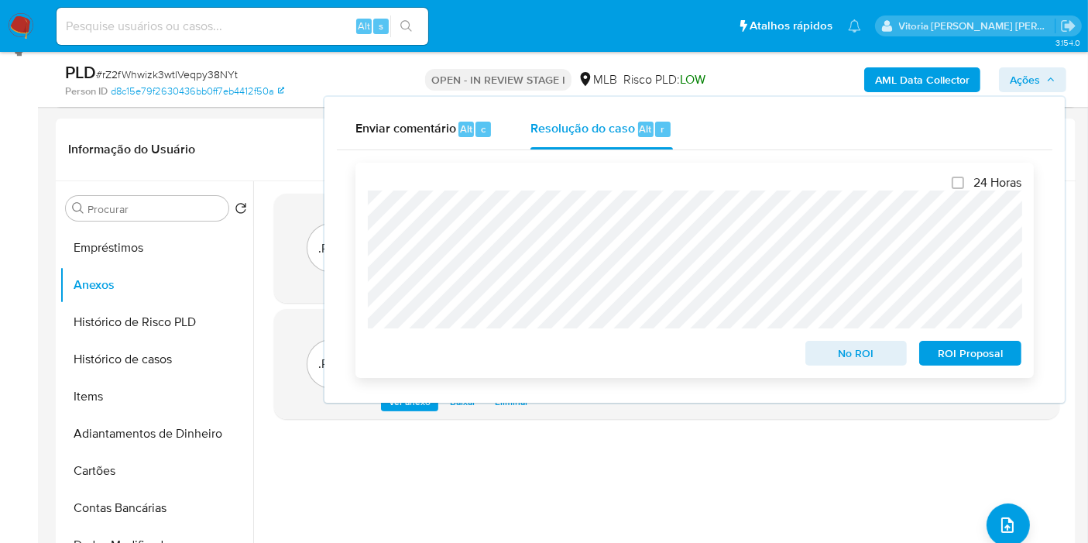
click at [863, 352] on span "No ROI" at bounding box center [856, 353] width 81 height 22
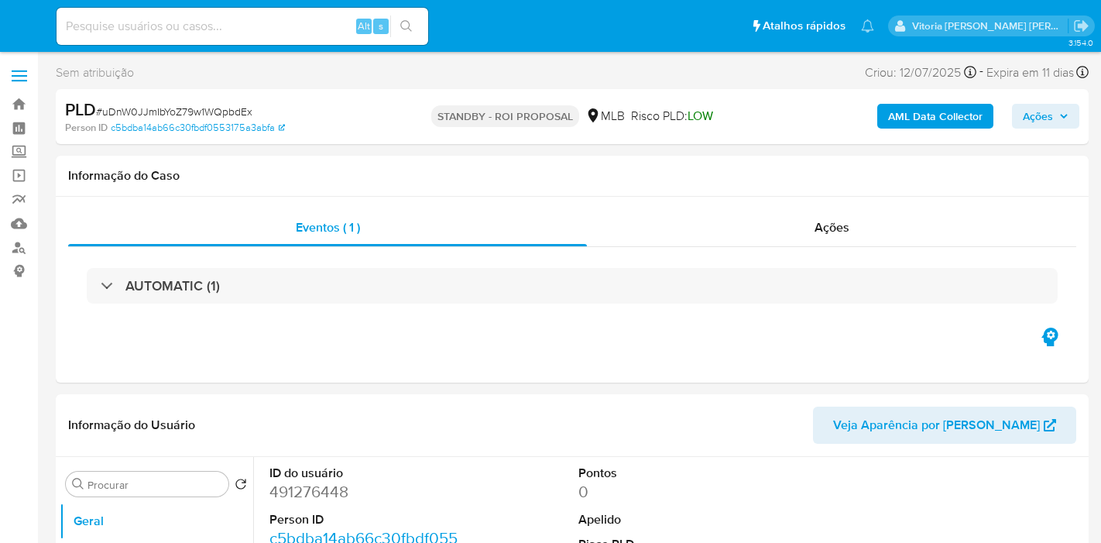
select select "10"
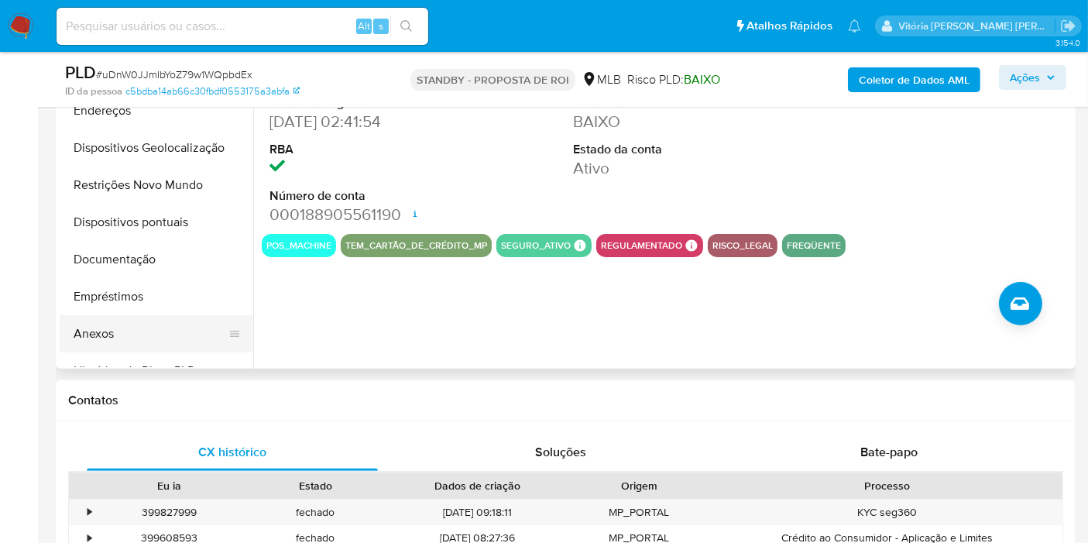
click at [144, 327] on button "Anexos" at bounding box center [150, 333] width 181 height 37
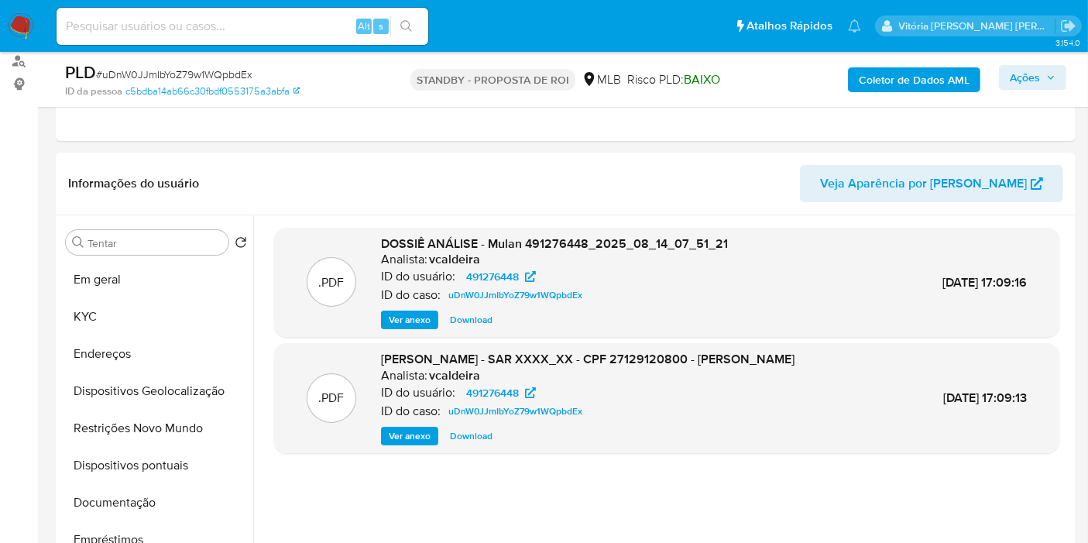
scroll to position [86, 0]
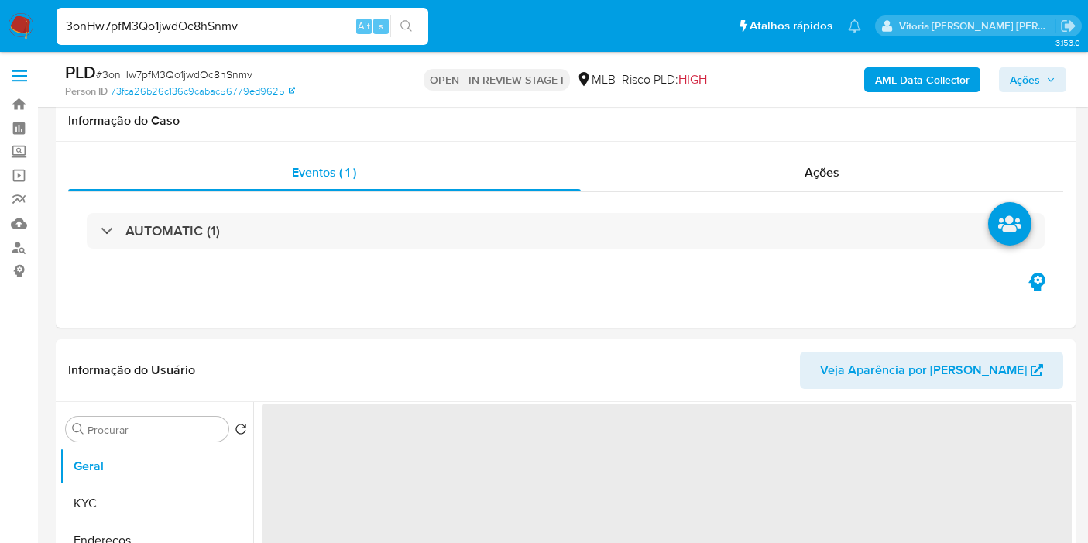
select select "10"
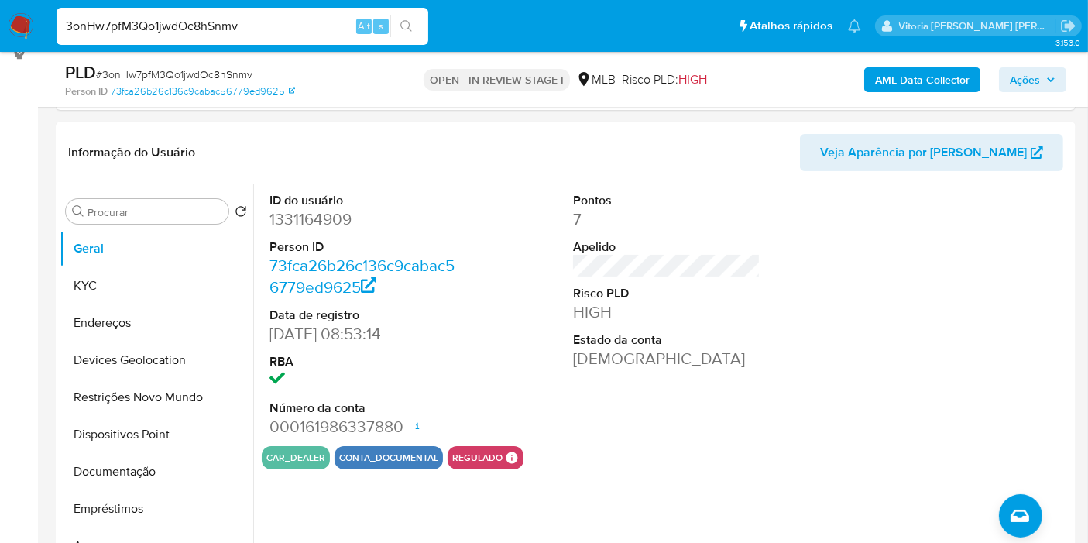
click at [181, 29] on input "3onHw7pfM3Qo1jwdOc8hSnmv" at bounding box center [243, 26] width 372 height 20
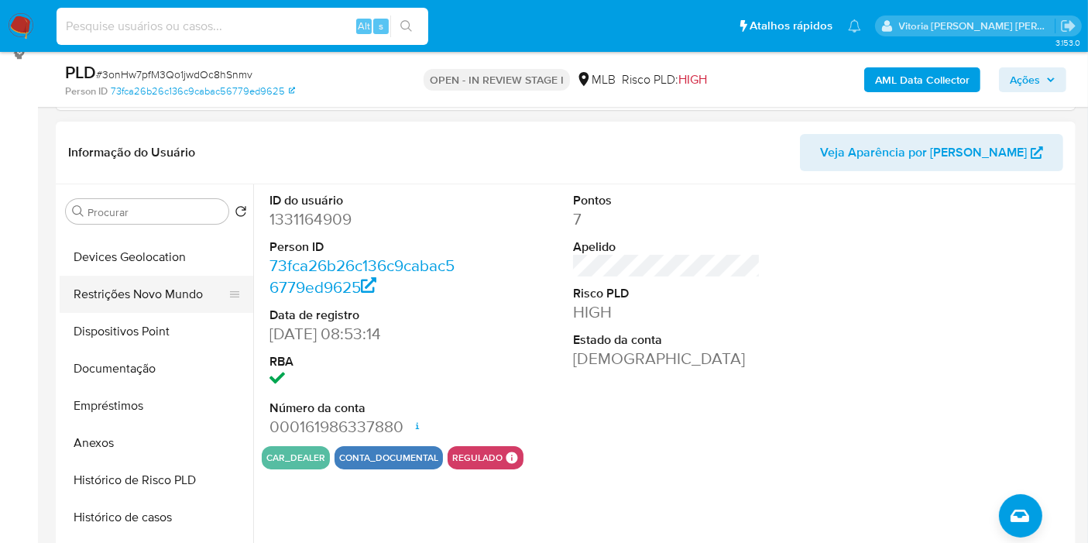
scroll to position [172, 0]
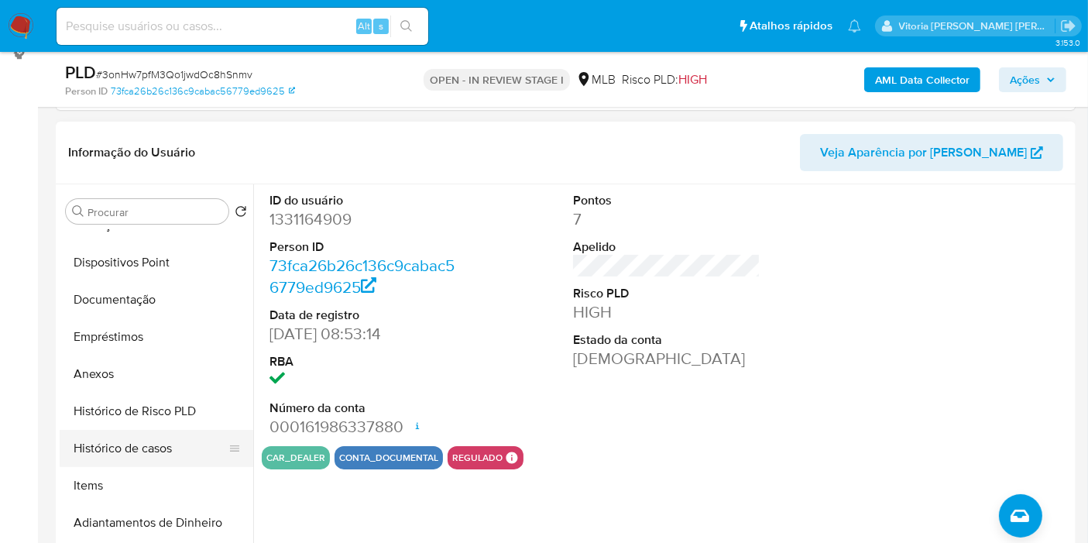
click at [134, 442] on button "Histórico de casos" at bounding box center [150, 448] width 181 height 37
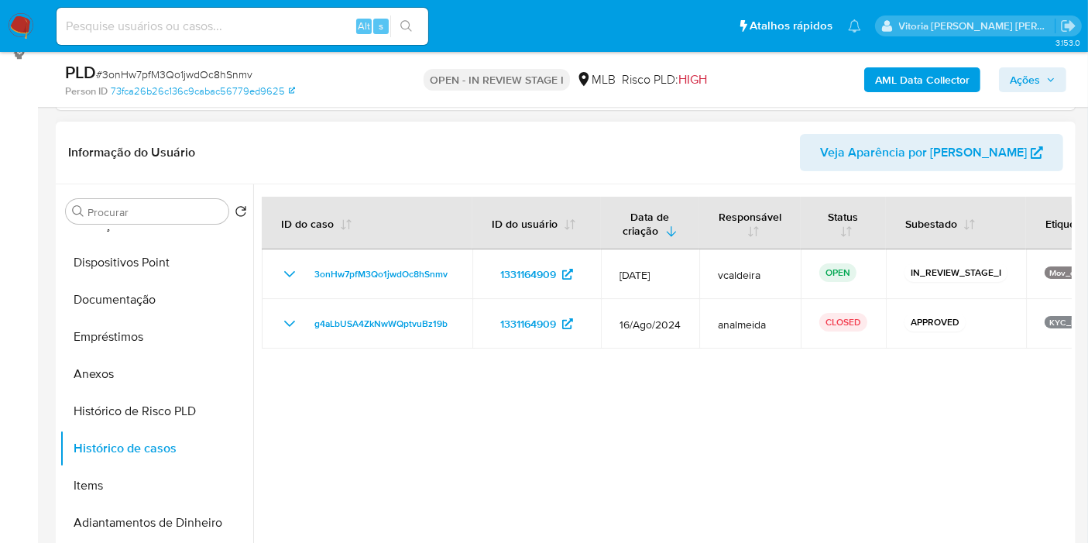
drag, startPoint x: 575, startPoint y: 345, endPoint x: 499, endPoint y: 459, distance: 136.4
click at [499, 459] on div at bounding box center [662, 382] width 819 height 396
click at [1020, 73] on span "Ações" at bounding box center [1025, 79] width 30 height 25
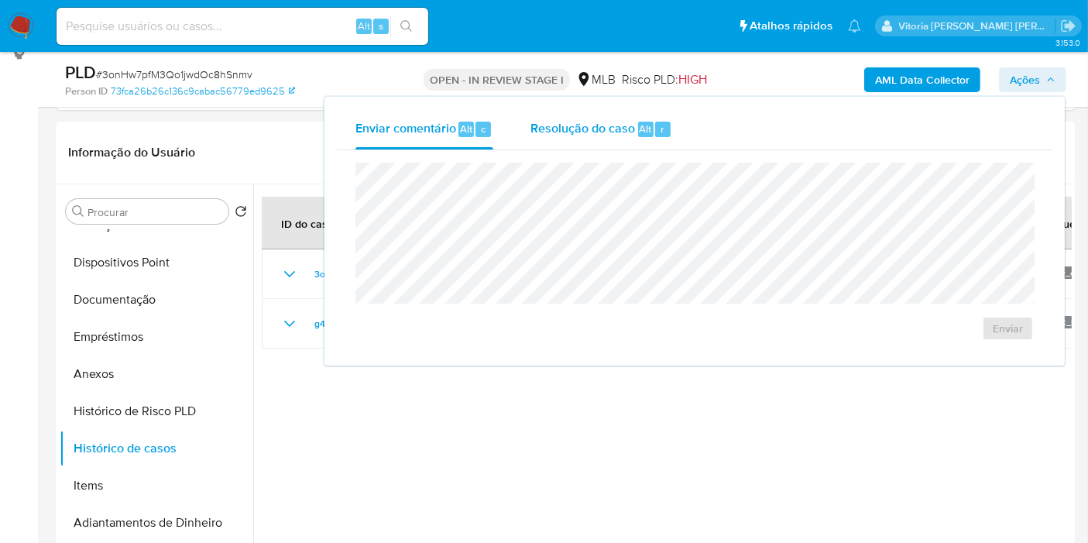
click at [553, 145] on div "Resolução do caso Alt r" at bounding box center [601, 129] width 142 height 40
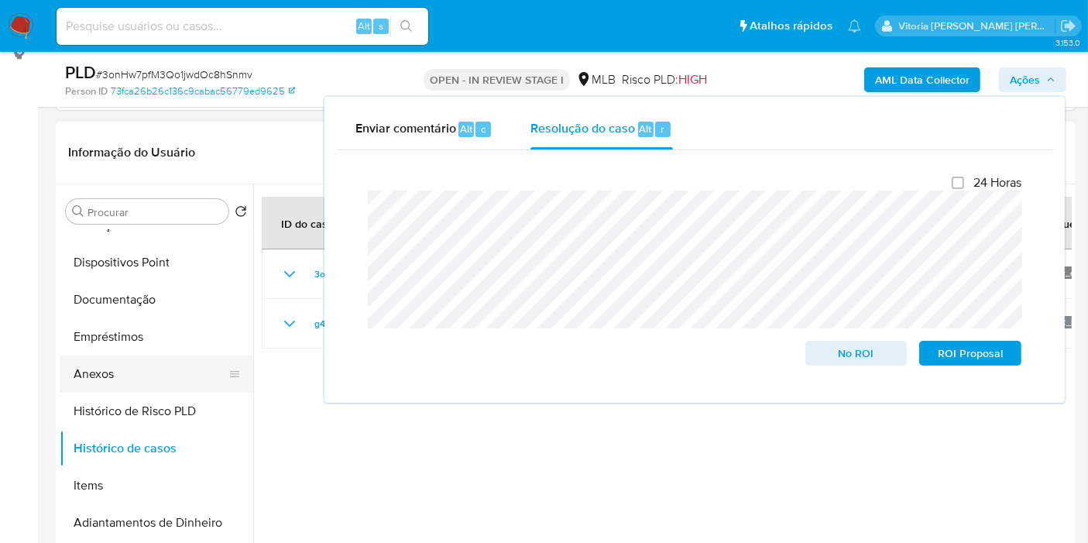
click at [125, 366] on button "Anexos" at bounding box center [150, 373] width 181 height 37
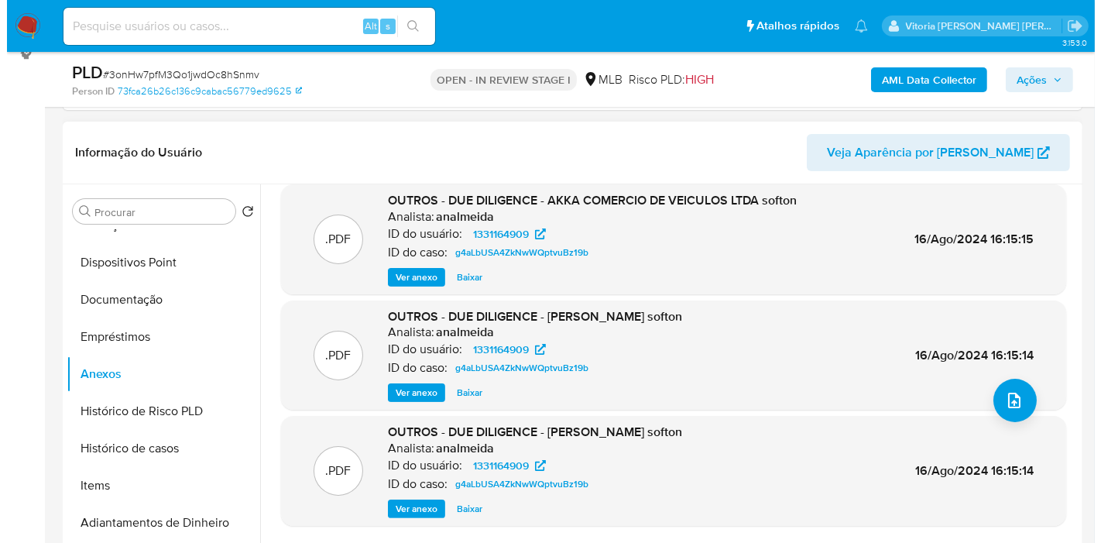
scroll to position [130, 0]
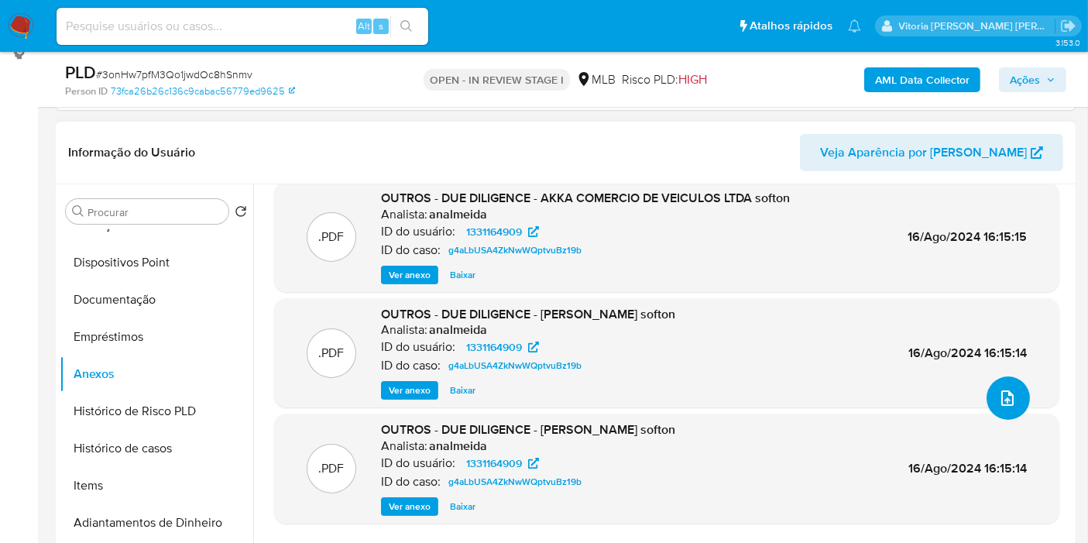
click at [1008, 392] on icon "upload-file" at bounding box center [1007, 398] width 19 height 19
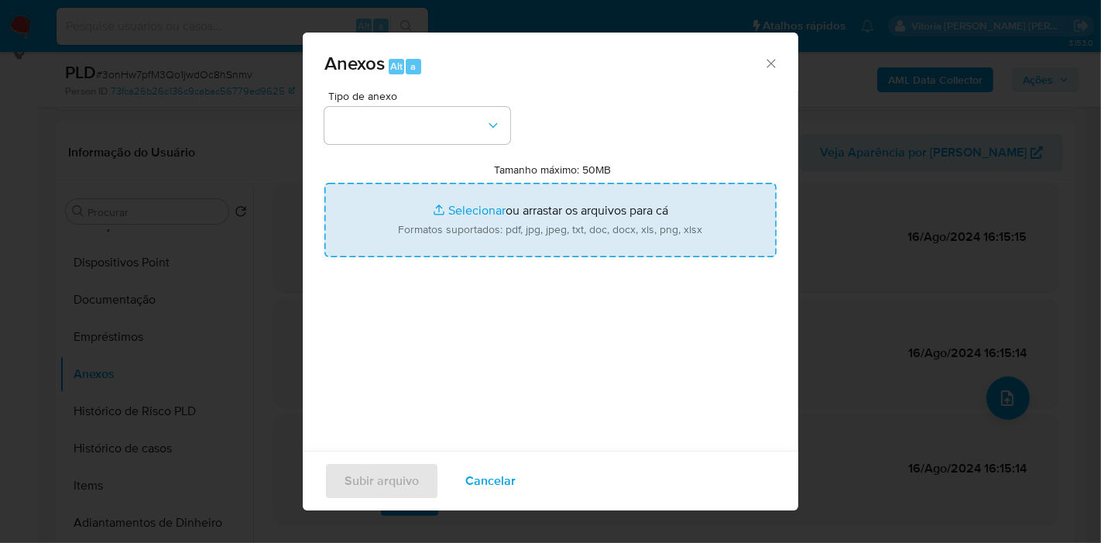
type input "C:\fakepath\Mulan 1331164909_2025_08_14_07_50_20.pdf"
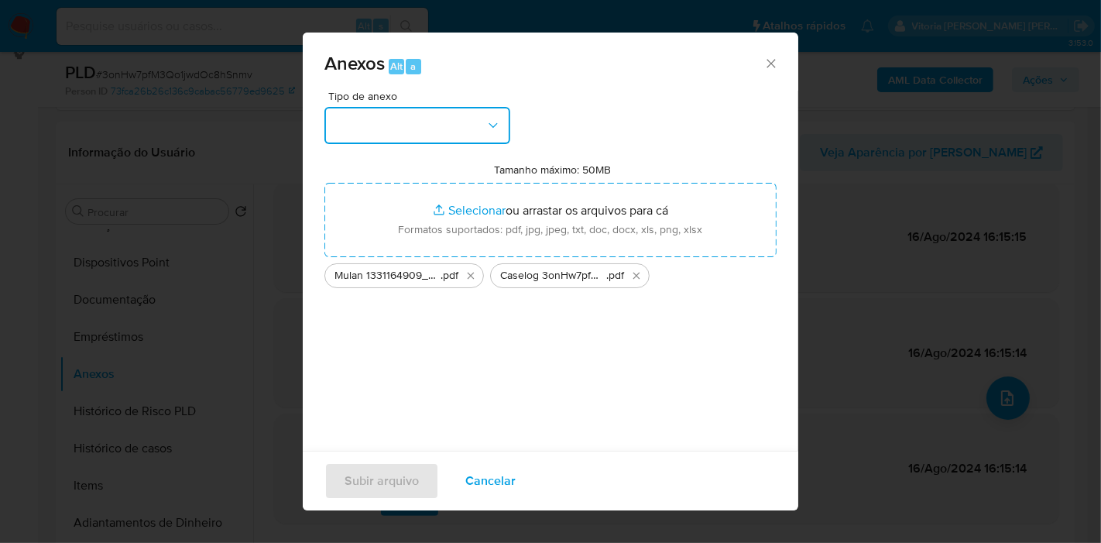
click at [409, 139] on button "button" at bounding box center [417, 125] width 186 height 37
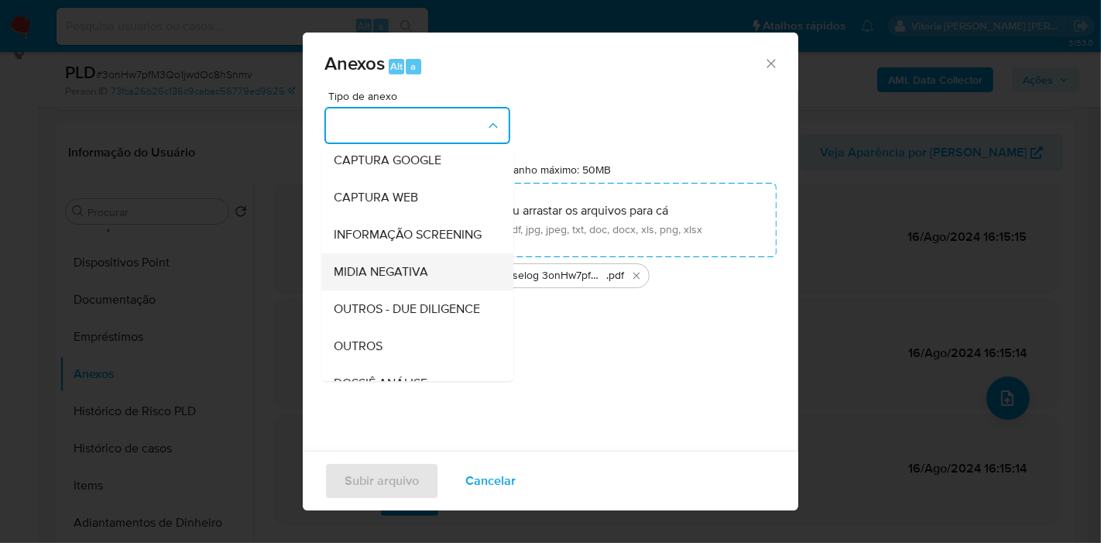
scroll to position [238, 0]
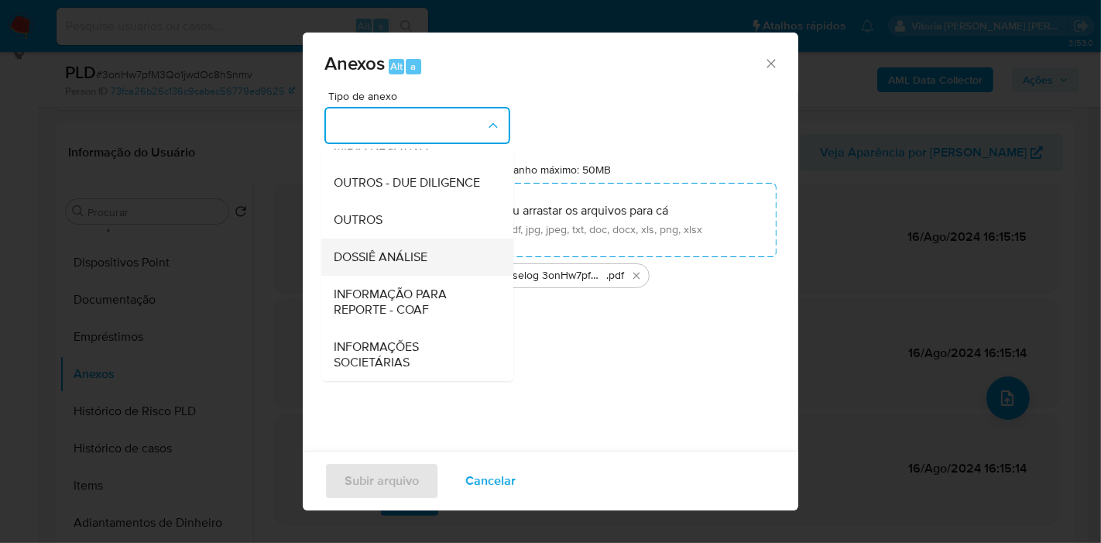
click at [366, 256] on span "DOSSIÊ ANÁLISE" at bounding box center [381, 256] width 94 height 15
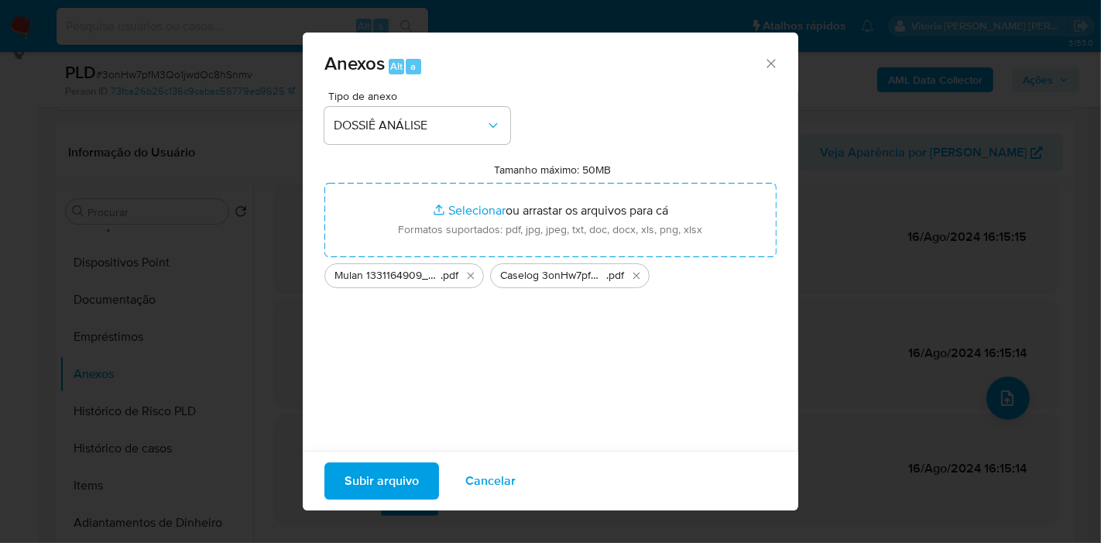
click at [383, 483] on span "Subir arquivo" at bounding box center [382, 481] width 74 height 34
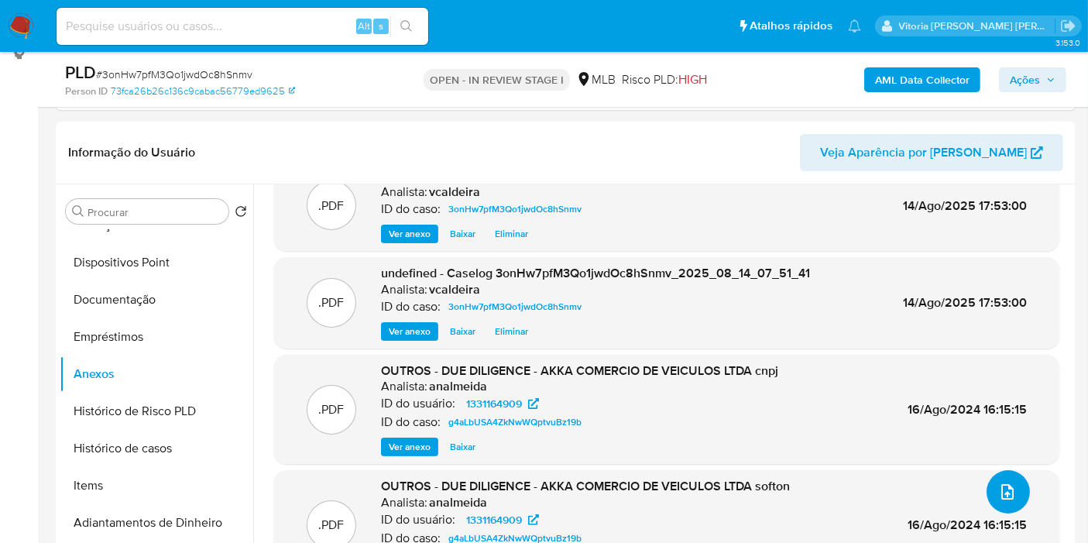
scroll to position [0, 0]
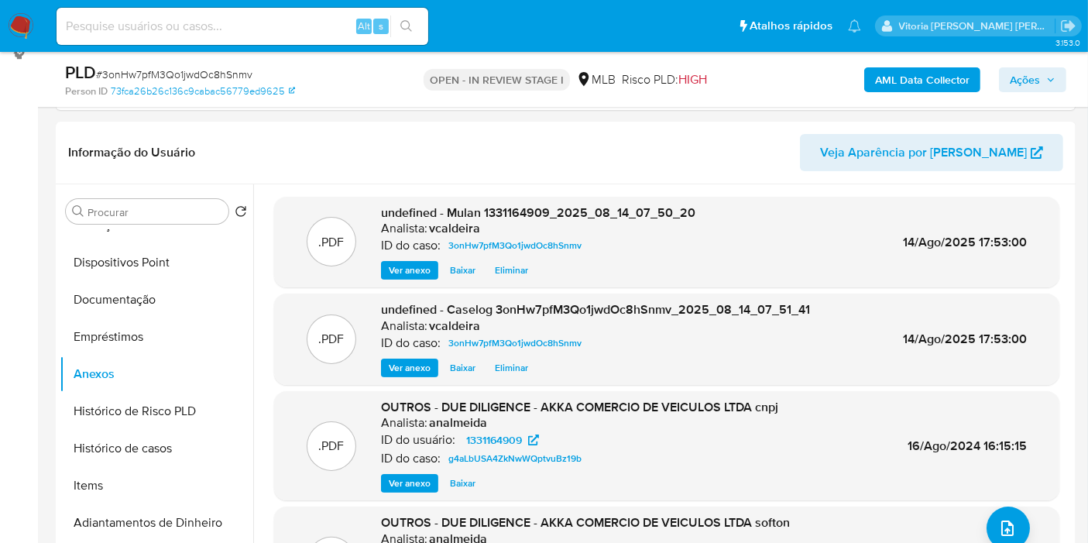
click at [1024, 87] on span "Ações" at bounding box center [1025, 79] width 30 height 25
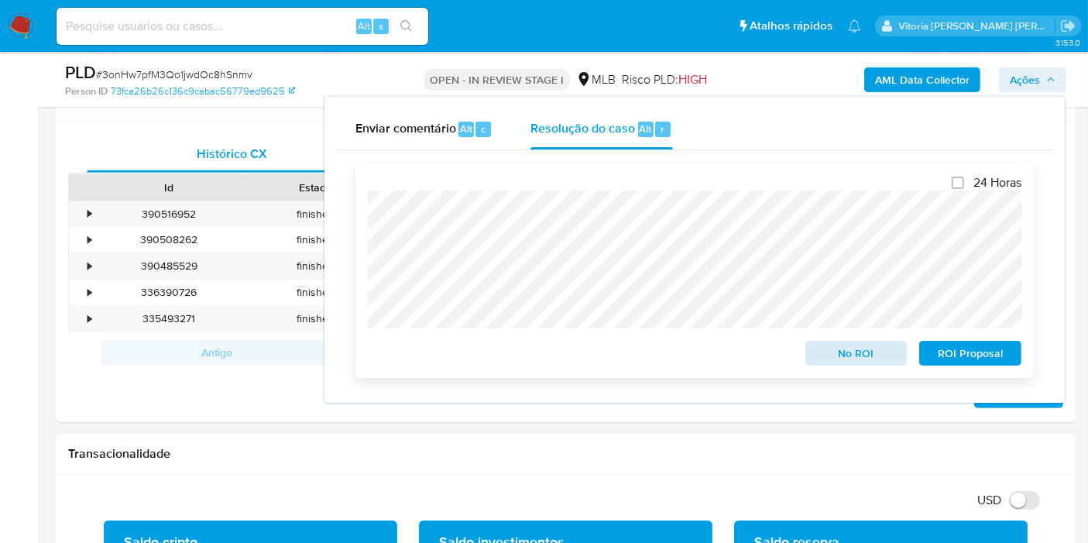
scroll to position [734, 0]
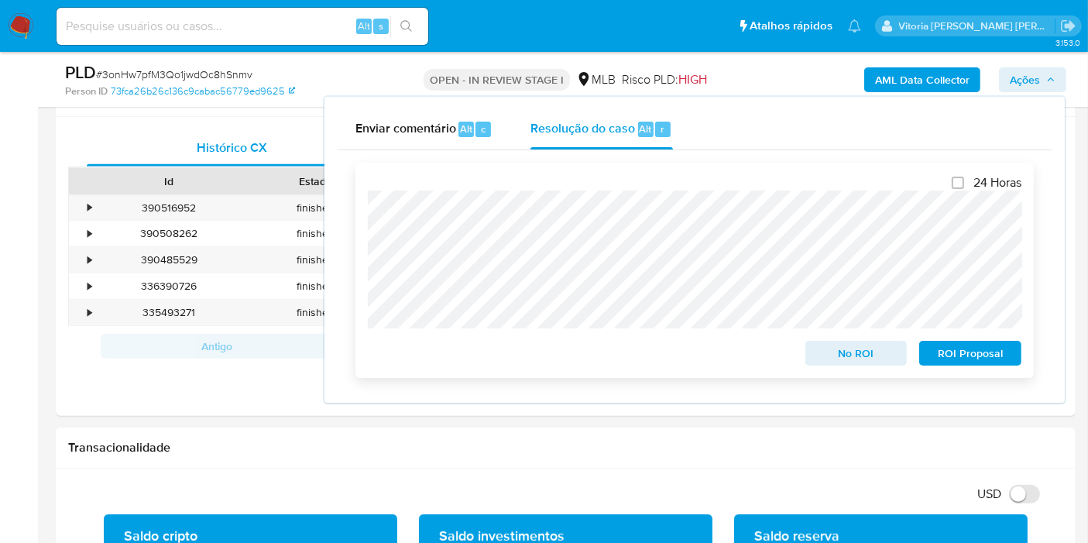
click at [849, 356] on span "No ROI" at bounding box center [856, 353] width 81 height 22
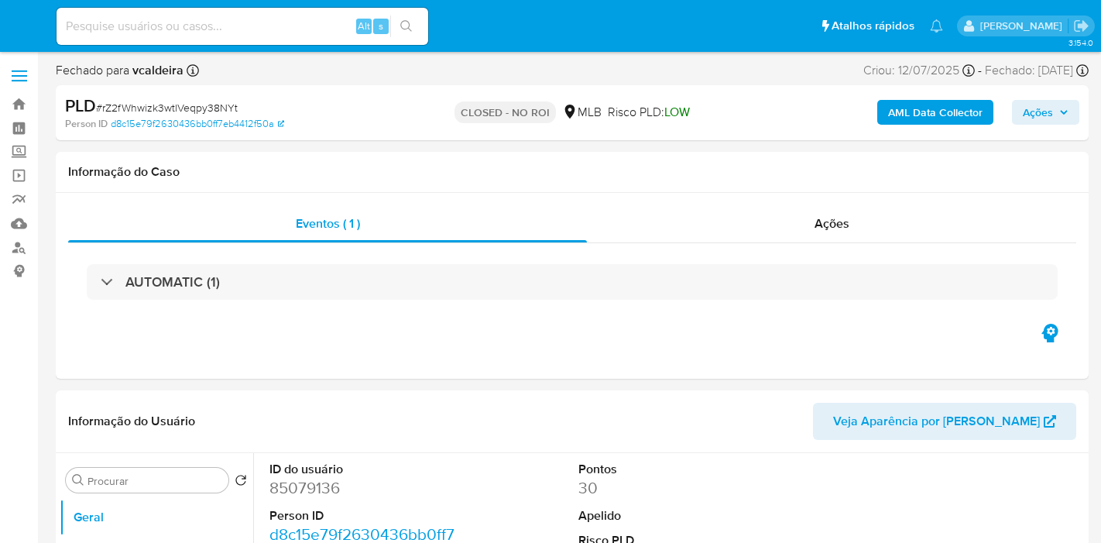
select select "10"
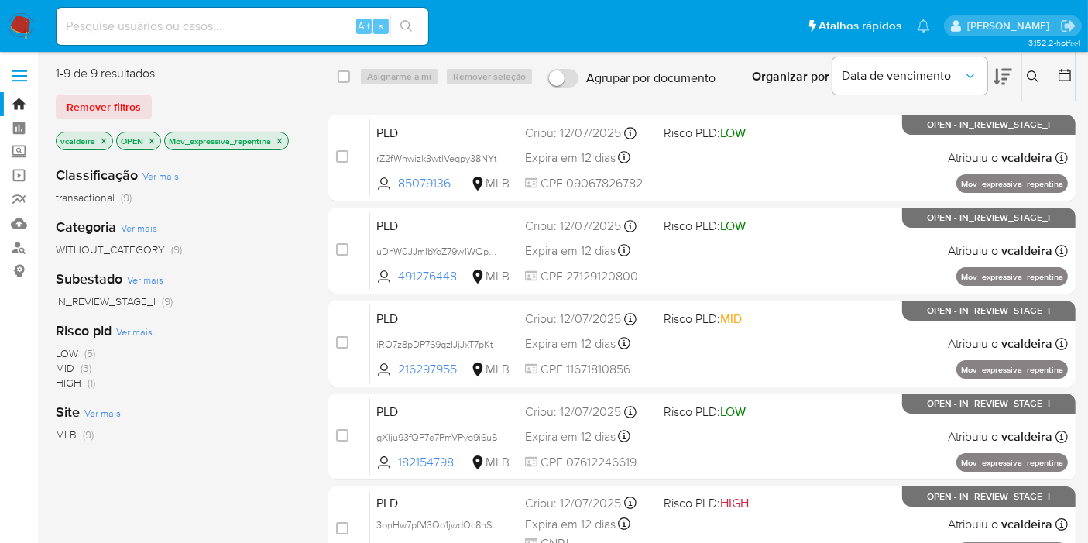
click at [22, 24] on img at bounding box center [21, 26] width 26 height 26
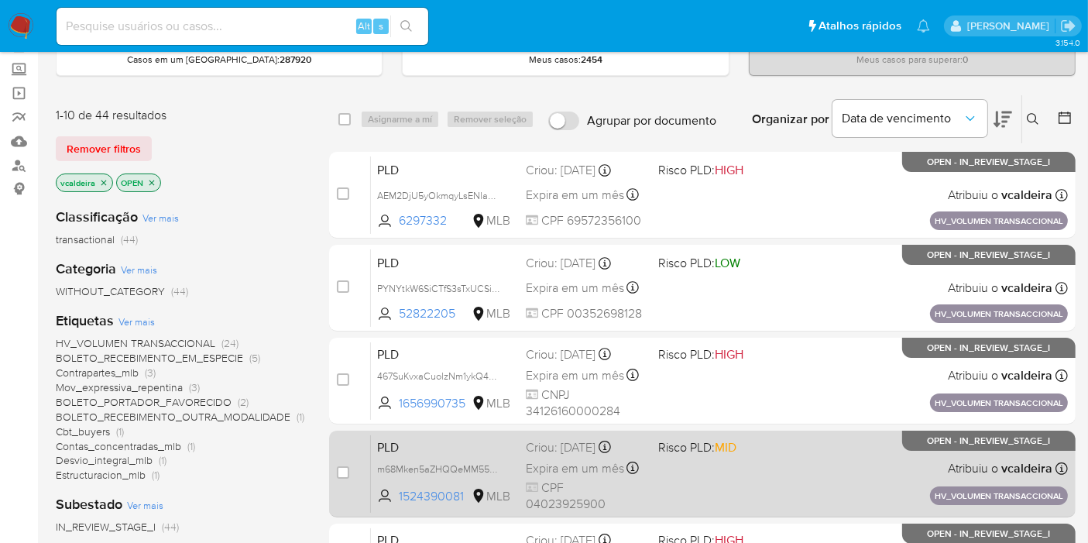
scroll to position [172, 0]
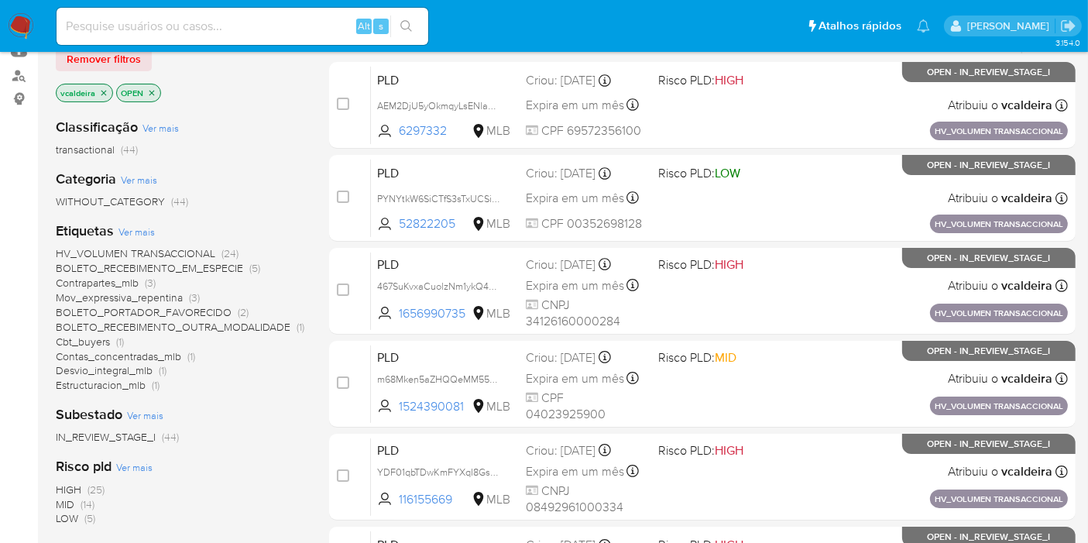
click at [170, 269] on span "BOLETO_RECEBIMENTO_EM_ESPECIE" at bounding box center [149, 267] width 187 height 15
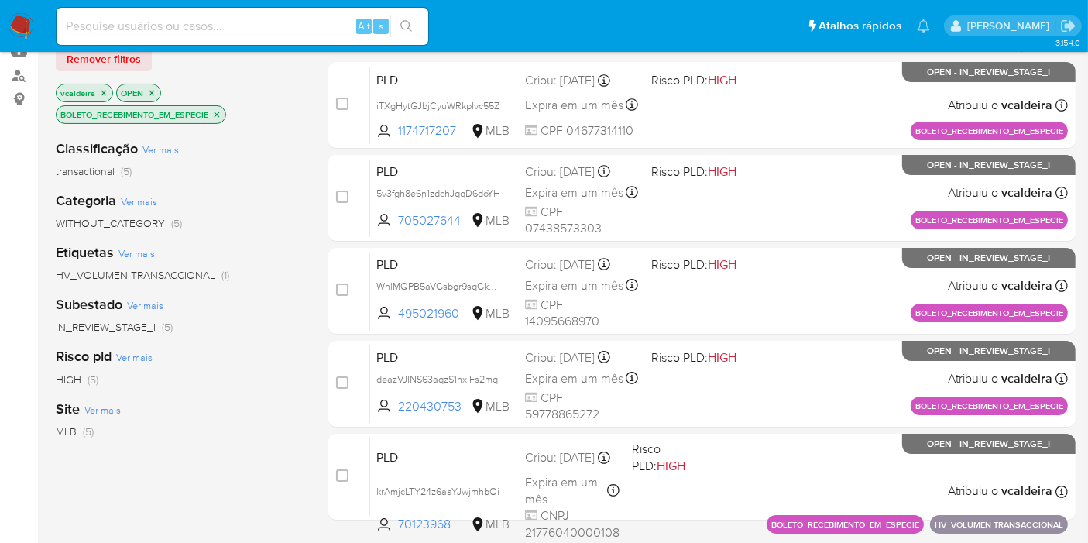
click at [220, 114] on icon "close-filter" at bounding box center [216, 114] width 5 height 5
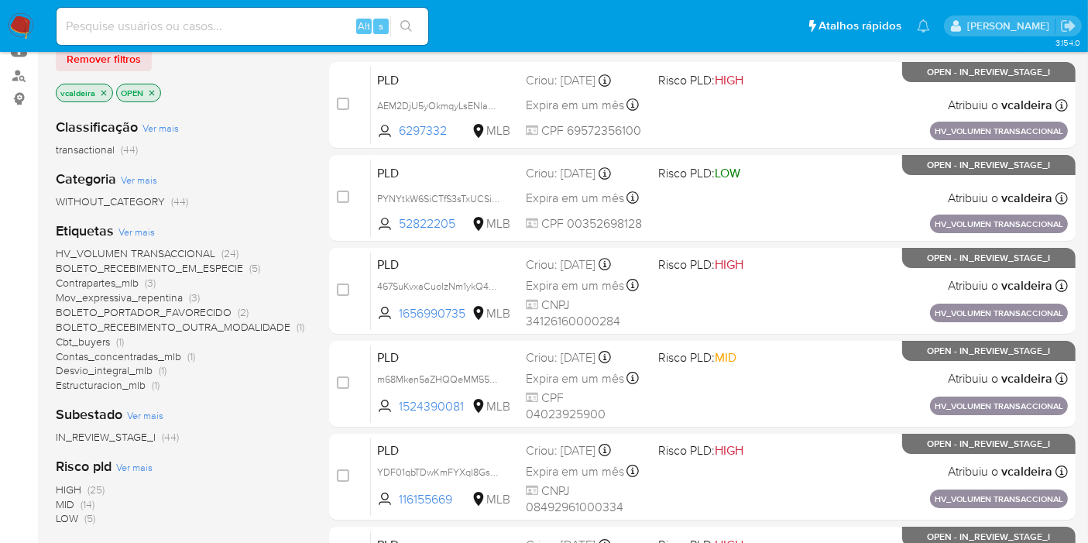
click at [110, 280] on span "Contrapartes_mlb" at bounding box center [97, 282] width 83 height 15
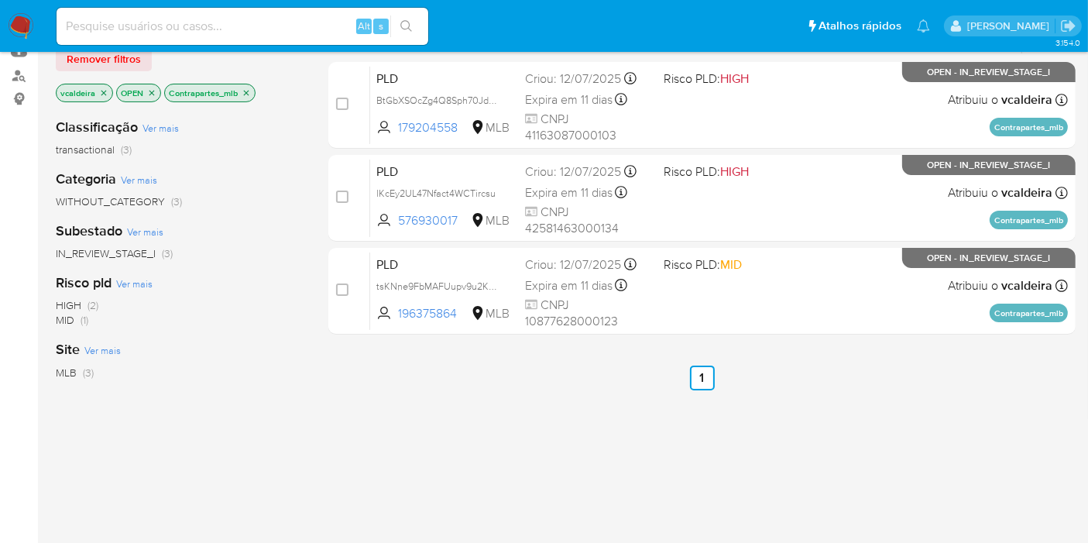
click at [245, 92] on icon "close-filter" at bounding box center [246, 92] width 9 height 9
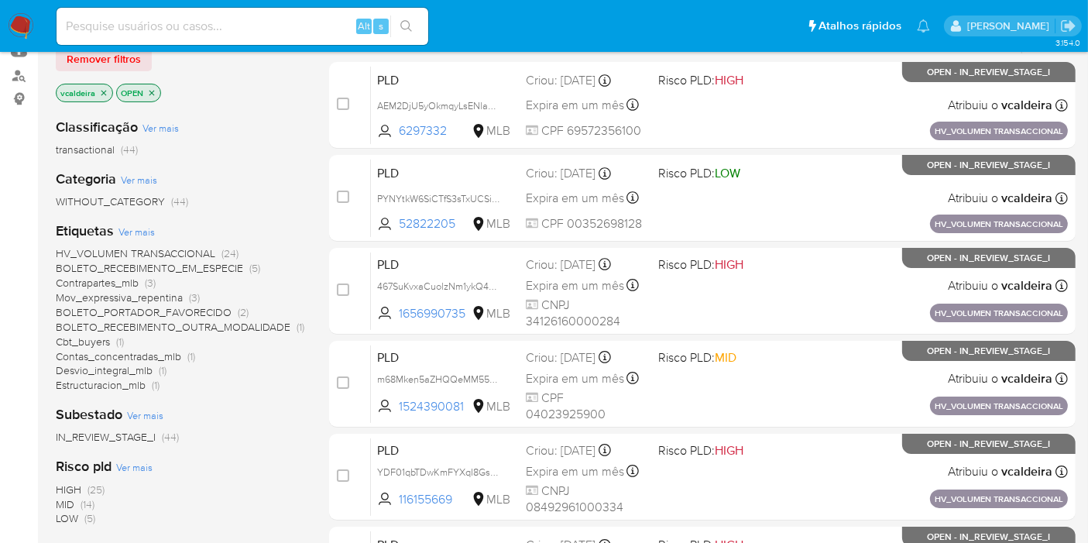
click at [157, 290] on span "Mov_expressiva_repentina" at bounding box center [119, 297] width 127 height 15
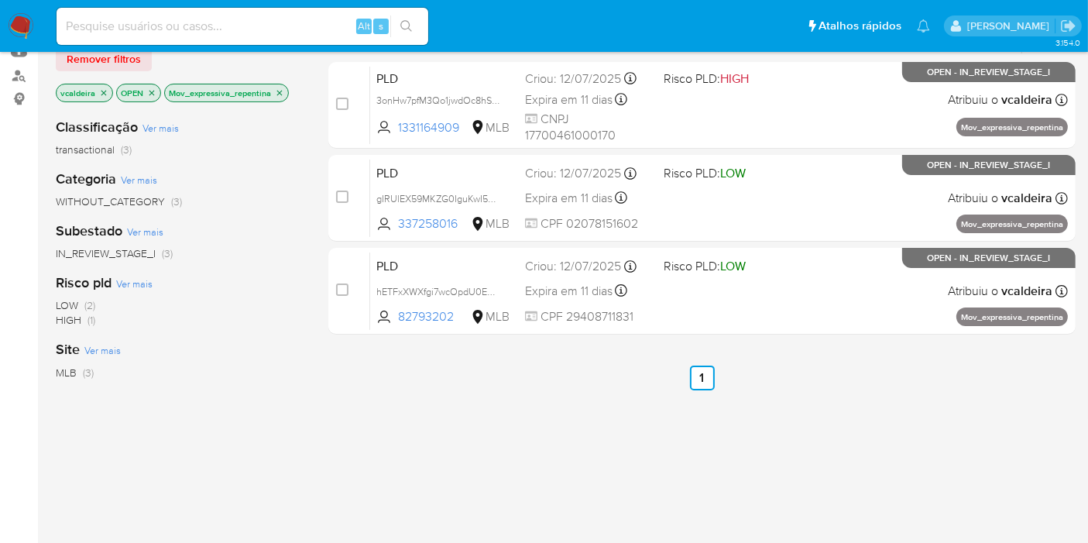
drag, startPoint x: 500, startPoint y: 98, endPoint x: 451, endPoint y: 4, distance: 106.0
click at [501, 96] on span "3onHw7pfM3Qo1jwdOc8hSnmv" at bounding box center [444, 99] width 136 height 17
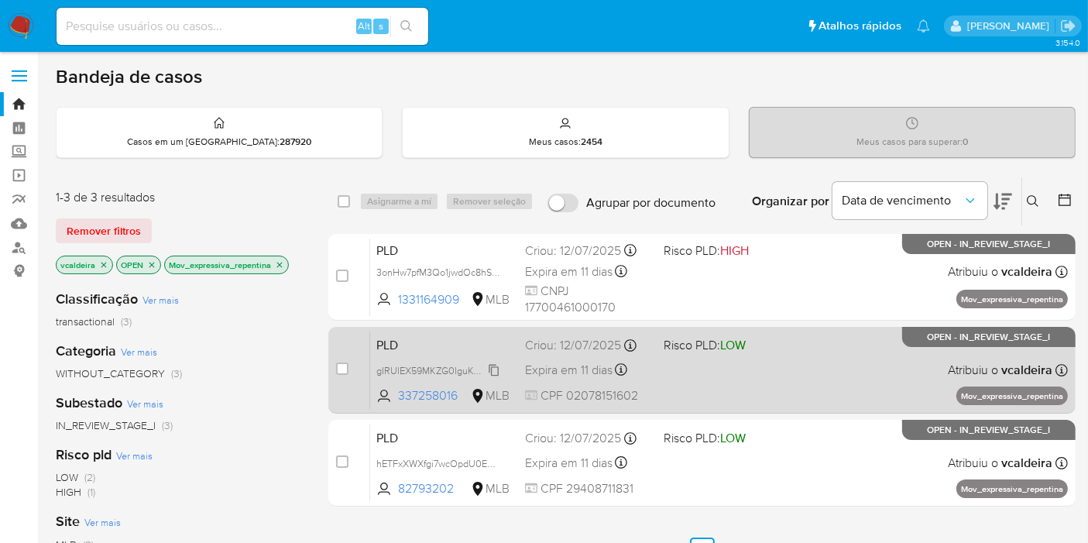
click at [489, 368] on span "gIRUlEX59MKZG0IguKwI5sFV" at bounding box center [440, 369] width 128 height 17
click at [497, 369] on span "gIRUlEX59MKZG0IguKwI5sFV" at bounding box center [440, 369] width 128 height 17
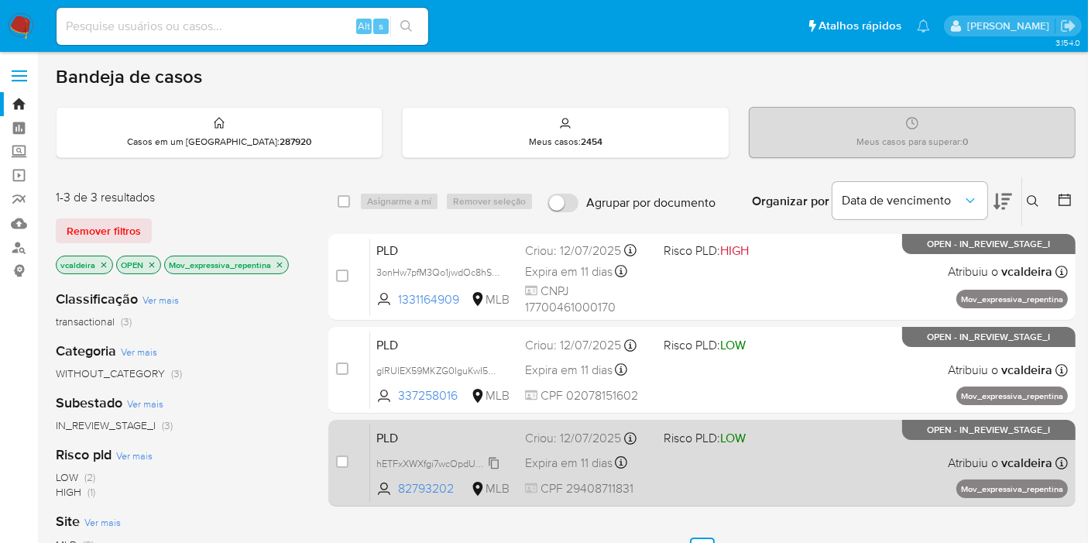
click at [496, 465] on span "hETFxXWXfgi7wcOpdU0EhxAq" at bounding box center [442, 462] width 132 height 17
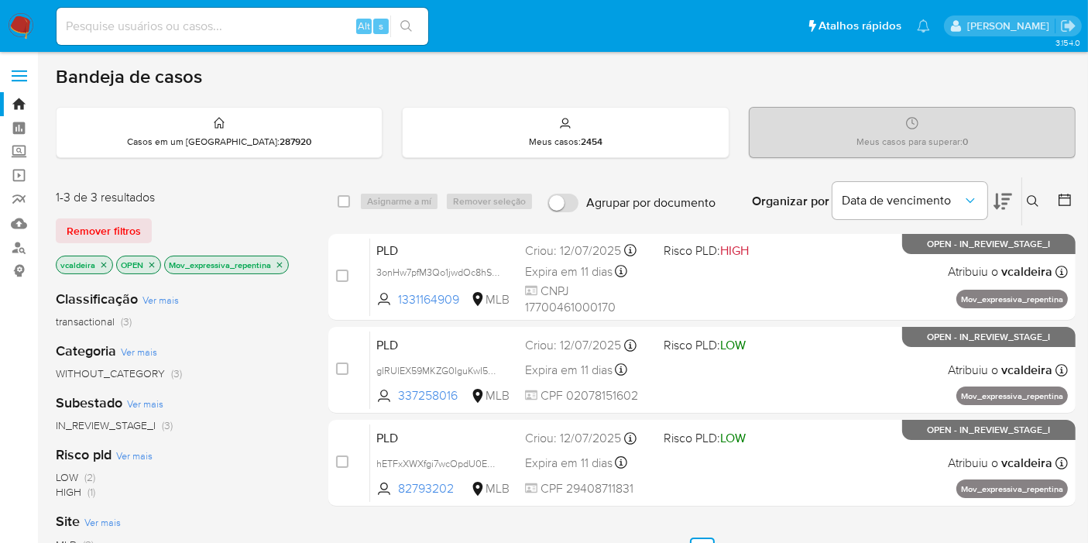
click at [280, 266] on icon "close-filter" at bounding box center [279, 264] width 9 height 9
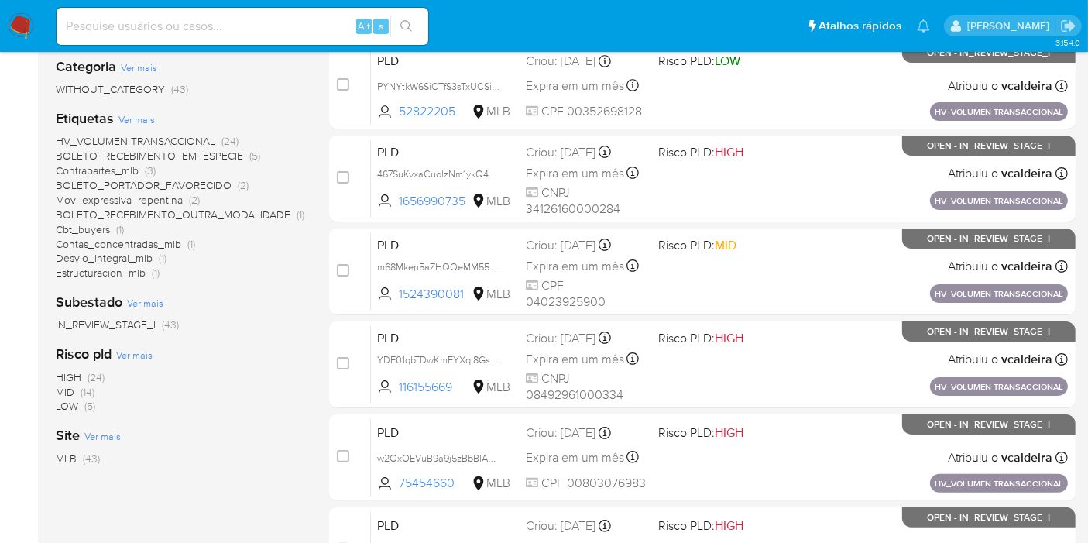
scroll to position [258, 0]
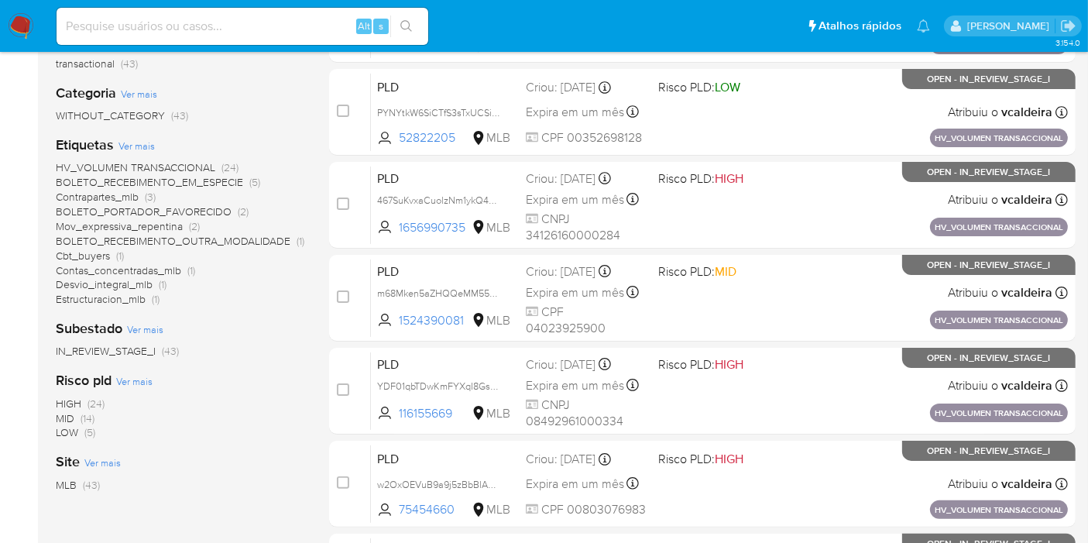
click at [117, 163] on span "HV_VOLUMEN TRANSACCIONAL" at bounding box center [136, 167] width 160 height 15
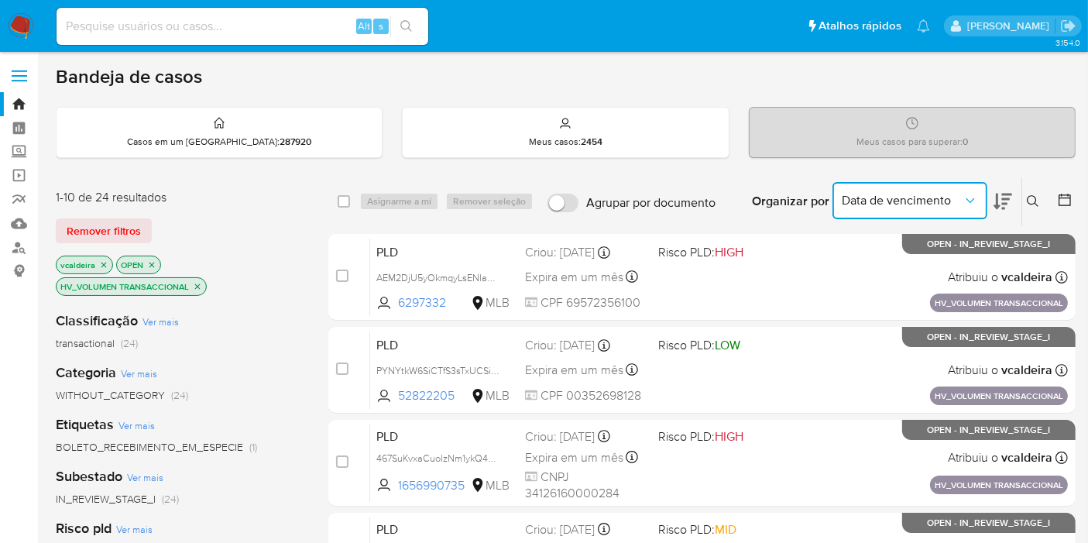
click at [976, 197] on icon "Organizar por" at bounding box center [970, 200] width 15 height 15
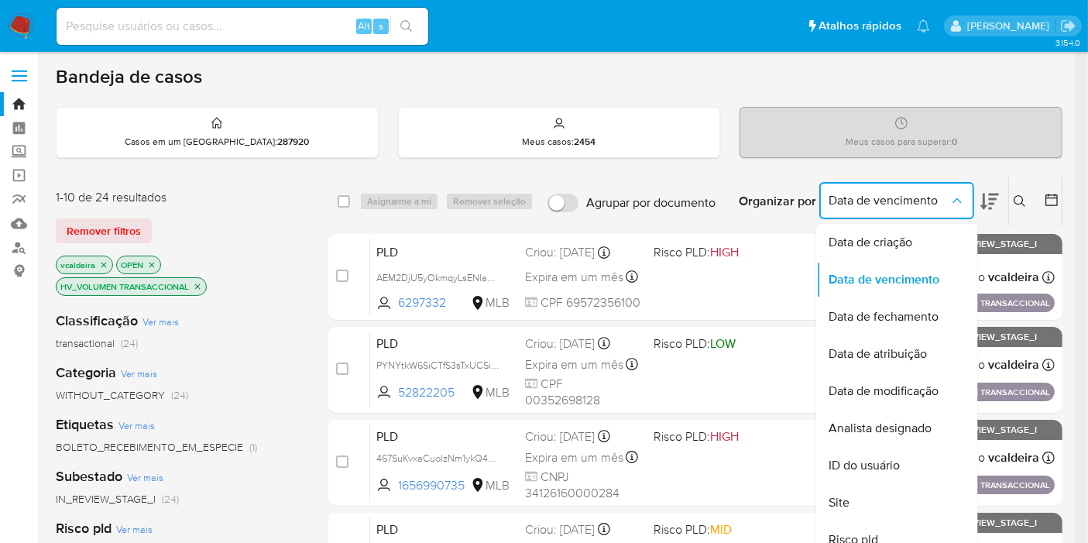
click at [997, 206] on icon at bounding box center [989, 202] width 19 height 16
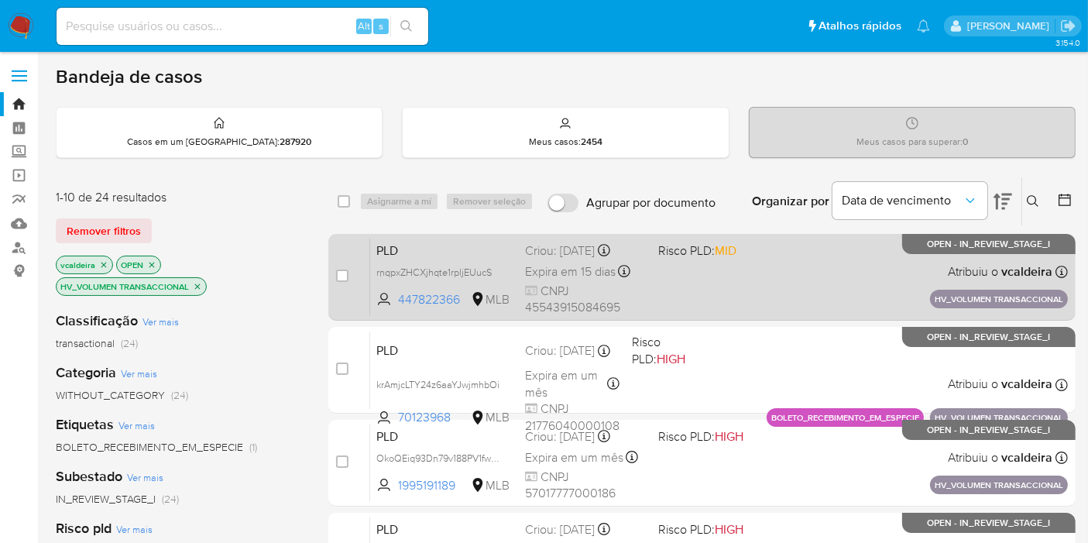
click at [947, 253] on div "PLD rnqpxZHCXjhqte1rpljEUucS 447822366 MLB Risco PLD: MID Criou: 15/07/2025 Cri…" at bounding box center [719, 277] width 698 height 78
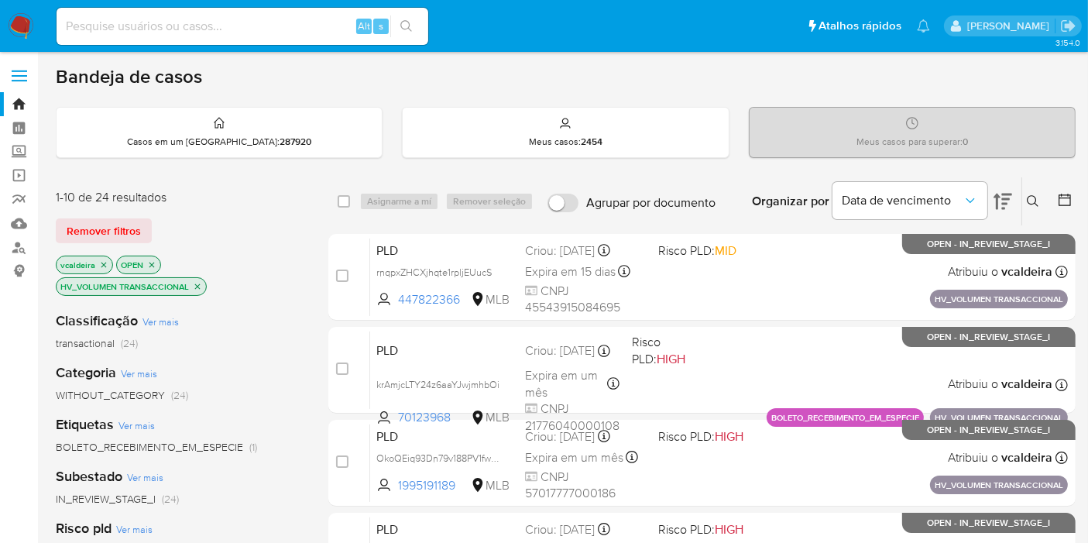
click at [193, 284] on icon "close-filter" at bounding box center [197, 286] width 9 height 9
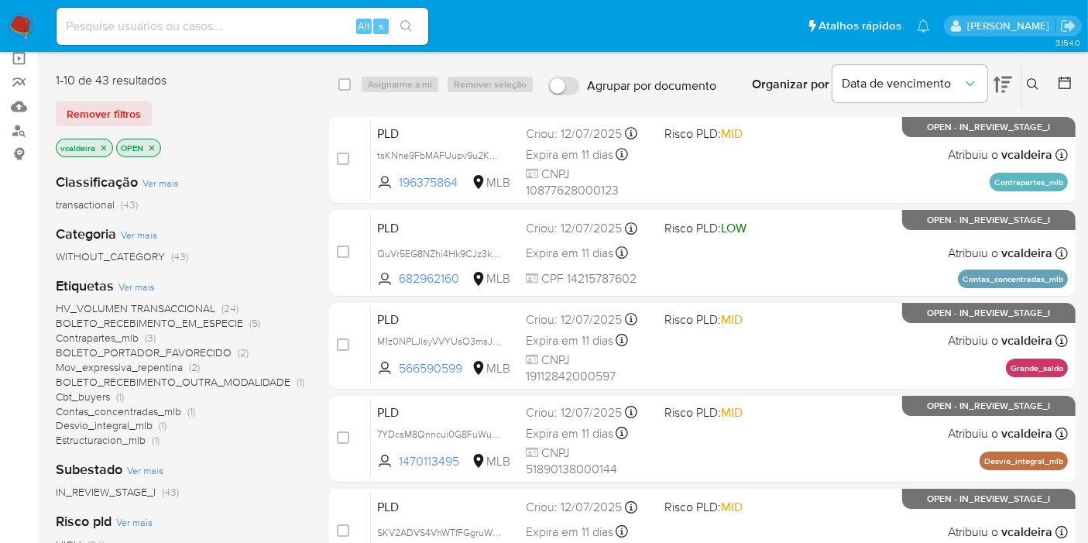
scroll to position [172, 0]
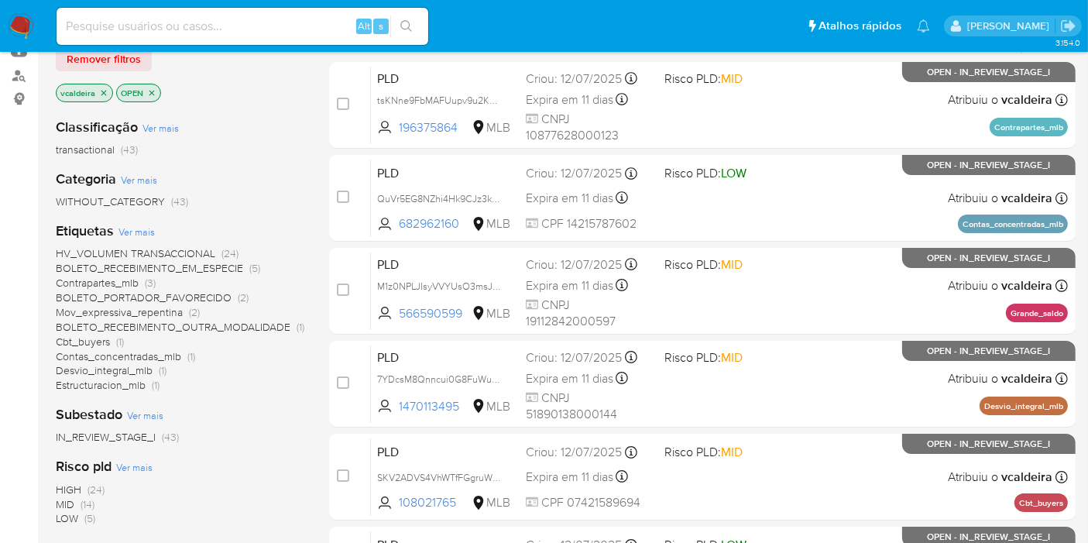
click at [112, 355] on span "Contas_concentradas_mlb" at bounding box center [118, 355] width 125 height 15
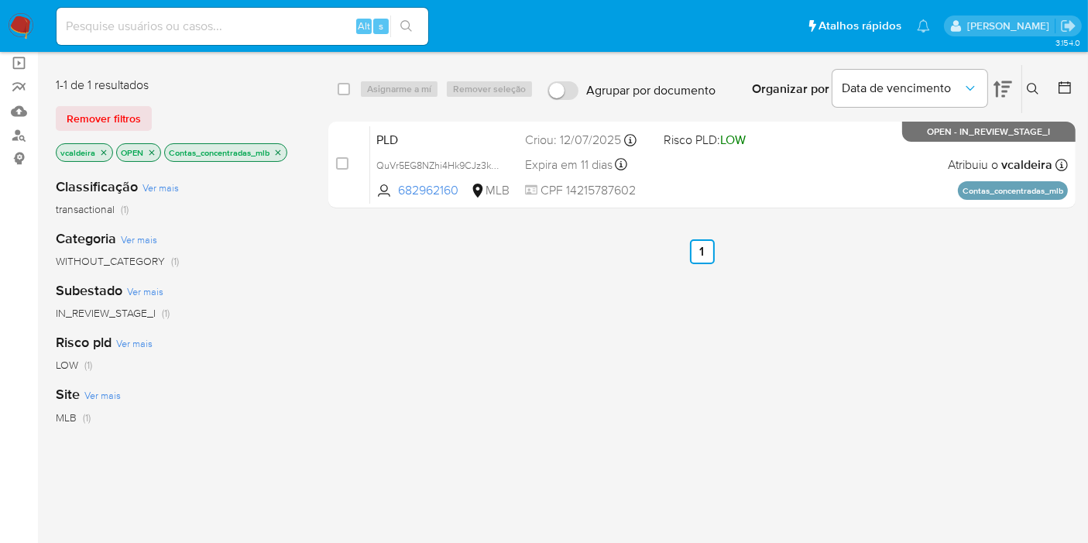
scroll to position [86, 0]
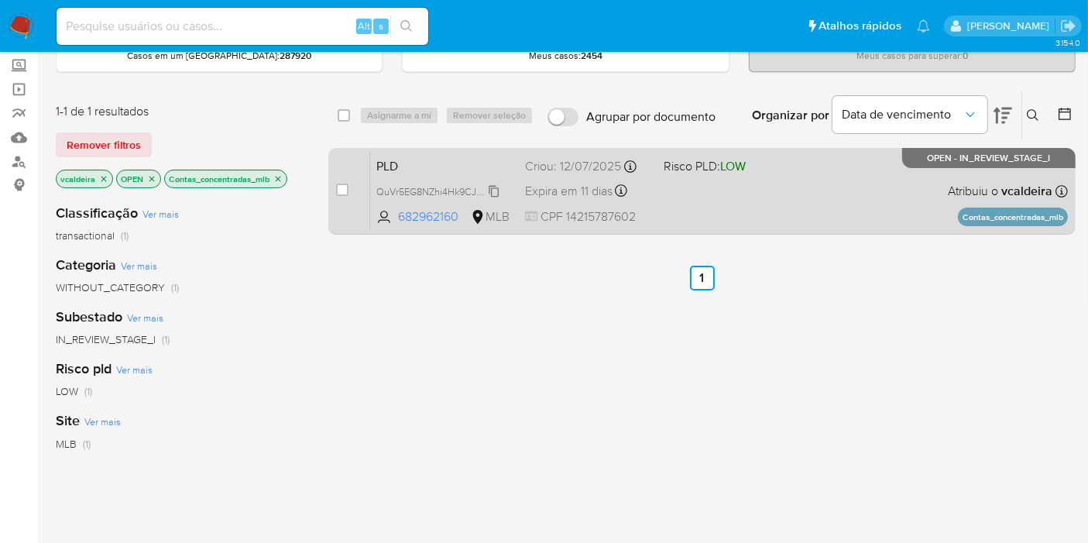
click at [492, 189] on span "QuVr5EG8NZhi4Hk9CJz3kyxR" at bounding box center [441, 190] width 130 height 17
click at [743, 163] on span "LOW" at bounding box center [733, 166] width 26 height 18
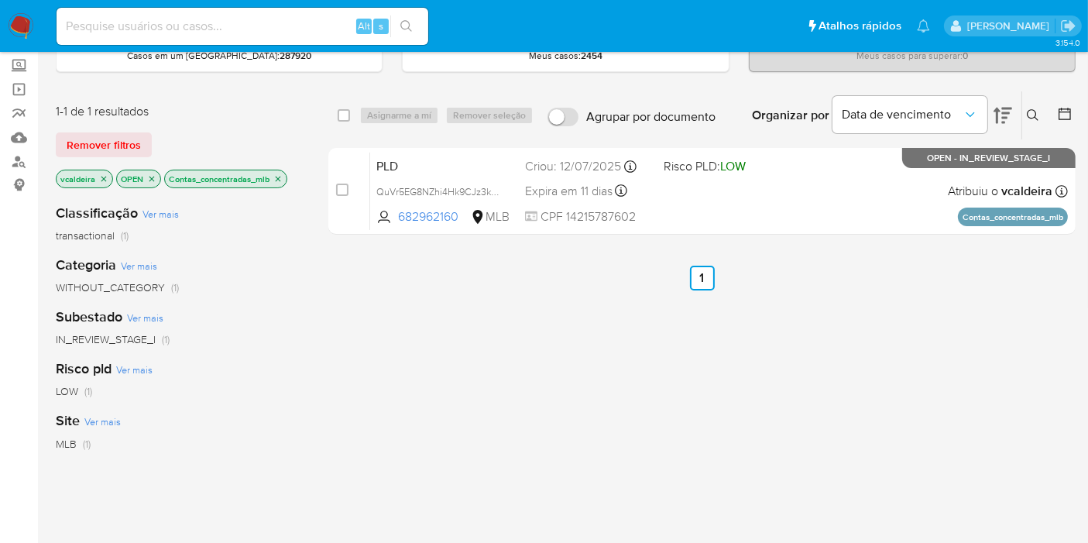
click at [279, 180] on icon "close-filter" at bounding box center [277, 178] width 9 height 9
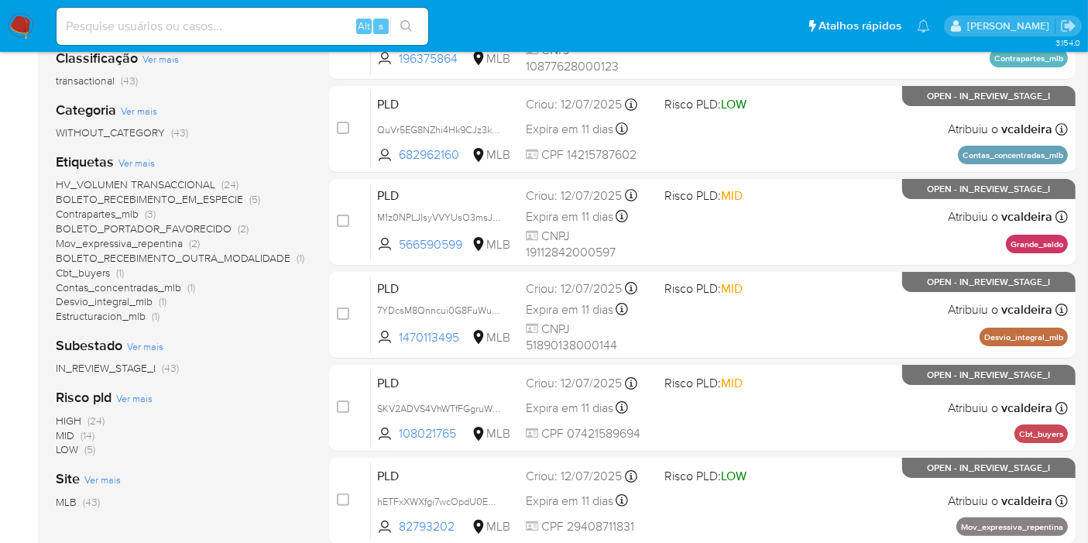
scroll to position [258, 0]
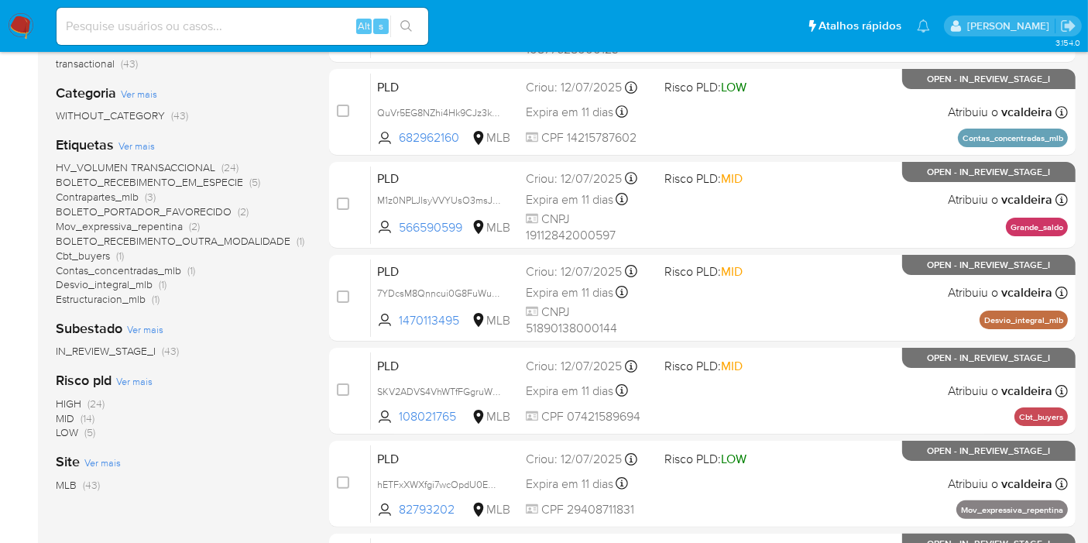
click at [92, 258] on span "Cbt_buyers" at bounding box center [83, 255] width 54 height 15
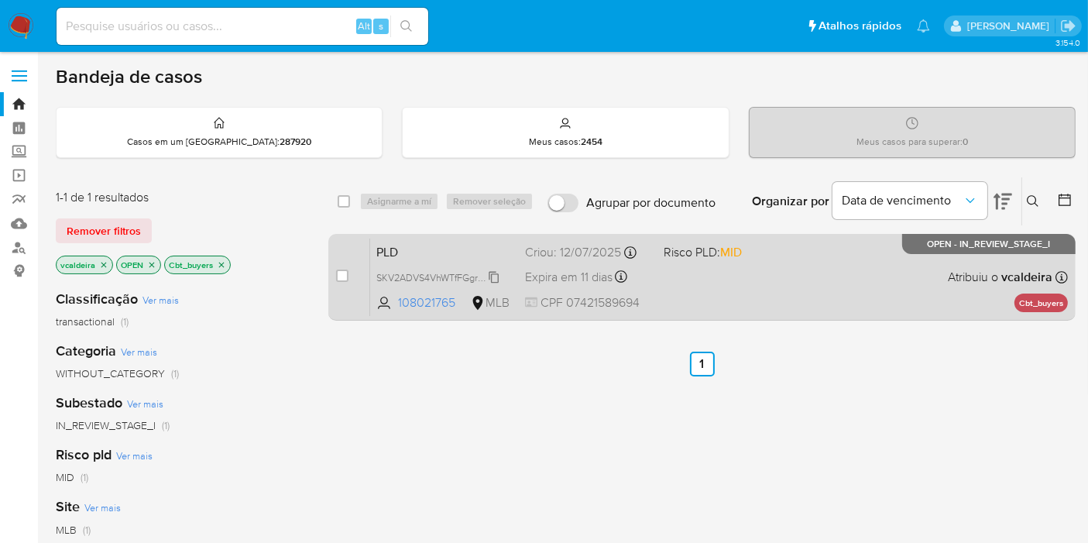
click at [491, 280] on span "SKV2ADVS4VhWTfFGgruWTfpI" at bounding box center [441, 276] width 131 height 17
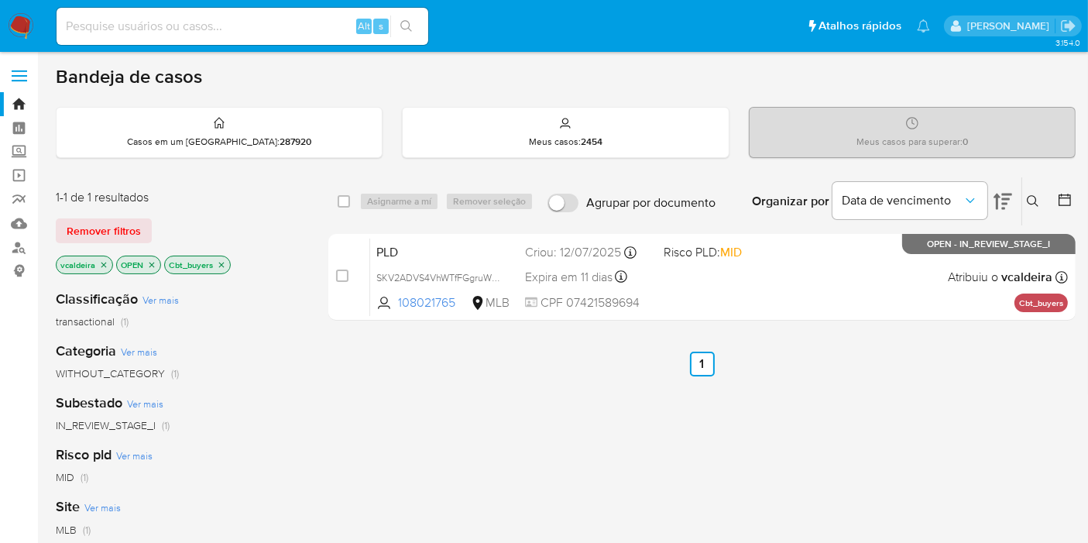
click at [222, 262] on icon "close-filter" at bounding box center [221, 264] width 9 height 9
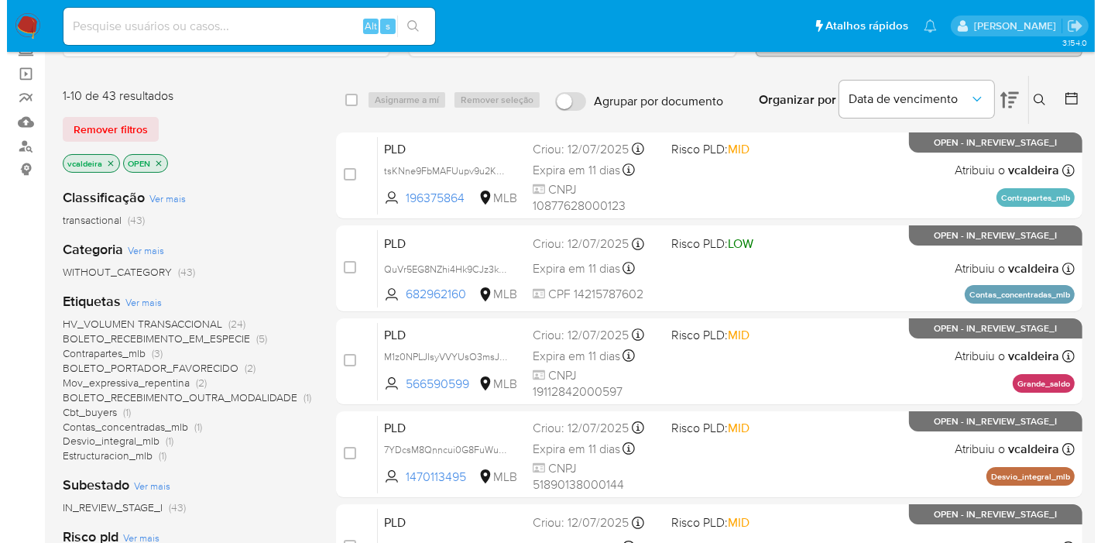
scroll to position [172, 0]
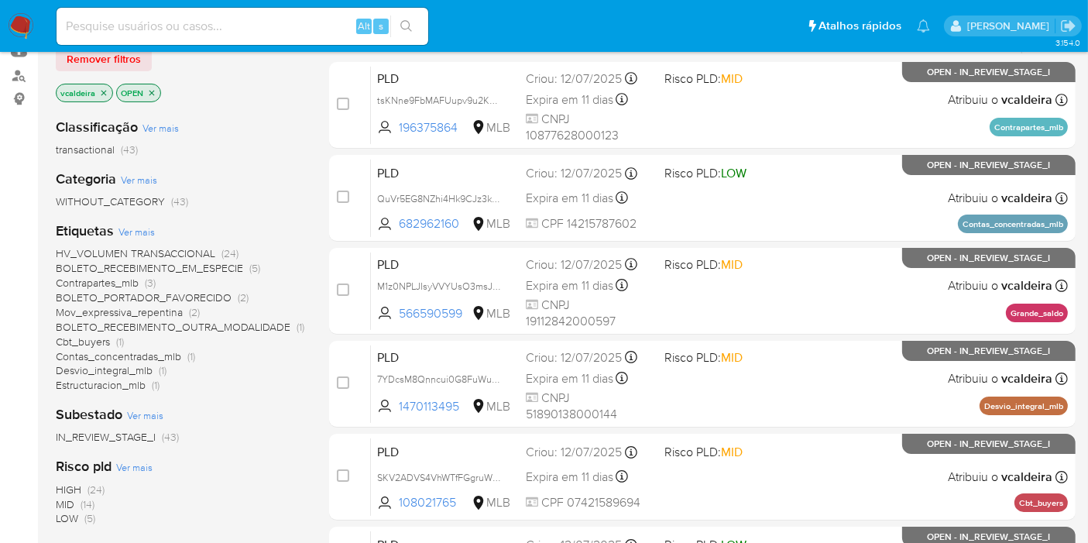
click at [228, 324] on span "BOLETO_RECEBIMENTO_OUTRA_MODALIDADE" at bounding box center [173, 326] width 235 height 15
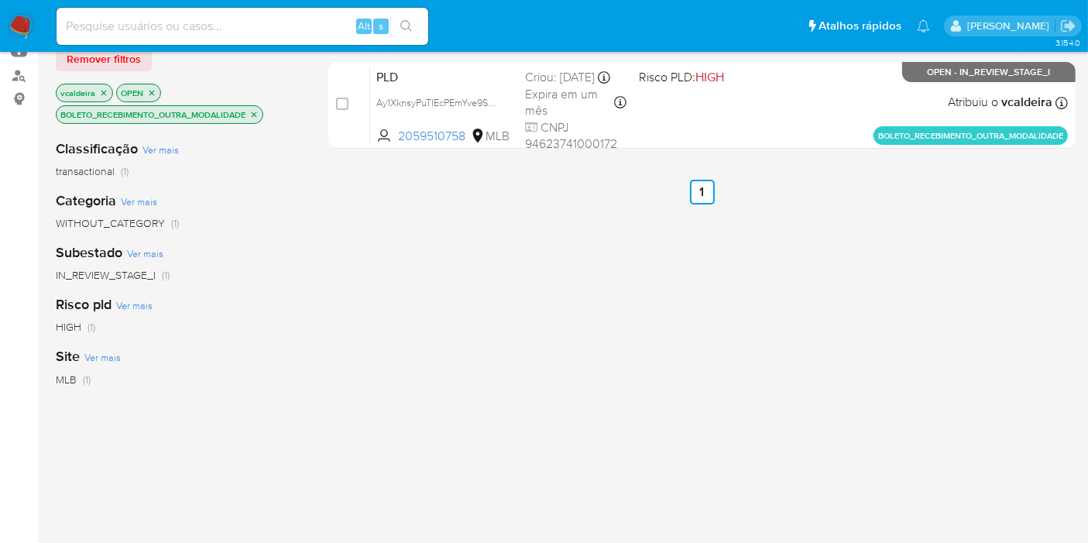
click at [256, 117] on p "BOLETO_RECEBIMENTO_OUTRA_MODALIDADE" at bounding box center [160, 114] width 206 height 17
click at [254, 112] on icon "close-filter" at bounding box center [253, 114] width 9 height 9
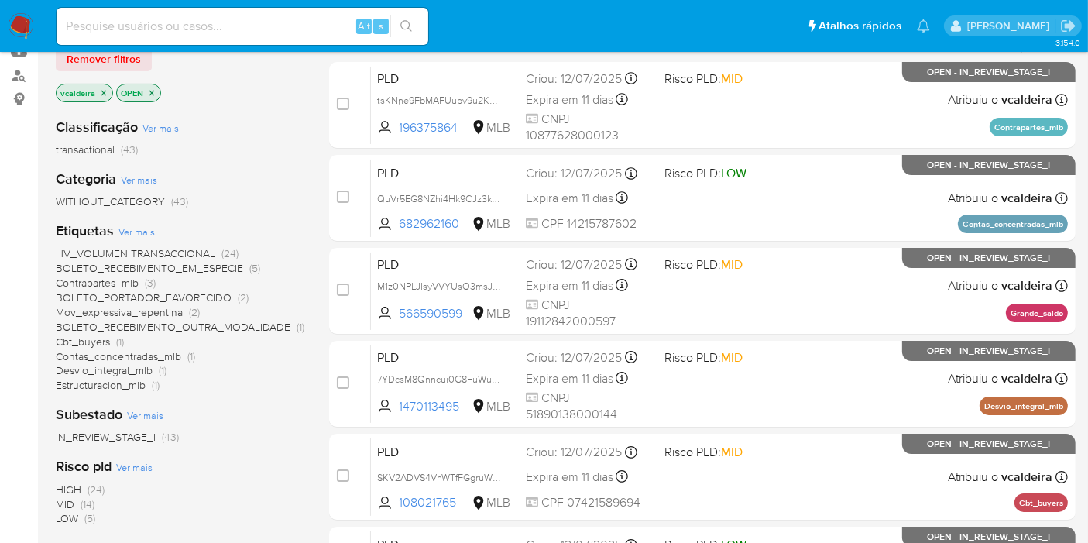
click at [101, 311] on span "Mov_expressiva_repentina" at bounding box center [119, 311] width 127 height 15
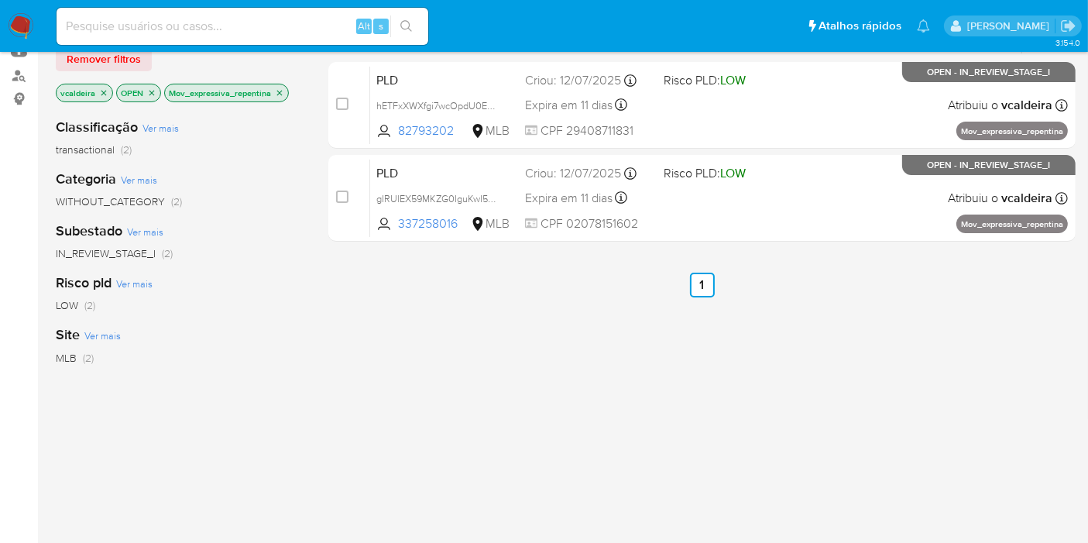
click at [276, 91] on icon "close-filter" at bounding box center [279, 92] width 9 height 9
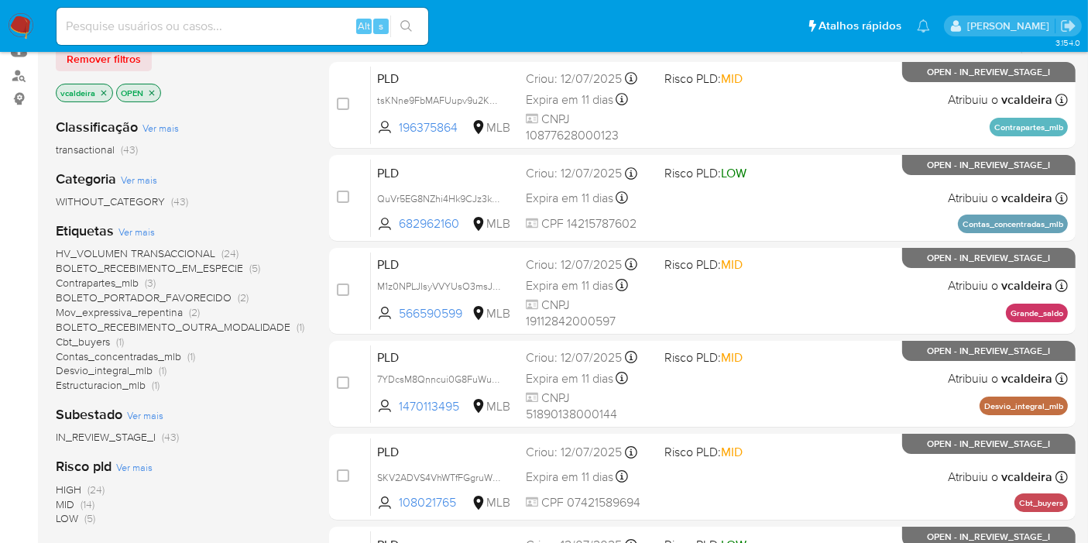
click at [81, 283] on span "Contrapartes_mlb" at bounding box center [97, 282] width 83 height 15
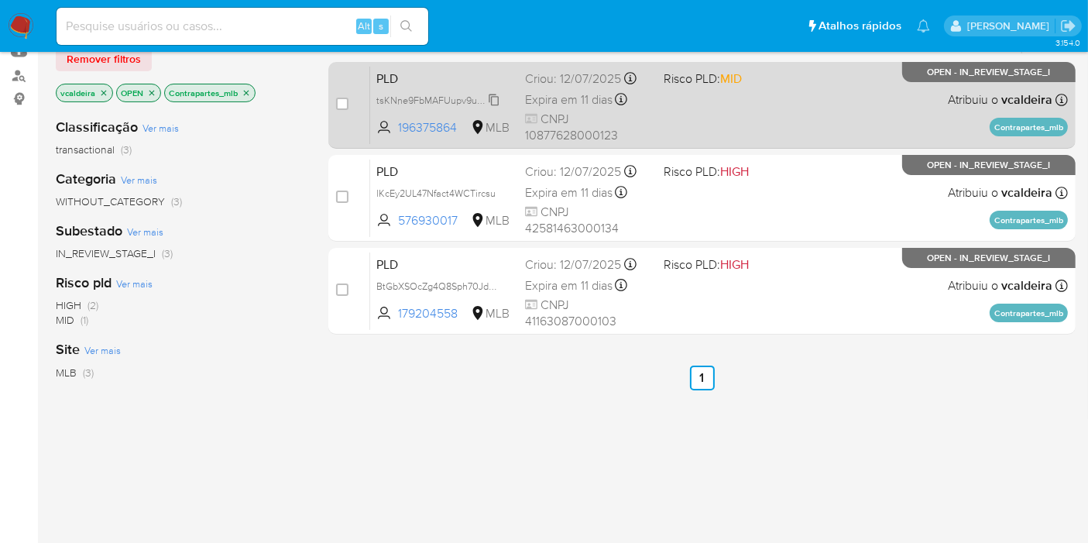
click at [496, 101] on span "tsKNne9FbMAFUupv9u2KeHOr" at bounding box center [444, 99] width 136 height 17
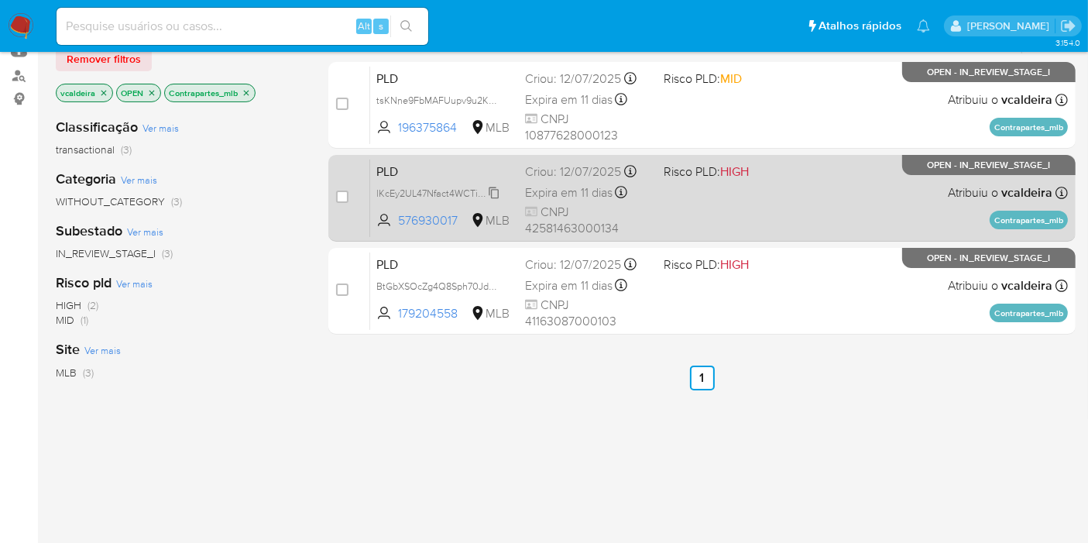
click at [496, 192] on icon at bounding box center [494, 193] width 12 height 12
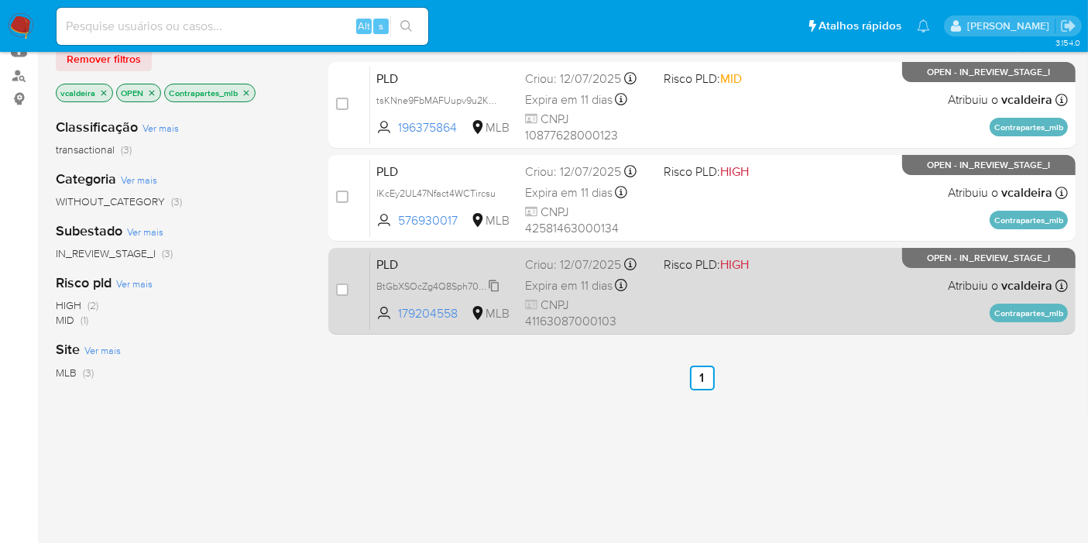
click at [499, 285] on span "BtGbXSOcZg4Q8Sph70JdqqM2" at bounding box center [444, 284] width 136 height 17
click at [856, 272] on div "PLD BtGbXSOcZg4Q8Sph70JdqqM2 179204558 MLB Risco PLD: HIGH Criou: 12/07/2025 Cr…" at bounding box center [719, 291] width 698 height 78
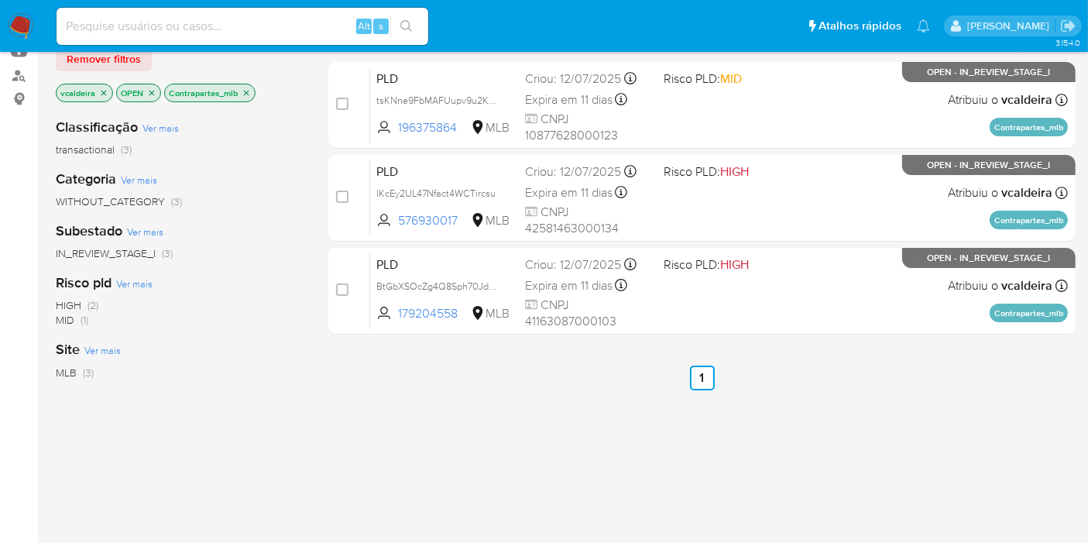
click at [242, 89] on icon "close-filter" at bounding box center [246, 92] width 9 height 9
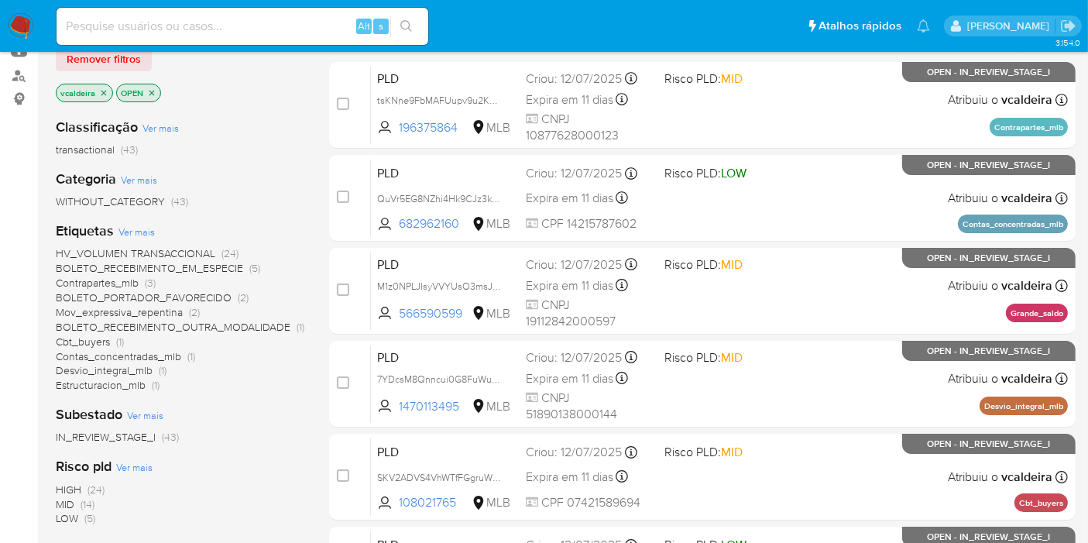
click at [146, 228] on span "Ver mais" at bounding box center [136, 232] width 36 height 14
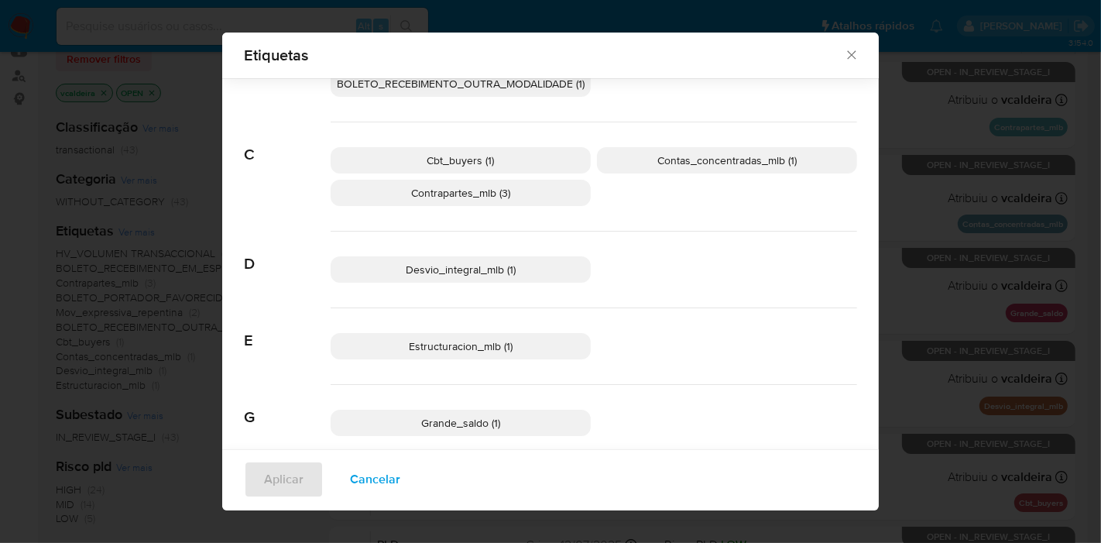
scroll to position [86, 0]
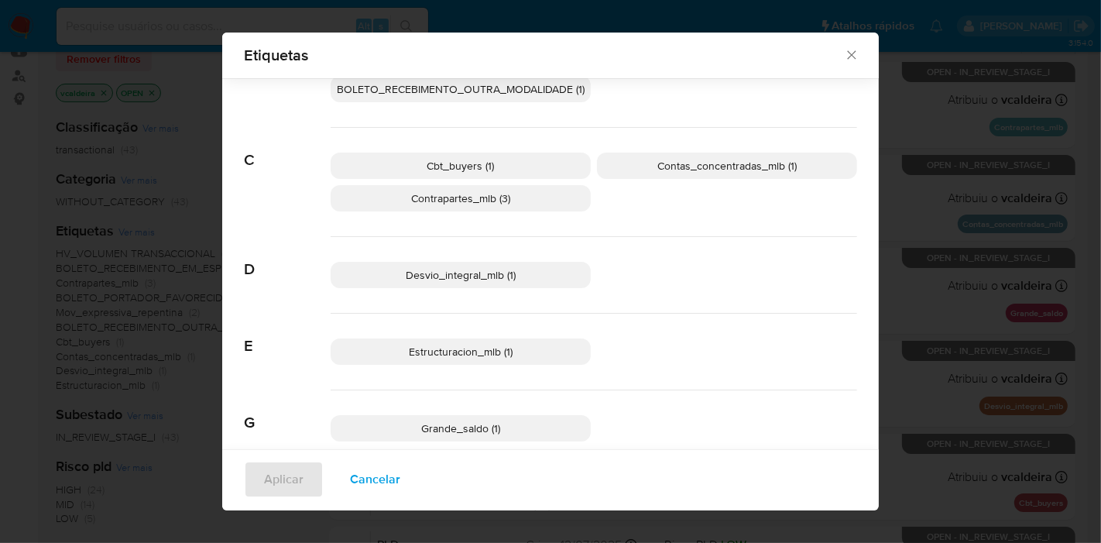
click at [473, 273] on span "Desvio_integral_mlb (1)" at bounding box center [461, 274] width 110 height 15
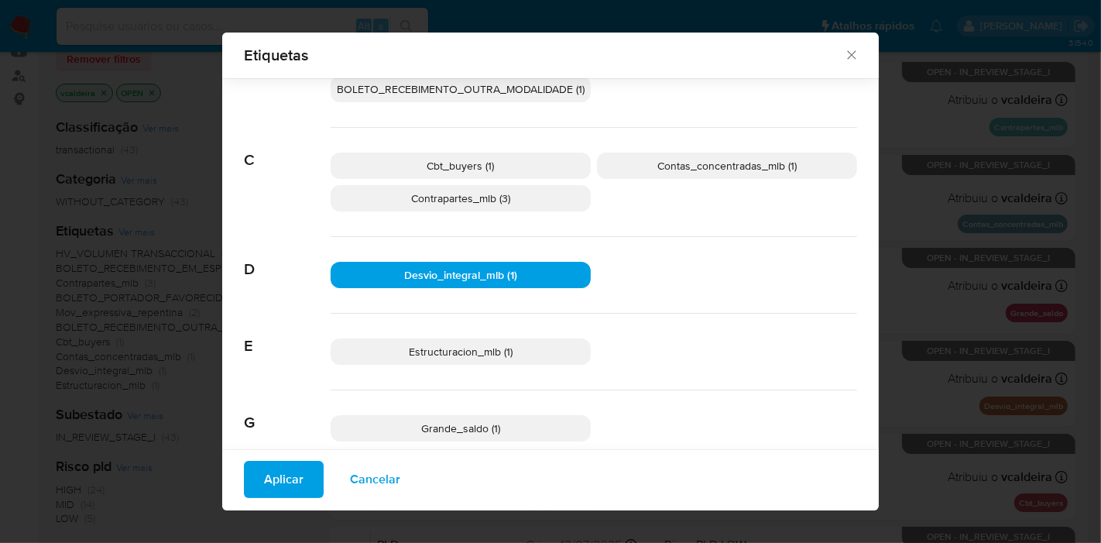
click at [453, 355] on span "Estructuracion_mlb (1)" at bounding box center [461, 351] width 104 height 15
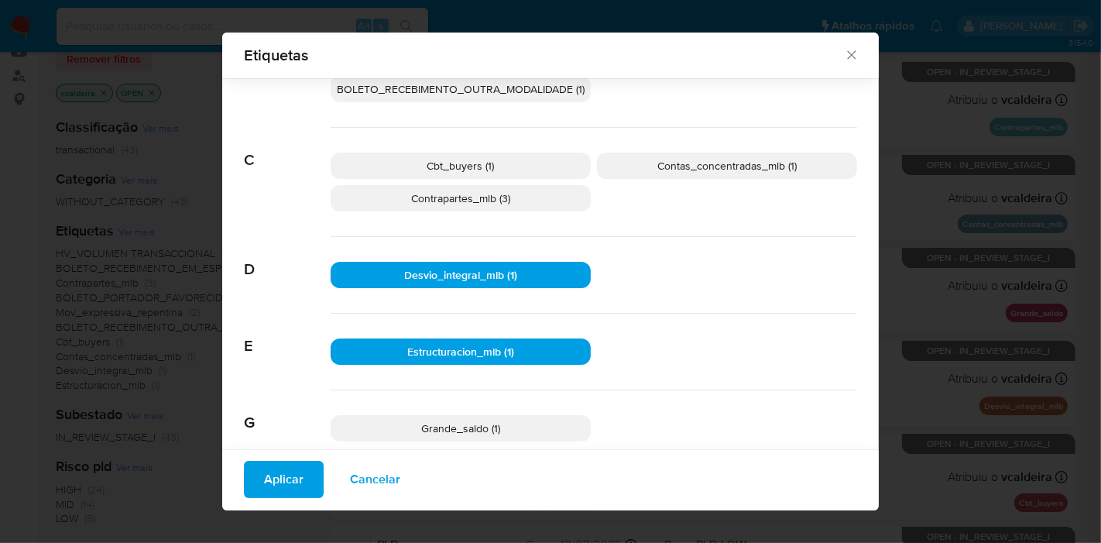
click at [281, 489] on span "Aplicar" at bounding box center [283, 479] width 39 height 34
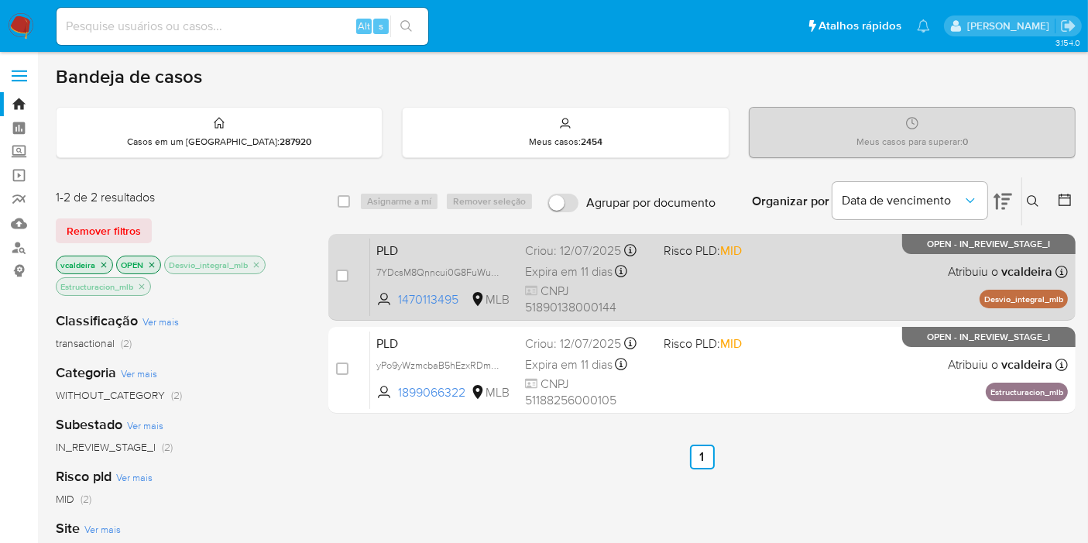
click at [779, 249] on span "Risco PLD: MID" at bounding box center [727, 249] width 126 height 20
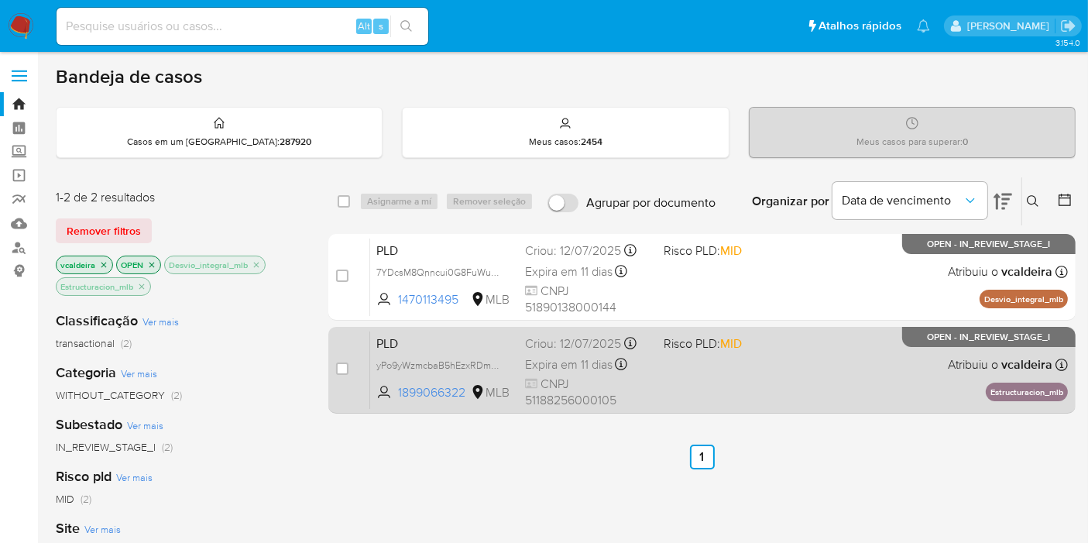
click at [822, 383] on div "PLD yPo9yWzmcbaB5hEzxRDmKAPo 1899066322 MLB Risco PLD: MID Criou: 12/07/2025 Cr…" at bounding box center [719, 370] width 698 height 78
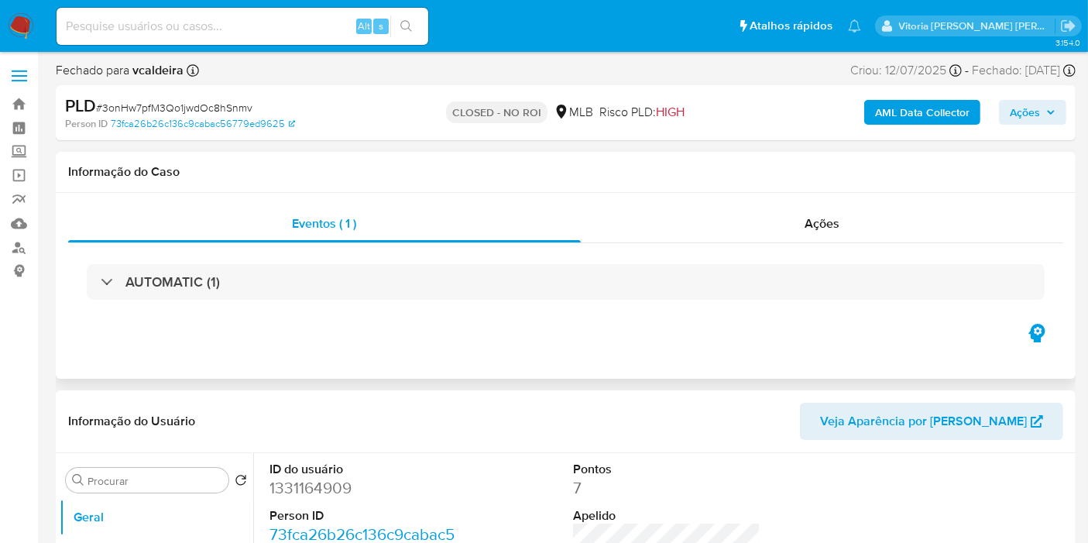
select select "10"
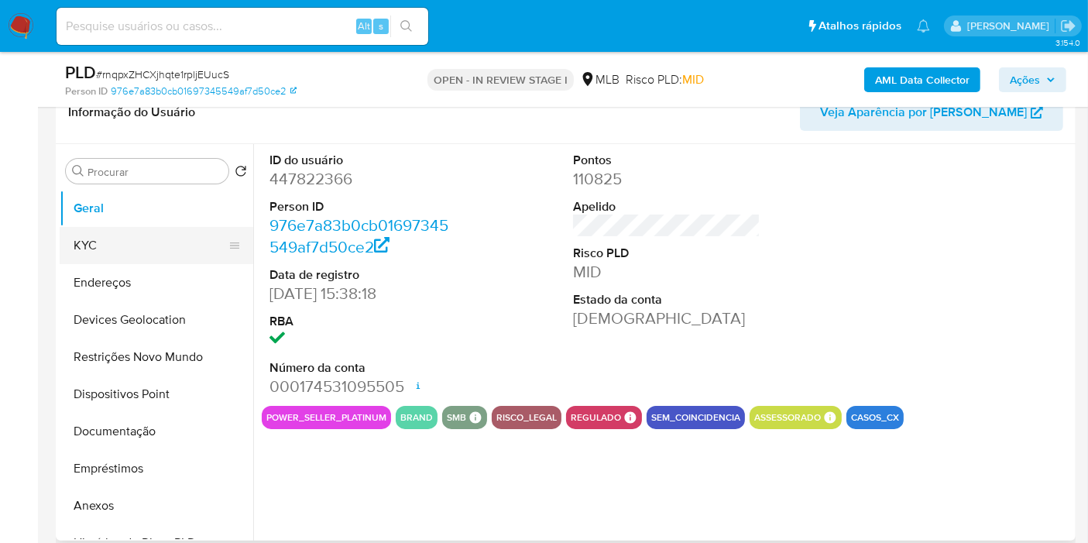
click at [135, 254] on button "KYC" at bounding box center [150, 245] width 181 height 37
select select "10"
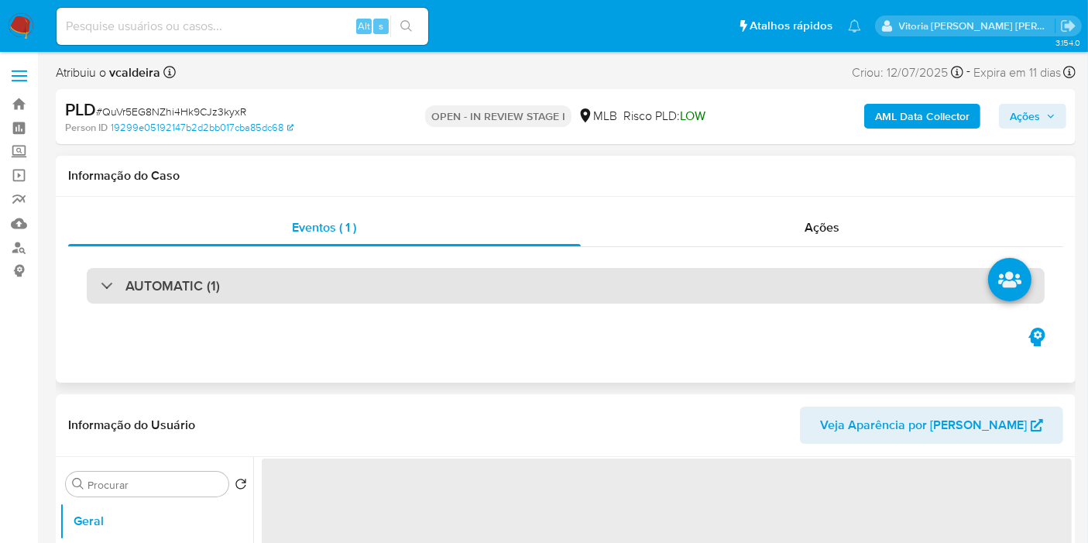
click at [181, 290] on h3 "AUTOMATIC (1)" at bounding box center [172, 285] width 94 height 17
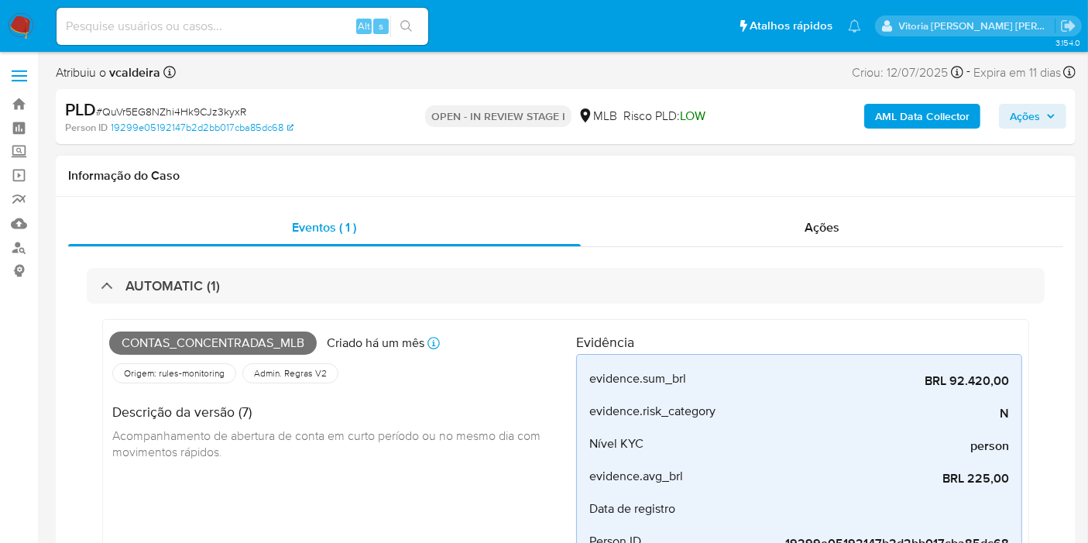
click at [215, 342] on span "Contas_concentradas_mlb" at bounding box center [213, 342] width 208 height 23
copy span "Contas_concentradas_mlb"
select select "10"
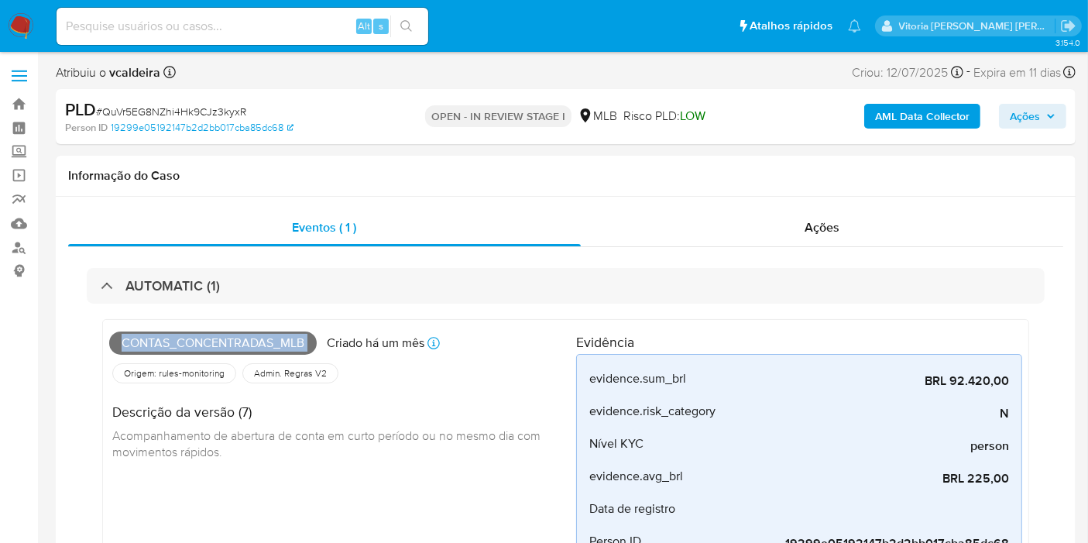
copy span "Contas_concentradas_mlb"
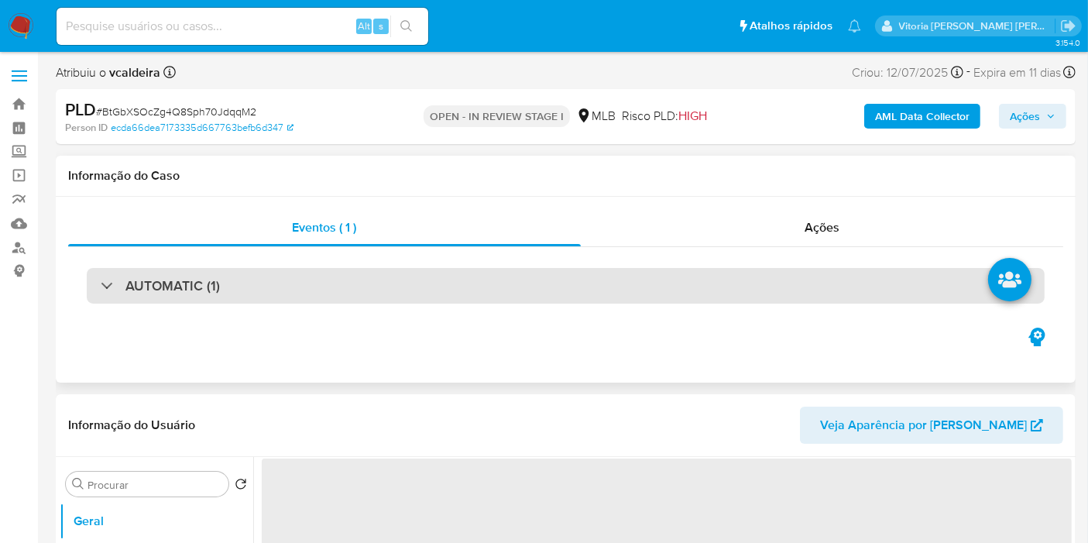
click at [176, 293] on h3 "AUTOMATIC (1)" at bounding box center [172, 285] width 94 height 17
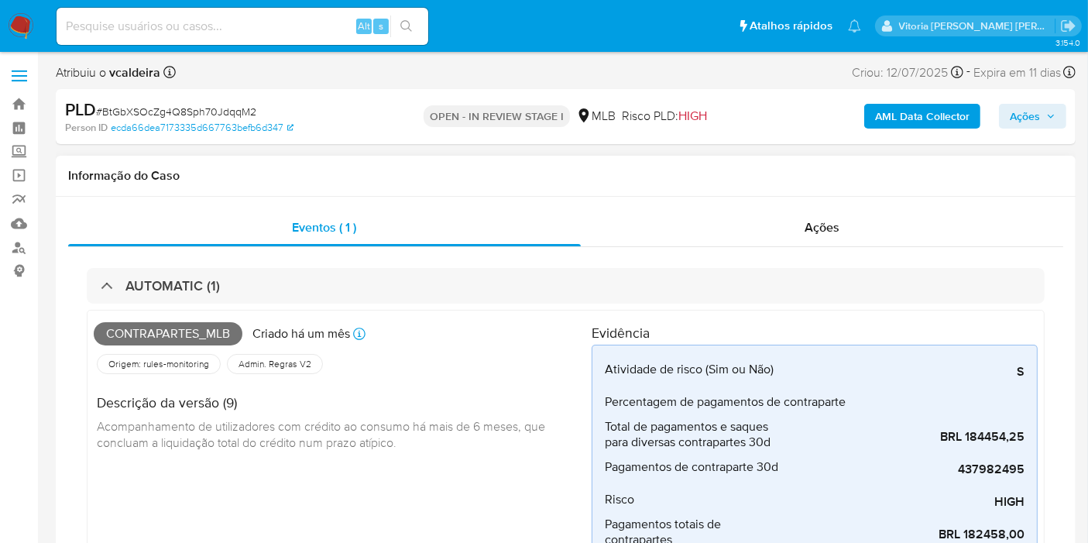
click at [182, 337] on span "Contrapartes_mlb" at bounding box center [168, 333] width 149 height 23
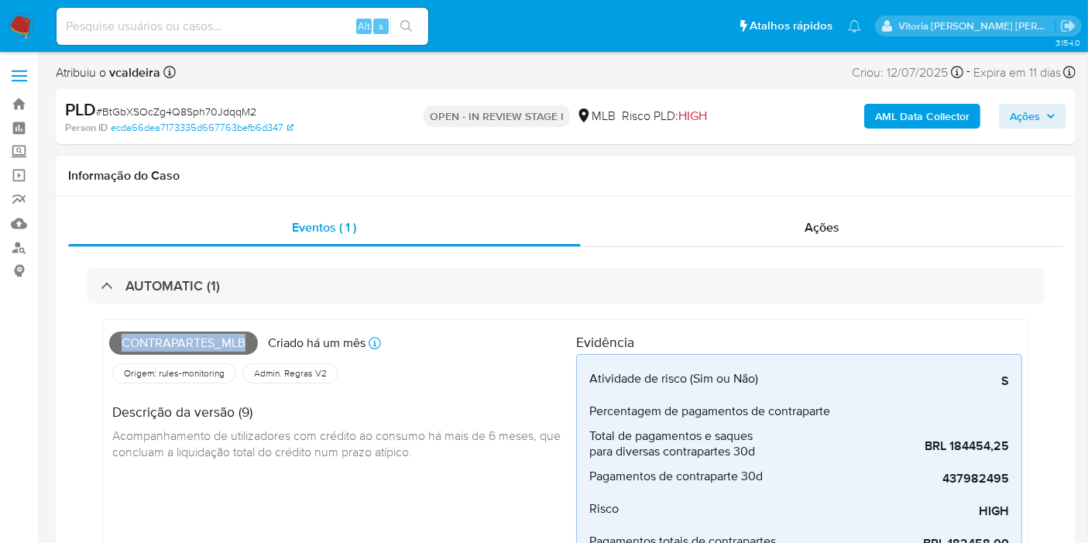
click at [182, 337] on span "Contrapartes_mlb" at bounding box center [183, 342] width 149 height 23
copy span "Contrapartes_mlb"
select select "10"
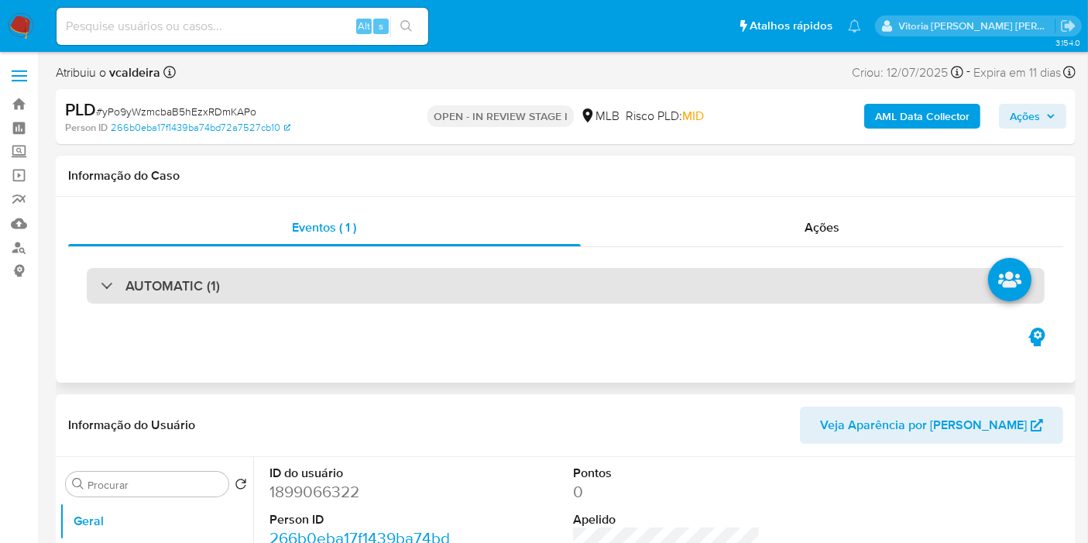
select select "10"
click at [240, 288] on div "AUTOMATIC (1)" at bounding box center [566, 286] width 958 height 36
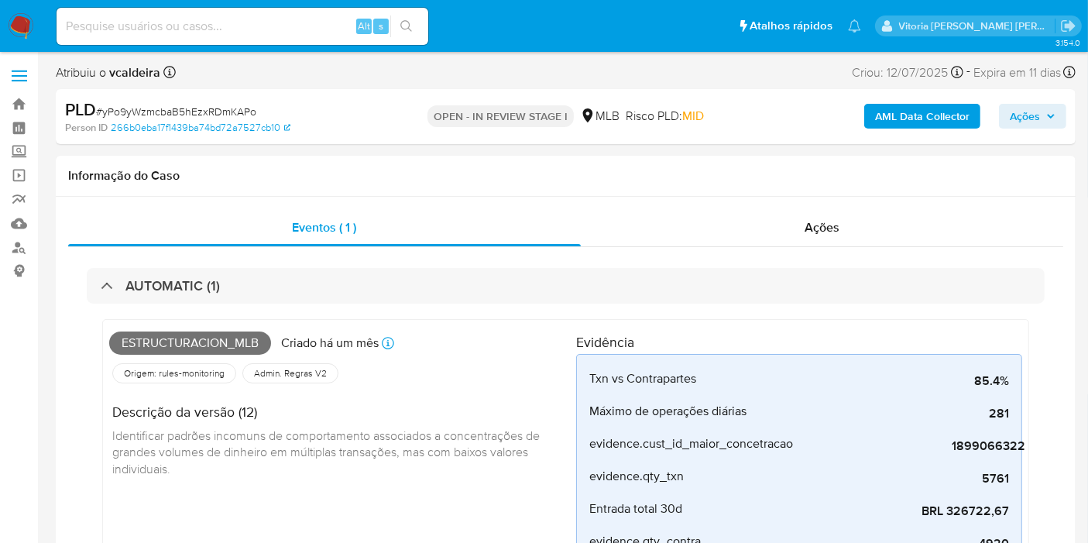
drag, startPoint x: 239, startPoint y: 288, endPoint x: 387, endPoint y: 9, distance: 315.9
click at [239, 287] on div "AUTOMATIC (1)" at bounding box center [566, 286] width 958 height 36
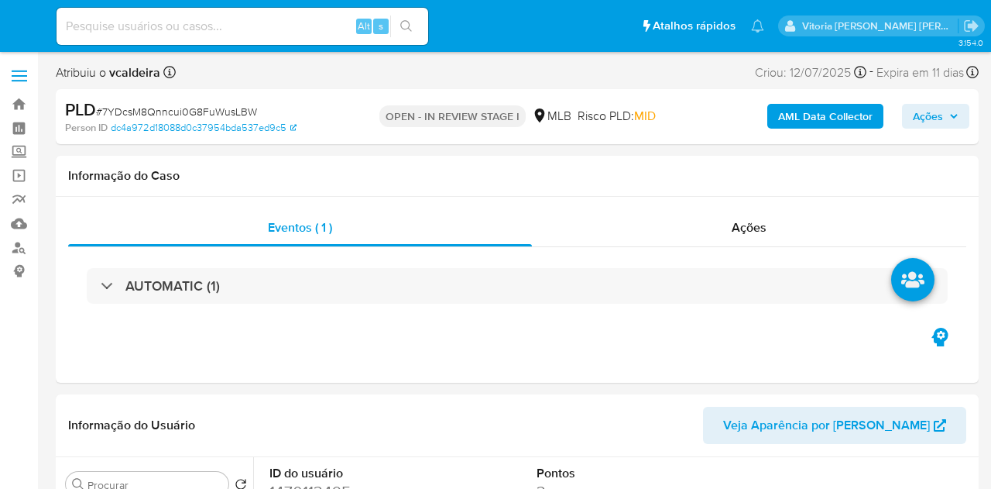
select select "10"
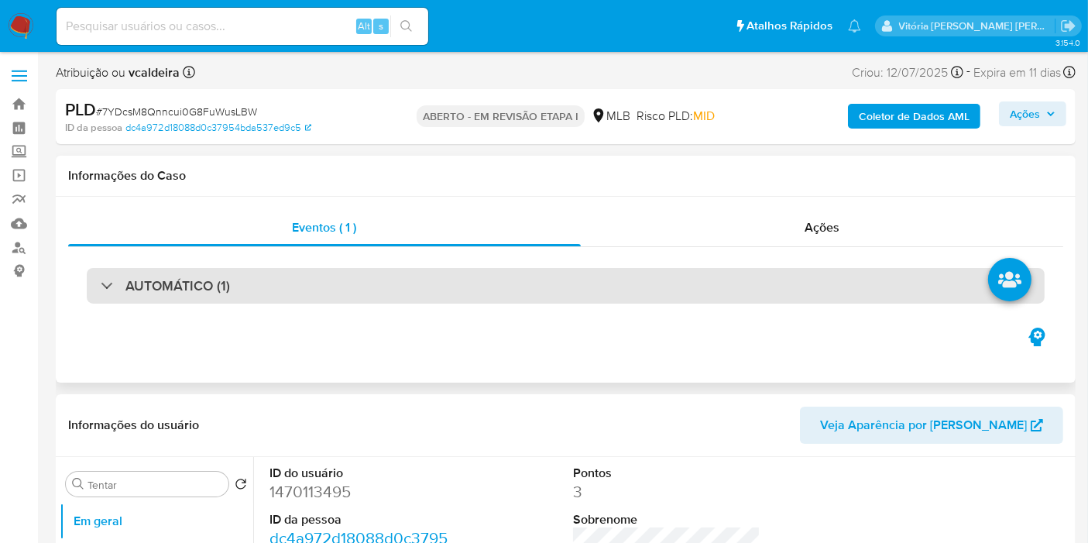
click at [221, 290] on font "AUTOMÁTICO (1)" at bounding box center [177, 286] width 105 height 20
